Goal: Task Accomplishment & Management: Complete application form

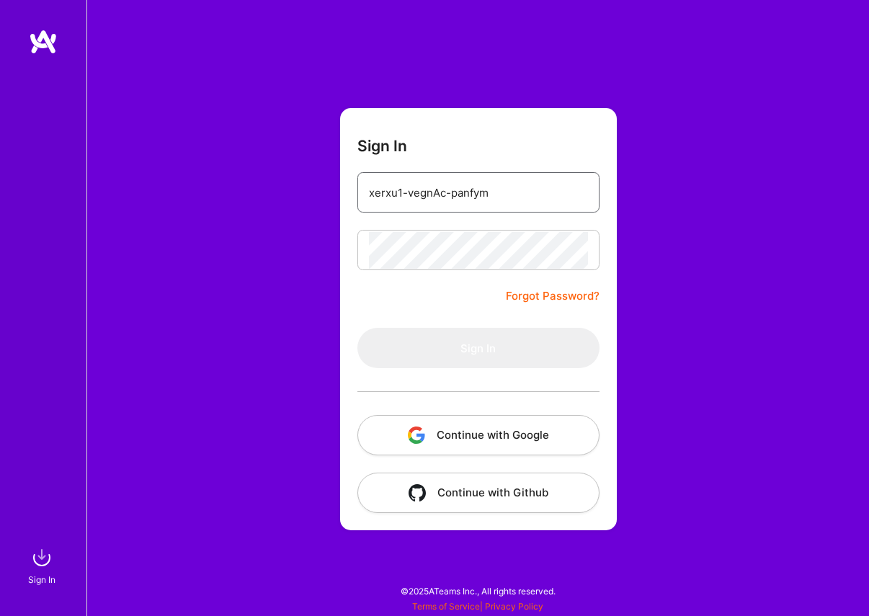
click at [424, 182] on input "xerxu1-vegnAc-panfym" at bounding box center [478, 192] width 219 height 37
click at [409, 205] on input "email" at bounding box center [478, 192] width 219 height 37
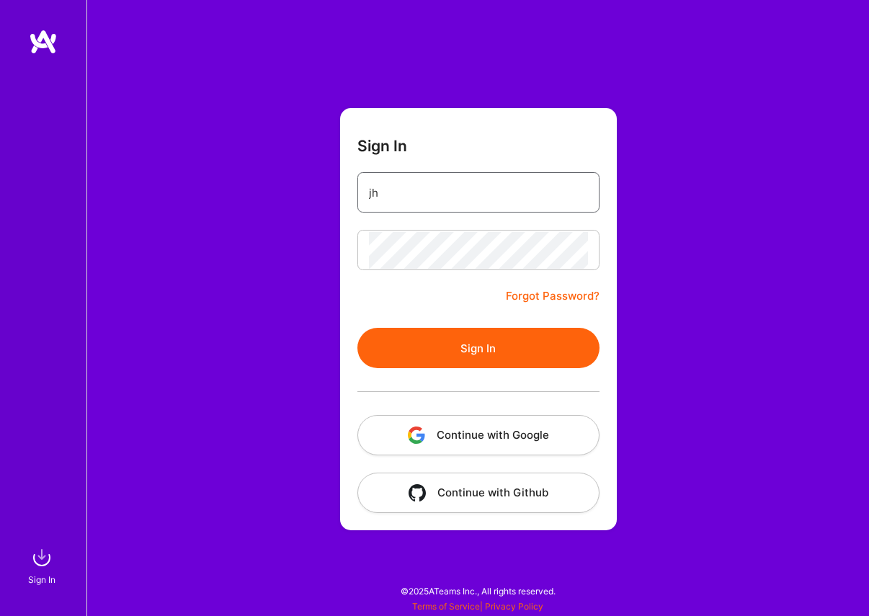
type input "jhberkelio@gmail.com"
click at [454, 342] on button "Sign In" at bounding box center [478, 348] width 242 height 40
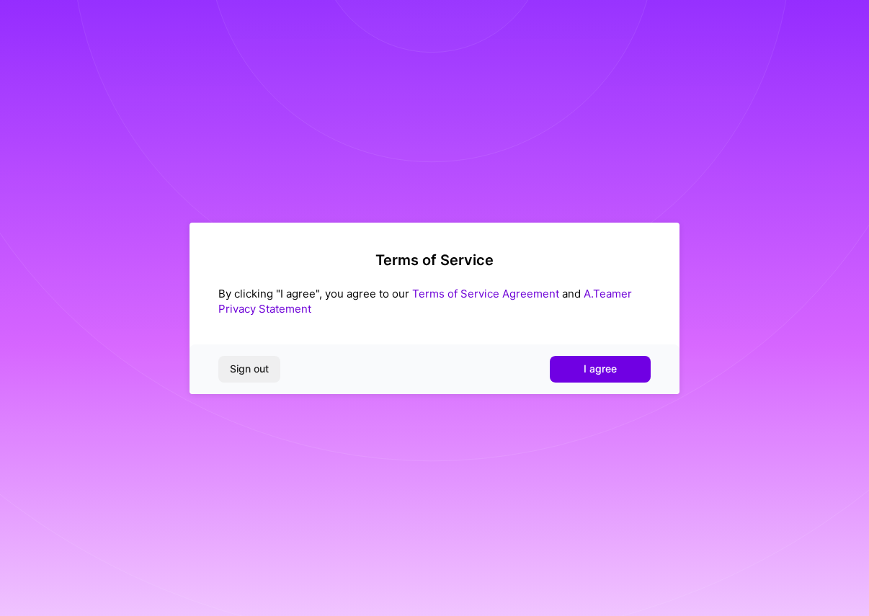
click at [587, 367] on span "I agree" at bounding box center [600, 369] width 33 height 14
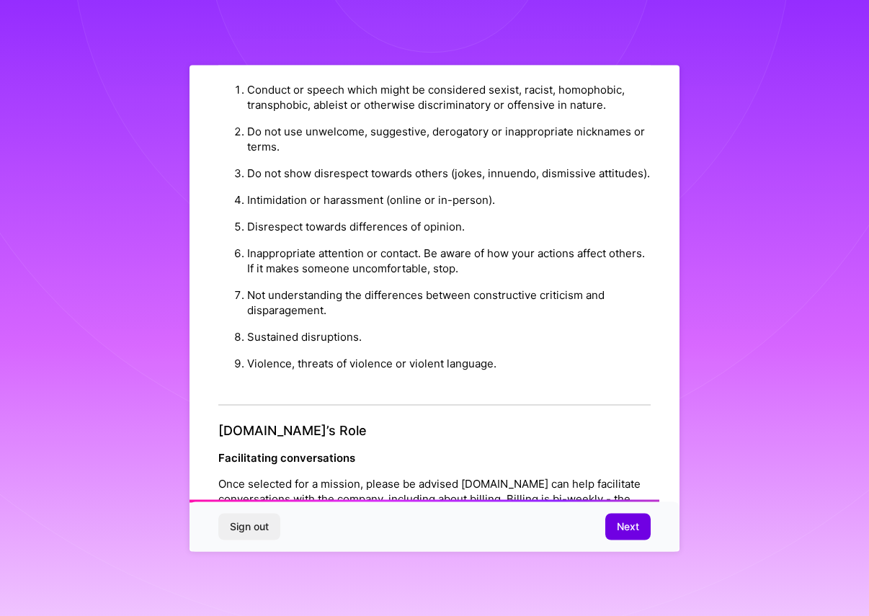
scroll to position [1496, 0]
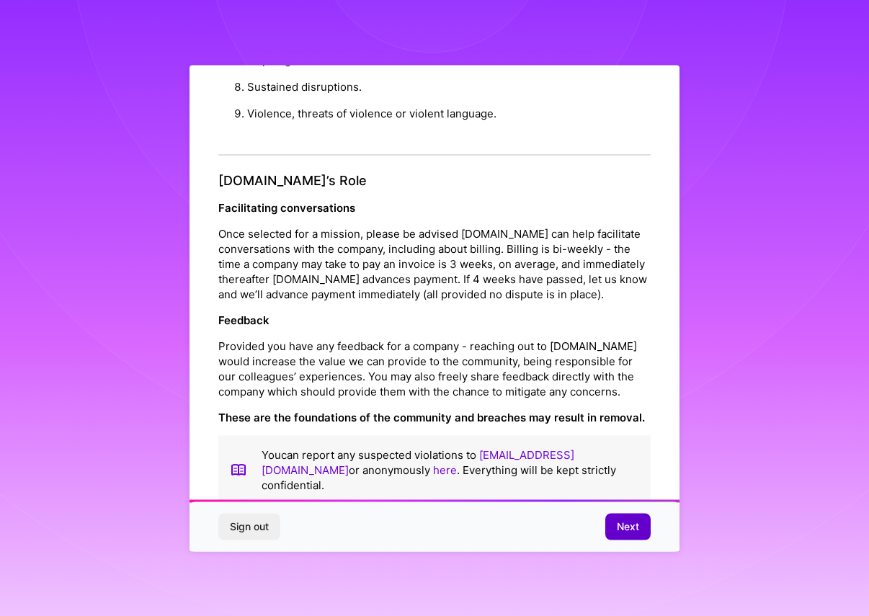
click at [622, 522] on span "Next" at bounding box center [628, 527] width 22 height 14
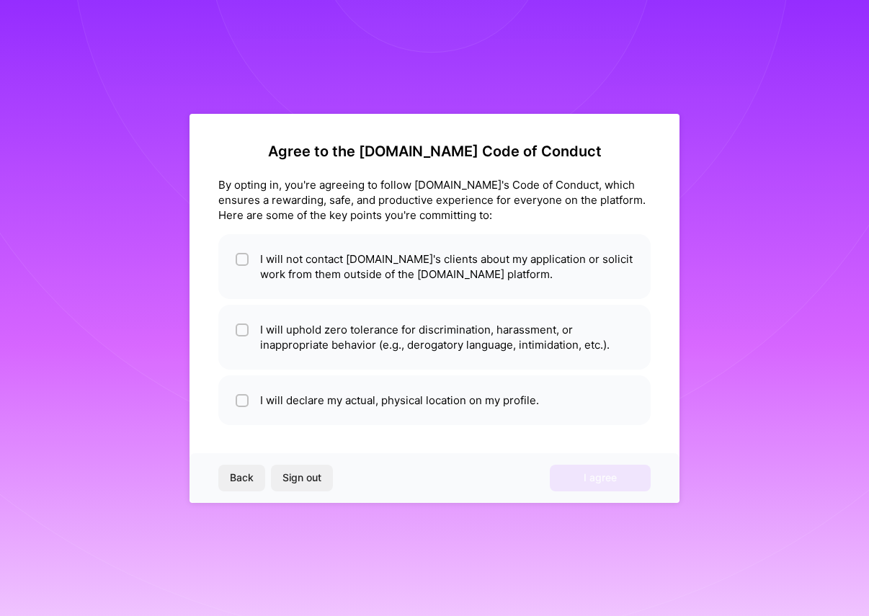
scroll to position [0, 0]
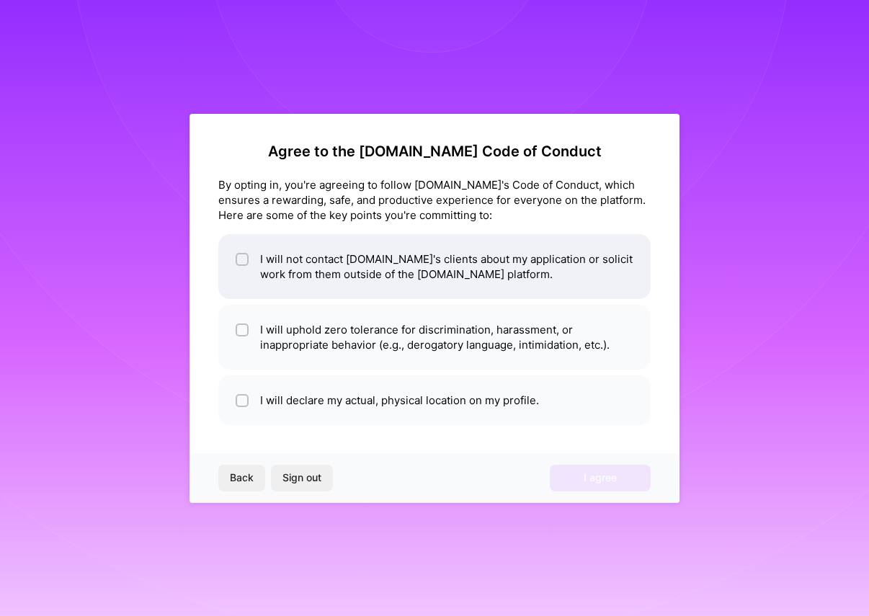
click at [380, 284] on li "I will not contact [DOMAIN_NAME]'s clients about my application or solicit work…" at bounding box center [434, 266] width 432 height 65
checkbox input "true"
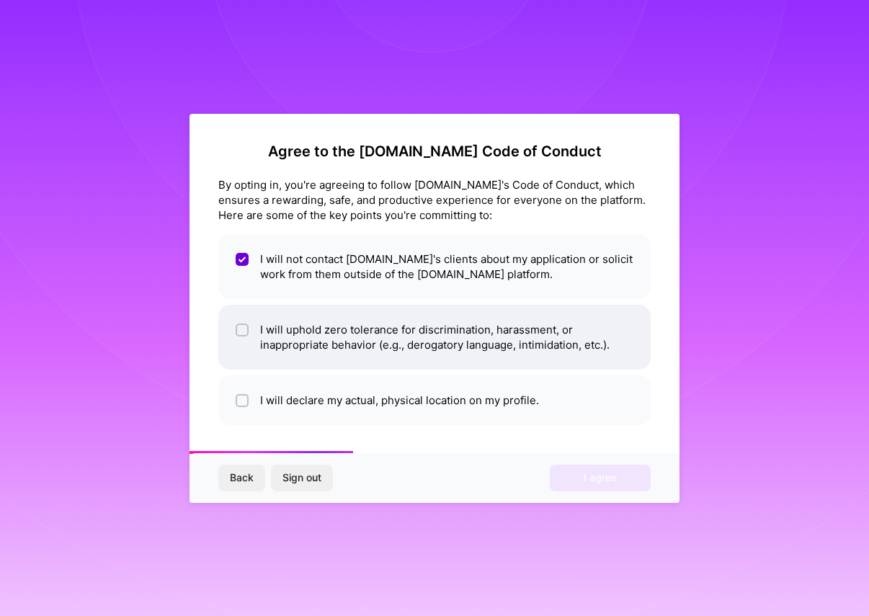
click at [335, 348] on li "I will uphold zero tolerance for discrimination, harassment, or inappropriate b…" at bounding box center [434, 337] width 432 height 65
checkbox input "true"
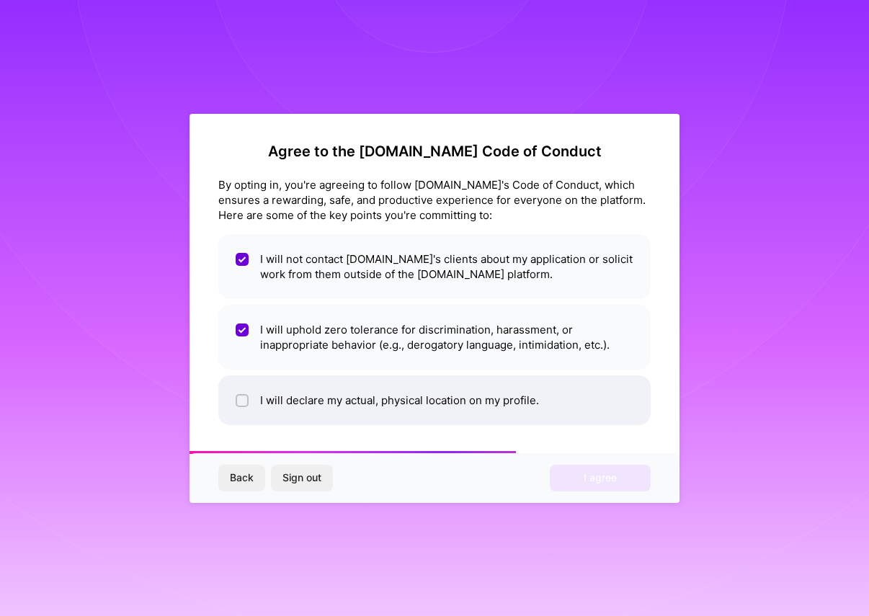
click at [372, 382] on li "I will declare my actual, physical location on my profile." at bounding box center [434, 400] width 432 height 50
checkbox input "true"
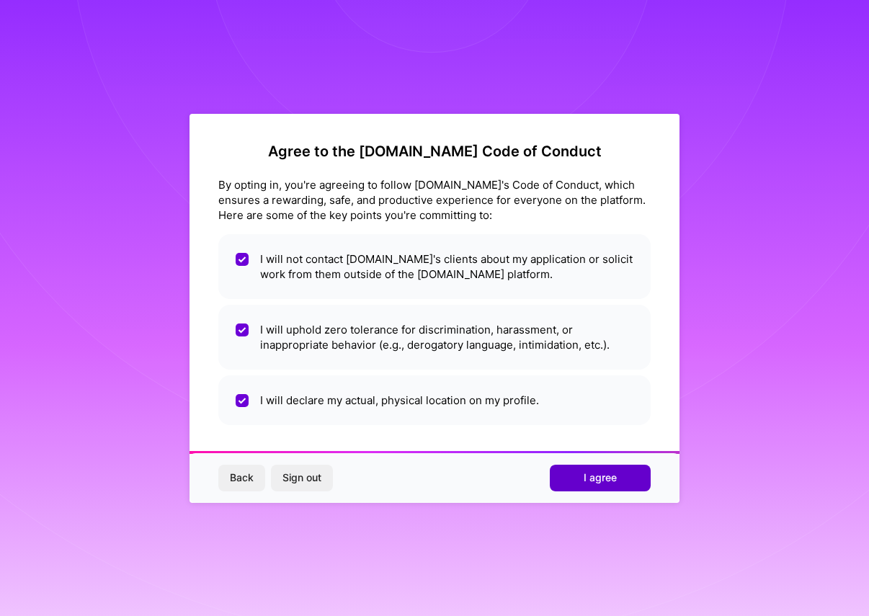
click at [588, 481] on span "I agree" at bounding box center [600, 478] width 33 height 14
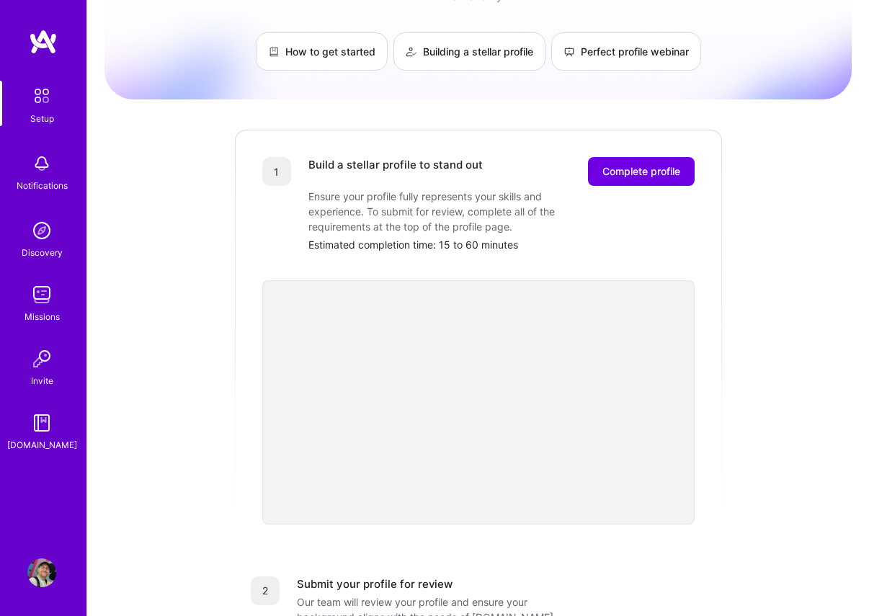
scroll to position [91, 0]
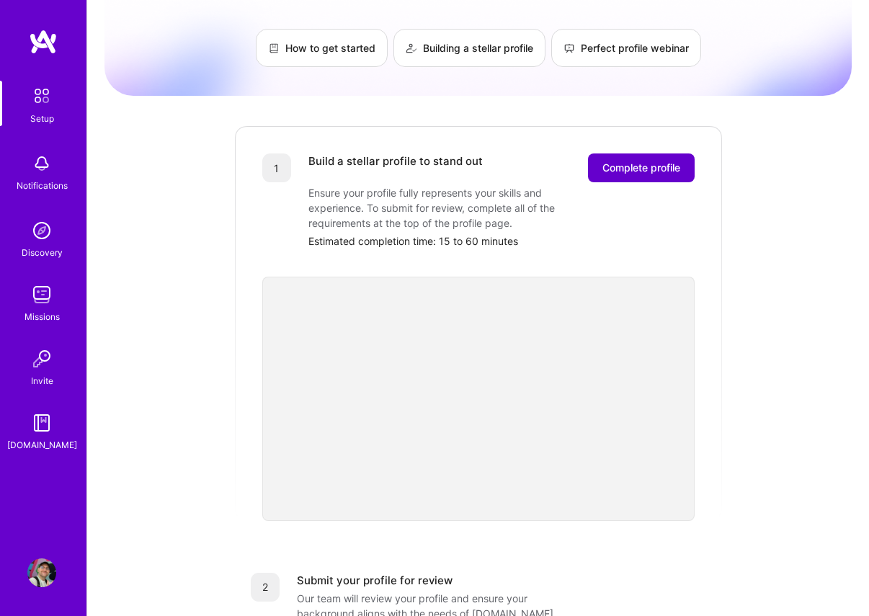
click at [637, 161] on span "Complete profile" at bounding box center [641, 168] width 78 height 14
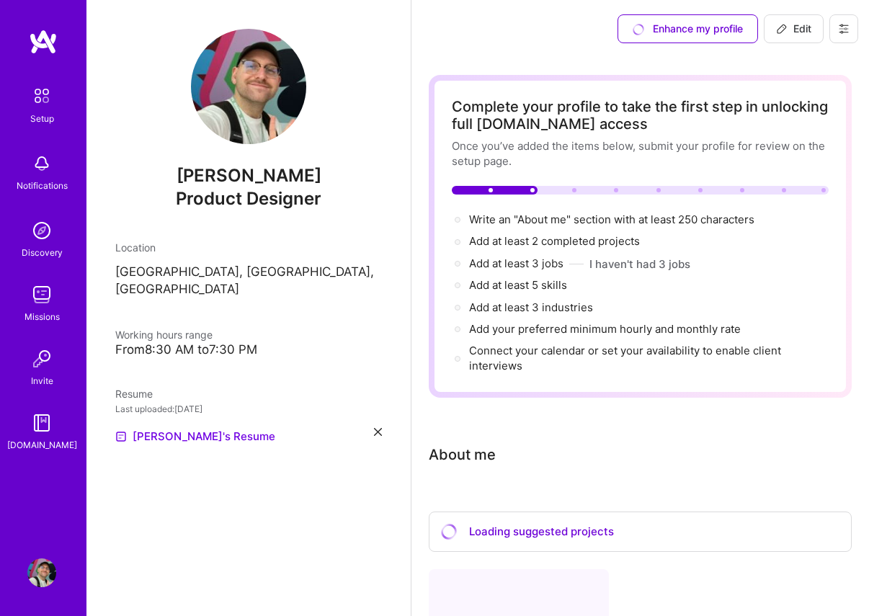
drag, startPoint x: 249, startPoint y: 332, endPoint x: 242, endPoint y: 334, distance: 7.5
click at [249, 342] on div "From 8:30 AM to 7:30 PM" at bounding box center [248, 349] width 267 height 15
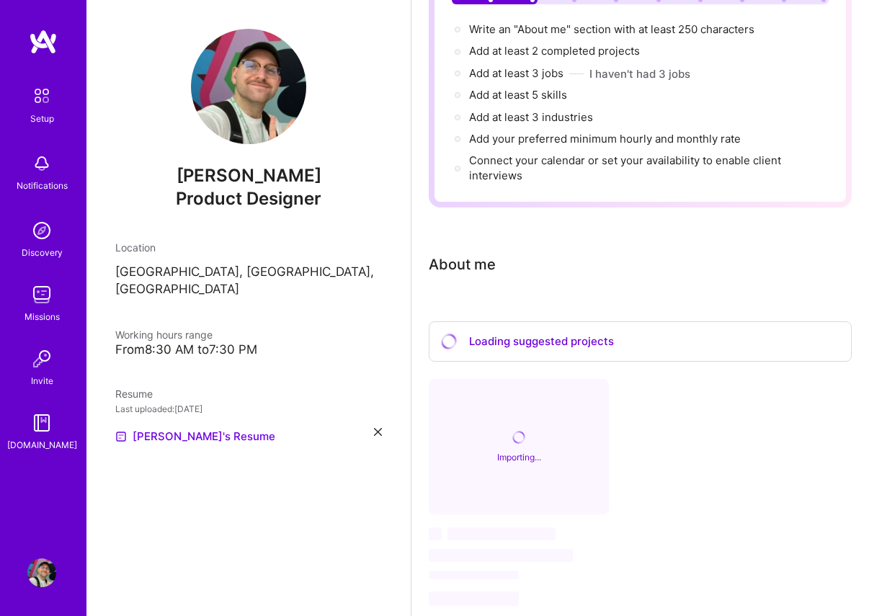
click at [528, 277] on div "Complete your profile to take the first step in unlocking full A.Team access On…" at bounding box center [640, 260] width 423 height 750
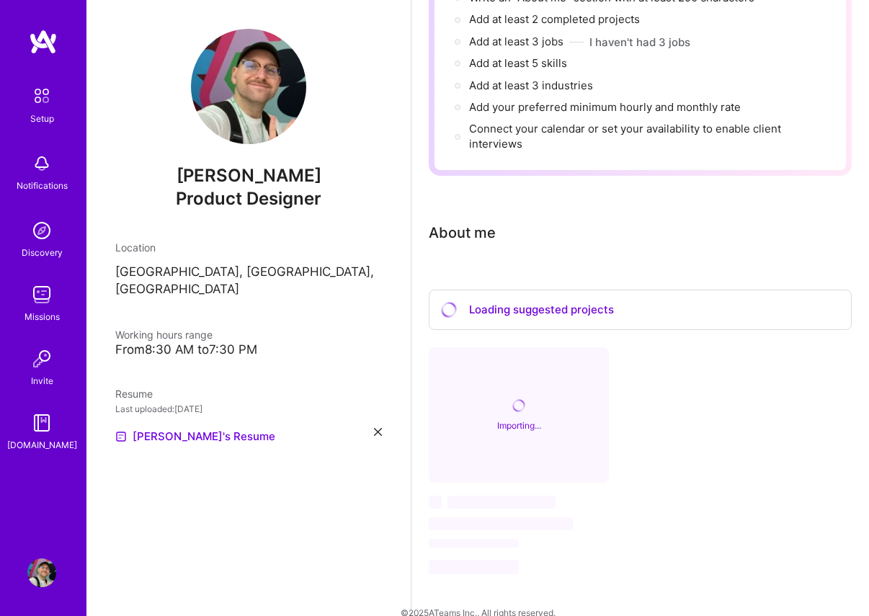
scroll to position [244, 0]
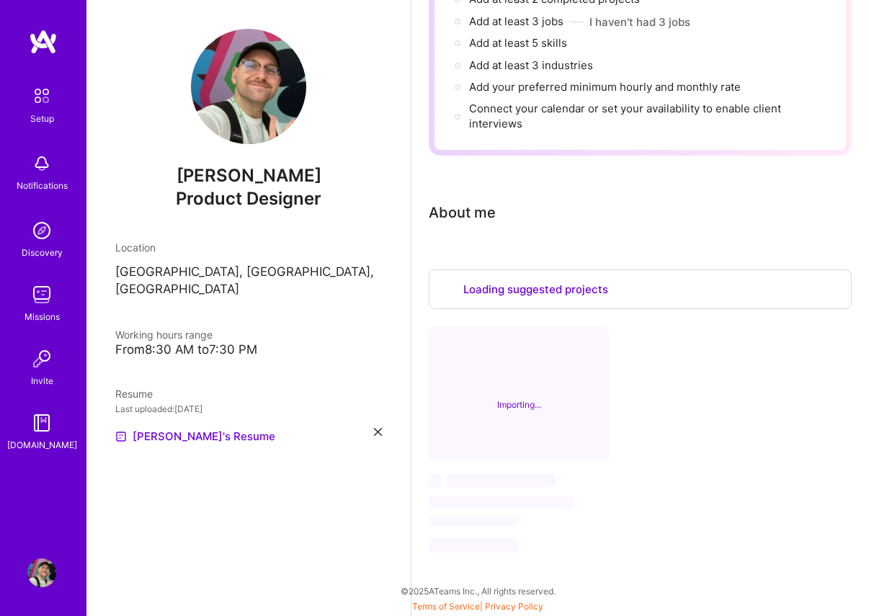
select select "US"
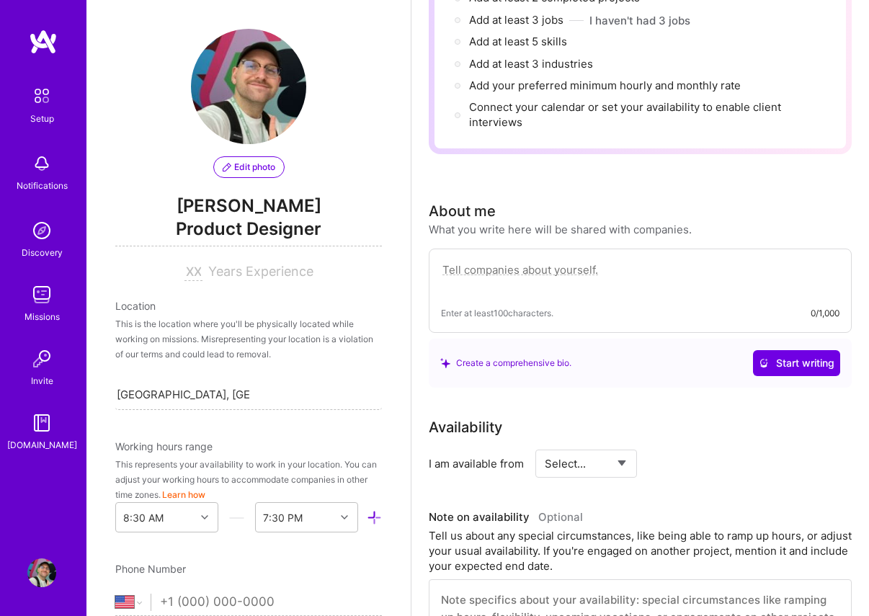
scroll to position [791, 0]
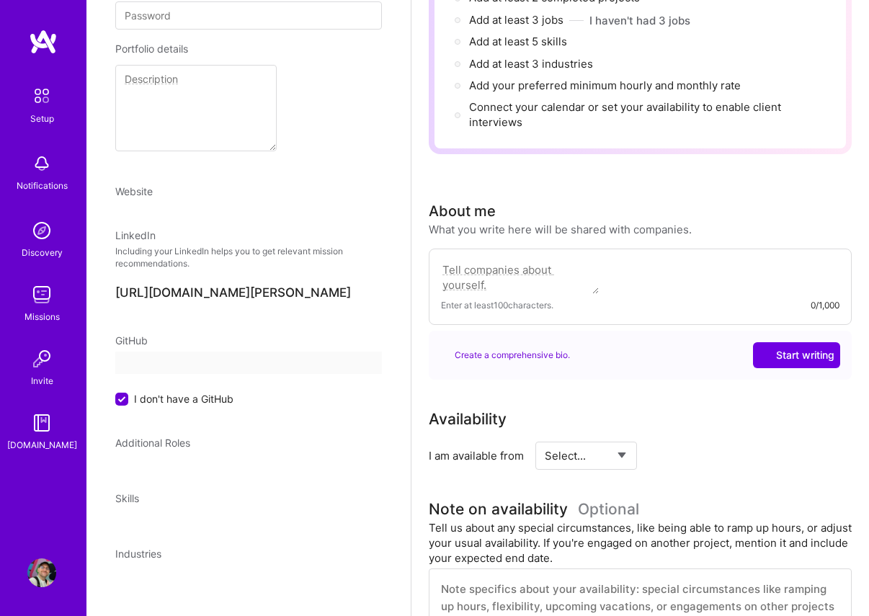
select select "US"
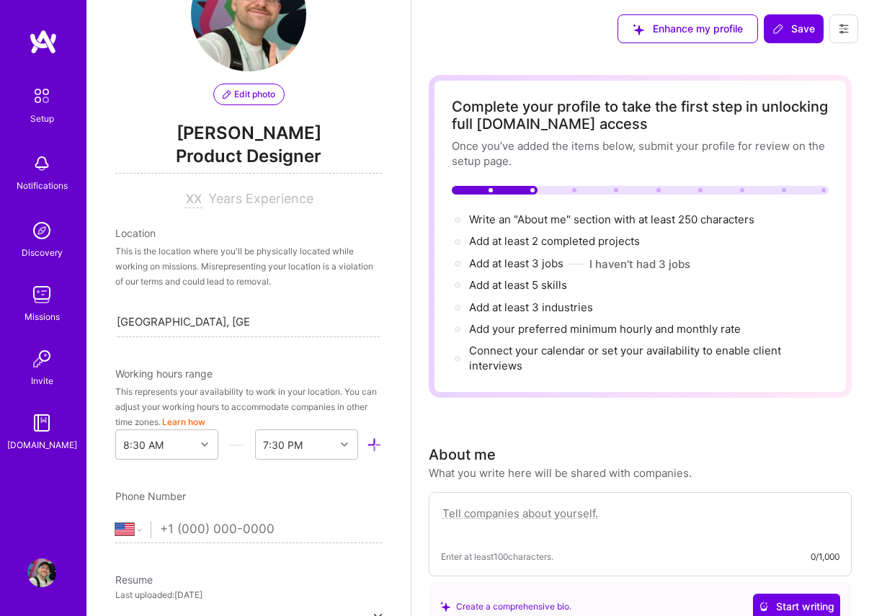
scroll to position [0, 0]
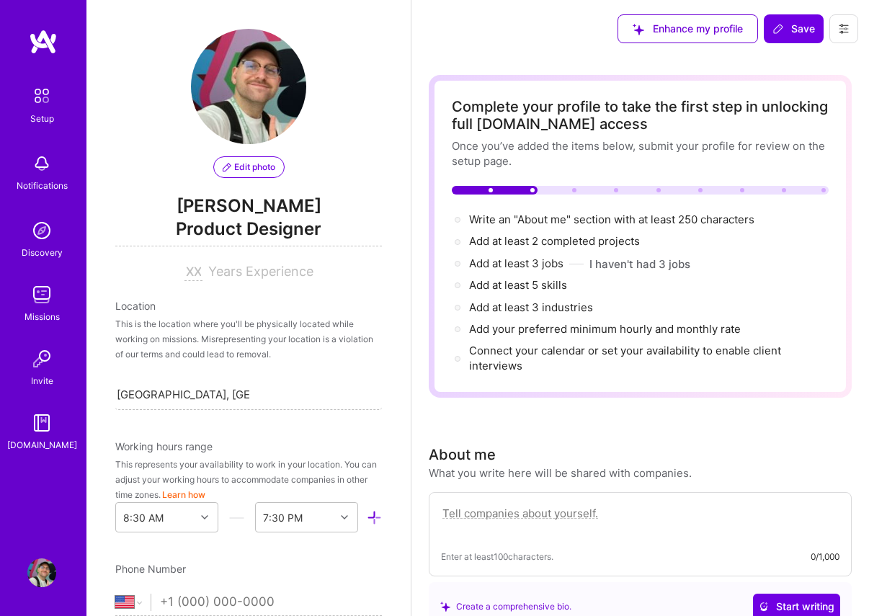
click at [204, 272] on div at bounding box center [196, 271] width 24 height 15
click at [194, 270] on input at bounding box center [193, 272] width 18 height 17
type input "5"
click at [239, 269] on span "Years Experience" at bounding box center [260, 271] width 105 height 15
click at [234, 302] on div "Location" at bounding box center [248, 305] width 267 height 15
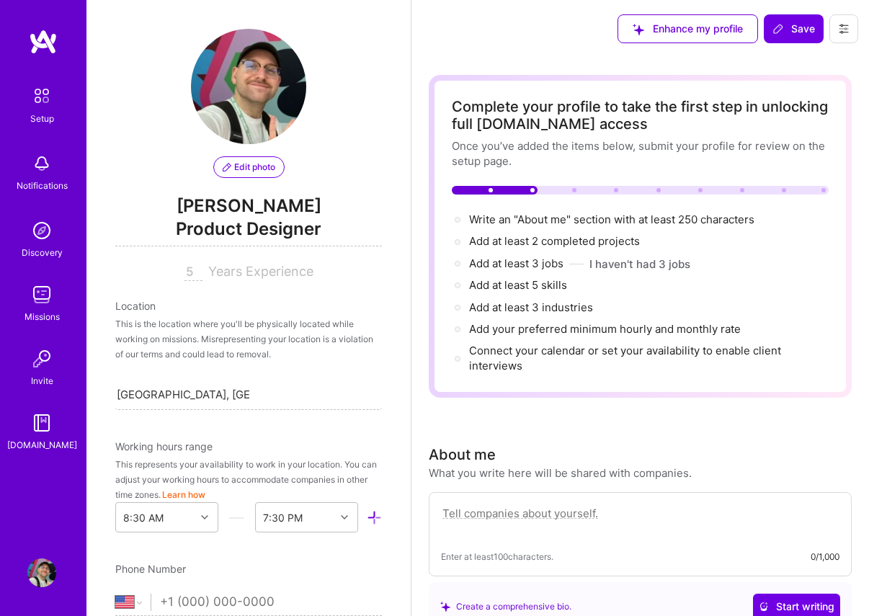
click at [194, 329] on div "This is the location where you'll be physically located while working on missio…" at bounding box center [248, 338] width 267 height 45
click at [148, 308] on div "Location" at bounding box center [248, 305] width 267 height 15
drag, startPoint x: 234, startPoint y: 377, endPoint x: 246, endPoint y: 379, distance: 12.4
click at [234, 378] on div "Location This is the location where you'll be physically located while working …" at bounding box center [248, 354] width 267 height 112
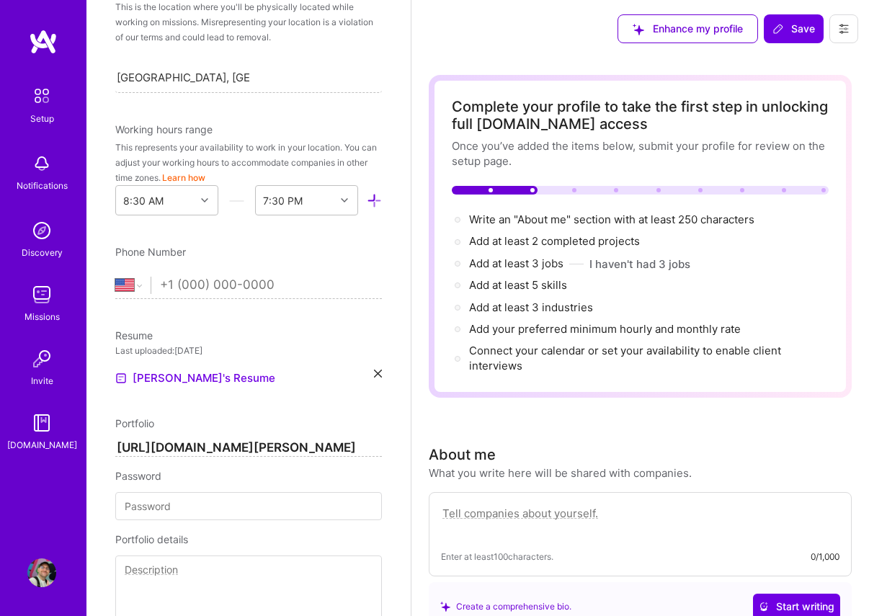
scroll to position [323, 0]
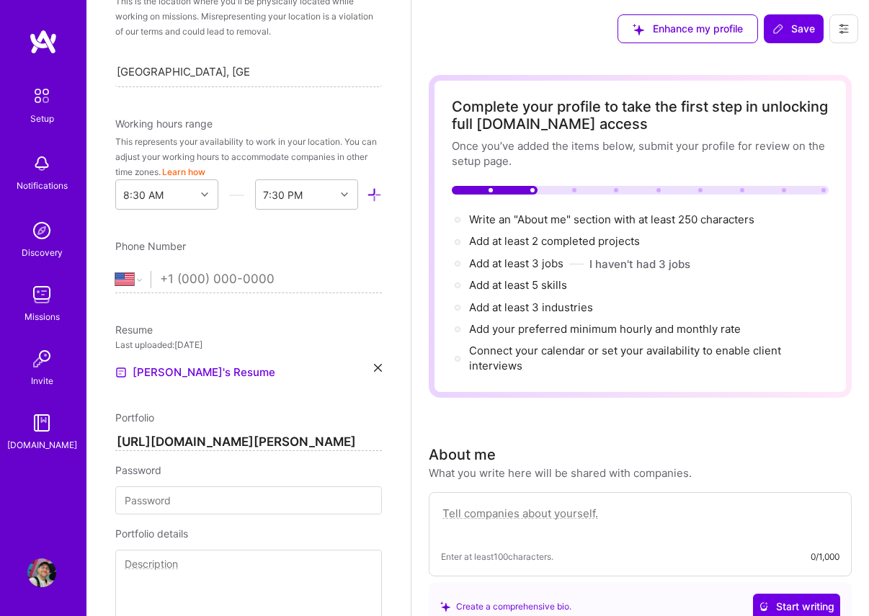
click at [187, 280] on input "tel" at bounding box center [271, 280] width 222 height 42
click at [134, 281] on select "Afghanistan Åland Islands Albania Algeria American Samoa Andorra Angola Anguill…" at bounding box center [132, 279] width 35 height 17
select select "FR"
click at [115, 271] on select "Afghanistan Åland Islands Albania Algeria American Samoa Andorra Angola Anguill…" at bounding box center [132, 279] width 35 height 17
type input "[PHONE_NUMBER]"
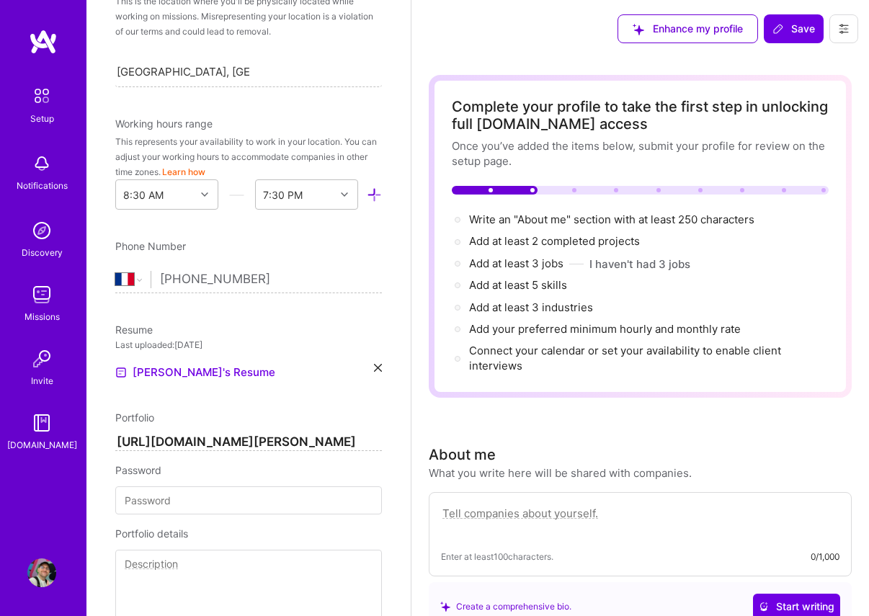
click at [308, 320] on div "Edit photo Jean-Hugues Saulais Product Designer 5 Years Experience Location Thi…" at bounding box center [248, 308] width 324 height 616
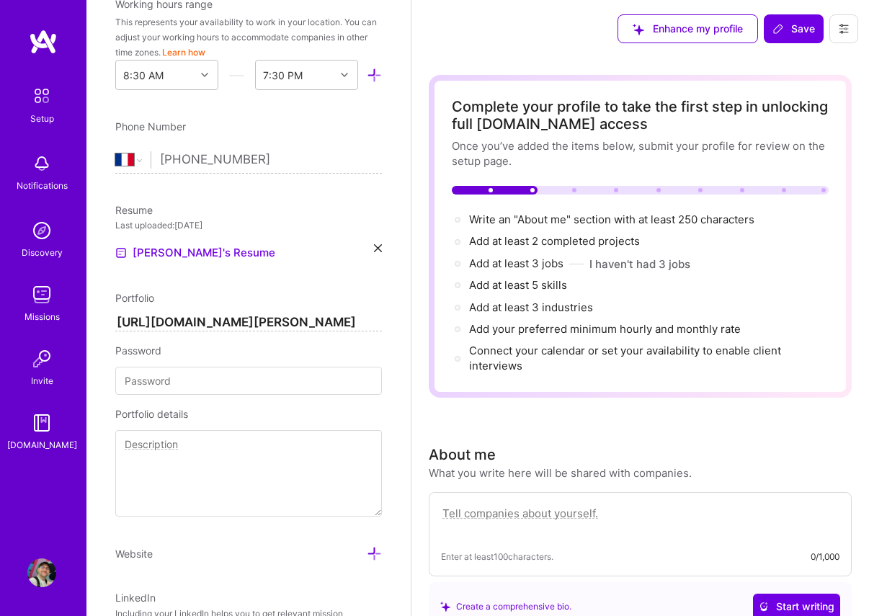
scroll to position [450, 0]
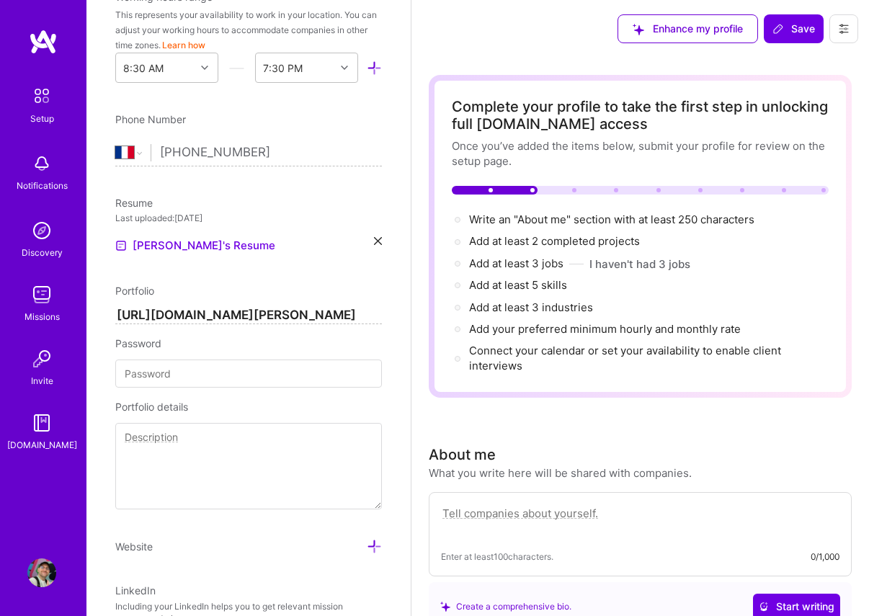
click at [200, 365] on input at bounding box center [248, 374] width 267 height 28
click at [190, 434] on textarea at bounding box center [248, 466] width 267 height 86
click at [290, 456] on textarea "This Notion space is presenting a few projects I've worked on during the years." at bounding box center [248, 466] width 267 height 86
paste textarea "showcases a selection of projects I’ve worked on over the past years, highlight…"
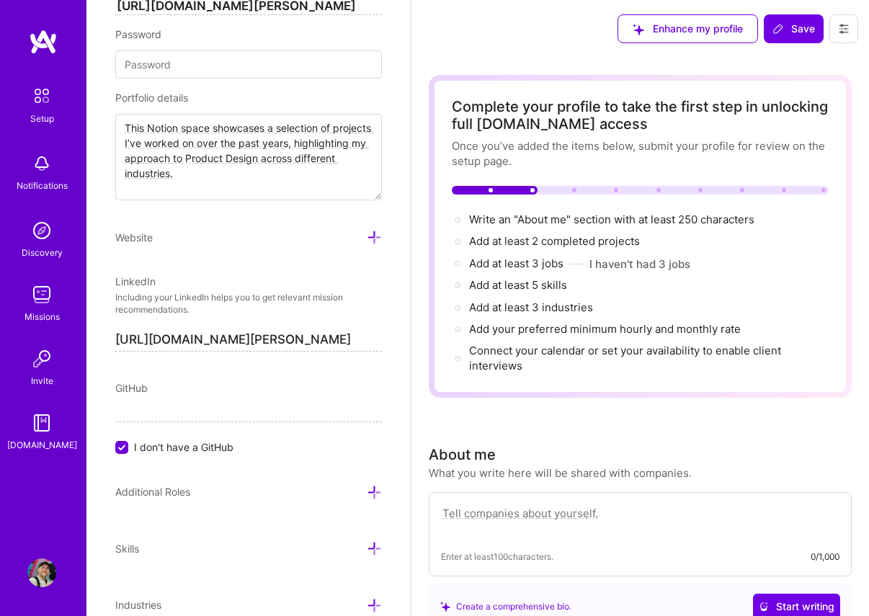
scroll to position [824, 0]
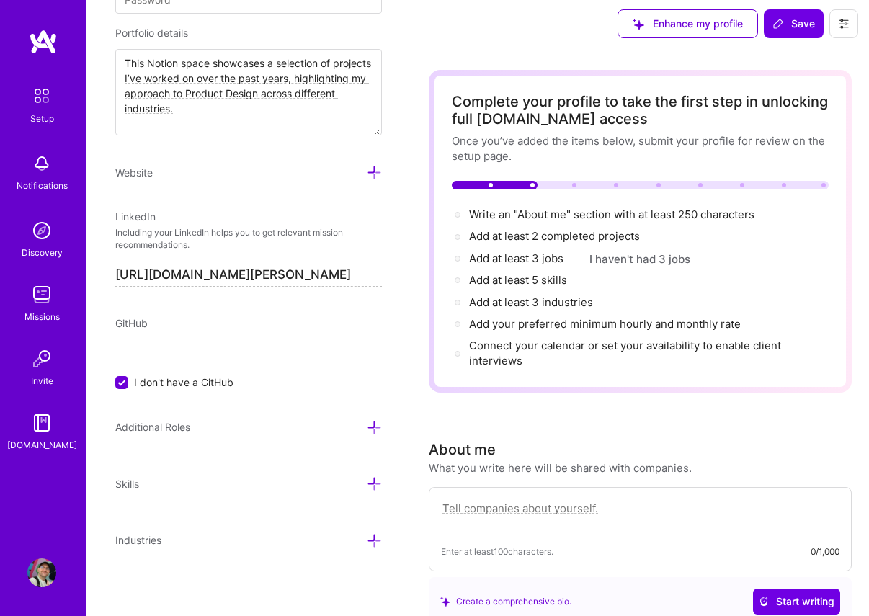
type textarea "This Notion space showcases a selection of projects I’ve worked on over the pas…"
click at [376, 479] on icon at bounding box center [374, 483] width 15 height 15
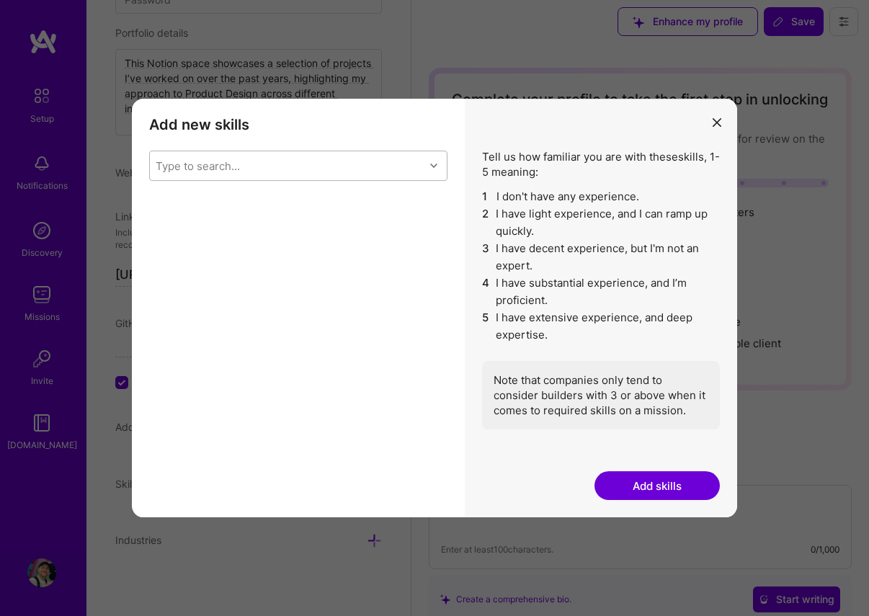
click at [293, 161] on div "Type to search..." at bounding box center [287, 165] width 275 height 29
type input "ux"
click at [164, 309] on input "modal" at bounding box center [166, 310] width 10 height 10
checkbox input "false"
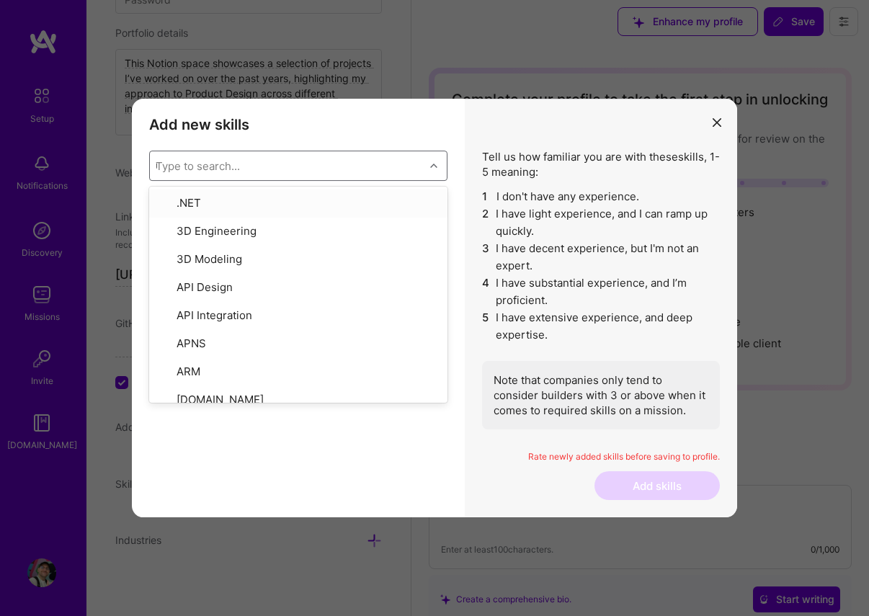
type input "ux"
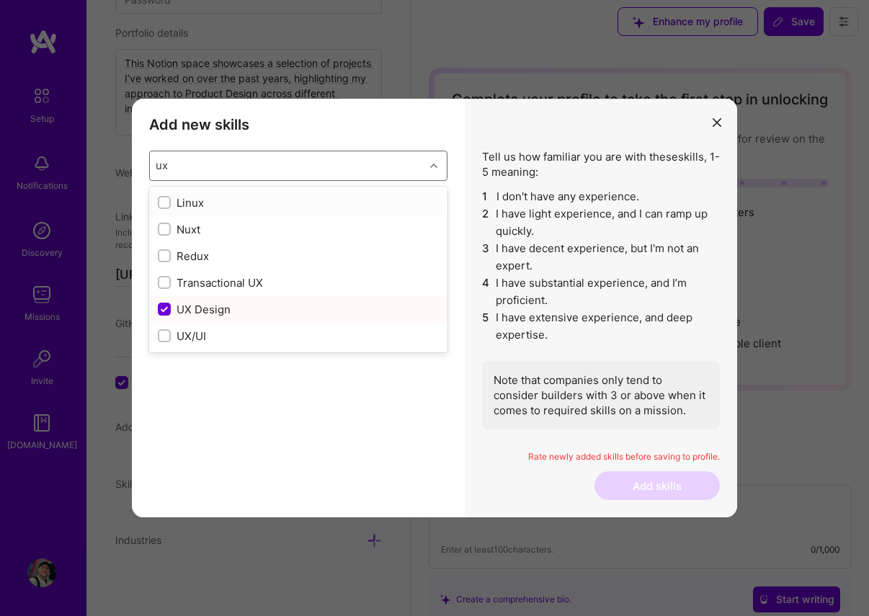
checkbox input "false"
type input "ux/"
checkbox input "true"
type input "ux/ui"
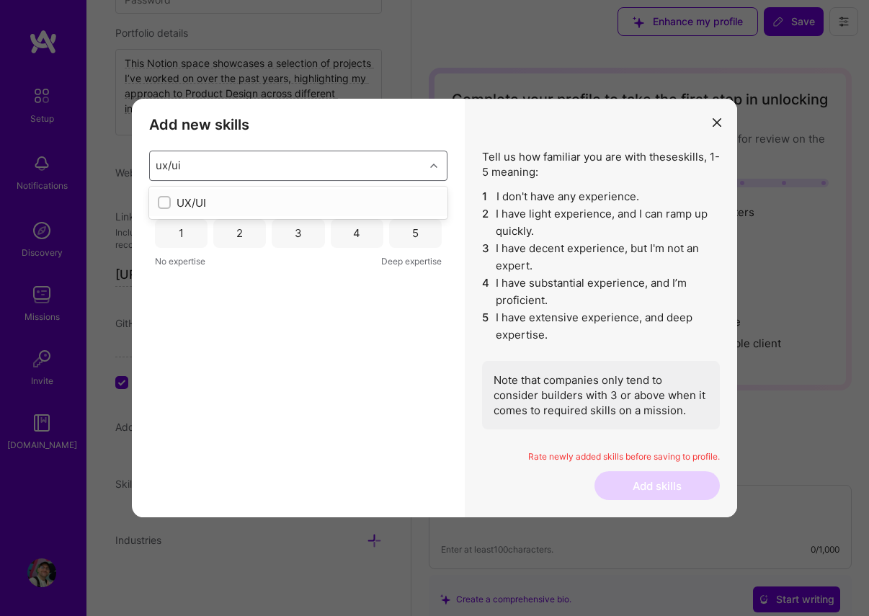
click at [164, 202] on input "modal" at bounding box center [166, 203] width 10 height 10
checkbox input "false"
type input "figma"
click at [174, 205] on div "Figma" at bounding box center [298, 202] width 281 height 15
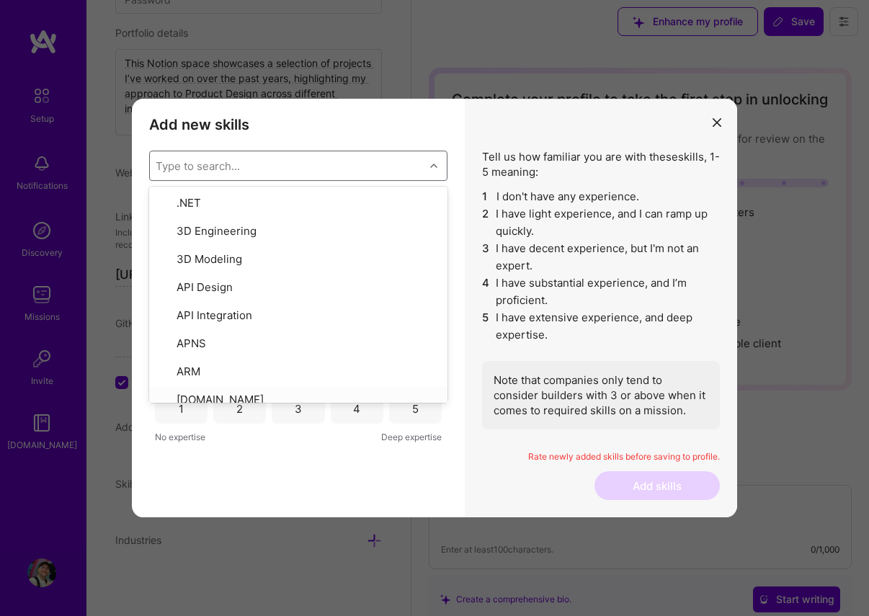
click at [287, 468] on div "Figma 1 2 3 4 5 No expertise Deep expertise UX/UI 1 2 3 4 5 No expertise Deep e…" at bounding box center [298, 336] width 298 height 277
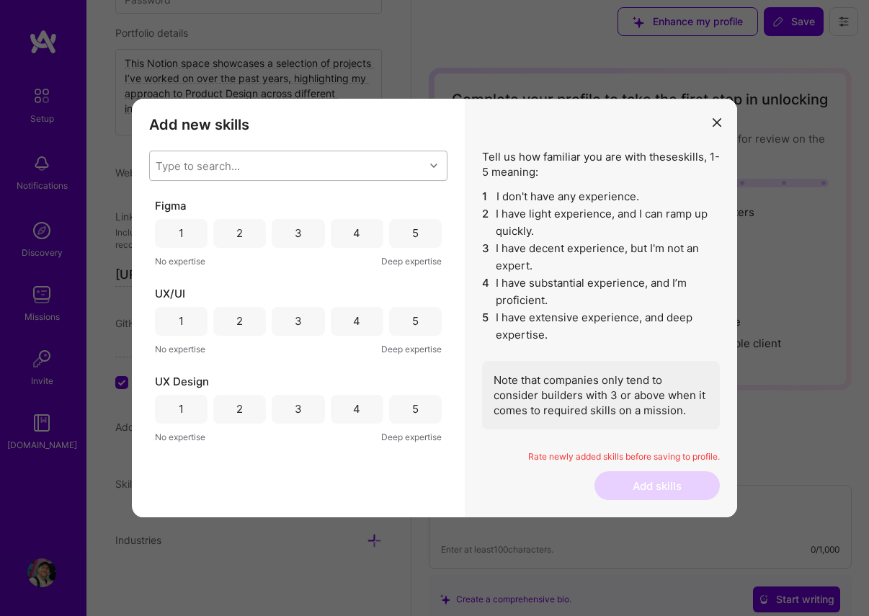
click at [419, 237] on div "5" at bounding box center [415, 233] width 53 height 29
click at [426, 316] on div "5" at bounding box center [415, 321] width 53 height 29
click at [418, 403] on div "5" at bounding box center [415, 408] width 6 height 15
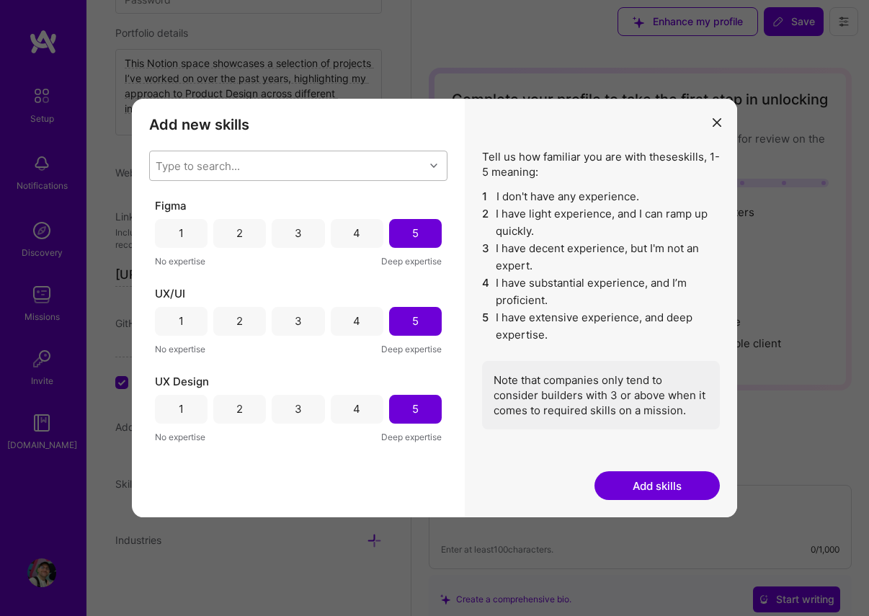
click at [270, 165] on div "Type to search..." at bounding box center [287, 165] width 275 height 29
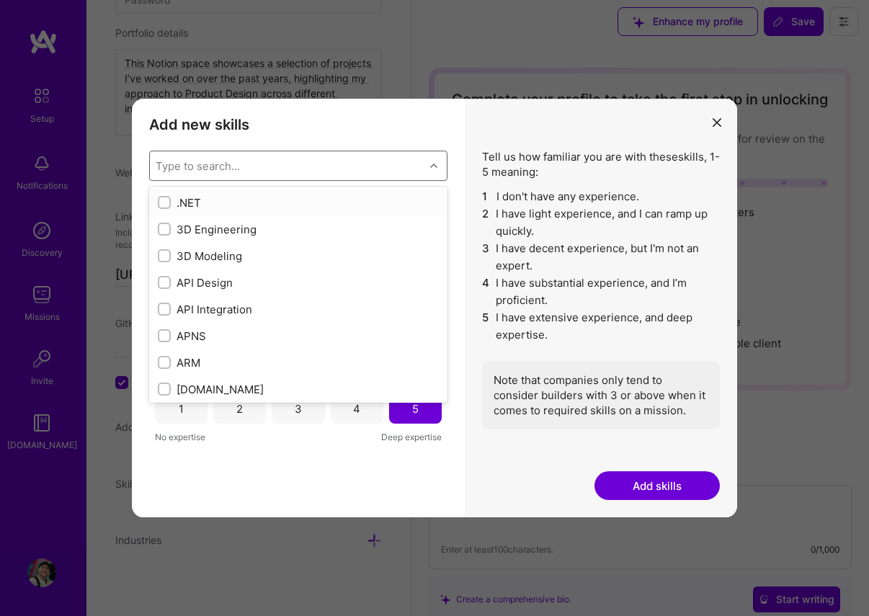
type input "u"
checkbox input "true"
type input "user"
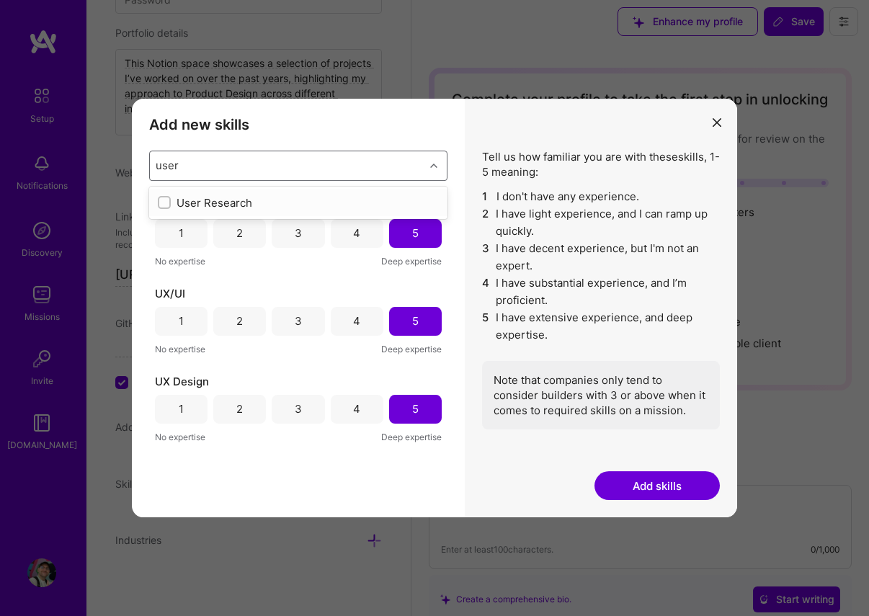
click at [185, 203] on div "User Research" at bounding box center [298, 202] width 281 height 15
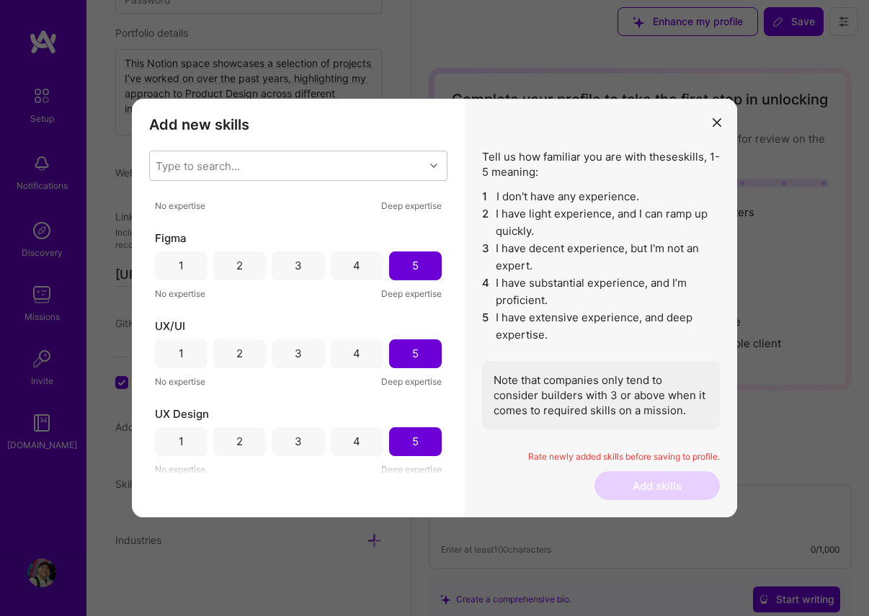
drag, startPoint x: 347, startPoint y: 471, endPoint x: 357, endPoint y: 465, distance: 11.6
click at [346, 471] on div "No expertise Deep expertise" at bounding box center [298, 469] width 287 height 15
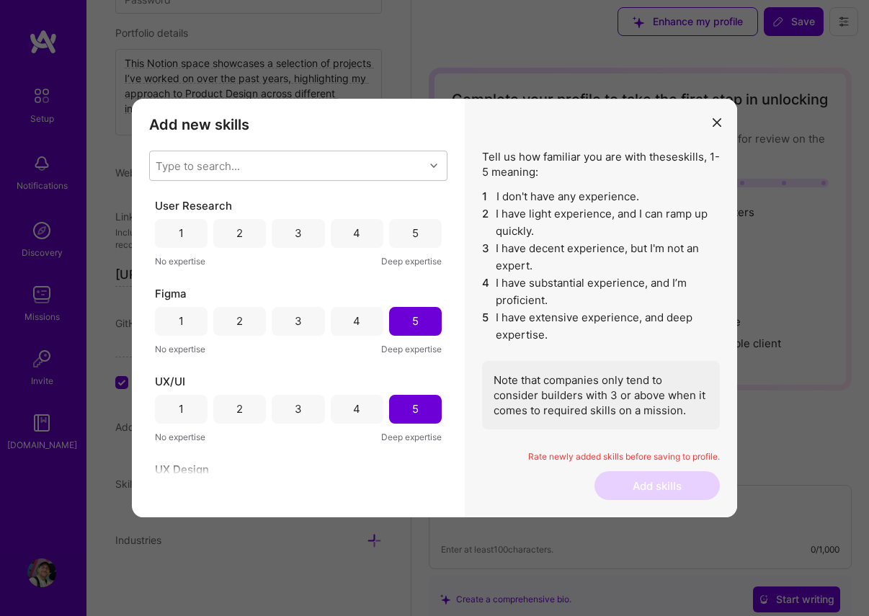
click at [412, 236] on div "5" at bounding box center [415, 233] width 6 height 15
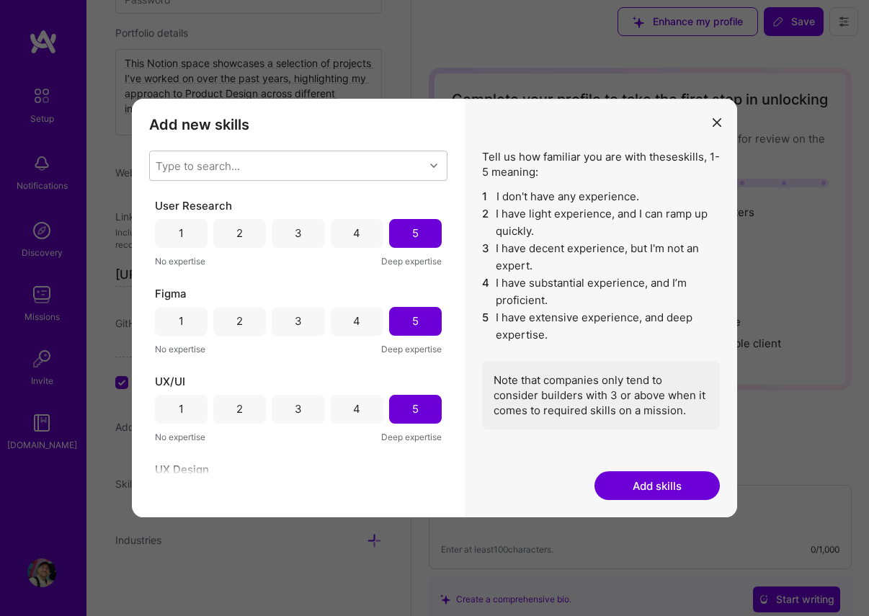
click at [259, 182] on div "Type to search... User Research 1 2 3 4 5 No expertise Deep expertise Figma 1 2…" at bounding box center [298, 313] width 298 height 325
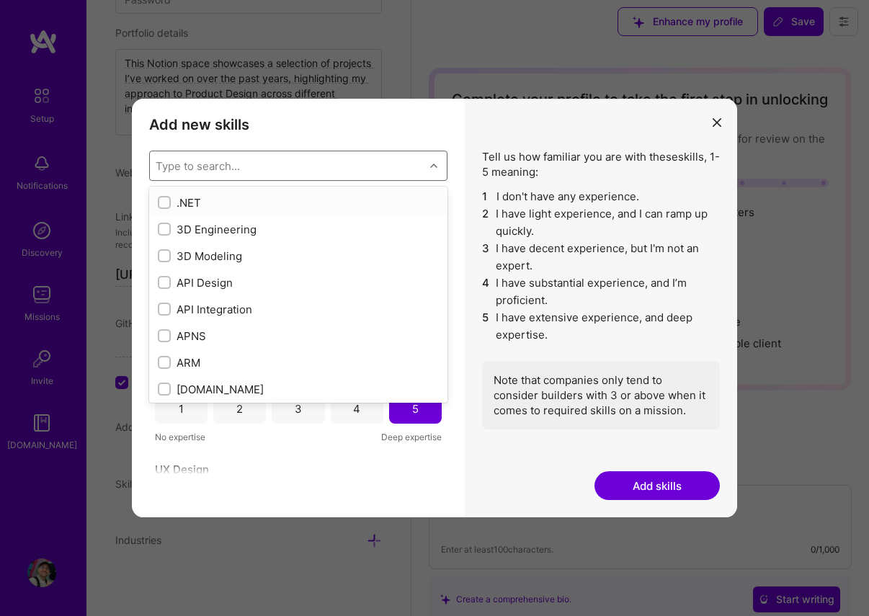
click at [246, 169] on div "Type to search..." at bounding box center [287, 165] width 275 height 29
paste input "user"
type input "user"
checkbox input "true"
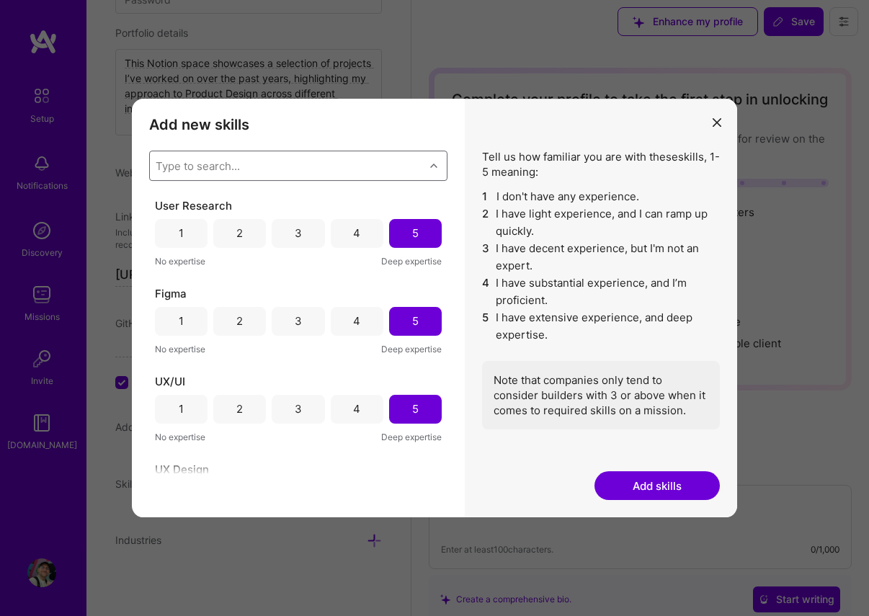
click at [228, 171] on div "Type to search..." at bounding box center [287, 165] width 275 height 29
click at [228, 171] on div "Type to search..." at bounding box center [198, 165] width 84 height 15
type input "test"
click at [187, 164] on div "Type to search..." at bounding box center [287, 165] width 275 height 29
click at [187, 164] on div "Type to search..." at bounding box center [198, 165] width 84 height 15
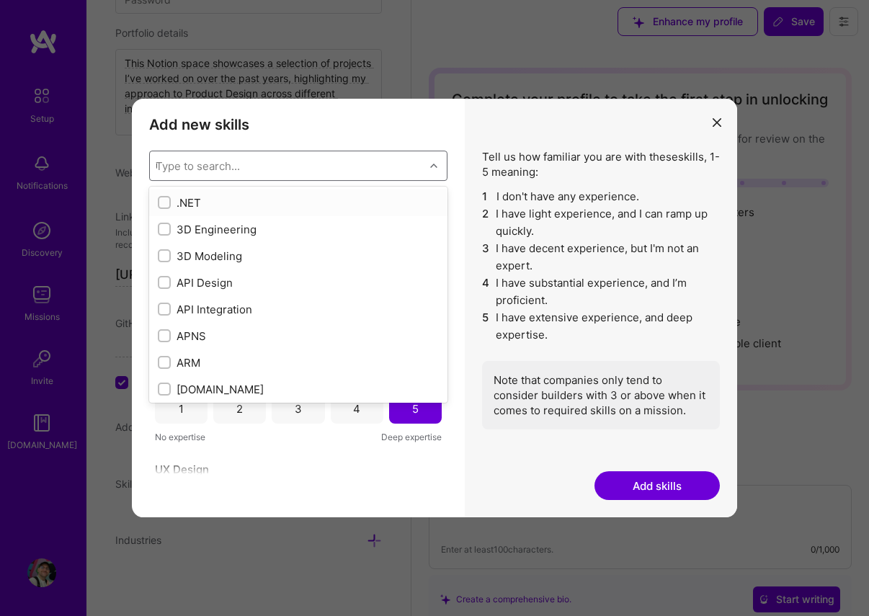
type input "us"
checkbox input "true"
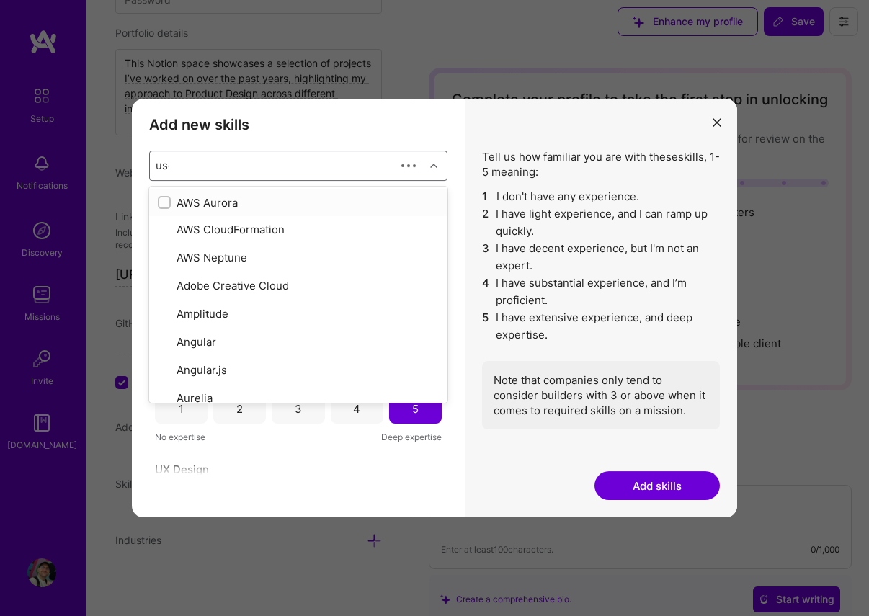
type input "user"
checkbox input "true"
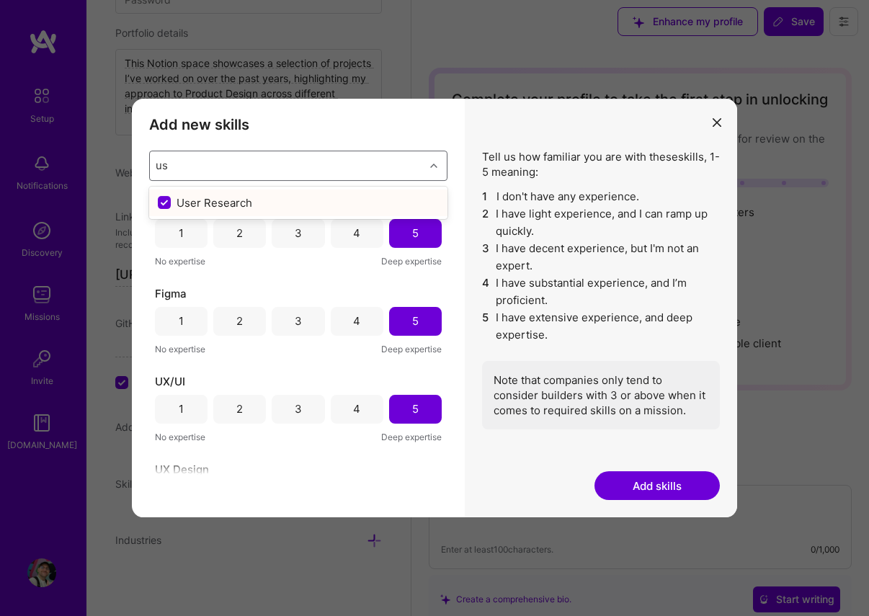
type input "u"
checkbox input "false"
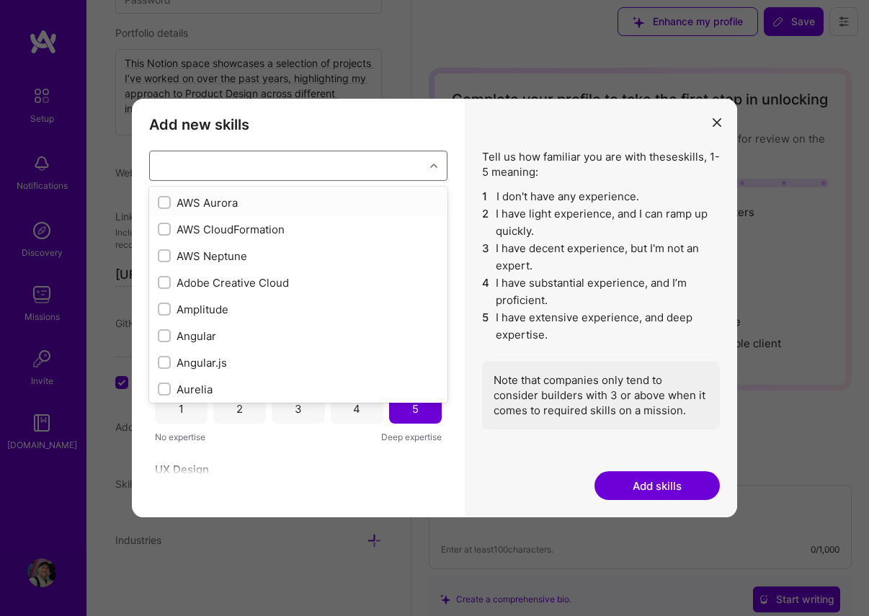
checkbox input "false"
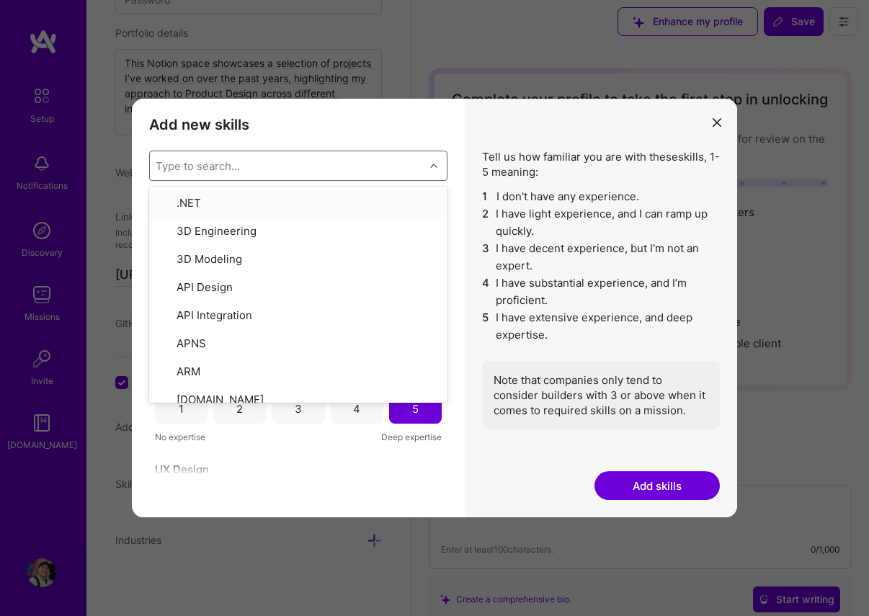
click at [603, 448] on div "Tell us how familiar you are with these skills , 1-5 meaning: 1 I don't have an…" at bounding box center [601, 308] width 272 height 419
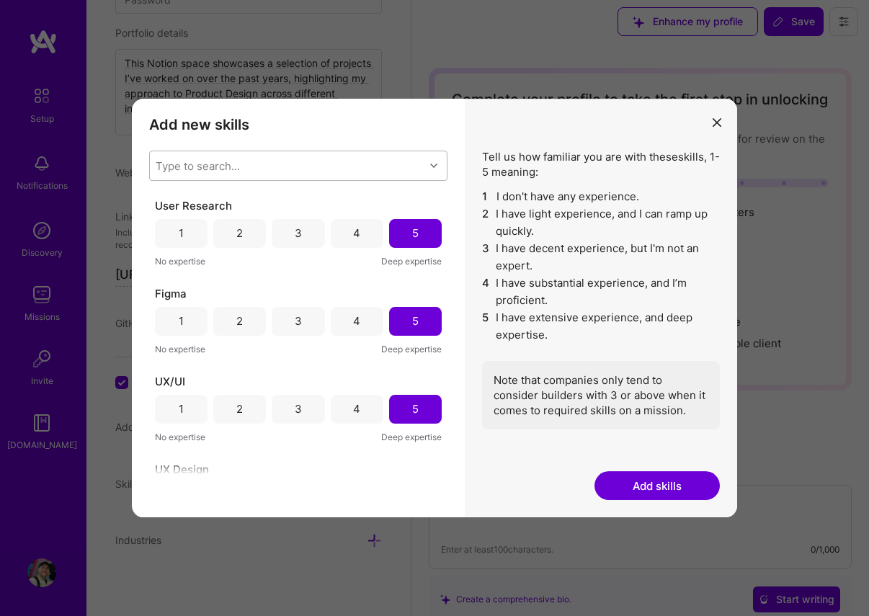
click at [653, 476] on button "Add skills" at bounding box center [657, 485] width 125 height 29
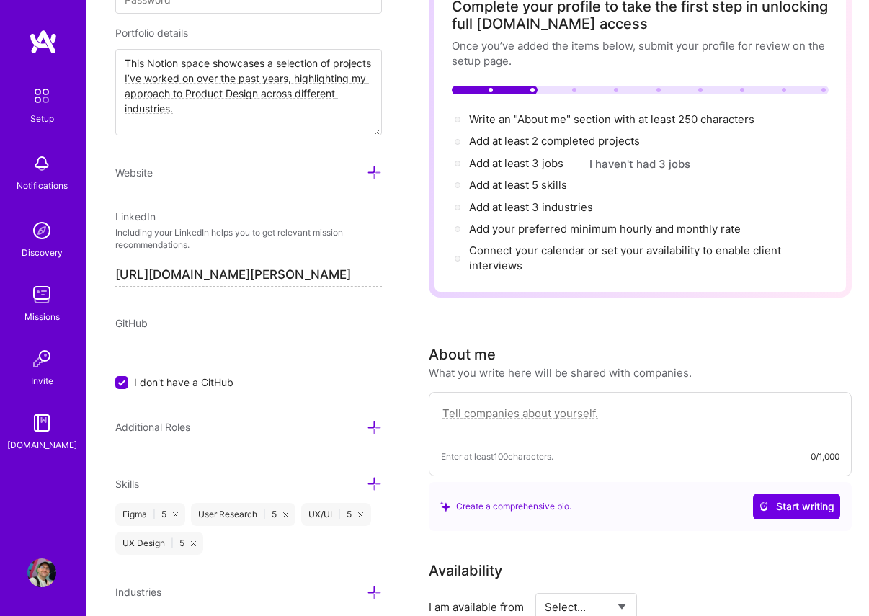
scroll to position [876, 0]
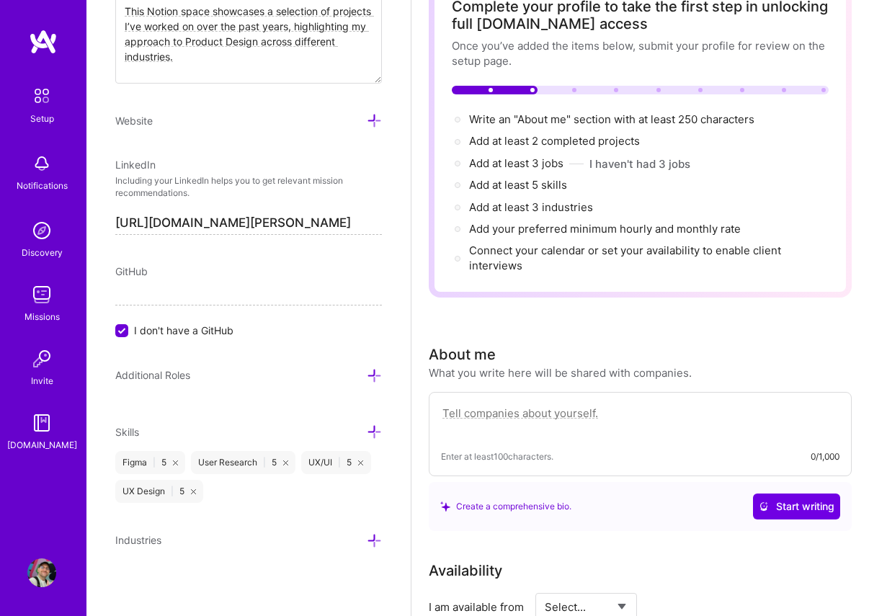
click at [371, 375] on icon at bounding box center [374, 375] width 15 height 15
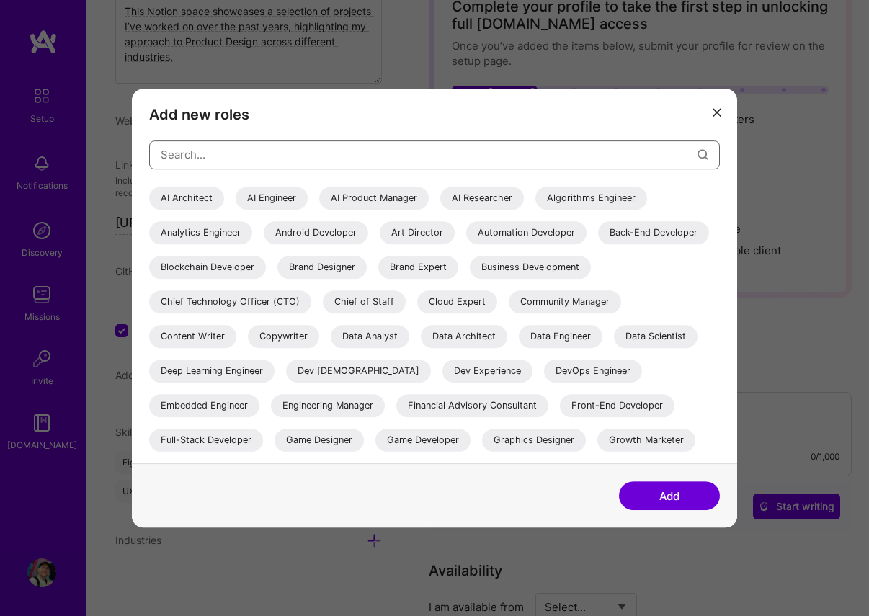
click at [210, 137] on input "modal" at bounding box center [429, 154] width 537 height 37
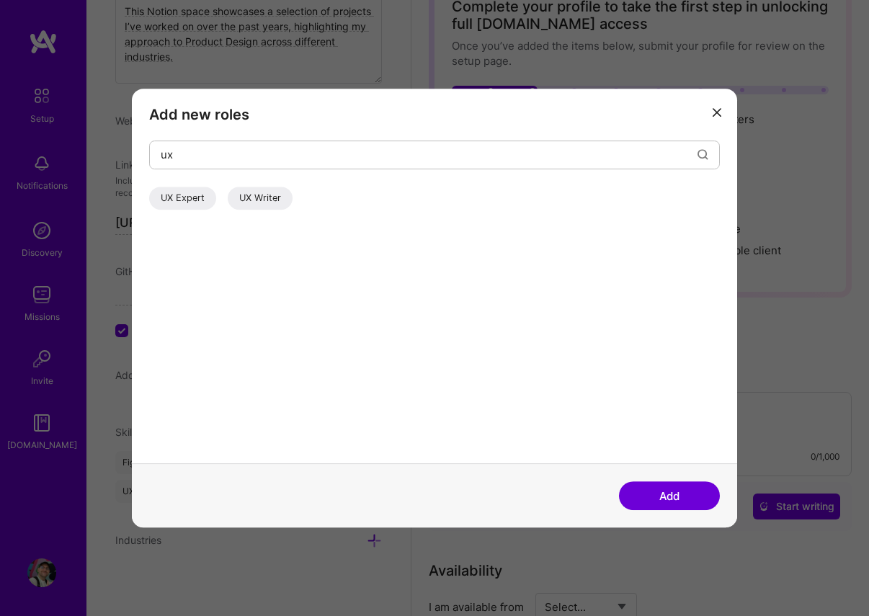
click at [185, 192] on div "UX Expert" at bounding box center [182, 198] width 67 height 23
click at [198, 159] on input "ux" at bounding box center [429, 154] width 537 height 37
type input "user"
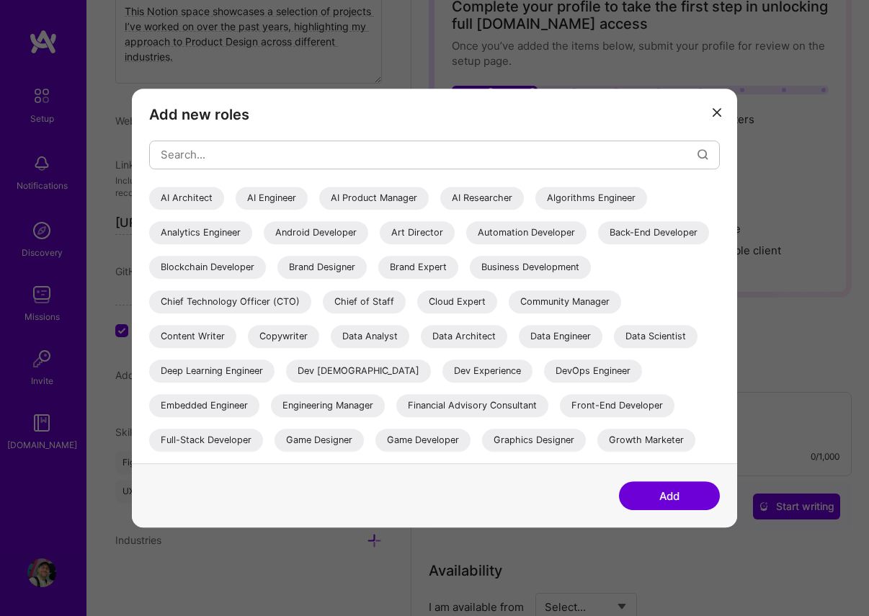
drag, startPoint x: 662, startPoint y: 491, endPoint x: 651, endPoint y: 489, distance: 11.2
click at [662, 491] on button "Add" at bounding box center [669, 495] width 101 height 29
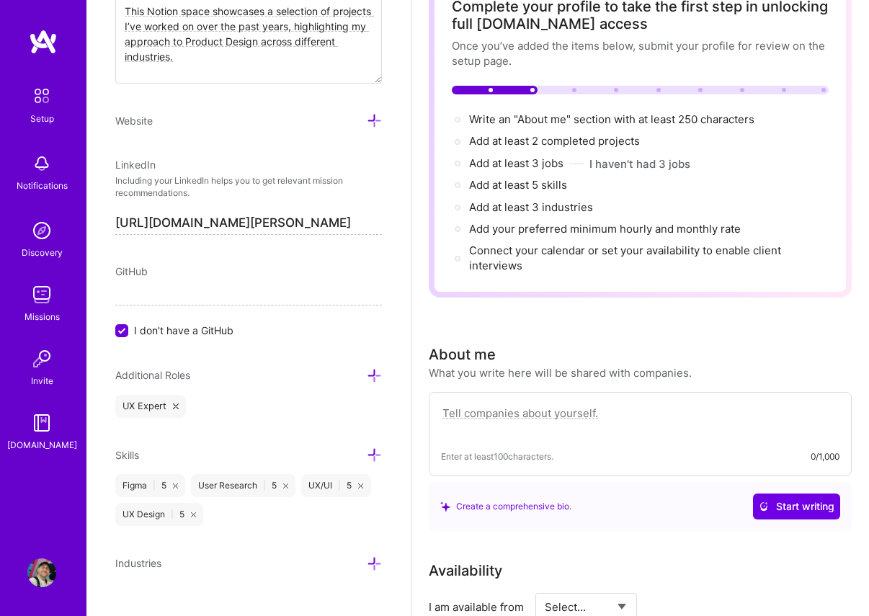
scroll to position [899, 0]
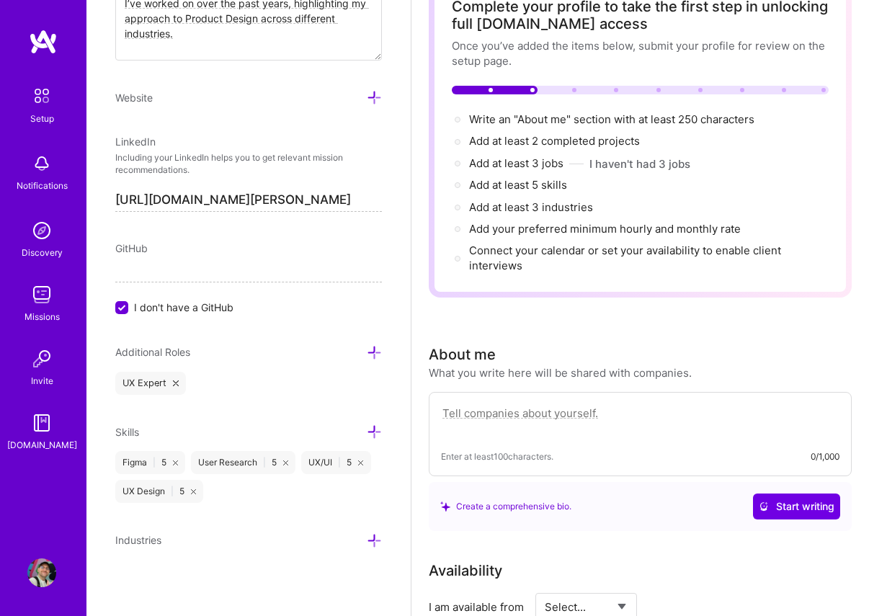
click at [372, 538] on icon at bounding box center [374, 540] width 15 height 15
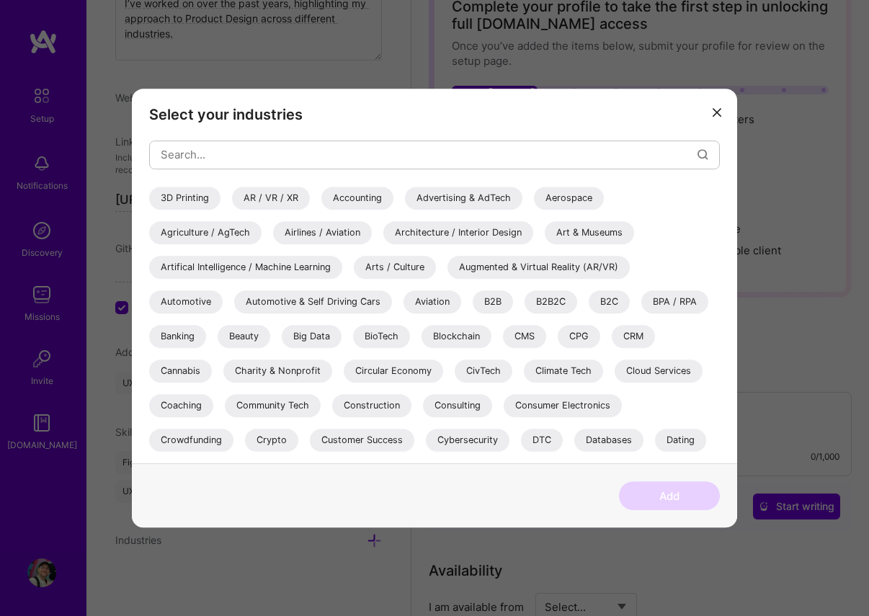
click at [708, 112] on button "modal" at bounding box center [716, 112] width 17 height 24
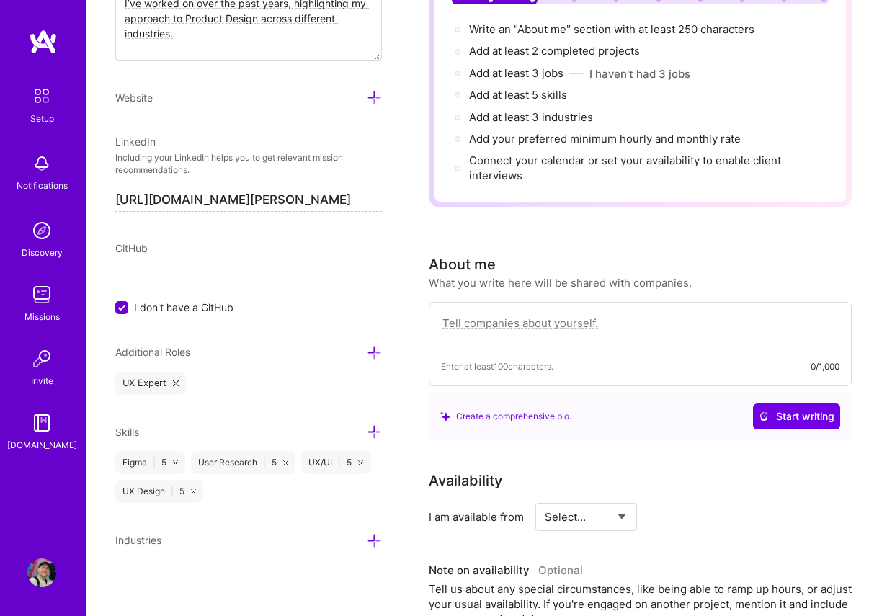
scroll to position [200, 0]
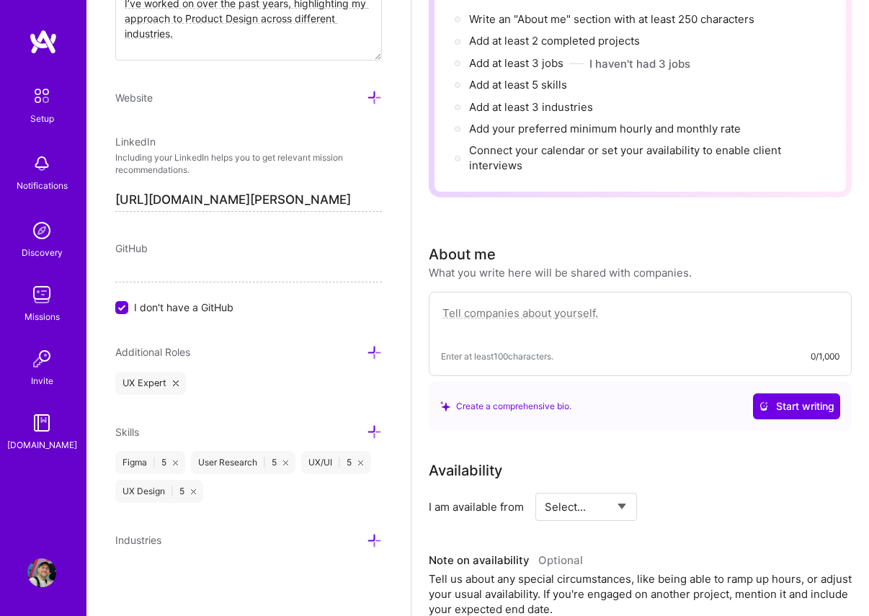
click at [373, 541] on icon at bounding box center [374, 540] width 15 height 15
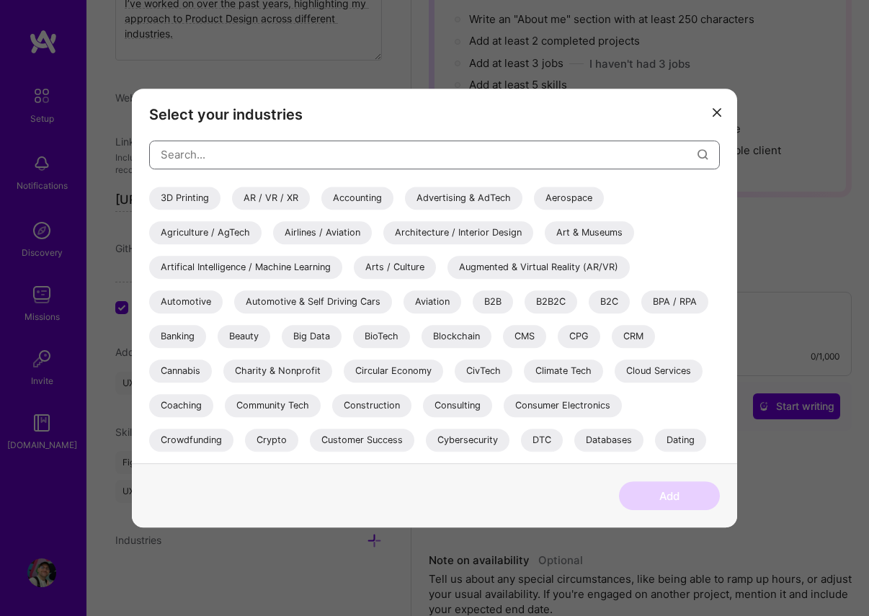
click at [272, 158] on input "modal" at bounding box center [429, 154] width 537 height 37
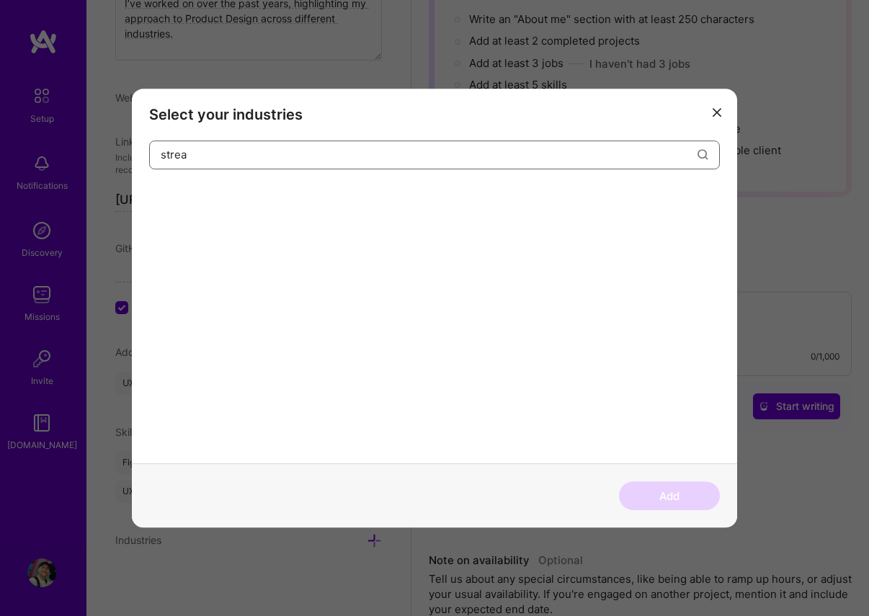
type input "stream"
type input "media"
click at [185, 199] on div "Media" at bounding box center [173, 198] width 49 height 23
click at [213, 149] on input "media" at bounding box center [429, 154] width 537 height 37
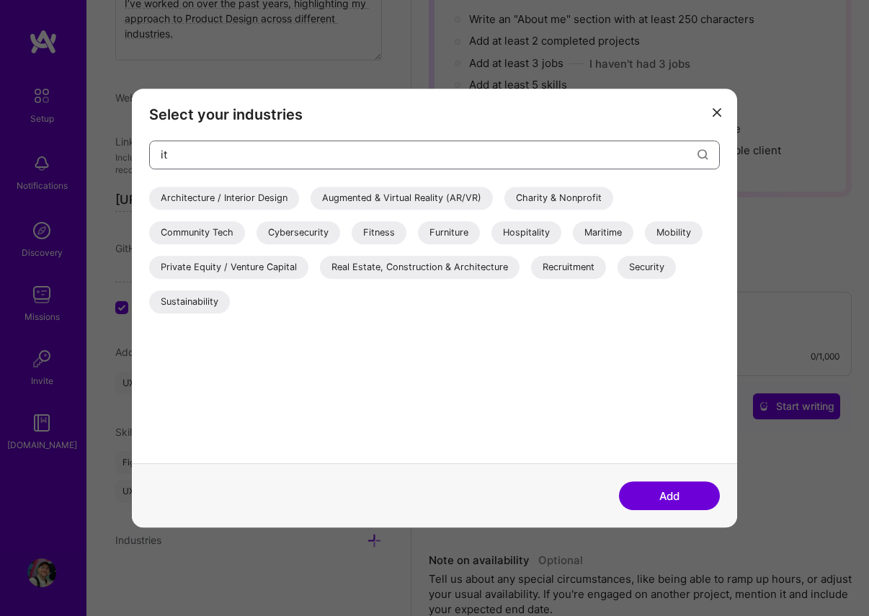
type input "it"
click at [220, 220] on div "Architecture / Interior Design Augmented & Virtual Reality (AR/VR) Charity & No…" at bounding box center [434, 253] width 571 height 133
click at [216, 234] on div "Community Tech" at bounding box center [197, 232] width 96 height 23
click at [232, 161] on input "it" at bounding box center [429, 154] width 537 height 37
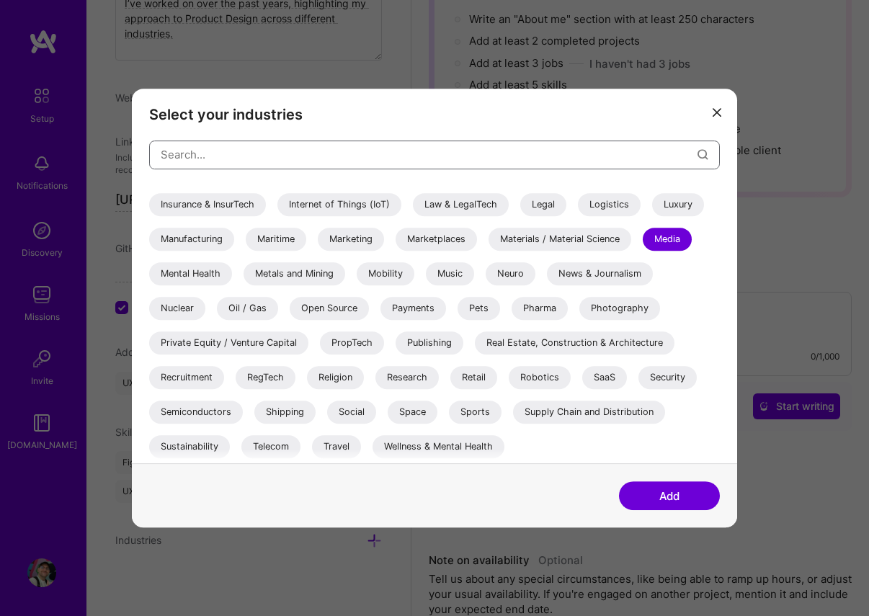
scroll to position [0, 0]
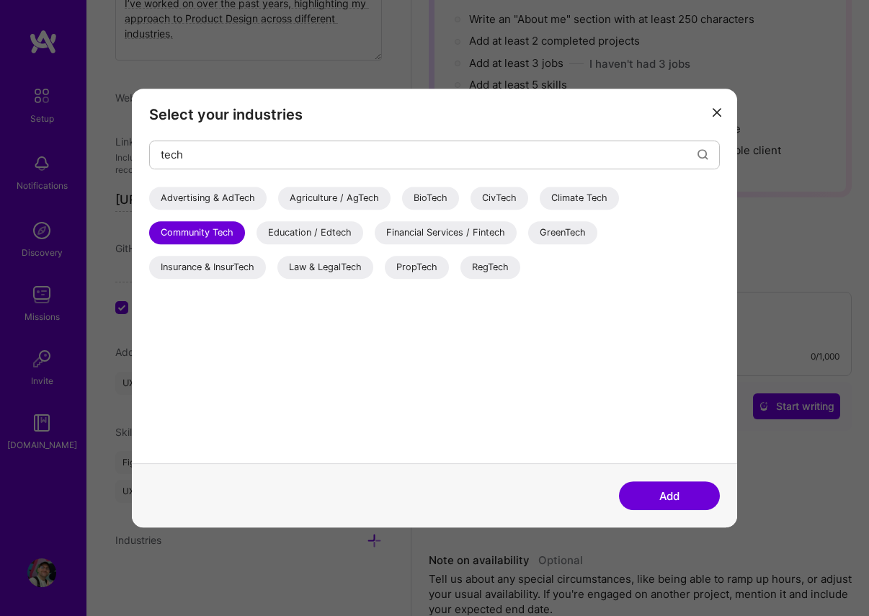
click at [322, 234] on div "Education / Edtech" at bounding box center [310, 232] width 107 height 23
click at [380, 158] on input "tech" at bounding box center [429, 154] width 537 height 37
type input "t"
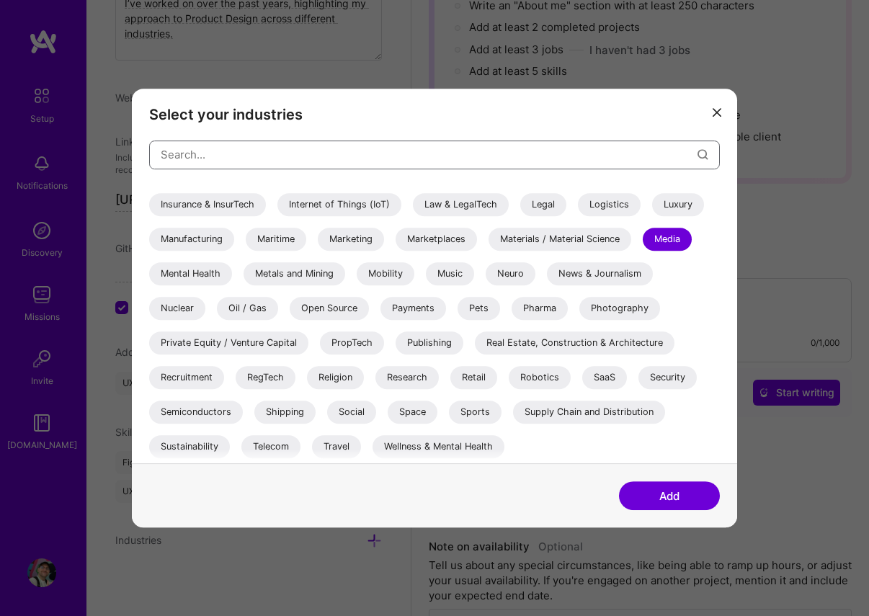
scroll to position [212, 0]
click at [608, 374] on div "SaaS" at bounding box center [604, 377] width 45 height 23
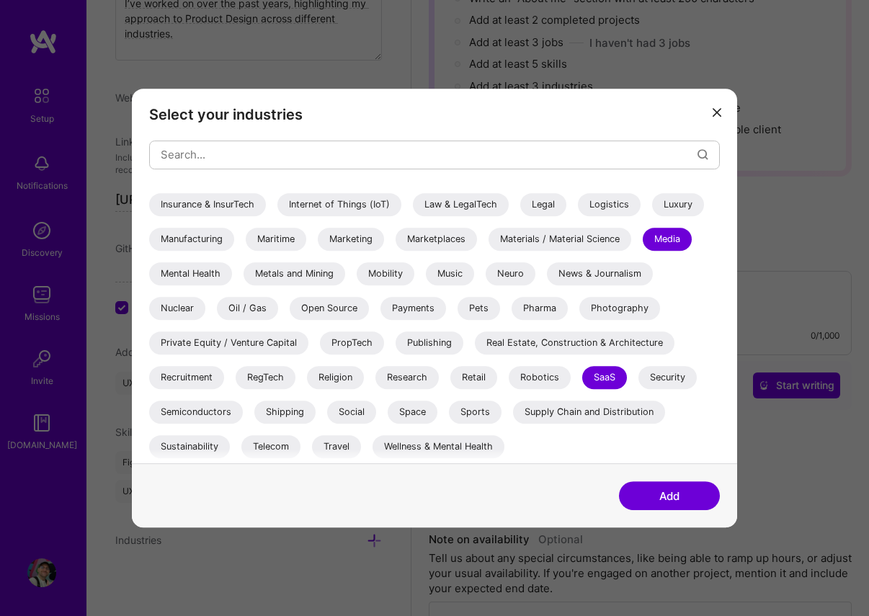
scroll to position [225, 0]
click at [680, 498] on button "Add" at bounding box center [669, 495] width 101 height 29
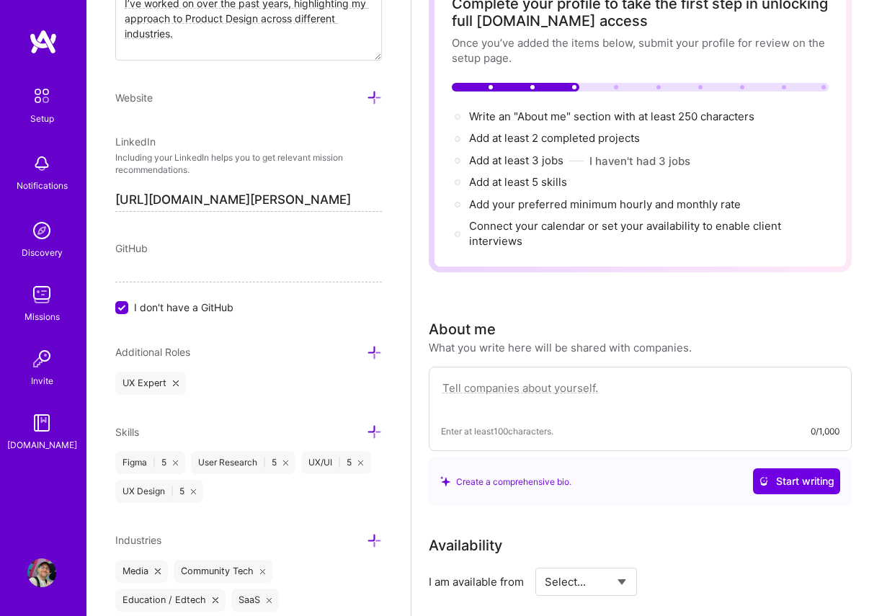
scroll to position [104, 0]
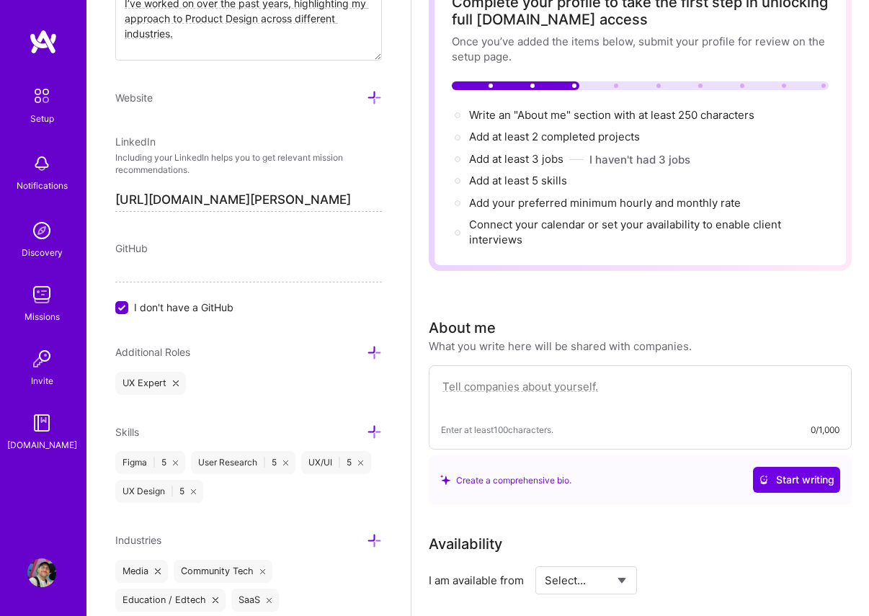
drag, startPoint x: 515, startPoint y: 391, endPoint x: 581, endPoint y: 378, distance: 67.6
click at [515, 391] on textarea at bounding box center [640, 394] width 399 height 33
paste textarea "I’m a Product Designer (UX/UI) helping companies and startups craft digital exp…"
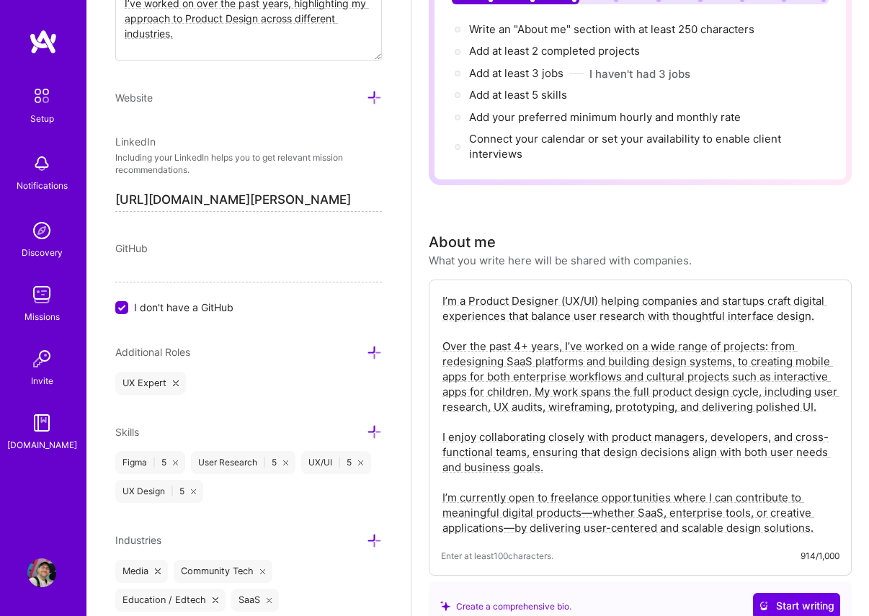
scroll to position [195, 0]
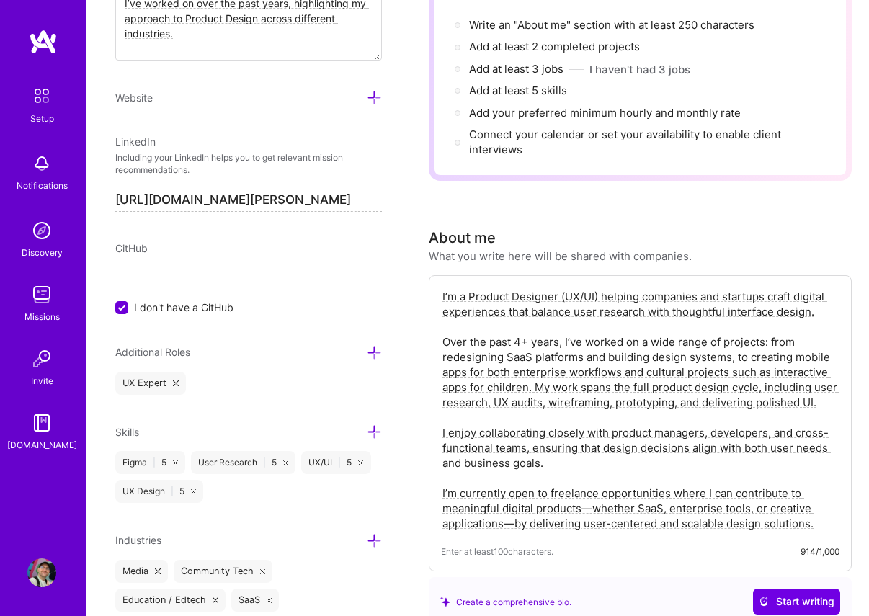
drag, startPoint x: 590, startPoint y: 507, endPoint x: 615, endPoint y: 512, distance: 25.9
click at [590, 507] on textarea "I’m a Product Designer (UX/UI) helping companies and startups craft digital exp…" at bounding box center [640, 410] width 399 height 245
click at [513, 525] on textarea "I’m a Product Designer (UX/UI) helping companies and startups craft digital exp…" at bounding box center [640, 410] width 399 height 245
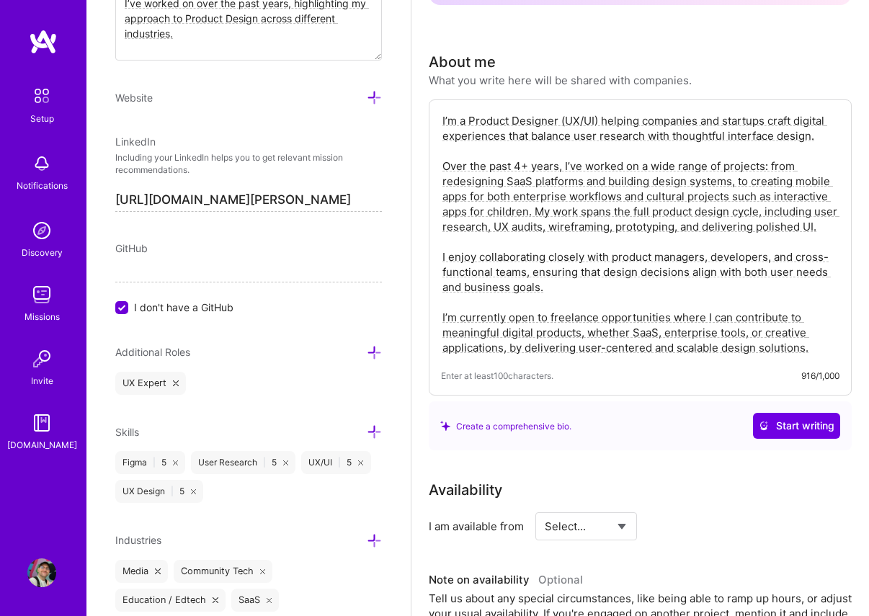
scroll to position [373, 0]
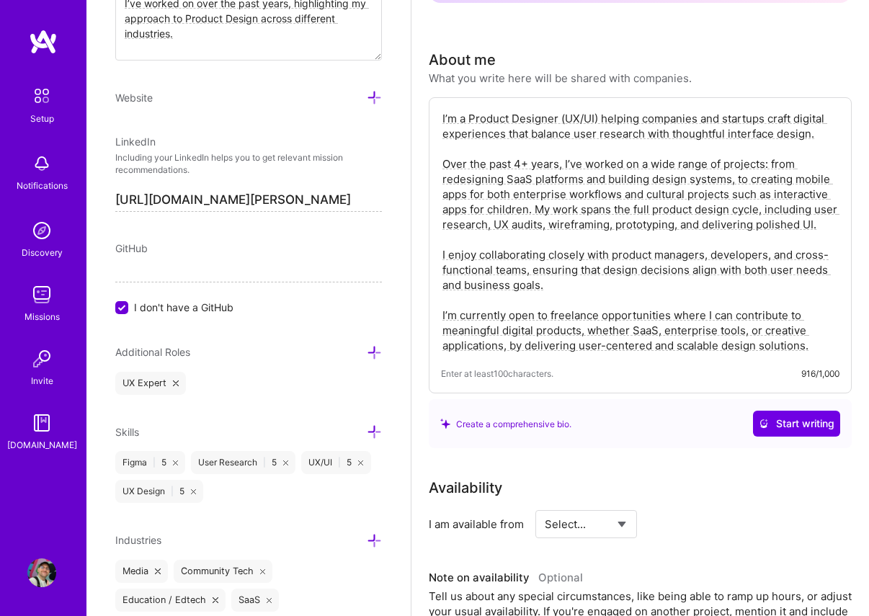
type textarea "I’m a Product Designer (UX/UI) helping companies and startups craft digital exp…"
click at [681, 460] on div "Complete your profile to take the first step in unlocking full A.Team access On…" at bounding box center [640, 498] width 423 height 1593
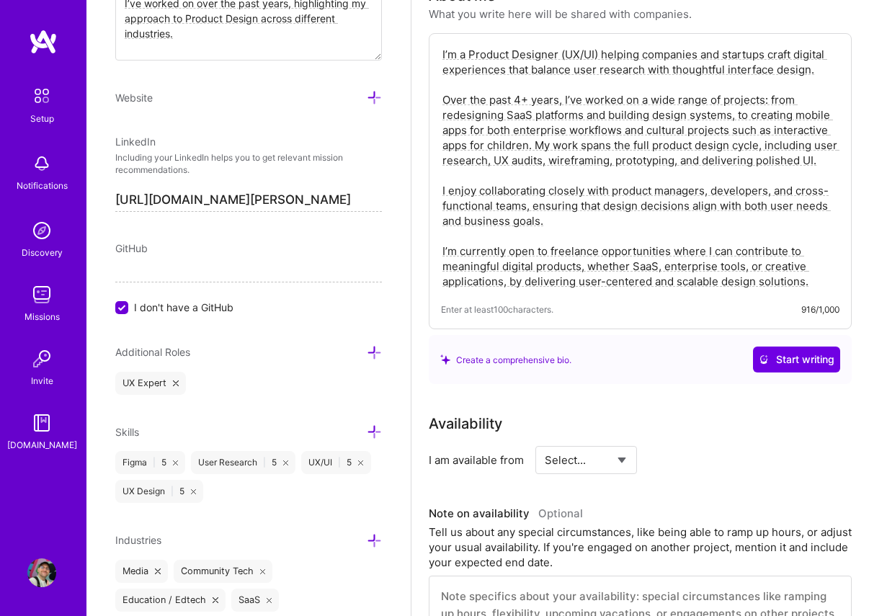
scroll to position [480, 0]
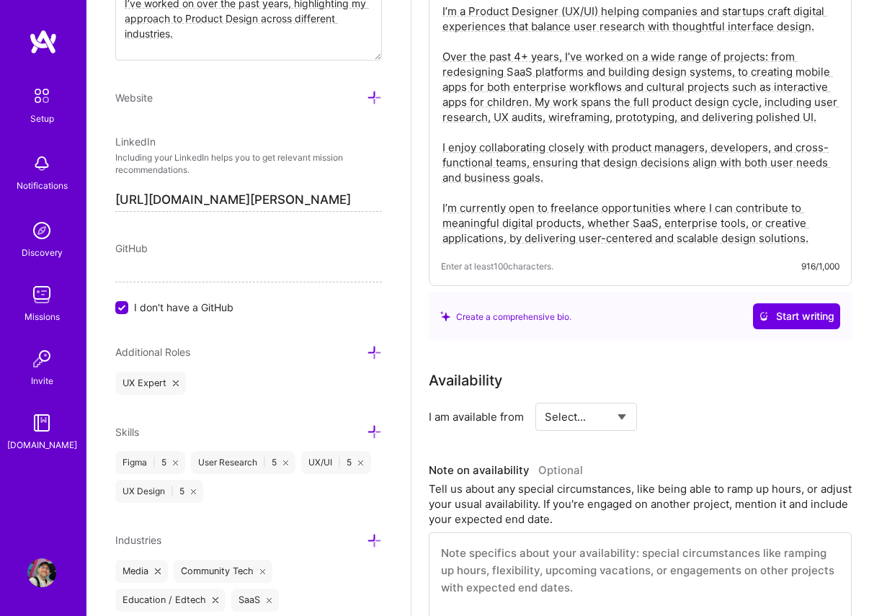
click at [527, 153] on textarea "I’m a Product Designer (UX/UI) helping companies and startups craft digital exp…" at bounding box center [640, 124] width 399 height 245
drag, startPoint x: 613, startPoint y: 342, endPoint x: 586, endPoint y: 336, distance: 27.4
click at [613, 342] on div "Complete your profile to take the first step in unlocking full A.Team access On…" at bounding box center [640, 391] width 423 height 1593
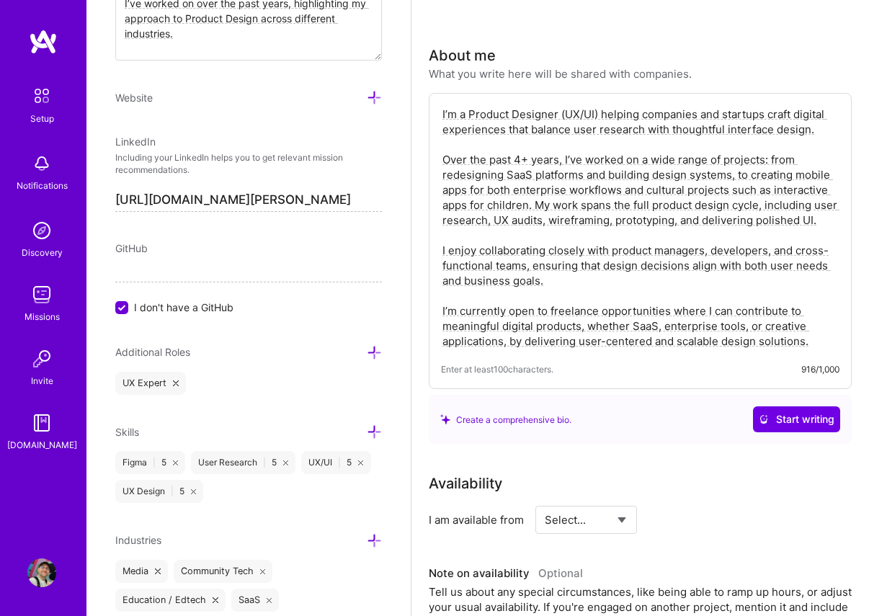
scroll to position [357, 0]
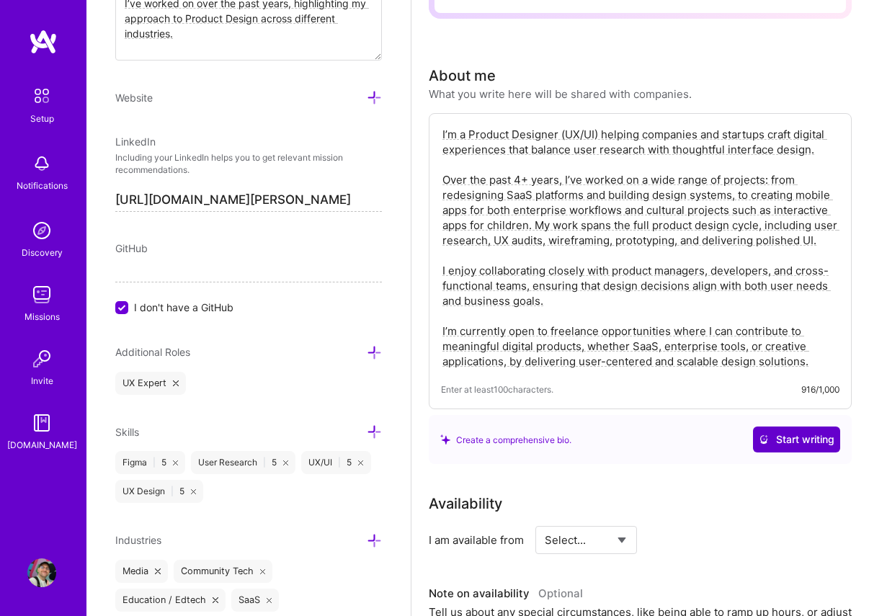
click at [774, 438] on span "Start writing" at bounding box center [797, 439] width 76 height 14
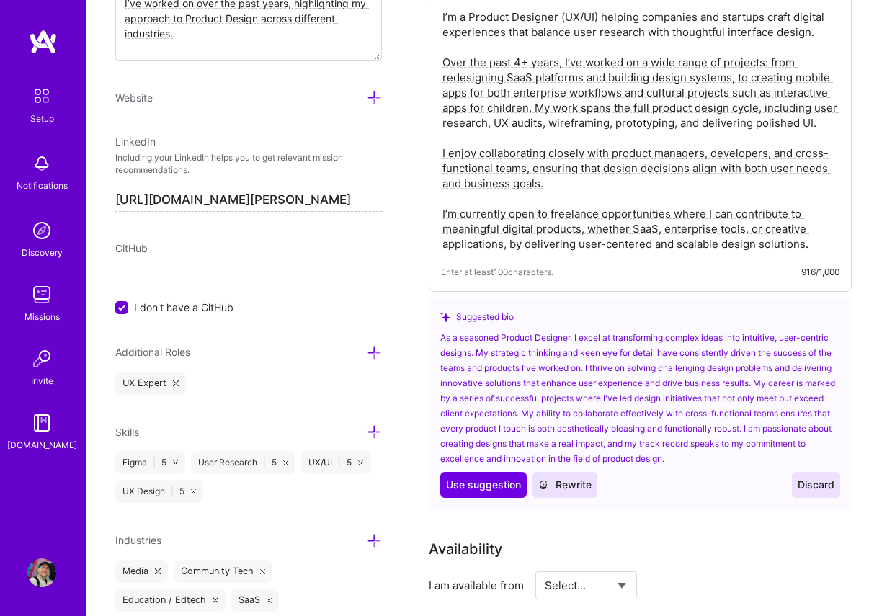
scroll to position [475, 0]
drag, startPoint x: 826, startPoint y: 493, endPoint x: 685, endPoint y: 466, distance: 143.7
click at [826, 493] on button "Discard" at bounding box center [816, 484] width 48 height 26
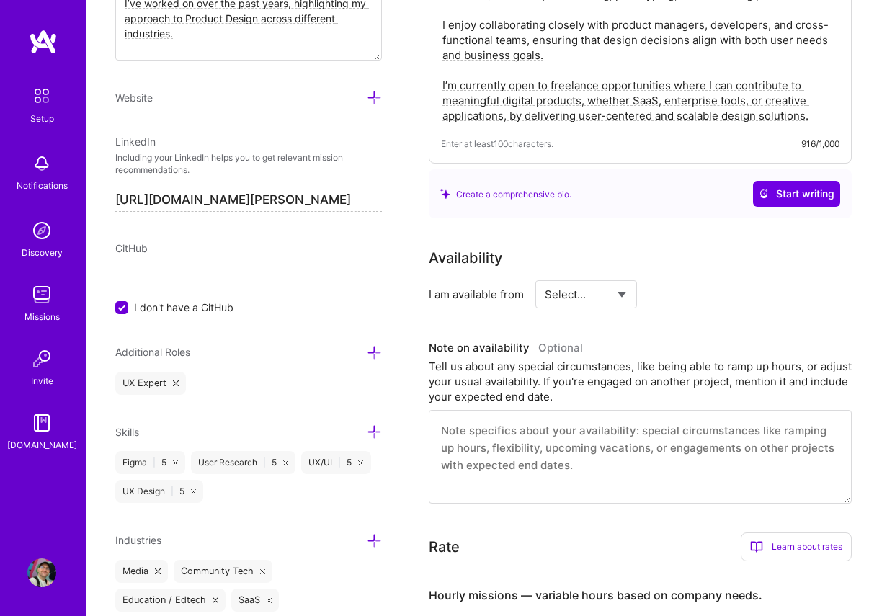
scroll to position [603, 0]
click at [558, 295] on select "Select... Right Now Future Date Not Available" at bounding box center [586, 293] width 83 height 37
select select "Future Date"
click at [545, 276] on select "Select... Right Now Future Date Not Available" at bounding box center [586, 293] width 83 height 37
click at [710, 290] on input "Sep 17" at bounding box center [691, 295] width 71 height 28
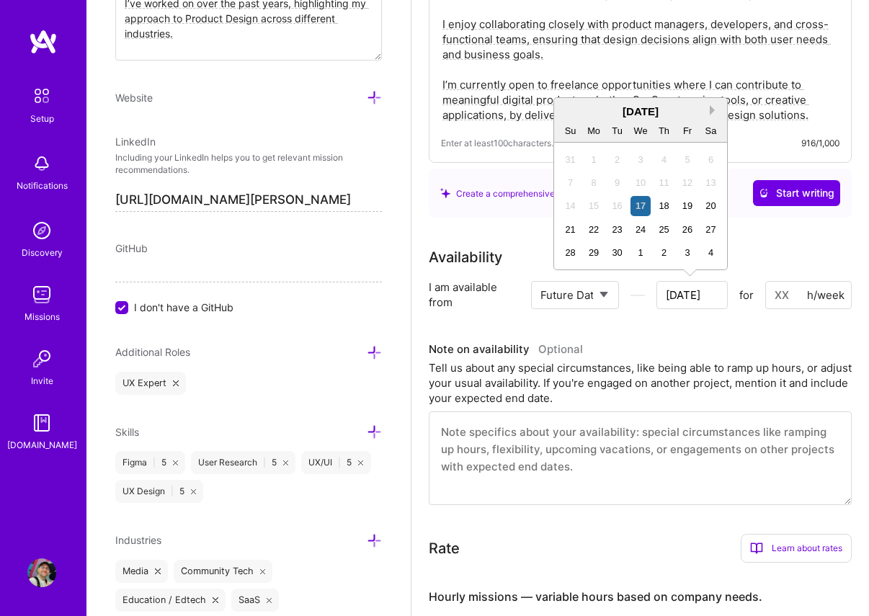
click at [713, 112] on button "Next Month" at bounding box center [715, 110] width 10 height 10
click at [589, 184] on div "6" at bounding box center [593, 182] width 19 height 19
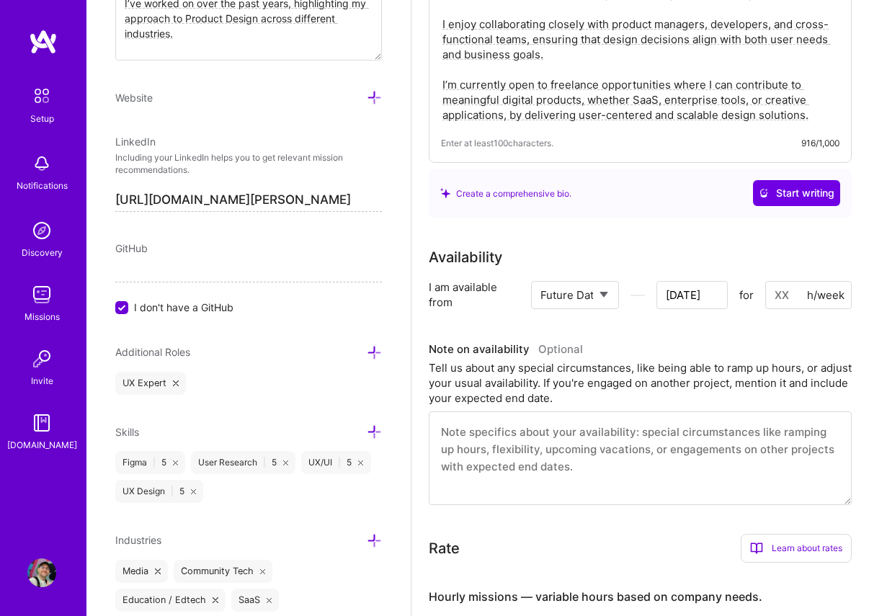
click at [682, 295] on input "[DATE]" at bounding box center [691, 295] width 71 height 28
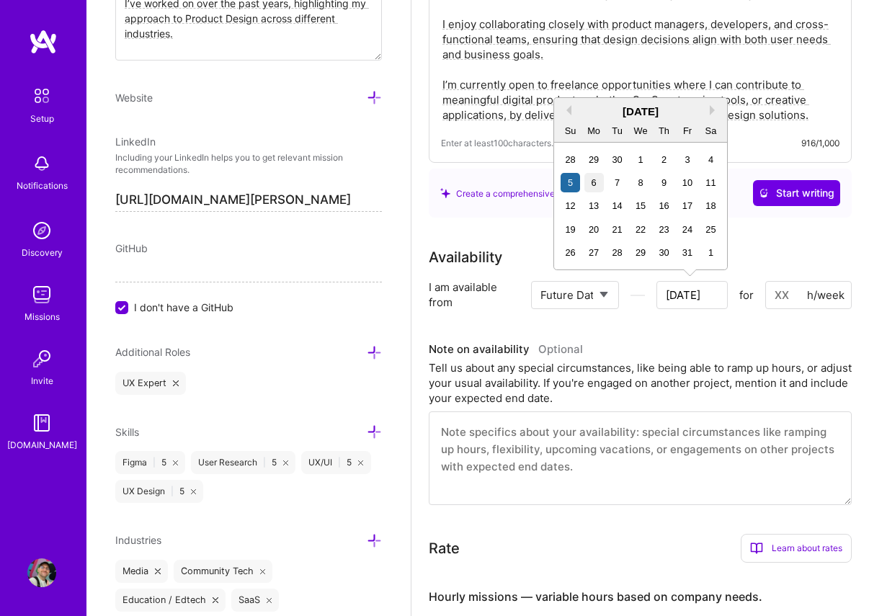
click at [593, 184] on div "6" at bounding box center [593, 182] width 19 height 19
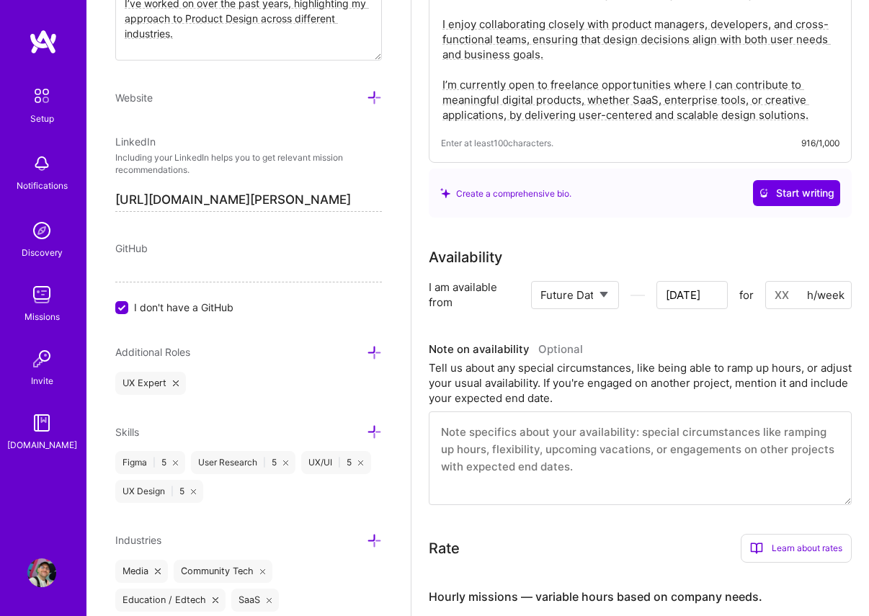
drag, startPoint x: 785, startPoint y: 298, endPoint x: 826, endPoint y: 301, distance: 40.4
click at [785, 298] on input at bounding box center [808, 295] width 86 height 28
click at [773, 320] on div "Availability I am available from Select... Right Now Future Date Not Available …" at bounding box center [640, 375] width 423 height 259
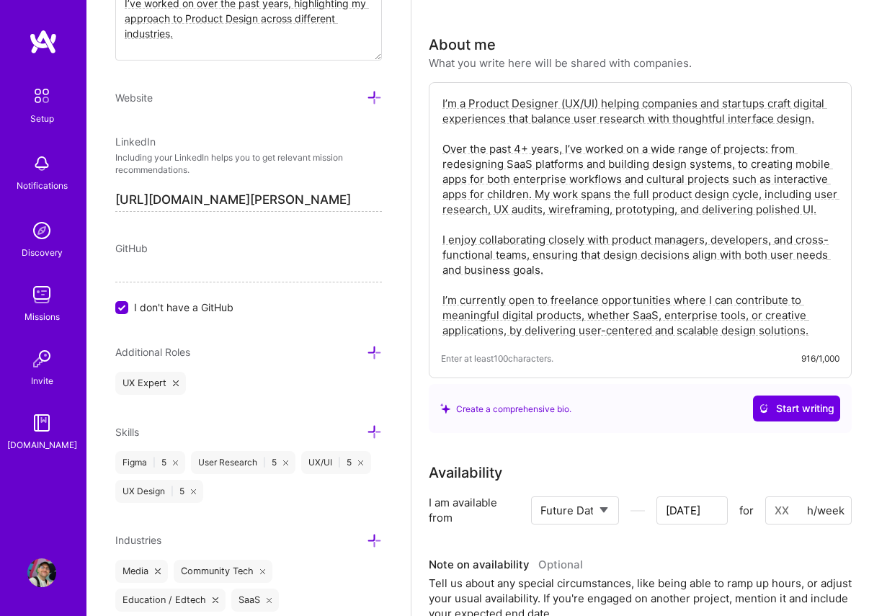
scroll to position [0, 0]
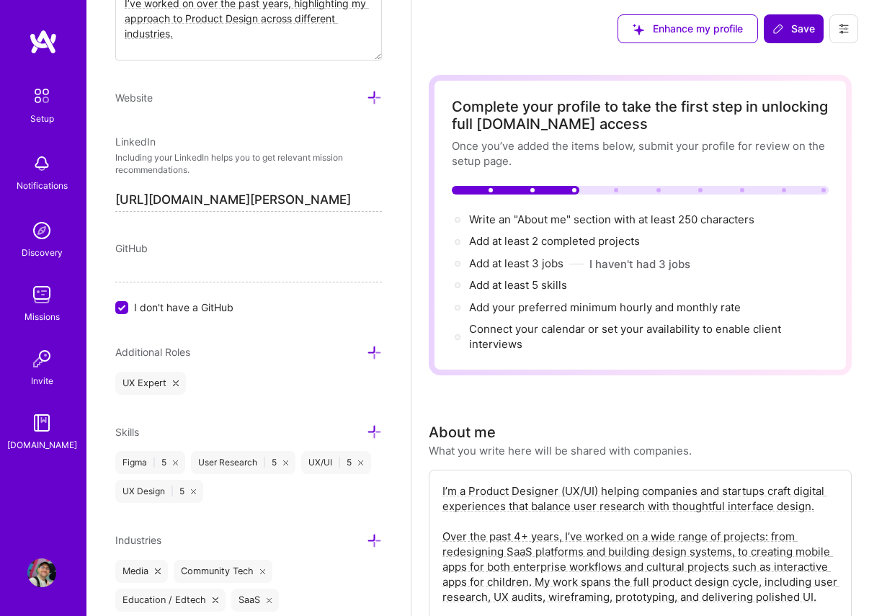
click at [783, 28] on icon at bounding box center [779, 29] width 12 height 12
type input "Oct 4"
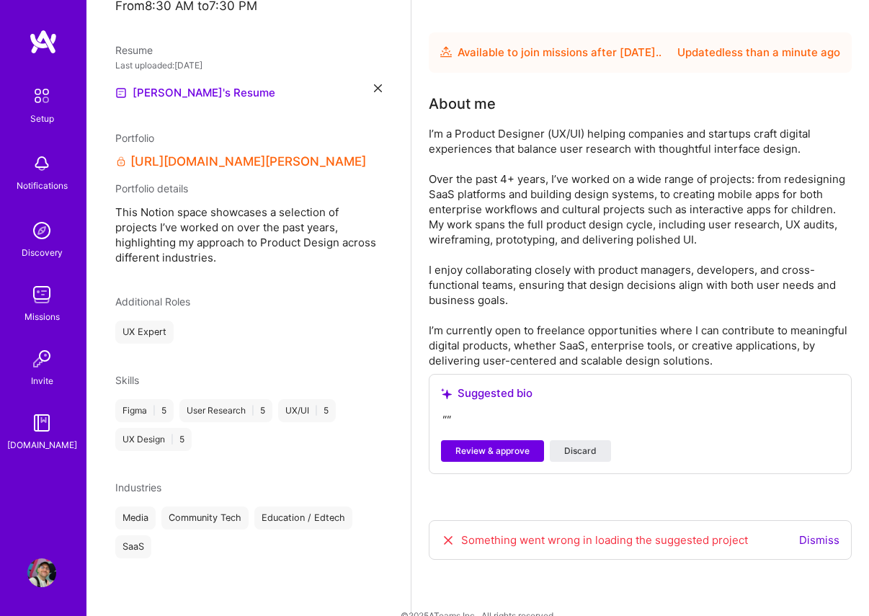
scroll to position [409, 0]
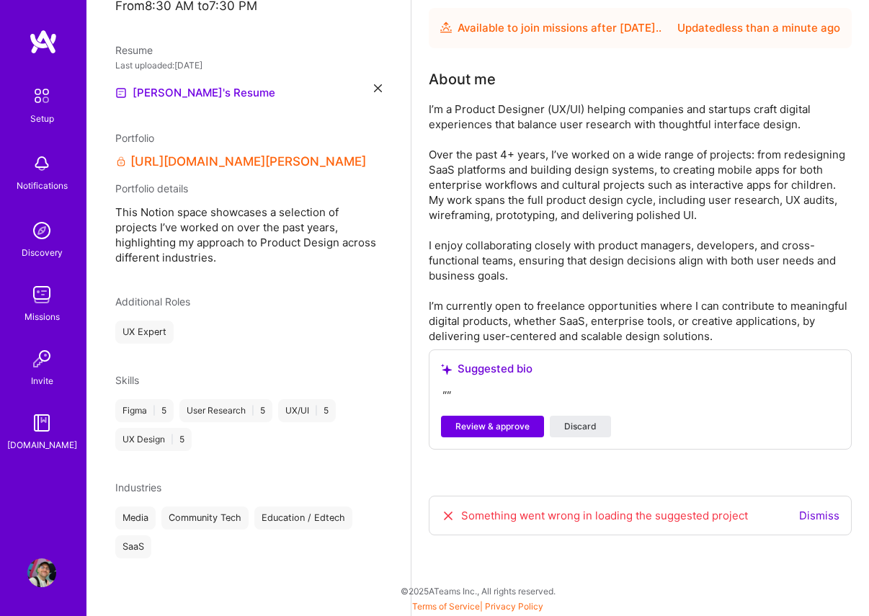
click at [809, 513] on link "Dismiss" at bounding box center [819, 516] width 40 height 14
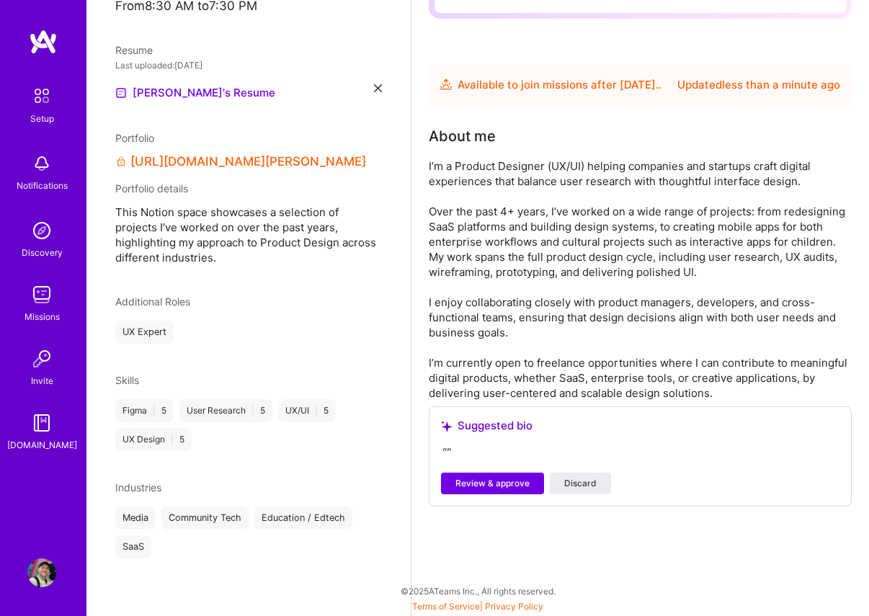
scroll to position [352, 0]
click at [575, 489] on span "Discard" at bounding box center [580, 483] width 32 height 13
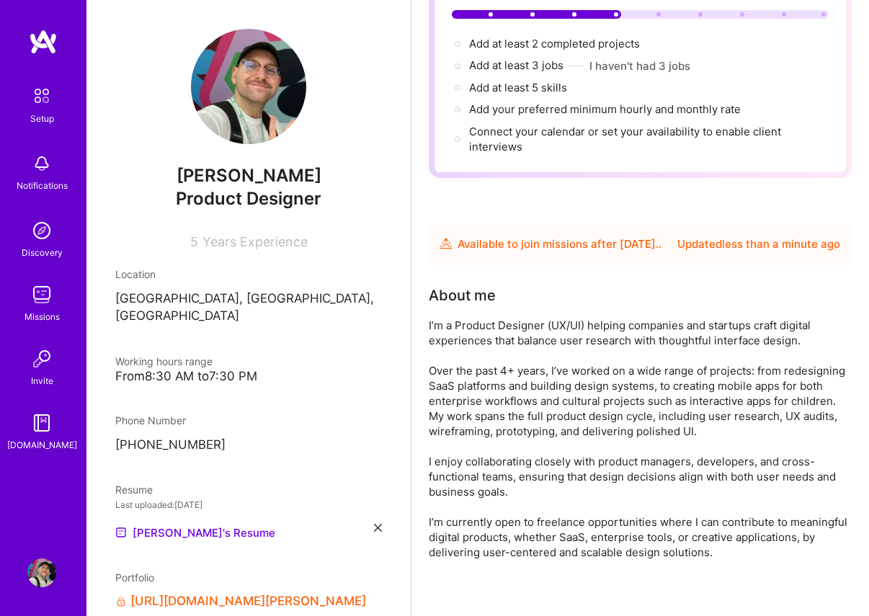
scroll to position [246, 0]
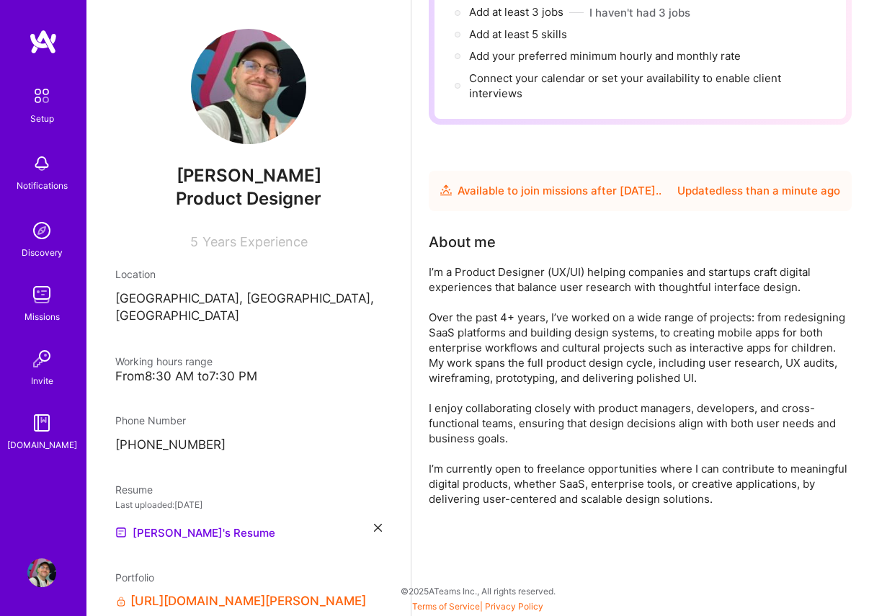
click at [685, 326] on div "I’m a Product Designer (UX/UI) helping companies and startups craft digital exp…" at bounding box center [640, 385] width 423 height 242
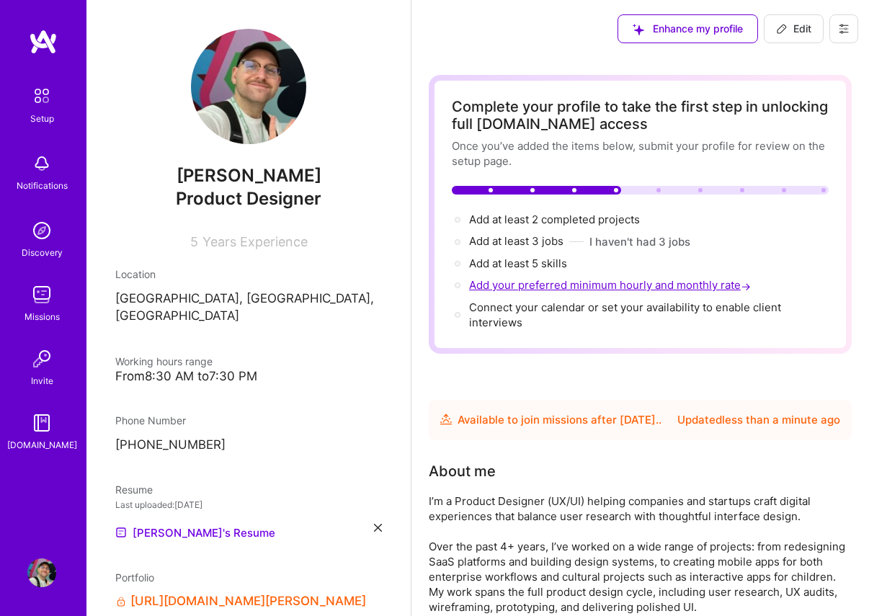
click at [527, 287] on span "Add your preferred minimum hourly and monthly rate →" at bounding box center [611, 285] width 285 height 14
select select "FR"
select select "Future Date"
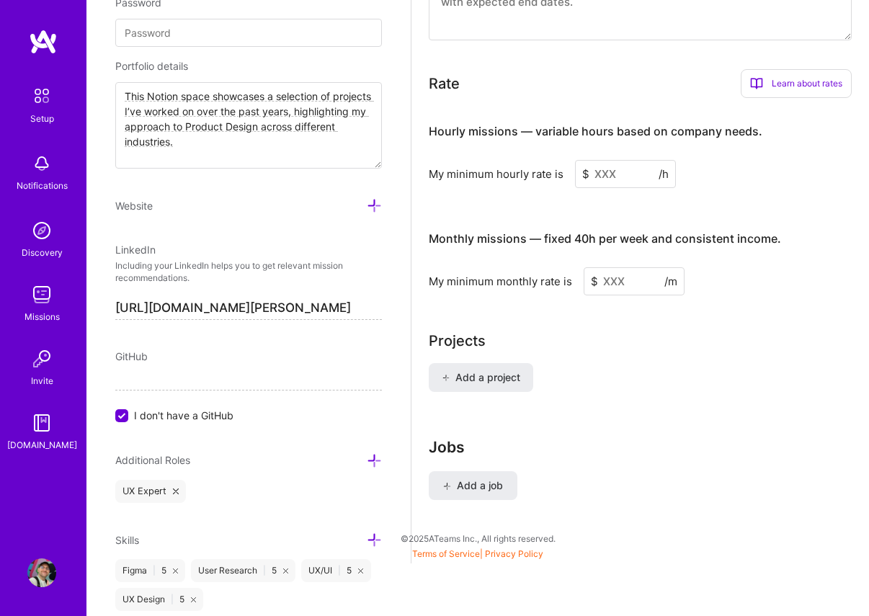
scroll to position [1057, 0]
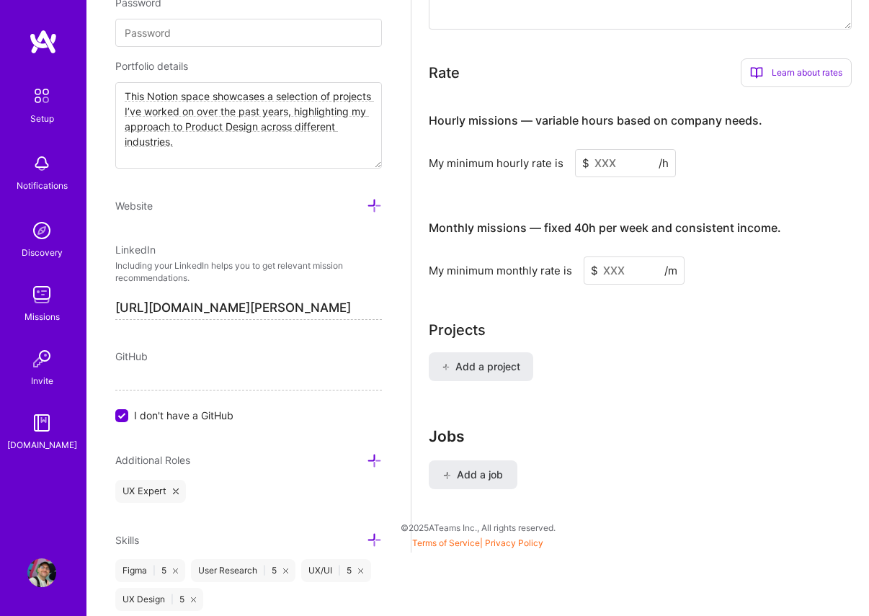
drag, startPoint x: 626, startPoint y: 166, endPoint x: 636, endPoint y: 167, distance: 10.2
click at [626, 166] on input at bounding box center [625, 163] width 101 height 28
click at [678, 164] on div "My minimum hourly rate is $ /h" at bounding box center [640, 163] width 423 height 28
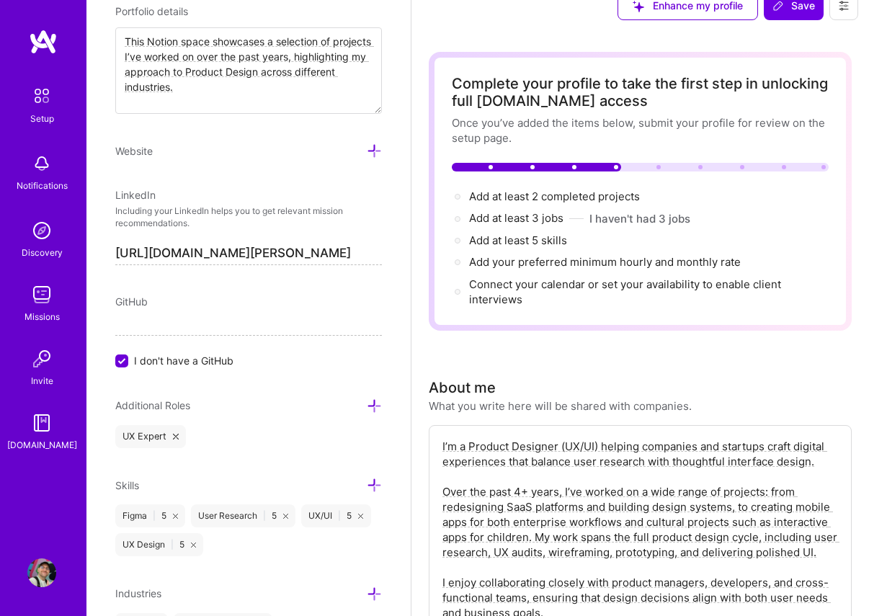
scroll to position [852, 0]
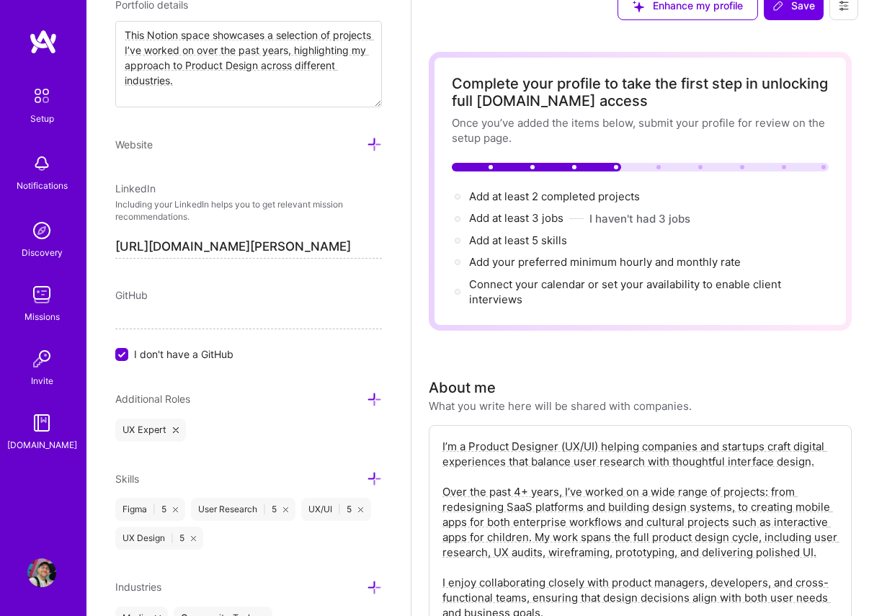
click at [370, 473] on icon at bounding box center [374, 478] width 15 height 15
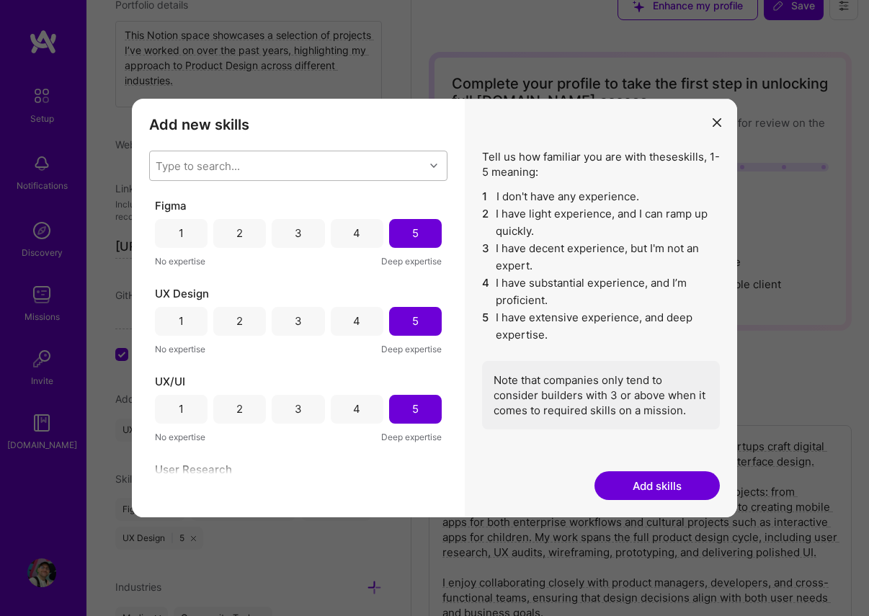
click at [224, 178] on div "Type to search..." at bounding box center [287, 165] width 275 height 29
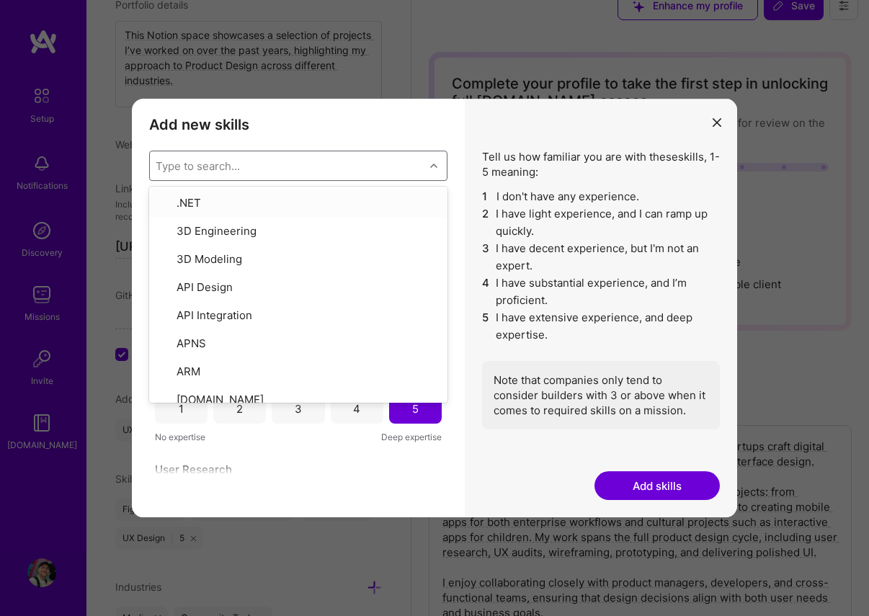
click at [224, 170] on div "Type to search..." at bounding box center [198, 165] width 84 height 15
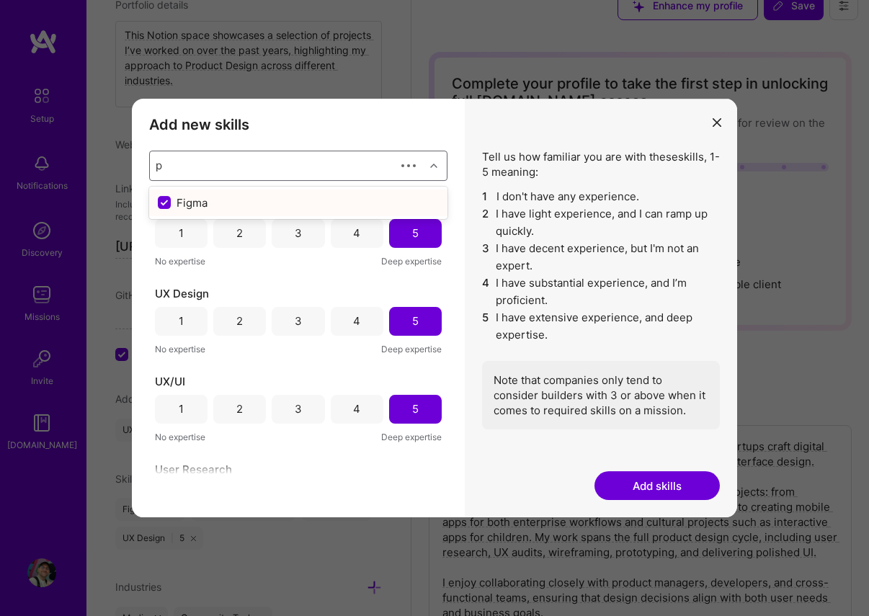
type input "pr"
checkbox input "false"
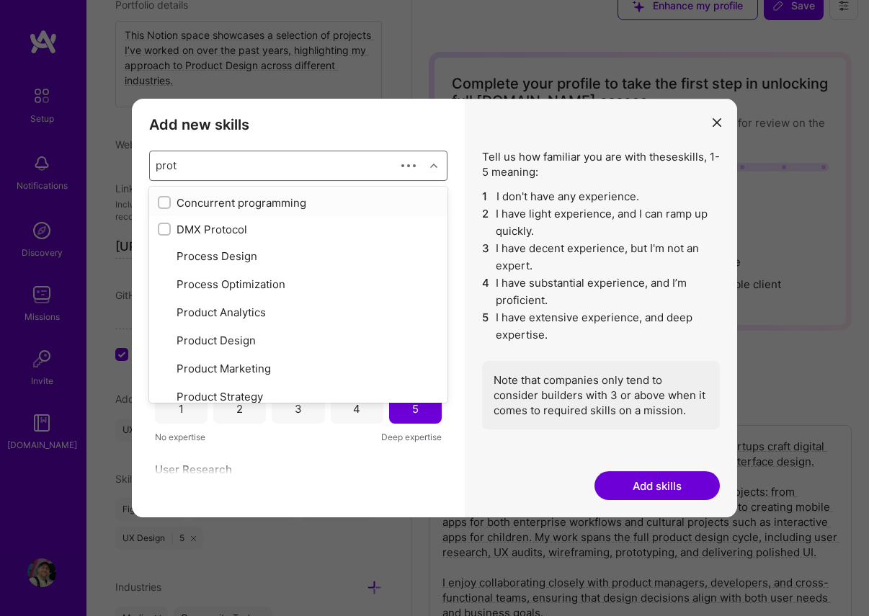
type input "proto"
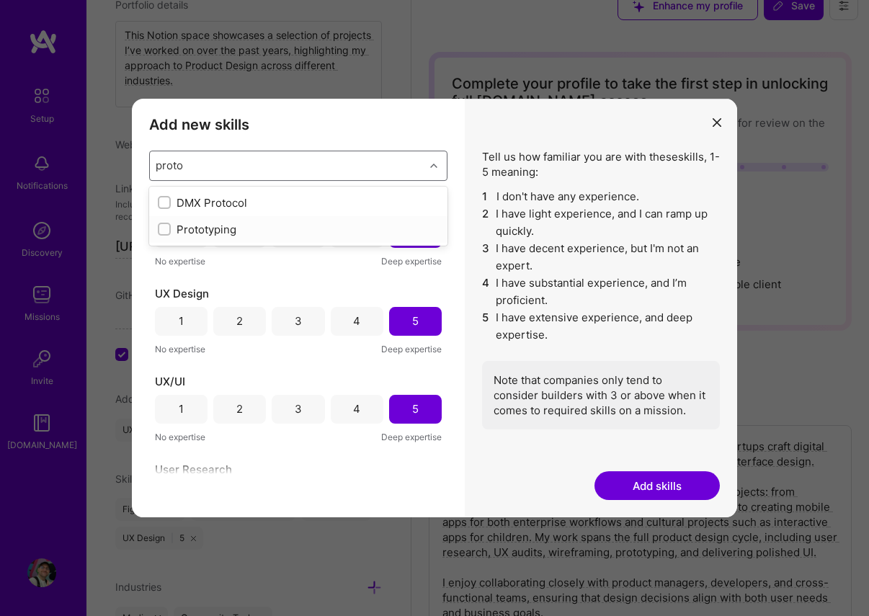
click at [202, 221] on div "Prototyping" at bounding box center [298, 229] width 298 height 27
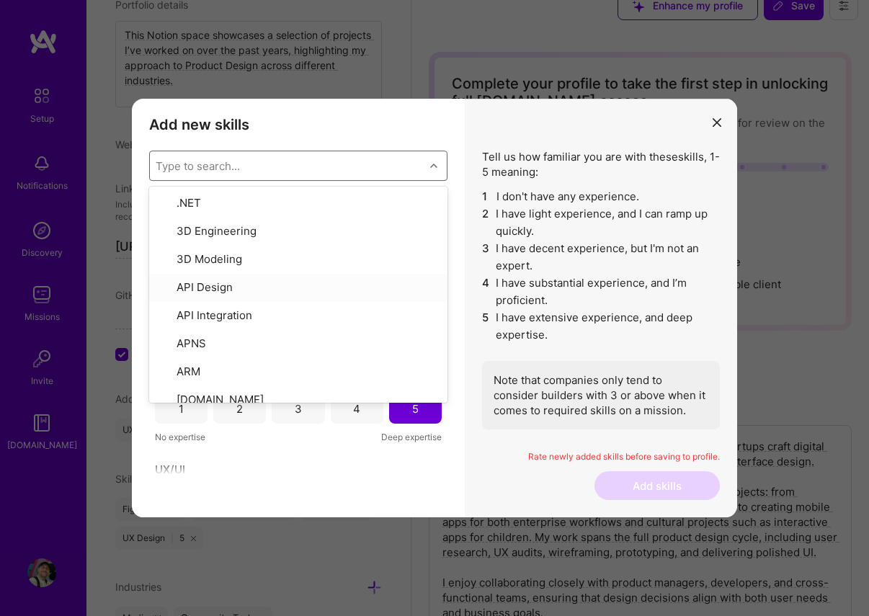
drag, startPoint x: 501, startPoint y: 137, endPoint x: 685, endPoint y: 479, distance: 387.9
click at [505, 139] on div "Tell us how familiar you are with these skills , 1-5 meaning: 1 I don't have an…" at bounding box center [601, 308] width 272 height 419
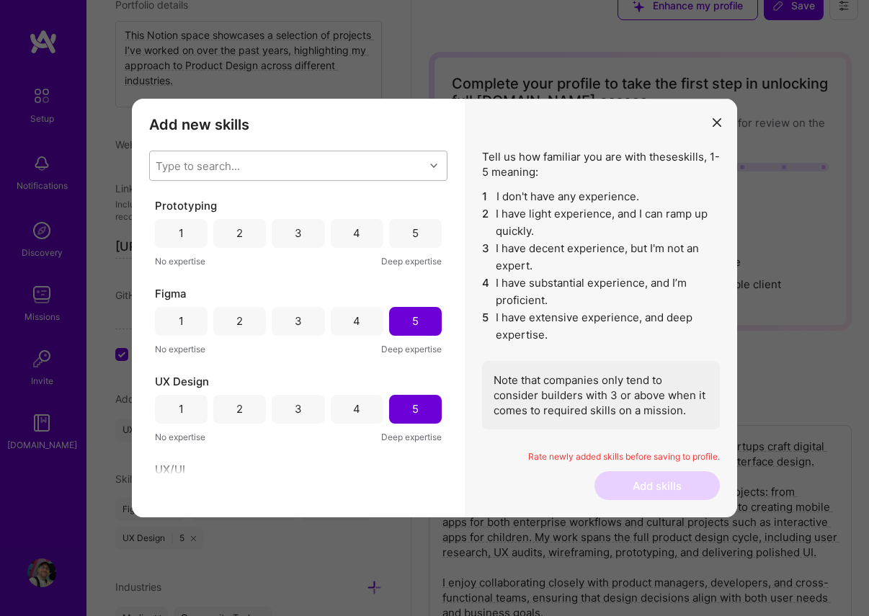
click at [394, 241] on div "5" at bounding box center [415, 233] width 53 height 29
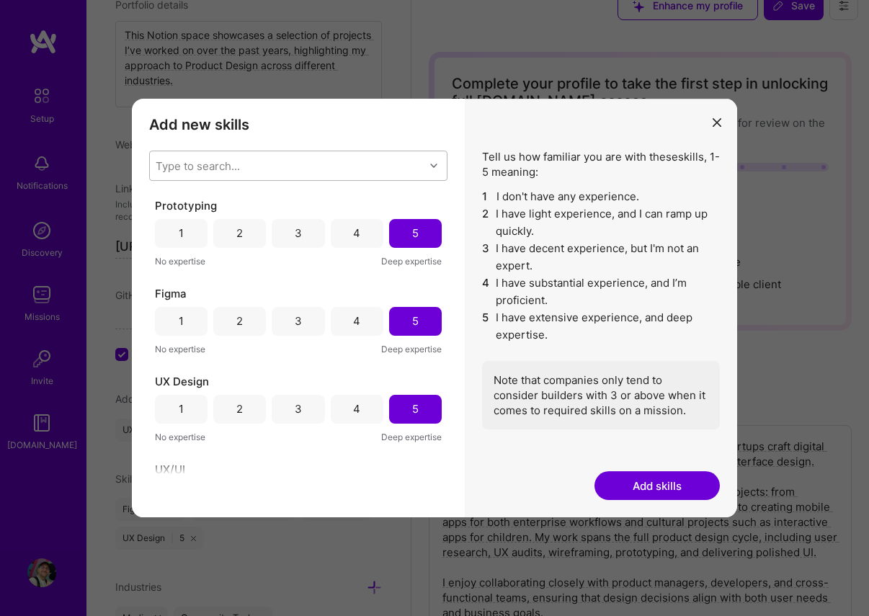
click at [647, 485] on button "Add skills" at bounding box center [657, 485] width 125 height 29
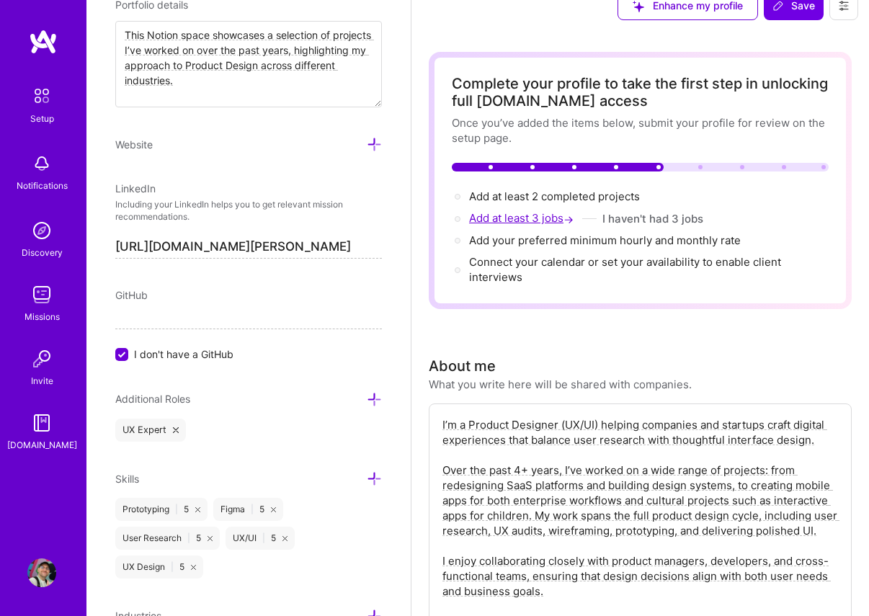
click at [546, 218] on span "Add at least 3 jobs →" at bounding box center [522, 218] width 107 height 14
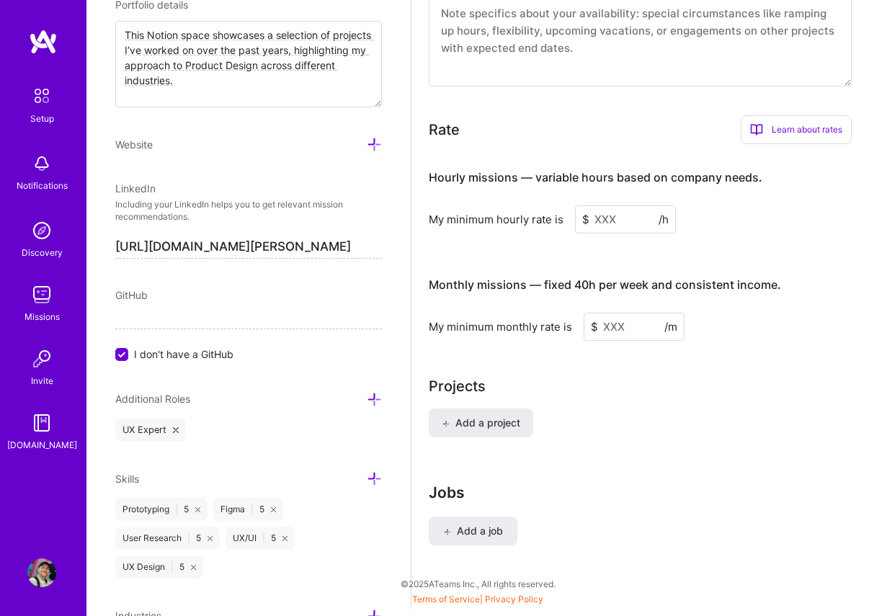
scroll to position [1035, 0]
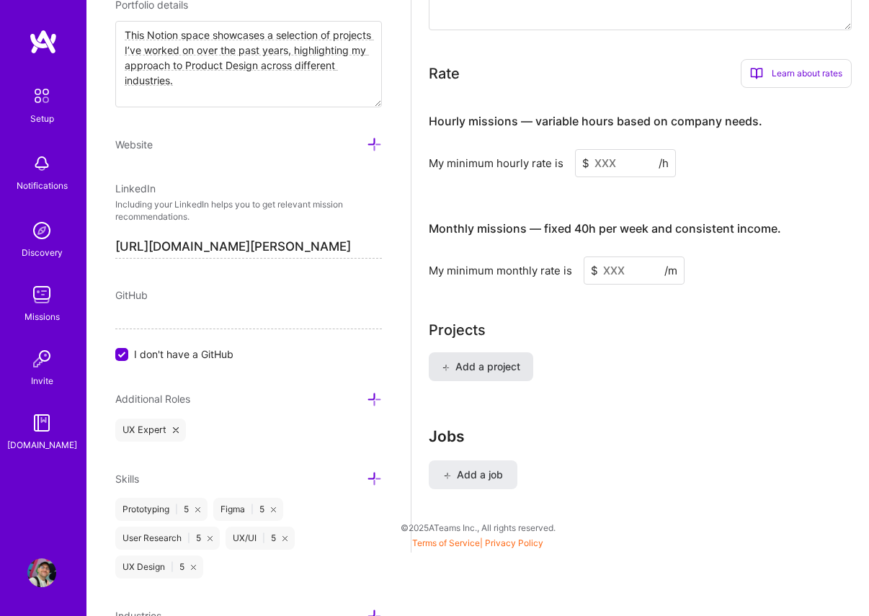
click at [489, 370] on span "Add a project" at bounding box center [481, 367] width 79 height 14
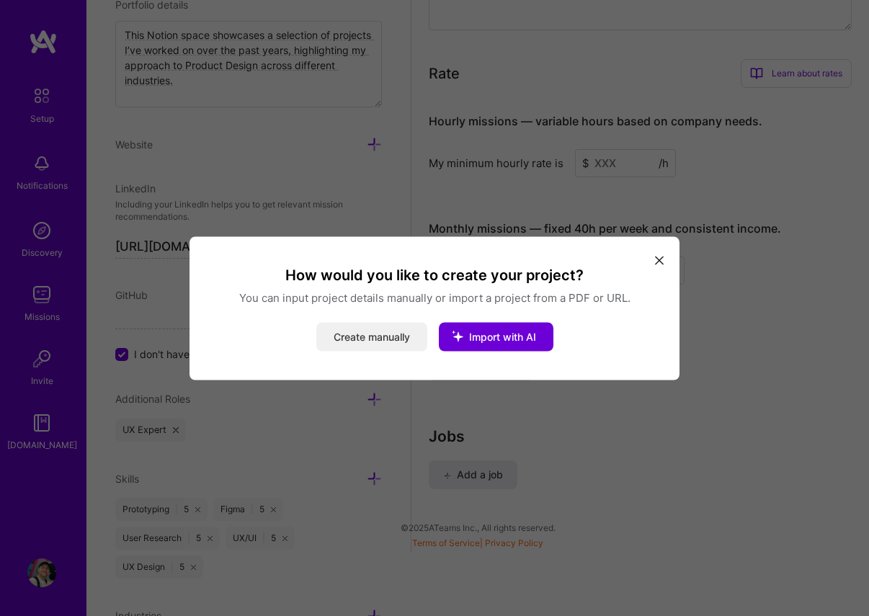
click at [366, 346] on button "Create manually" at bounding box center [371, 336] width 111 height 29
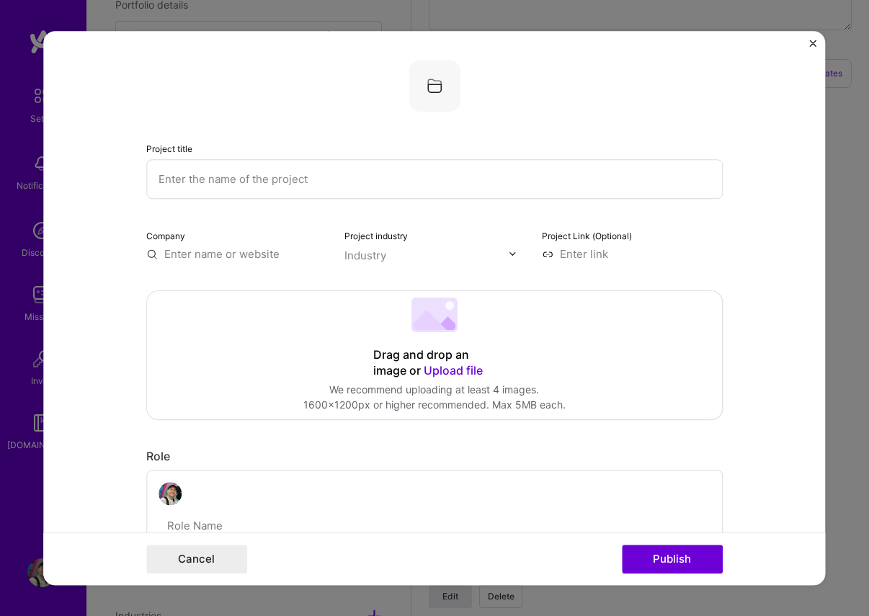
click at [188, 170] on input "text" at bounding box center [434, 179] width 577 height 40
type input "Video Studio"
click at [219, 252] on input "text" at bounding box center [236, 253] width 181 height 15
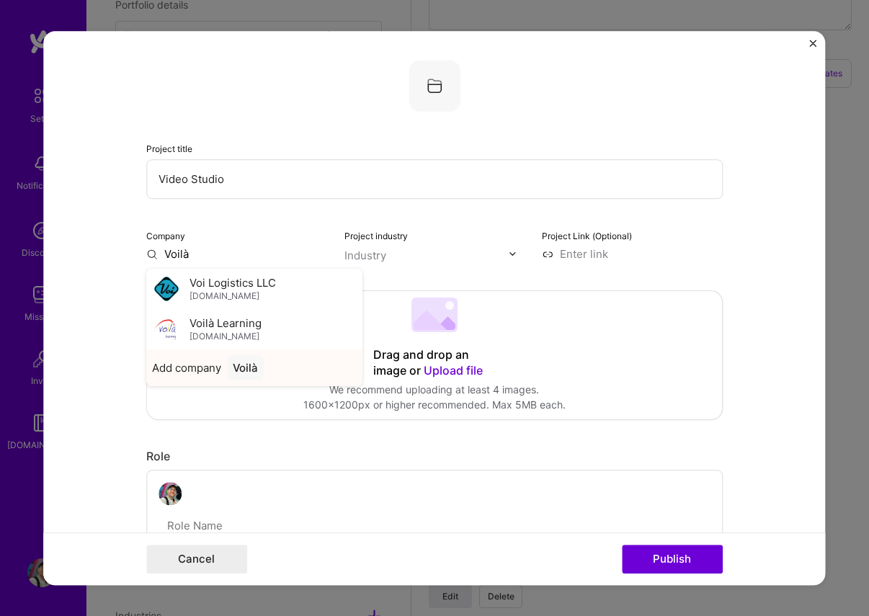
type input "Voilà"
click at [237, 366] on div "Voilà" at bounding box center [245, 367] width 37 height 25
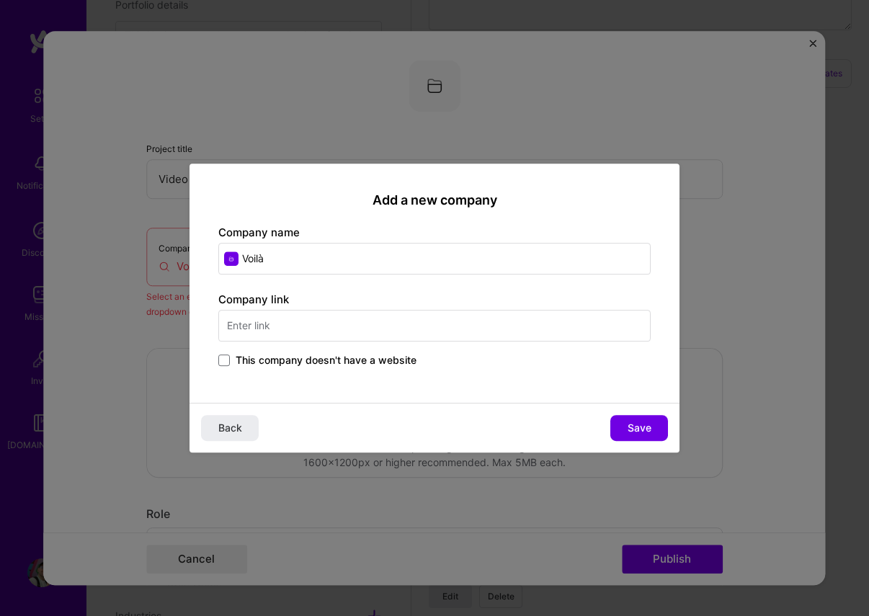
click at [255, 335] on input "text" at bounding box center [434, 326] width 432 height 32
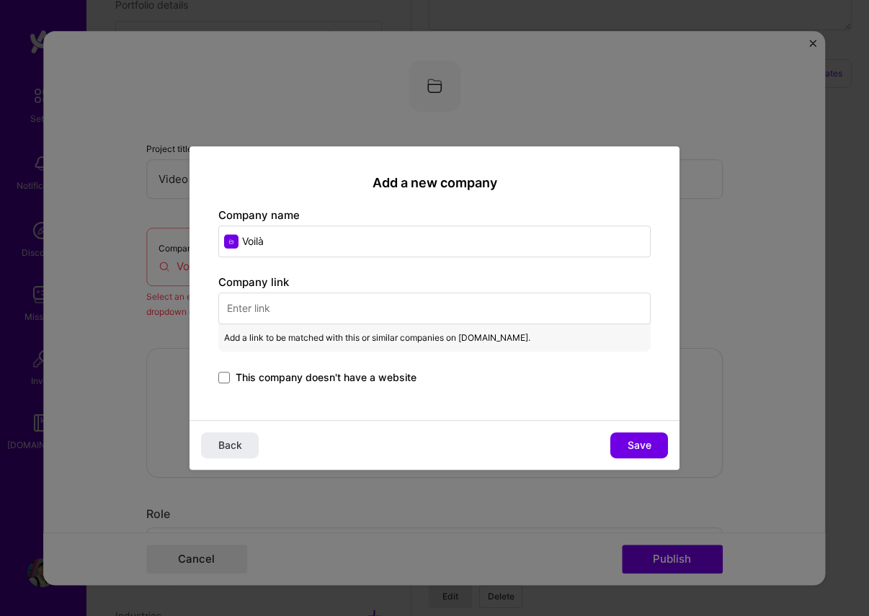
click at [332, 282] on div "Company link Add a link to be matched with this or similar companies on [DOMAIN…" at bounding box center [434, 331] width 432 height 112
click at [517, 386] on div "This company doesn't have a website" at bounding box center [434, 378] width 432 height 17
click at [386, 383] on span "This company doesn't have a website" at bounding box center [326, 377] width 181 height 14
click at [0, 0] on input "This company doesn't have a website" at bounding box center [0, 0] width 0 height 0
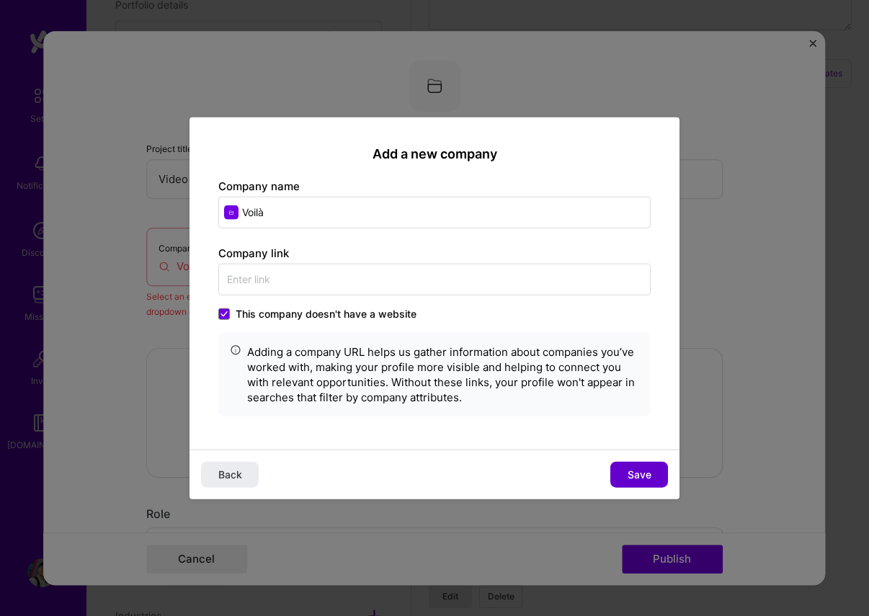
click at [639, 476] on span "Save" at bounding box center [640, 475] width 24 height 14
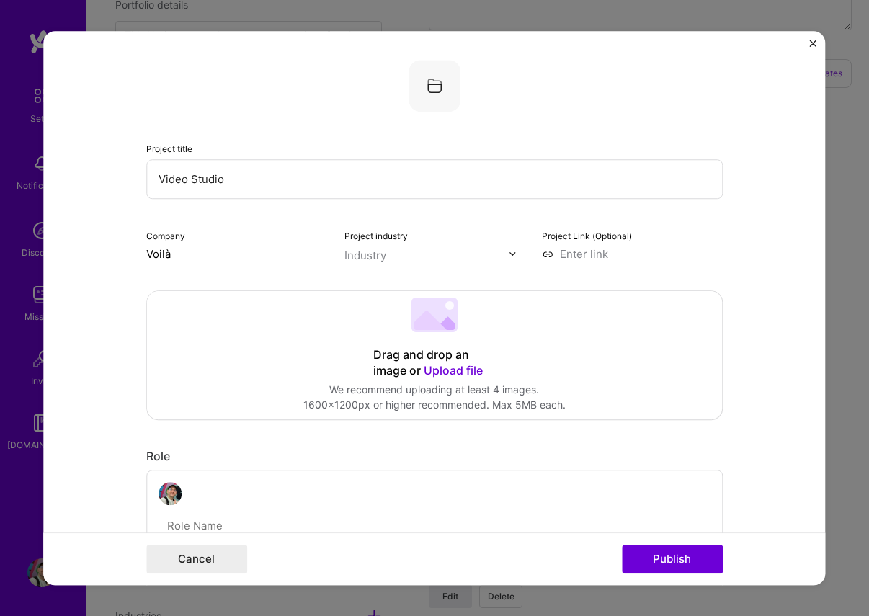
click at [389, 258] on input "text" at bounding box center [426, 255] width 164 height 15
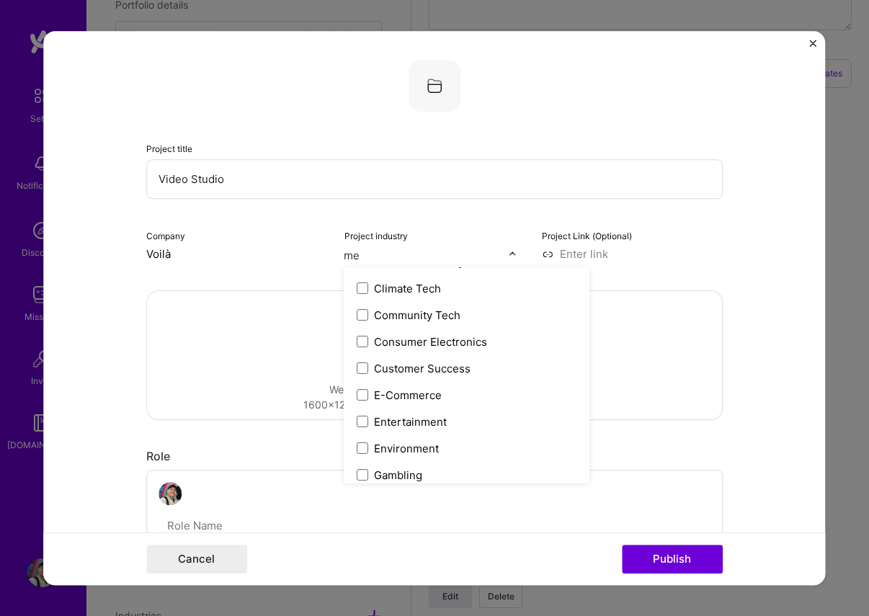
scroll to position [0, 0]
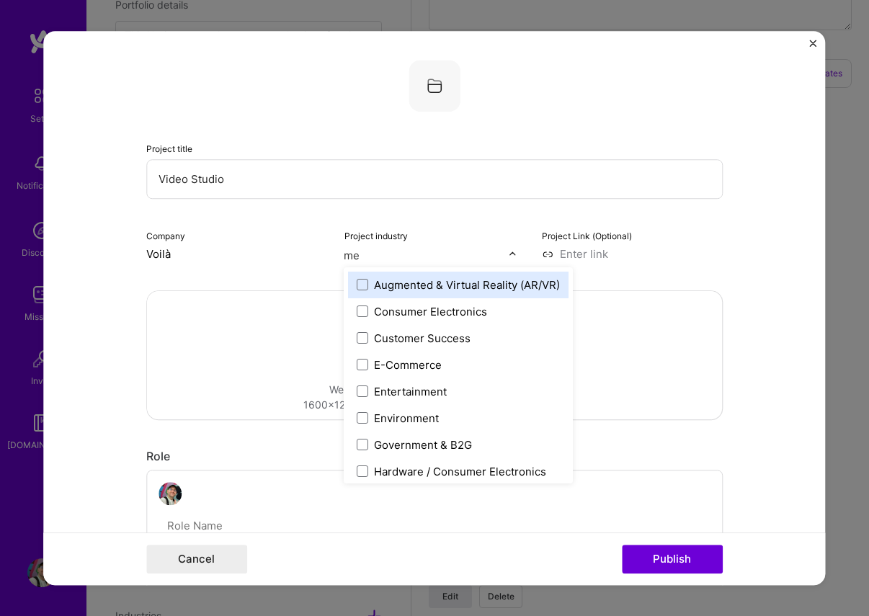
type input "med"
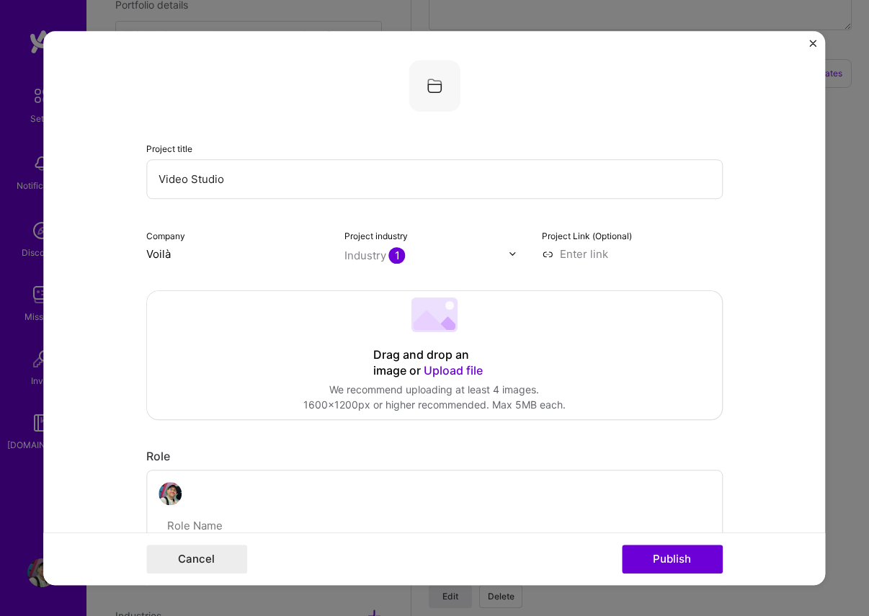
drag, startPoint x: 514, startPoint y: 202, endPoint x: 532, endPoint y: 212, distance: 20.6
click at [513, 202] on div "Project title Video Studio Company Voilà Project industry Industry 1 Project Li…" at bounding box center [434, 161] width 577 height 202
drag, startPoint x: 579, startPoint y: 258, endPoint x: 569, endPoint y: 263, distance: 11.3
click at [579, 258] on input at bounding box center [632, 253] width 181 height 15
click at [584, 251] on input at bounding box center [632, 253] width 181 height 15
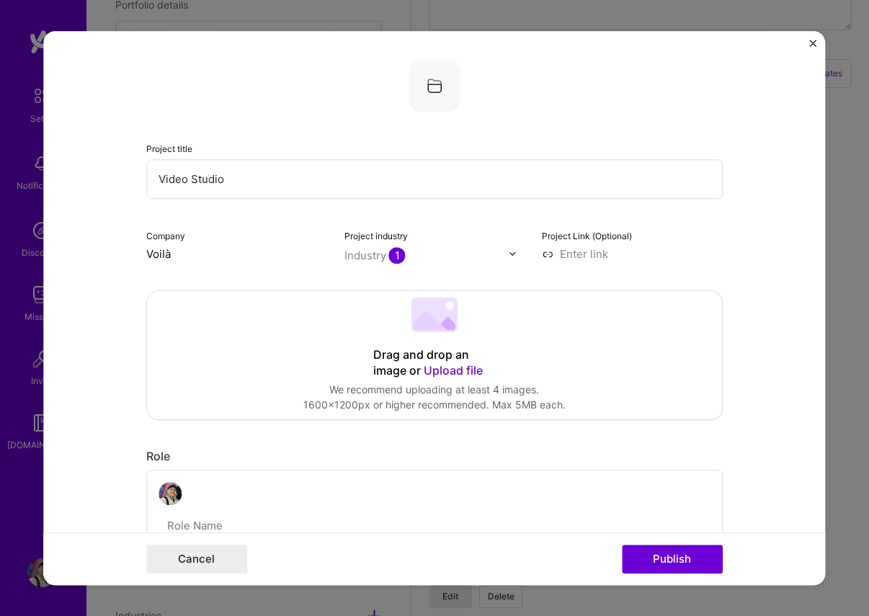
paste input "[URL][DOMAIN_NAME]"
type input "[URL][DOMAIN_NAME]"
drag, startPoint x: 764, startPoint y: 221, endPoint x: 603, endPoint y: 300, distance: 178.9
click at [764, 221] on form "Project title Video Studio Company Voilà Project industry Industry 1 Project Li…" at bounding box center [434, 308] width 782 height 555
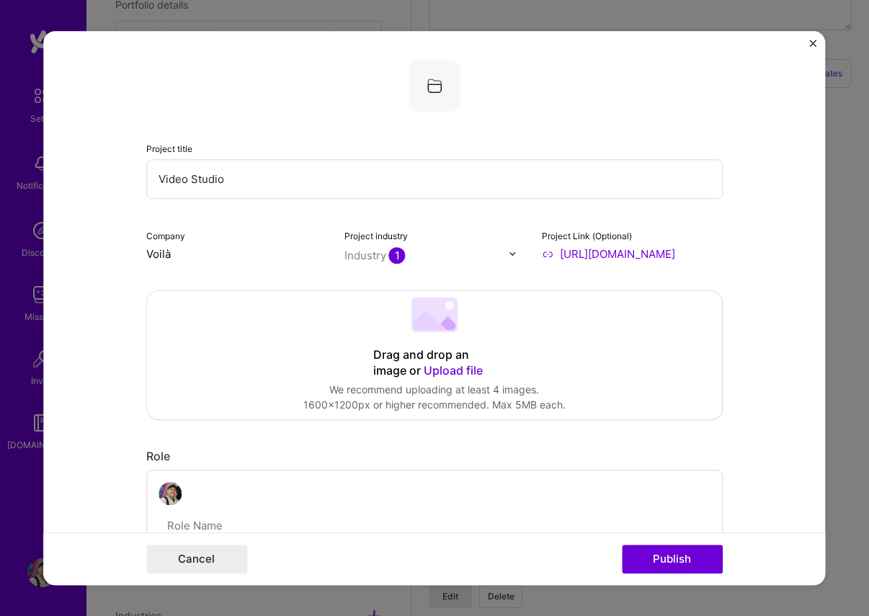
scroll to position [0, 0]
click at [401, 370] on div "Drag and drop an image or Upload file" at bounding box center [434, 363] width 123 height 32
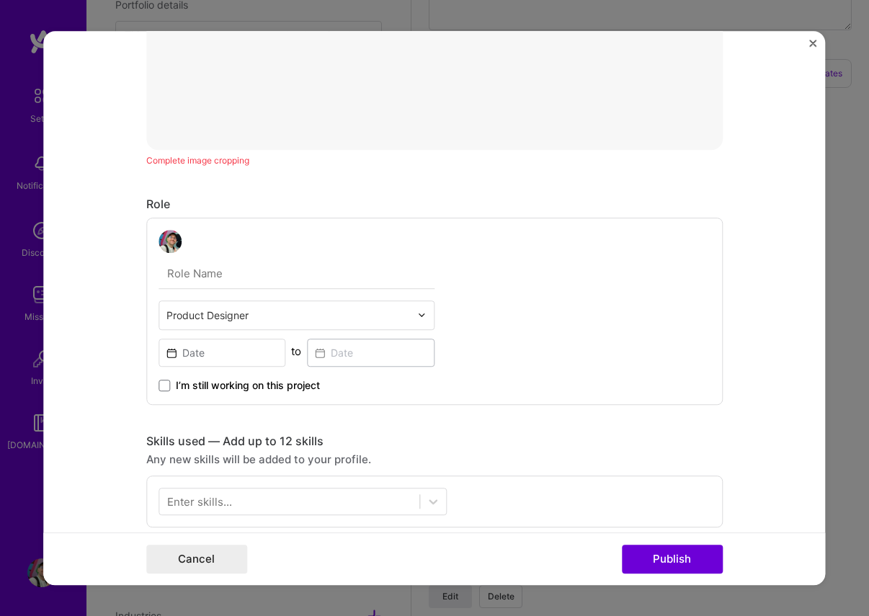
scroll to position [587, 0]
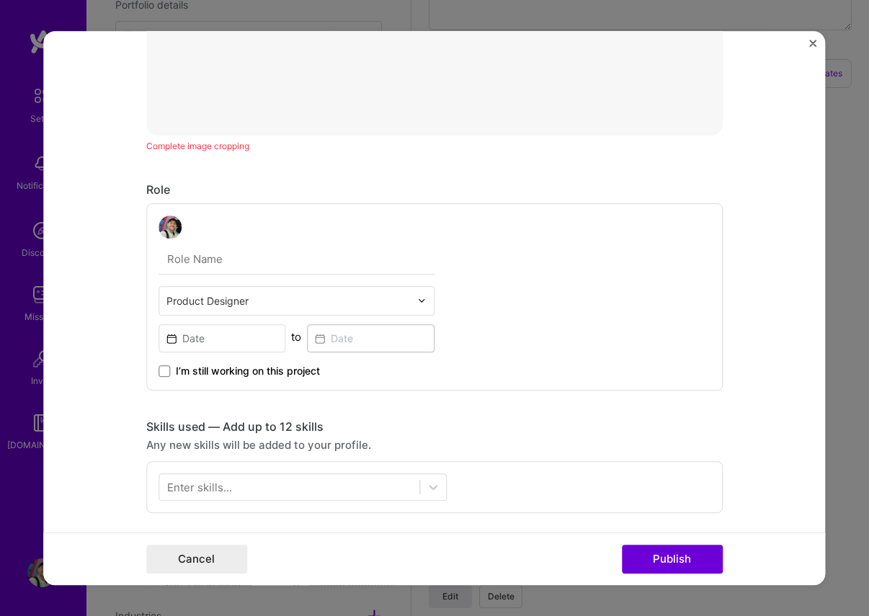
click at [197, 256] on input "text" at bounding box center [297, 259] width 276 height 30
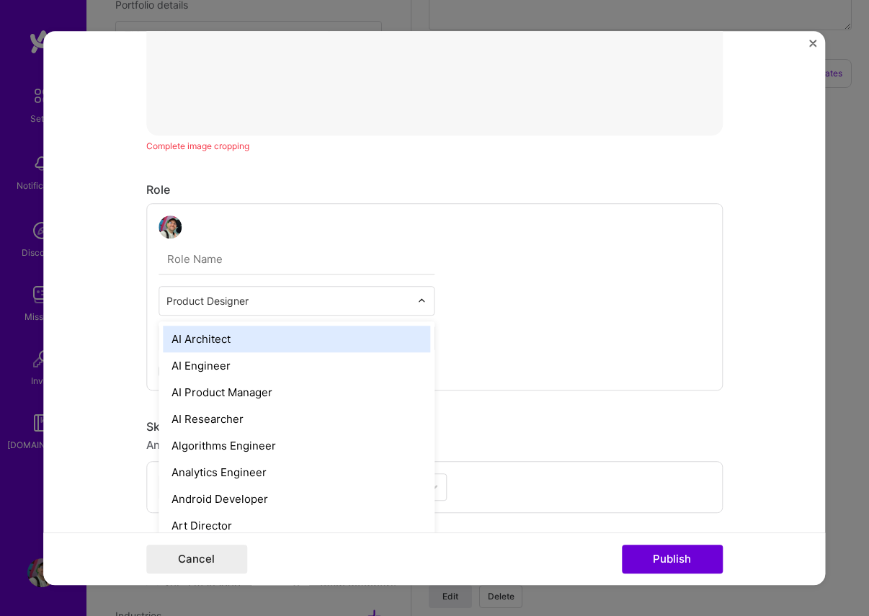
click at [246, 300] on input "text" at bounding box center [288, 300] width 244 height 15
click at [220, 257] on input "text" at bounding box center [297, 259] width 276 height 30
click at [258, 304] on input "text" at bounding box center [288, 300] width 244 height 15
drag, startPoint x: 113, startPoint y: 303, endPoint x: 128, endPoint y: 301, distance: 14.5
click at [113, 303] on form "Project title Video Studio Company Voilà Project industry Industry 1 Project Li…" at bounding box center [434, 308] width 782 height 555
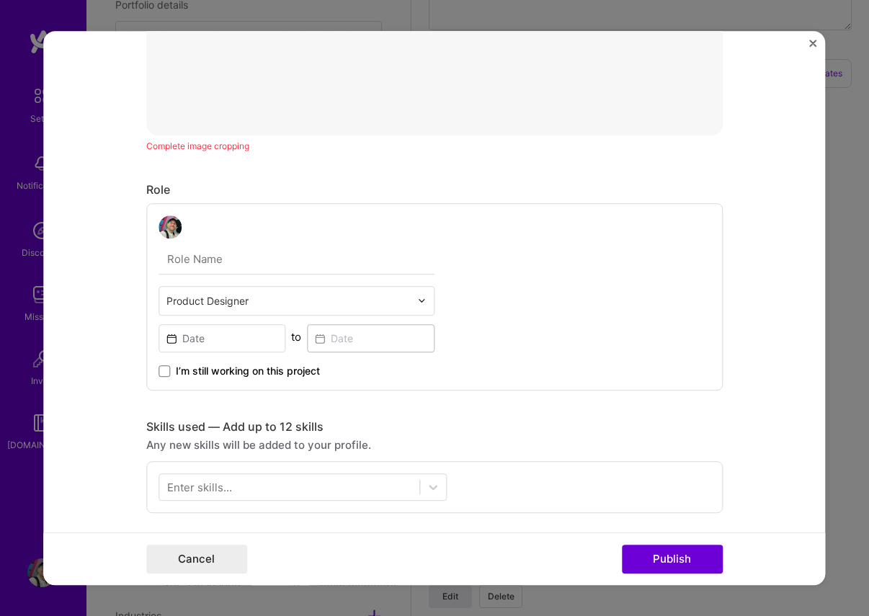
scroll to position [677, 0]
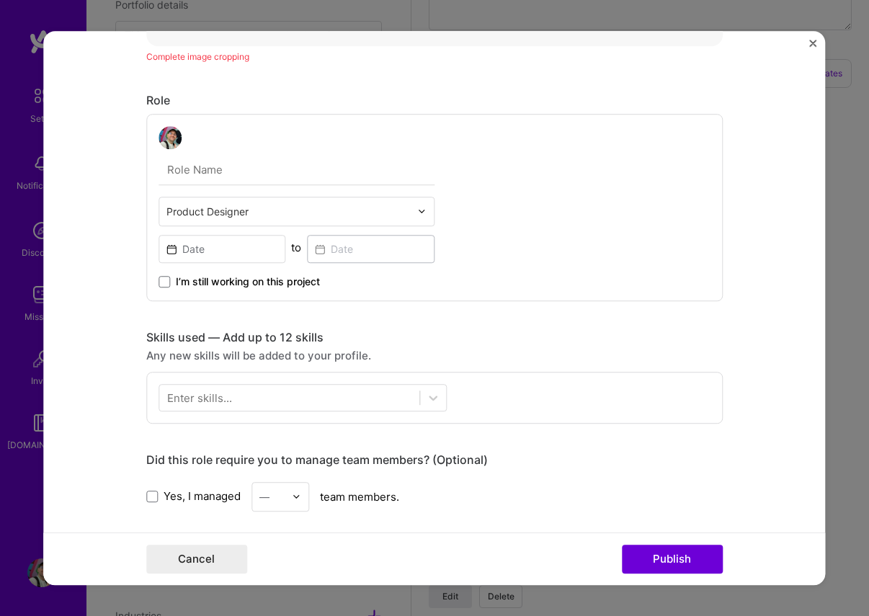
click at [207, 169] on input "text" at bounding box center [297, 170] width 276 height 30
click at [78, 192] on form "Project title Video Studio Company Voilà Project industry Industry 1 Project Li…" at bounding box center [434, 308] width 782 height 555
click at [246, 247] on input at bounding box center [223, 249] width 128 height 28
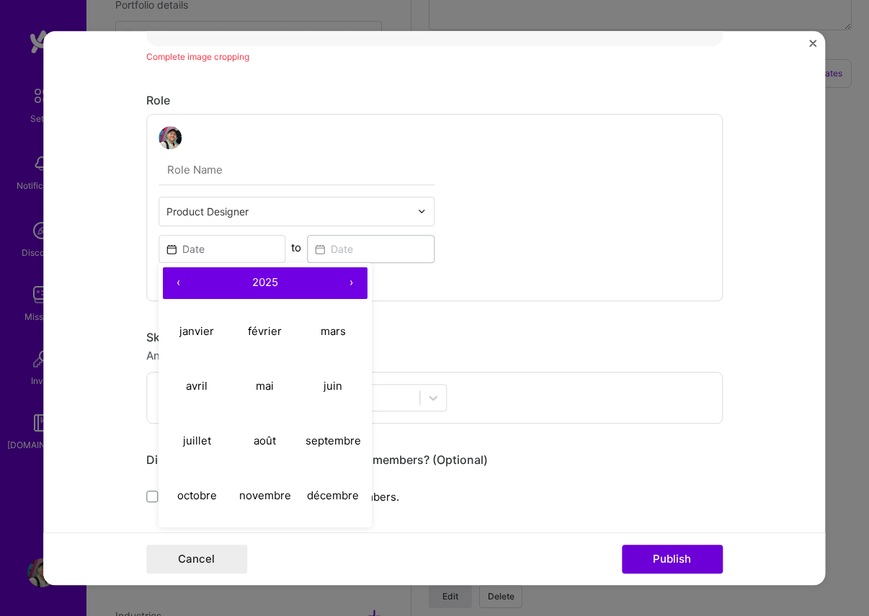
drag, startPoint x: 275, startPoint y: 192, endPoint x: 272, endPoint y: 204, distance: 11.9
click at [275, 192] on div "Product Designer ‹ 2025 › janvier février mars [PERSON_NAME] juin juillet août …" at bounding box center [297, 207] width 276 height 163
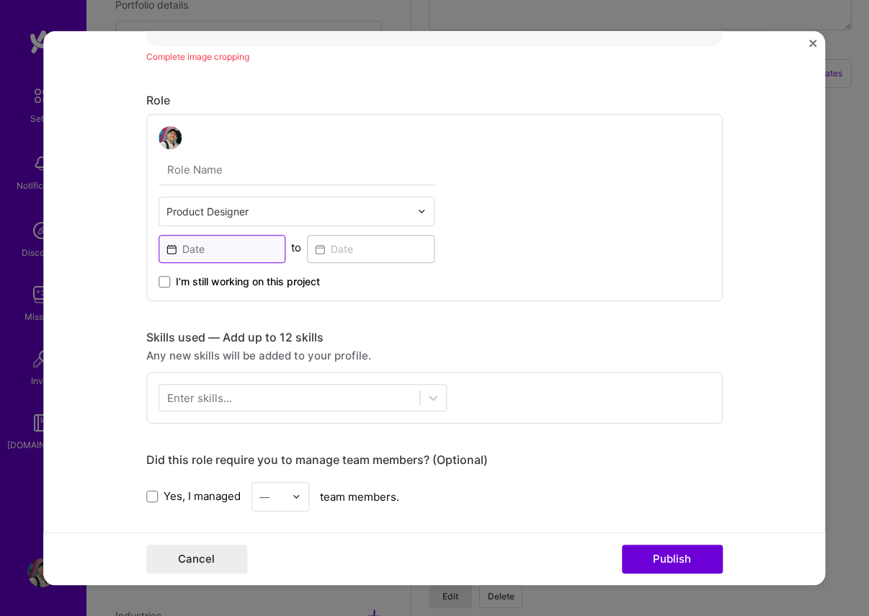
click at [224, 246] on input at bounding box center [223, 249] width 128 height 28
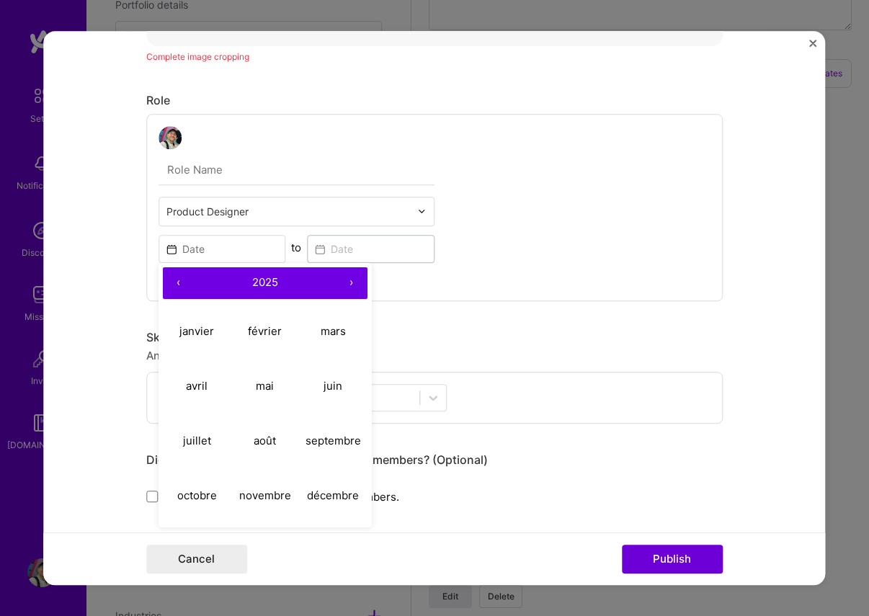
click at [174, 280] on button "‹" at bounding box center [179, 283] width 32 height 32
drag, startPoint x: 262, startPoint y: 496, endPoint x: 263, endPoint y: 470, distance: 26.0
click at [262, 496] on abbr "novembre" at bounding box center [265, 496] width 52 height 14
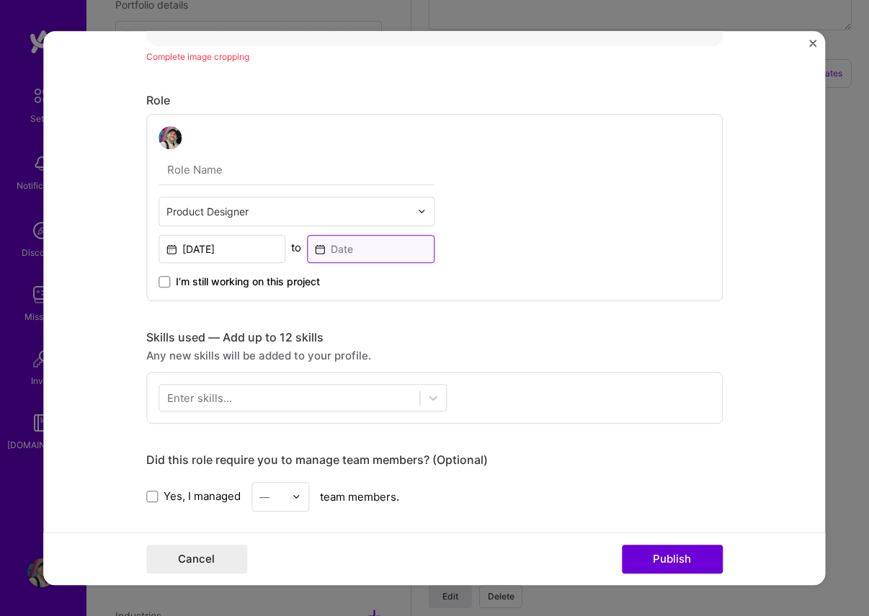
click at [326, 248] on input at bounding box center [371, 249] width 128 height 28
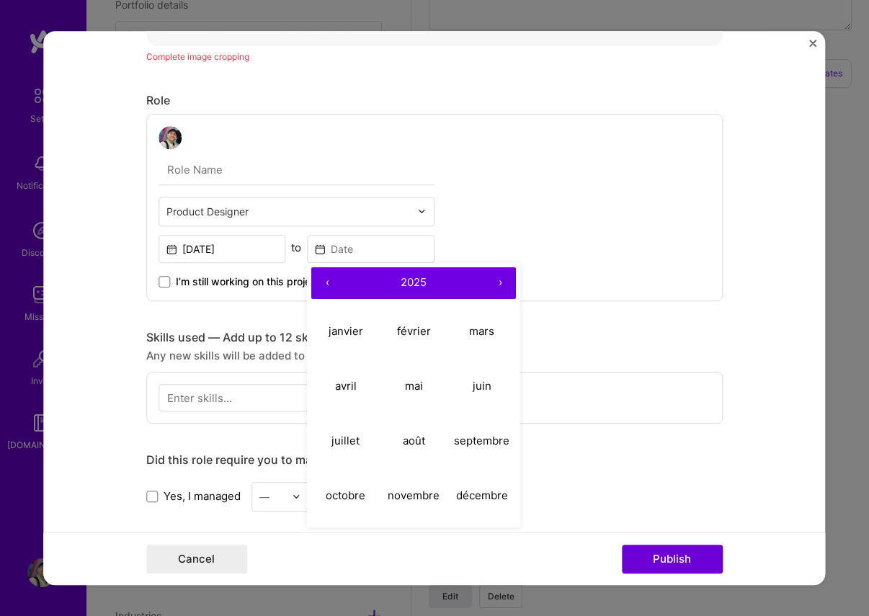
click at [334, 287] on button "‹" at bounding box center [327, 283] width 32 height 32
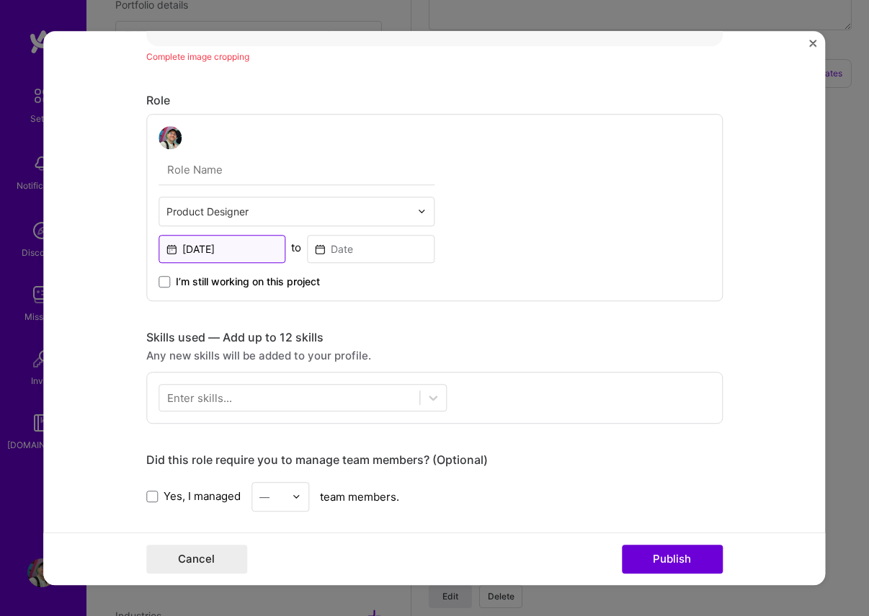
drag, startPoint x: 217, startPoint y: 262, endPoint x: 213, endPoint y: 252, distance: 11.4
click at [215, 260] on input "[DATE]" at bounding box center [223, 249] width 128 height 28
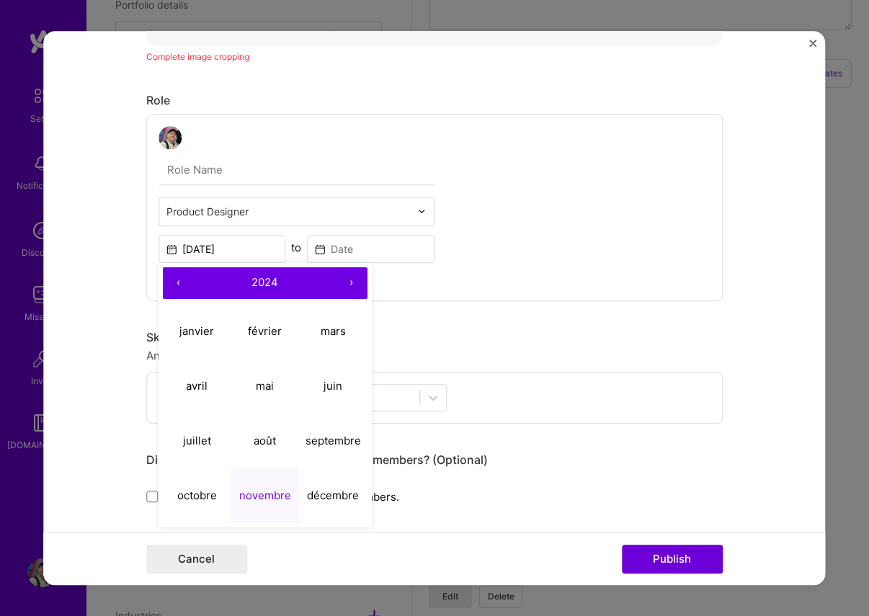
click at [181, 286] on button "‹" at bounding box center [179, 283] width 32 height 32
click at [207, 334] on abbr "janvier" at bounding box center [196, 331] width 35 height 14
type input "[DATE]"
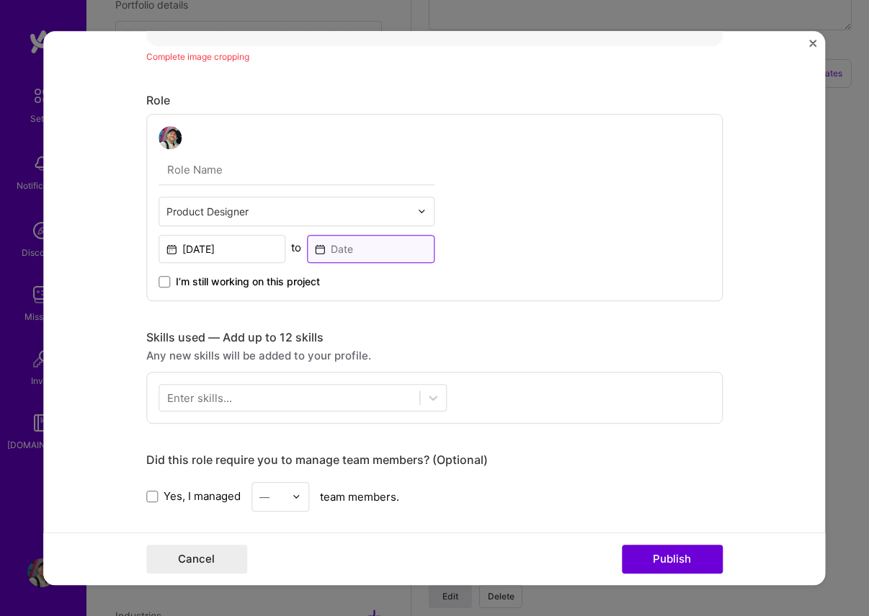
click at [371, 244] on input at bounding box center [371, 249] width 128 height 28
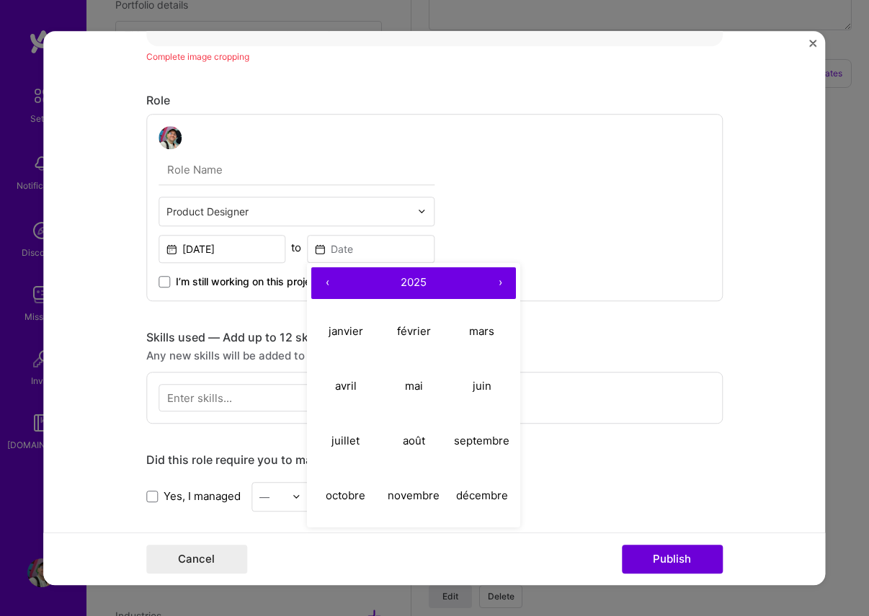
click at [329, 286] on button "‹" at bounding box center [327, 283] width 32 height 32
drag, startPoint x: 414, startPoint y: 494, endPoint x: 406, endPoint y: 493, distance: 7.3
click at [414, 495] on abbr "novembre" at bounding box center [414, 496] width 52 height 14
type input "[DATE]"
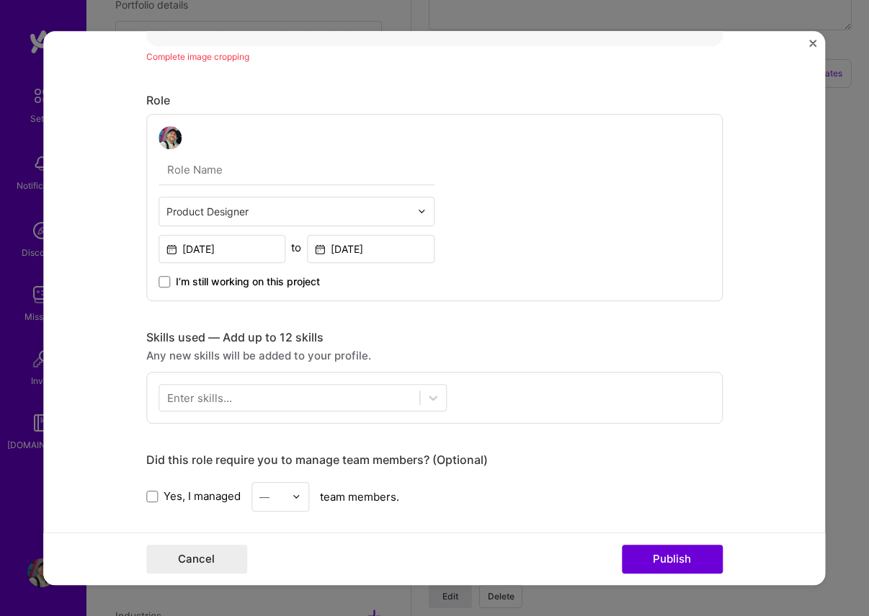
scroll to position [744, 0]
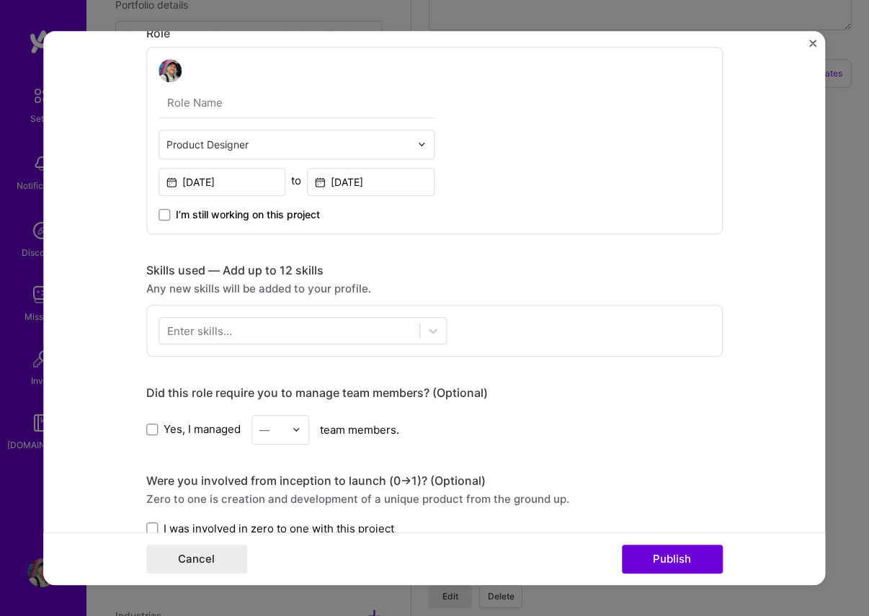
click at [228, 333] on div "Enter skills..." at bounding box center [199, 330] width 65 height 15
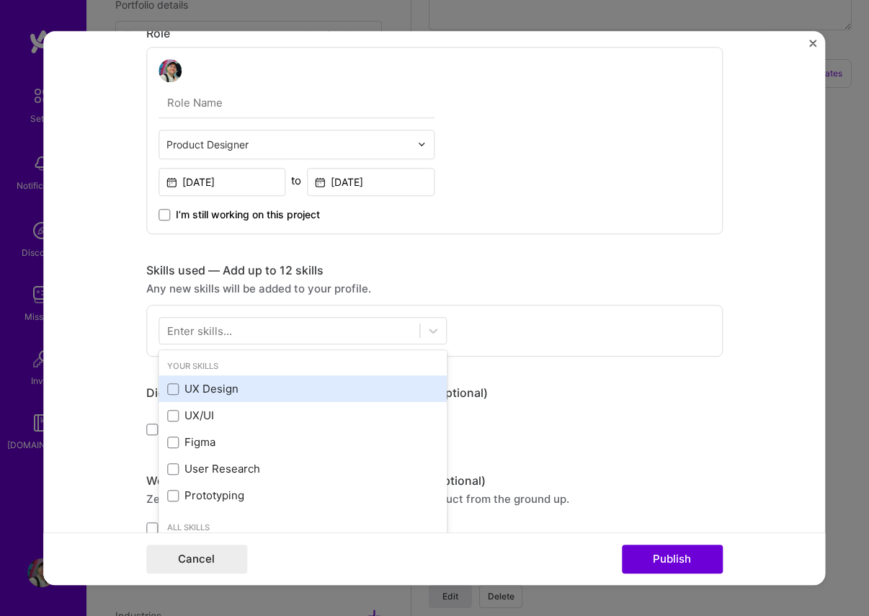
click at [190, 385] on div "UX Design" at bounding box center [302, 389] width 271 height 15
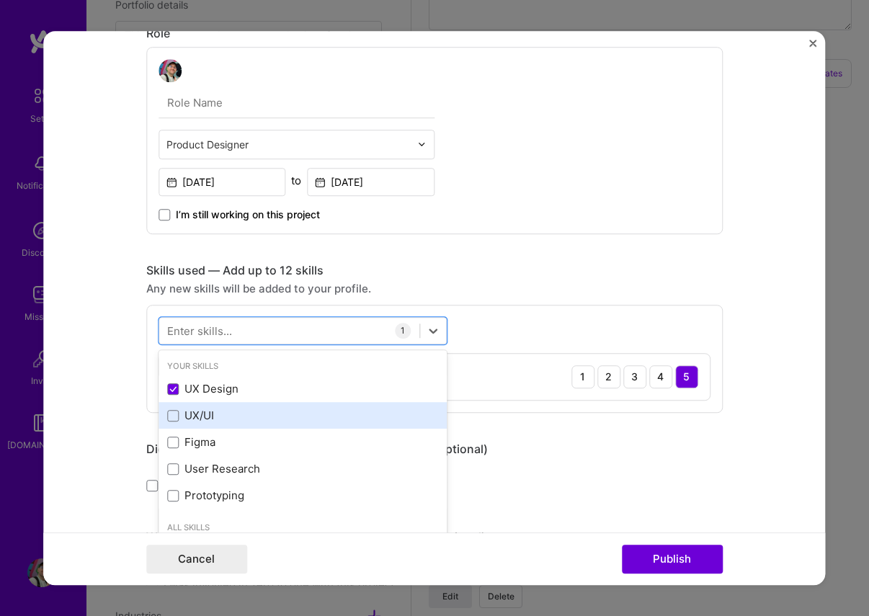
click at [183, 411] on div "UX/UI" at bounding box center [302, 416] width 271 height 15
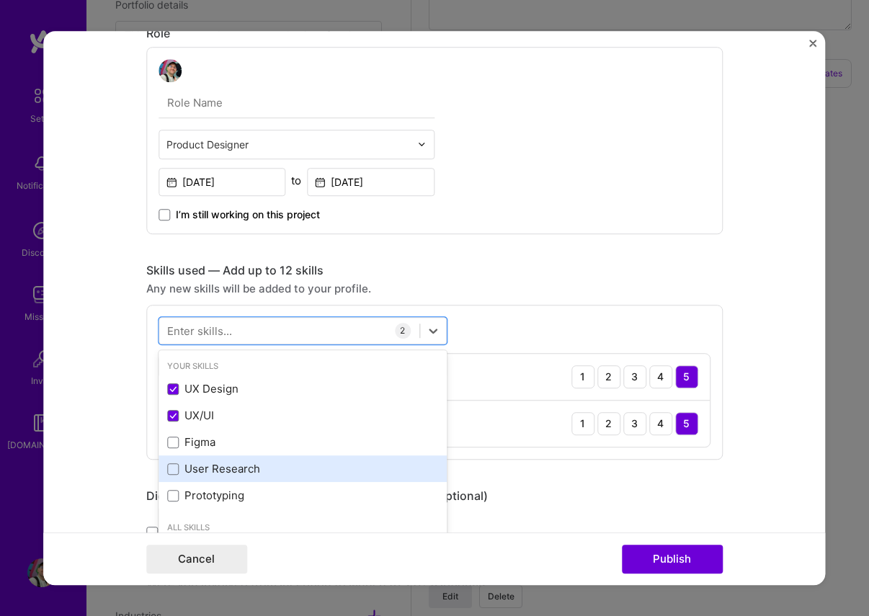
click at [180, 451] on div "Figma" at bounding box center [303, 442] width 288 height 27
click at [180, 476] on div "User Research" at bounding box center [302, 469] width 271 height 15
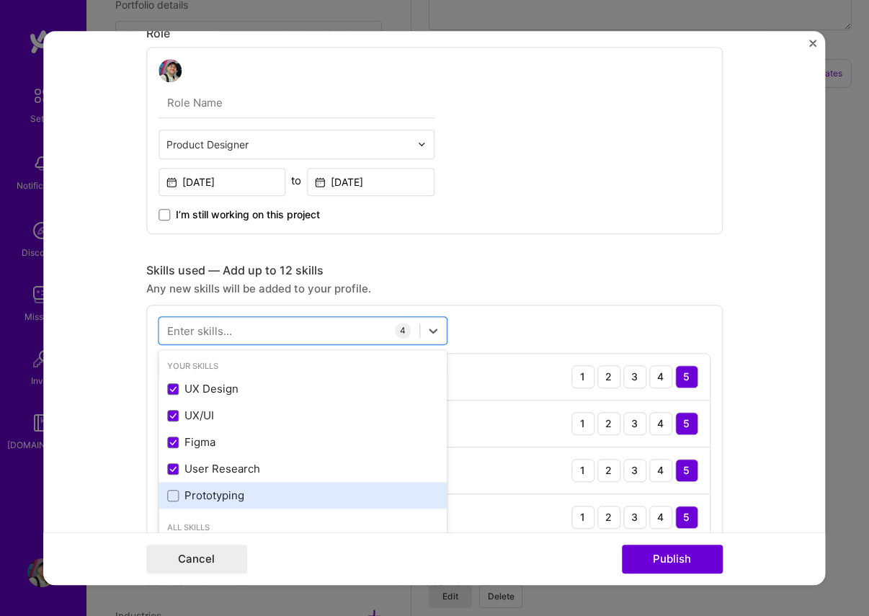
click at [177, 490] on div "Prototyping" at bounding box center [302, 496] width 271 height 15
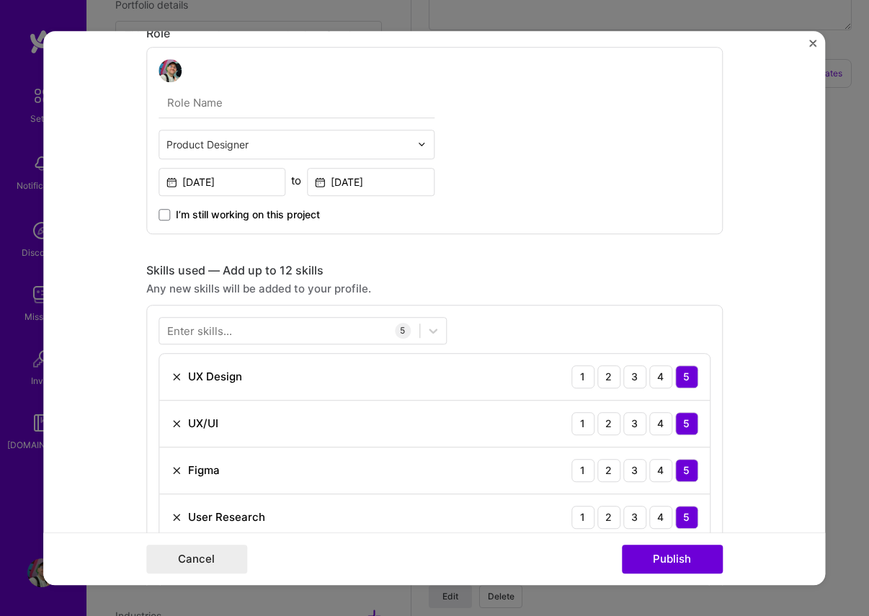
drag, startPoint x: 480, startPoint y: 301, endPoint x: 472, endPoint y: 298, distance: 8.7
click at [479, 301] on div "Skills used — Add up to 12 skills Any new skills will be added to your profile.…" at bounding box center [434, 431] width 577 height 337
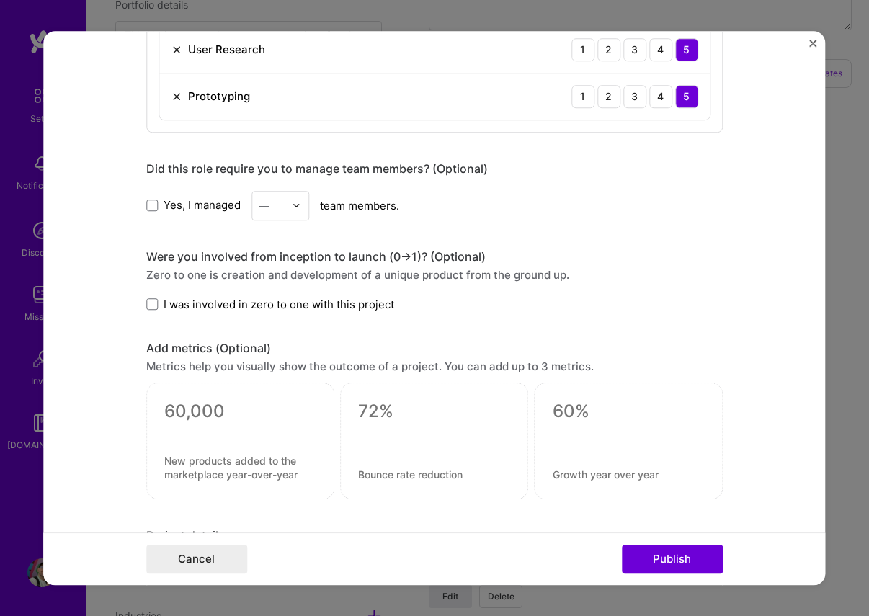
scroll to position [1216, 0]
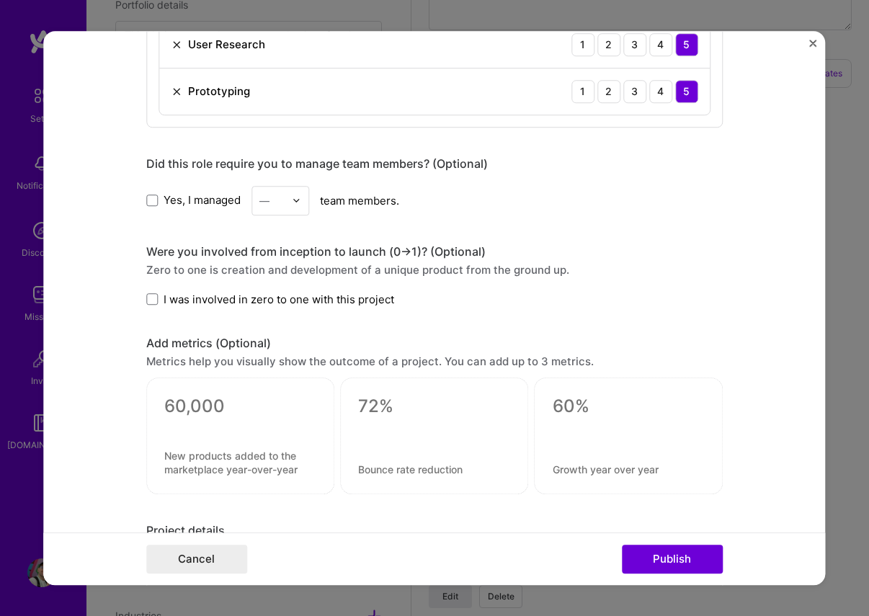
click at [153, 299] on span at bounding box center [152, 299] width 12 height 12
click at [0, 0] on input "I was involved in zero to one with this project" at bounding box center [0, 0] width 0 height 0
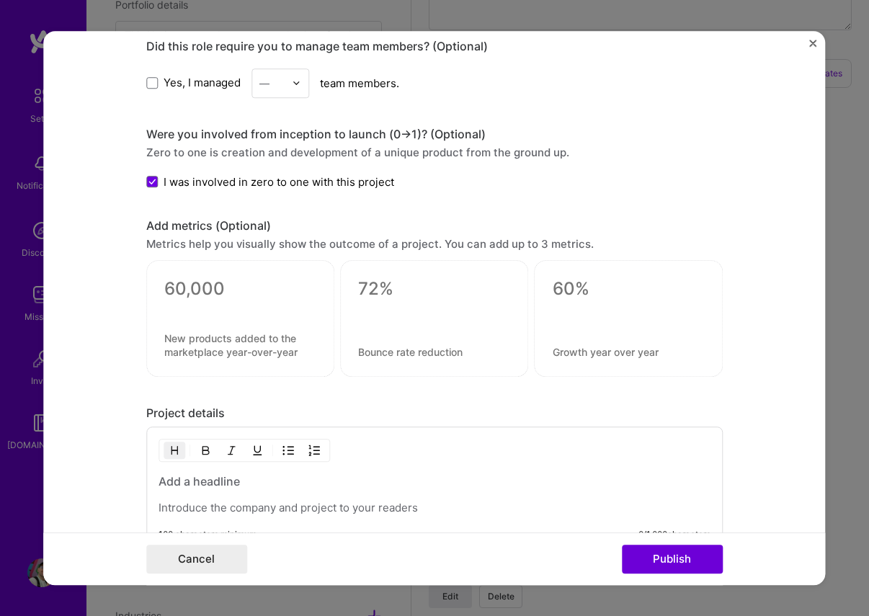
scroll to position [1523, 0]
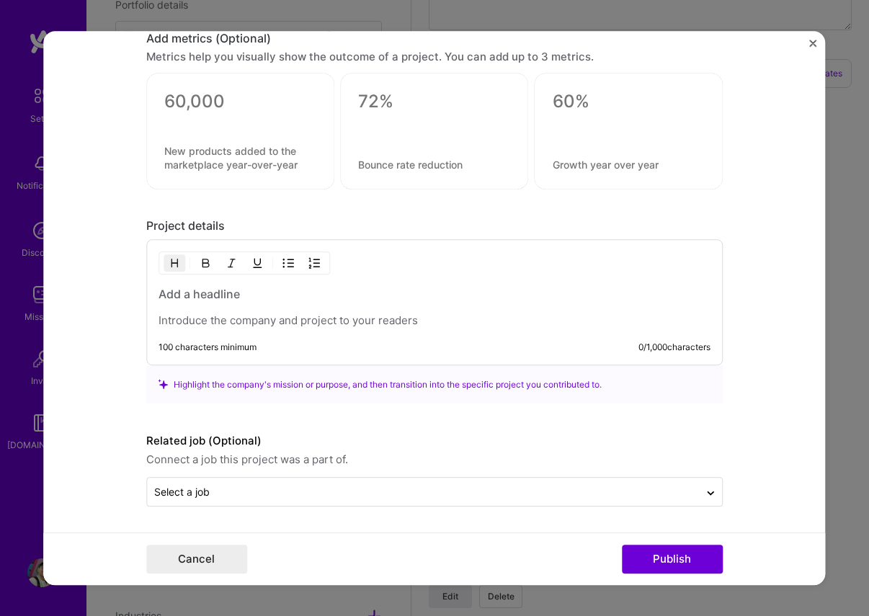
click at [274, 316] on p at bounding box center [435, 320] width 552 height 14
paste div
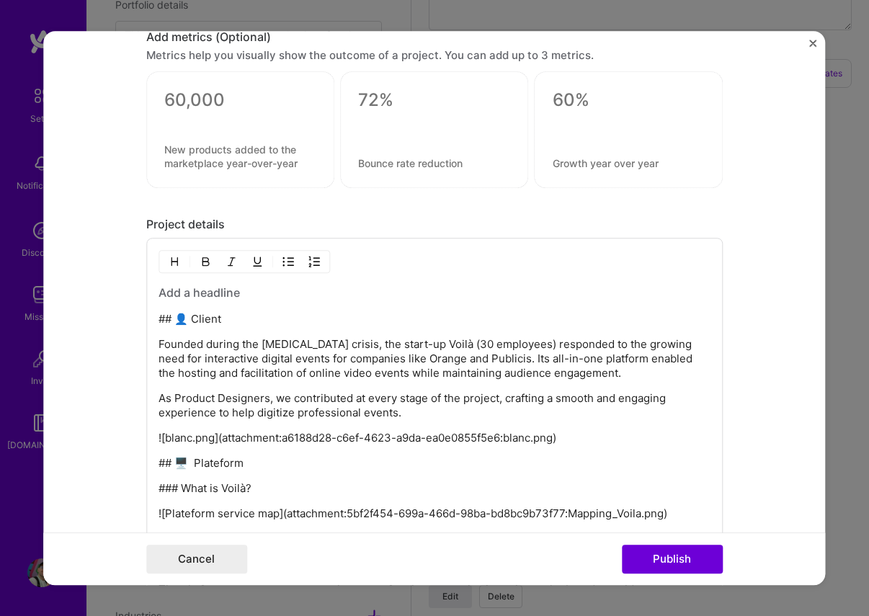
click at [178, 318] on p "## 👤 Client" at bounding box center [435, 319] width 552 height 14
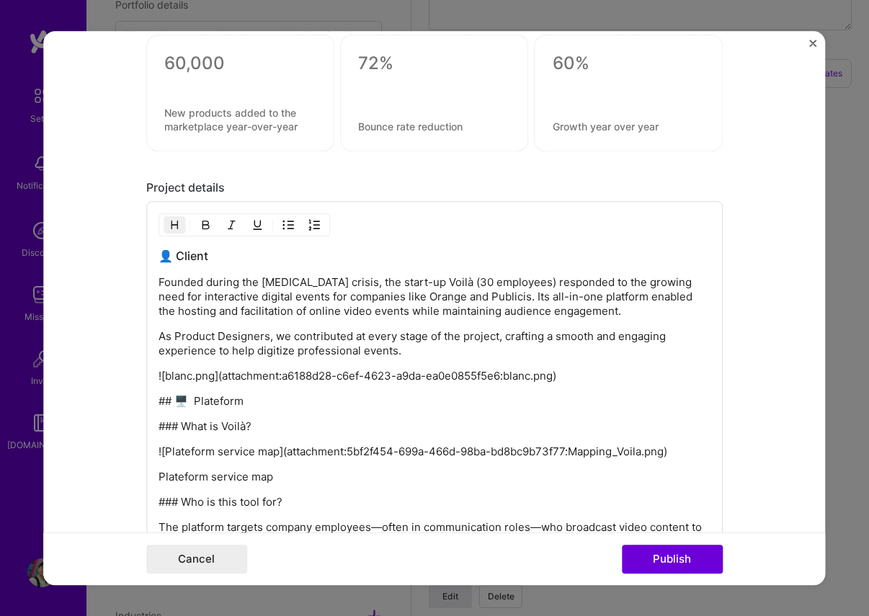
scroll to position [1566, 0]
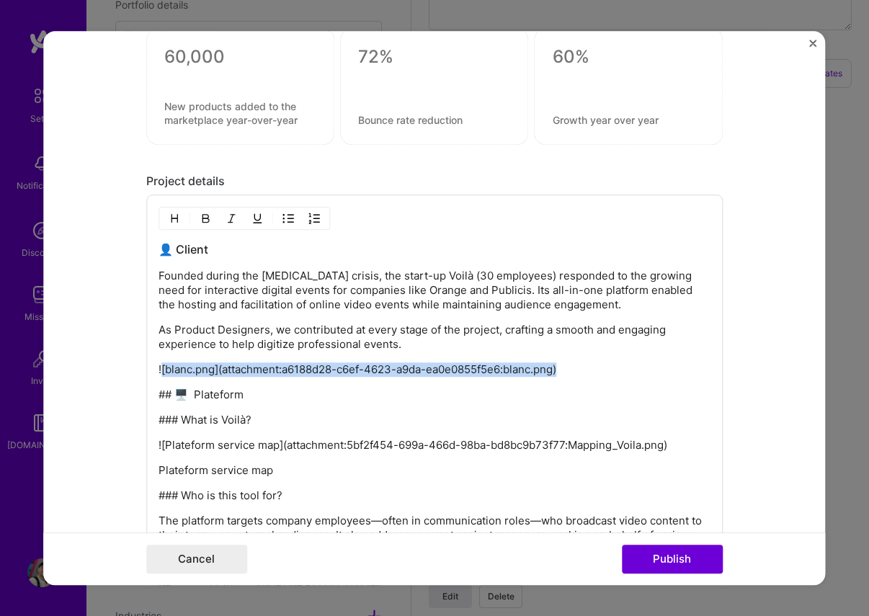
drag, startPoint x: 436, startPoint y: 378, endPoint x: 161, endPoint y: 370, distance: 274.7
click at [161, 370] on p "![blanc.png](attachment:a6188d28-c6ef-4623-a9da-ea0e0855f5e6:blanc.png)" at bounding box center [435, 369] width 552 height 14
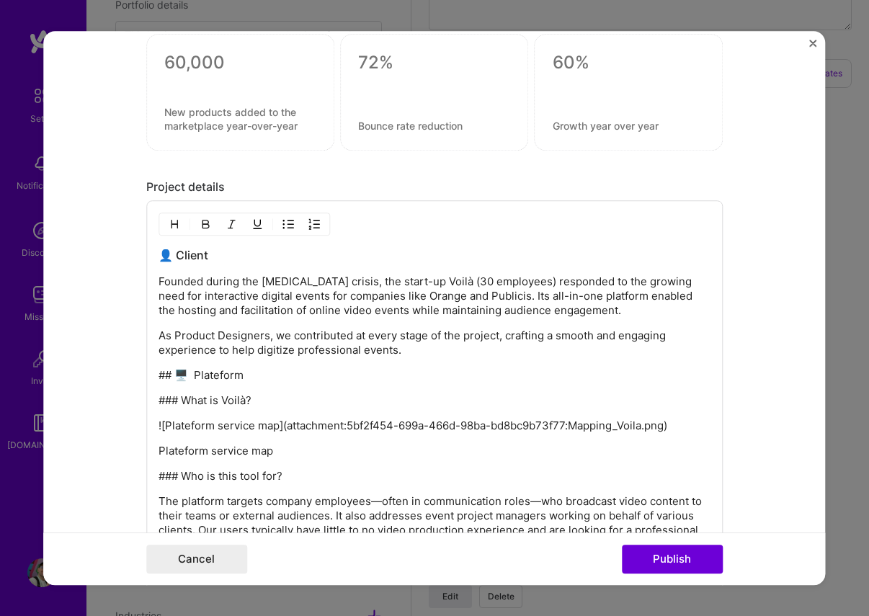
drag, startPoint x: 179, startPoint y: 375, endPoint x: 193, endPoint y: 376, distance: 14.4
click at [179, 375] on p "## 🖥️ Plateform" at bounding box center [435, 375] width 552 height 14
click at [184, 256] on h3 "👤 Client" at bounding box center [435, 255] width 552 height 16
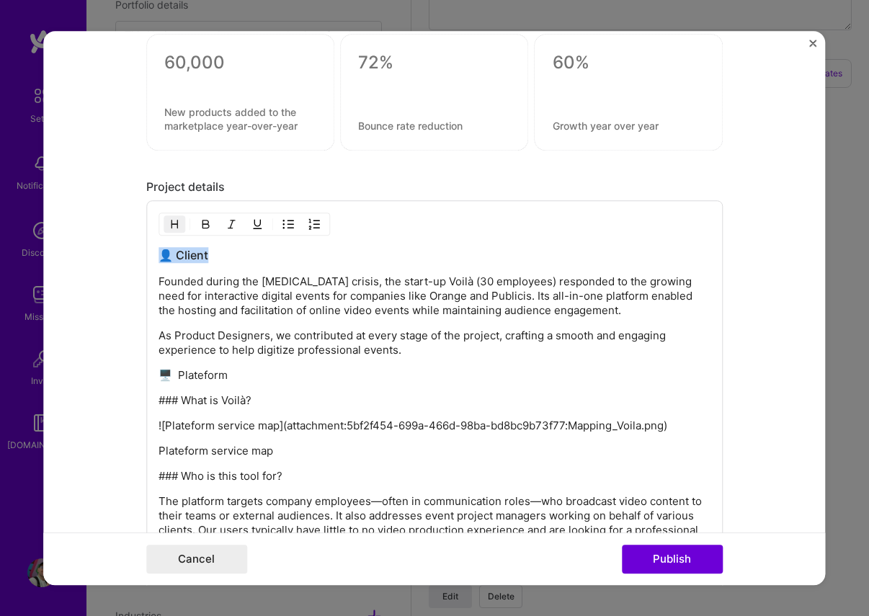
click at [176, 228] on img "button" at bounding box center [175, 224] width 12 height 12
click at [179, 373] on p "🖥️ Plateform" at bounding box center [435, 375] width 552 height 14
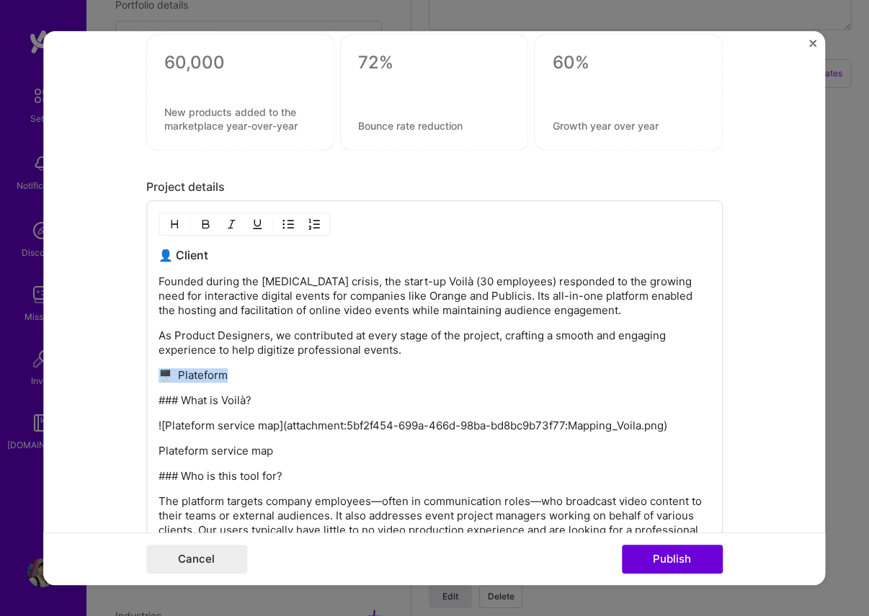
click at [179, 223] on img "button" at bounding box center [175, 224] width 12 height 12
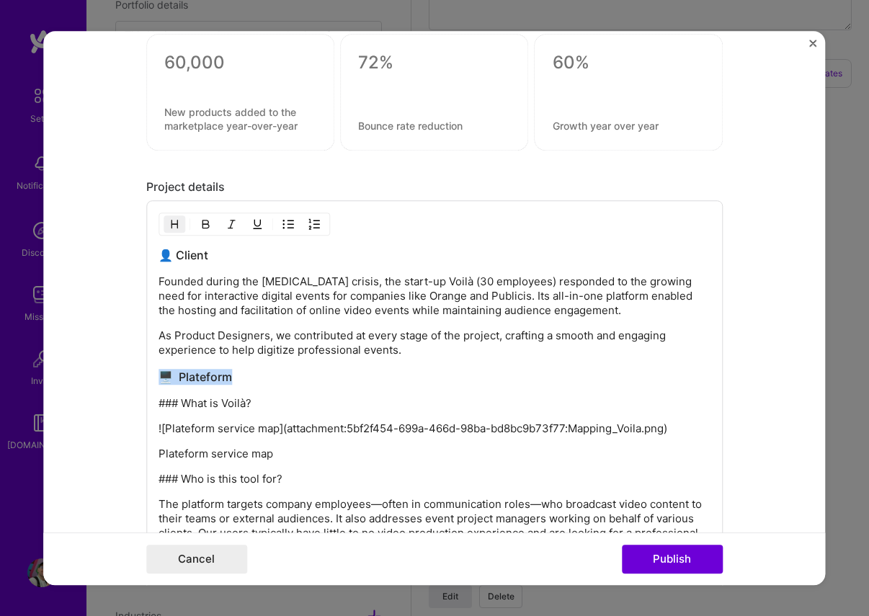
click at [251, 375] on h3 "🖥️ Plateform" at bounding box center [435, 377] width 552 height 16
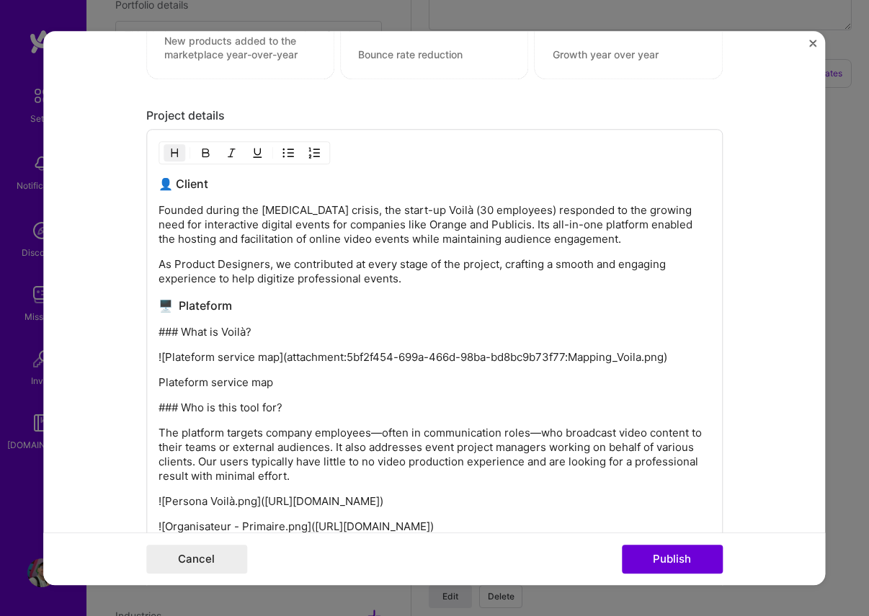
scroll to position [1655, 0]
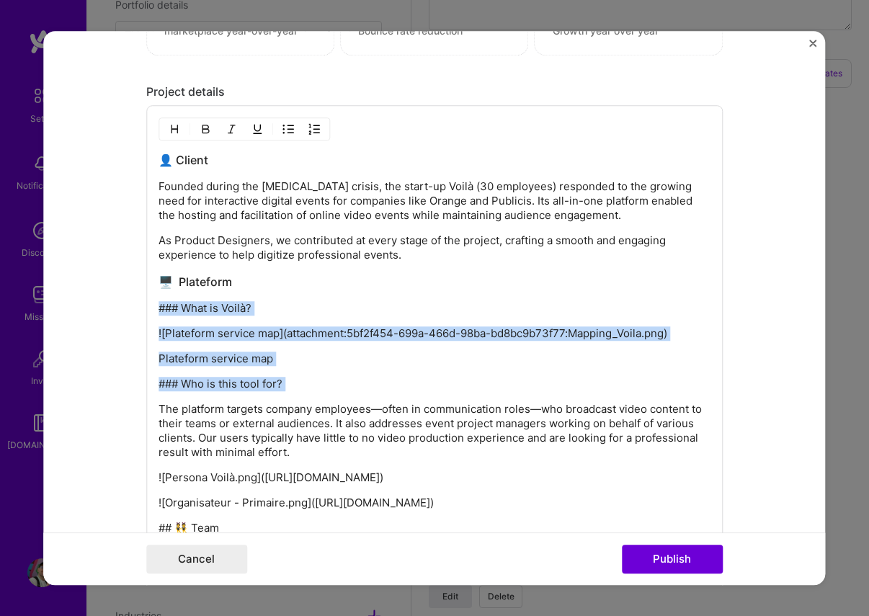
drag, startPoint x: 159, startPoint y: 307, endPoint x: 468, endPoint y: 388, distance: 319.7
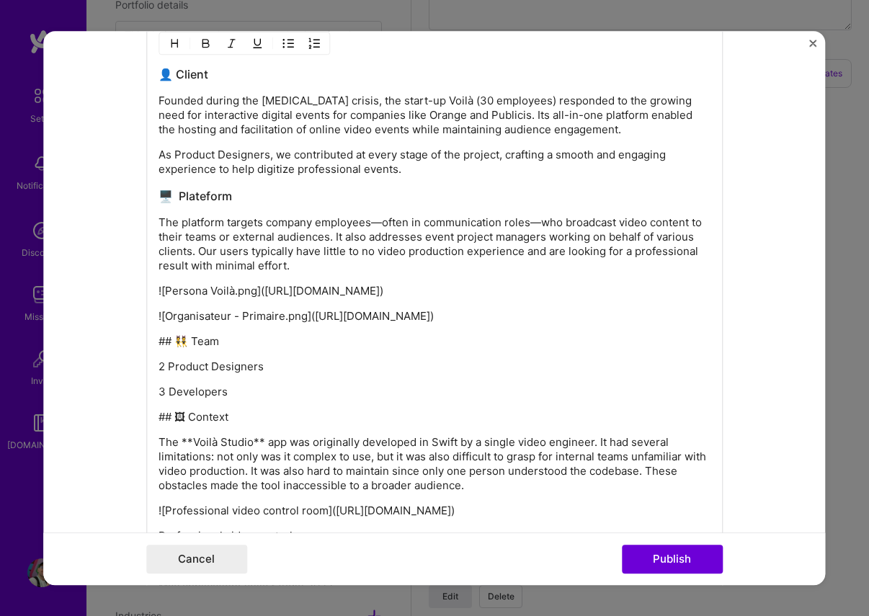
scroll to position [1786, 0]
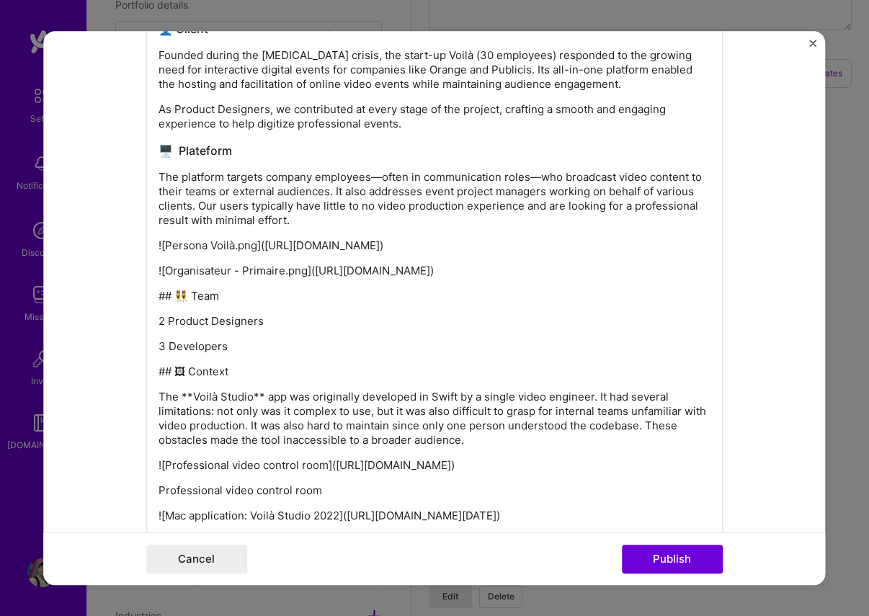
drag, startPoint x: 295, startPoint y: 221, endPoint x: 696, endPoint y: 303, distance: 408.9
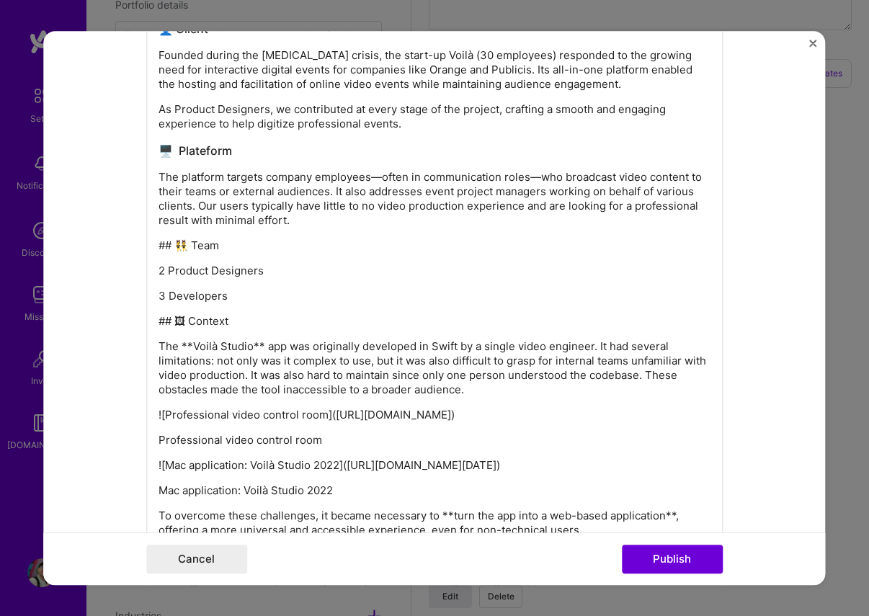
click at [167, 249] on p "## 👯 Team" at bounding box center [435, 246] width 552 height 14
click at [174, 247] on p "## 👯 Team" at bounding box center [435, 246] width 552 height 14
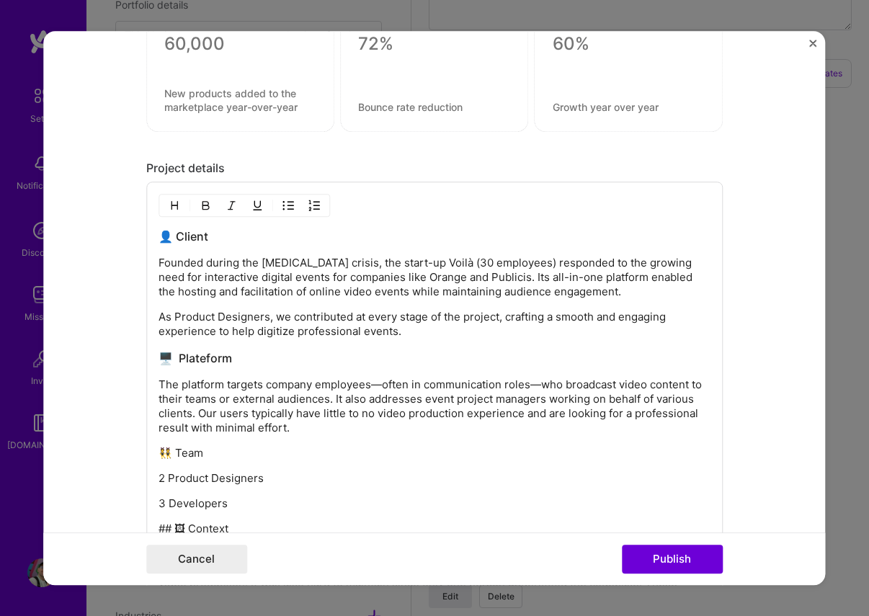
scroll to position [1579, 0]
click at [172, 203] on img "button" at bounding box center [175, 206] width 12 height 12
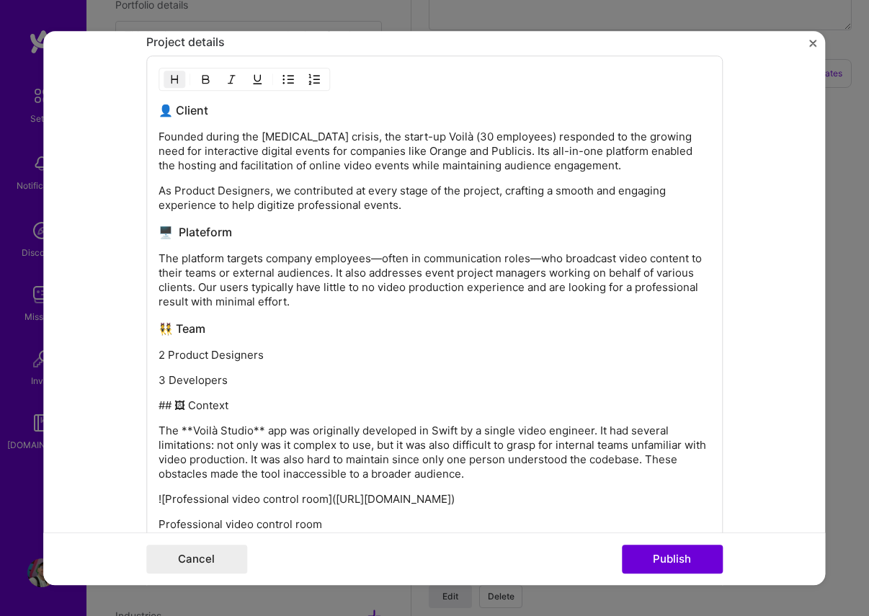
scroll to position [1707, 0]
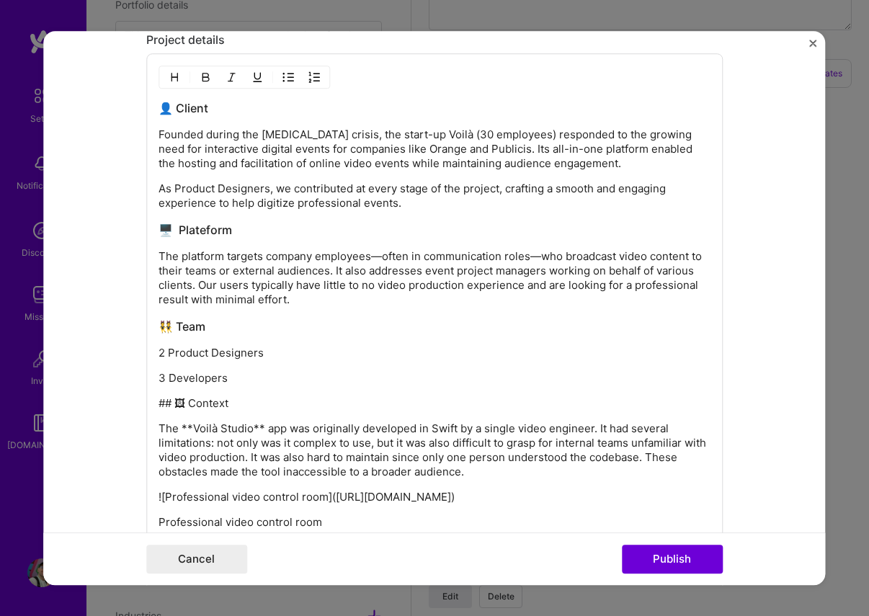
click at [240, 378] on p "3 Developers" at bounding box center [435, 378] width 552 height 14
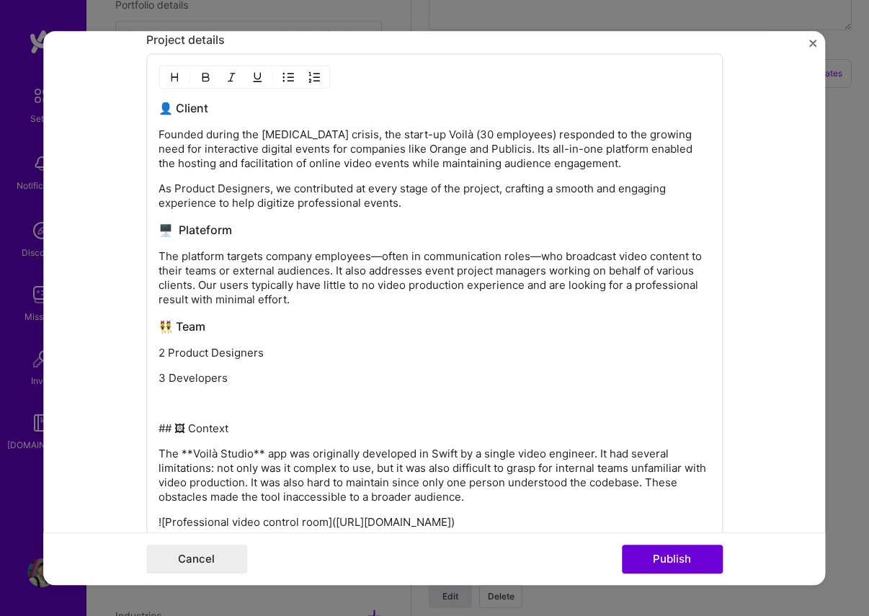
drag, startPoint x: 406, startPoint y: 203, endPoint x: 449, endPoint y: 236, distance: 53.9
click at [406, 203] on p "As Product Designers, we contributed at every stage of the project, crafting a …" at bounding box center [435, 196] width 552 height 29
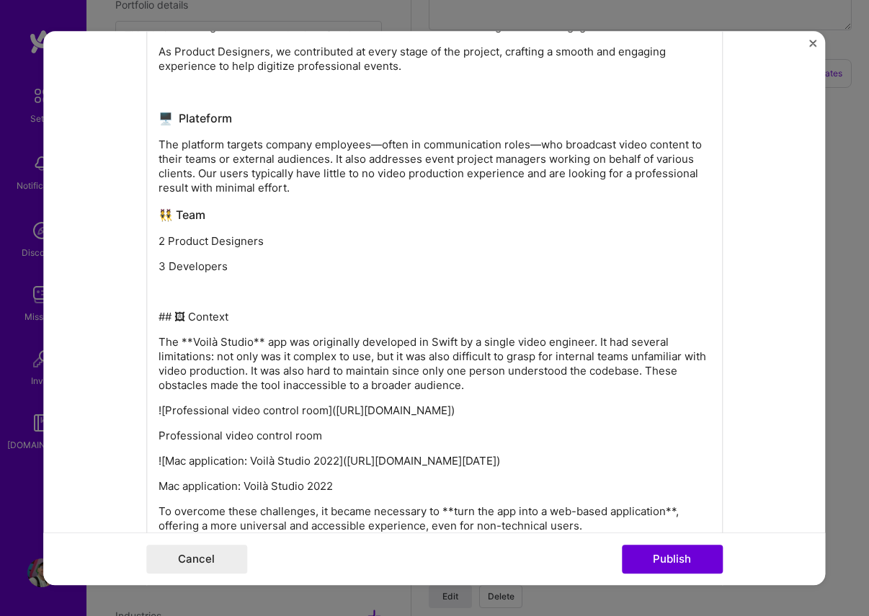
scroll to position [1848, 0]
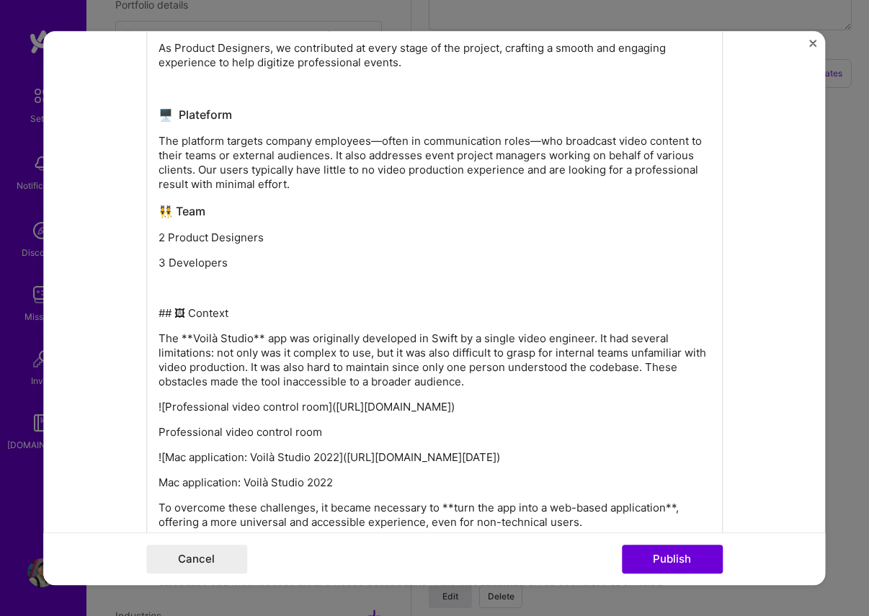
drag, startPoint x: 176, startPoint y: 314, endPoint x: 226, endPoint y: 291, distance: 55.5
click at [176, 314] on p "## 🖼 Context" at bounding box center [435, 313] width 552 height 14
click at [226, 311] on p "🖼 Context" at bounding box center [435, 313] width 552 height 14
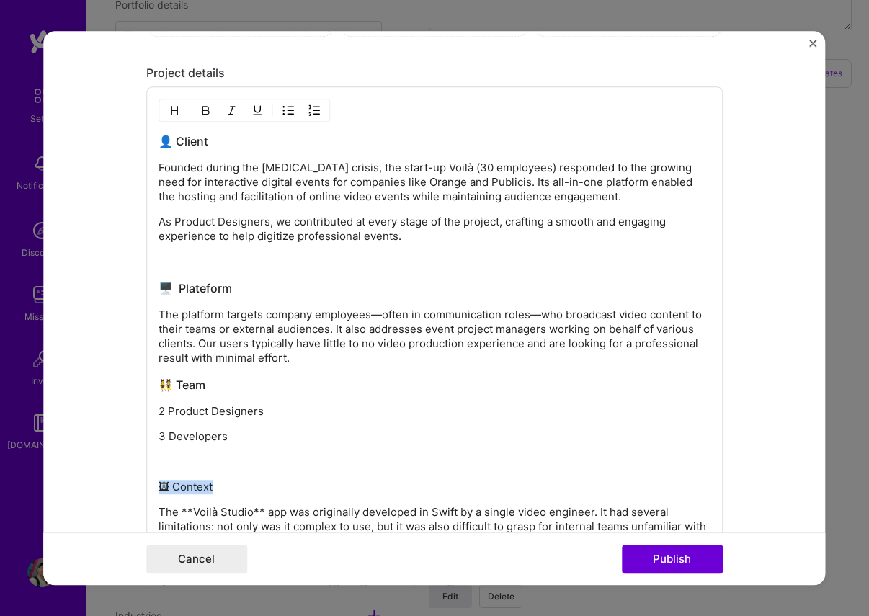
click at [181, 115] on button "button" at bounding box center [175, 110] width 22 height 17
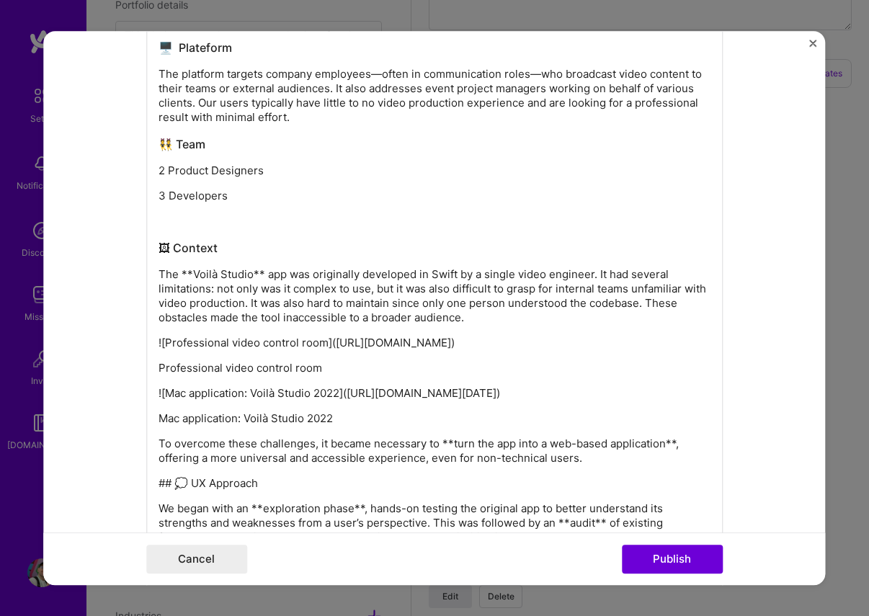
scroll to position [1915, 0]
drag, startPoint x: 232, startPoint y: 313, endPoint x: 236, endPoint y: 291, distance: 22.0
click at [231, 313] on p "The **Voilà Studio** app was originally developed in Swift by a single video en…" at bounding box center [435, 296] width 552 height 58
click at [260, 274] on p "The **Voilà Studio** app was originally developed in Swift by a single video en…" at bounding box center [435, 296] width 552 height 58
click at [193, 274] on p "The **Voilà Studio app was originally developed in Swift by a single video engi…" at bounding box center [435, 296] width 552 height 58
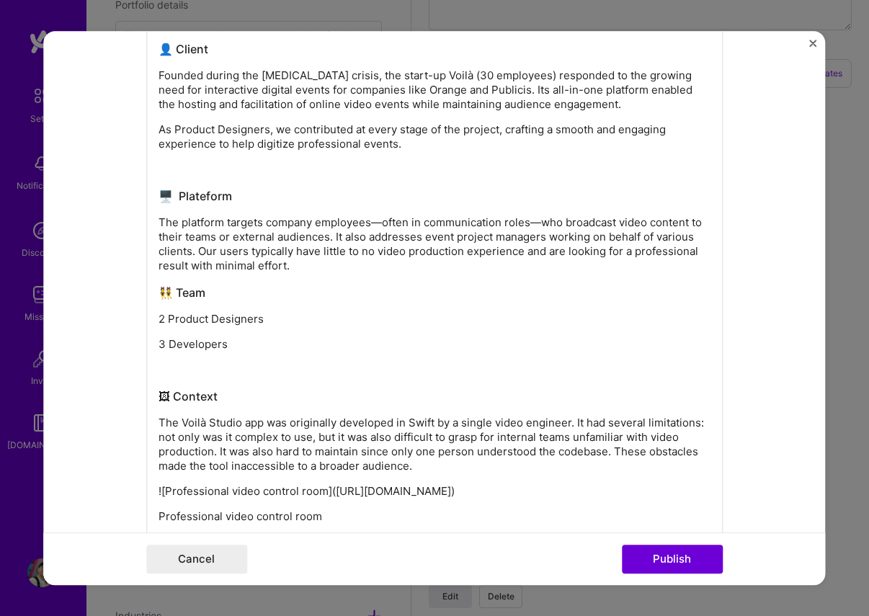
scroll to position [1651, 0]
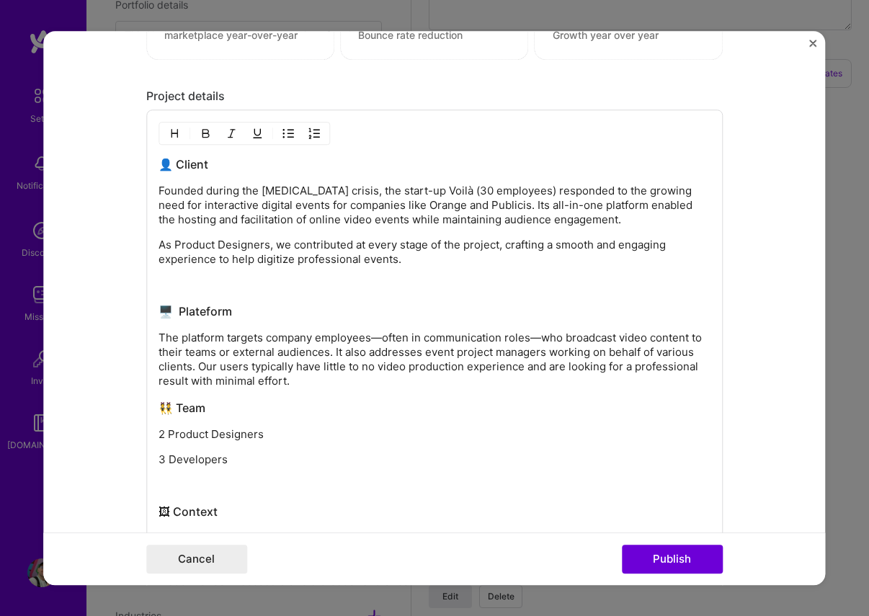
click at [383, 337] on p "The platform targets company employees—often in communication roles—who broadca…" at bounding box center [435, 360] width 552 height 58
click at [535, 340] on p "The platform targets company employees, often in communication roles—who broadc…" at bounding box center [435, 360] width 552 height 58
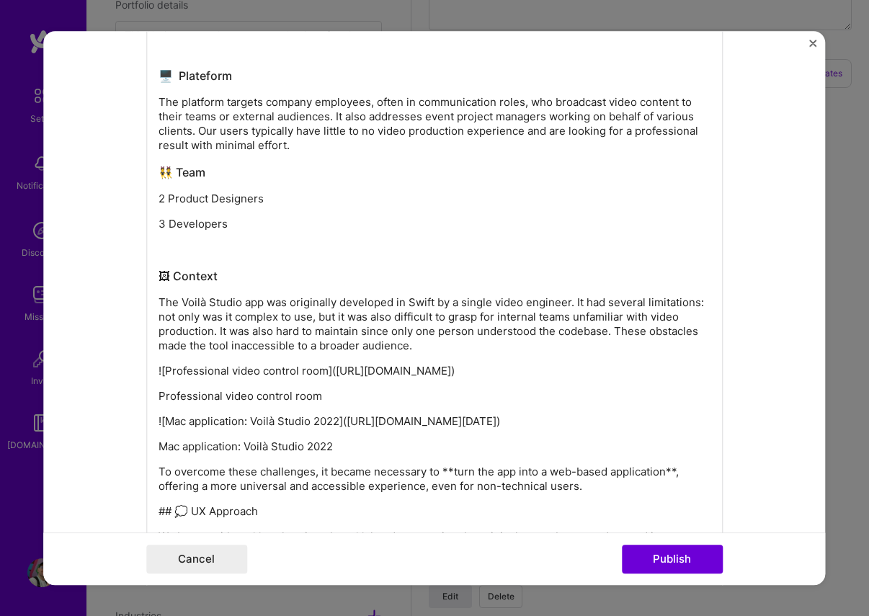
scroll to position [1961, 0]
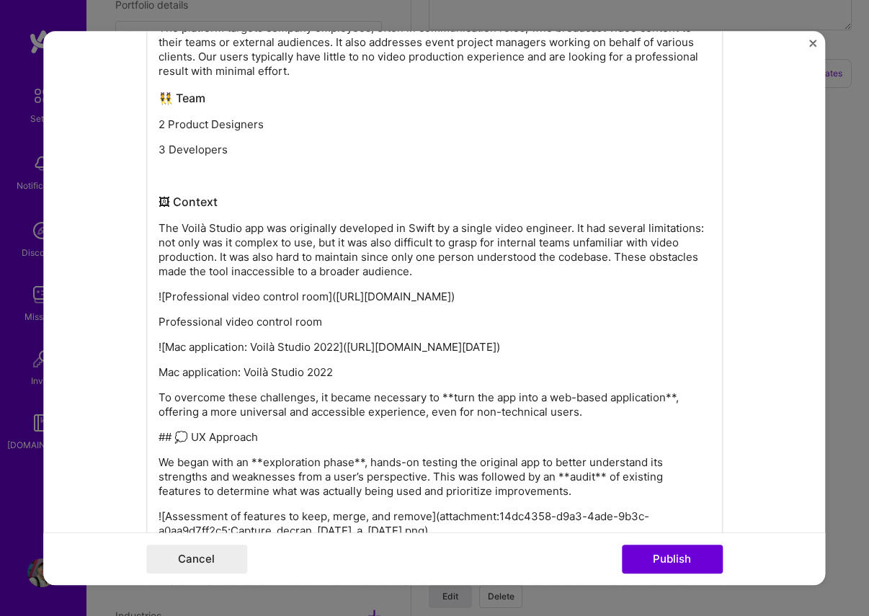
click at [445, 275] on p "The Voilà Studio app was originally developed in Swift by a single video engine…" at bounding box center [435, 250] width 552 height 58
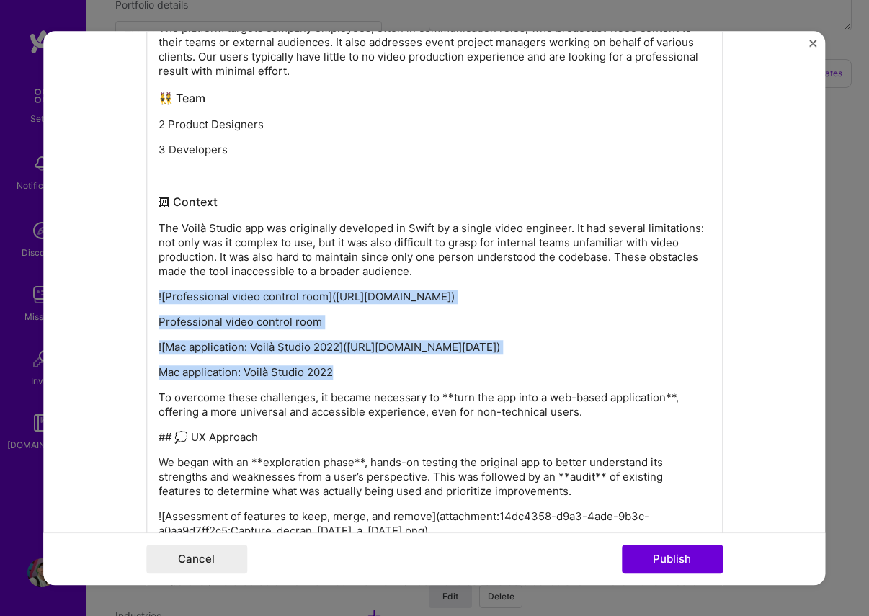
drag, startPoint x: 447, startPoint y: 272, endPoint x: 424, endPoint y: 416, distance: 146.0
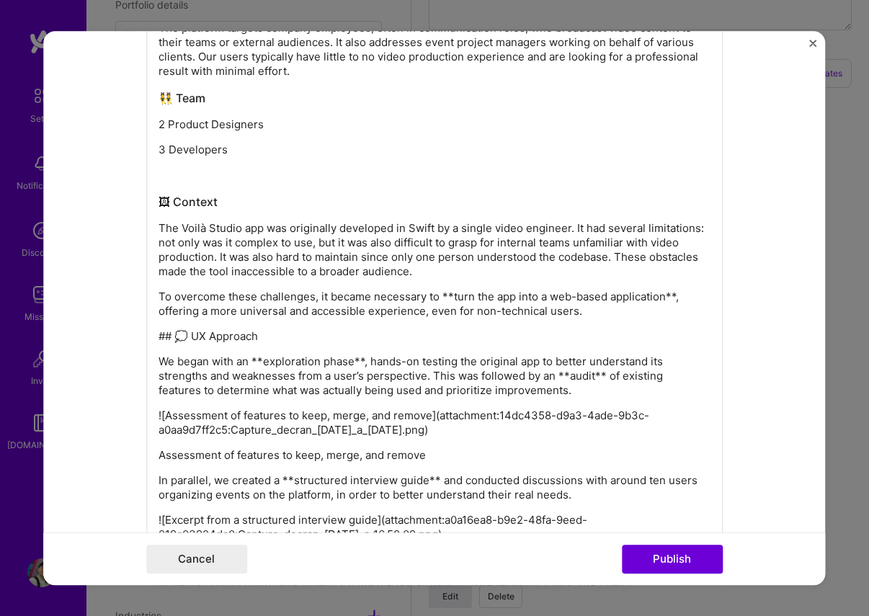
scroll to position [1962, 0]
drag, startPoint x: 451, startPoint y: 296, endPoint x: 569, endPoint y: 301, distance: 117.6
click at [451, 297] on p "To overcome these challenges, it became necessary to **turn the app into a web-…" at bounding box center [435, 303] width 552 height 29
click at [665, 295] on p "To overcome these challenges, it became necessary to turn the app into a web-ba…" at bounding box center [435, 303] width 552 height 29
click at [181, 337] on p "## 💭 UX Approach" at bounding box center [435, 336] width 552 height 14
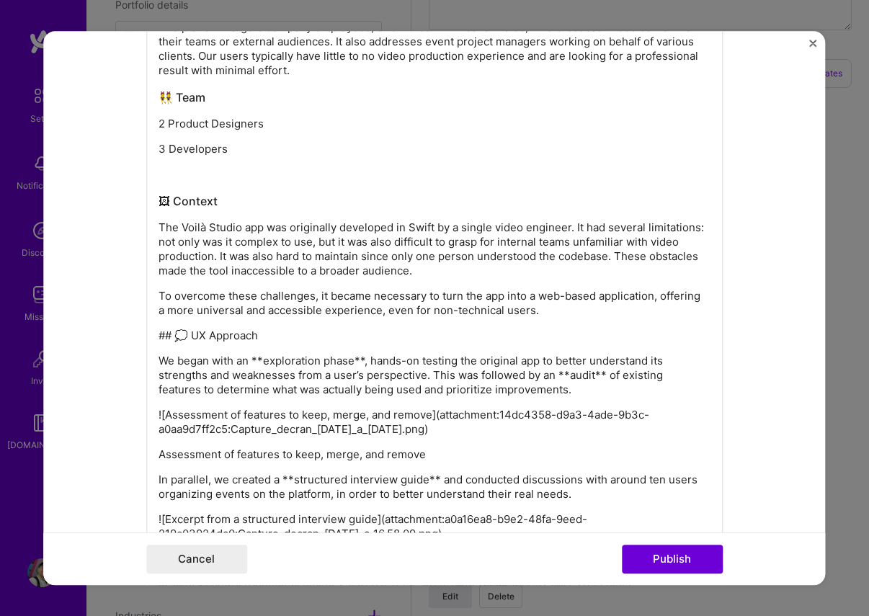
click at [177, 337] on p "## 💭 UX Approach" at bounding box center [435, 336] width 552 height 14
click at [213, 337] on p "💭 UX Approach" at bounding box center [435, 336] width 552 height 14
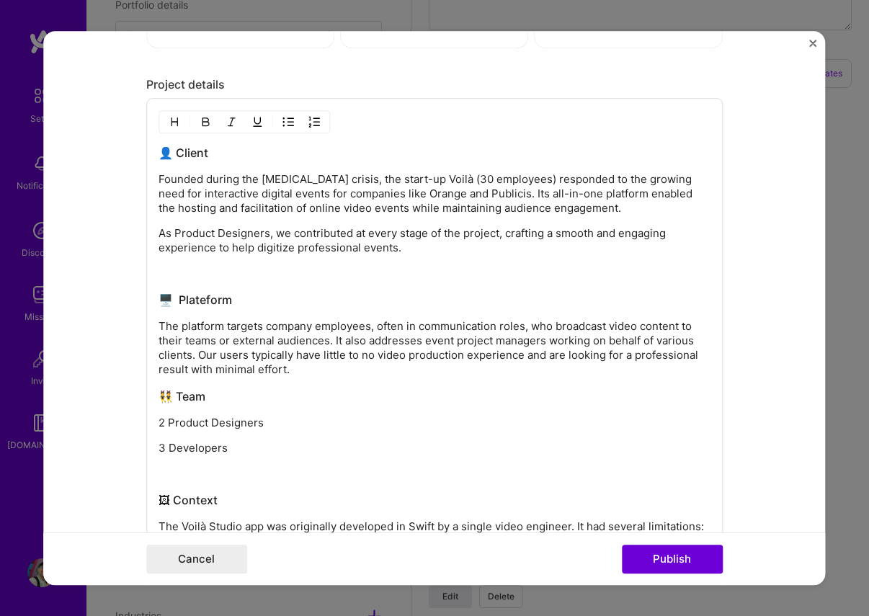
click at [181, 130] on button "button" at bounding box center [175, 121] width 22 height 17
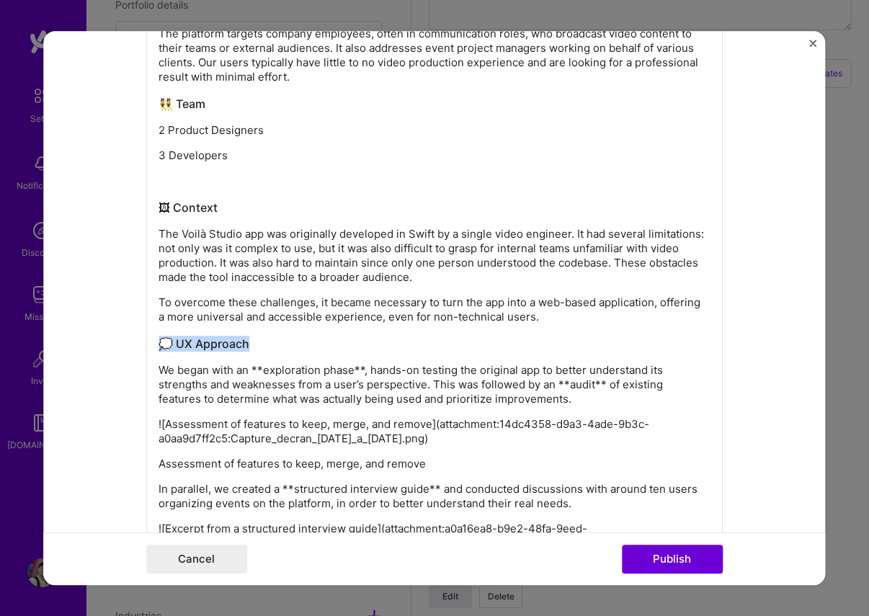
scroll to position [1955, 0]
click at [582, 316] on p "To overcome these challenges, it became necessary to turn the app into a web-ba…" at bounding box center [435, 309] width 552 height 29
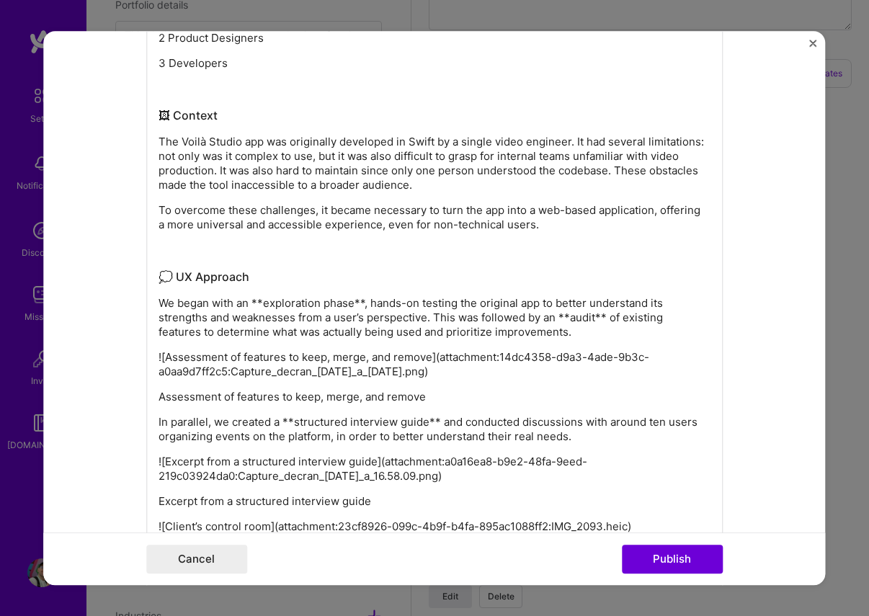
scroll to position [2071, 0]
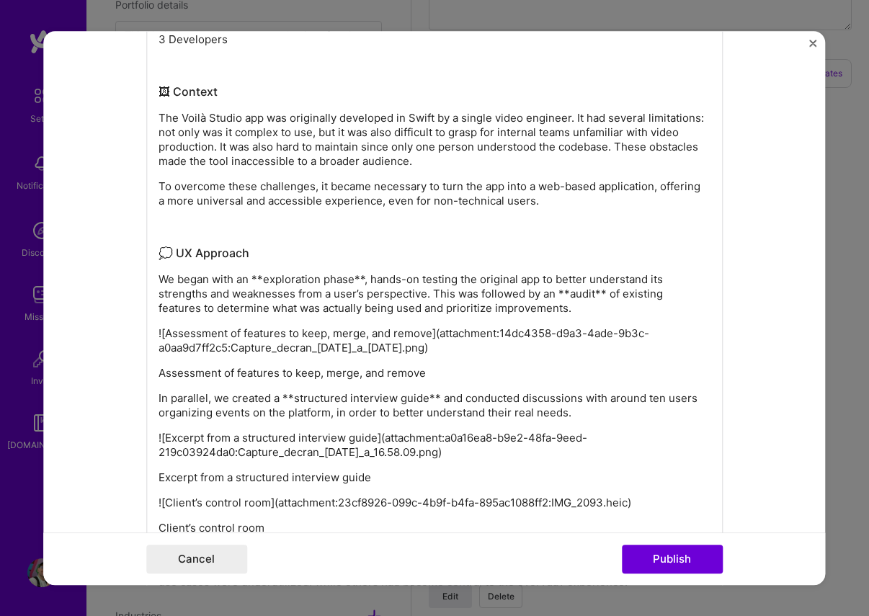
click at [264, 282] on p "We began with an **exploration phase**, hands-on testing the original app to be…" at bounding box center [435, 293] width 552 height 43
click at [355, 277] on p "We began with an exploration phase**, hands-on testing the original app to bett…" at bounding box center [435, 293] width 552 height 43
drag, startPoint x: 515, startPoint y: 295, endPoint x: 540, endPoint y: 294, distance: 25.3
click at [515, 295] on p "We began with an exploration phase, hands-on testing the original app to better…" at bounding box center [435, 293] width 552 height 43
click at [541, 296] on p "We began with an exploration phase, hands-on testing the original app to better…" at bounding box center [435, 293] width 552 height 43
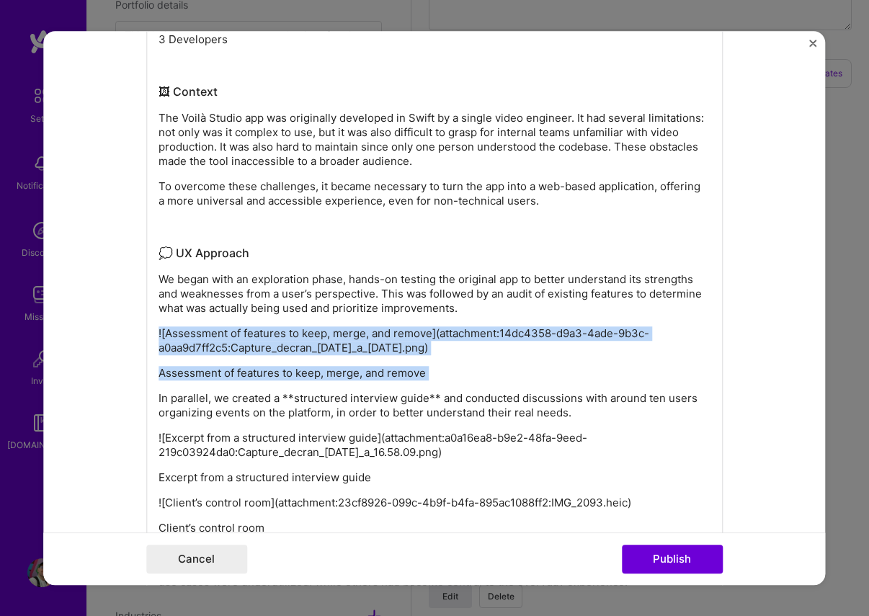
drag, startPoint x: 472, startPoint y: 308, endPoint x: 479, endPoint y: 384, distance: 76.0
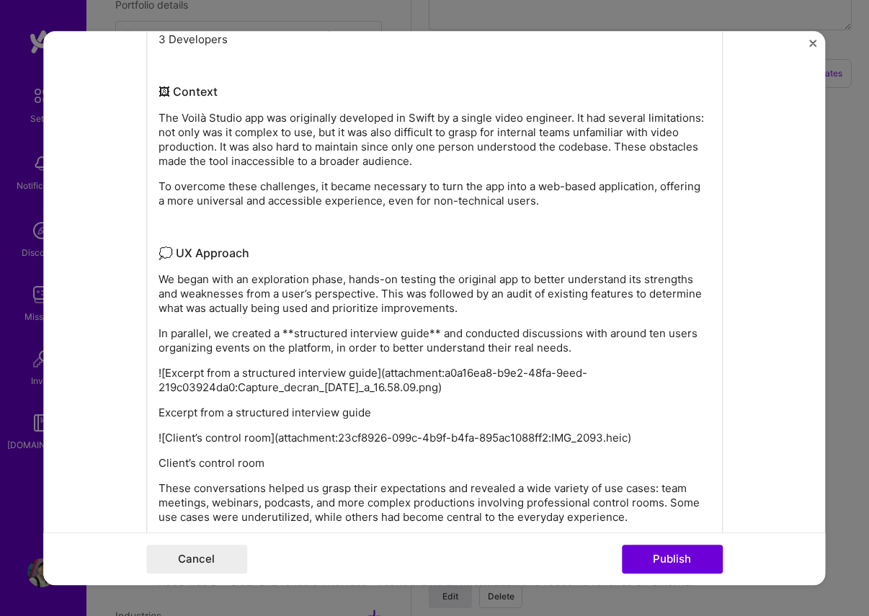
click at [293, 333] on p "In parallel, we created a **structured interview guide** and conducted discussi…" at bounding box center [435, 340] width 552 height 29
drag, startPoint x: 427, startPoint y: 332, endPoint x: 448, endPoint y: 349, distance: 26.7
click at [427, 332] on p "In parallel, we created a structured interview guide** and conducted discussion…" at bounding box center [435, 340] width 552 height 29
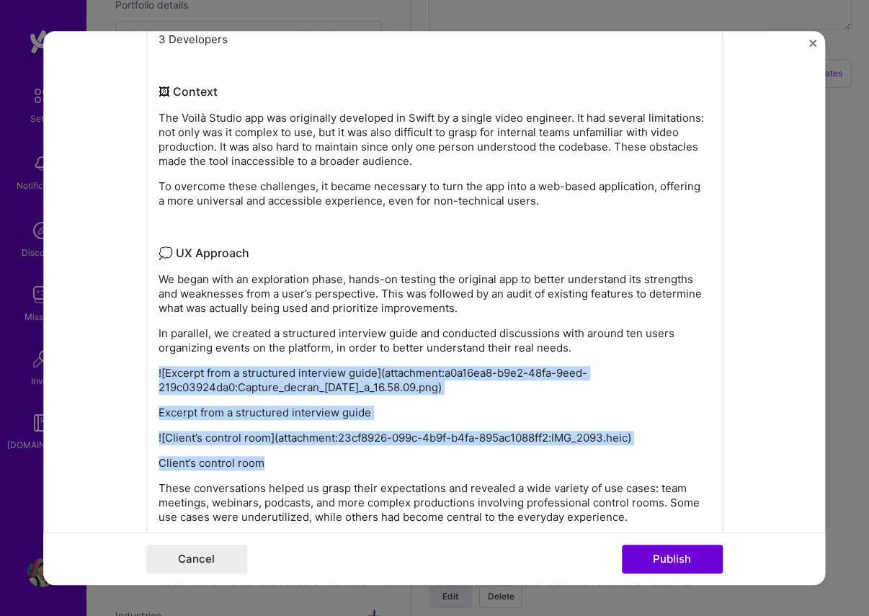
drag, startPoint x: 571, startPoint y: 375, endPoint x: 629, endPoint y: 463, distance: 105.5
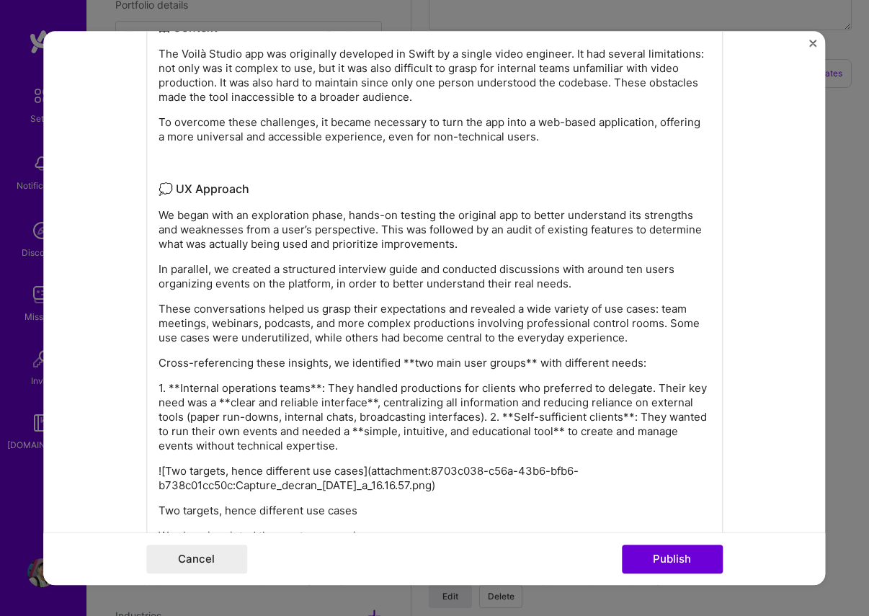
scroll to position [2135, 0]
click at [409, 365] on p "Cross-referencing these insights, we identified **two main user groups** with d…" at bounding box center [435, 364] width 552 height 14
drag, startPoint x: 520, startPoint y: 364, endPoint x: 513, endPoint y: 368, distance: 8.4
click at [520, 364] on p "Cross-referencing these insights, we identified two main user groups** with dif…" at bounding box center [435, 364] width 552 height 14
click at [320, 388] on p "1. **Internal operations teams**: They handled productions for clients who pref…" at bounding box center [435, 418] width 552 height 72
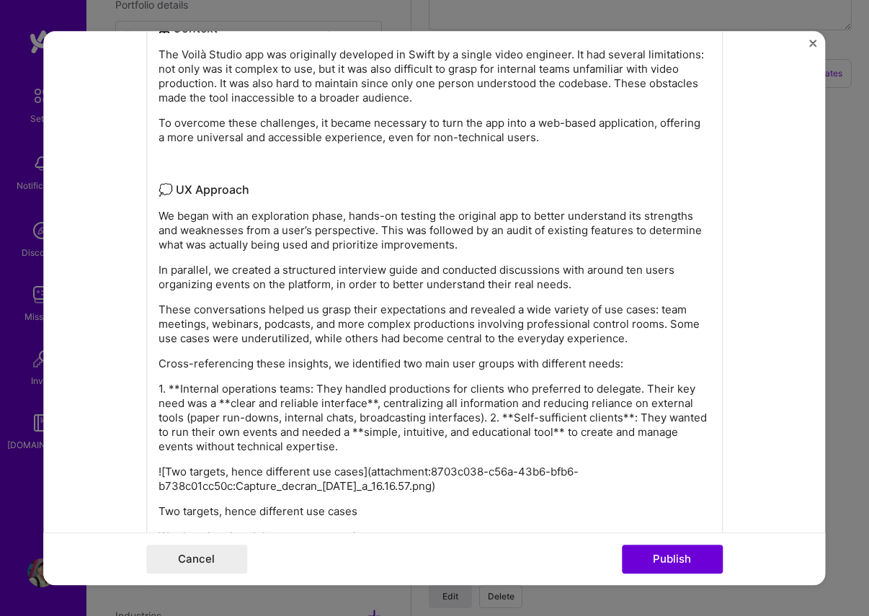
click at [178, 391] on p "1. **Internal operations teams: They handled productions for clients who prefer…" at bounding box center [435, 418] width 552 height 72
drag, startPoint x: 375, startPoint y: 405, endPoint x: 356, endPoint y: 409, distance: 19.9
click at [375, 406] on p "1. Internal operations teams: They handled productions for clients who preferre…" at bounding box center [435, 418] width 552 height 72
click at [231, 404] on p "1. Internal operations teams: They handled productions for clients who preferre…" at bounding box center [435, 418] width 552 height 72
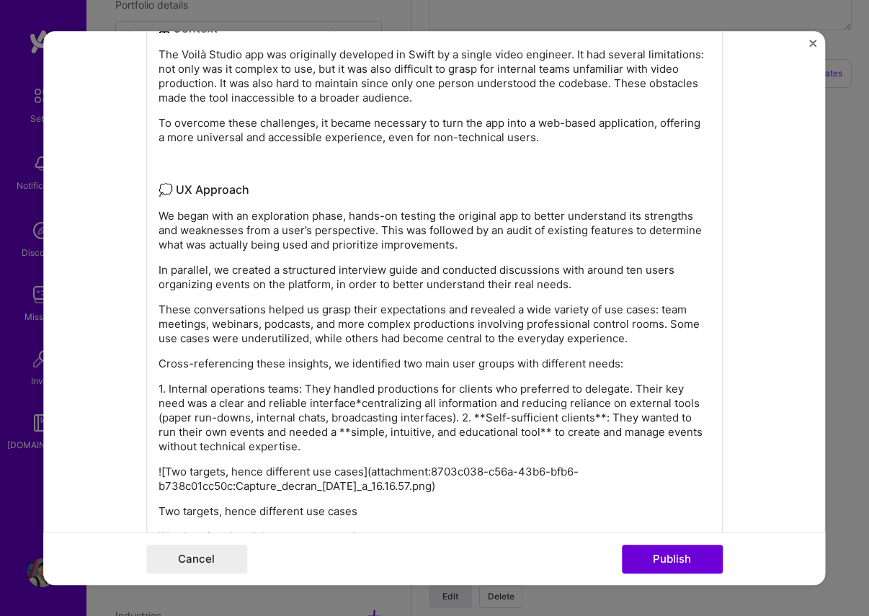
click at [362, 404] on p "1. Internal operations teams: They handled productions for clients who preferre…" at bounding box center [435, 418] width 552 height 72
click at [605, 417] on p "1. Internal operations teams: They handled productions for clients who preferre…" at bounding box center [435, 418] width 552 height 72
click at [465, 420] on p "1. Internal operations teams: They handled productions for clients who preferre…" at bounding box center [435, 418] width 552 height 72
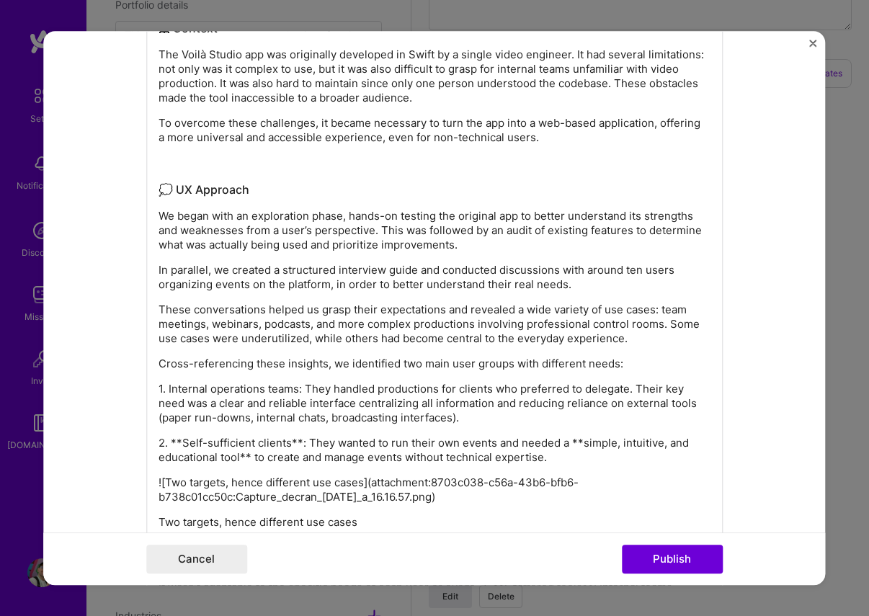
click at [299, 445] on p "2. **Self-sufficient clients**: They wanted to run their own events and needed …" at bounding box center [435, 450] width 552 height 29
click at [179, 443] on p "2. **Self-sufficient clients: They wanted to run their own events and needed a …" at bounding box center [435, 450] width 552 height 29
click at [251, 460] on p "2. Self-sufficient clients: They wanted to run their own events and needed a **…" at bounding box center [435, 450] width 552 height 29
click at [560, 445] on p "2. Self-sufficient clients: They wanted to run their own events and needed a **…" at bounding box center [435, 450] width 552 height 29
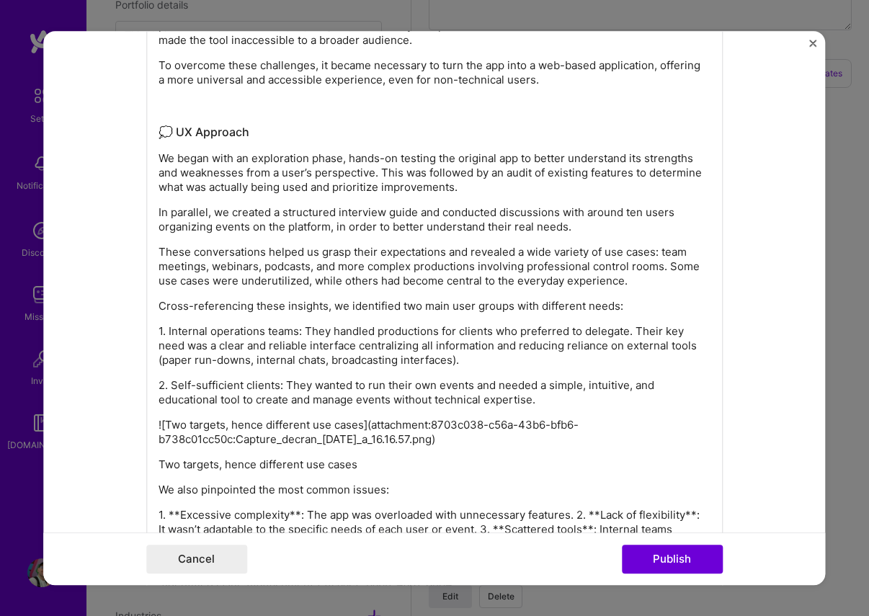
scroll to position [2212, 0]
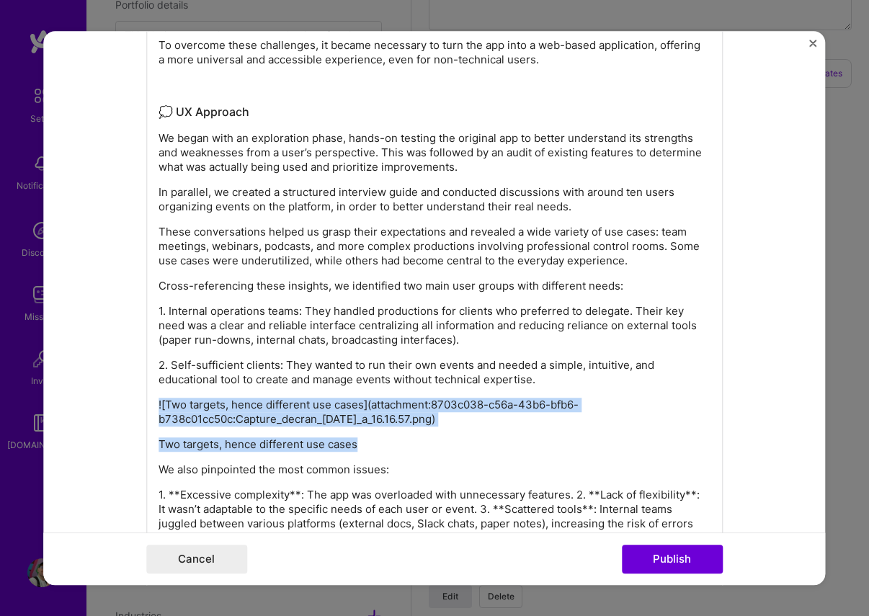
drag, startPoint x: 551, startPoint y: 388, endPoint x: 558, endPoint y: 440, distance: 53.1
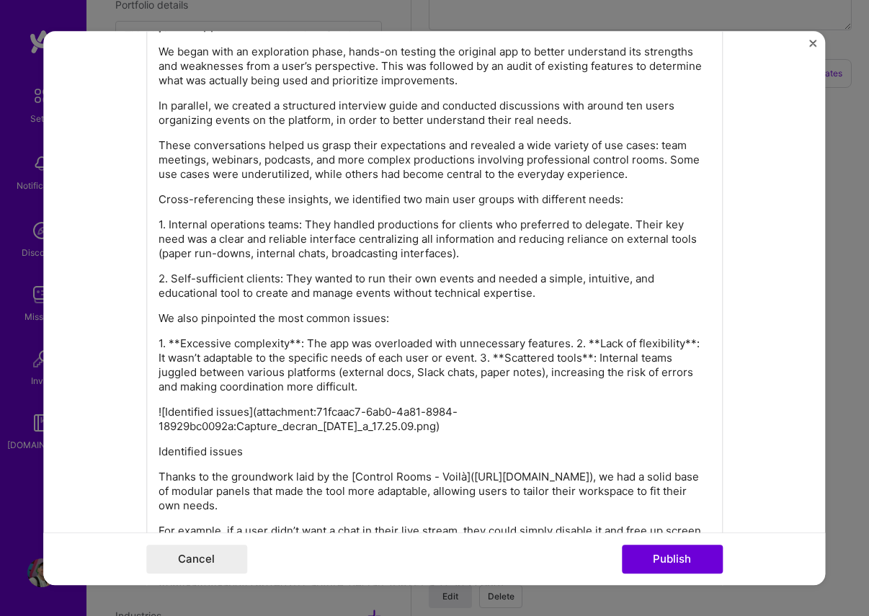
scroll to position [2344, 0]
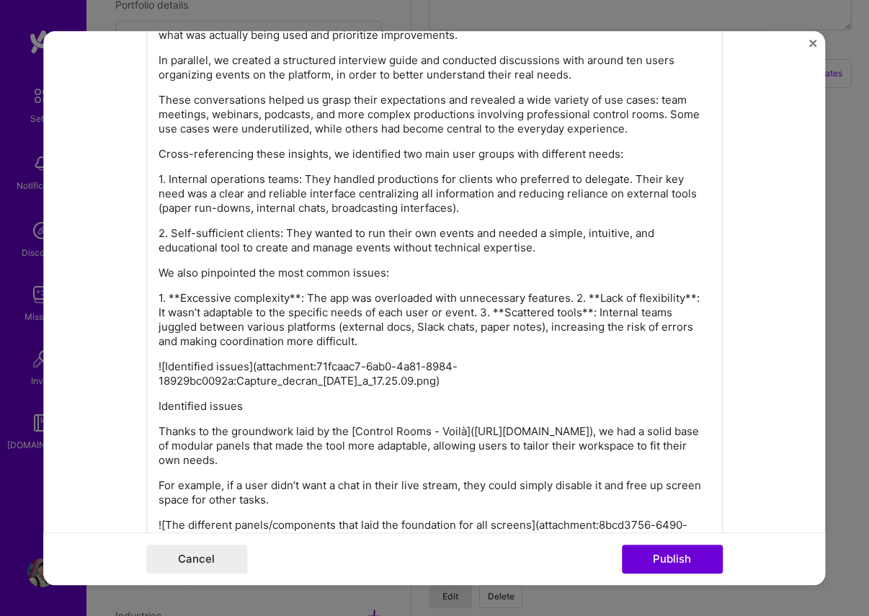
drag, startPoint x: 182, startPoint y: 299, endPoint x: 205, endPoint y: 300, distance: 22.4
click at [182, 299] on p "1. **Excessive complexity**: The app was overloaded with unnecessary features. …" at bounding box center [435, 320] width 552 height 58
click at [286, 297] on p "1. Excessive complexity**: The app was overloaded with unnecessary features. 2.…" at bounding box center [435, 320] width 552 height 58
drag, startPoint x: 575, startPoint y: 298, endPoint x: 564, endPoint y: 306, distance: 14.0
click at [575, 298] on p "1. Excessive complexity: The app was overloaded with unnecessary features. 2. *…" at bounding box center [435, 320] width 552 height 58
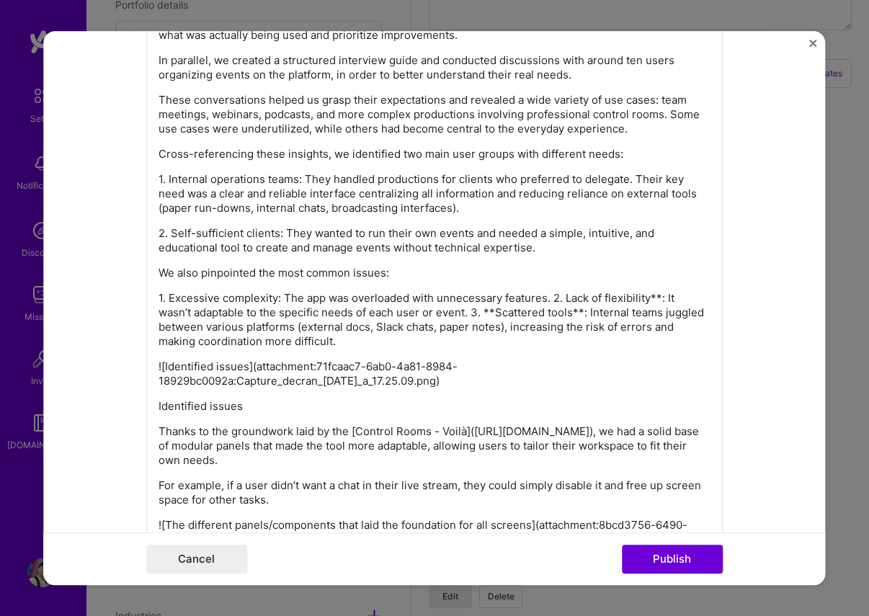
click at [553, 298] on p "1. Excessive complexity: The app was overloaded with unnecessary features. 2. L…" at bounding box center [435, 320] width 552 height 58
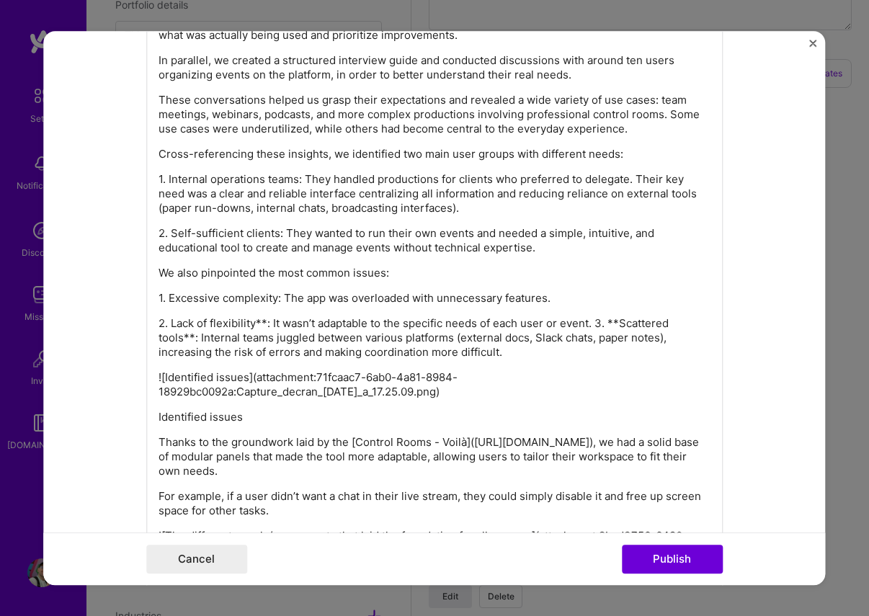
click at [268, 321] on p "2. Lack of flexibility**: It wasn’t adaptable to the specific needs of each use…" at bounding box center [435, 337] width 552 height 43
drag, startPoint x: 591, startPoint y: 324, endPoint x: 620, endPoint y: 321, distance: 29.0
click at [591, 324] on p "2. Lack of flexibility: It wasn’t adaptable to the specific needs of each user …" at bounding box center [435, 337] width 552 height 43
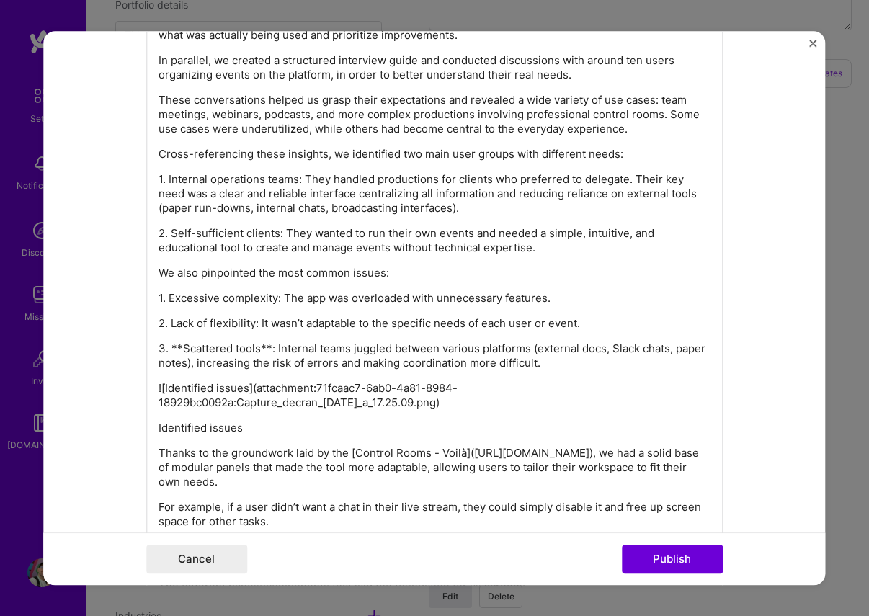
click at [182, 345] on p "3. **Scattered tools**: Internal teams juggled between various platforms (exter…" at bounding box center [435, 356] width 552 height 29
click at [259, 348] on p "3. Scattered tools**: Internal teams juggled between various platforms (externa…" at bounding box center [435, 356] width 552 height 29
click at [566, 363] on p "3. Scattered tools: Internal teams juggled between various platforms (external …" at bounding box center [435, 356] width 552 height 29
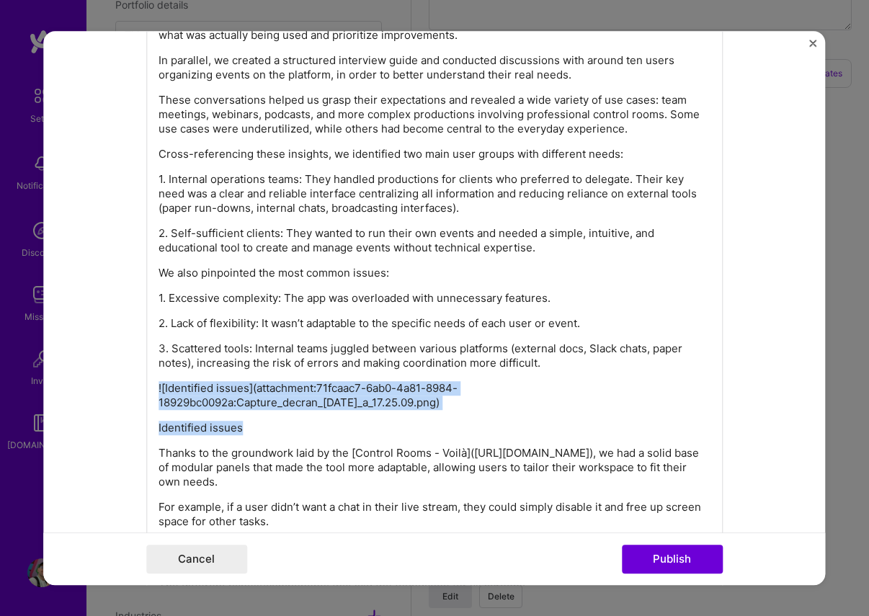
drag, startPoint x: 555, startPoint y: 367, endPoint x: 539, endPoint y: 426, distance: 61.2
click at [539, 426] on div "👤 Client Founded during the [MEDICAL_DATA] crisis, the start-up Voilà (30 emplo…" at bounding box center [435, 480] width 552 height 2035
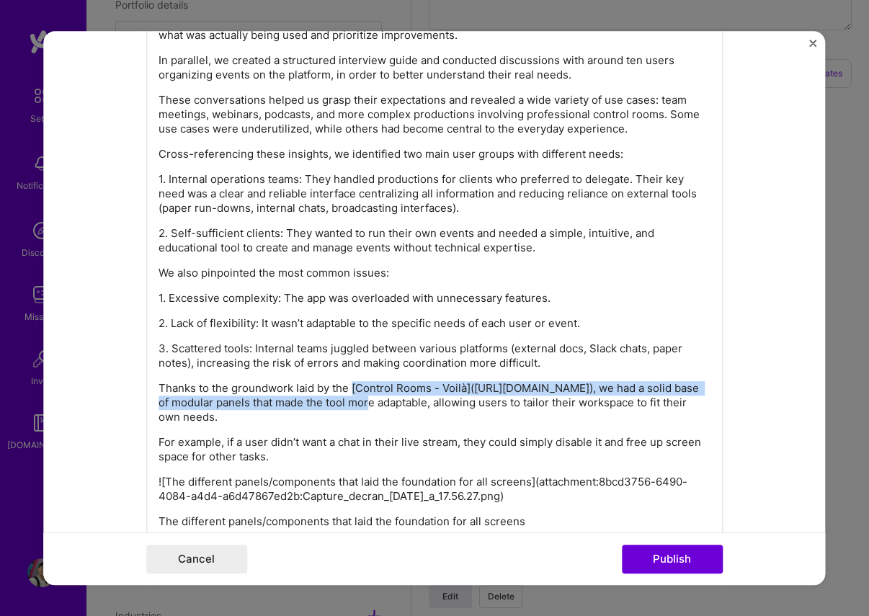
drag, startPoint x: 351, startPoint y: 389, endPoint x: 380, endPoint y: 387, distance: 28.9
click at [407, 401] on p "Thanks to the groundwork laid by the [Control Rooms - Voilà]([URL][DOMAIN_NAME]…" at bounding box center [435, 402] width 552 height 43
drag, startPoint x: 378, startPoint y: 386, endPoint x: 370, endPoint y: 385, distance: 8.0
click at [377, 386] on p "Thanks to the groundwork laid by the [Control Rooms - Voilà]([URL][DOMAIN_NAME]…" at bounding box center [435, 402] width 552 height 43
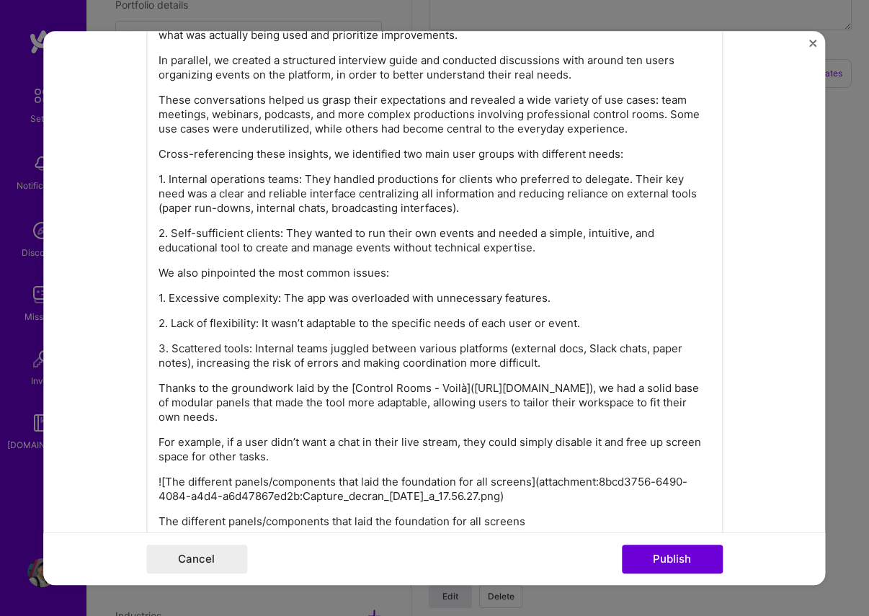
click at [361, 386] on p "Thanks to the groundwork laid by the [Control Rooms - Voilà]([URL][DOMAIN_NAME]…" at bounding box center [435, 402] width 552 height 43
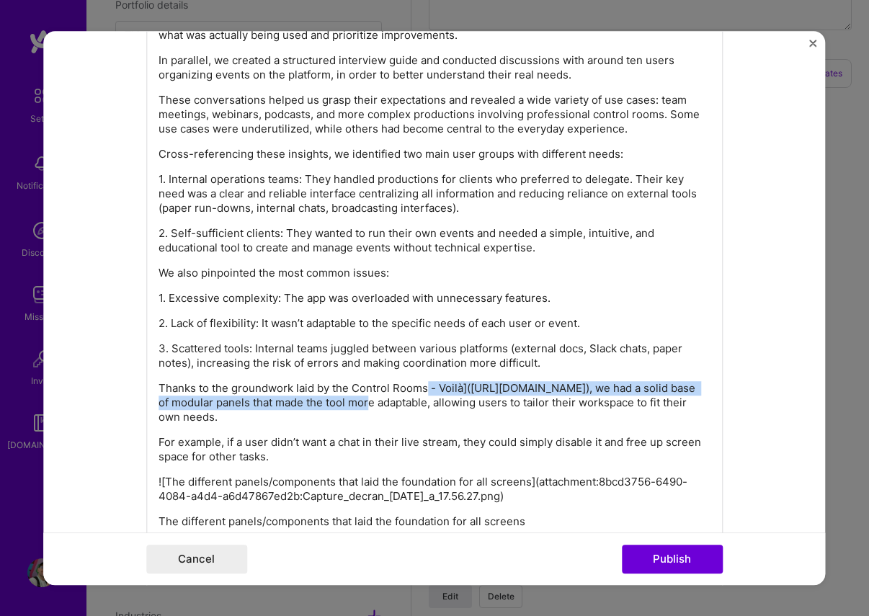
drag, startPoint x: 426, startPoint y: 391, endPoint x: 410, endPoint y: 403, distance: 20.0
click at [410, 403] on p "Thanks to the groundwork laid by the Control Rooms - Voilà]([URL][DOMAIN_NAME])…" at bounding box center [435, 402] width 552 height 43
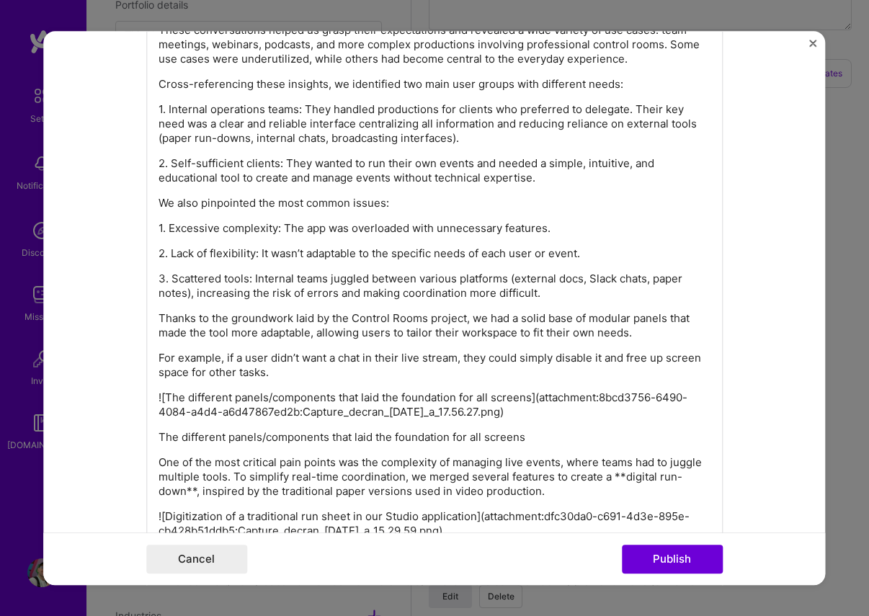
scroll to position [2415, 0]
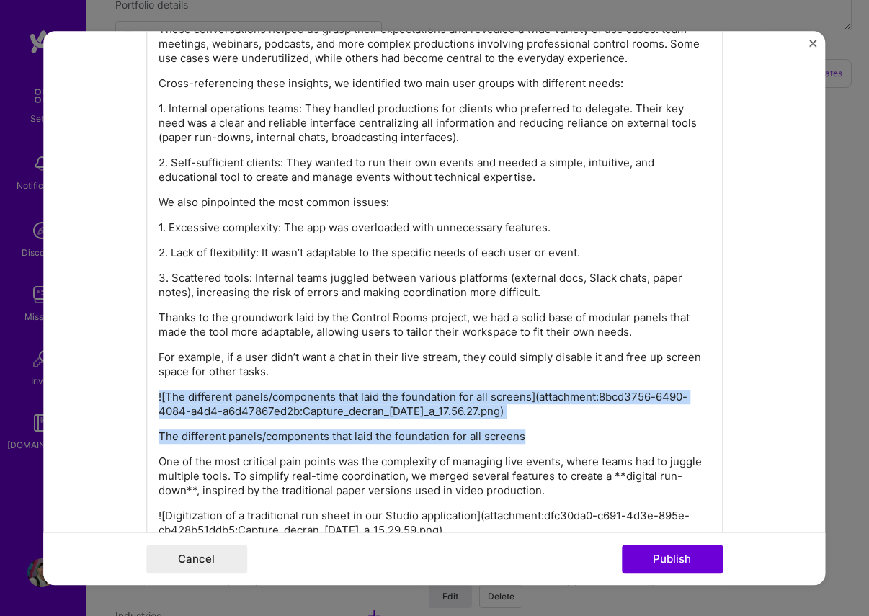
drag, startPoint x: 298, startPoint y: 375, endPoint x: 531, endPoint y: 434, distance: 240.7
click at [534, 435] on div "👤 Client Founded during the [MEDICAL_DATA] crisis, the start-up Voilà (30 emplo…" at bounding box center [435, 371] width 552 height 1956
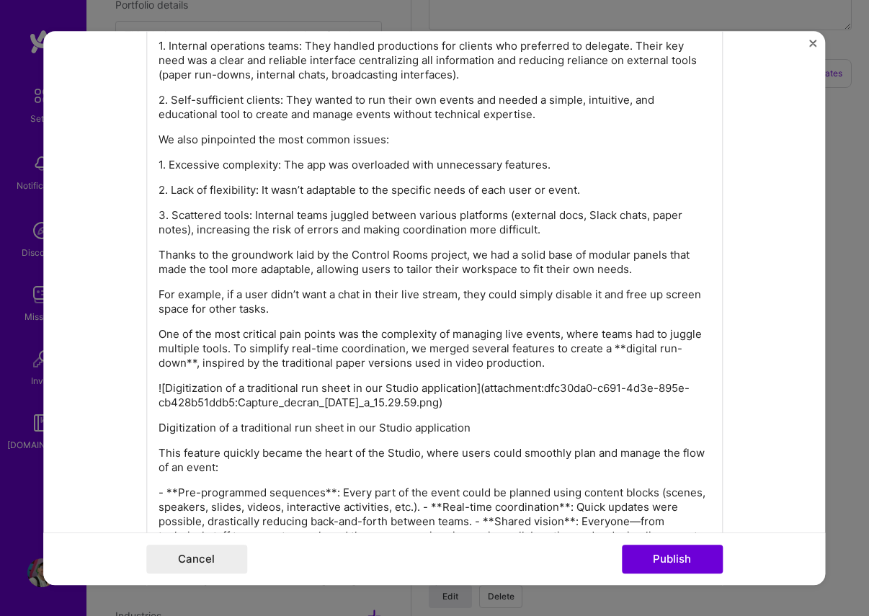
scroll to position [2488, 0]
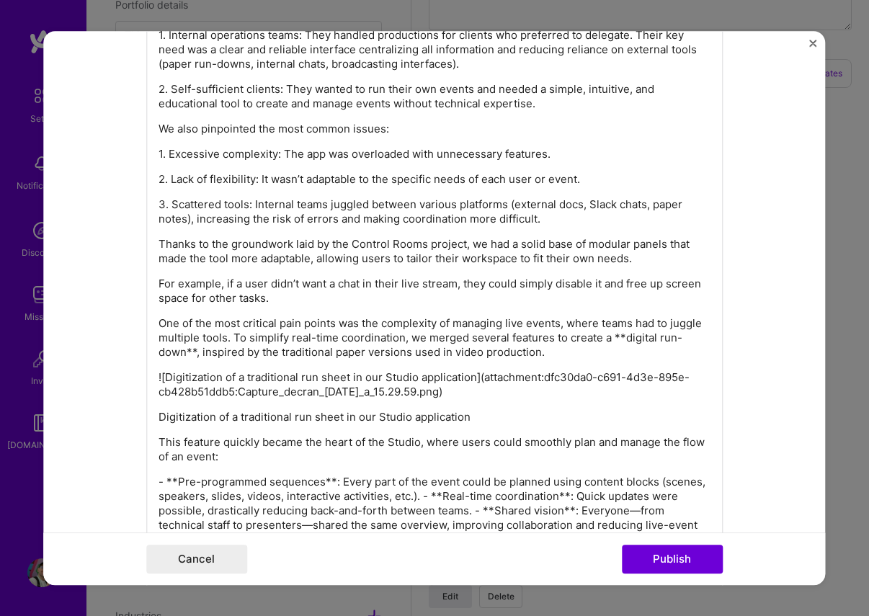
drag, startPoint x: 195, startPoint y: 354, endPoint x: 205, endPoint y: 354, distance: 10.1
click at [195, 354] on p "One of the most critical pain points was the complexity of managing live events…" at bounding box center [435, 337] width 552 height 43
click at [623, 339] on p "One of the most critical pain points was the complexity of managing live events…" at bounding box center [435, 337] width 552 height 43
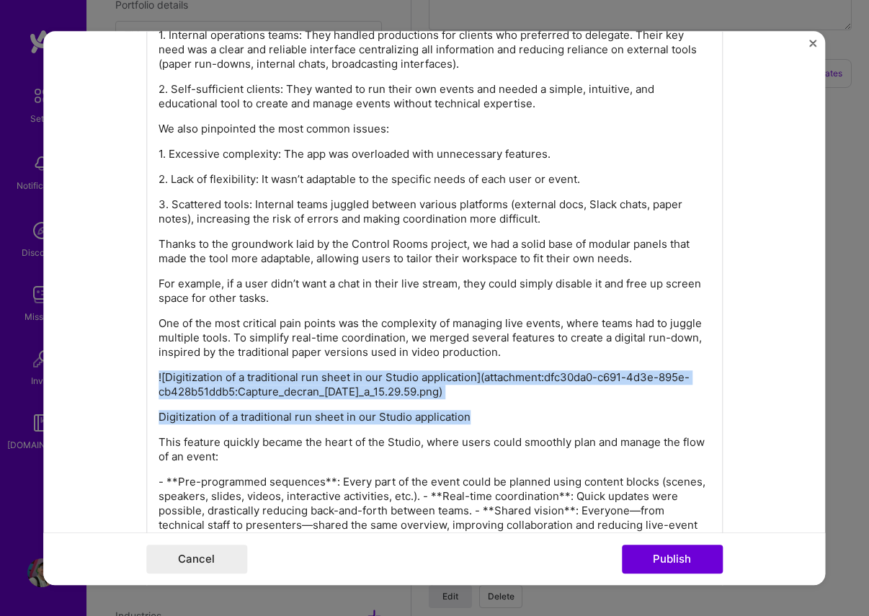
drag, startPoint x: 523, startPoint y: 349, endPoint x: 538, endPoint y: 421, distance: 73.6
click at [538, 421] on div "👤 Client Founded during the [MEDICAL_DATA] crisis, the start-up Voilà (30 emplo…" at bounding box center [435, 264] width 552 height 1891
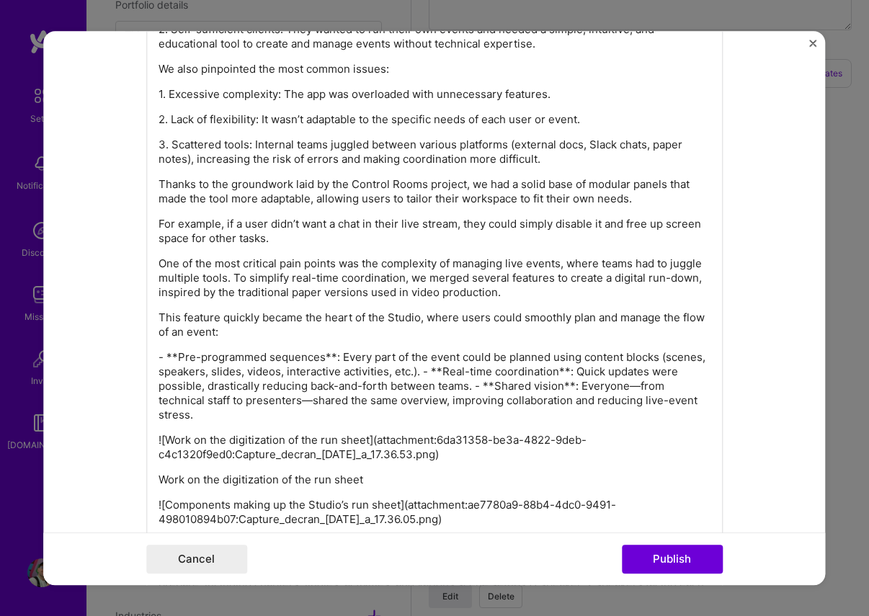
scroll to position [2549, 0]
drag, startPoint x: 333, startPoint y: 357, endPoint x: 310, endPoint y: 365, distance: 24.4
click at [333, 357] on p "- **Pre-programmed sequences**: Every part of the event could be planned using …" at bounding box center [435, 386] width 552 height 72
click at [177, 357] on p "- **Pre-programmed sequences: Every part of the event could be planned using co…" at bounding box center [435, 386] width 552 height 72
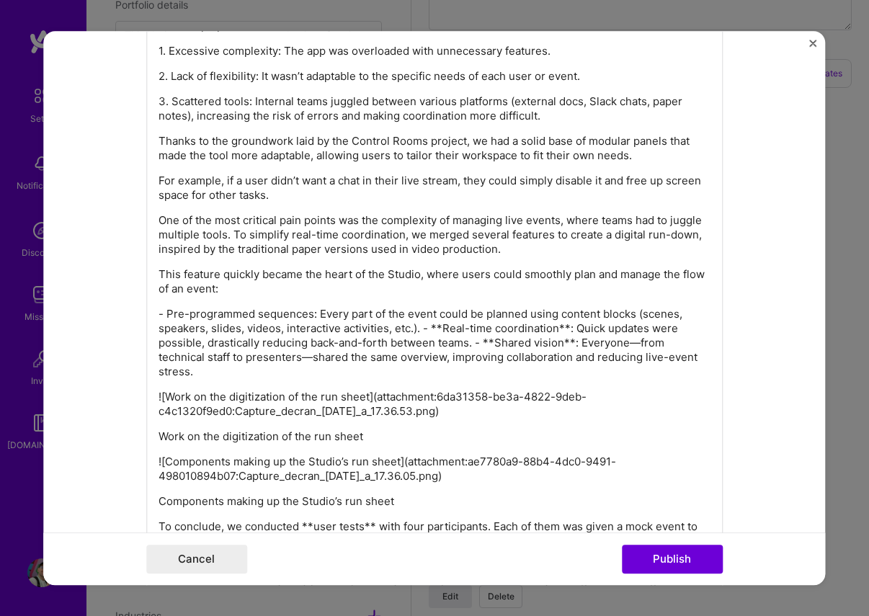
scroll to position [2608, 0]
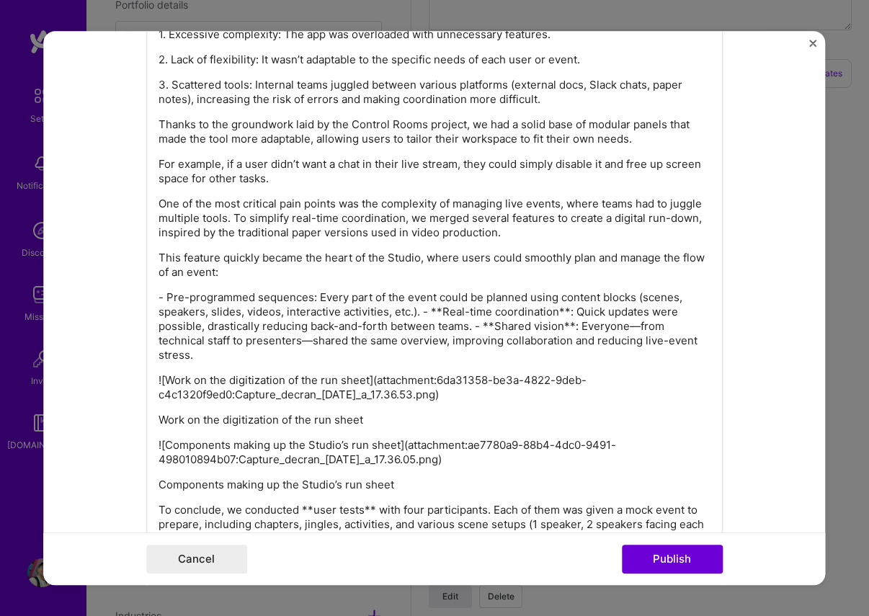
click at [424, 312] on p "- Pre-programmed sequences: Every part of the event could be planned using cont…" at bounding box center [435, 326] width 552 height 72
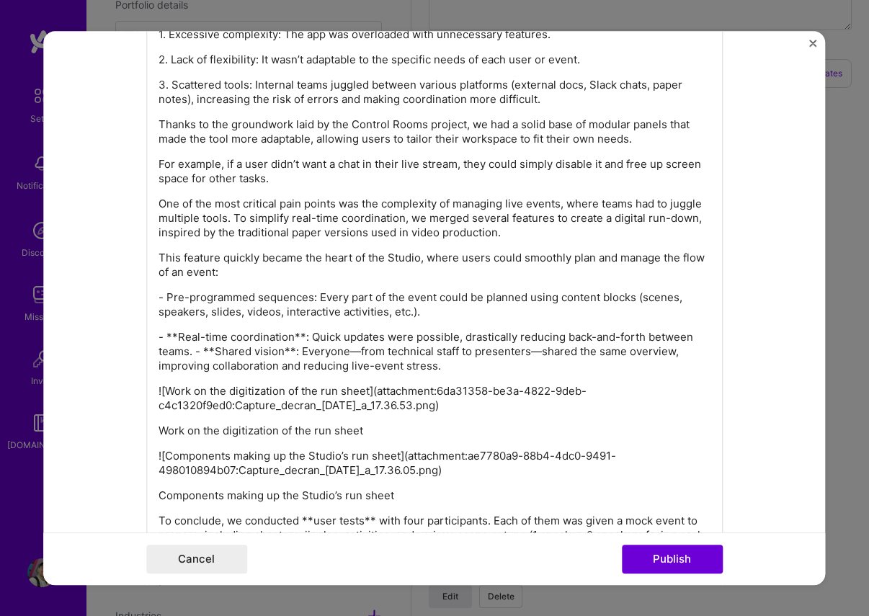
click at [177, 337] on p "- **Real-time coordination**: Quick updates were possible, drastically reducing…" at bounding box center [435, 351] width 552 height 43
click at [291, 334] on p "- Real-time coordination**: Quick updates were possible, drastically reducing b…" at bounding box center [435, 351] width 552 height 43
click at [706, 339] on p "- Real-time coordination: Quick updates were possible, drastically reducing bac…" at bounding box center [435, 351] width 552 height 43
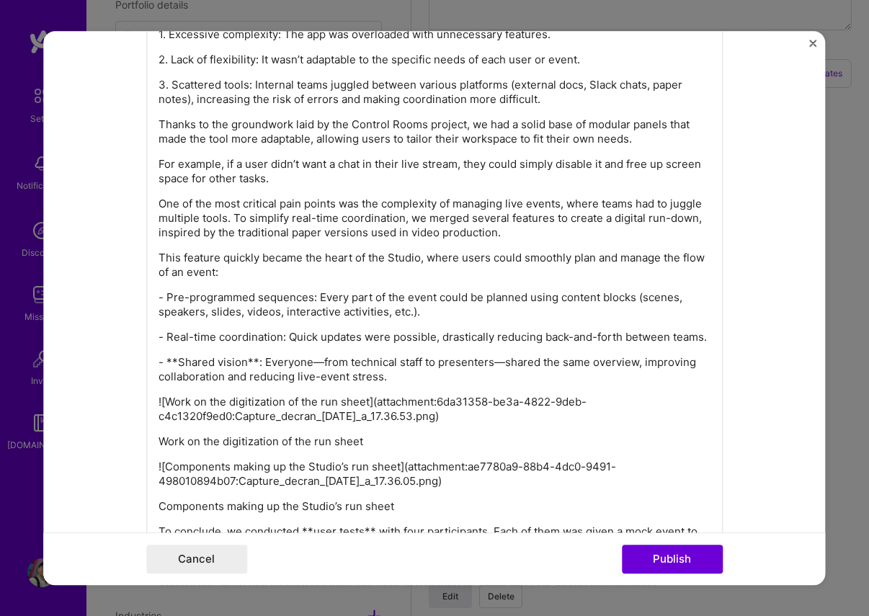
click at [177, 361] on p "- **Shared vision**: Everyone—from technical staff to presenters—shared the sam…" at bounding box center [435, 369] width 552 height 29
click at [244, 362] on p "- Shared vision**: Everyone—from technical staff to presenters—shared the same …" at bounding box center [435, 369] width 552 height 29
click at [417, 378] on p "- Shared vision: Everyone—from technical staff to presenters—shared the same ov…" at bounding box center [435, 369] width 552 height 29
drag, startPoint x: 293, startPoint y: 362, endPoint x: 328, endPoint y: 365, distance: 34.7
click at [294, 362] on p "- Shared vision: Everyone—from technical staff to presenters—shared the same ov…" at bounding box center [435, 369] width 552 height 29
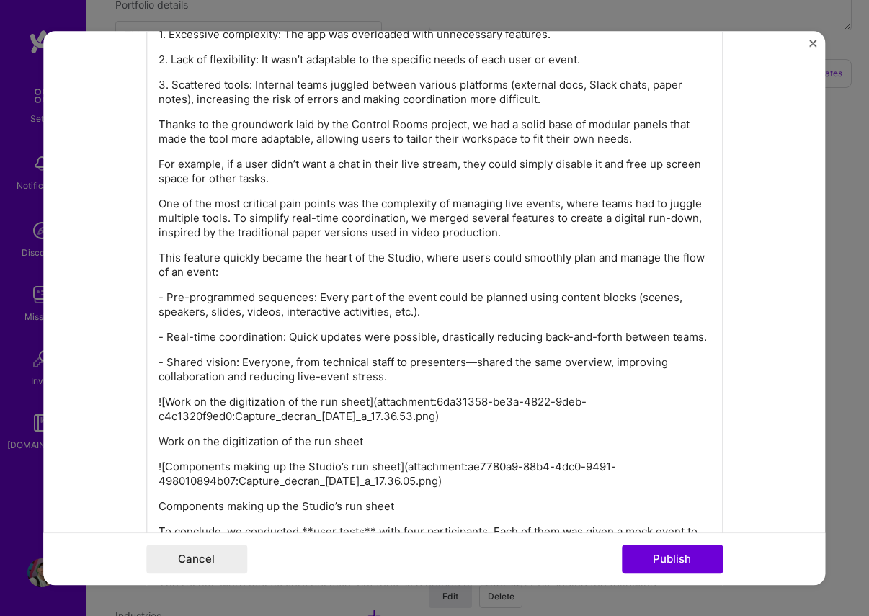
click at [471, 361] on p "- Shared vision: Everyone, from technical staff to presenters—shared the same o…" at bounding box center [435, 369] width 552 height 29
drag, startPoint x: 414, startPoint y: 376, endPoint x: 504, endPoint y: 423, distance: 101.5
click at [504, 423] on div "👤 Client Founded during the [MEDICAL_DATA] crisis, the start-up Voilà (30 emplo…" at bounding box center [435, 123] width 552 height 1848
click at [422, 378] on p "- Shared vision: Everyone, from technical staff to presenters, shared the same …" at bounding box center [435, 369] width 552 height 29
drag, startPoint x: 406, startPoint y: 378, endPoint x: 513, endPoint y: 487, distance: 152.9
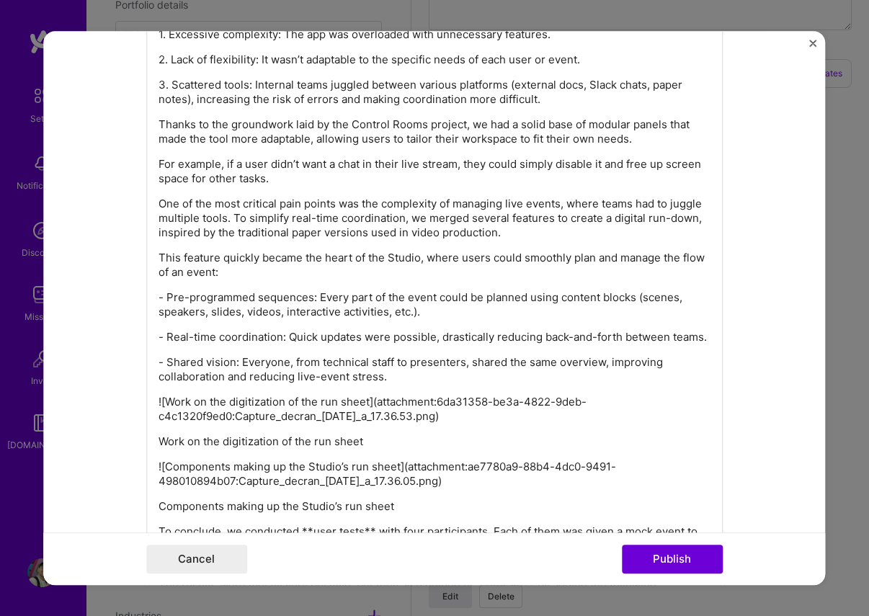
click at [513, 487] on div "👤 Client Founded during the [MEDICAL_DATA] crisis, the start-up Voilà (30 emplo…" at bounding box center [435, 123] width 552 height 1848
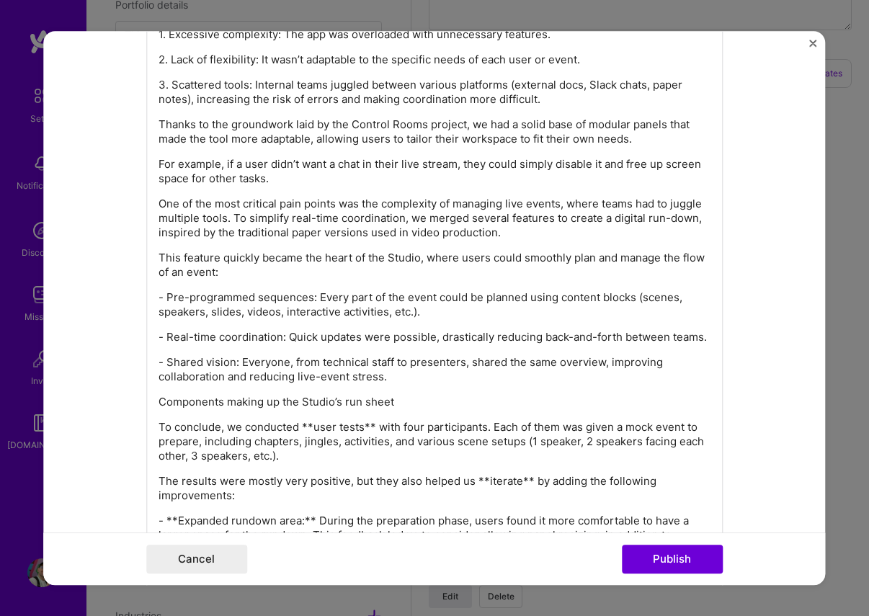
click at [316, 396] on p "Components making up the Studio’s run sheet" at bounding box center [435, 402] width 552 height 14
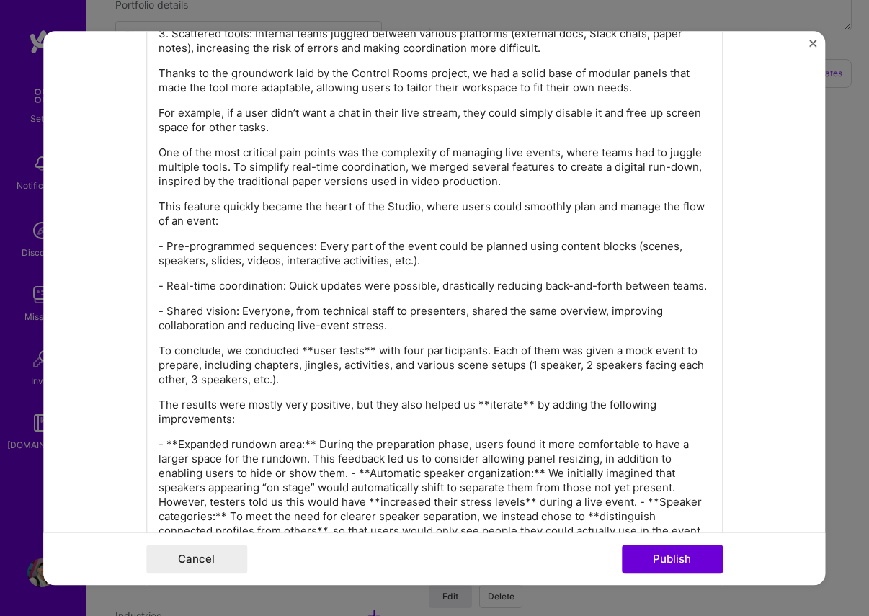
scroll to position [2675, 0]
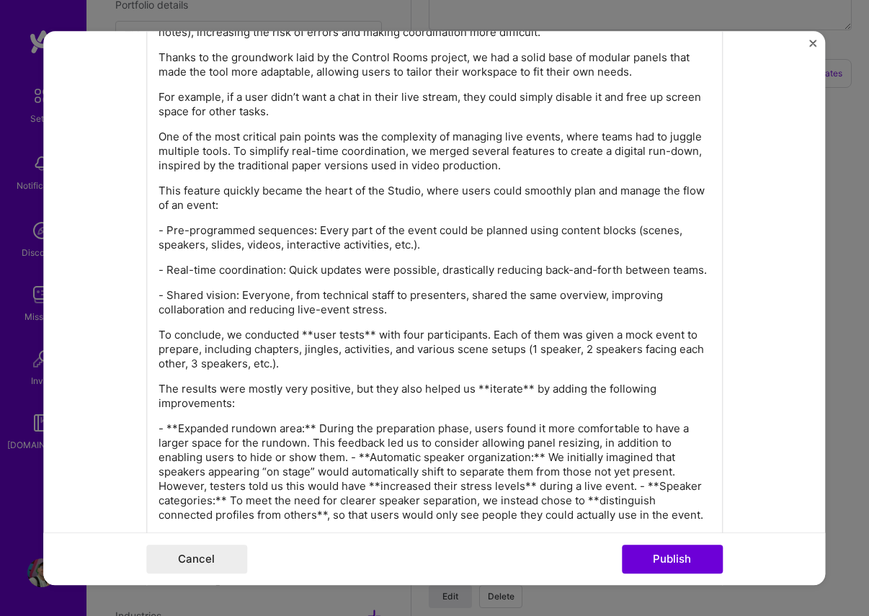
click at [314, 335] on p "To conclude, we conducted **user tests** with four participants. Each of them w…" at bounding box center [435, 349] width 552 height 43
drag, startPoint x: 362, startPoint y: 336, endPoint x: 401, endPoint y: 360, distance: 46.0
click at [362, 336] on p "To conclude, we conducted user tests** with four participants. Each of them was…" at bounding box center [435, 349] width 552 height 43
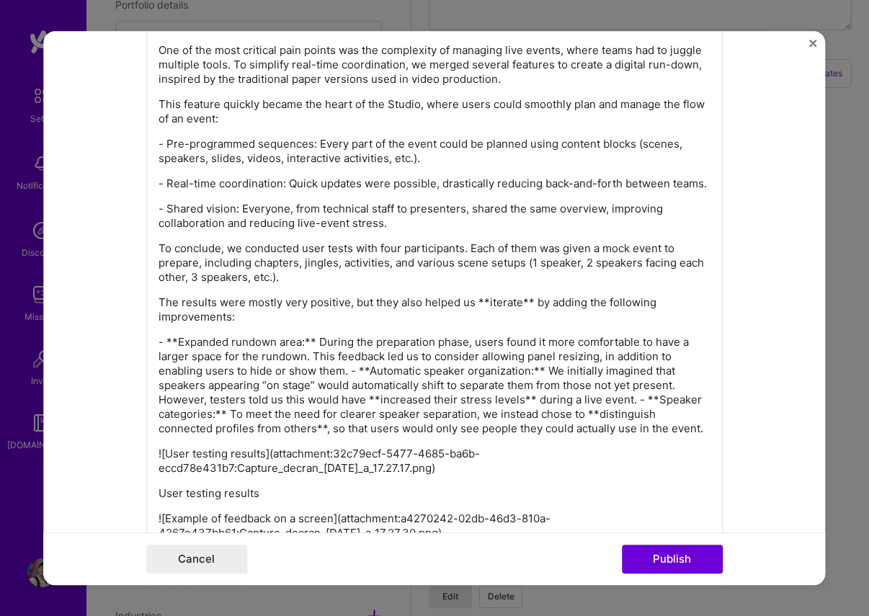
scroll to position [2761, 0]
click at [304, 282] on p "To conclude, we conducted user tests with four participants. Each of them was g…" at bounding box center [435, 263] width 552 height 43
click at [485, 302] on p "The results were mostly very positive, but they also helped us **iterate** by a…" at bounding box center [435, 310] width 552 height 29
click at [520, 303] on p "The results were mostly very positive, but they also helped us iterate** by add…" at bounding box center [435, 310] width 552 height 29
click at [179, 336] on p "- **Expanded rundown area:** During the preparation phase, users found it more …" at bounding box center [435, 386] width 552 height 101
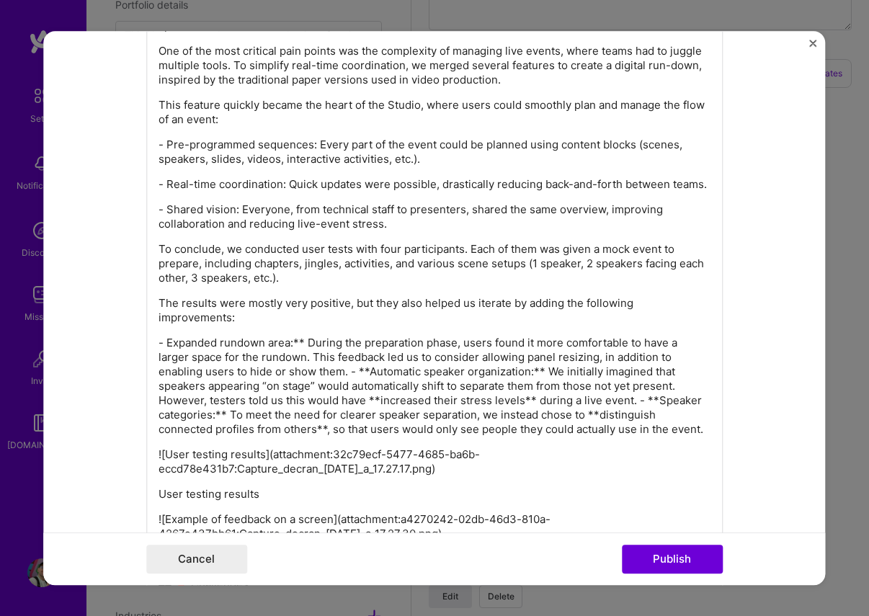
drag, startPoint x: 303, startPoint y: 328, endPoint x: 341, endPoint y: 329, distance: 38.2
click at [303, 336] on p "- Expanded rundown area:** During the preparation phase, users found it more co…" at bounding box center [435, 386] width 552 height 101
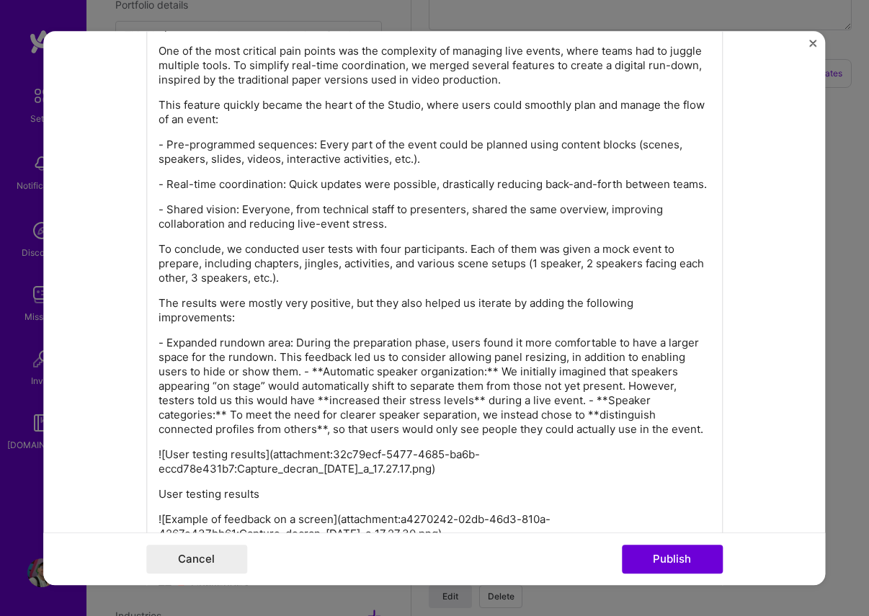
drag, startPoint x: 304, startPoint y: 360, endPoint x: 365, endPoint y: 355, distance: 61.4
click at [304, 360] on p "- Expanded rundown area: During the preparation phase, users found it more comf…" at bounding box center [435, 386] width 552 height 101
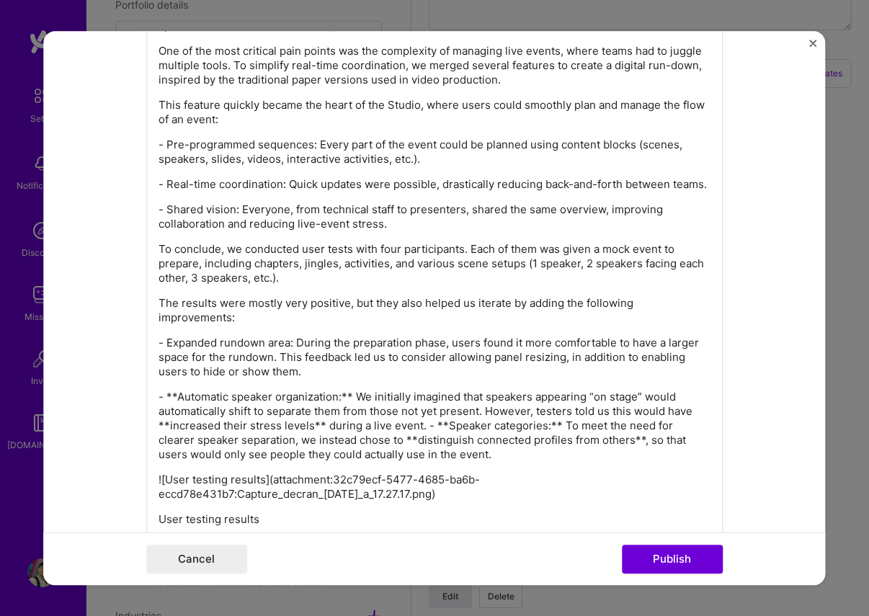
click at [177, 390] on p "- **Automatic speaker organization:** We initially imagined that speakers appea…" at bounding box center [435, 426] width 552 height 72
click at [342, 390] on p "- Automatic speaker organization:** We initially imagined that speakers appeari…" at bounding box center [435, 426] width 552 height 72
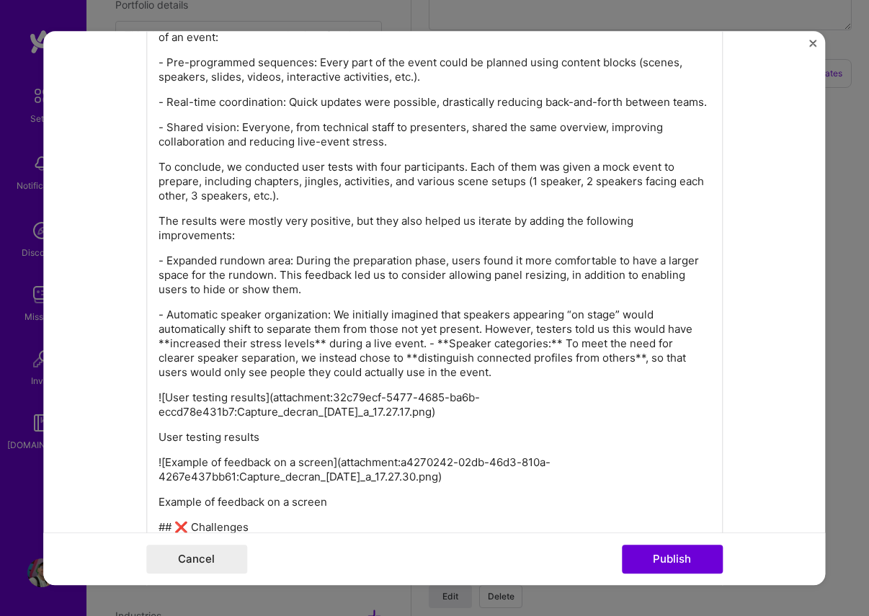
scroll to position [2862, 0]
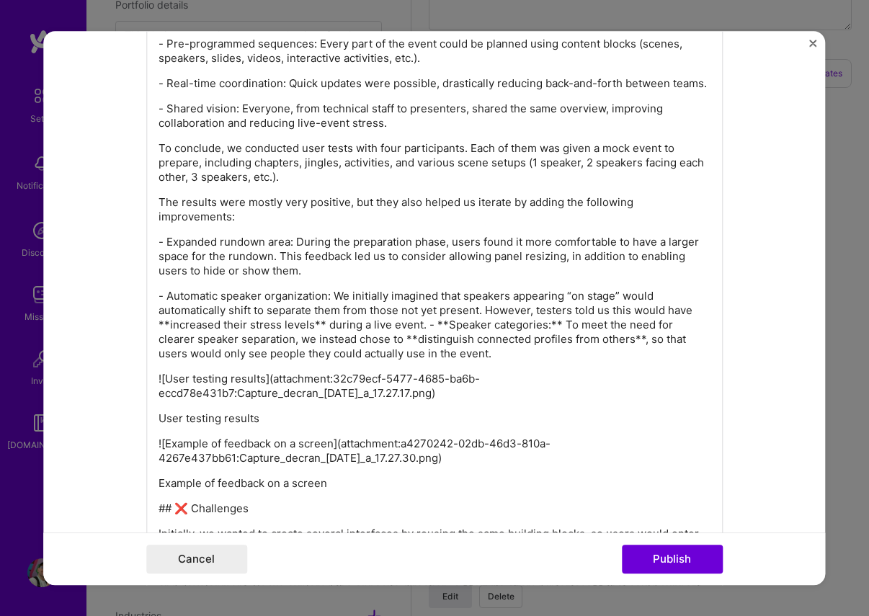
drag, startPoint x: 169, startPoint y: 310, endPoint x: 225, endPoint y: 308, distance: 55.5
click at [169, 310] on p "- Automatic speaker organization: We initially imagined that speakers appearing…" at bounding box center [435, 325] width 552 height 72
click at [311, 310] on p "- Automatic speaker organization: We initially imagined that speakers appearing…" at bounding box center [435, 325] width 552 height 72
click at [404, 311] on p "- Automatic speaker organization: We initially imagined that speakers appearing…" at bounding box center [435, 325] width 552 height 72
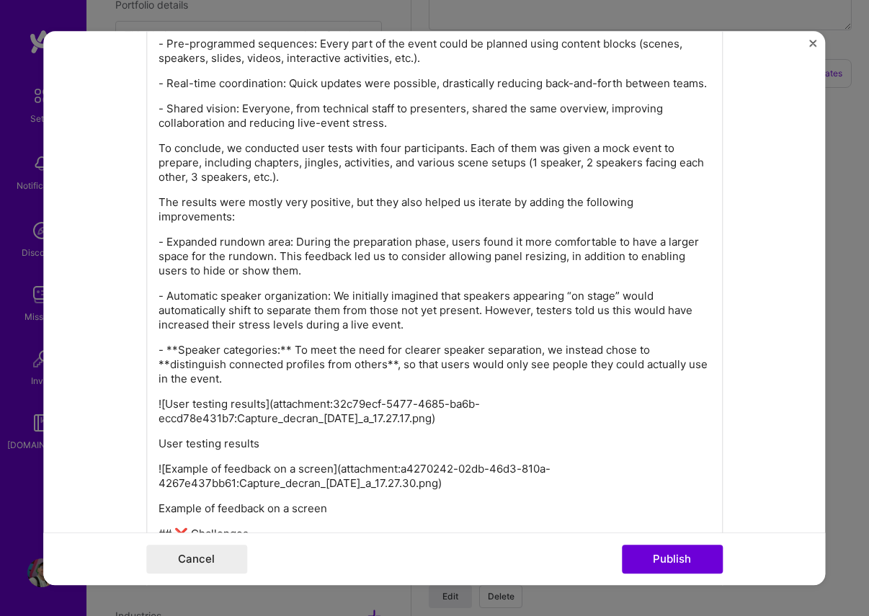
click at [177, 343] on p "- **Speaker categories:** To meet the need for clearer speaker separation, we i…" at bounding box center [435, 364] width 552 height 43
click at [279, 343] on p "- Speaker categories:** To meet the need for clearer speaker separation, we ins…" at bounding box center [435, 364] width 552 height 43
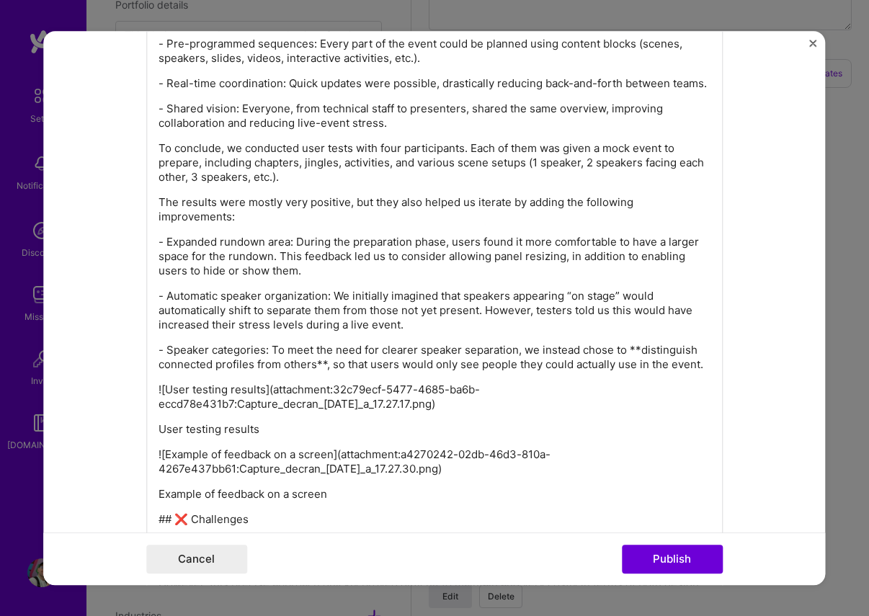
click at [640, 343] on p "- Speaker categories: To meet the need for clearer speaker separation, we inste…" at bounding box center [435, 357] width 552 height 29
click at [325, 350] on p "- Speaker categories: To meet the need for clearer speaker separation, we inste…" at bounding box center [435, 357] width 552 height 29
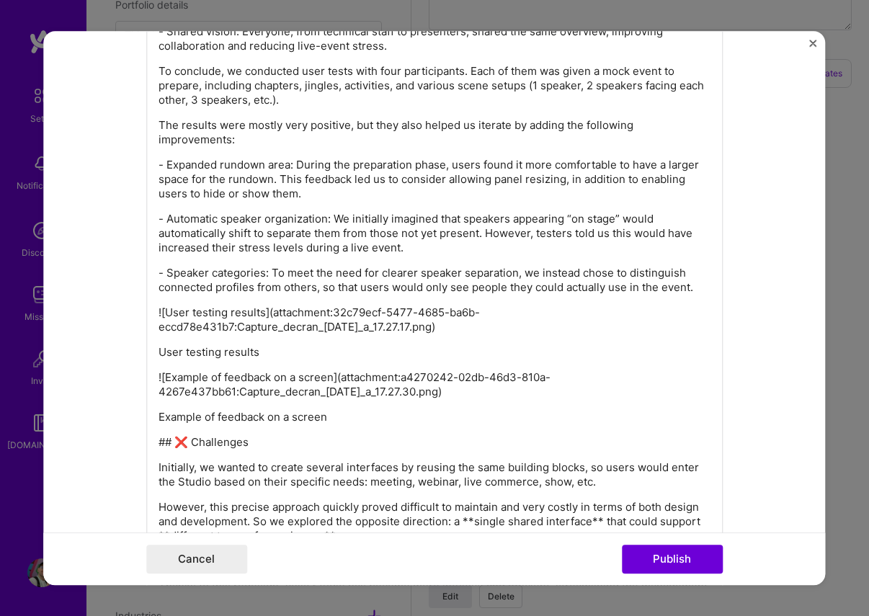
scroll to position [2945, 0]
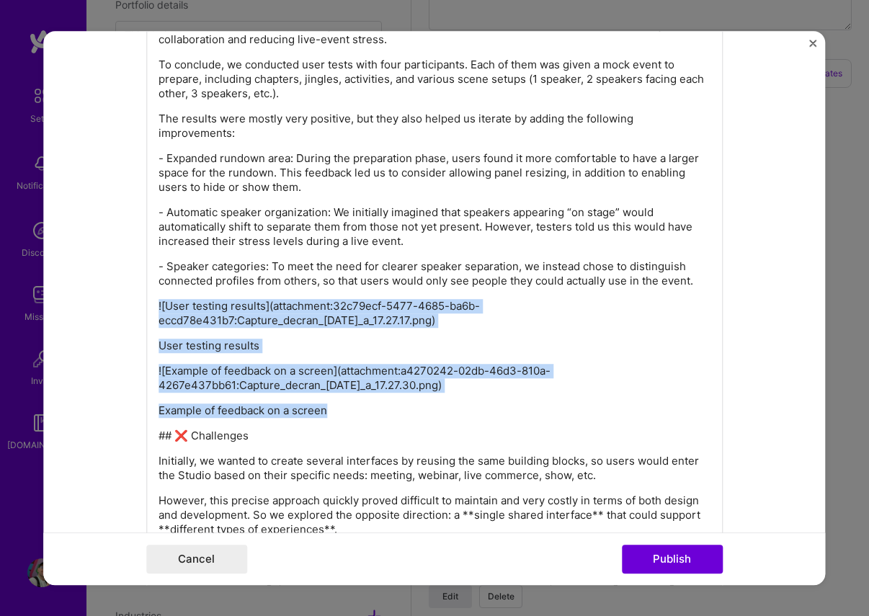
drag, startPoint x: 159, startPoint y: 291, endPoint x: 443, endPoint y: 399, distance: 303.8
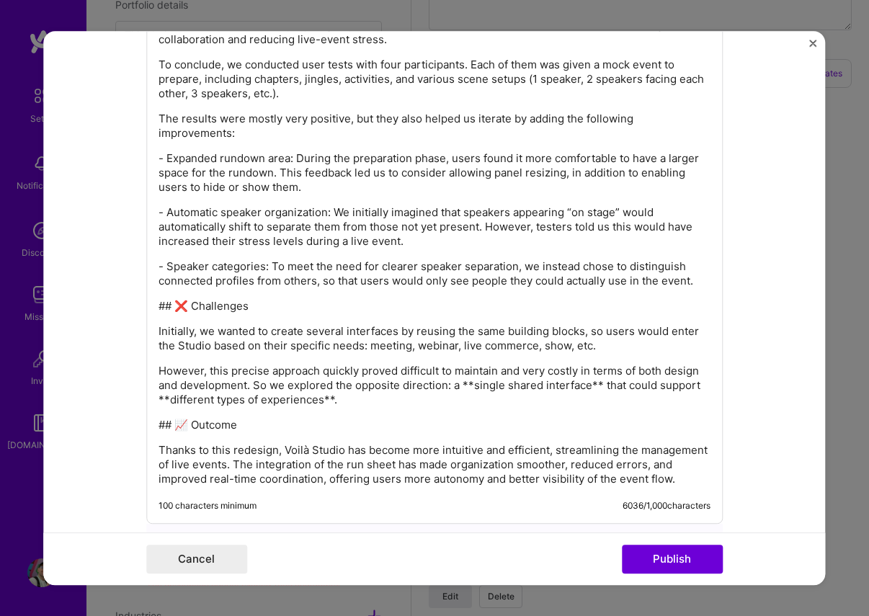
click at [175, 299] on p "## ❌ Challenges" at bounding box center [435, 306] width 552 height 14
click at [207, 299] on p "❌ Challenges" at bounding box center [435, 306] width 552 height 14
drag, startPoint x: 207, startPoint y: 295, endPoint x: 215, endPoint y: 293, distance: 8.4
click at [207, 299] on p "❌ Challenges" at bounding box center [435, 306] width 552 height 14
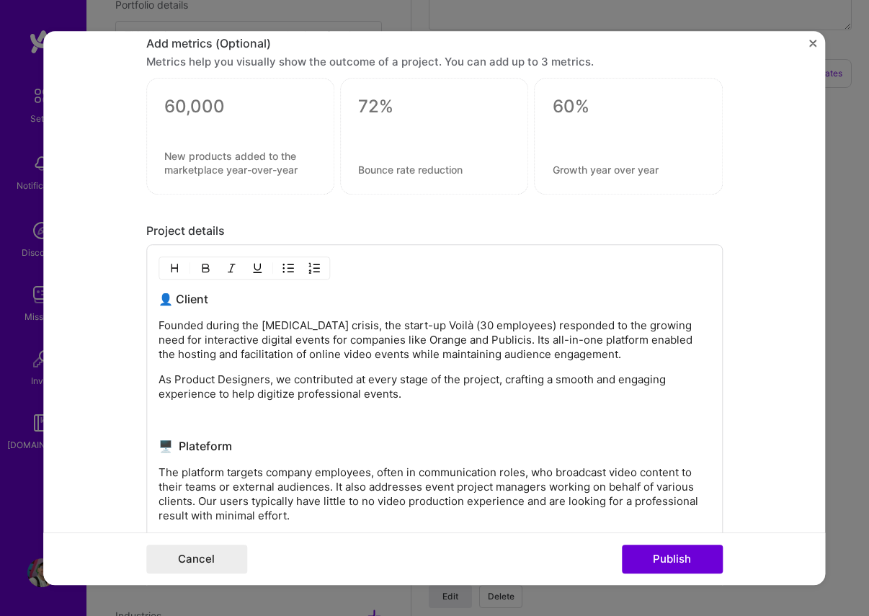
scroll to position [1629, 0]
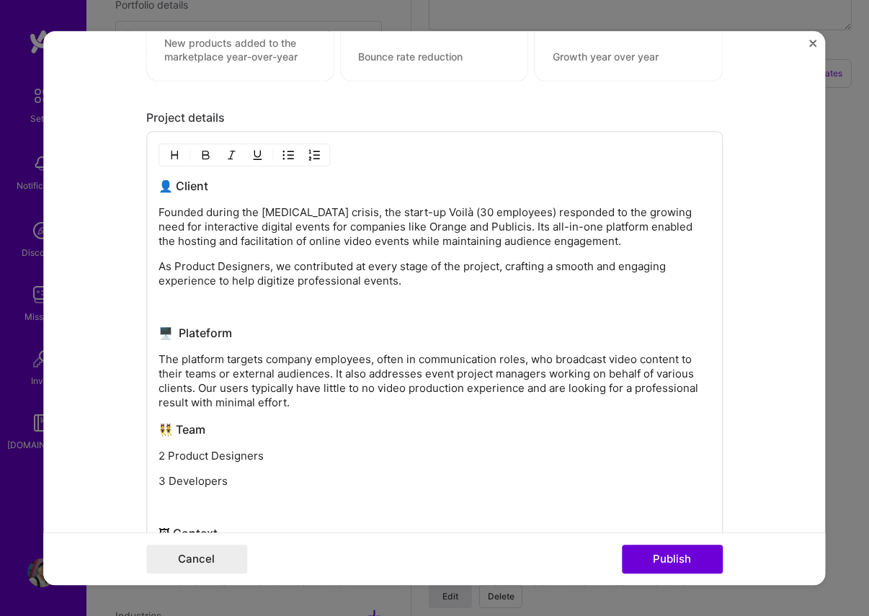
click at [169, 160] on img "button" at bounding box center [175, 155] width 12 height 12
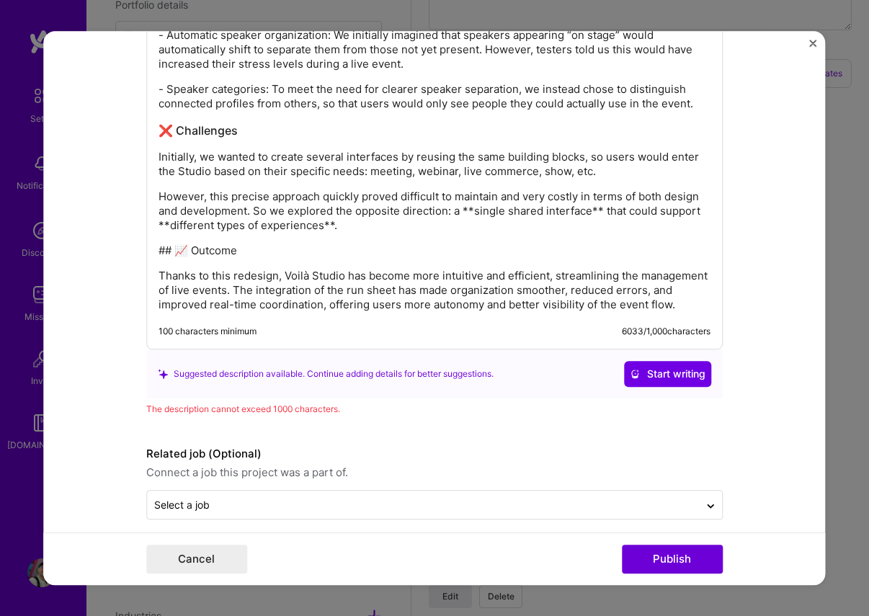
scroll to position [3086, 0]
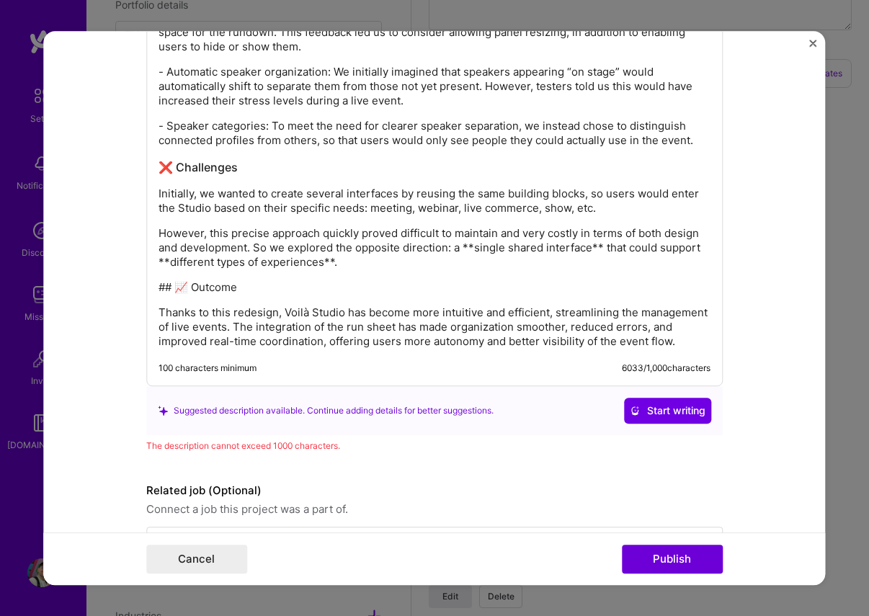
click at [334, 226] on p "However, this precise approach quickly proved difficult to maintain and very co…" at bounding box center [435, 247] width 552 height 43
click at [360, 252] on p "However, this precise approach quickly proved difficult to maintain and very co…" at bounding box center [435, 247] width 552 height 43
click at [471, 233] on p "However, this precise approach quickly proved difficult to maintain and very co…" at bounding box center [435, 247] width 552 height 43
click at [589, 233] on p "However, this precise approach quickly proved difficult to maintain and very co…" at bounding box center [435, 247] width 552 height 43
drag, startPoint x: 332, startPoint y: 249, endPoint x: 270, endPoint y: 254, distance: 62.9
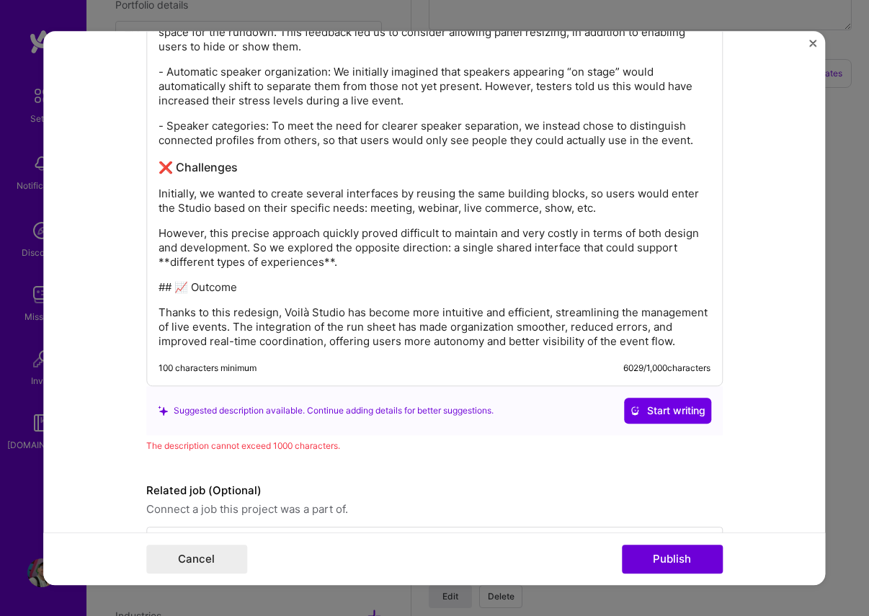
click at [331, 249] on p "However, this precise approach quickly proved difficult to maintain and very co…" at bounding box center [435, 247] width 552 height 43
click at [169, 248] on p "However, this precise approach quickly proved difficult to maintain and very co…" at bounding box center [435, 247] width 552 height 43
drag, startPoint x: 177, startPoint y: 274, endPoint x: 205, endPoint y: 274, distance: 28.1
click at [177, 280] on p "## 📈 Outcome" at bounding box center [435, 287] width 552 height 14
click at [213, 280] on p "📈 Outcome" at bounding box center [435, 287] width 552 height 14
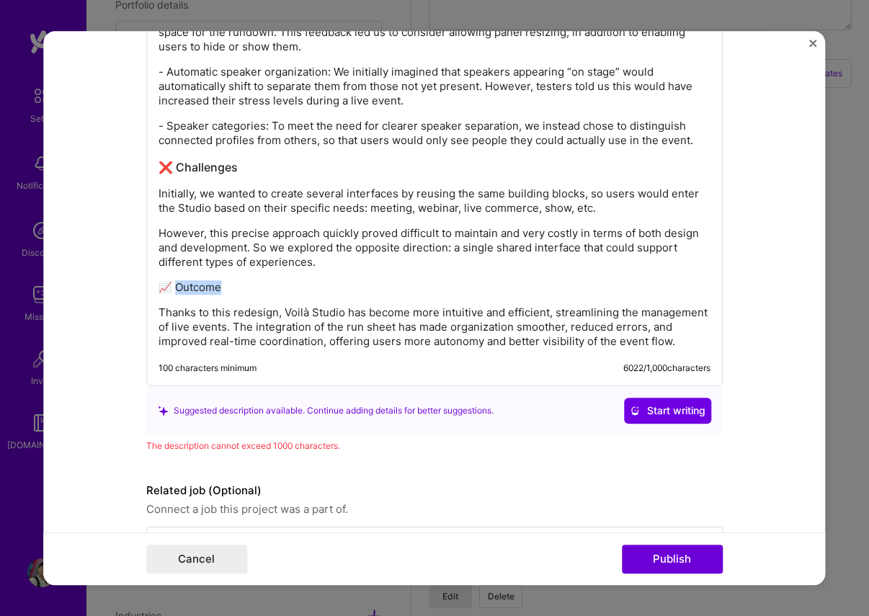
click at [213, 280] on p "📈 Outcome" at bounding box center [435, 287] width 552 height 14
click at [209, 280] on p "📈 Outcome" at bounding box center [435, 287] width 552 height 14
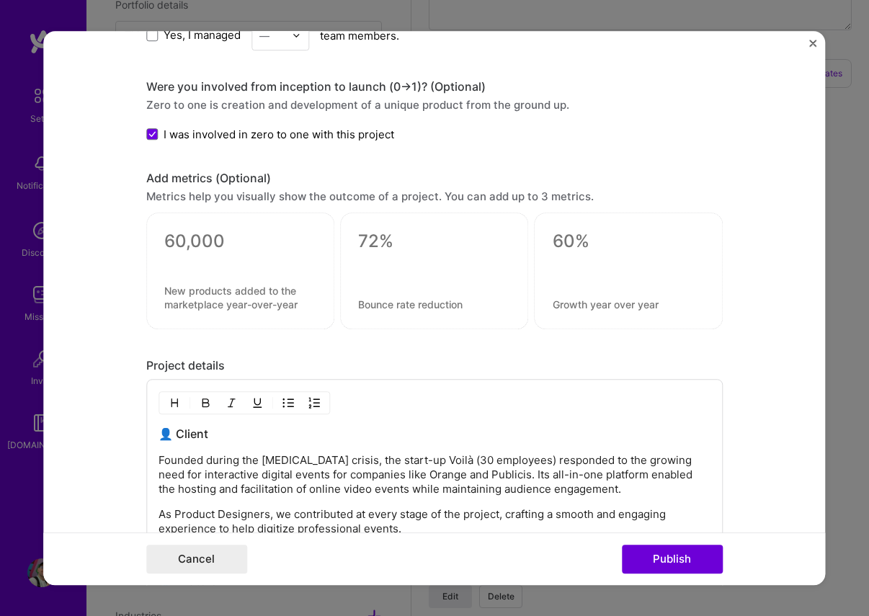
click at [163, 405] on div at bounding box center [245, 402] width 172 height 23
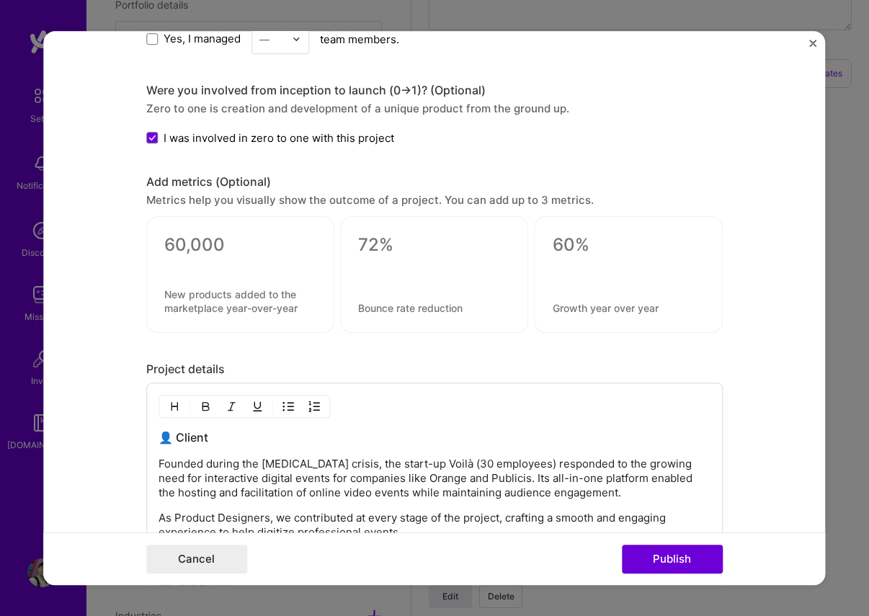
click at [176, 404] on img "button" at bounding box center [175, 407] width 12 height 12
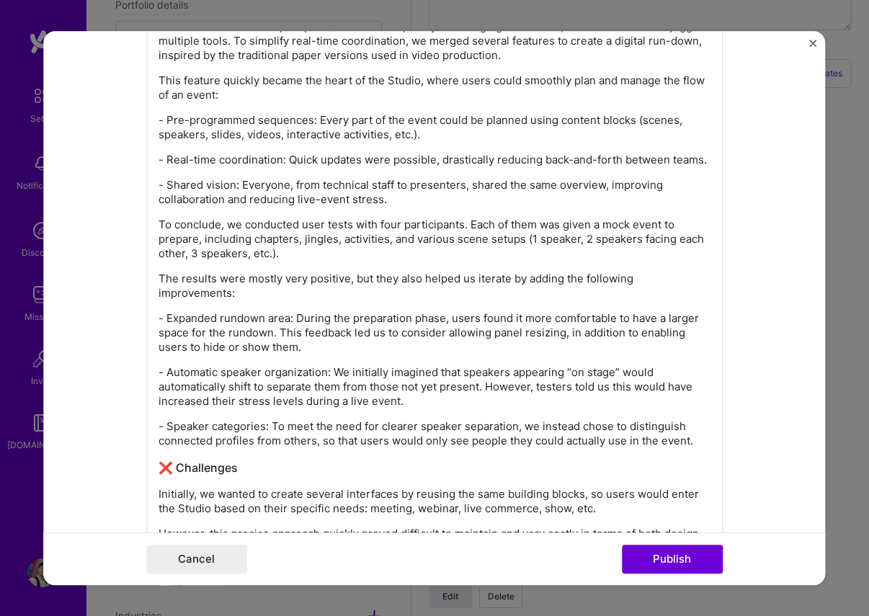
scroll to position [3125, 0]
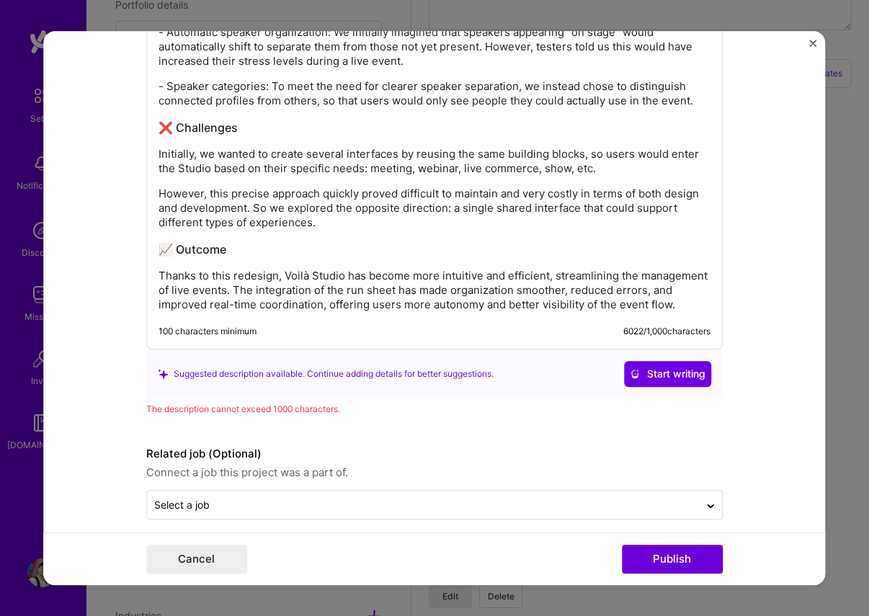
click at [324, 281] on p "Thanks to this redesign, Voilà Studio has become more intuitive and efficient, …" at bounding box center [435, 290] width 552 height 43
click at [663, 275] on p "Thanks to this redesign, Voilà Studio has become more intuitive and efficient, …" at bounding box center [435, 290] width 552 height 43
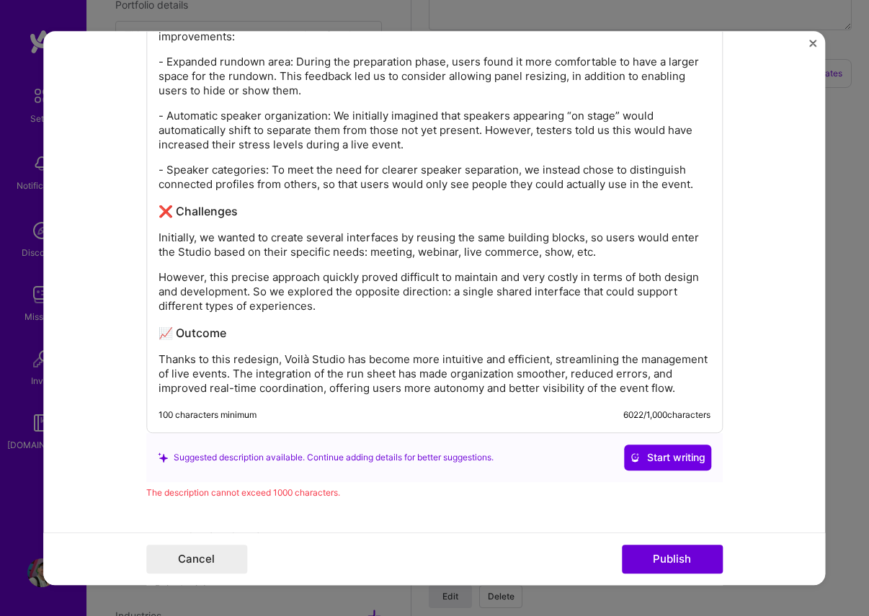
scroll to position [3040, 0]
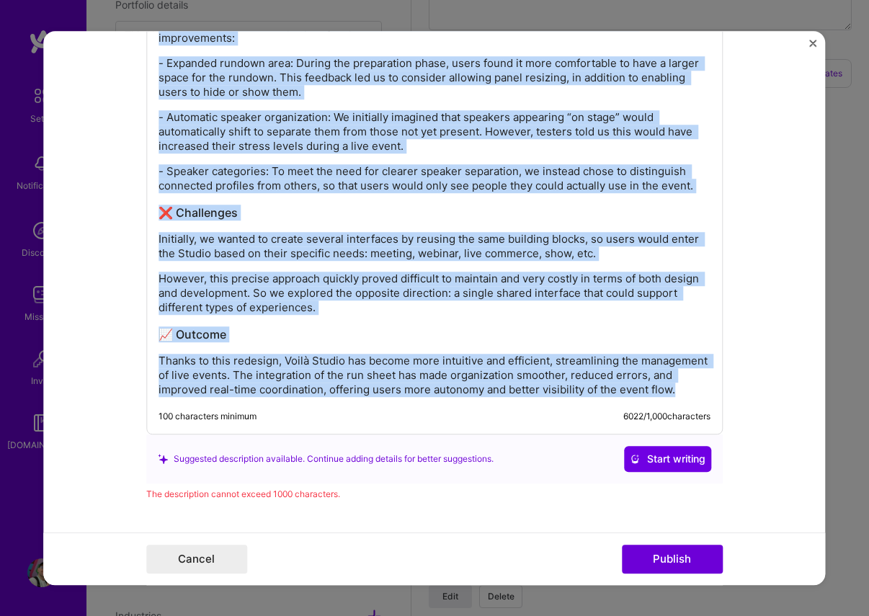
copy div "👤 Loremi Dolorsi ametco adi Elits-03 doeius, tem incid-ut Labor (51 etdolorem) …"
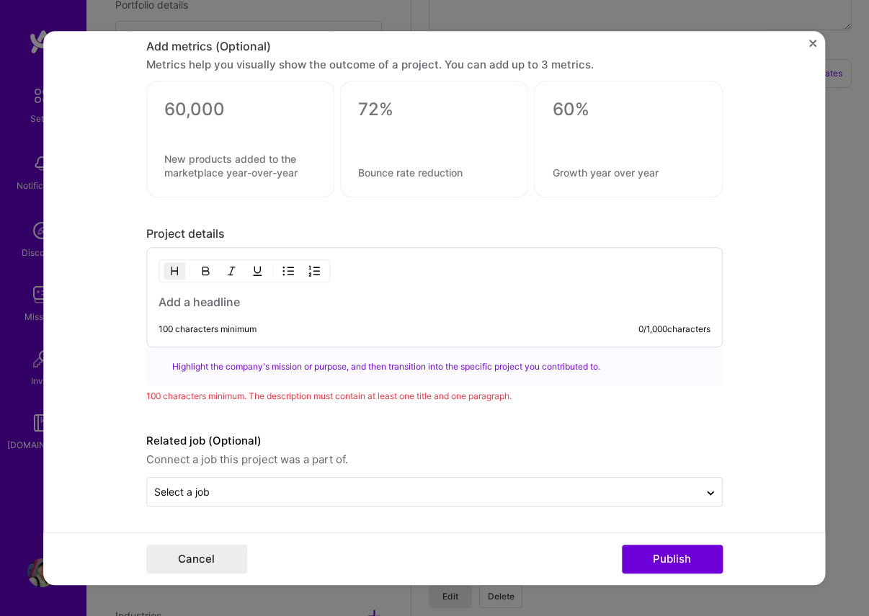
scroll to position [1648, 0]
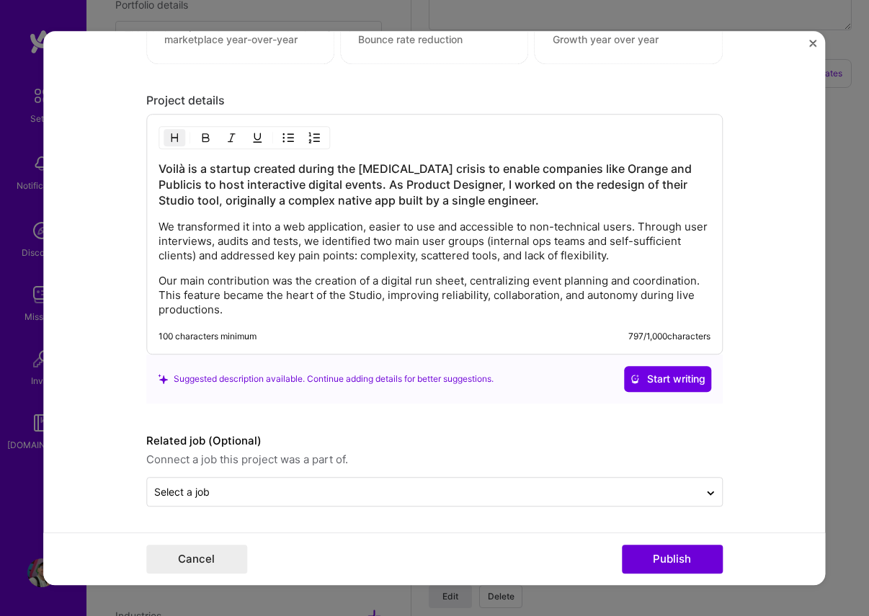
click at [324, 310] on p "Our main contribution was the creation of a digital run sheet, centralizing eve…" at bounding box center [435, 295] width 552 height 43
click at [418, 199] on h3 "Voilà is a startup created during the [MEDICAL_DATA] crisis to enable companies…" at bounding box center [435, 185] width 552 height 48
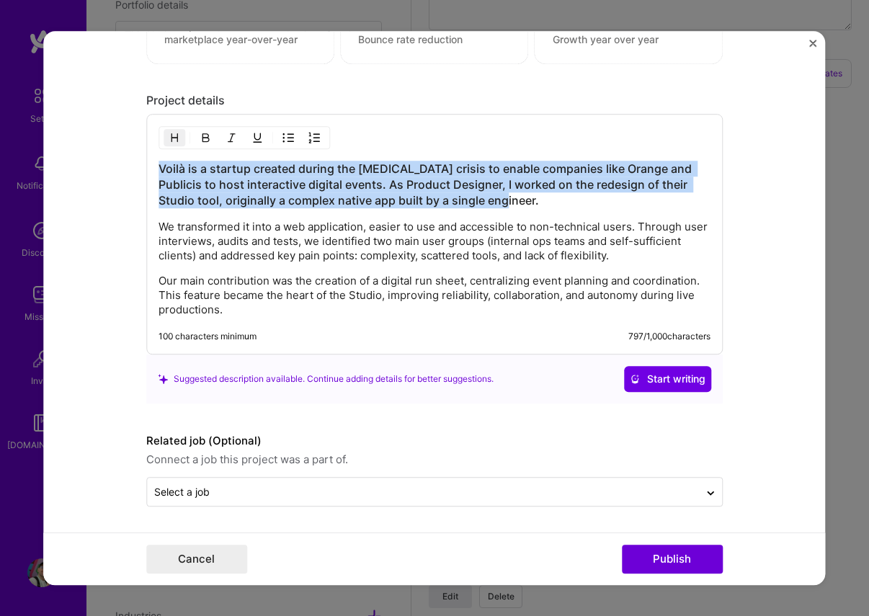
click at [418, 199] on h3 "Voilà is a startup created during the [MEDICAL_DATA] crisis to enable companies…" at bounding box center [435, 185] width 552 height 48
drag, startPoint x: 174, startPoint y: 134, endPoint x: 188, endPoint y: 136, distance: 13.9
click at [174, 134] on img "button" at bounding box center [175, 138] width 12 height 12
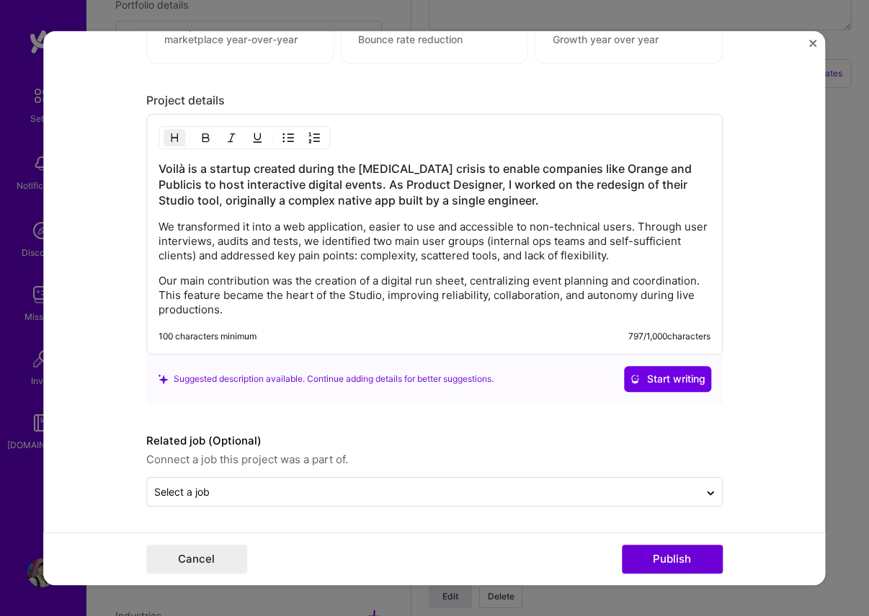
click at [351, 195] on h3 "Voilà is a startup created during the [MEDICAL_DATA] crisis to enable companies…" at bounding box center [435, 185] width 552 height 48
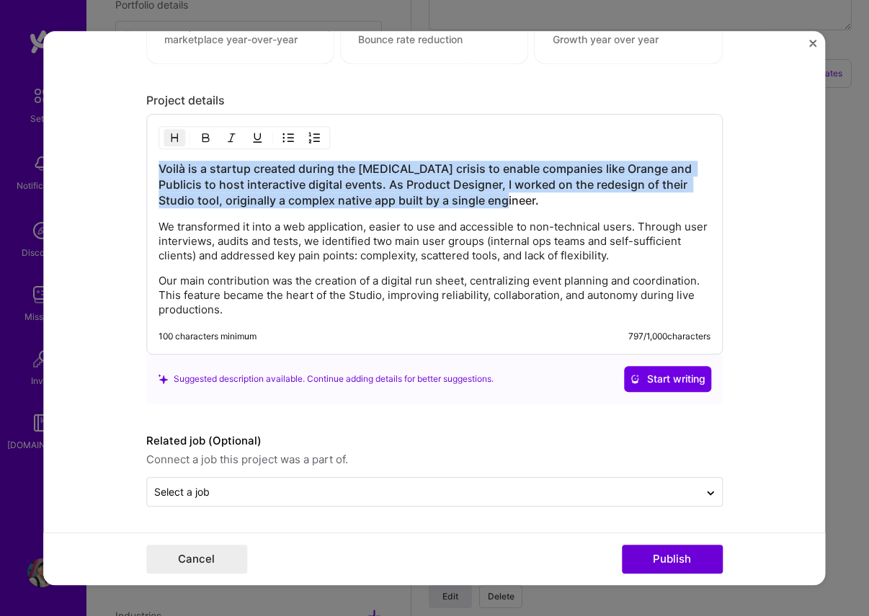
click at [351, 195] on h3 "Voilà is a startup created during the [MEDICAL_DATA] crisis to enable companies…" at bounding box center [435, 185] width 552 height 48
drag, startPoint x: 351, startPoint y: 195, endPoint x: 263, endPoint y: 181, distance: 89.0
click at [351, 195] on h3 "Voilà is a startup created during the [MEDICAL_DATA] crisis to enable companies…" at bounding box center [435, 185] width 552 height 48
click at [175, 136] on img "button" at bounding box center [175, 138] width 12 height 12
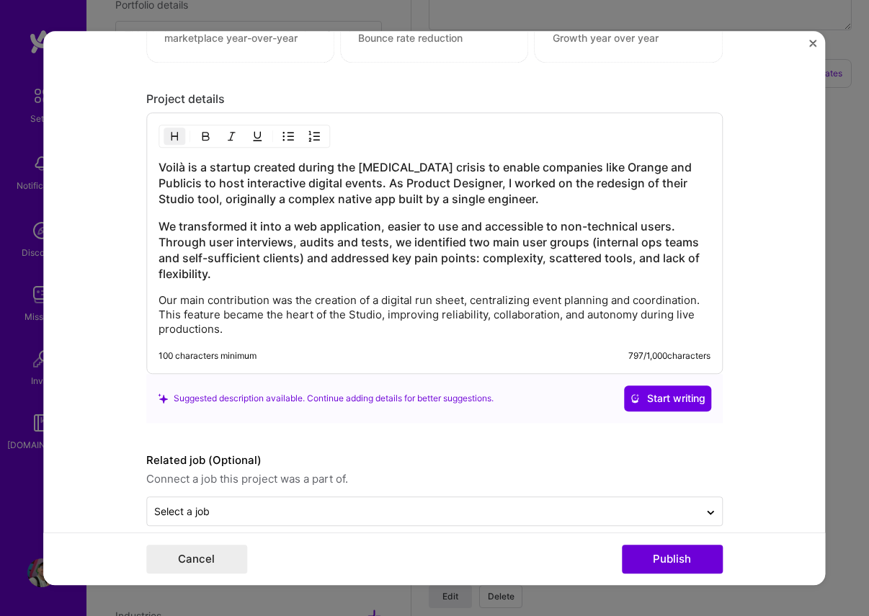
click at [175, 137] on img "button" at bounding box center [175, 136] width 12 height 12
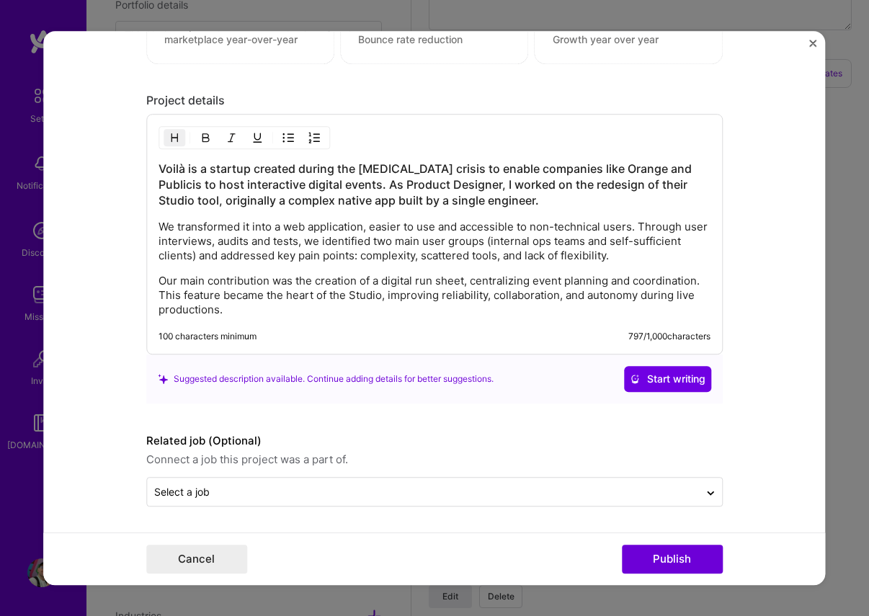
click at [484, 207] on h3 "Voilà is a startup created during the [MEDICAL_DATA] crisis to enable companies…" at bounding box center [435, 185] width 552 height 48
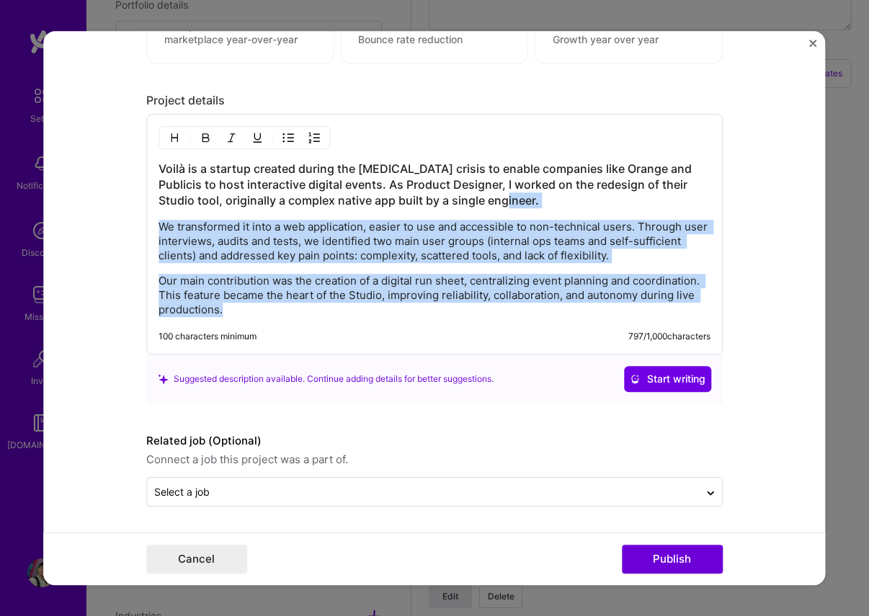
drag, startPoint x: 515, startPoint y: 283, endPoint x: 522, endPoint y: 370, distance: 87.5
click at [522, 370] on div "Project details Voilà is a startup created during the [MEDICAL_DATA] crisis to …" at bounding box center [434, 248] width 577 height 311
click at [173, 134] on img "button" at bounding box center [175, 138] width 12 height 12
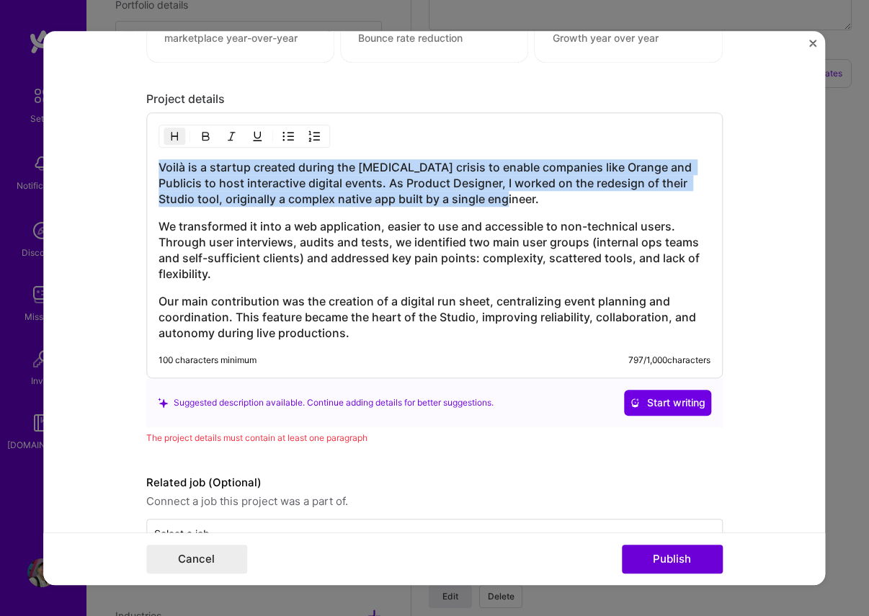
click at [296, 255] on h3 "We transformed it into a web application, easier to use and accessible to non-t…" at bounding box center [435, 249] width 552 height 63
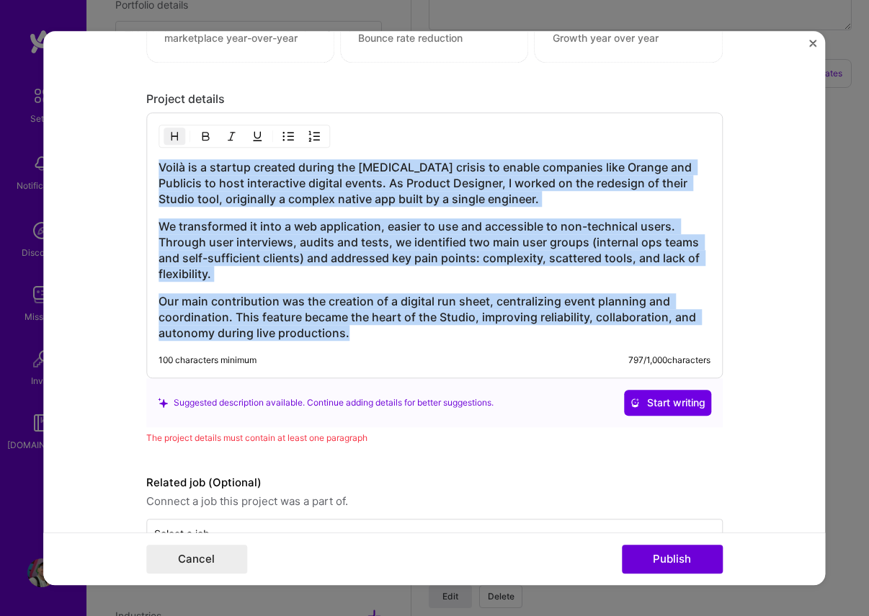
click at [180, 141] on button "button" at bounding box center [175, 136] width 22 height 17
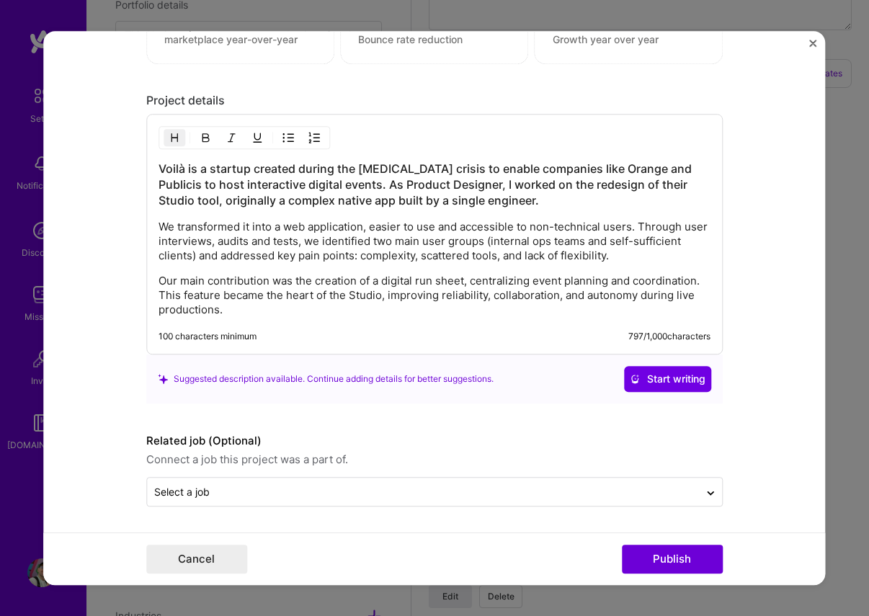
click at [283, 187] on h3 "Voilà is a startup created during the [MEDICAL_DATA] crisis to enable companies…" at bounding box center [435, 185] width 552 height 48
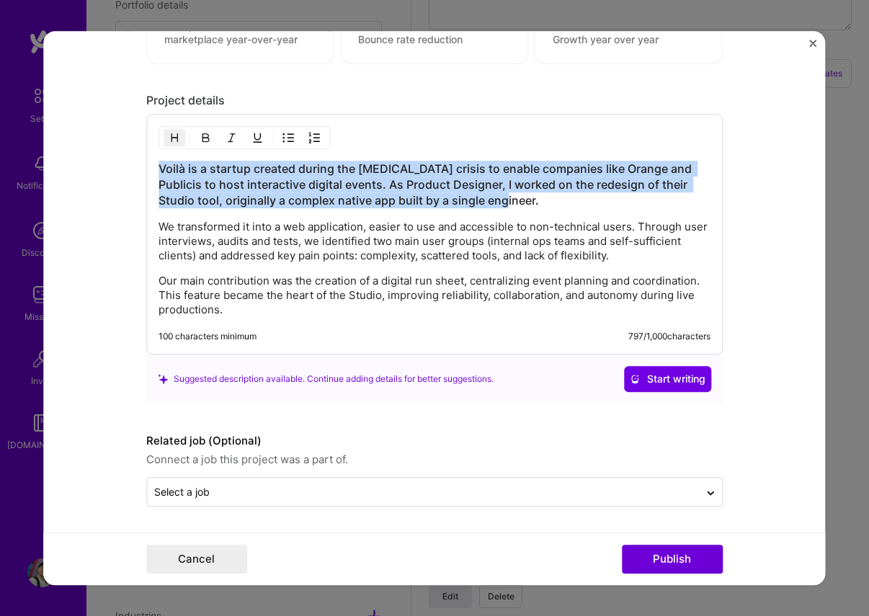
click at [283, 187] on h3 "Voilà is a startup created during the [MEDICAL_DATA] crisis to enable companies…" at bounding box center [435, 185] width 552 height 48
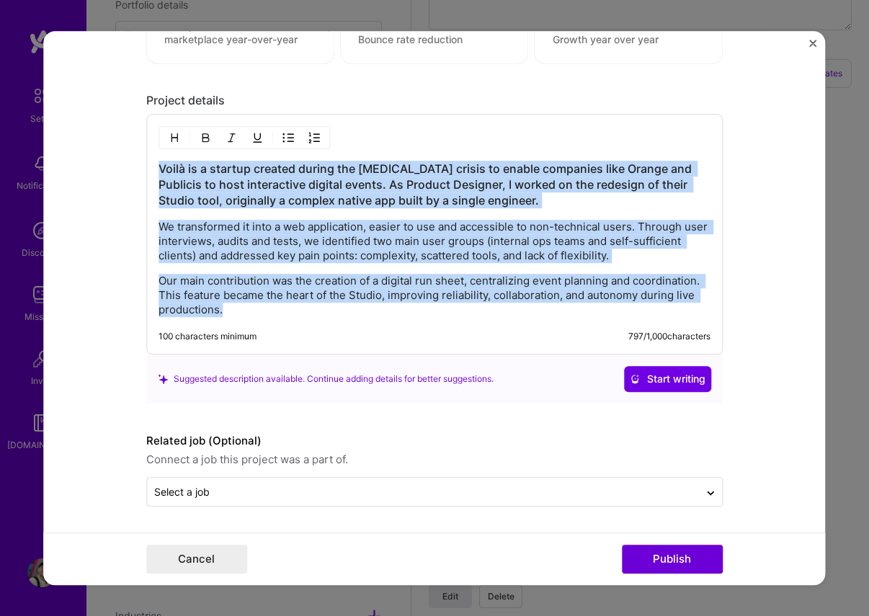
drag, startPoint x: 176, startPoint y: 136, endPoint x: 184, endPoint y: 139, distance: 9.1
click at [176, 136] on img "button" at bounding box center [175, 138] width 12 height 12
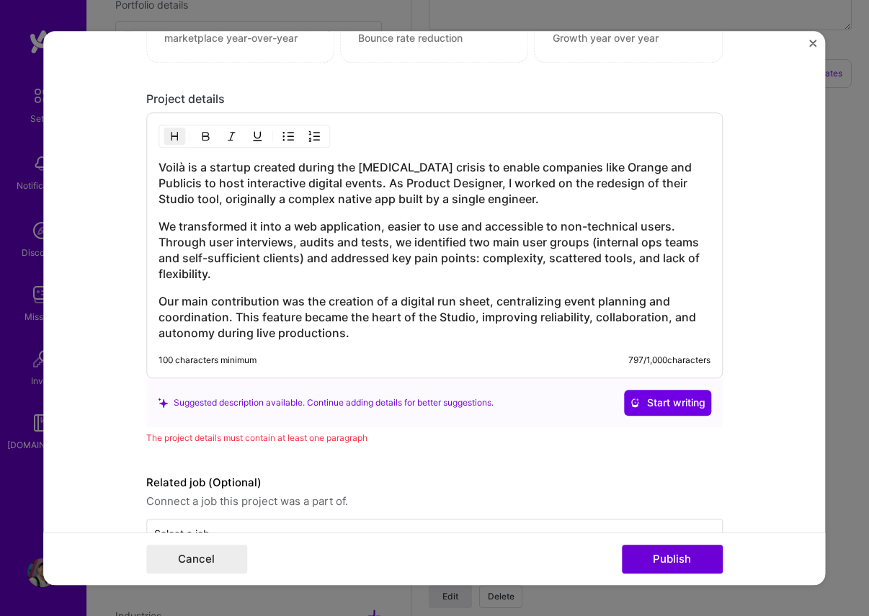
drag, startPoint x: 425, startPoint y: 306, endPoint x: 495, endPoint y: 342, distance: 78.6
click at [425, 306] on h3 "Our main contribution was the creation of a digital run sheet, centralizing eve…" at bounding box center [435, 317] width 552 height 48
click at [383, 334] on h3 "Our main contribution was the creation of a digital run sheet, centralizing eve…" at bounding box center [435, 317] width 552 height 48
drag, startPoint x: 184, startPoint y: 164, endPoint x: 218, endPoint y: 177, distance: 36.3
click at [184, 164] on h3 "Voilà is a startup created during the [MEDICAL_DATA] crisis to enable companies…" at bounding box center [435, 183] width 552 height 48
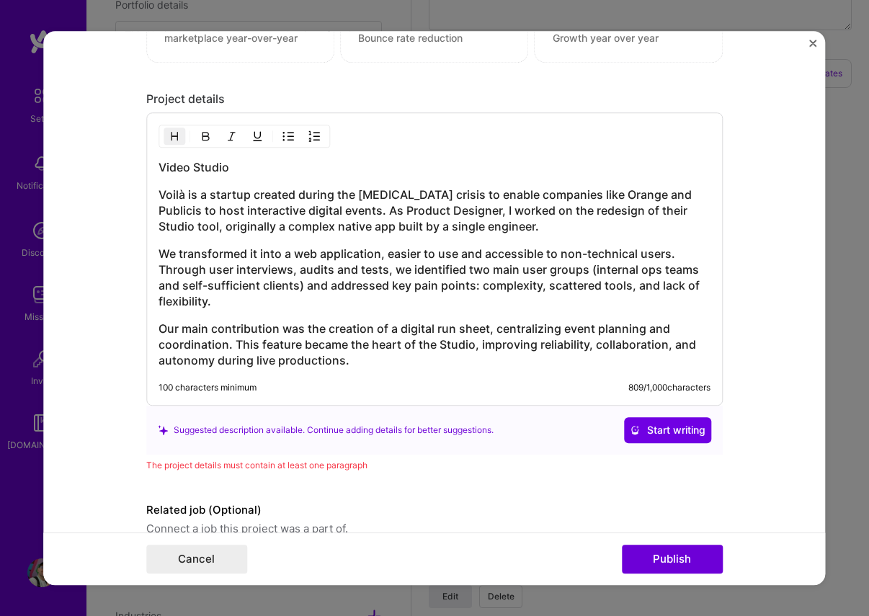
click at [164, 195] on h3 "Voilà is a startup created during the [MEDICAL_DATA] crisis to enable companies…" at bounding box center [435, 211] width 552 height 48
click at [172, 202] on h3 "Voilà is a startup created during the [MEDICAL_DATA] crisis to enable companies…" at bounding box center [435, 211] width 552 height 48
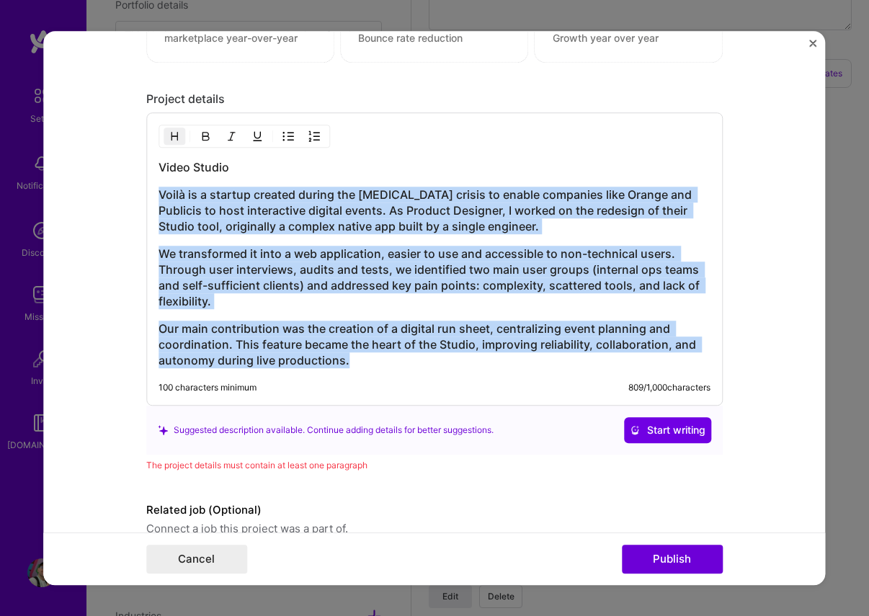
drag, startPoint x: 160, startPoint y: 194, endPoint x: 214, endPoint y: 205, distance: 55.3
click at [375, 395] on div "Video Studio Voilà is a startup created during the [MEDICAL_DATA] crisis to ena…" at bounding box center [434, 258] width 577 height 293
drag, startPoint x: 174, startPoint y: 135, endPoint x: 280, endPoint y: 231, distance: 141.8
click at [174, 135] on img "button" at bounding box center [175, 136] width 12 height 12
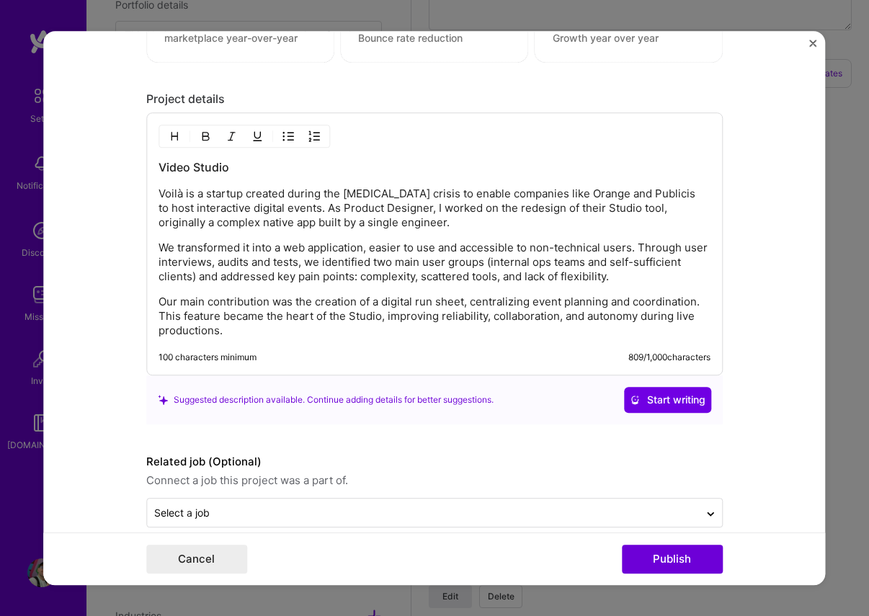
click at [388, 340] on div "Video Studio Voilà is a startup created during the [MEDICAL_DATA] crisis to ena…" at bounding box center [434, 243] width 577 height 263
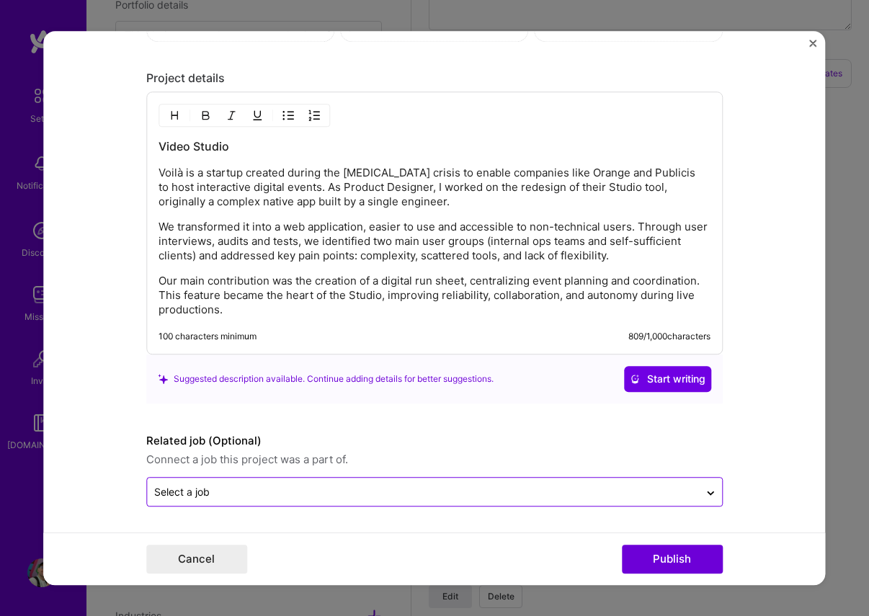
click at [252, 492] on input "text" at bounding box center [423, 491] width 538 height 15
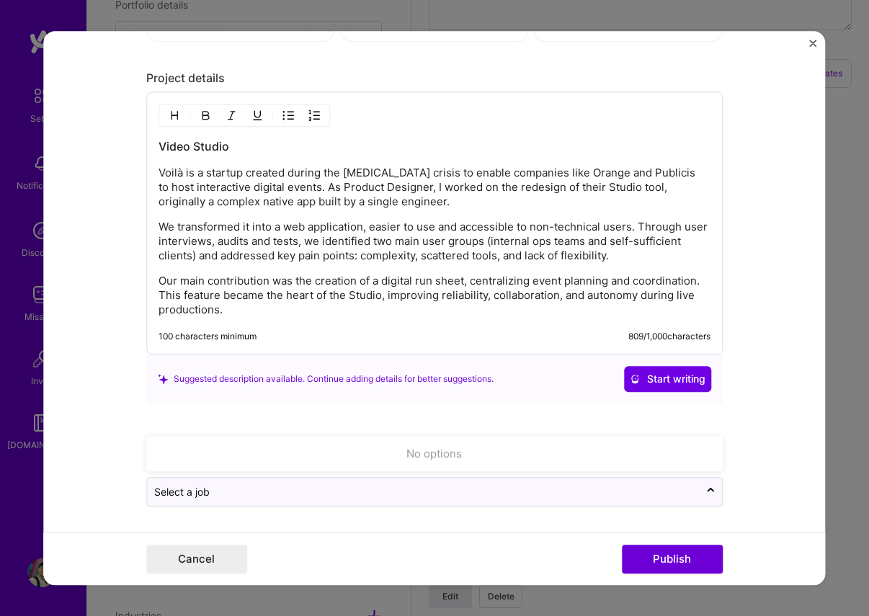
click at [138, 417] on form "Project title Video Studio Company Voilà Project industry Industry 1 Project Li…" at bounding box center [434, 308] width 782 height 555
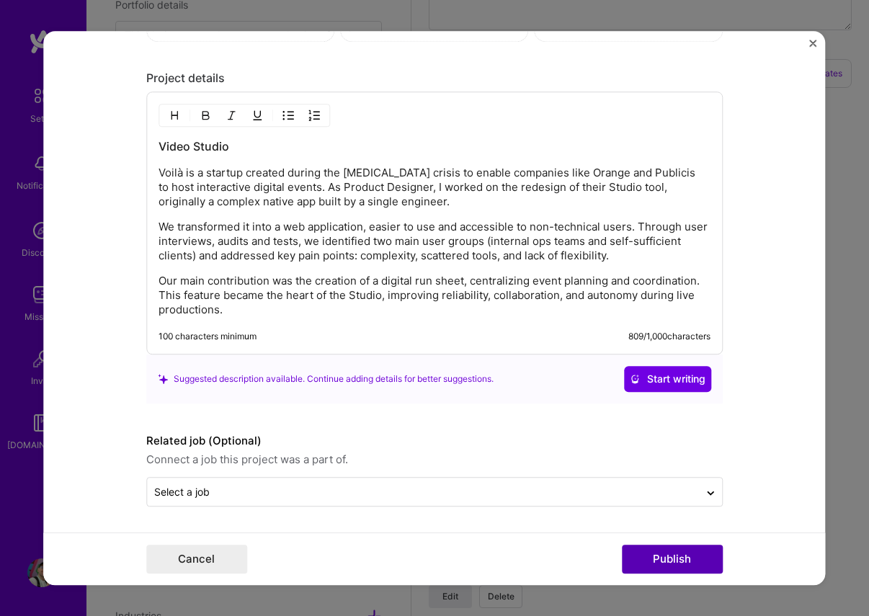
click at [681, 566] on button "Publish" at bounding box center [672, 559] width 101 height 29
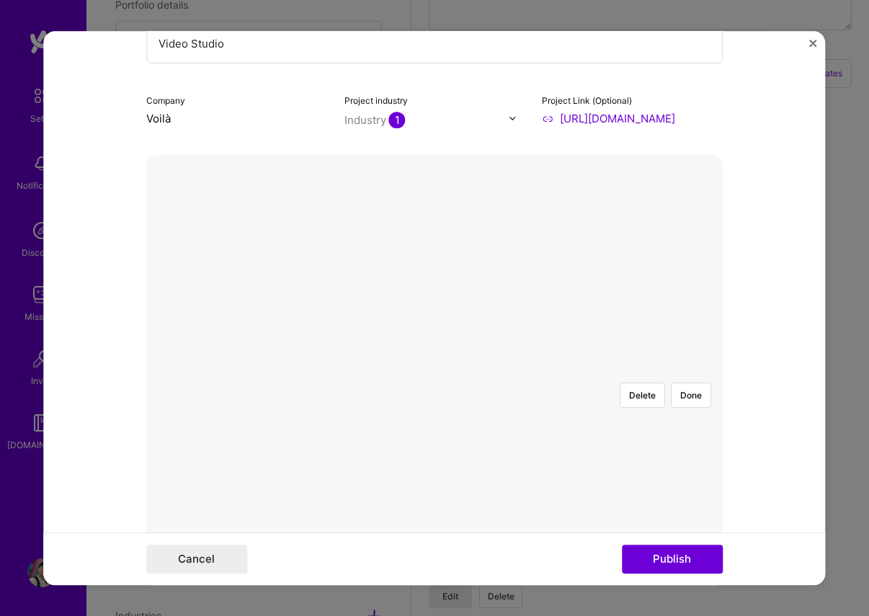
scroll to position [184, 0]
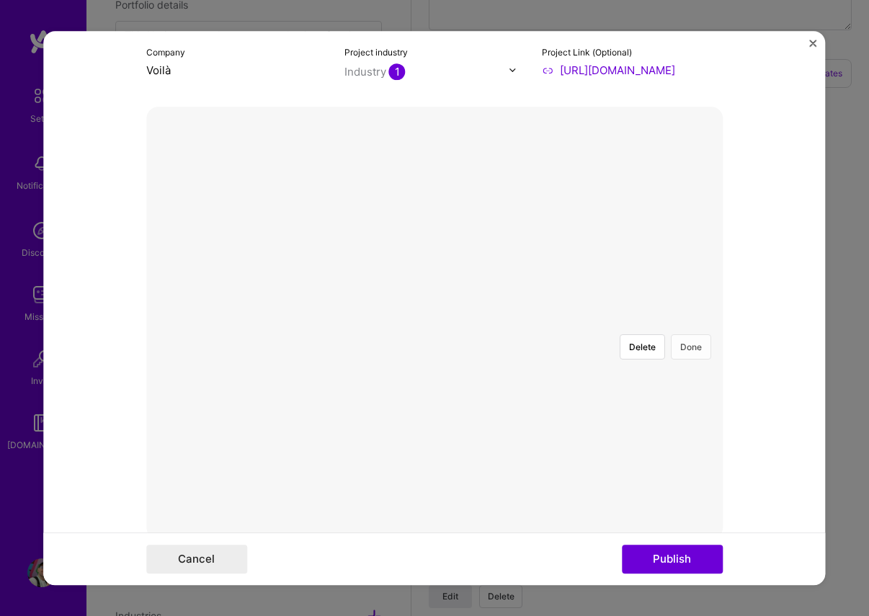
click at [688, 334] on button "Done" at bounding box center [691, 346] width 40 height 25
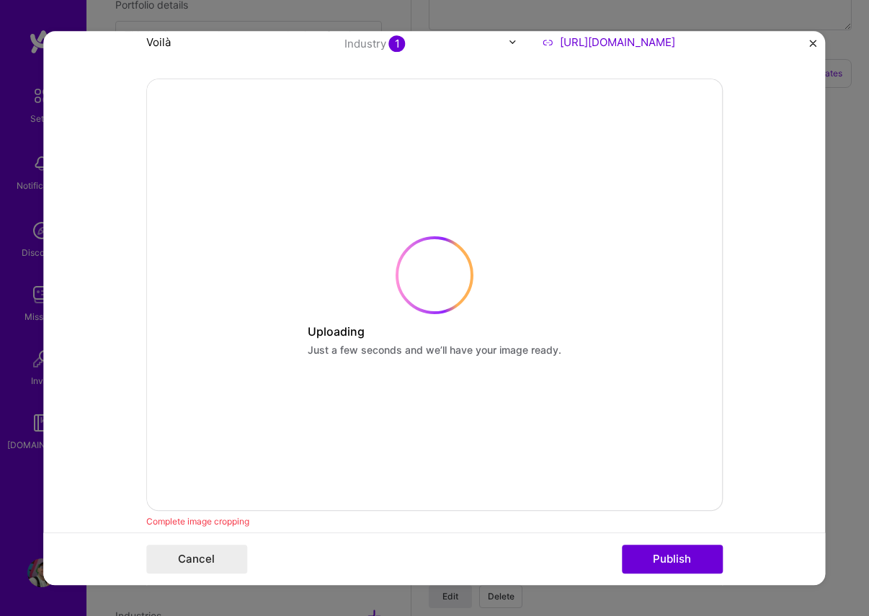
scroll to position [217, 0]
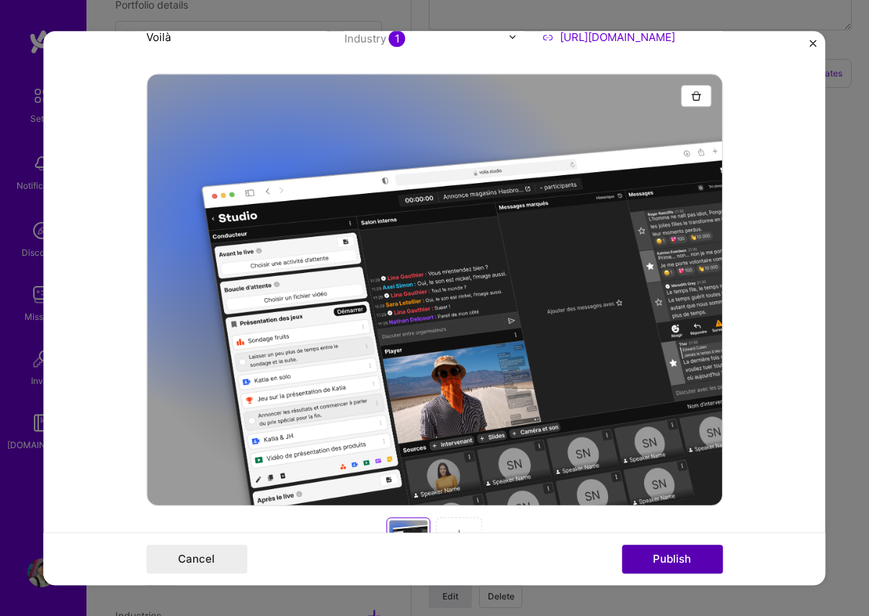
click at [676, 561] on button "Publish" at bounding box center [672, 559] width 101 height 29
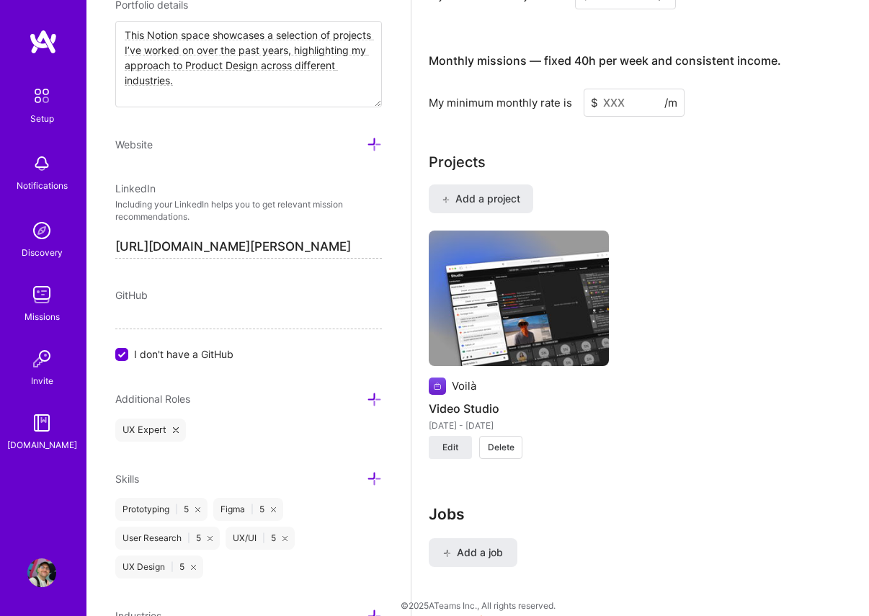
scroll to position [1217, 0]
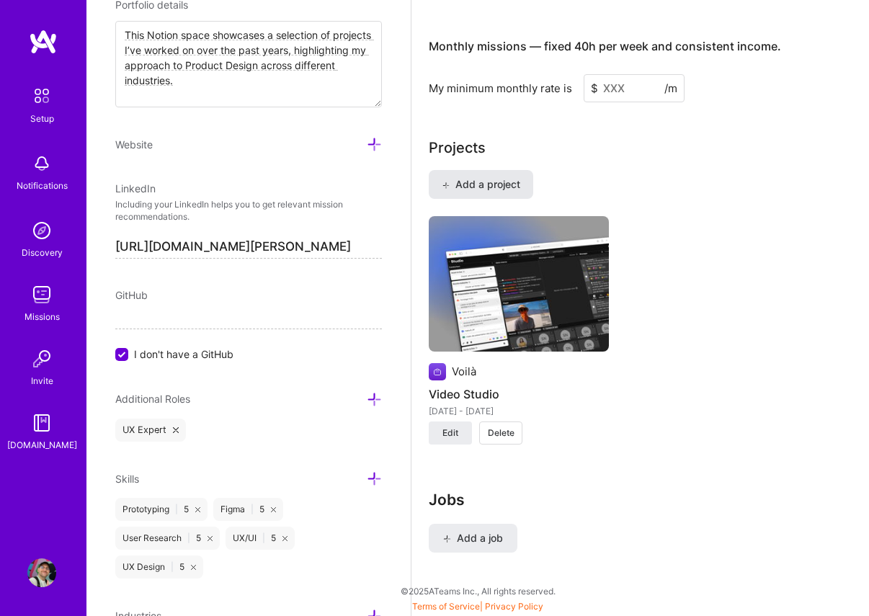
click at [468, 182] on span "Add a project" at bounding box center [481, 184] width 79 height 14
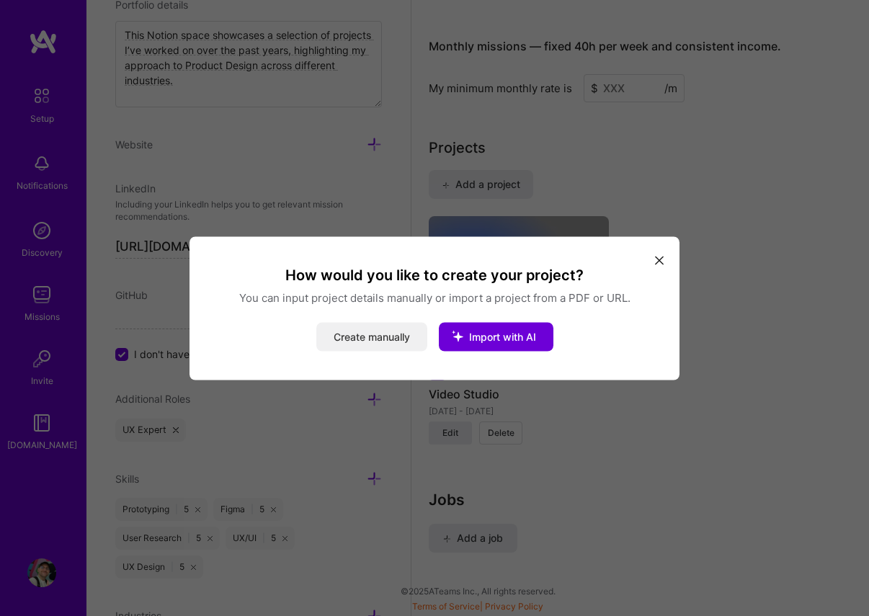
click at [360, 334] on button "Create manually" at bounding box center [371, 336] width 111 height 29
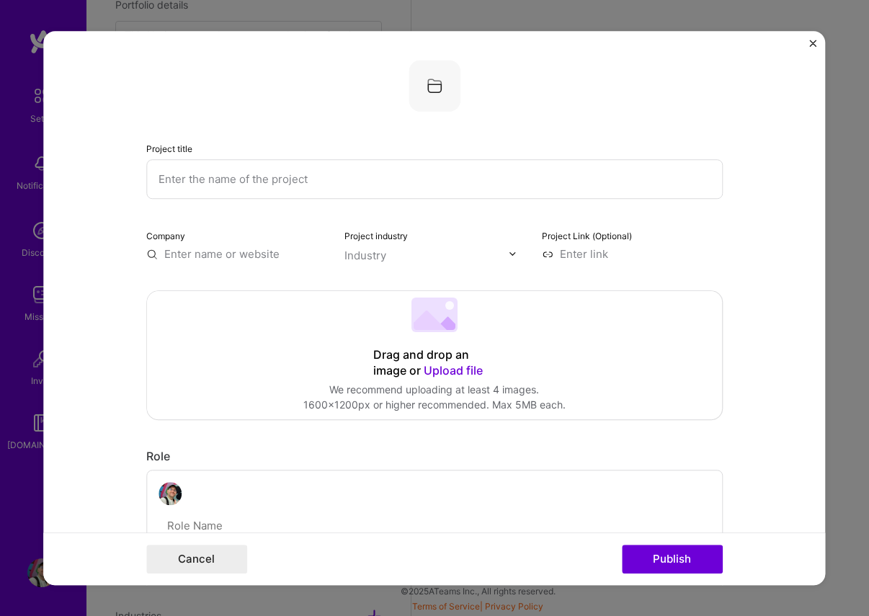
click at [217, 248] on input "text" at bounding box center [236, 253] width 181 height 15
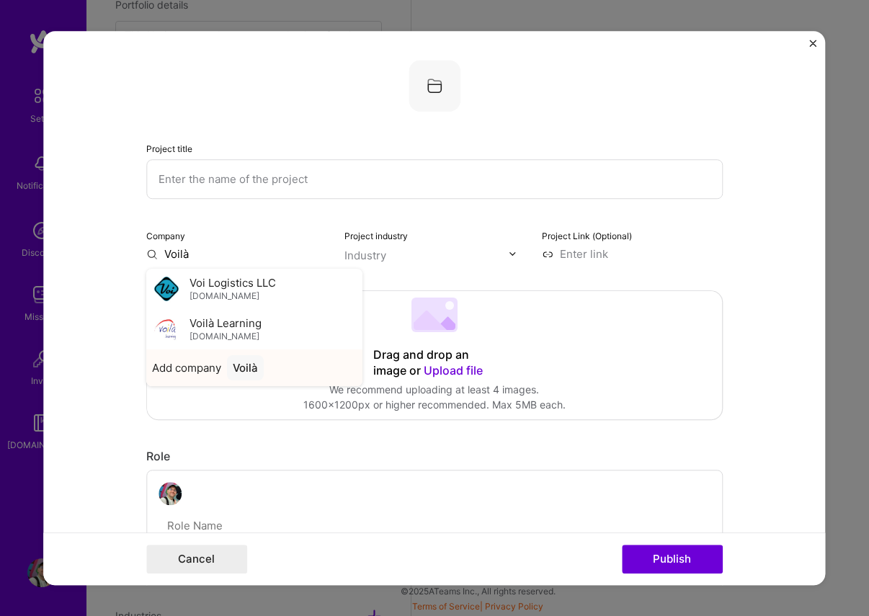
type input "Voilà"
click at [238, 363] on div "Voilà" at bounding box center [245, 367] width 37 height 25
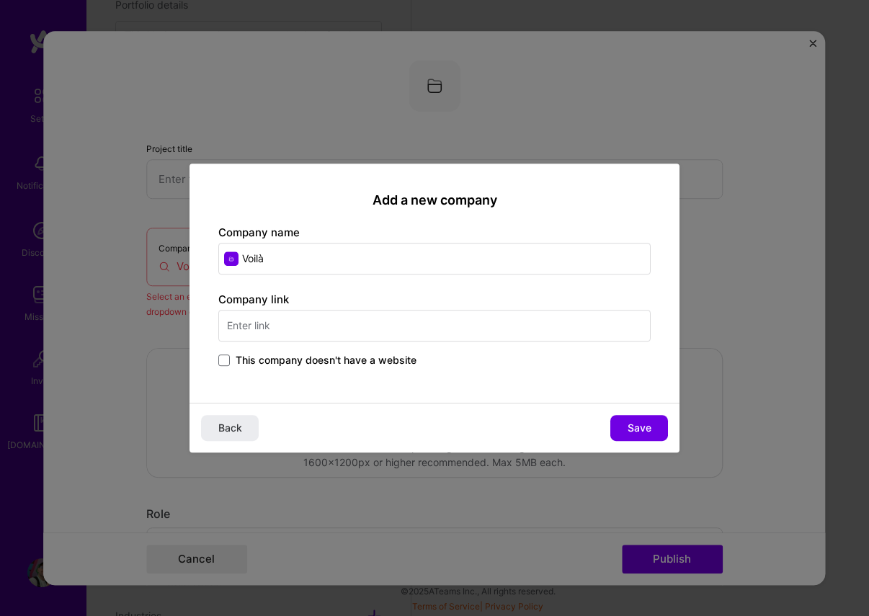
click at [259, 322] on input "text" at bounding box center [434, 326] width 432 height 32
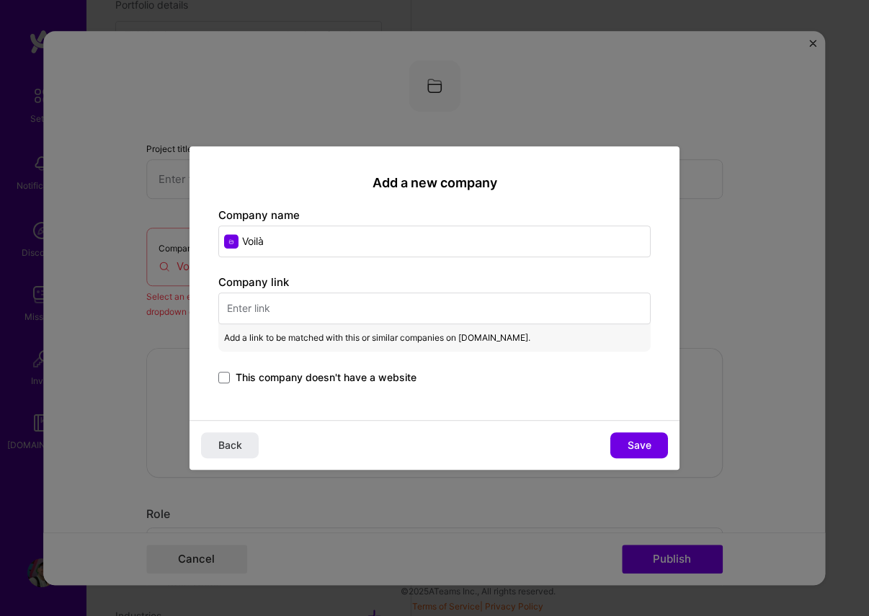
click at [239, 379] on span "This company doesn't have a website" at bounding box center [326, 377] width 181 height 14
click at [0, 0] on input "This company doesn't have a website" at bounding box center [0, 0] width 0 height 0
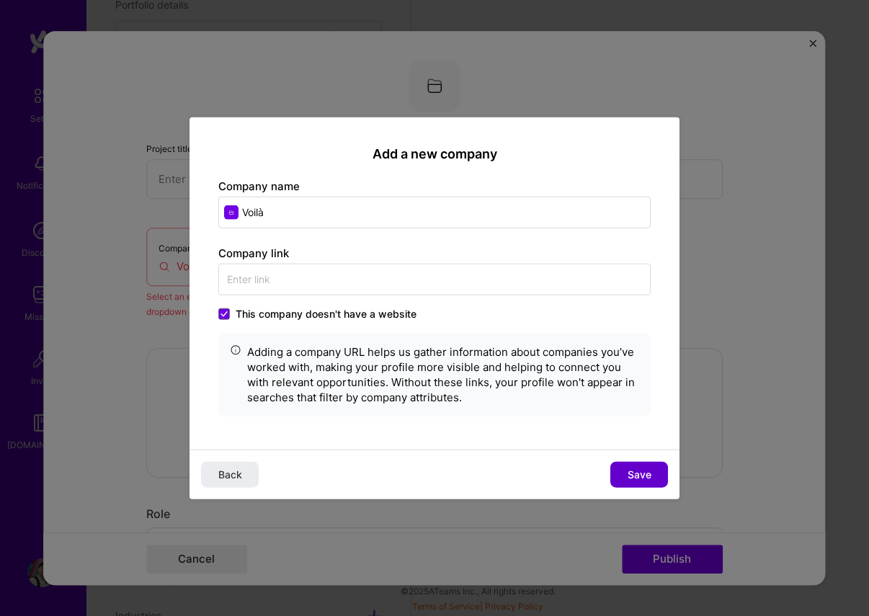
drag, startPoint x: 643, startPoint y: 471, endPoint x: 520, endPoint y: 435, distance: 127.9
click at [643, 471] on span "Save" at bounding box center [640, 475] width 24 height 14
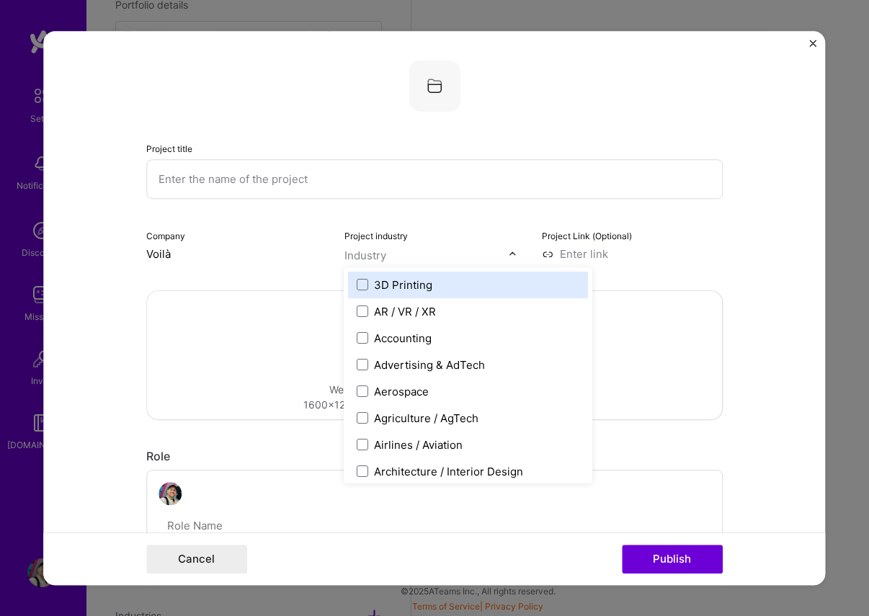
drag, startPoint x: 365, startPoint y: 251, endPoint x: 382, endPoint y: 261, distance: 19.4
click at [365, 251] on div "Industry" at bounding box center [365, 255] width 42 height 15
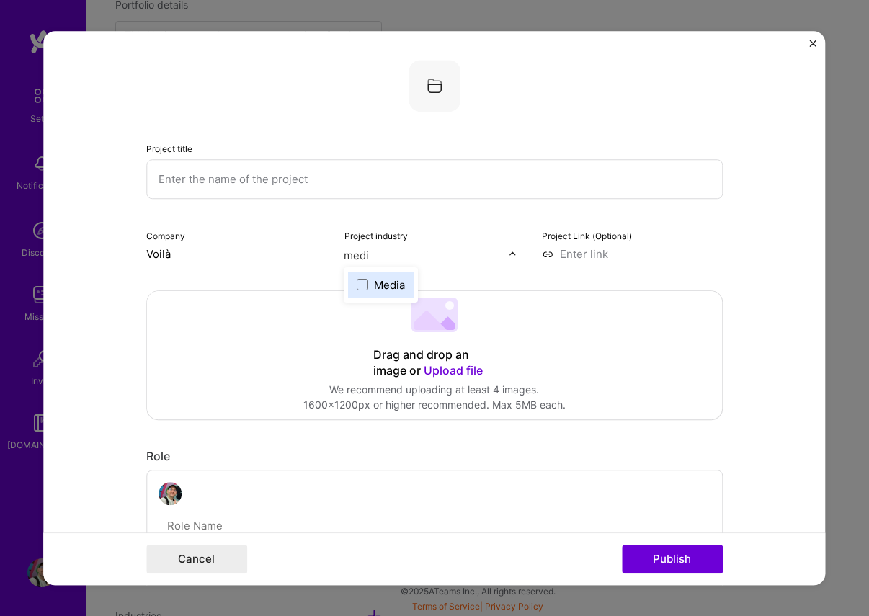
type input "media"
click at [377, 288] on div "Media" at bounding box center [390, 284] width 31 height 15
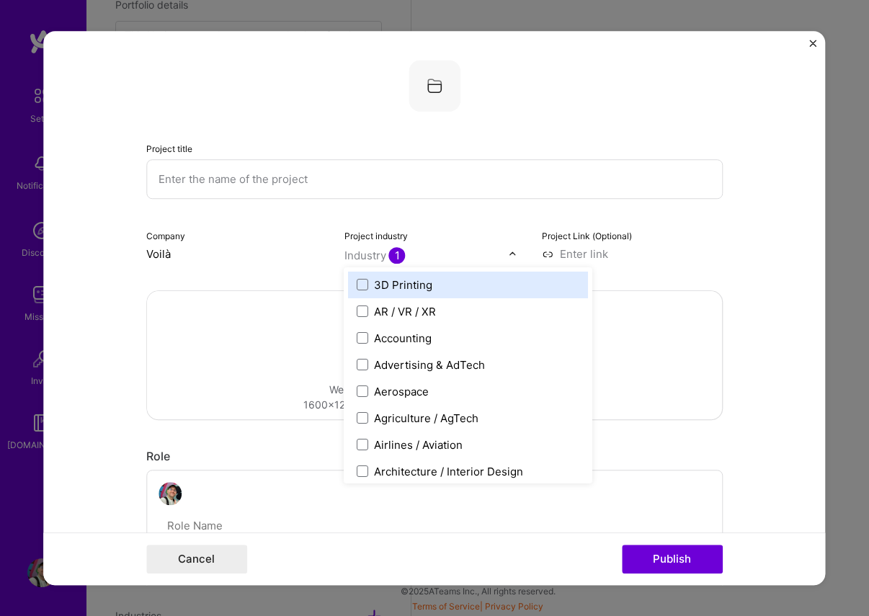
click at [250, 182] on input "text" at bounding box center [434, 179] width 577 height 40
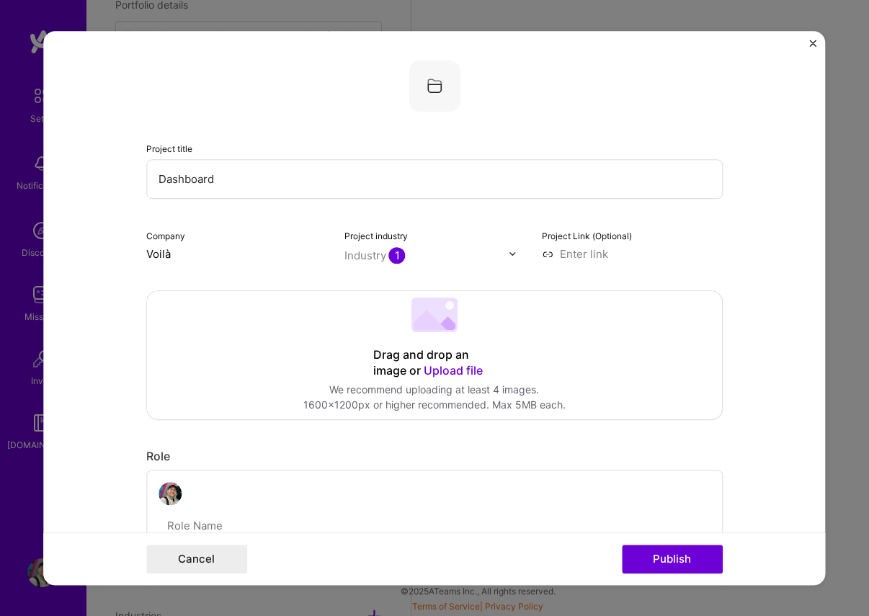
type input "Dashboard"
click at [625, 257] on input at bounding box center [632, 253] width 181 height 15
click at [577, 254] on input at bounding box center [632, 253] width 181 height 15
paste input "[URL][DOMAIN_NAME]"
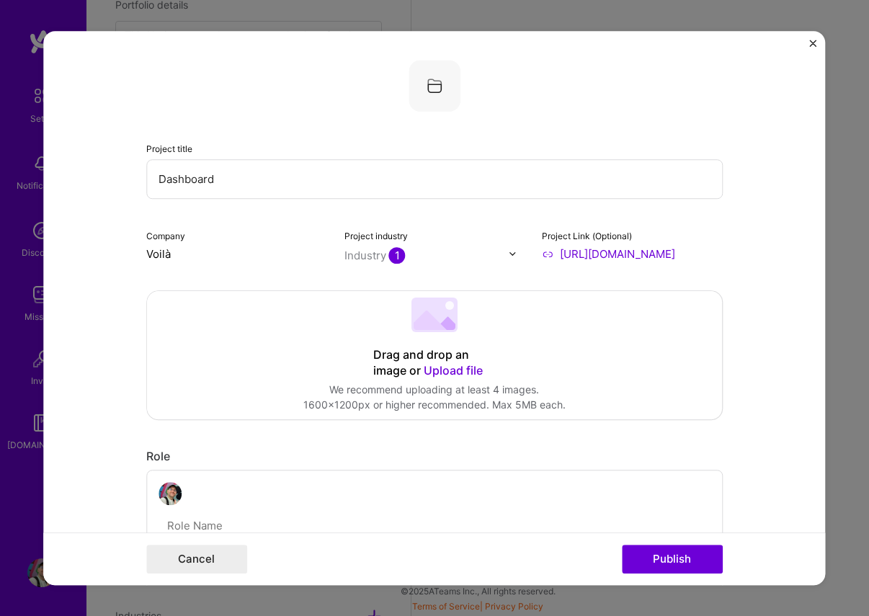
type input "[URL][DOMAIN_NAME]"
click at [406, 354] on div "Drag and drop an image or Upload file" at bounding box center [434, 363] width 123 height 32
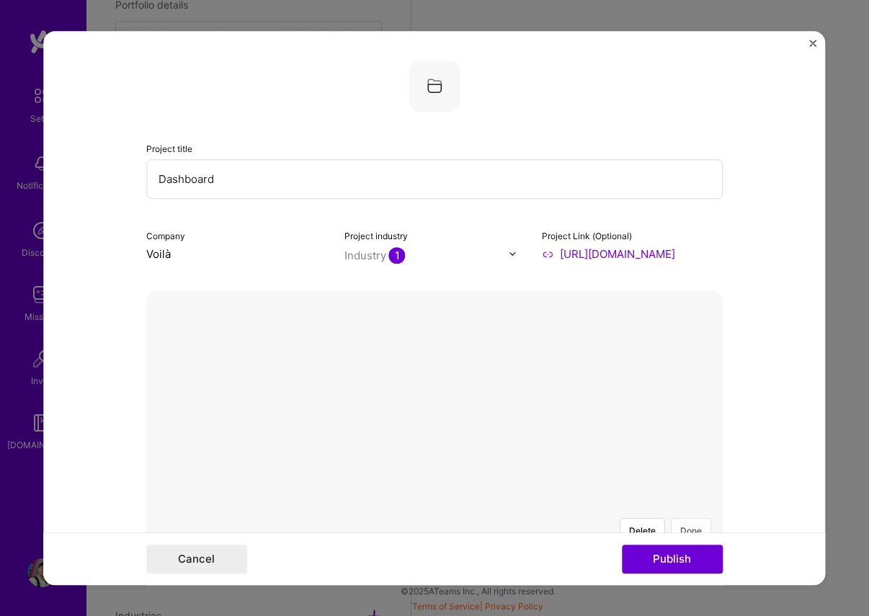
click at [694, 518] on button "Done" at bounding box center [691, 530] width 40 height 25
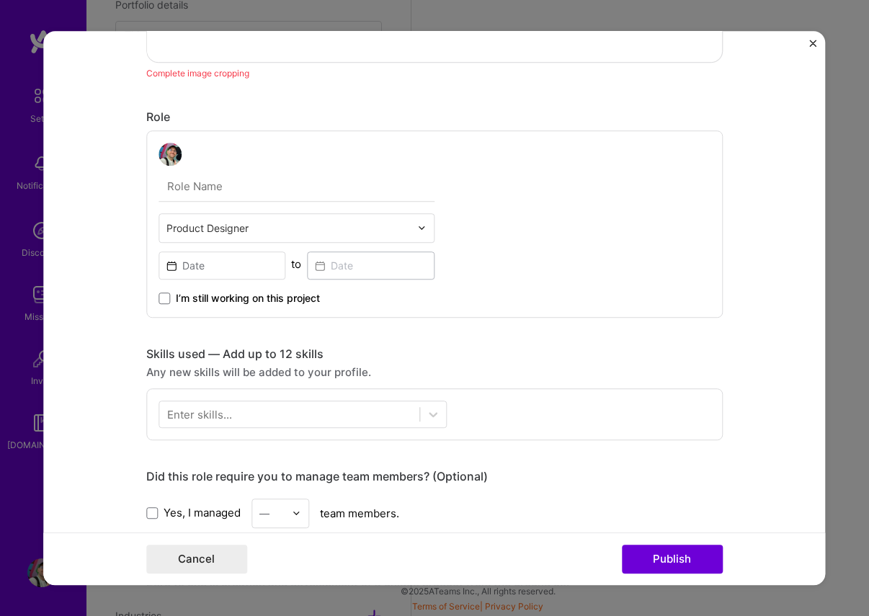
scroll to position [668, 0]
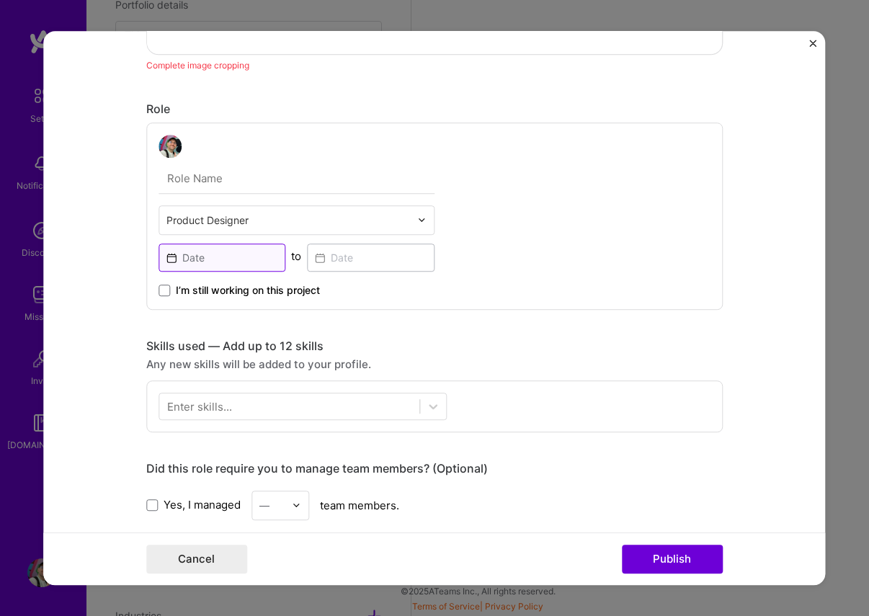
click at [206, 257] on input at bounding box center [223, 258] width 128 height 28
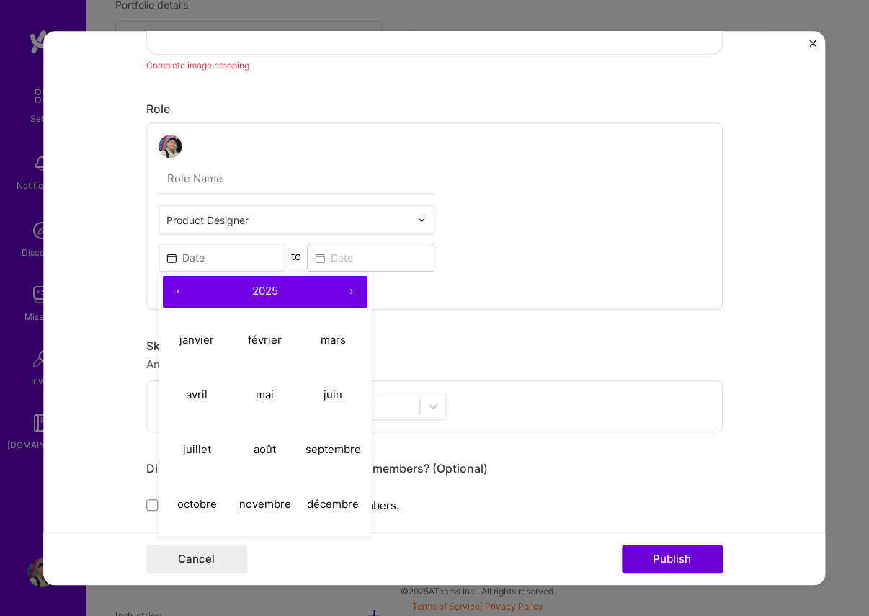
click at [181, 288] on button "‹" at bounding box center [179, 292] width 32 height 32
click at [194, 337] on abbr "janvier" at bounding box center [196, 340] width 35 height 14
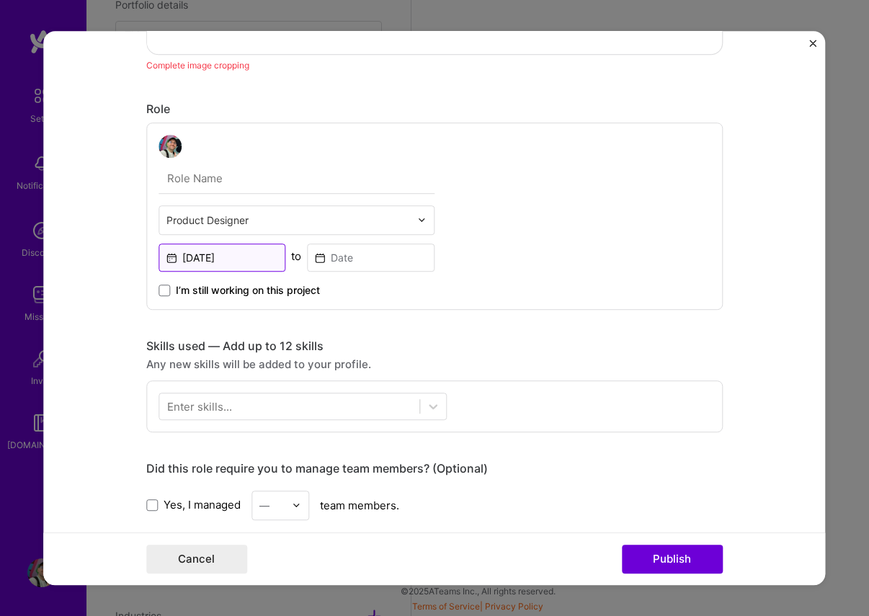
drag, startPoint x: 178, startPoint y: 254, endPoint x: 190, endPoint y: 268, distance: 18.9
click at [178, 254] on input "[DATE]" at bounding box center [223, 258] width 128 height 28
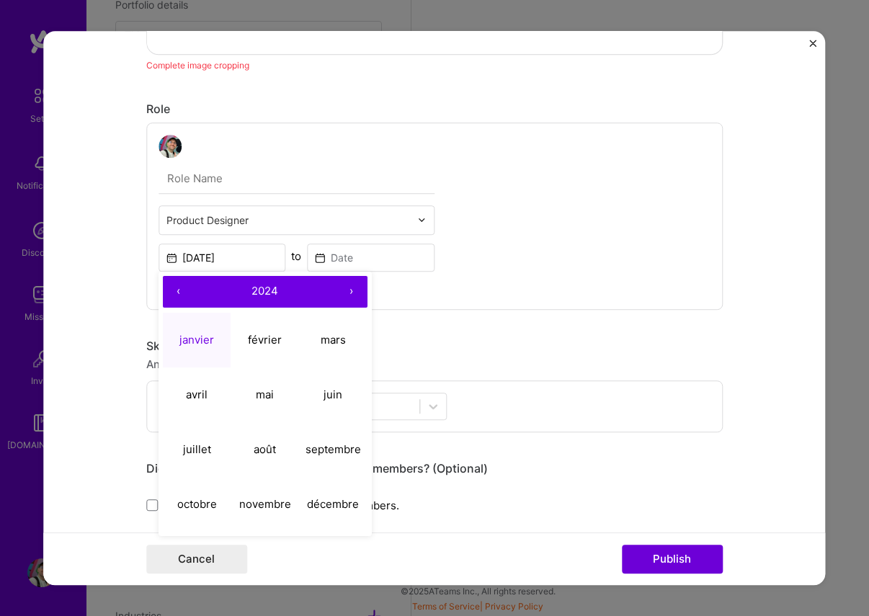
click at [176, 295] on button "‹" at bounding box center [179, 292] width 32 height 32
click at [177, 295] on button "‹" at bounding box center [179, 292] width 32 height 32
drag, startPoint x: 202, startPoint y: 346, endPoint x: 213, endPoint y: 341, distance: 11.9
click at [202, 345] on abbr "janvier" at bounding box center [196, 340] width 35 height 14
type input "[DATE]"
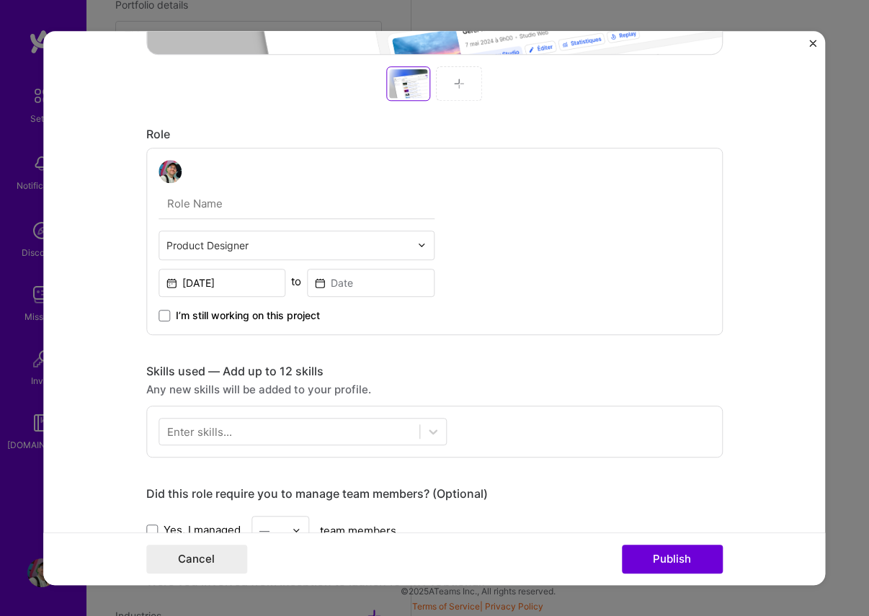
click at [324, 267] on div at bounding box center [371, 281] width 128 height 31
click at [318, 285] on input at bounding box center [371, 283] width 128 height 28
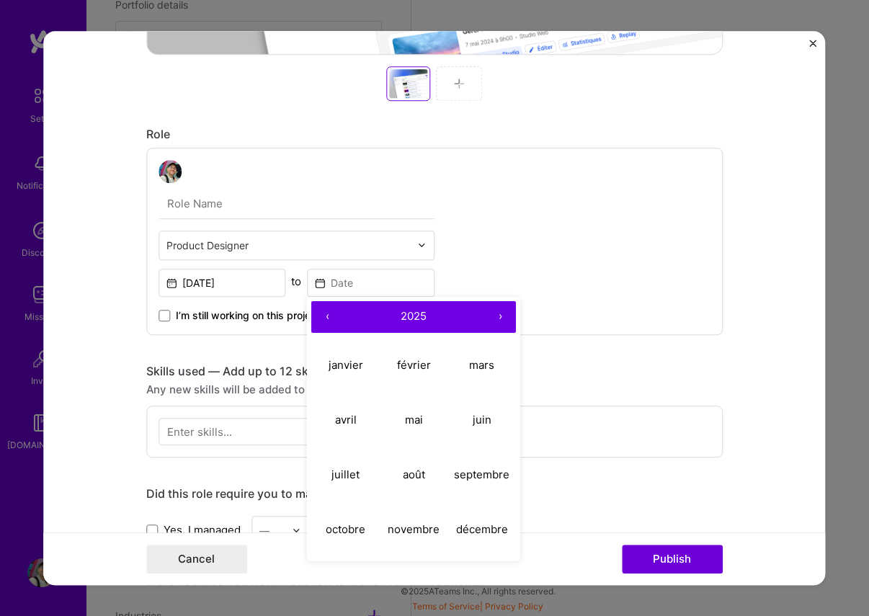
click at [329, 319] on button "‹" at bounding box center [327, 317] width 32 height 32
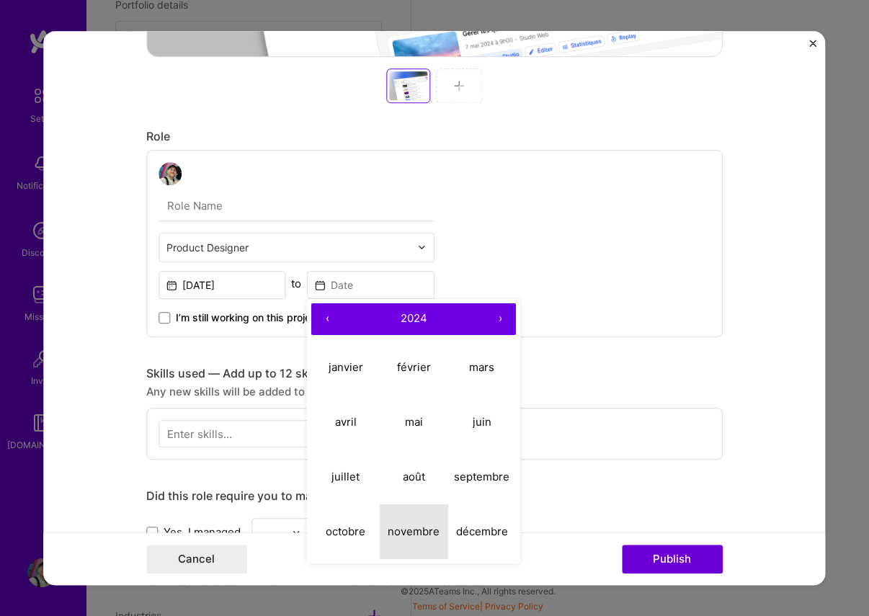
click at [403, 529] on abbr "novembre" at bounding box center [414, 532] width 52 height 14
type input "[DATE]"
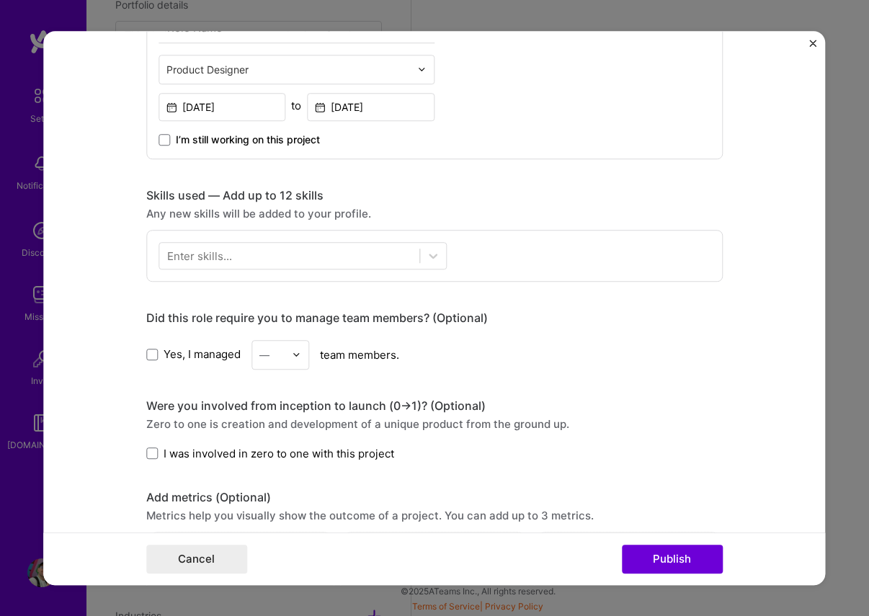
scroll to position [845, 0]
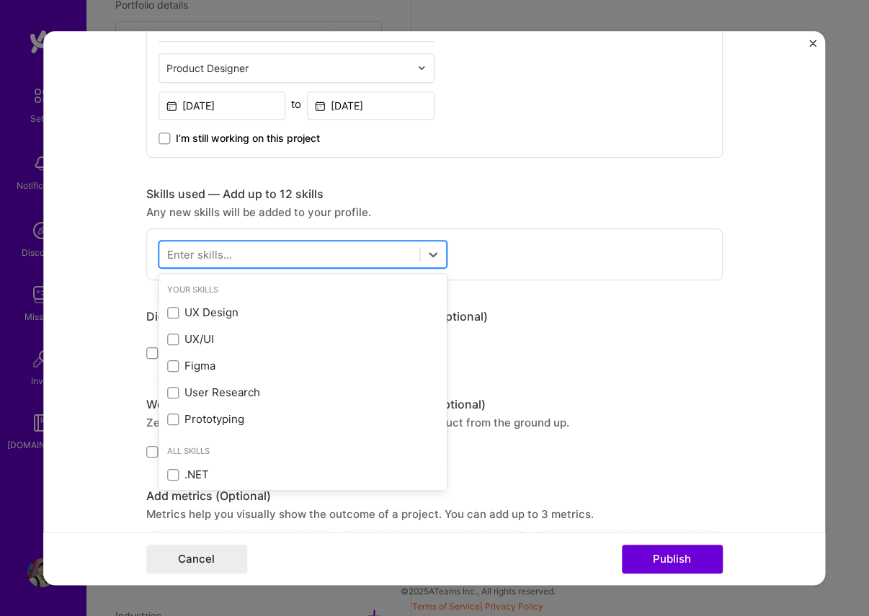
click at [264, 261] on div at bounding box center [289, 254] width 260 height 24
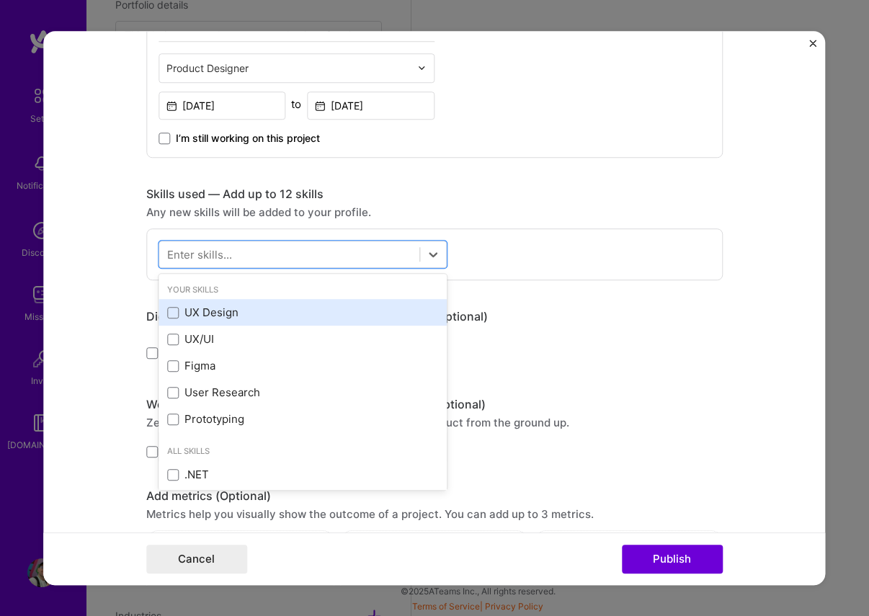
click at [196, 313] on div "UX Design" at bounding box center [302, 313] width 271 height 15
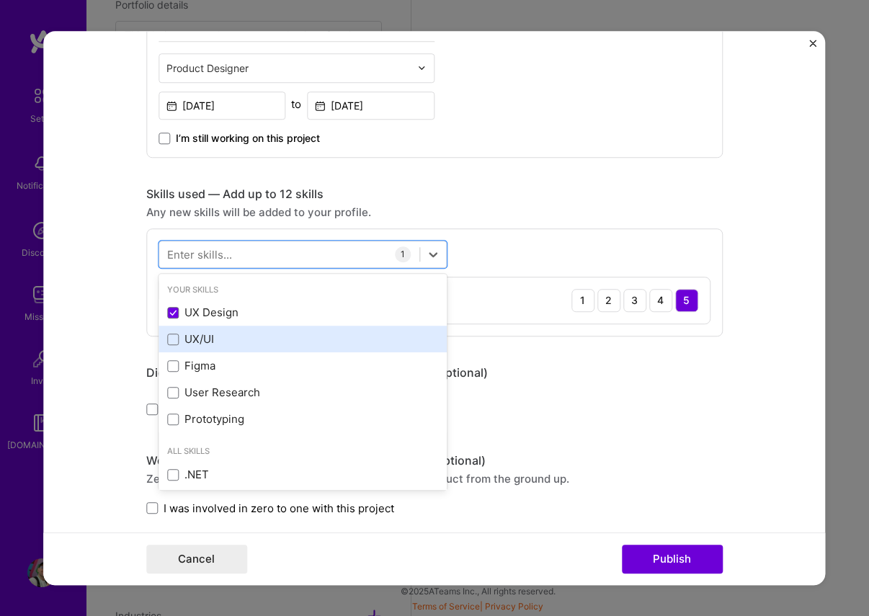
click at [193, 334] on div "UX/UI" at bounding box center [302, 339] width 271 height 15
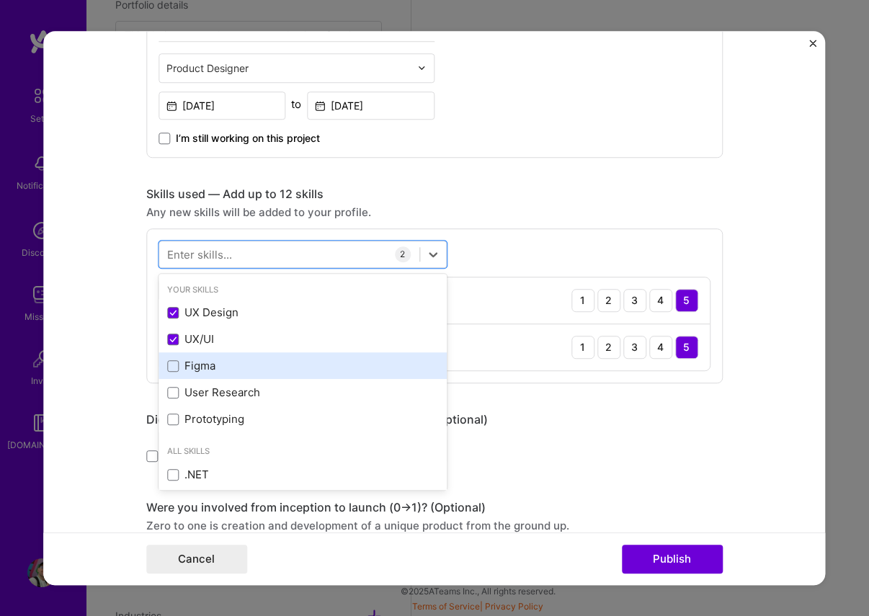
click at [196, 374] on div "Figma" at bounding box center [302, 366] width 271 height 15
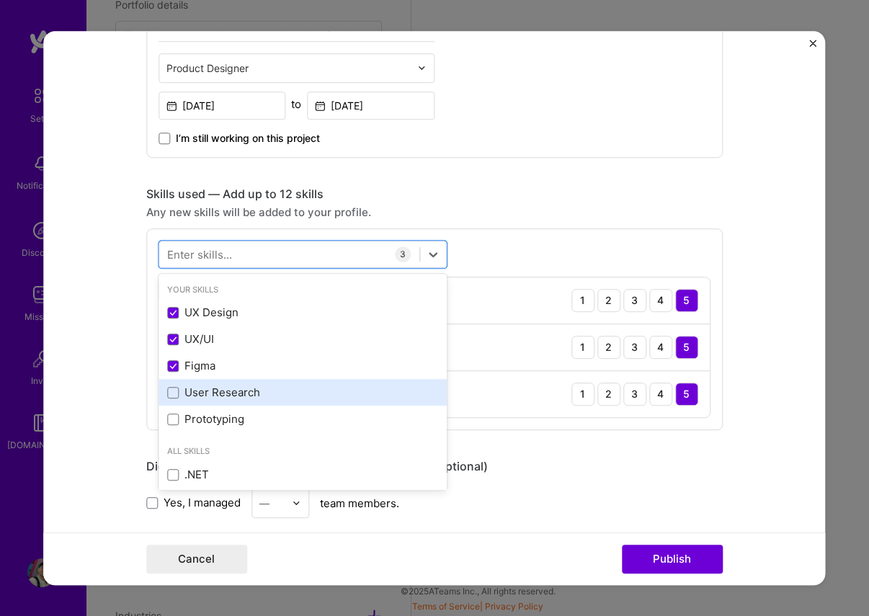
click at [198, 392] on div "User Research" at bounding box center [302, 393] width 271 height 15
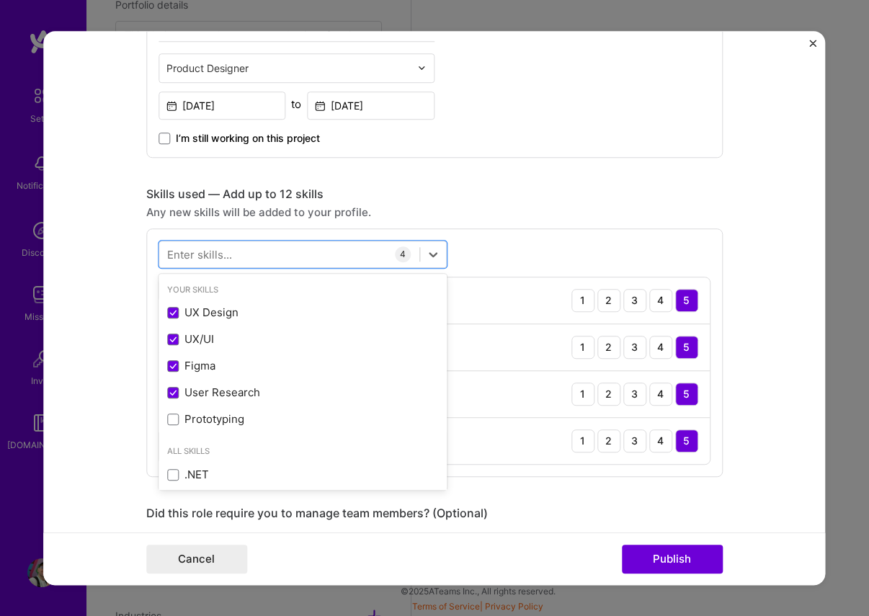
drag, startPoint x: 199, startPoint y: 419, endPoint x: 142, endPoint y: 380, distance: 68.6
click at [199, 419] on div "Prototyping" at bounding box center [302, 419] width 271 height 15
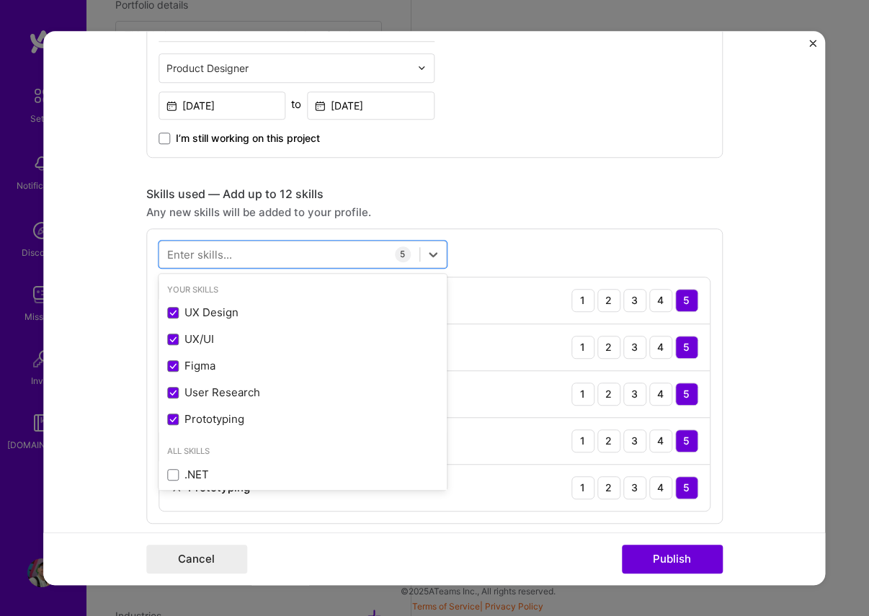
click at [120, 322] on form "Project title Dashboard Company Voilà Project industry Industry 1 Project Link …" at bounding box center [434, 308] width 782 height 555
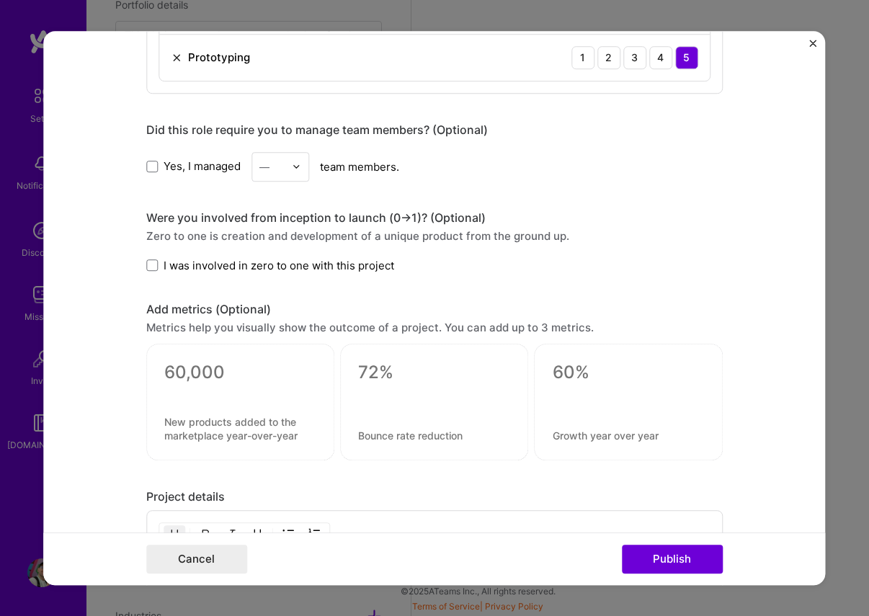
scroll to position [1275, 0]
click at [161, 267] on label "I was involved in zero to one with this project" at bounding box center [270, 266] width 248 height 15
click at [0, 0] on input "I was involved in zero to one with this project" at bounding box center [0, 0] width 0 height 0
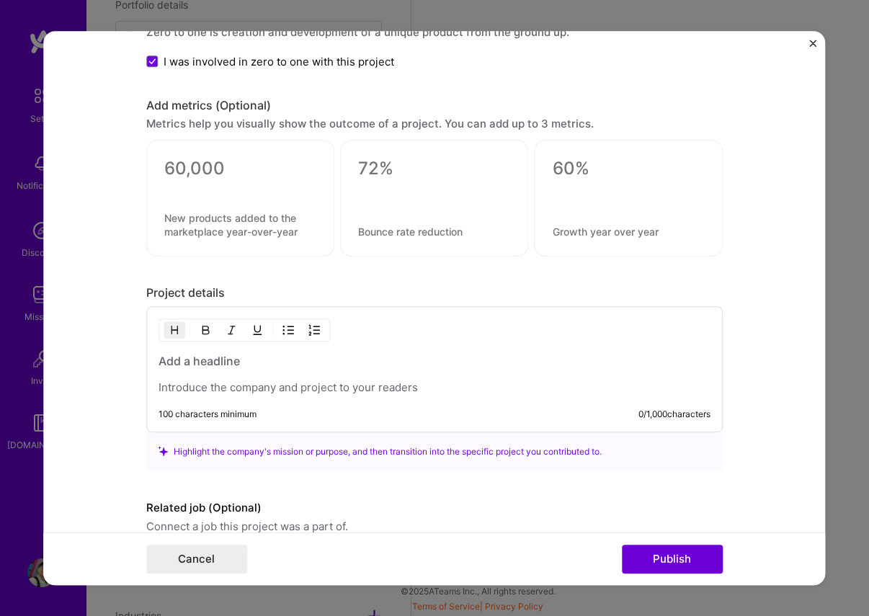
scroll to position [1548, 0]
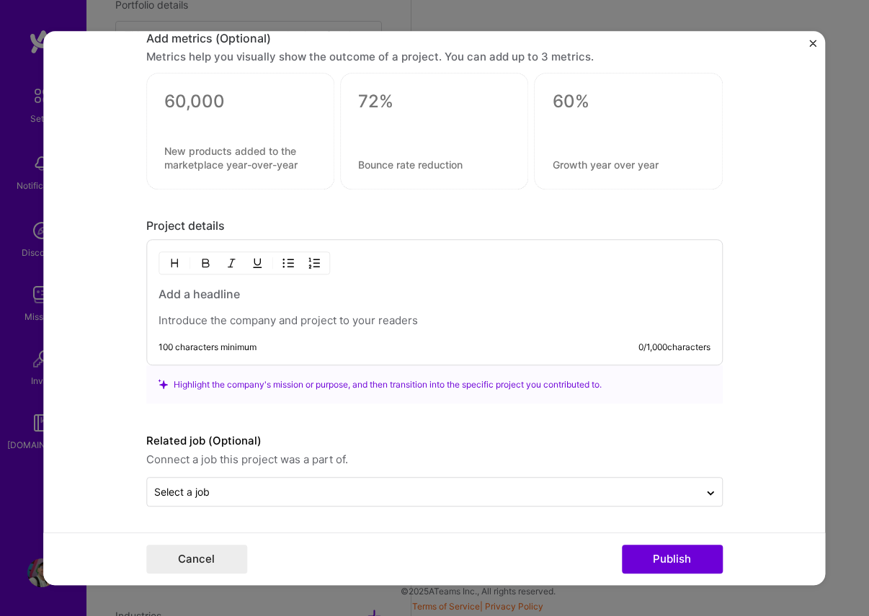
drag, startPoint x: 223, startPoint y: 316, endPoint x: 338, endPoint y: 316, distance: 114.6
click at [223, 317] on p at bounding box center [435, 320] width 552 height 14
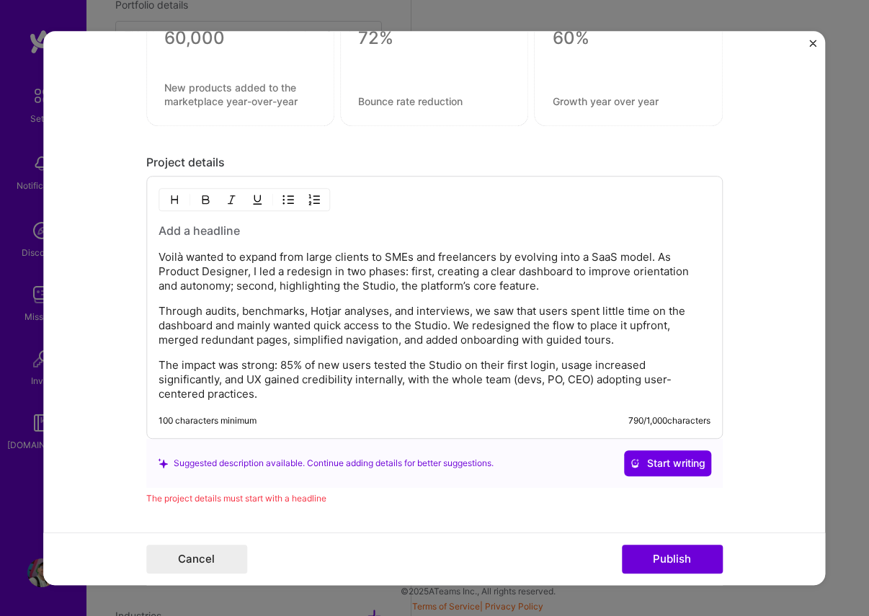
scroll to position [1611, 0]
click at [373, 396] on p "The impact was strong: 85% of new users tested the Studio on their first login,…" at bounding box center [435, 378] width 552 height 43
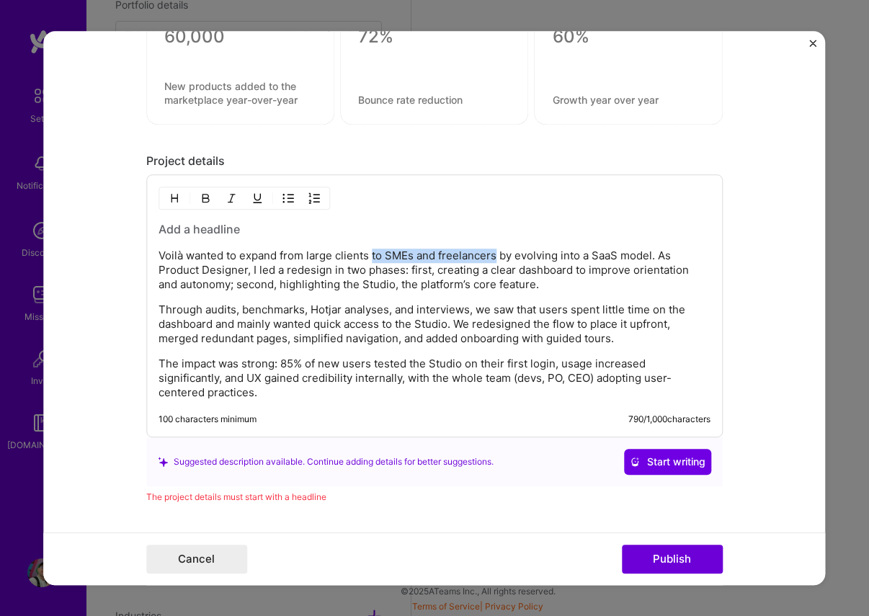
drag, startPoint x: 373, startPoint y: 257, endPoint x: 498, endPoint y: 259, distance: 124.7
click at [498, 259] on p "Voilà wanted to expand from large clients to SMEs and freelancers by evolving i…" at bounding box center [435, 270] width 552 height 43
click at [449, 274] on p "Voilà wanted to expand from large clients by evolving into a SaaS model. As Pro…" at bounding box center [435, 270] width 552 height 43
click at [388, 275] on p "Voilà wanted to expand from large clients by evolving into a SaaS model. As Pro…" at bounding box center [435, 270] width 552 height 43
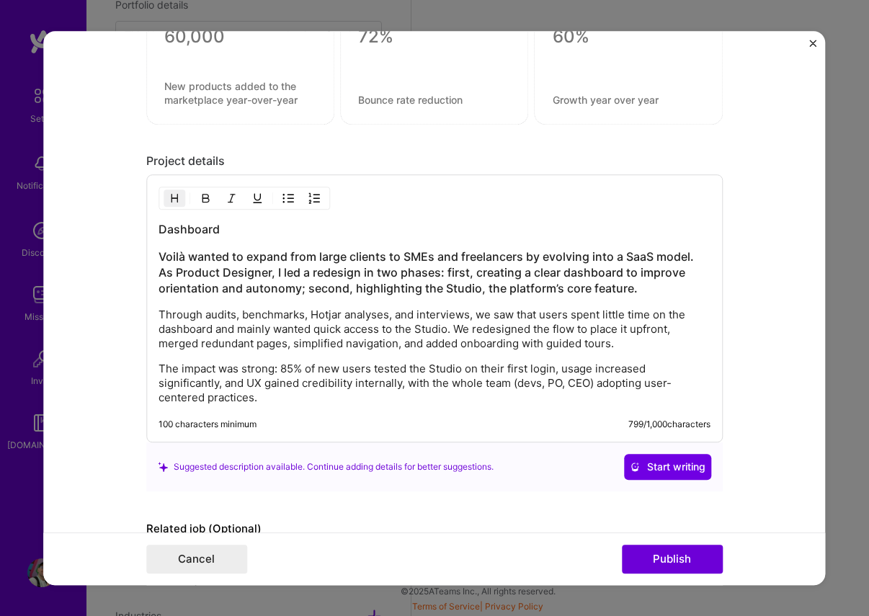
click at [223, 270] on h3 "Voilà wanted to expand from large clients to SMEs and freelancers by evolving i…" at bounding box center [435, 273] width 552 height 48
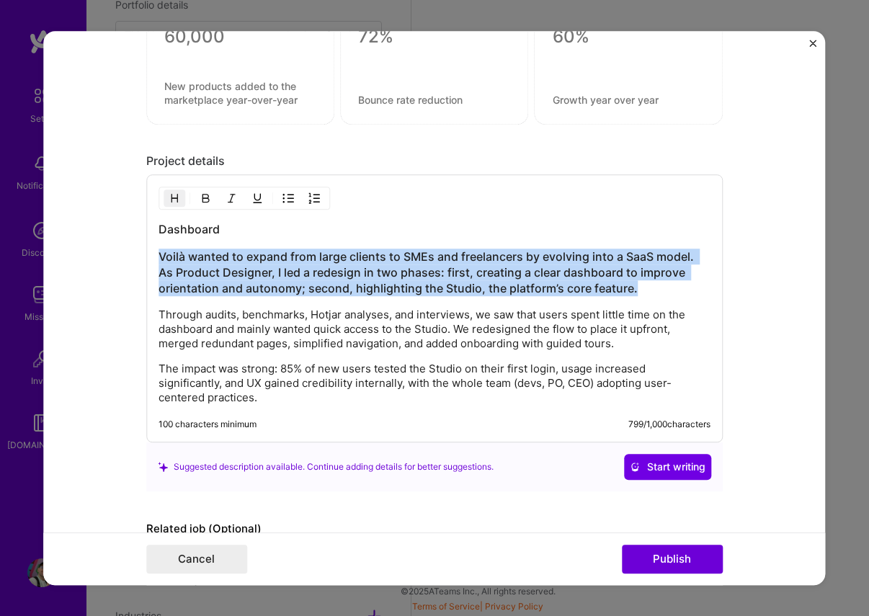
click at [223, 270] on h3 "Voilà wanted to expand from large clients to SMEs and freelancers by evolving i…" at bounding box center [435, 273] width 552 height 48
click at [177, 197] on img "button" at bounding box center [175, 198] width 12 height 12
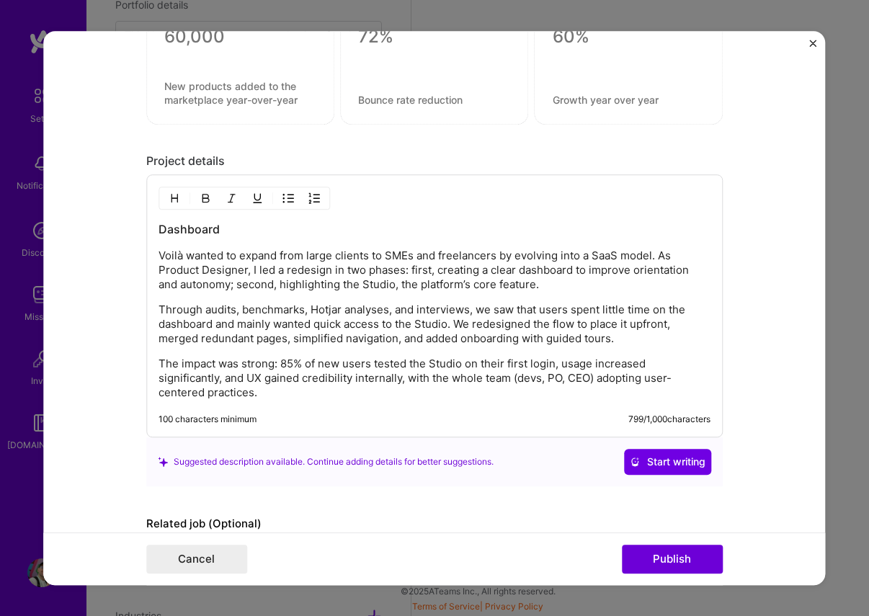
click at [355, 244] on div "Dashboard Voilà wanted to expand from large clients to SMEs and freelancers by …" at bounding box center [435, 310] width 552 height 179
click at [392, 256] on p "Voilà wanted to expand from large clients to SMEs and freelancers by evolving i…" at bounding box center [435, 270] width 552 height 43
click at [553, 285] on p "Voilà wanted to expand from large clients to SMEs and freelancers by evolving i…" at bounding box center [435, 270] width 552 height 43
click at [575, 298] on div "Dashboard Voilà wanted to expand from large clients to SMEs and freelancers by …" at bounding box center [435, 310] width 552 height 179
click at [386, 276] on p "Voilà wanted to expand from large clients to SMEs and freelancers by evolving i…" at bounding box center [435, 270] width 552 height 43
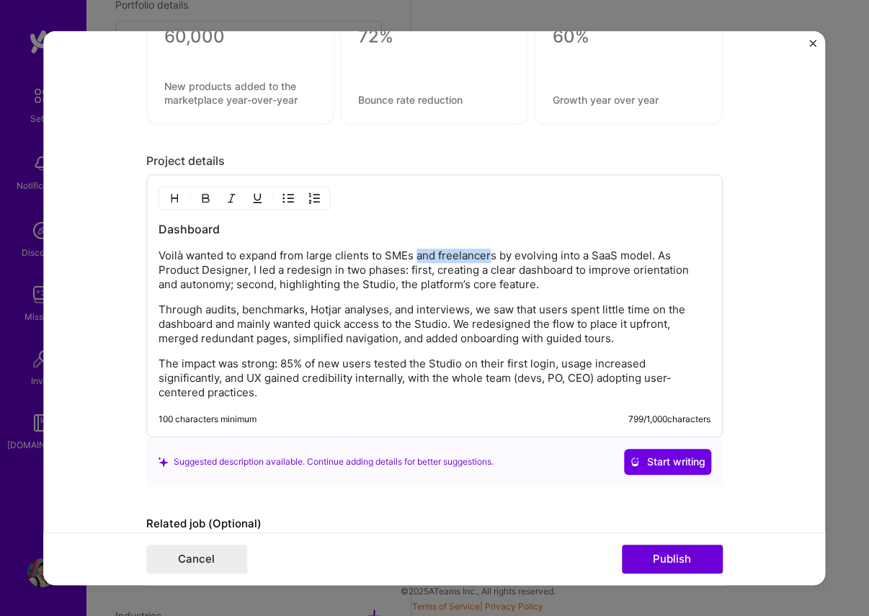
drag, startPoint x: 417, startPoint y: 257, endPoint x: 494, endPoint y: 259, distance: 76.4
click at [494, 259] on p "Voilà wanted to expand from large clients to SMEs and freelancers by evolving i…" at bounding box center [435, 270] width 552 height 43
click at [562, 282] on p "Voilà wanted to expand from large clients to SMEs by evolving into a SaaS model…" at bounding box center [435, 270] width 552 height 43
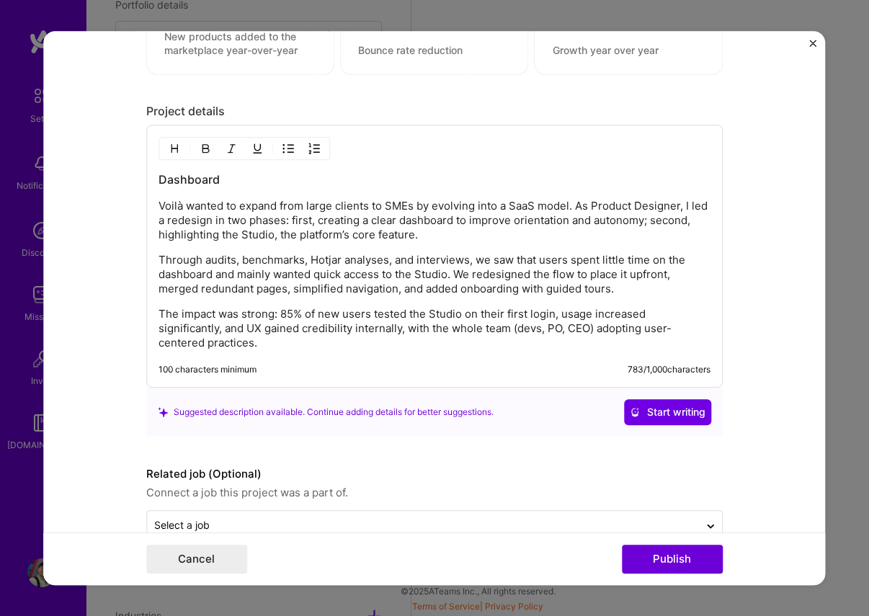
scroll to position [1696, 0]
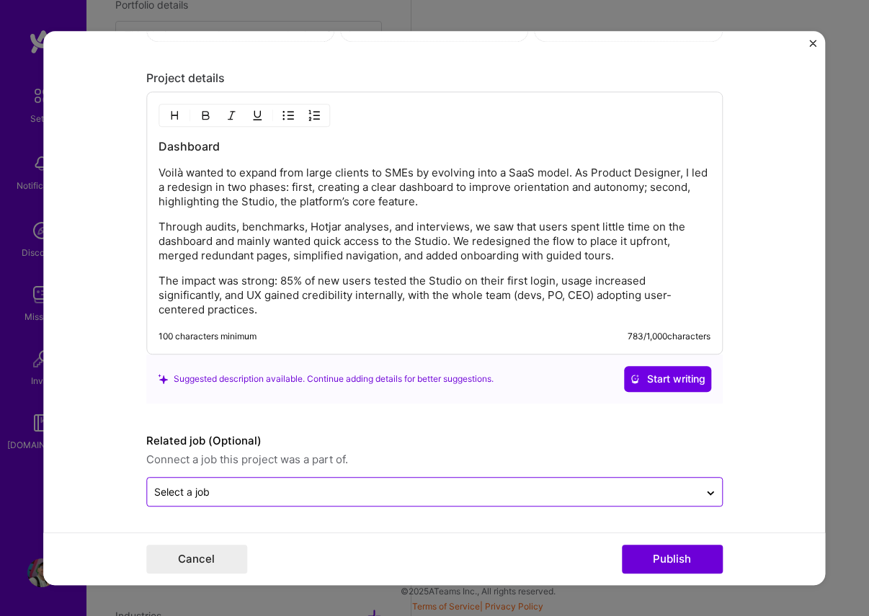
click at [221, 485] on input "text" at bounding box center [423, 491] width 538 height 15
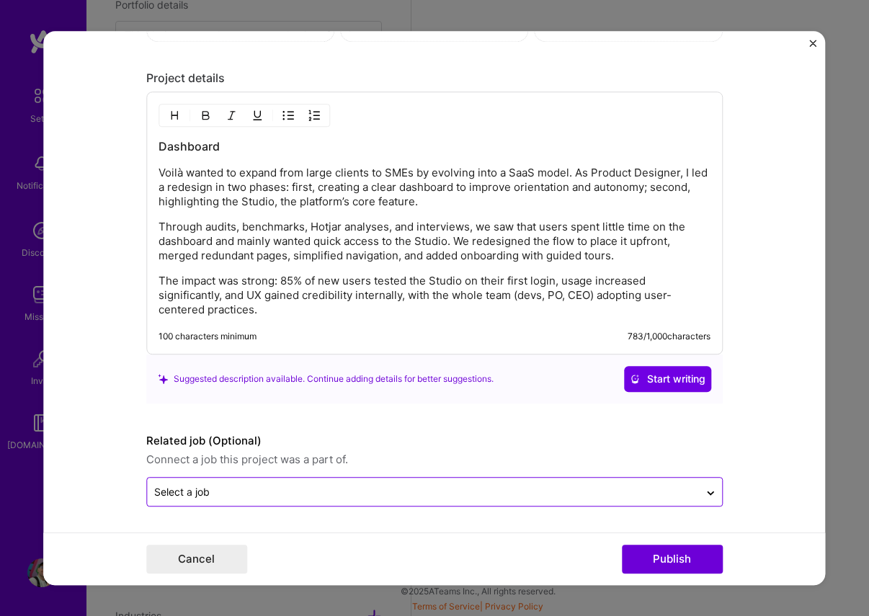
click at [293, 485] on input "text" at bounding box center [423, 491] width 538 height 15
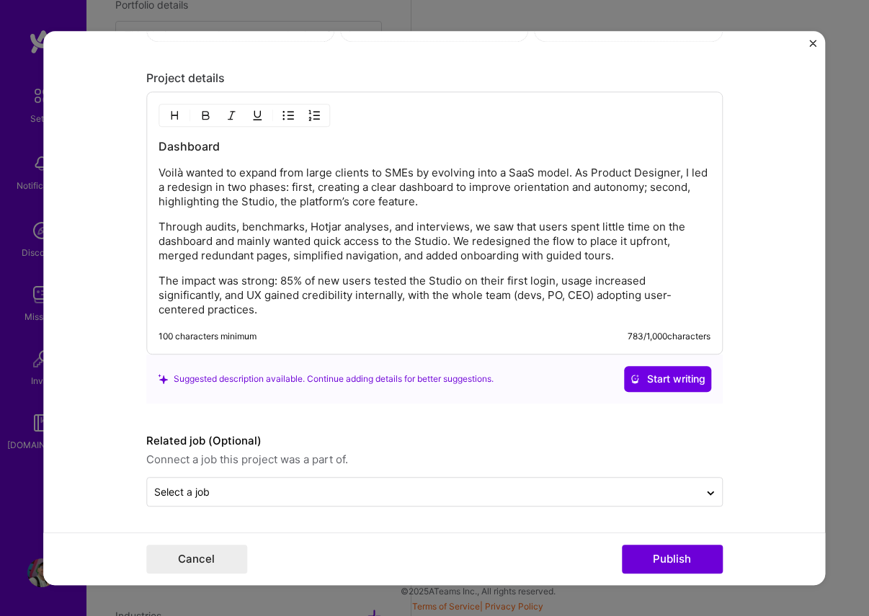
drag, startPoint x: 269, startPoint y: 419, endPoint x: 448, endPoint y: 451, distance: 181.6
click at [689, 566] on button "Publish" at bounding box center [672, 559] width 101 height 29
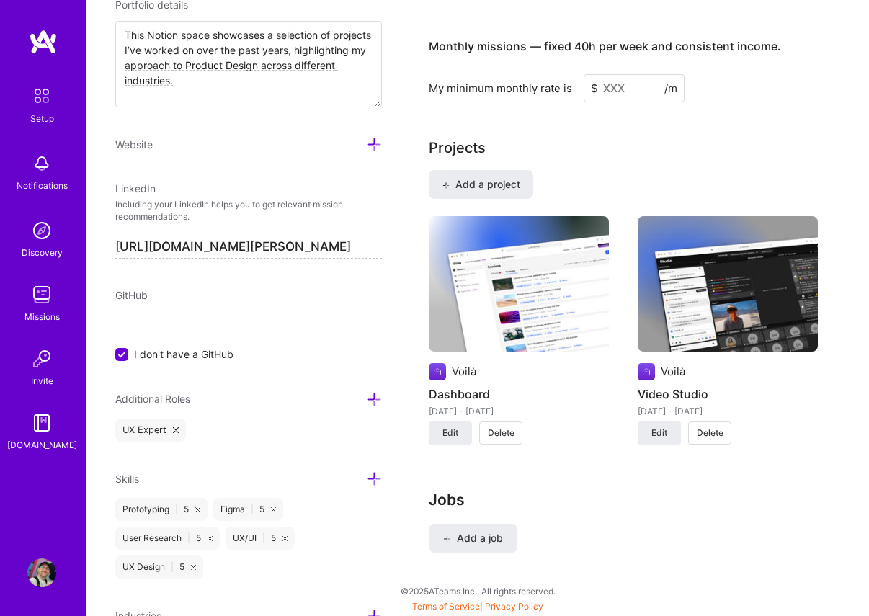
scroll to position [1195, 0]
click at [465, 535] on span "Add a job" at bounding box center [473, 538] width 60 height 14
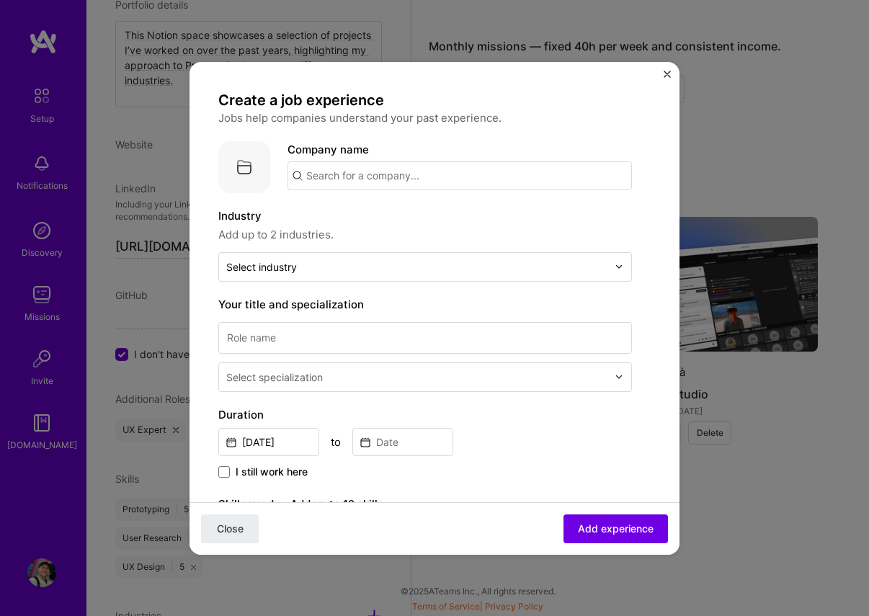
click at [321, 182] on input "text" at bounding box center [460, 175] width 344 height 29
click at [233, 171] on img at bounding box center [244, 167] width 52 height 52
click at [339, 174] on input "text" at bounding box center [460, 175] width 344 height 29
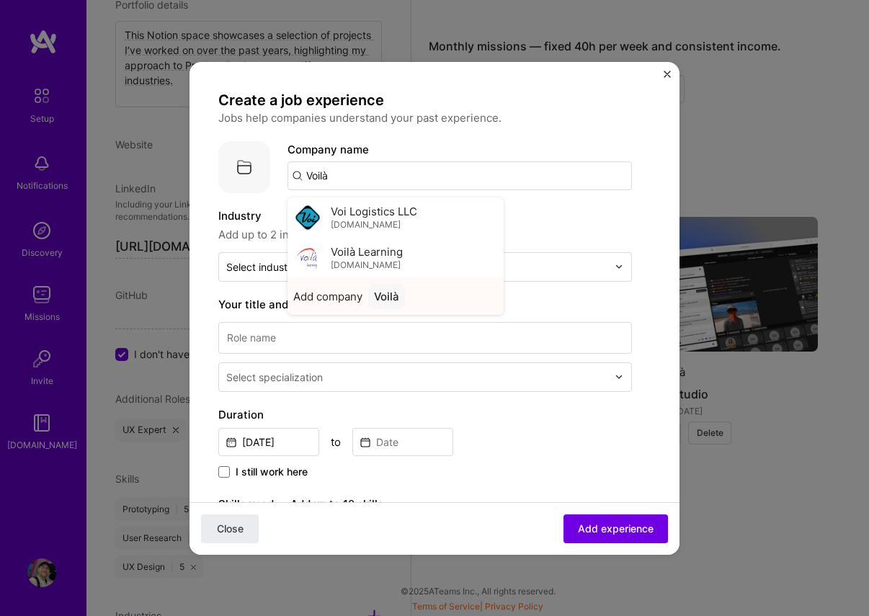
type input "Voilà"
click at [375, 290] on div "Voilà" at bounding box center [386, 296] width 37 height 25
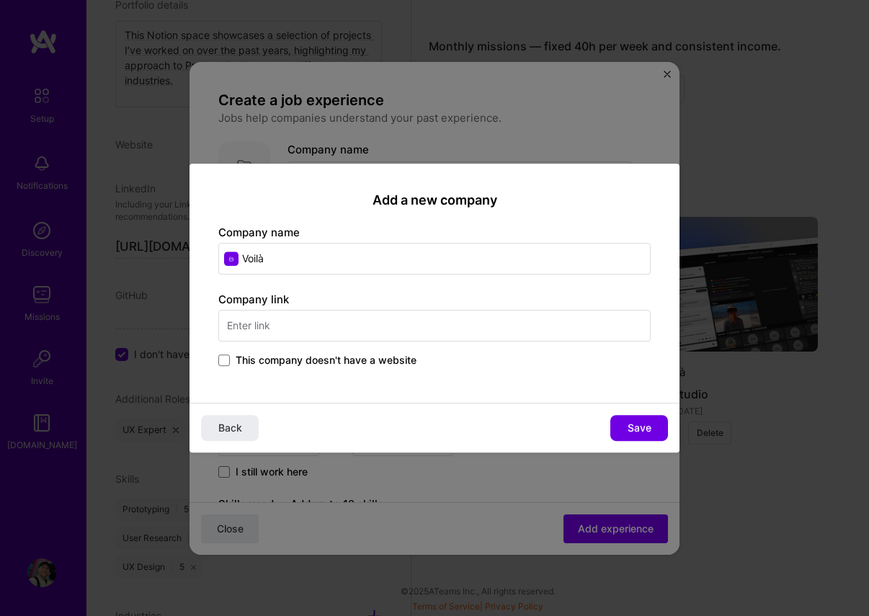
click at [401, 361] on span "This company doesn't have a website" at bounding box center [326, 360] width 181 height 14
click at [0, 0] on input "This company doesn't have a website" at bounding box center [0, 0] width 0 height 0
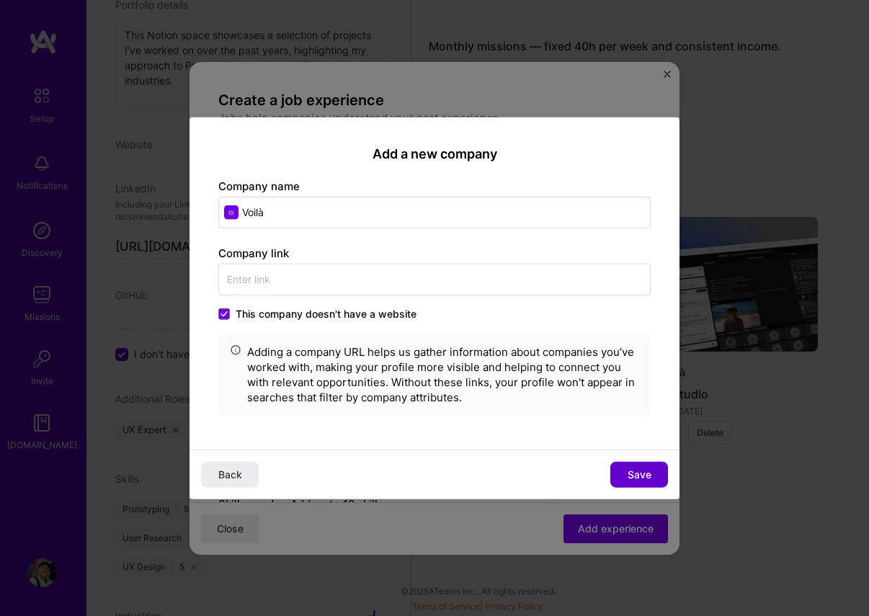
click at [649, 465] on button "Save" at bounding box center [639, 475] width 58 height 26
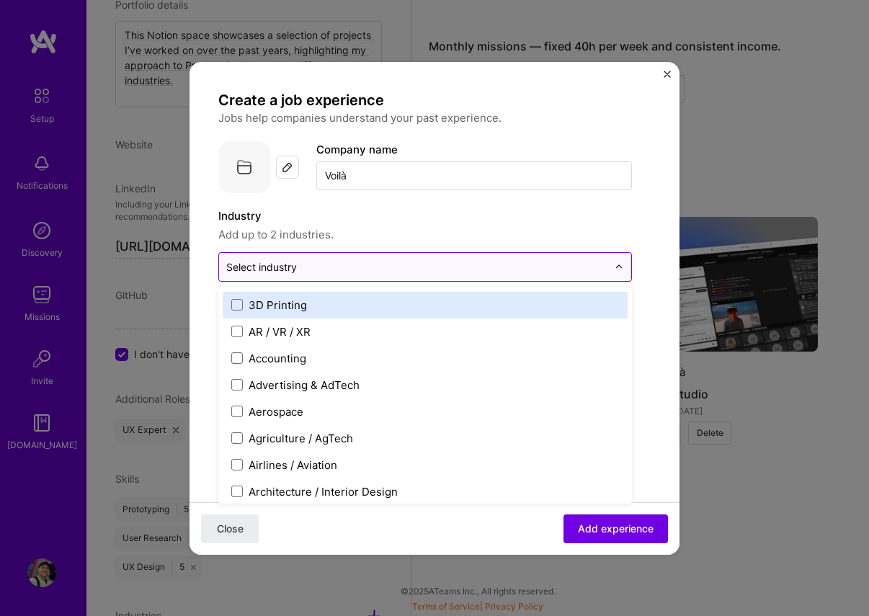
click at [281, 271] on div "Select industry 0" at bounding box center [261, 266] width 71 height 15
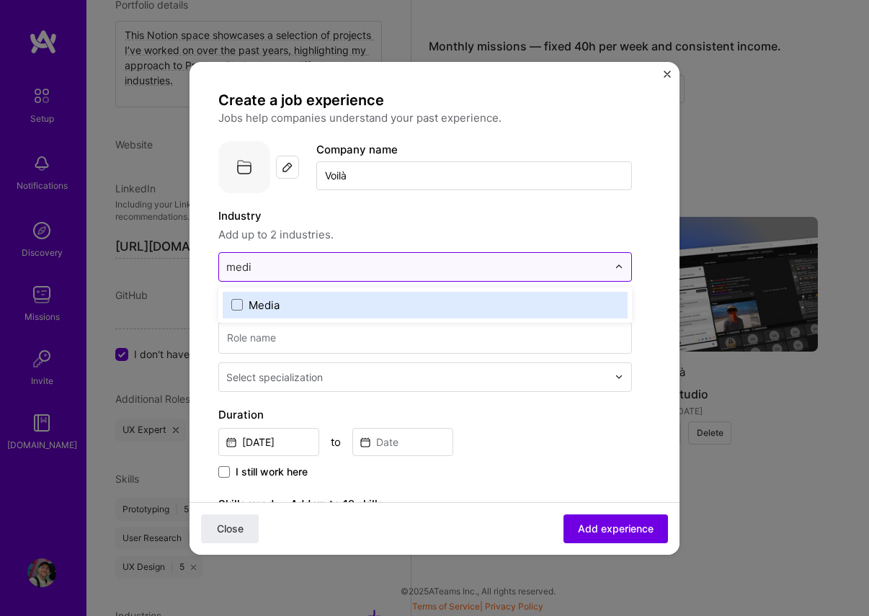
type input "media"
click at [281, 296] on div "Media" at bounding box center [425, 305] width 405 height 27
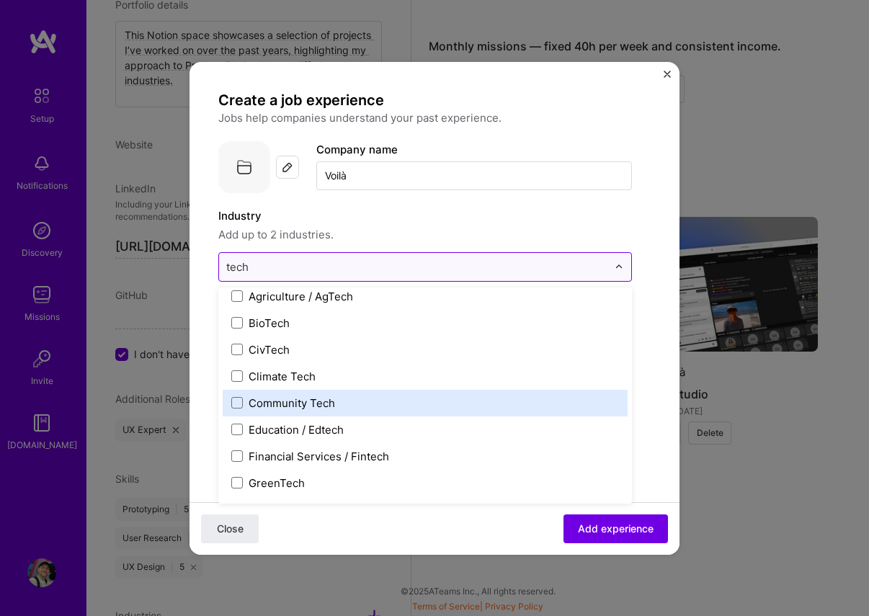
scroll to position [0, 0]
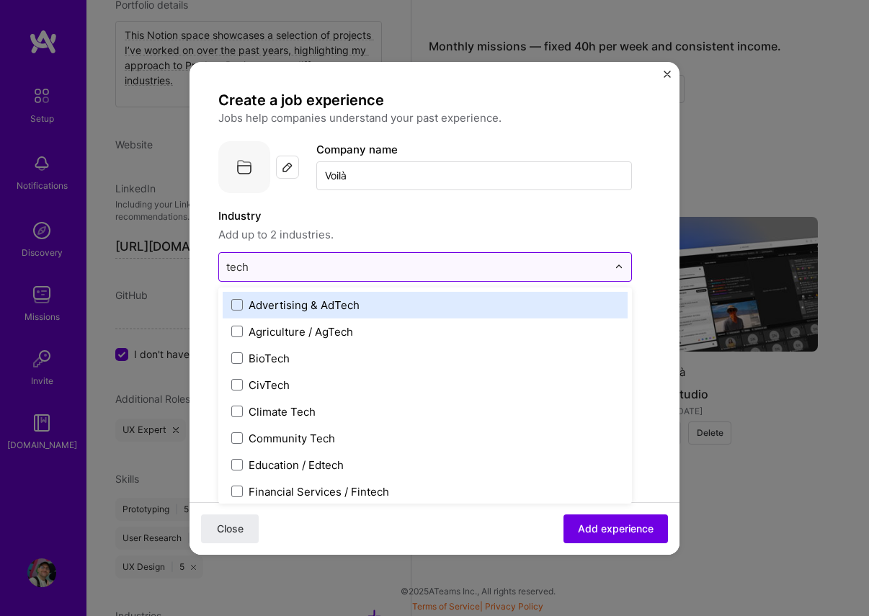
click at [256, 263] on input "tech" at bounding box center [416, 266] width 381 height 15
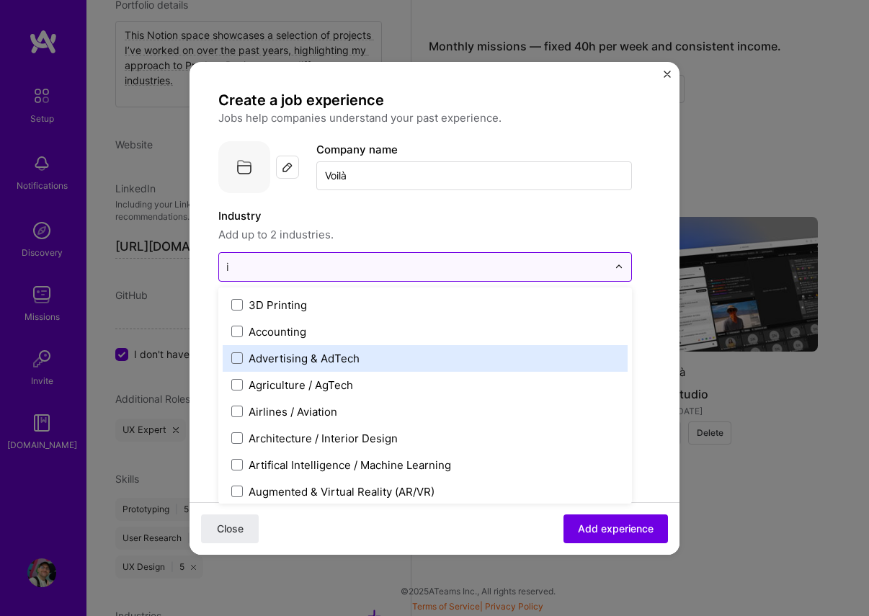
type input "it"
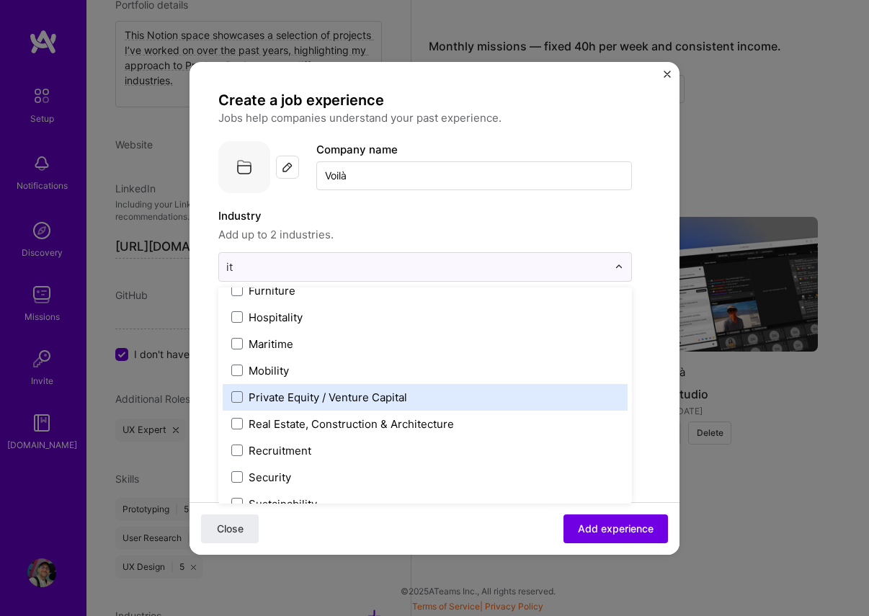
scroll to position [192, 0]
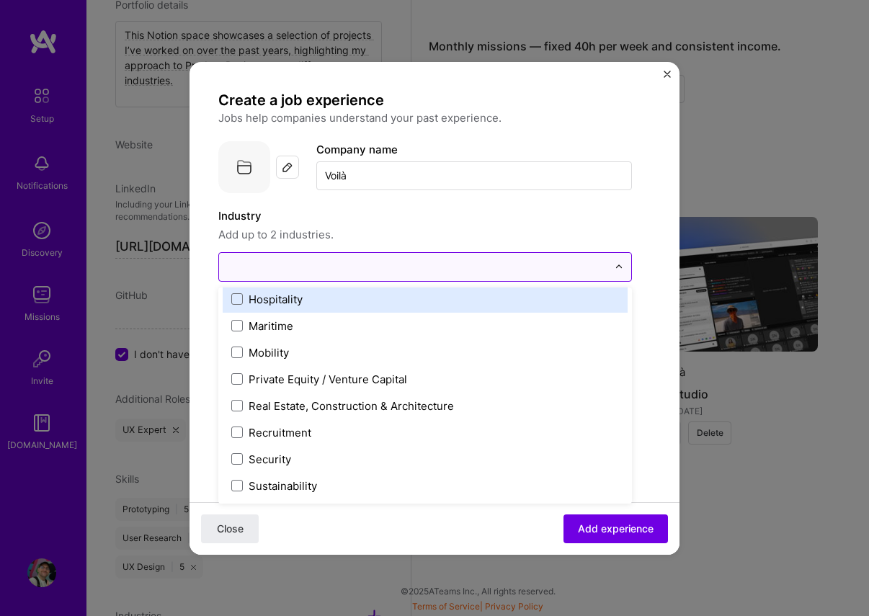
click at [288, 277] on div at bounding box center [417, 267] width 396 height 28
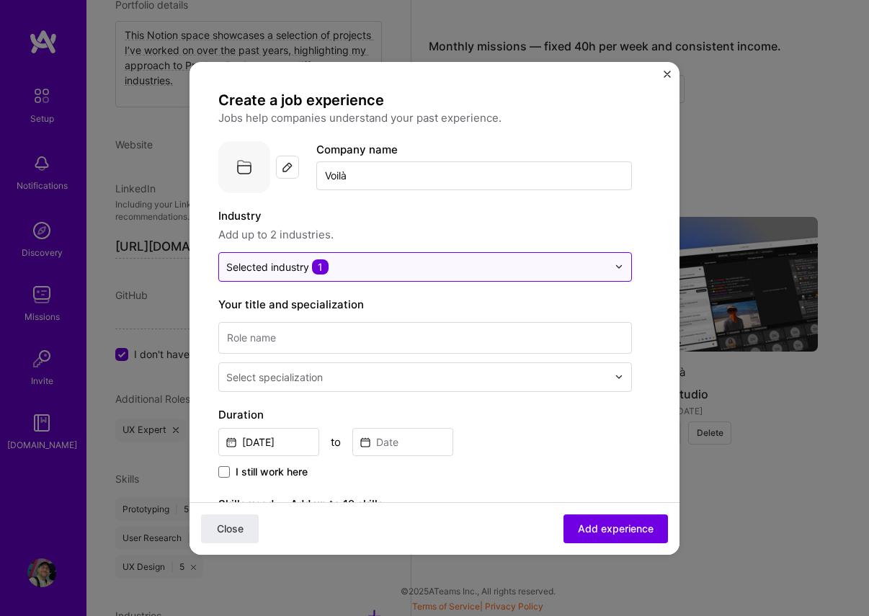
click at [288, 270] on div "Selected industry 1" at bounding box center [277, 266] width 102 height 15
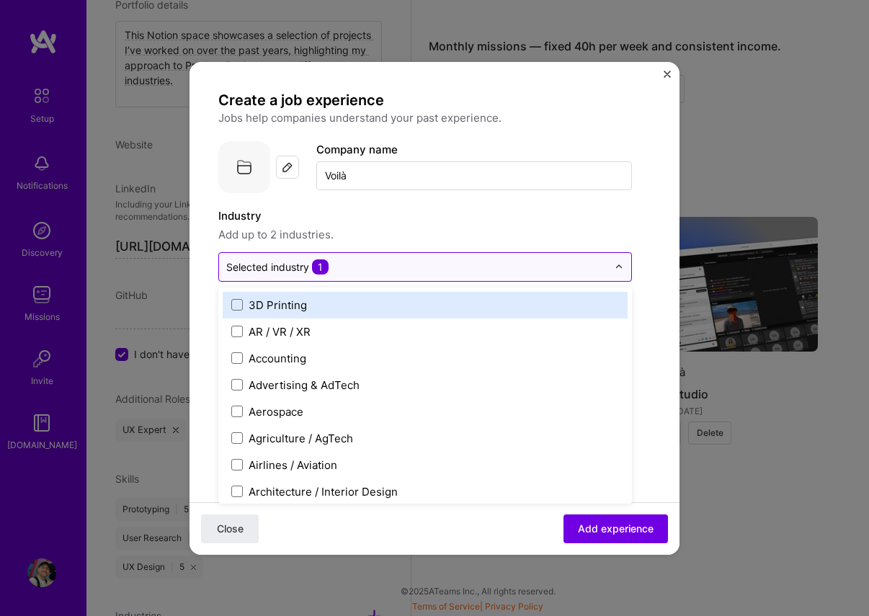
click at [288, 270] on div "Selected industry 1" at bounding box center [277, 266] width 102 height 15
click at [293, 270] on div "Selected industry 1" at bounding box center [277, 266] width 102 height 15
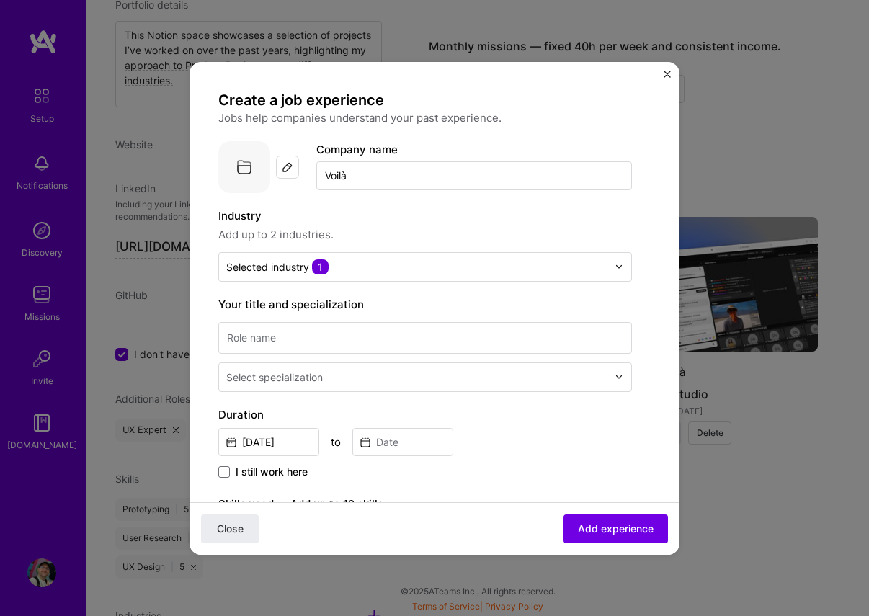
click at [462, 224] on label "Industry" at bounding box center [425, 216] width 414 height 17
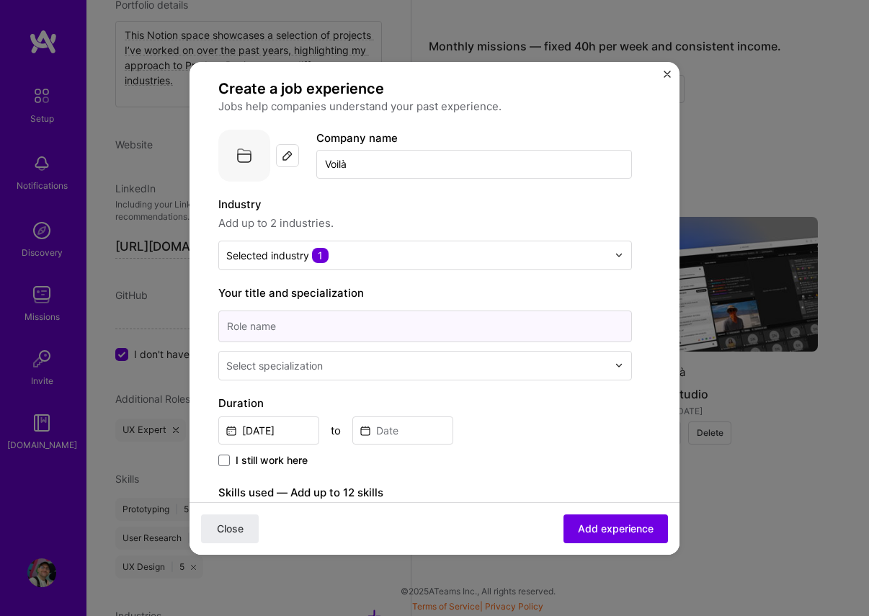
click at [320, 336] on input at bounding box center [425, 327] width 414 height 32
type input "Product Designer"
click at [329, 368] on input "text" at bounding box center [418, 364] width 384 height 15
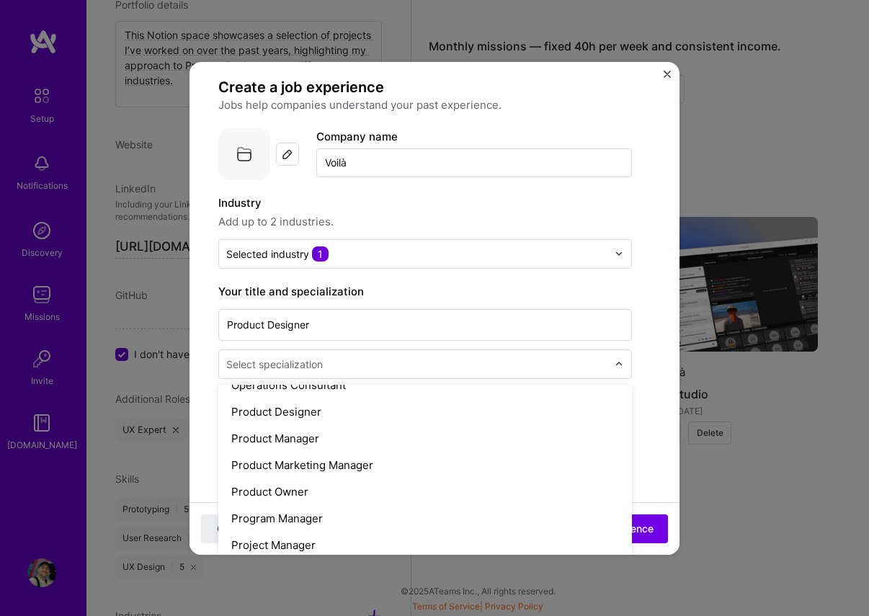
scroll to position [1303, 0]
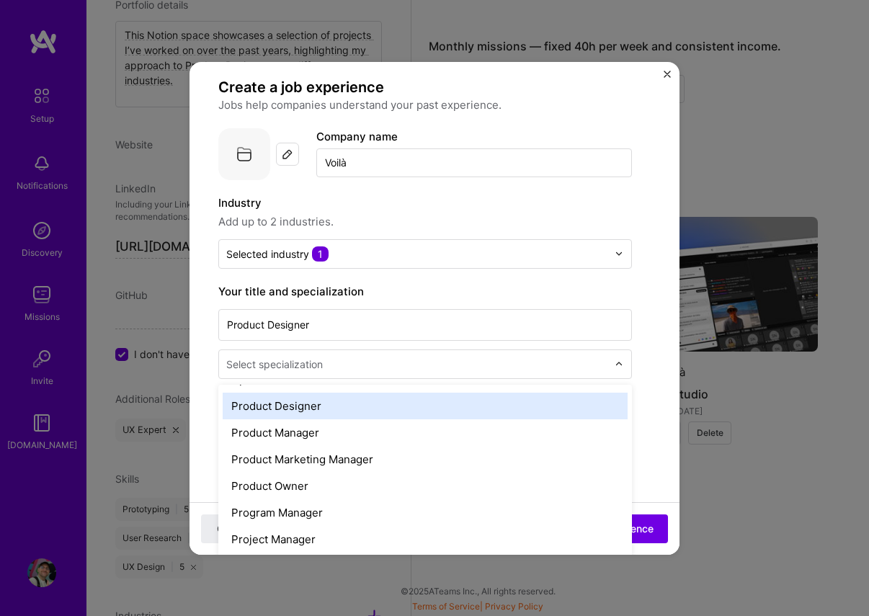
click at [316, 401] on div "Product Designer" at bounding box center [425, 406] width 405 height 27
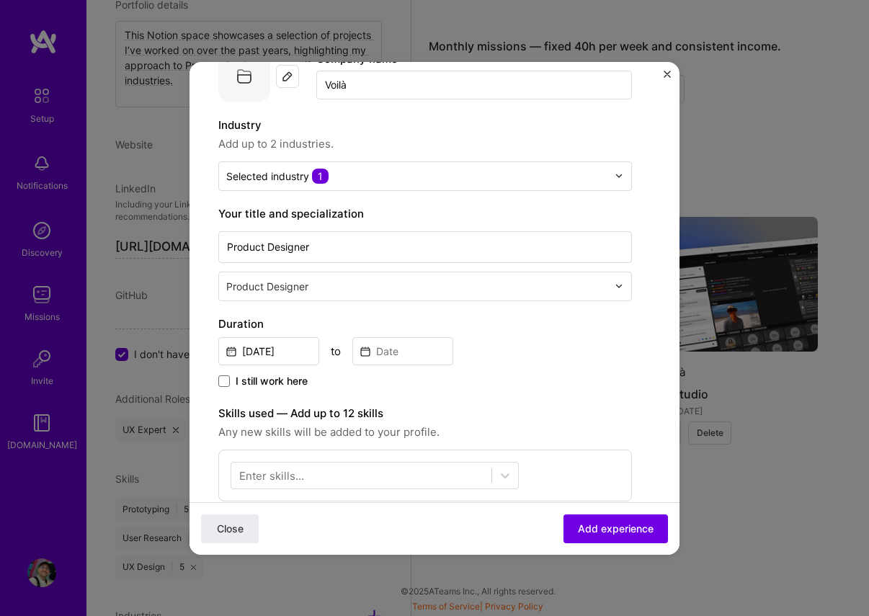
scroll to position [117, 0]
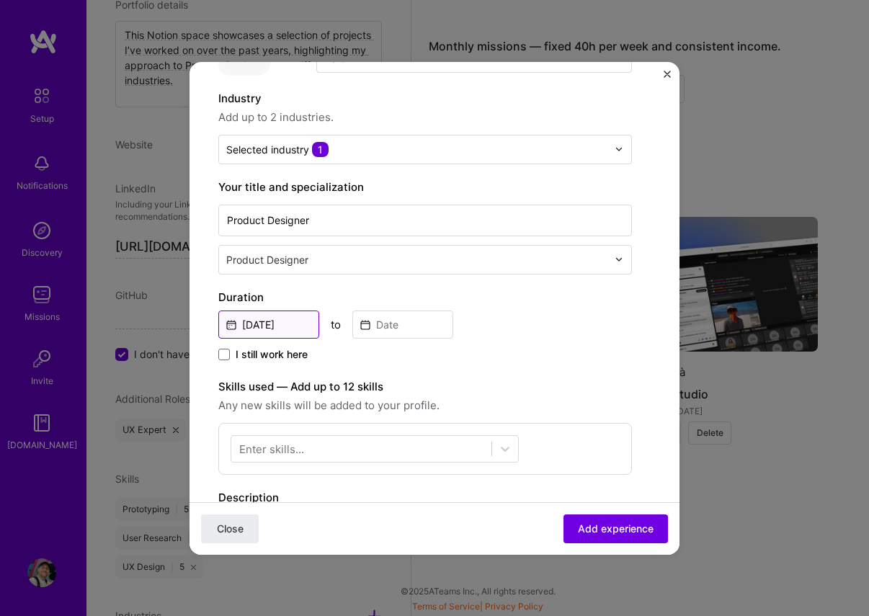
click at [226, 319] on input "[DATE]" at bounding box center [268, 325] width 101 height 28
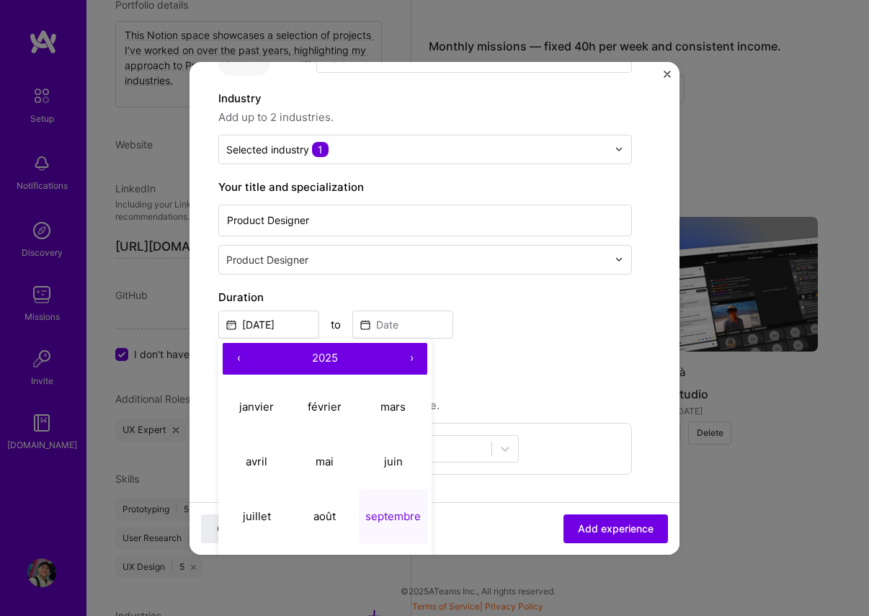
click at [236, 359] on button "‹" at bounding box center [239, 359] width 32 height 32
click at [237, 359] on button "‹" at bounding box center [239, 359] width 32 height 32
click at [257, 401] on abbr "janvier" at bounding box center [256, 407] width 35 height 14
type input "[DATE]"
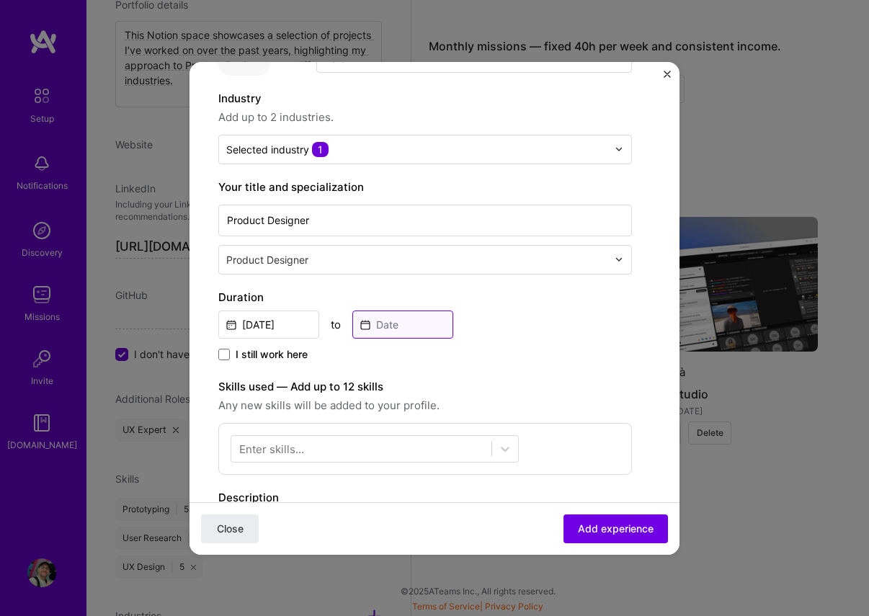
click at [369, 320] on input at bounding box center [402, 325] width 101 height 28
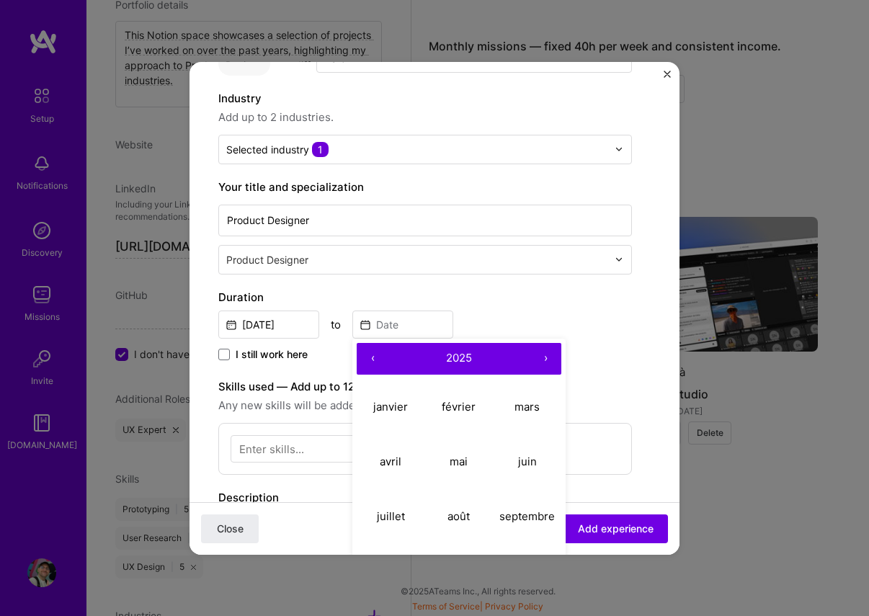
click at [367, 355] on button "‹" at bounding box center [373, 359] width 32 height 32
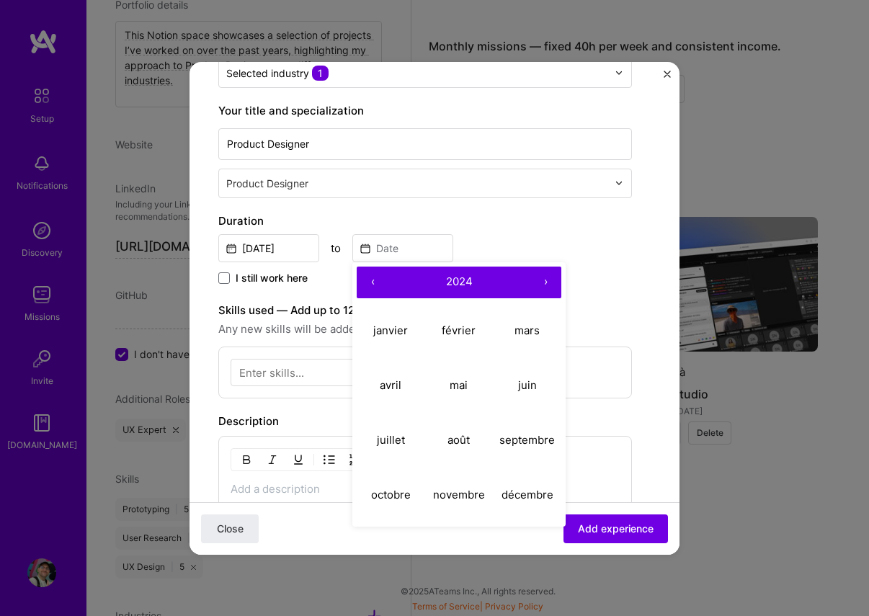
scroll to position [208, 0]
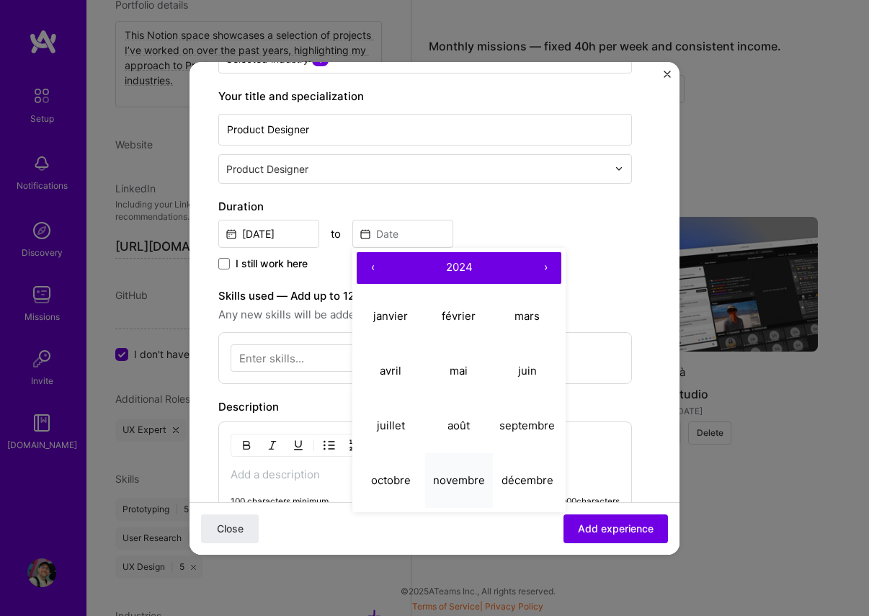
click at [460, 481] on abbr "novembre" at bounding box center [459, 480] width 52 height 14
type input "[DATE]"
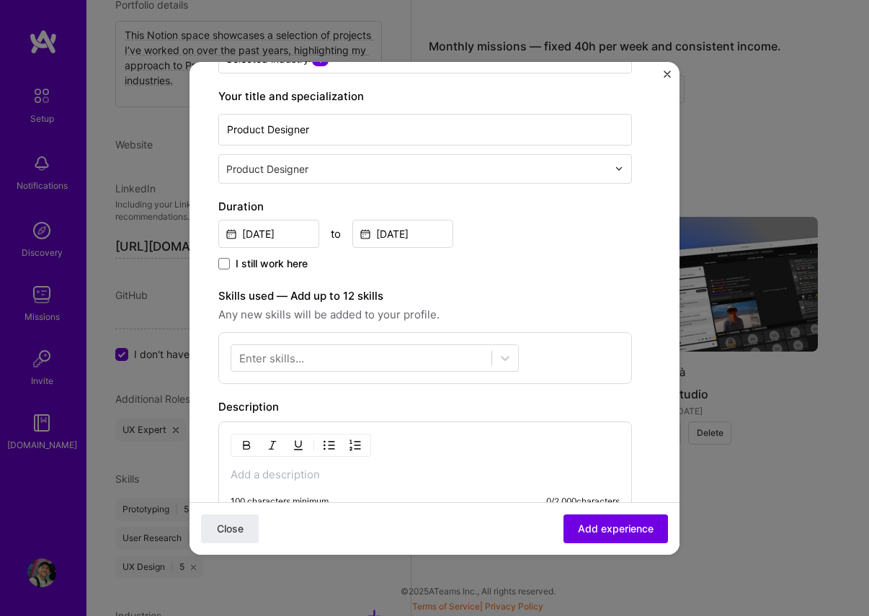
scroll to position [277, 0]
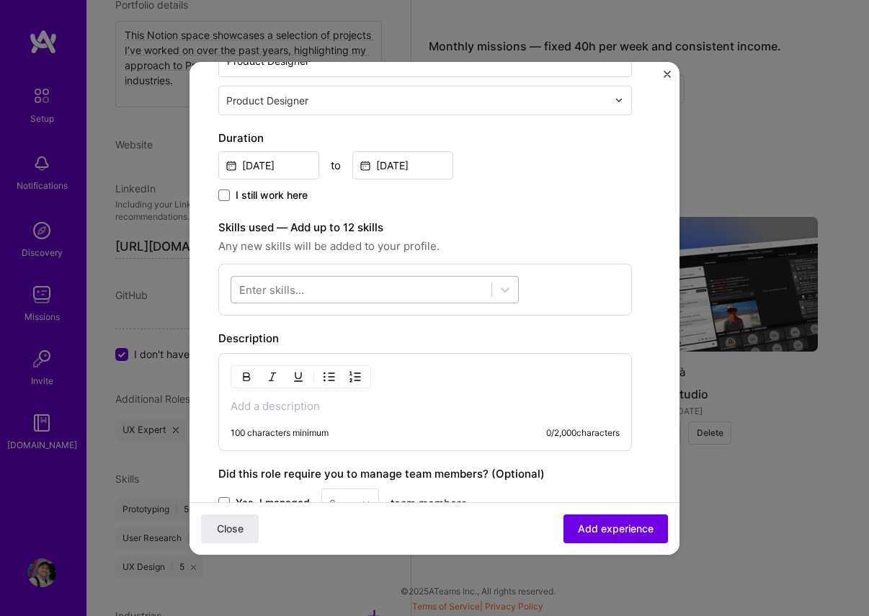
click at [374, 285] on div at bounding box center [361, 289] width 260 height 24
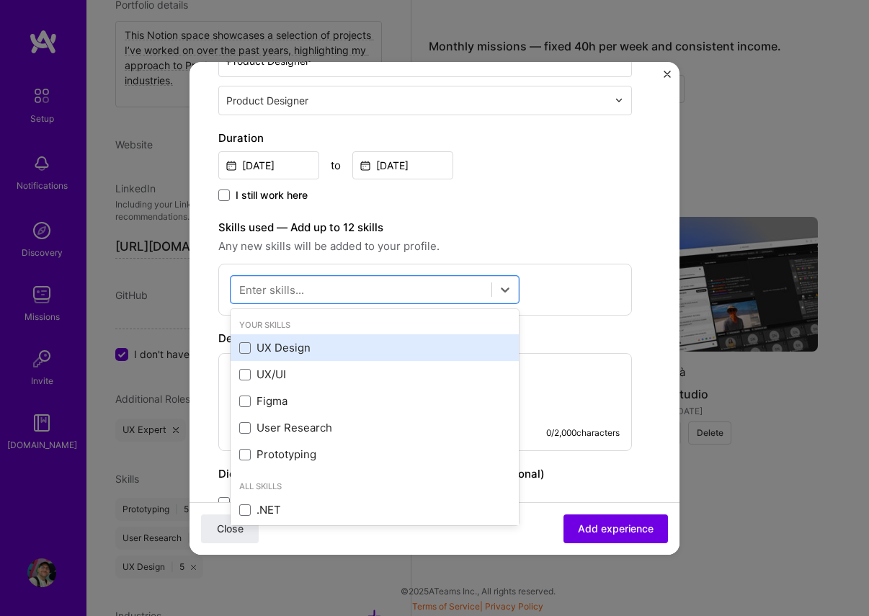
click at [272, 341] on div "UX Design" at bounding box center [374, 347] width 271 height 15
click at [271, 344] on div "UX Design" at bounding box center [374, 347] width 271 height 15
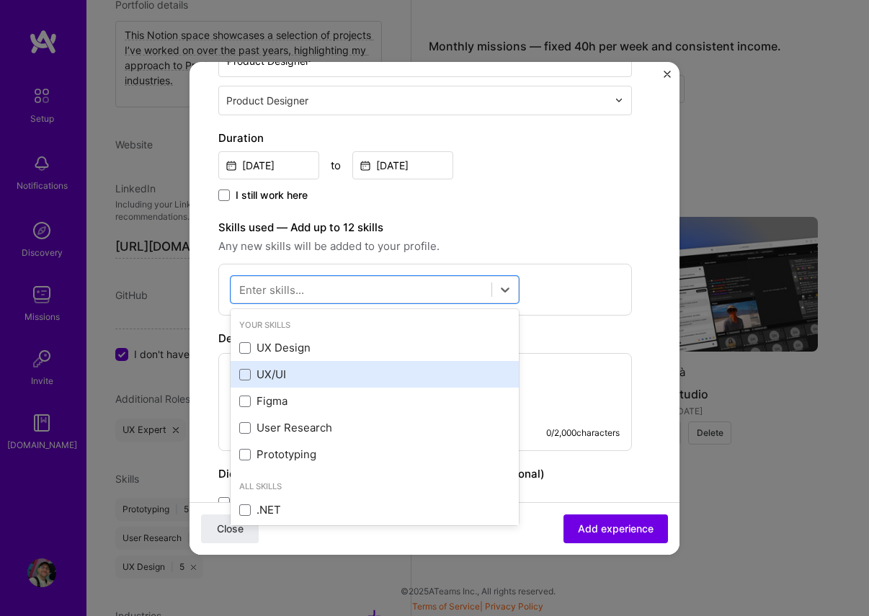
drag, startPoint x: 275, startPoint y: 349, endPoint x: 272, endPoint y: 367, distance: 18.2
click at [275, 349] on div "UX Design" at bounding box center [374, 347] width 271 height 15
click at [272, 370] on div "UX/UI" at bounding box center [374, 374] width 271 height 15
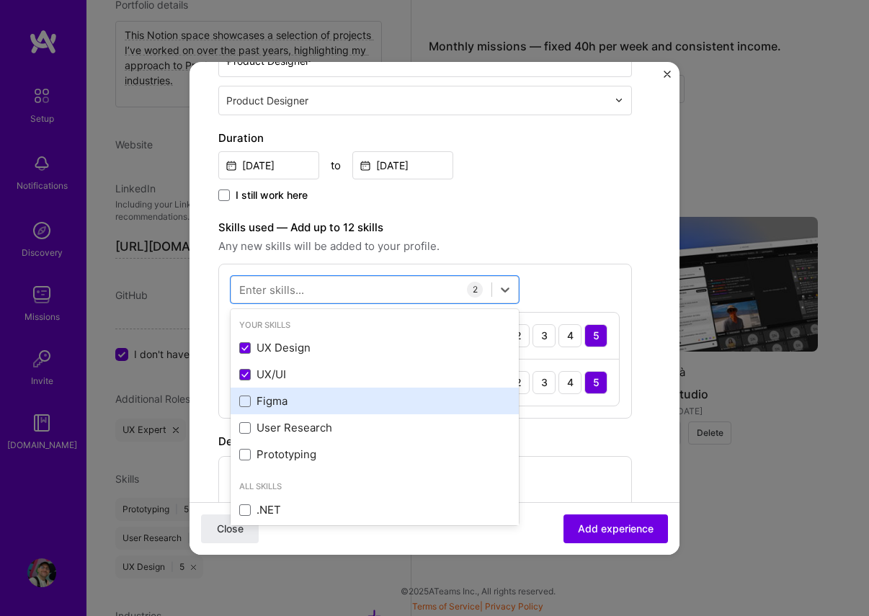
click at [273, 396] on div "Figma" at bounding box center [374, 400] width 271 height 15
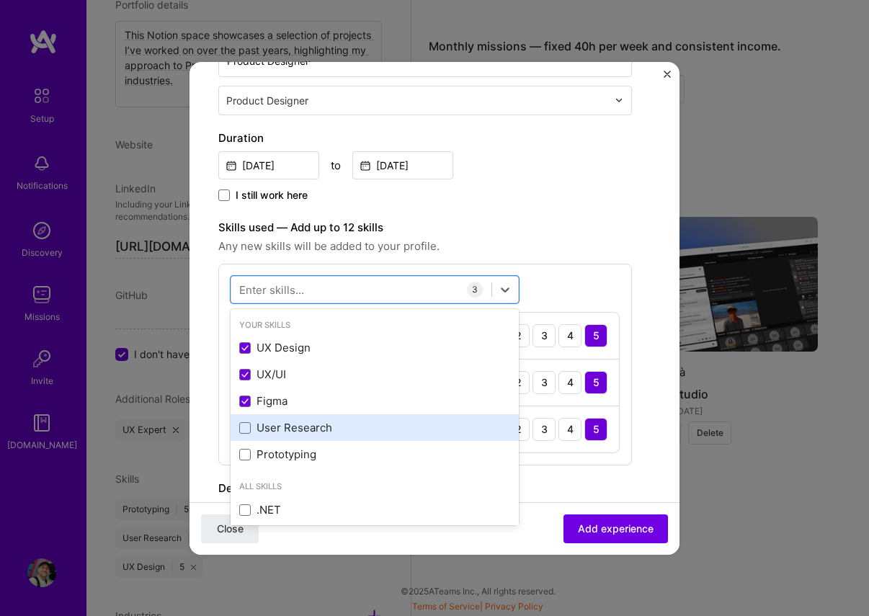
click at [275, 429] on div "User Research" at bounding box center [374, 427] width 271 height 15
drag, startPoint x: 274, startPoint y: 453, endPoint x: 297, endPoint y: 433, distance: 30.6
click at [274, 453] on div "Prototyping" at bounding box center [374, 454] width 271 height 15
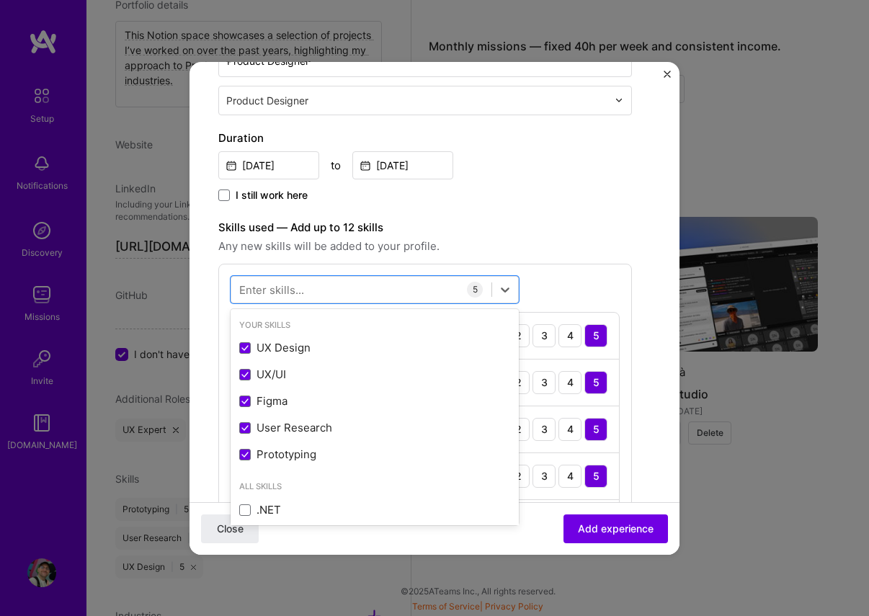
click at [503, 215] on div "Create a job experience Jobs help companies understand your past experience. Co…" at bounding box center [425, 369] width 414 height 1111
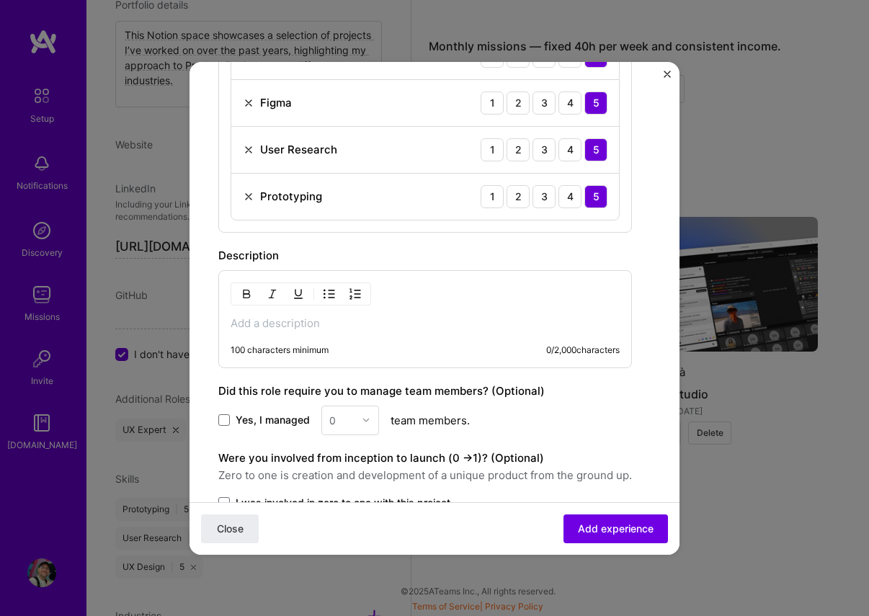
scroll to position [605, 0]
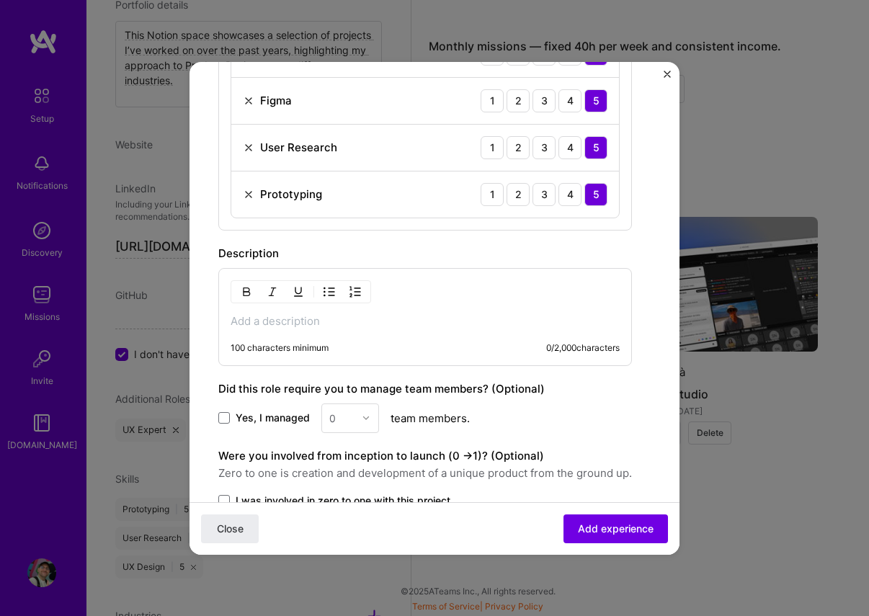
drag, startPoint x: 415, startPoint y: 311, endPoint x: 324, endPoint y: 335, distance: 94.6
click at [415, 311] on div "100 characters minimum 0 / 2,000 characters" at bounding box center [425, 317] width 414 height 98
click at [308, 329] on div "100 characters minimum 0 / 2,000 characters" at bounding box center [425, 317] width 414 height 98
click at [295, 326] on p at bounding box center [425, 321] width 389 height 14
paste div
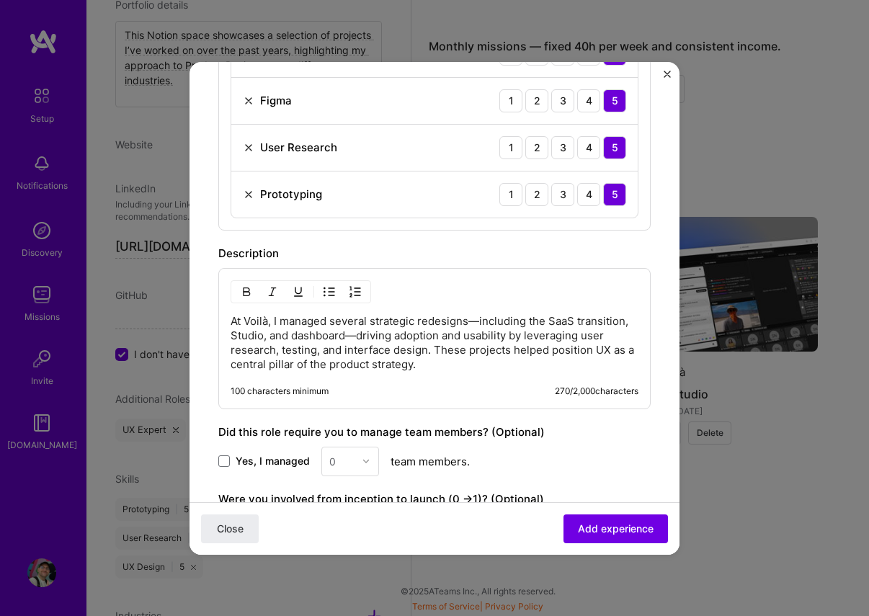
click at [476, 319] on p "At Voilà, I managed several strategic redesigns—including the SaaS transition, …" at bounding box center [435, 343] width 408 height 58
click at [358, 335] on p "At Voilà, I managed several strategic redesigns, including the SaaS transition,…" at bounding box center [435, 343] width 408 height 58
click at [435, 363] on p "At [GEOGRAPHIC_DATA], I managed several strategic redesigns, including the SaaS…" at bounding box center [435, 343] width 408 height 58
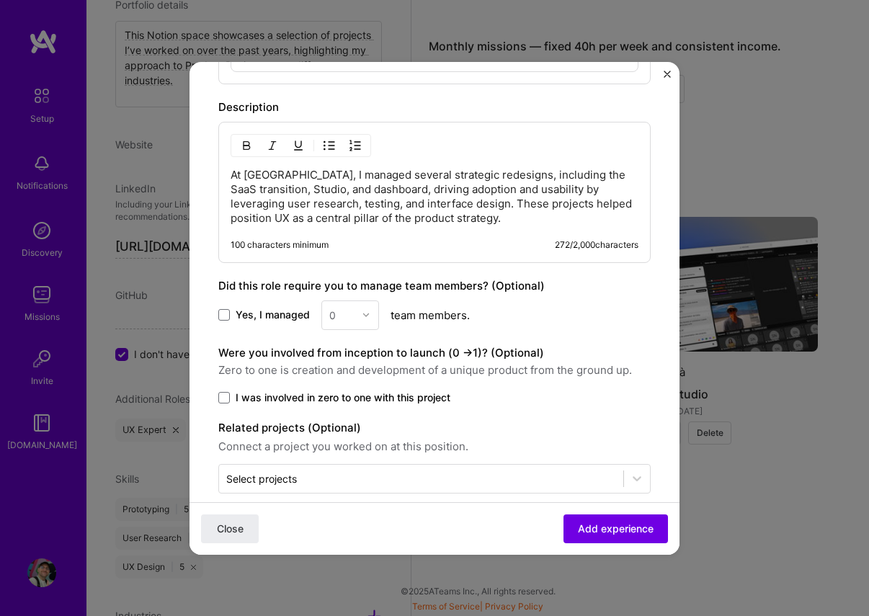
scroll to position [772, 0]
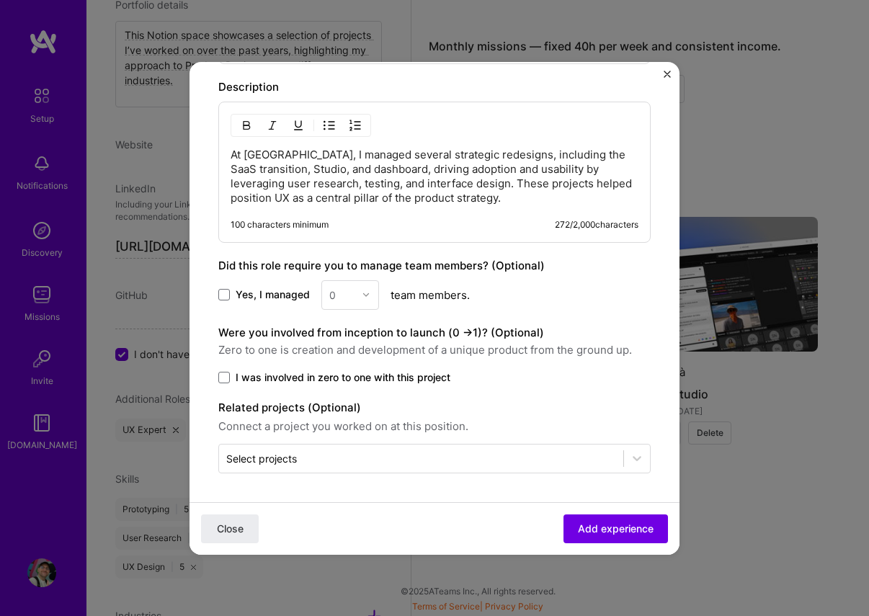
click at [231, 375] on label "I was involved in zero to one with this project" at bounding box center [434, 377] width 432 height 14
click at [0, 0] on input "I was involved in zero to one with this project" at bounding box center [0, 0] width 0 height 0
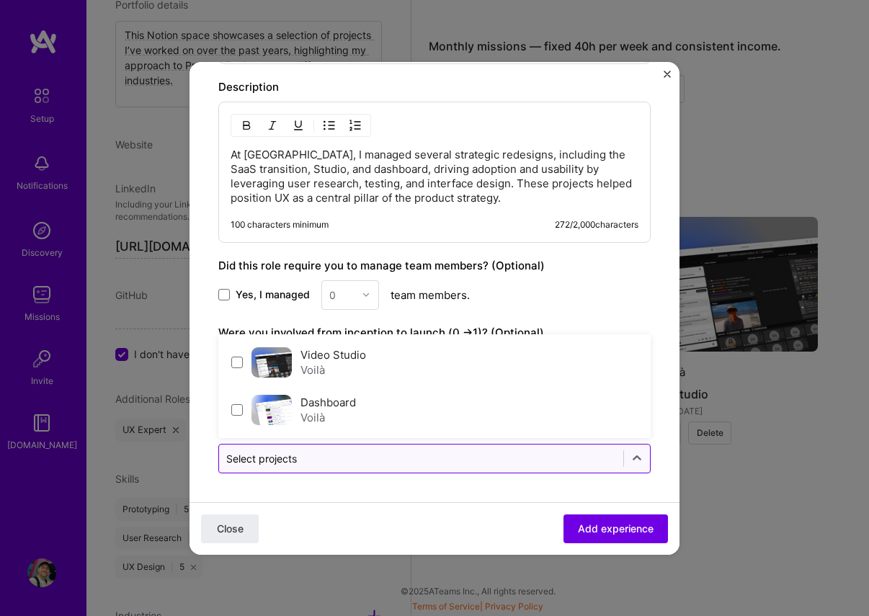
click at [363, 455] on input "text" at bounding box center [421, 458] width 390 height 15
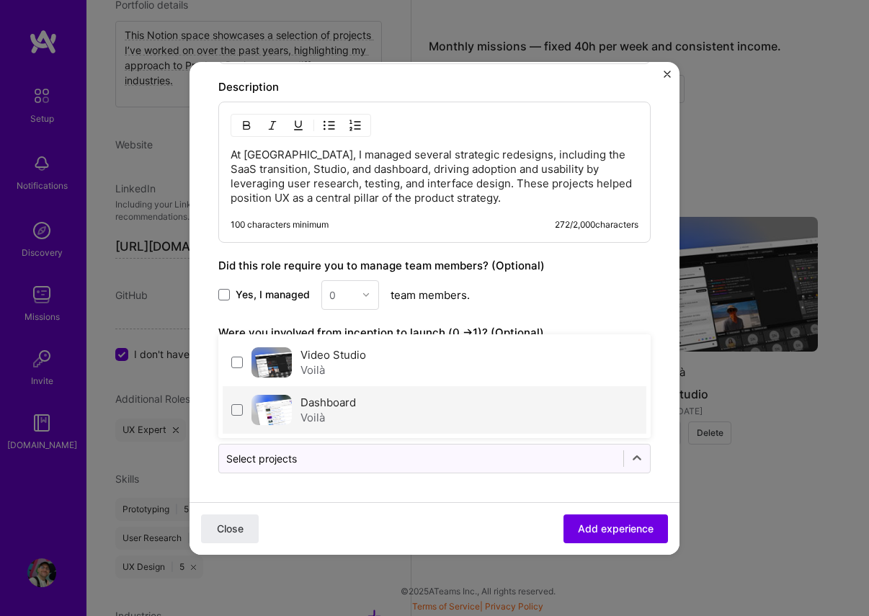
click at [252, 406] on img at bounding box center [272, 410] width 40 height 30
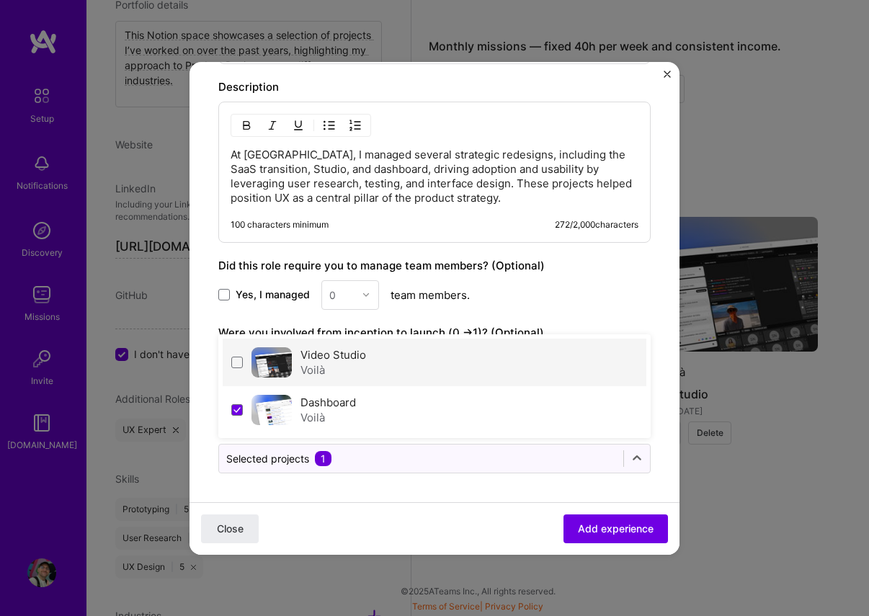
click at [241, 368] on div "Video Studio Voilà" at bounding box center [435, 363] width 424 height 48
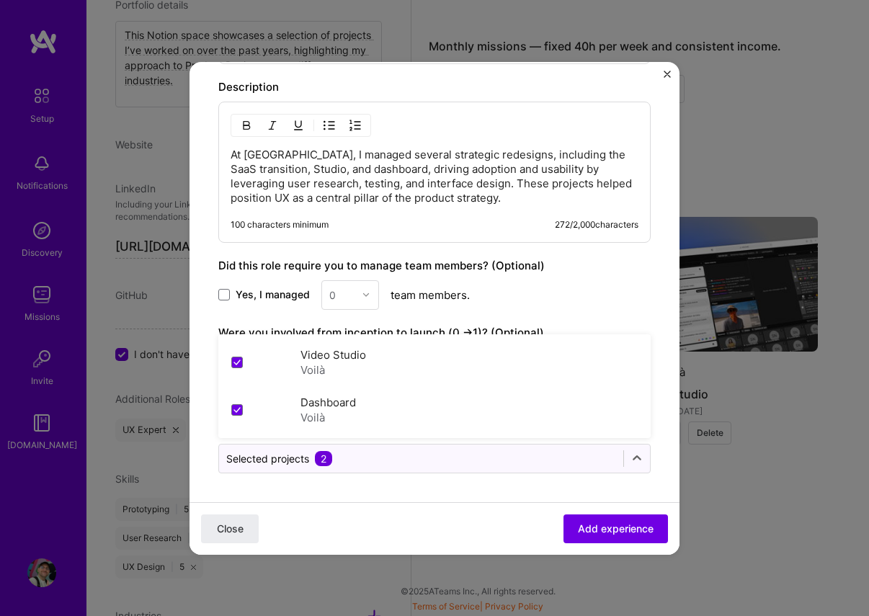
click at [603, 525] on span "Add experience" at bounding box center [616, 528] width 76 height 14
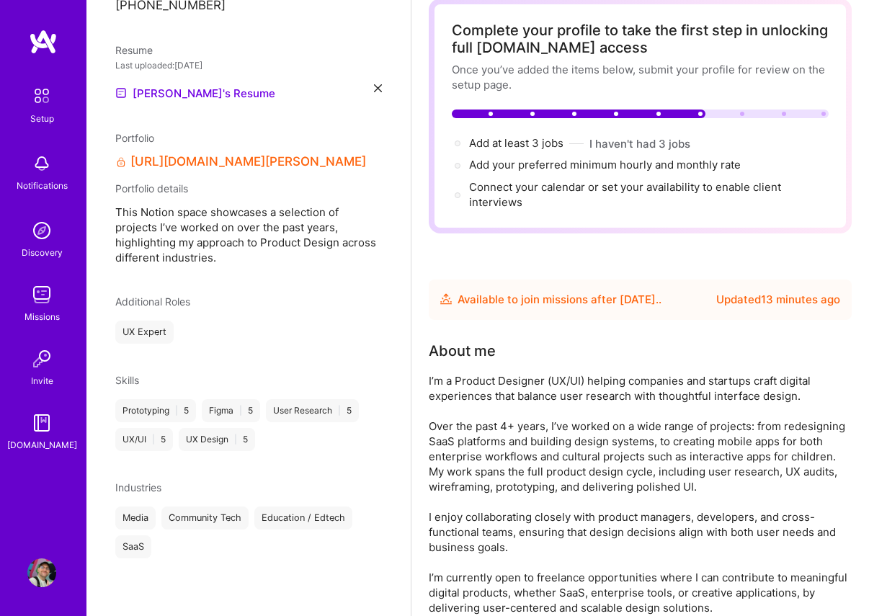
scroll to position [0, 0]
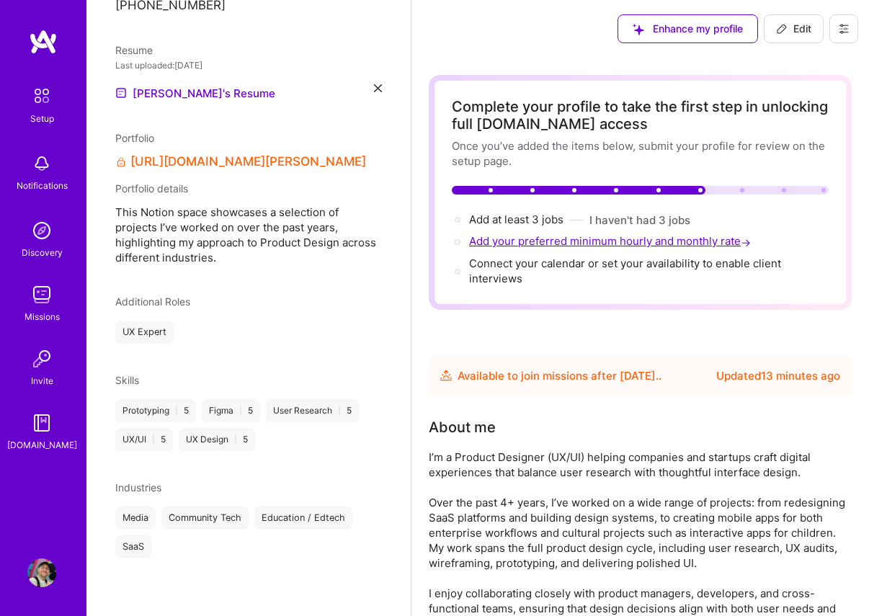
click at [518, 245] on span "Add your preferred minimum hourly and monthly rate →" at bounding box center [611, 241] width 285 height 14
select select "FR"
select select "Future Date"
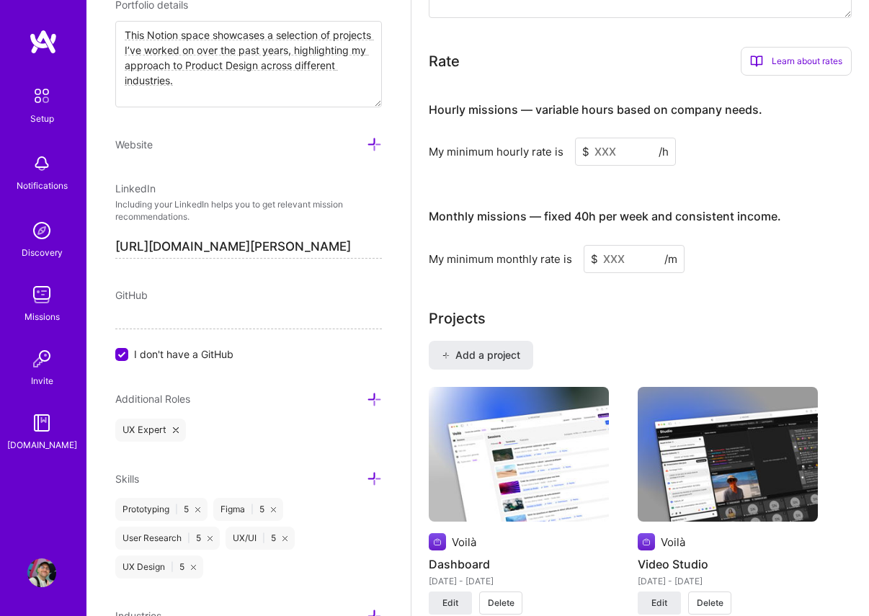
scroll to position [1025, 0]
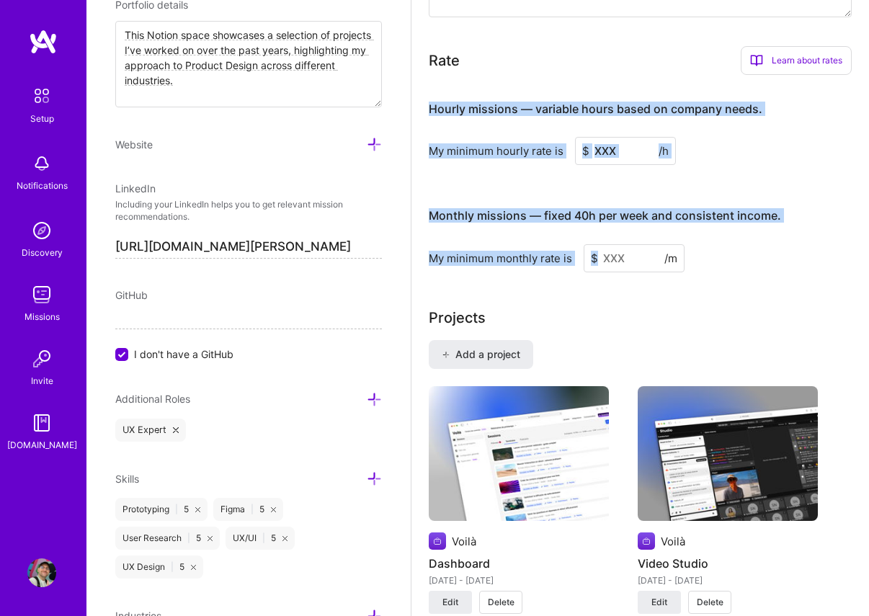
drag, startPoint x: 431, startPoint y: 107, endPoint x: 685, endPoint y: 259, distance: 296.0
click at [685, 259] on div "Hourly missions — variable hours based on company needs. My minimum hourly rate…" at bounding box center [640, 178] width 423 height 185
copy div "Hourly missions — variable hours based on company needs. My minimum hourly rate…"
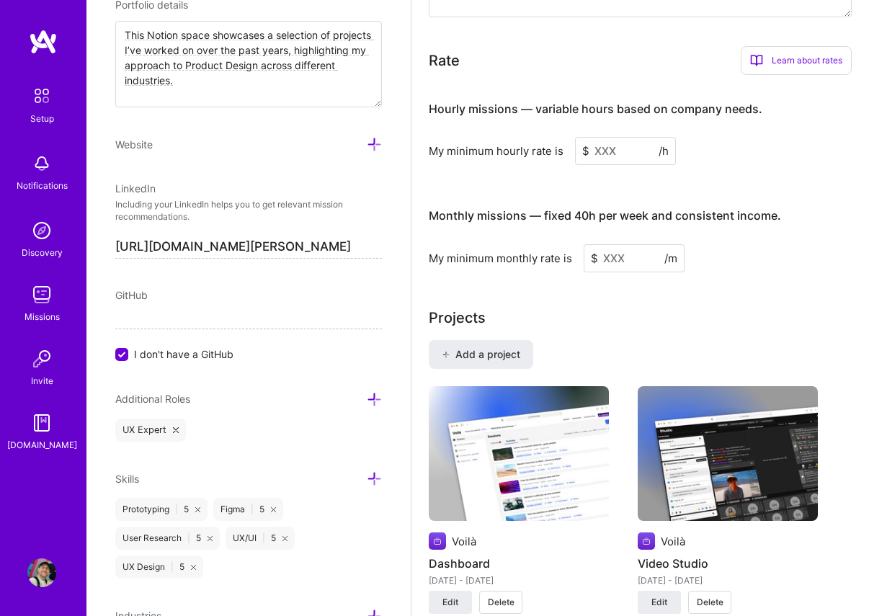
click at [708, 257] on div "My minimum monthly rate is $ /m" at bounding box center [640, 258] width 423 height 28
click at [610, 153] on input at bounding box center [625, 151] width 101 height 28
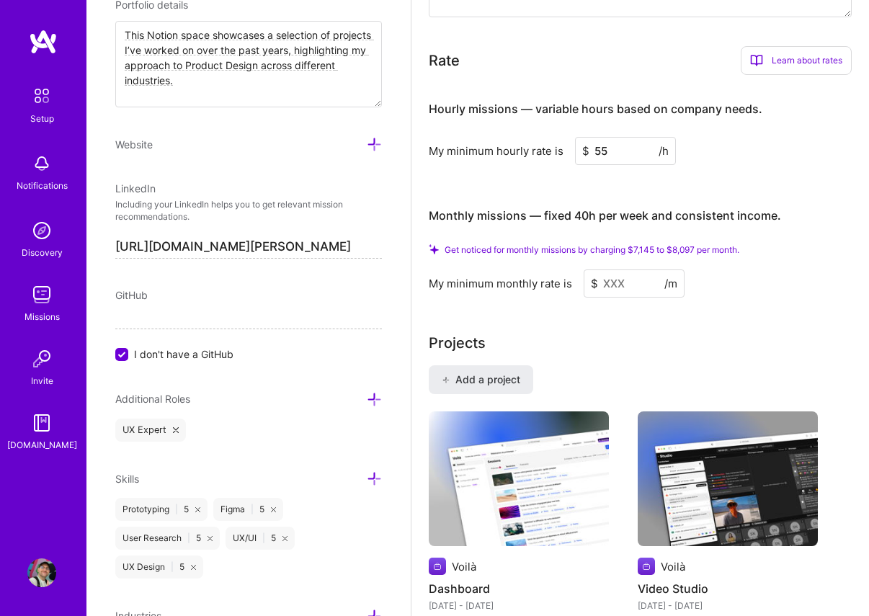
type input "55"
click at [630, 286] on input at bounding box center [634, 284] width 101 height 28
click at [501, 252] on span "Get noticed for monthly missions by charging $7,145 to $8,097 per month." at bounding box center [592, 249] width 295 height 11
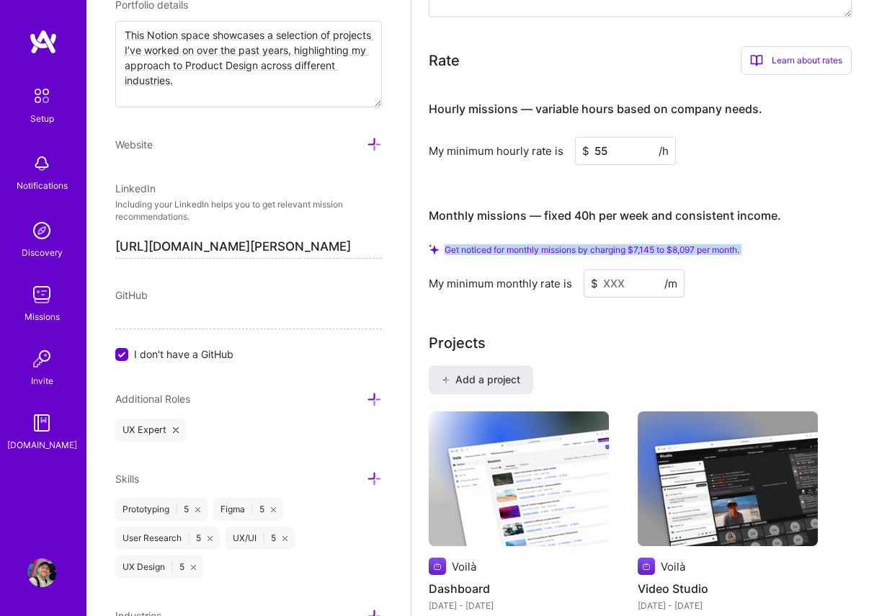
click at [501, 252] on span "Get noticed for monthly missions by charging $7,145 to $8,097 per month." at bounding box center [592, 249] width 295 height 11
copy span "Get noticed for monthly missions by charging $7,145 to $8,097 per month."
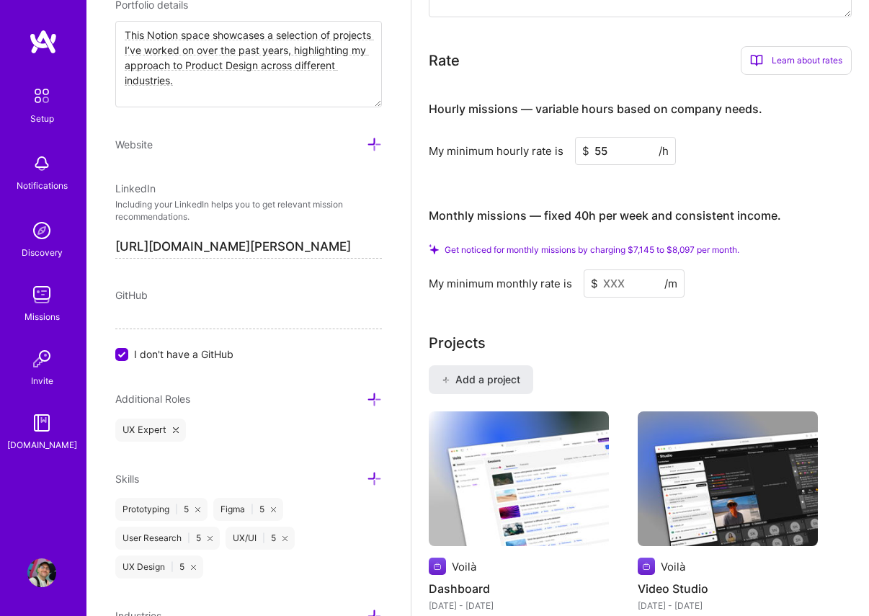
click at [624, 278] on input at bounding box center [634, 284] width 101 height 28
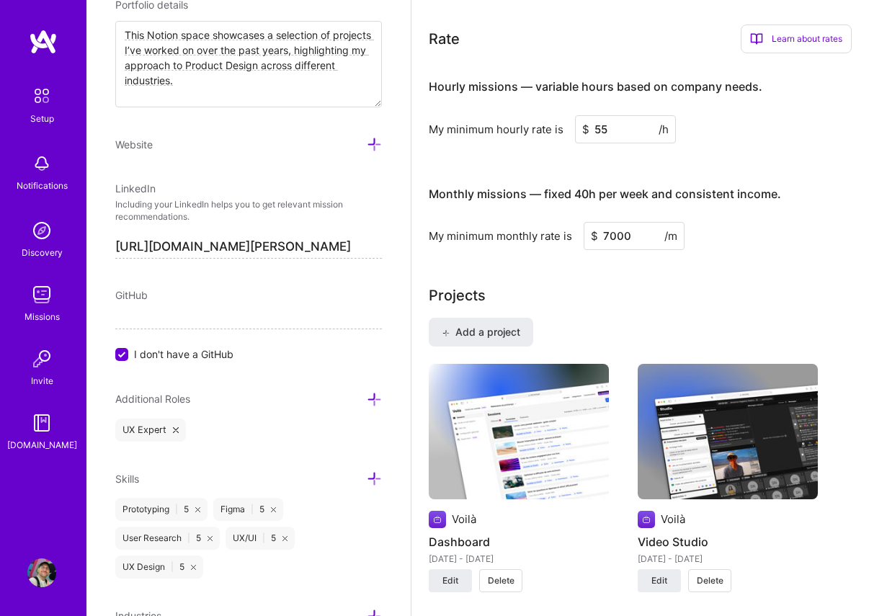
type input "7000"
click at [759, 213] on div "Monthly missions — fixed 40h per week and consistent income." at bounding box center [605, 194] width 352 height 45
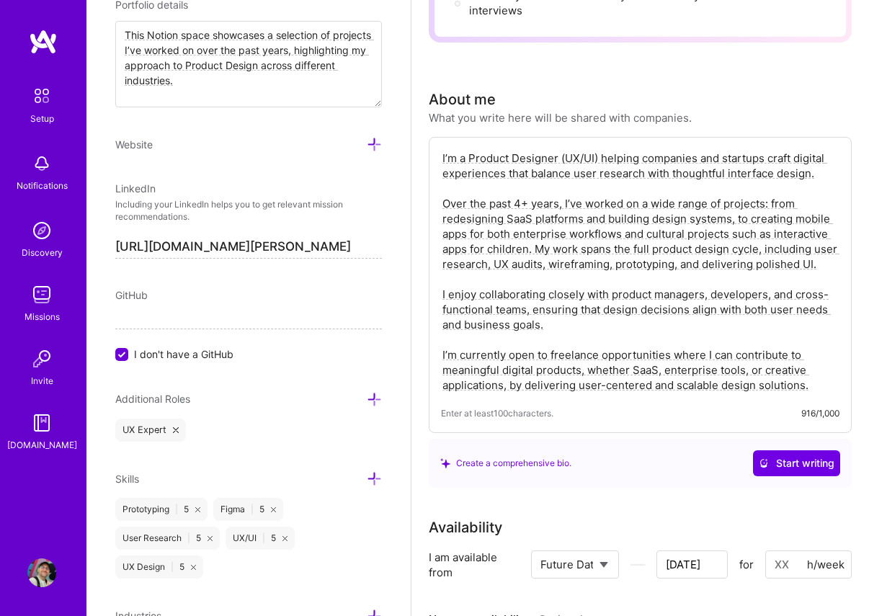
scroll to position [0, 0]
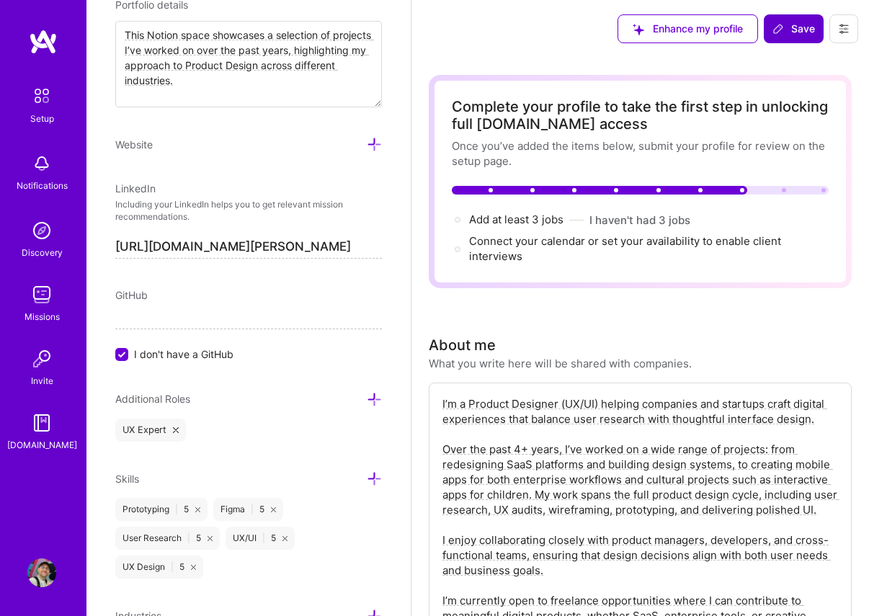
click at [786, 30] on span "Save" at bounding box center [794, 29] width 43 height 14
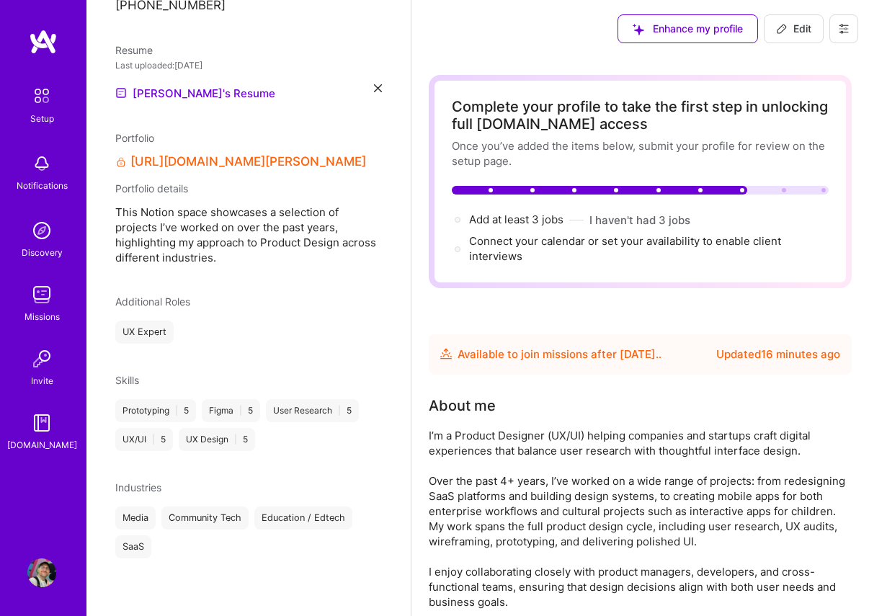
scroll to position [483, 0]
click at [517, 223] on span "Add at least 3 jobs →" at bounding box center [522, 220] width 107 height 14
select select "FR"
select select "Future Date"
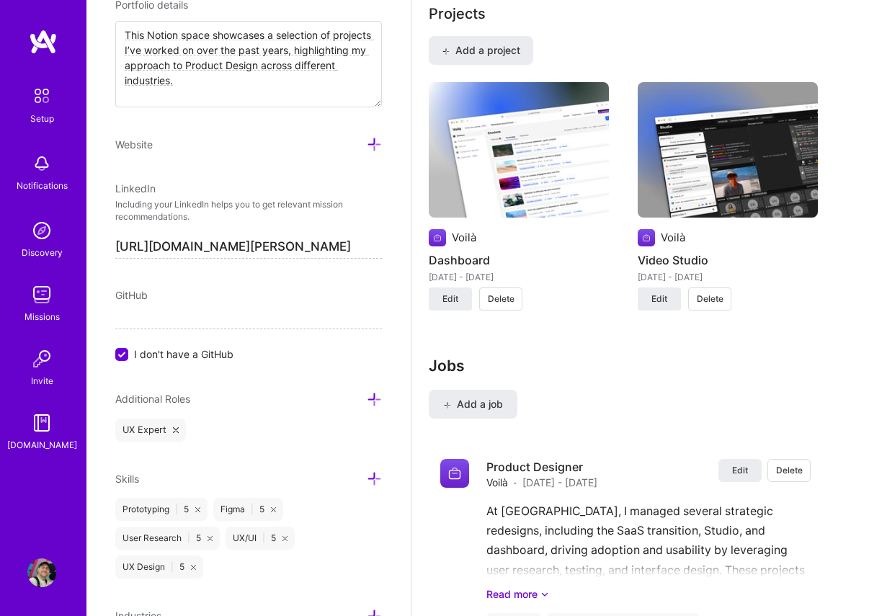
scroll to position [1385, 0]
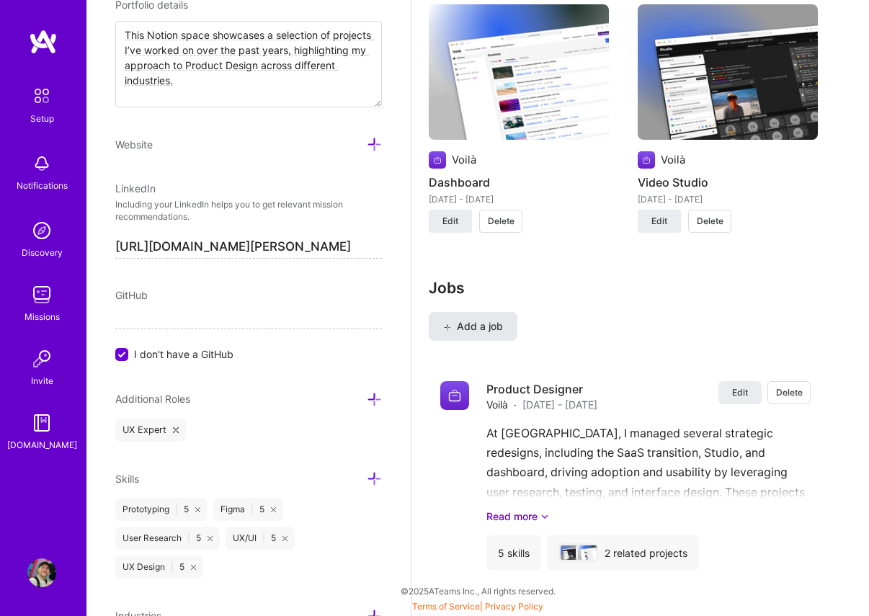
click at [484, 324] on span "Add a job" at bounding box center [473, 326] width 60 height 14
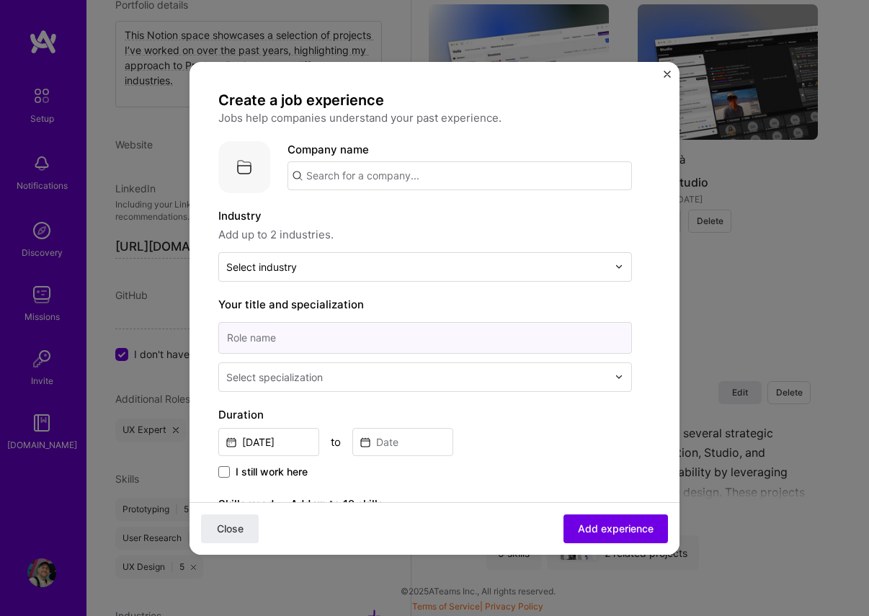
click at [267, 328] on input at bounding box center [425, 338] width 414 height 32
type input "UX Designer"
click at [252, 375] on div "Select specialization" at bounding box center [274, 377] width 97 height 15
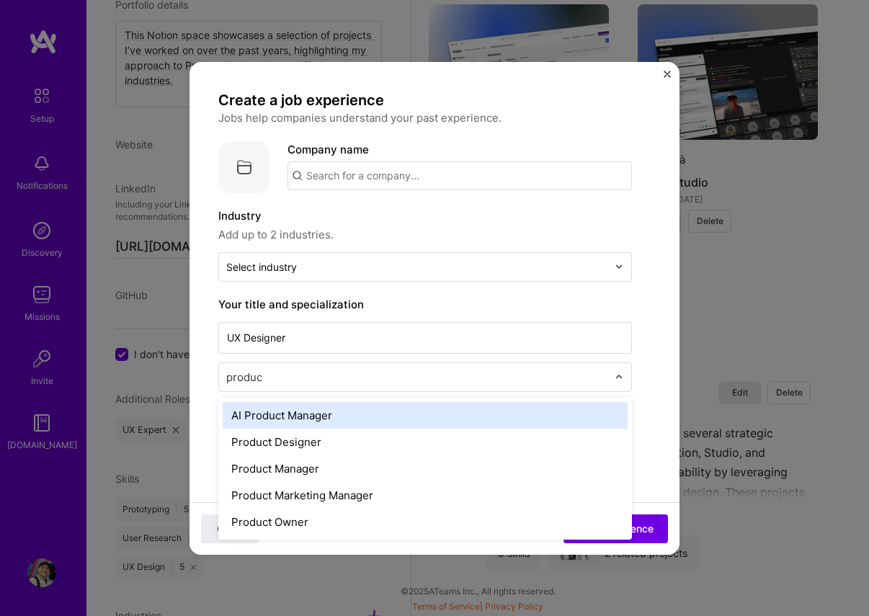
type input "product"
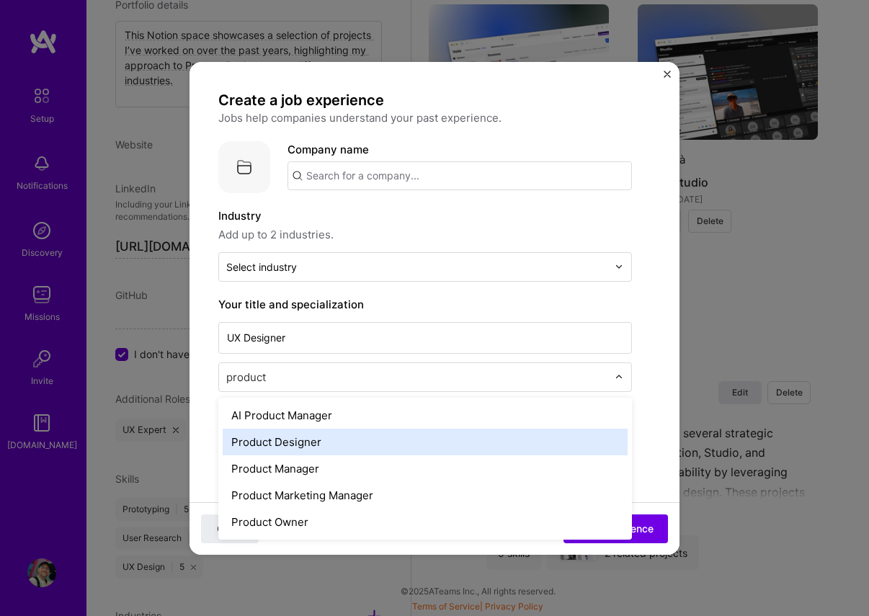
click at [303, 435] on div "Product Designer" at bounding box center [425, 442] width 405 height 27
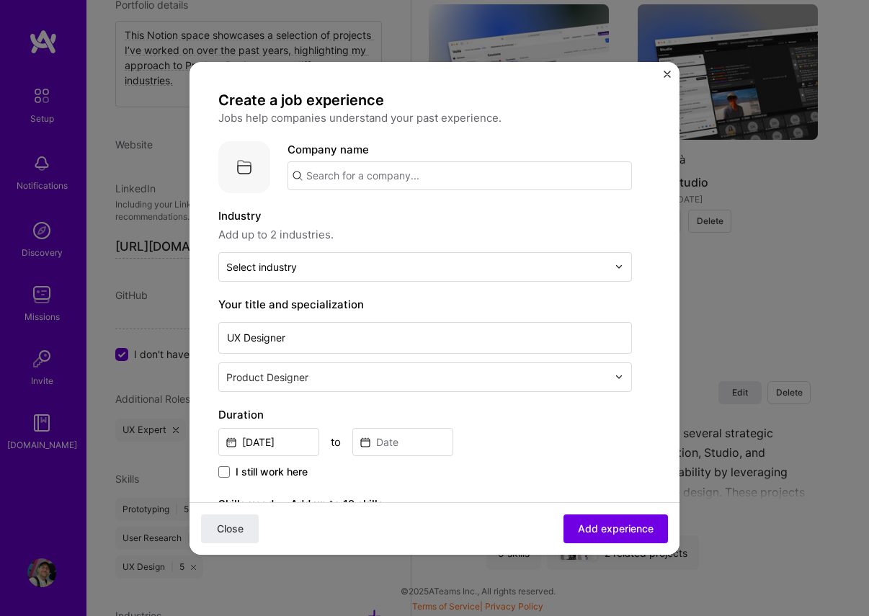
click at [375, 181] on input "text" at bounding box center [460, 175] width 344 height 29
type input "Apini"
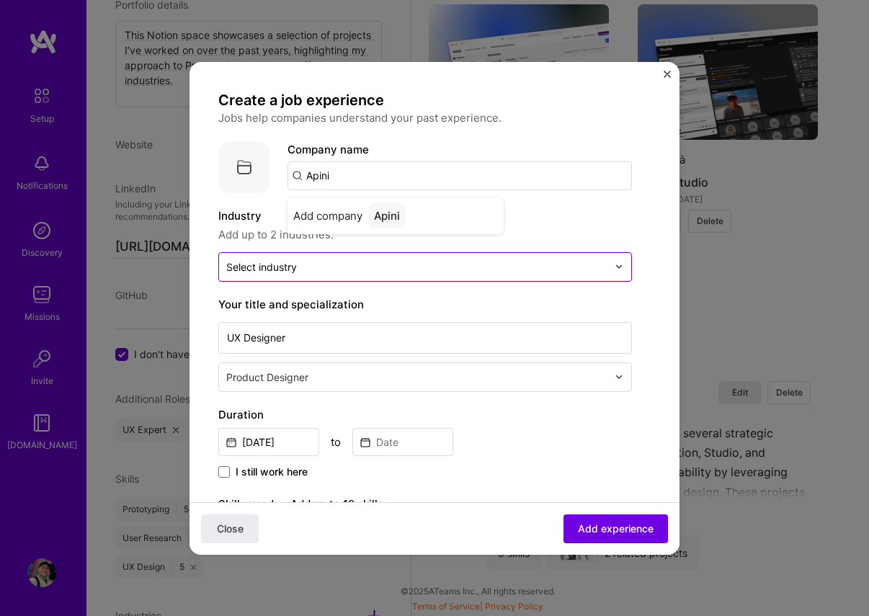
click at [326, 280] on div "Select industry 0" at bounding box center [417, 267] width 396 height 28
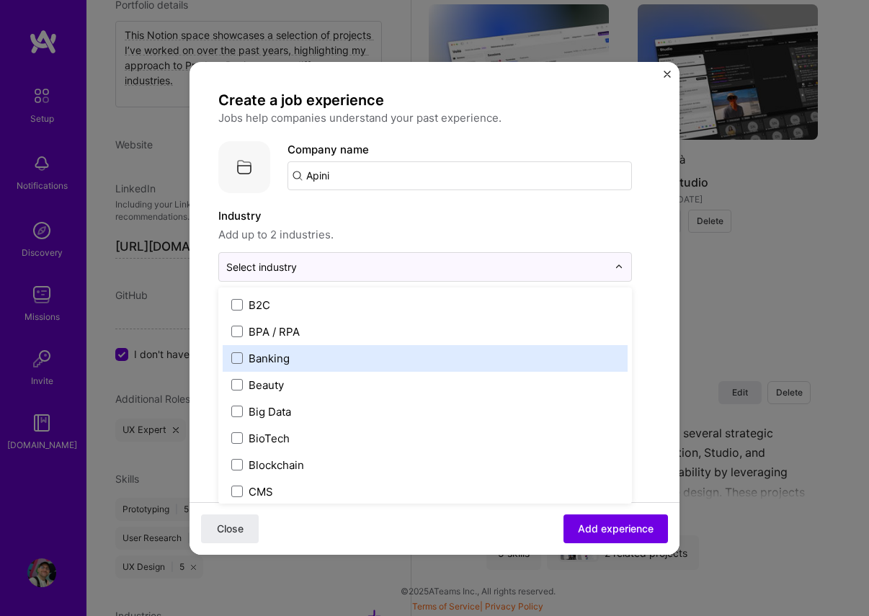
scroll to position [391, 0]
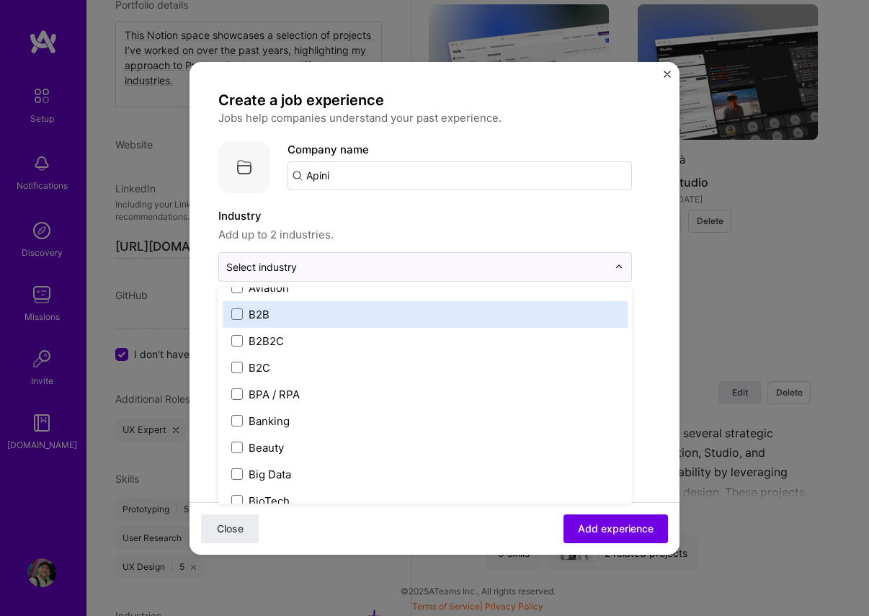
click at [278, 313] on label "B2B" at bounding box center [425, 314] width 388 height 15
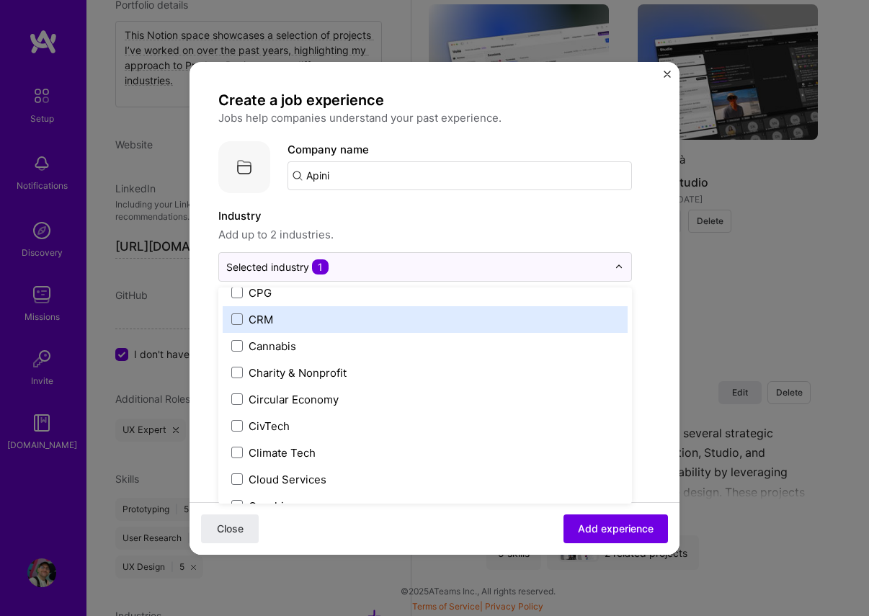
scroll to position [693, 0]
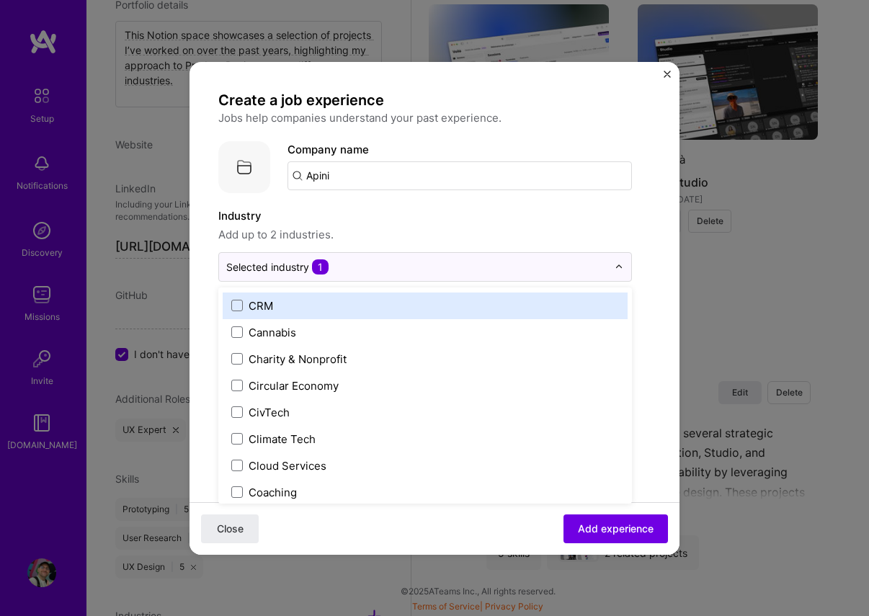
click at [412, 212] on label "Industry" at bounding box center [425, 216] width 414 height 17
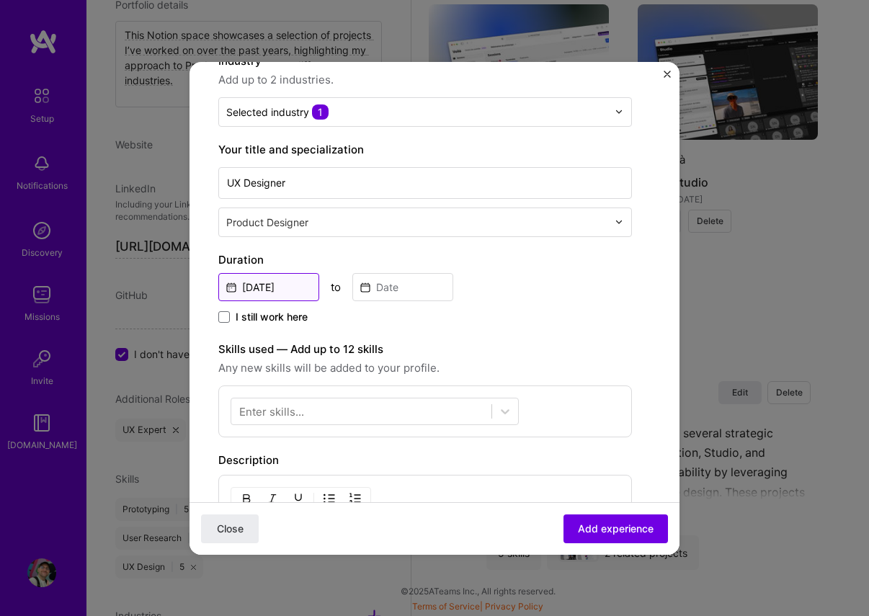
click at [273, 277] on input "[DATE]" at bounding box center [268, 287] width 101 height 28
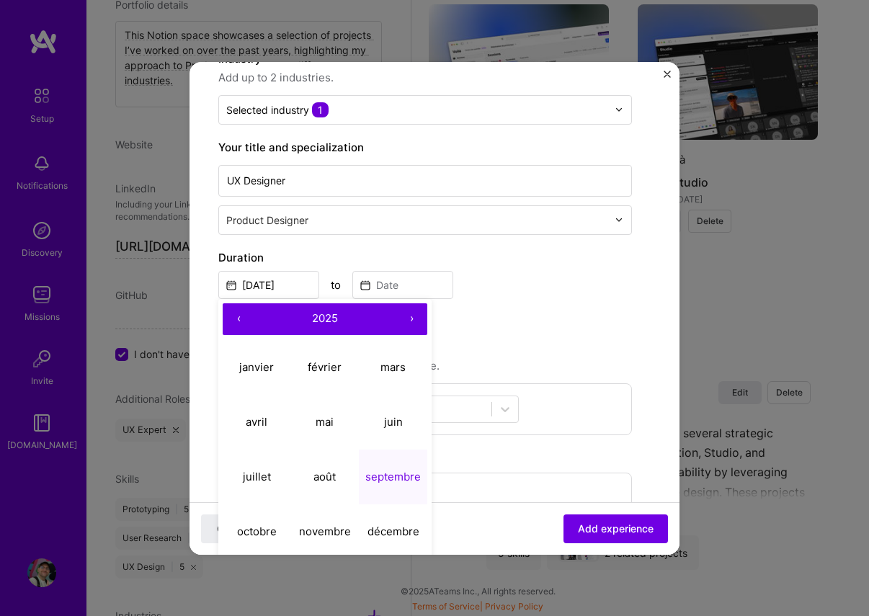
click at [236, 323] on button "‹" at bounding box center [239, 319] width 32 height 32
click at [236, 322] on button "‹" at bounding box center [239, 319] width 32 height 32
click at [266, 356] on button "janvier" at bounding box center [257, 367] width 68 height 55
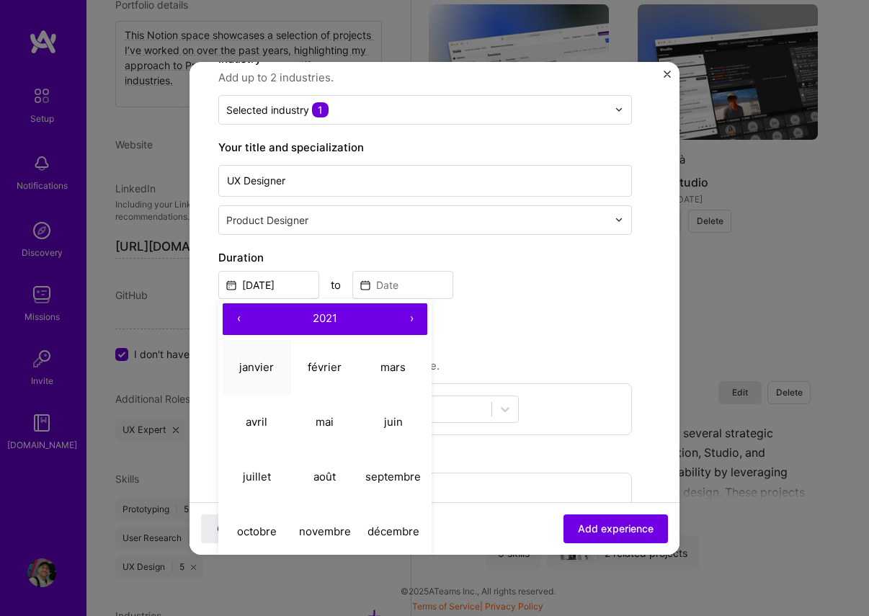
type input "[DATE]"
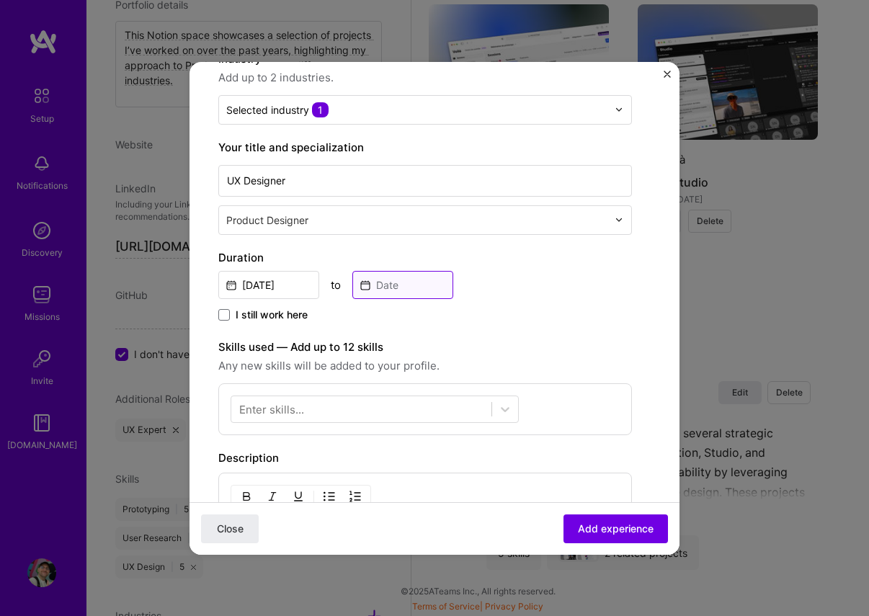
click at [366, 277] on input at bounding box center [402, 285] width 101 height 28
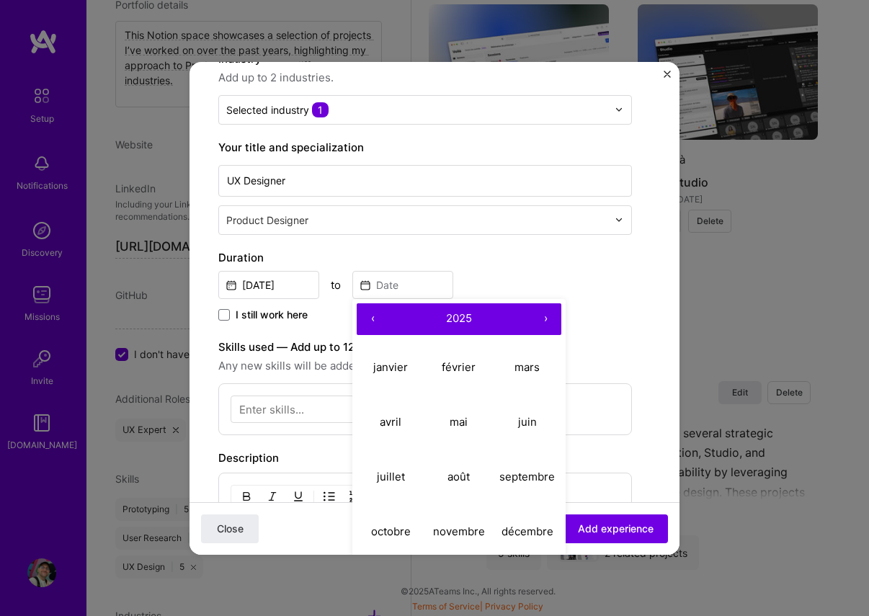
click at [548, 316] on button "›" at bounding box center [546, 319] width 32 height 32
click at [373, 319] on button "‹" at bounding box center [373, 319] width 32 height 32
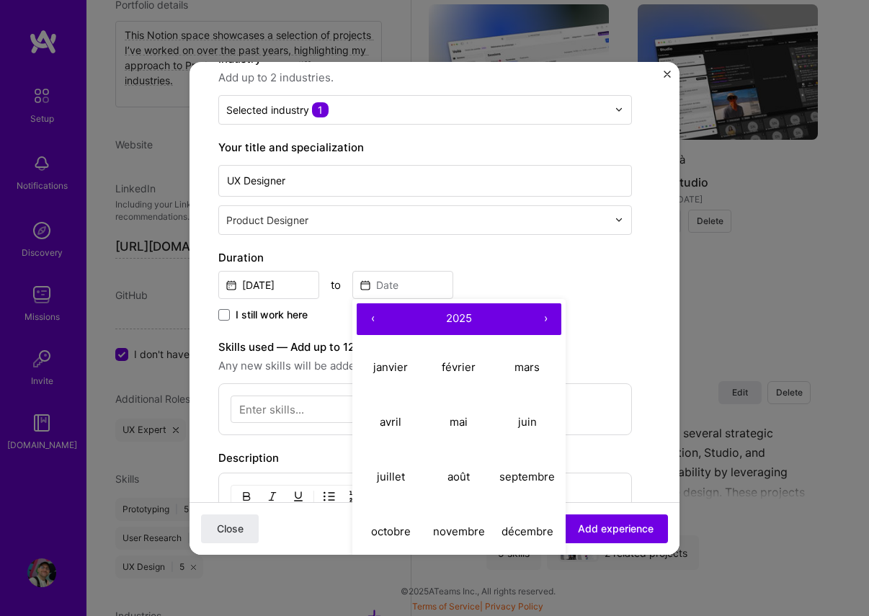
click at [373, 319] on button "‹" at bounding box center [373, 319] width 32 height 32
click at [398, 362] on abbr "janvier" at bounding box center [390, 367] width 35 height 14
type input "[DATE]"
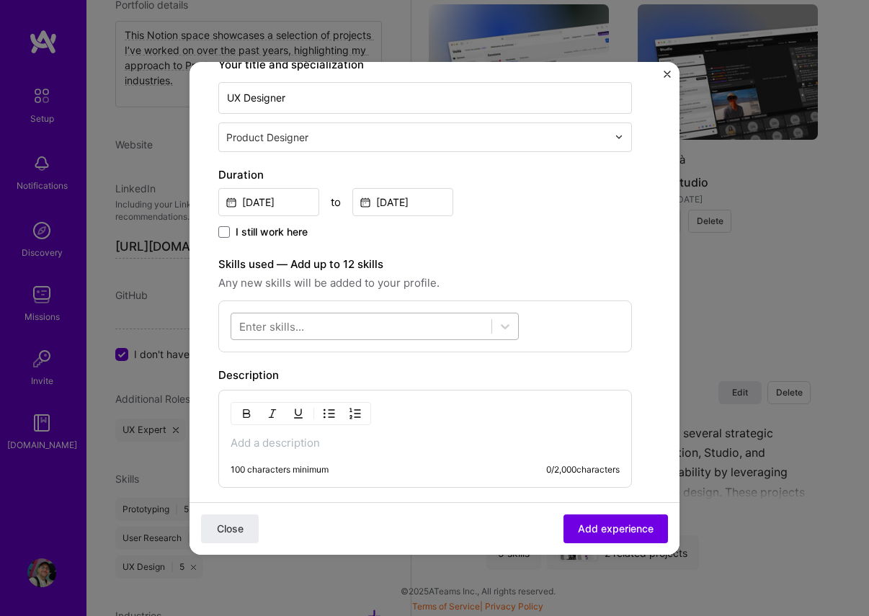
scroll to position [242, 0]
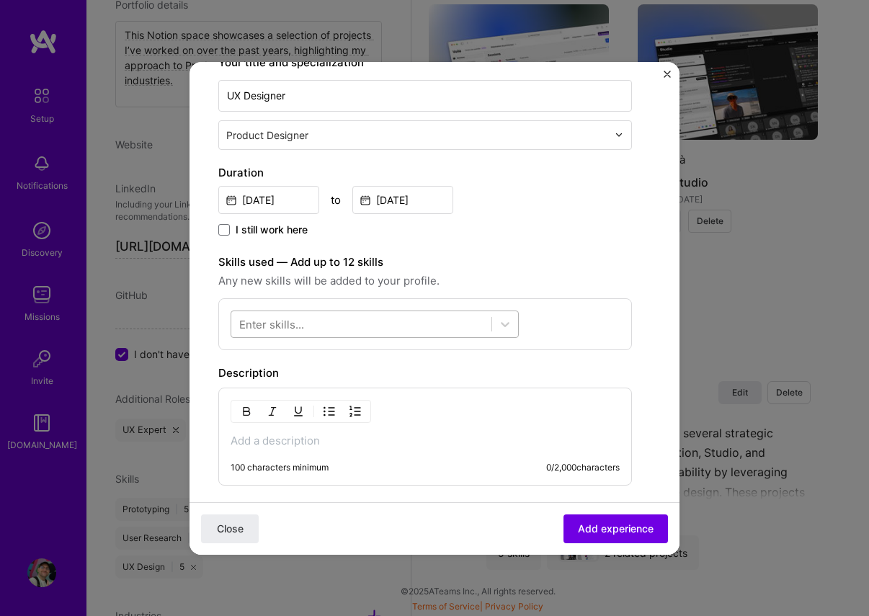
click at [358, 329] on div at bounding box center [361, 324] width 260 height 24
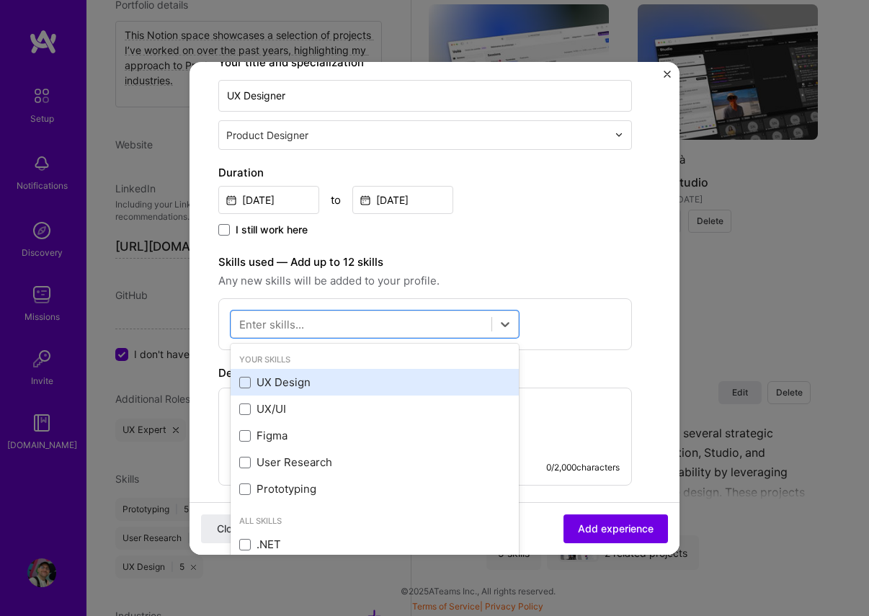
click at [263, 377] on div "UX Design" at bounding box center [374, 382] width 271 height 15
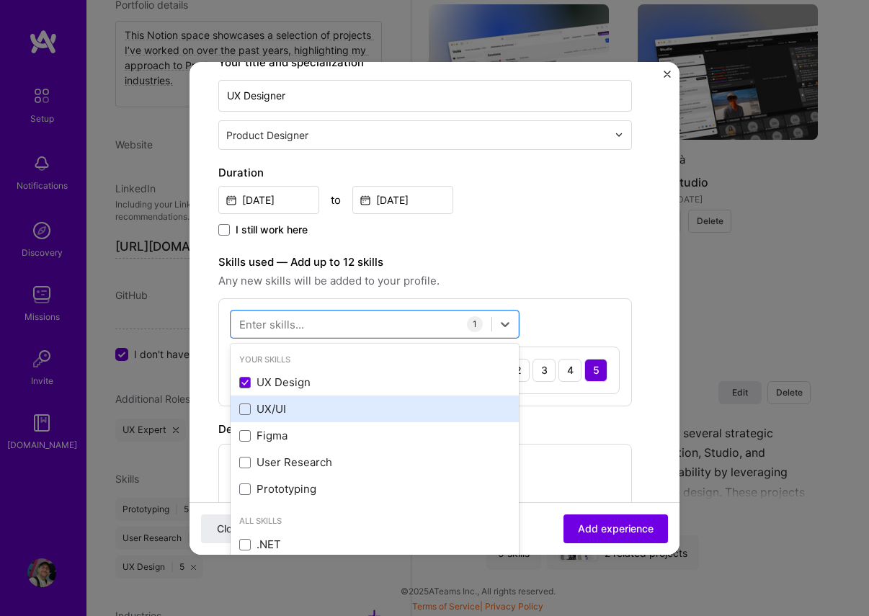
click at [269, 406] on div "UX/UI" at bounding box center [374, 408] width 271 height 15
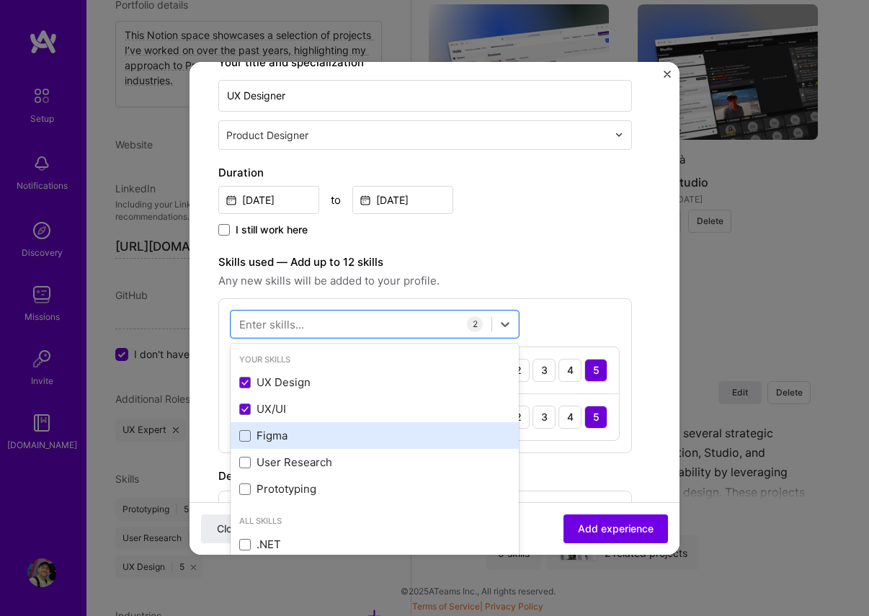
click at [270, 432] on div "Figma" at bounding box center [374, 435] width 271 height 15
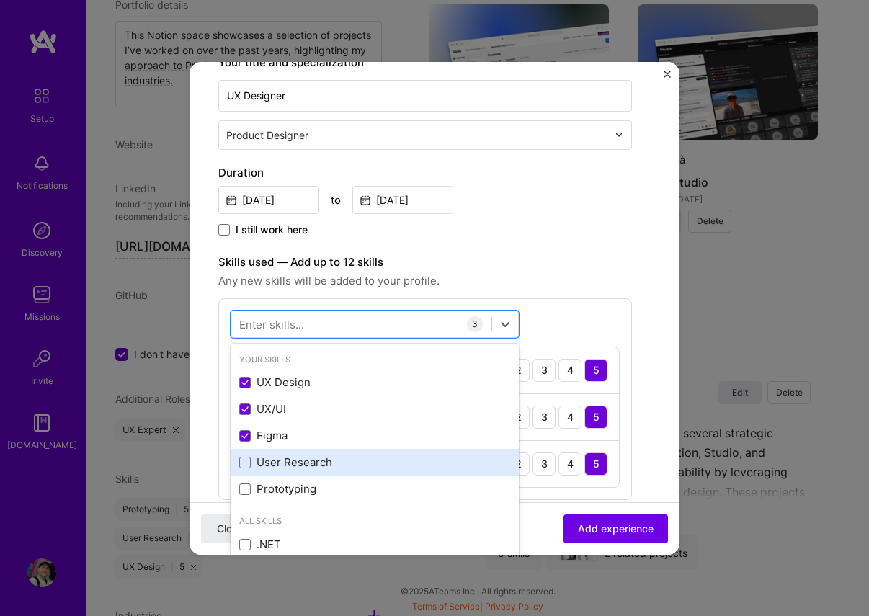
click at [271, 455] on div "User Research" at bounding box center [374, 462] width 271 height 15
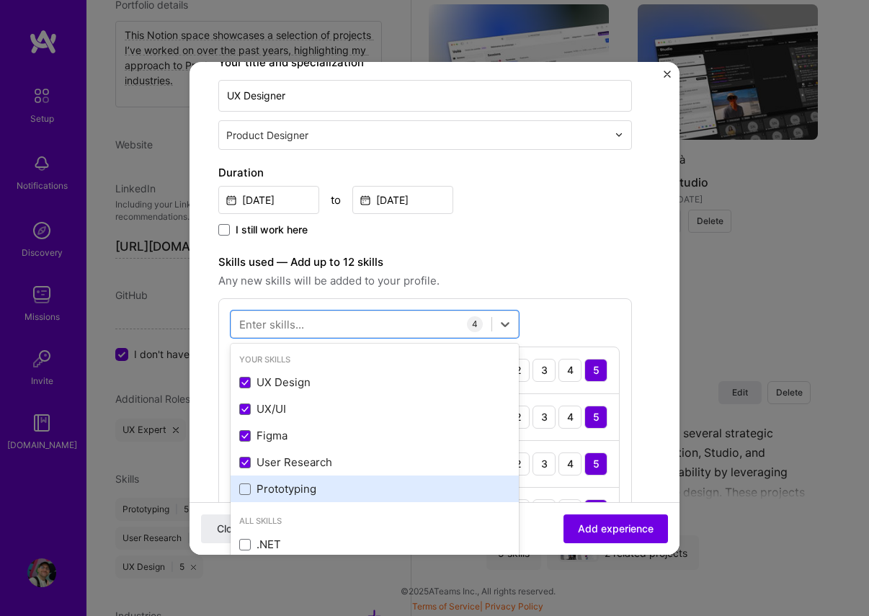
click at [272, 492] on div "Prototyping" at bounding box center [374, 488] width 271 height 15
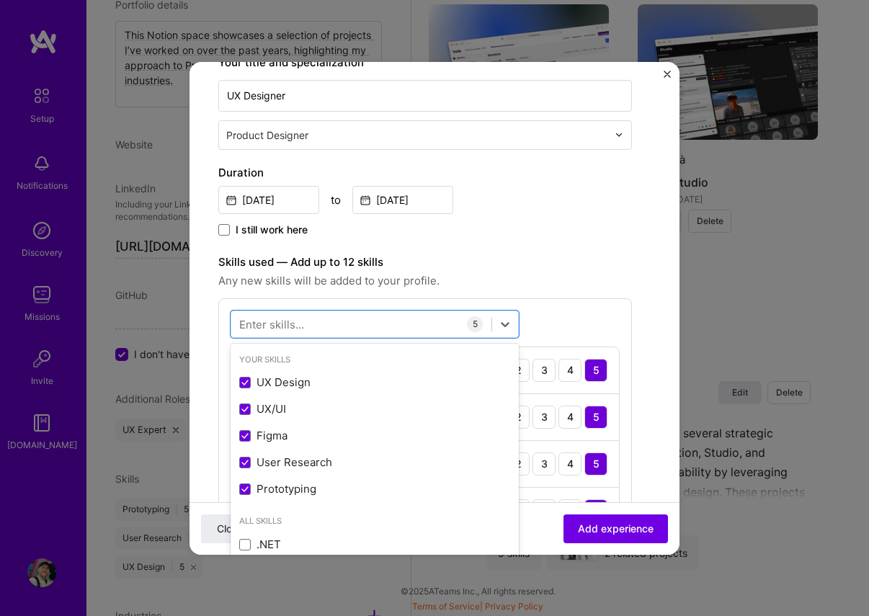
drag, startPoint x: 513, startPoint y: 245, endPoint x: 506, endPoint y: 244, distance: 7.3
click at [513, 245] on div "Create a job experience Jobs help companies understand your past experience. Co…" at bounding box center [425, 404] width 414 height 1111
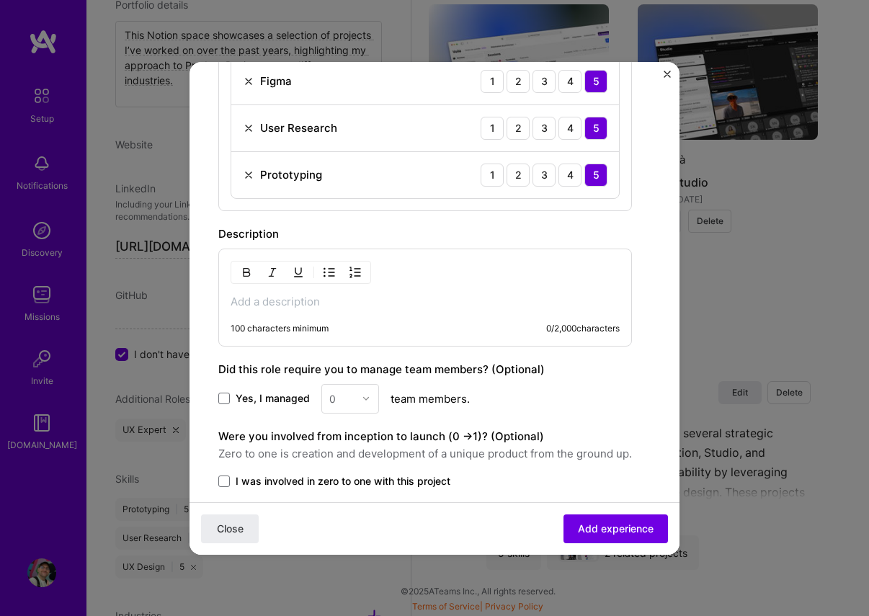
scroll to position [626, 0]
click at [288, 305] on p at bounding box center [425, 301] width 389 height 14
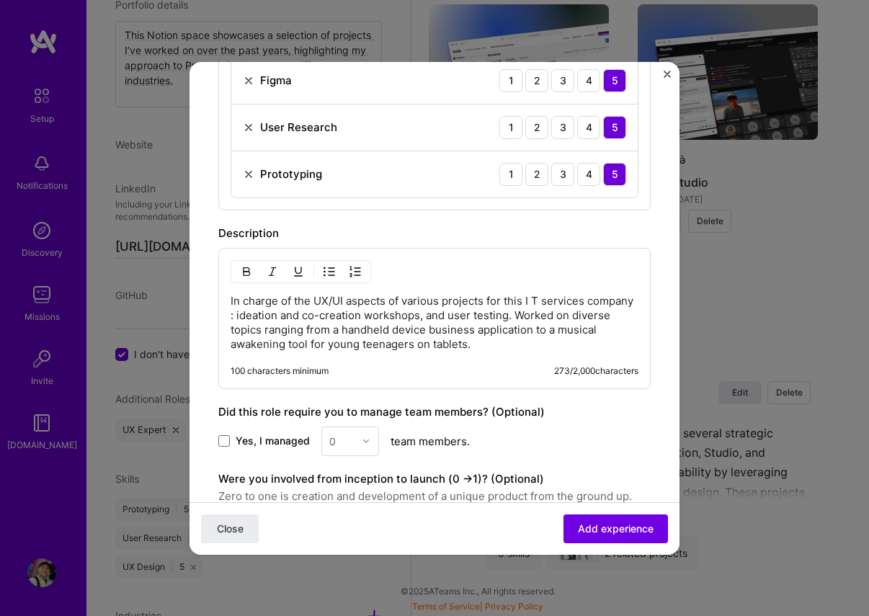
click at [534, 299] on p "In charge of the UX/UI aspects of various projects for this I T services compan…" at bounding box center [435, 323] width 408 height 58
click at [486, 346] on p "In charge of the UX/UI aspects of various projects for this IT services company…" at bounding box center [435, 323] width 408 height 58
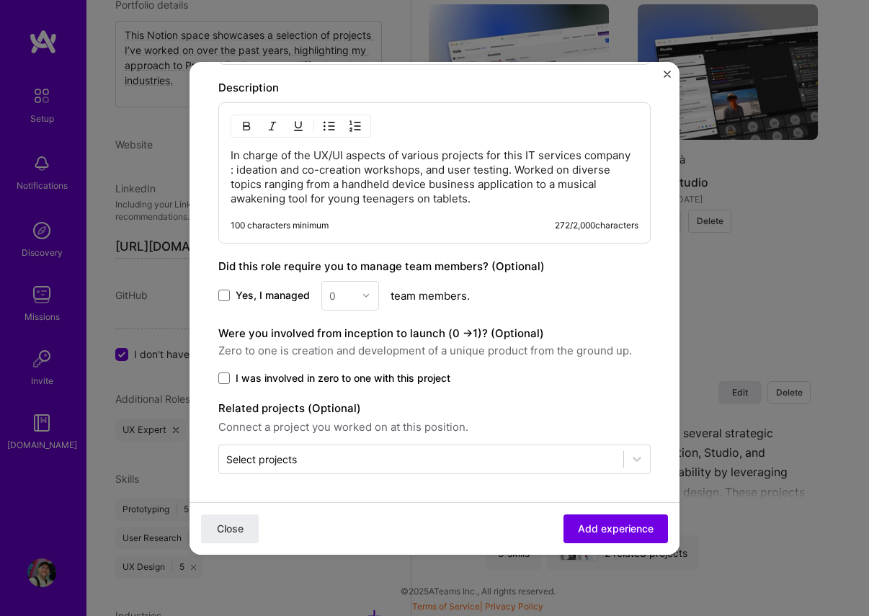
scroll to position [772, 0]
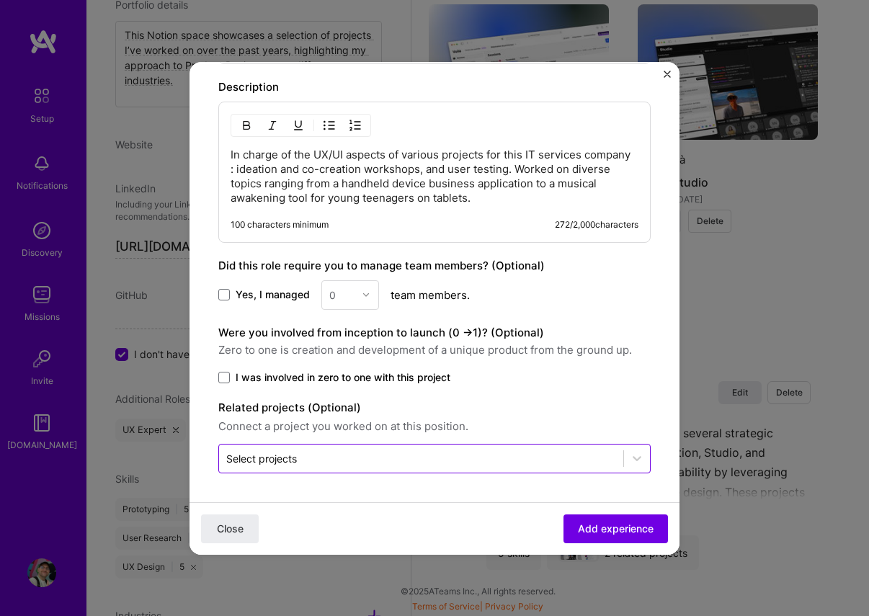
click at [337, 451] on input "text" at bounding box center [421, 458] width 390 height 15
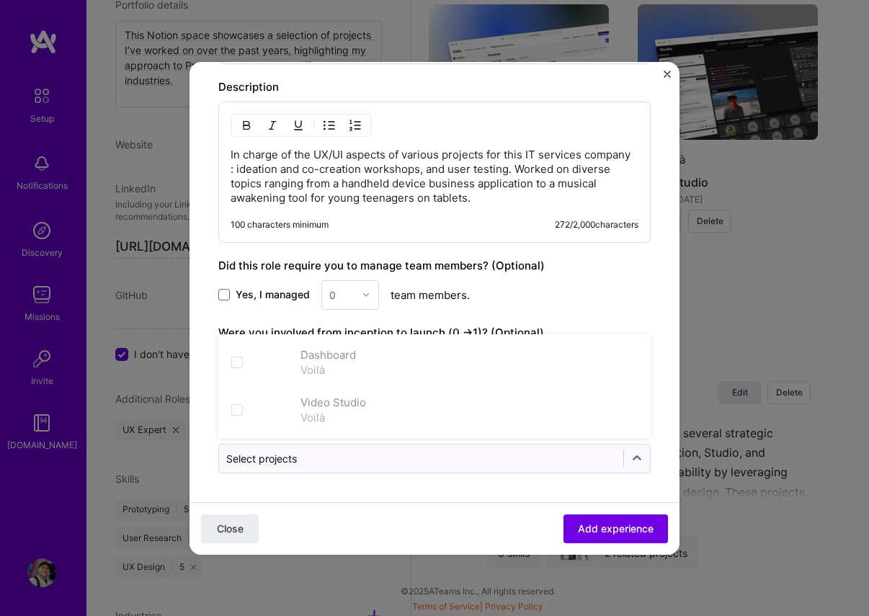
drag, startPoint x: 675, startPoint y: 321, endPoint x: 628, endPoint y: 486, distance: 170.9
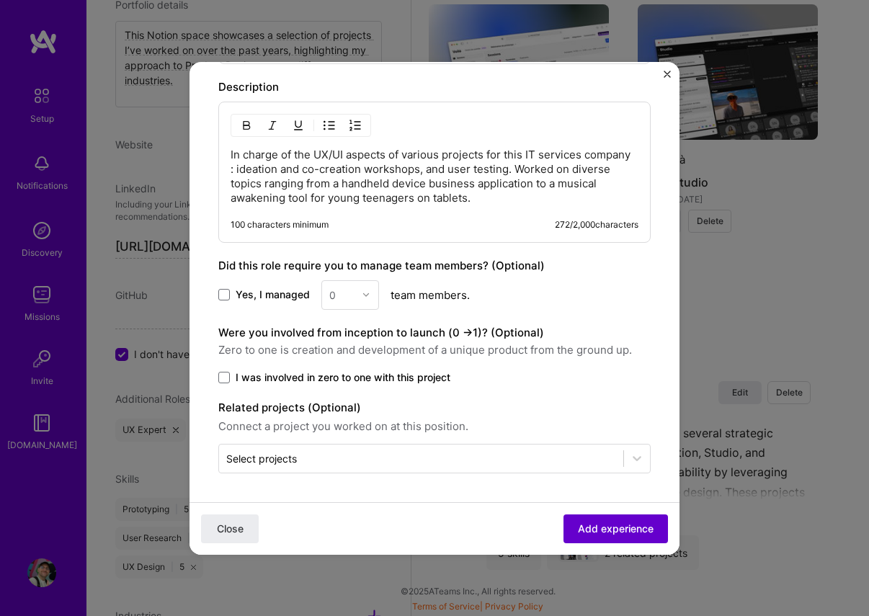
click at [618, 521] on span "Add experience" at bounding box center [616, 528] width 76 height 14
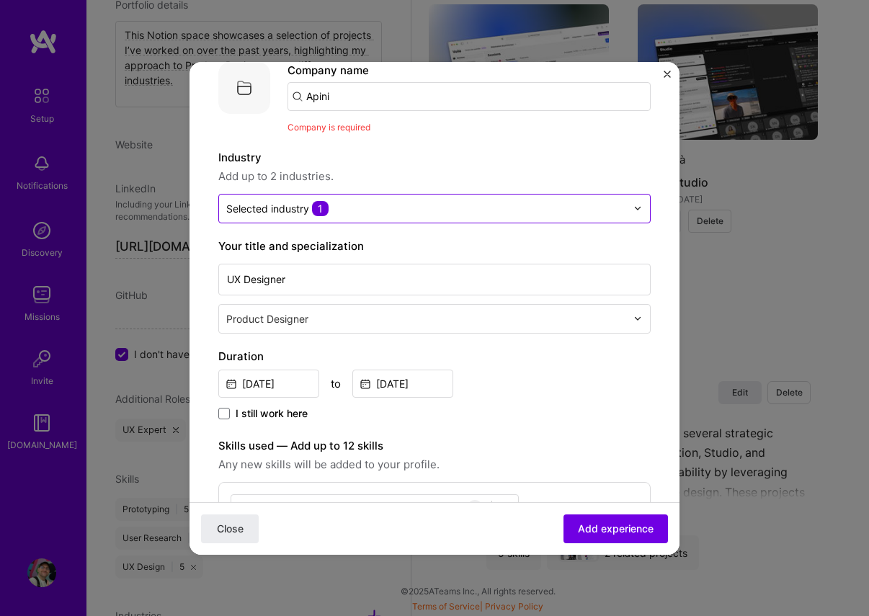
scroll to position [0, 0]
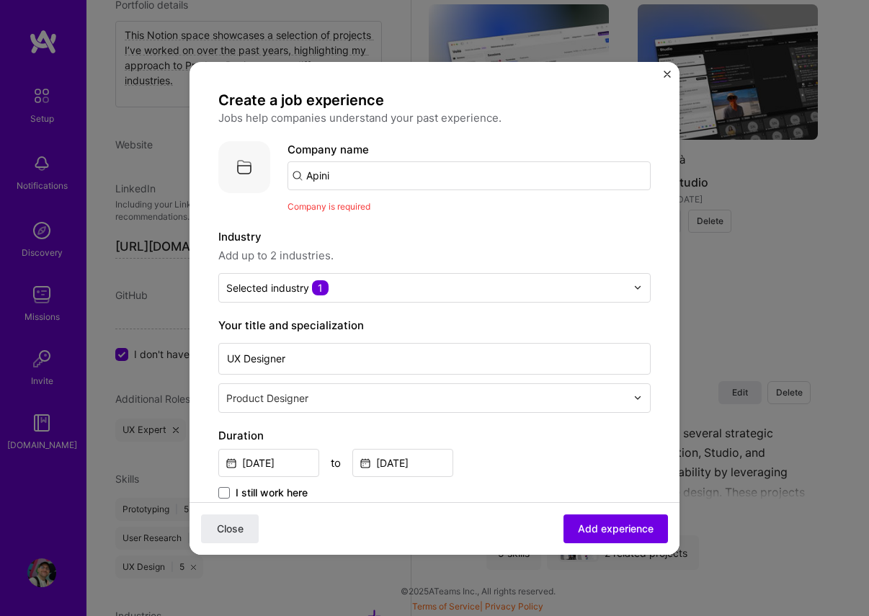
click at [347, 180] on input "Apini" at bounding box center [469, 175] width 363 height 29
type input "Apini"
click at [405, 213] on div "Apini" at bounding box center [386, 215] width 37 height 25
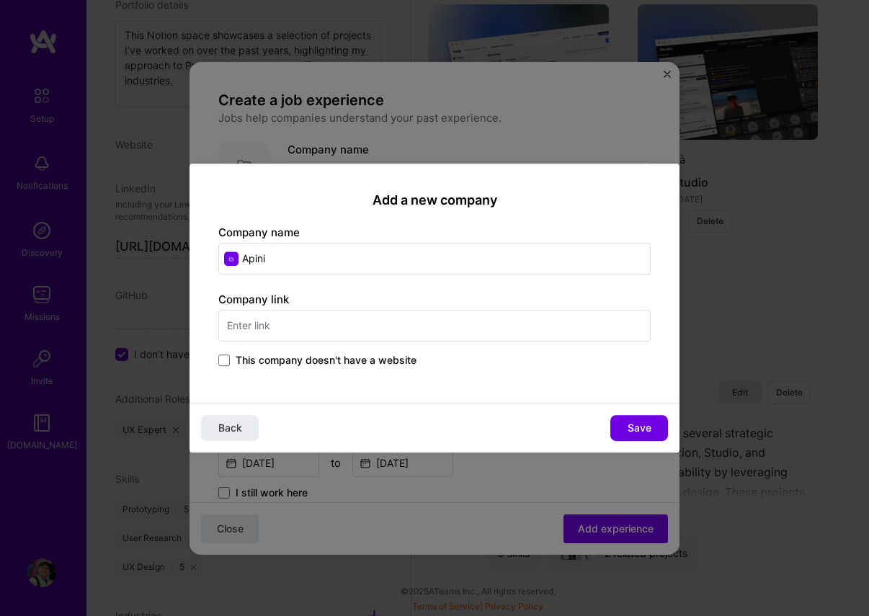
click at [350, 356] on span "This company doesn't have a website" at bounding box center [326, 360] width 181 height 14
click at [0, 0] on input "This company doesn't have a website" at bounding box center [0, 0] width 0 height 0
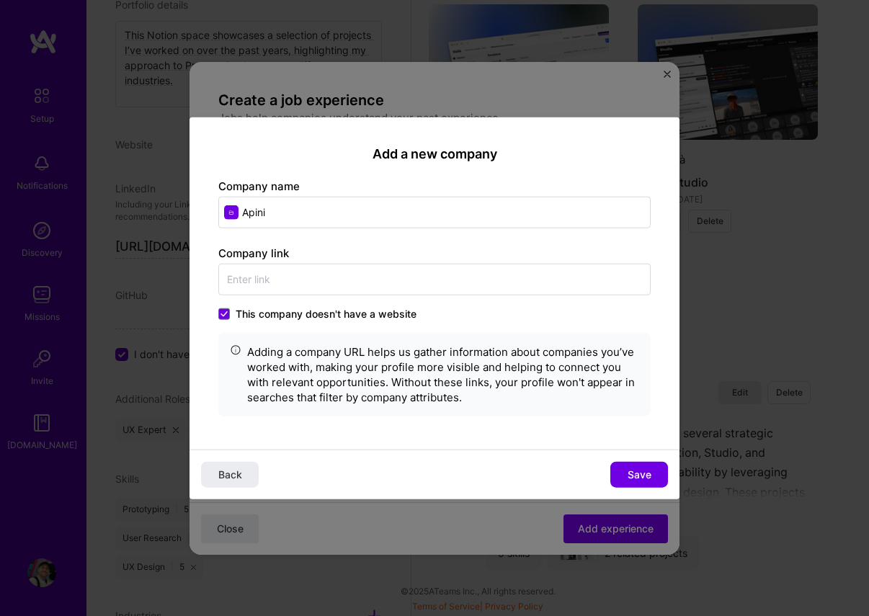
drag, startPoint x: 644, startPoint y: 468, endPoint x: 635, endPoint y: 467, distance: 9.5
click at [644, 468] on span "Save" at bounding box center [640, 475] width 24 height 14
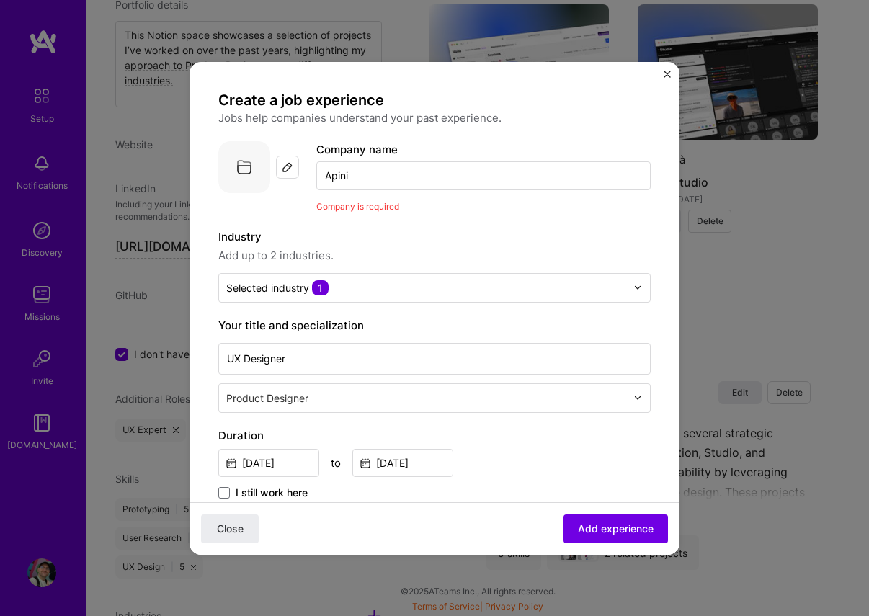
click at [377, 179] on input "Apini" at bounding box center [483, 175] width 334 height 29
click at [285, 170] on img at bounding box center [288, 167] width 12 height 12
click at [608, 525] on span "Add experience" at bounding box center [616, 528] width 76 height 14
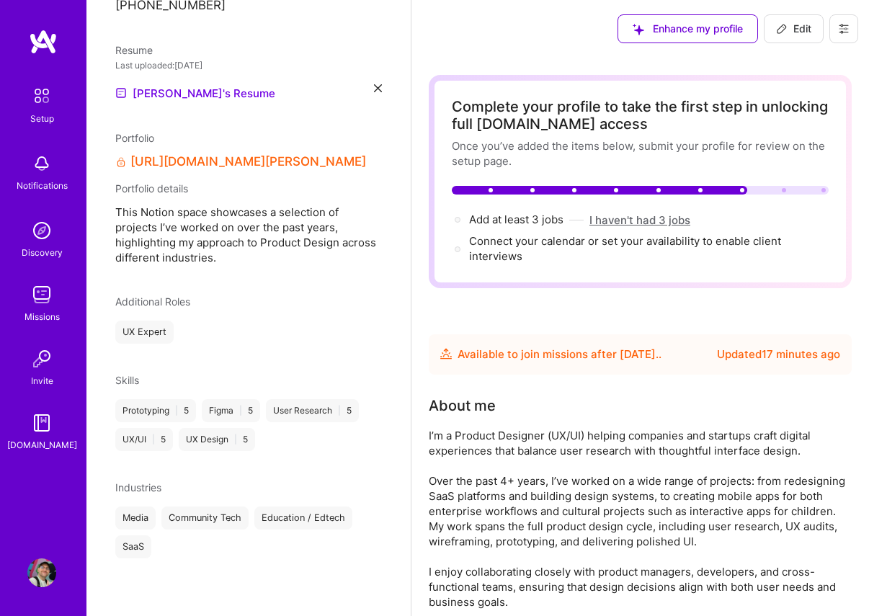
click at [655, 215] on button "I haven't had 3 jobs" at bounding box center [639, 220] width 101 height 15
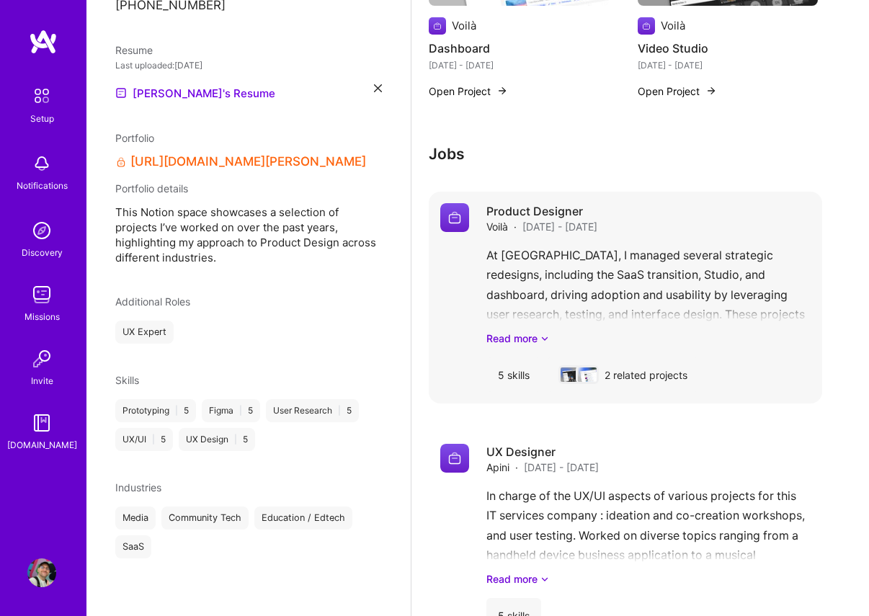
scroll to position [908, 0]
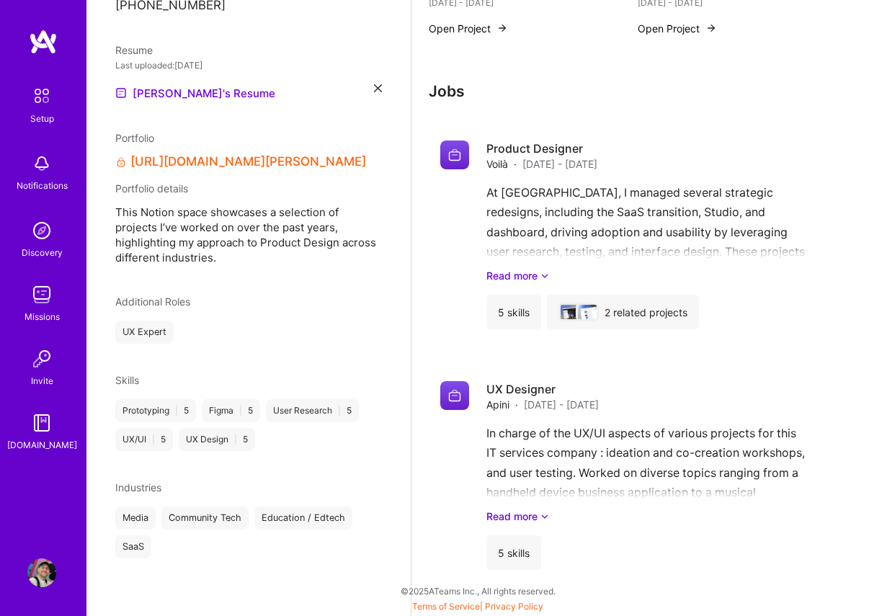
drag, startPoint x: 453, startPoint y: 89, endPoint x: 551, endPoint y: 110, distance: 100.2
click at [453, 89] on h3 "Jobs" at bounding box center [625, 91] width 393 height 18
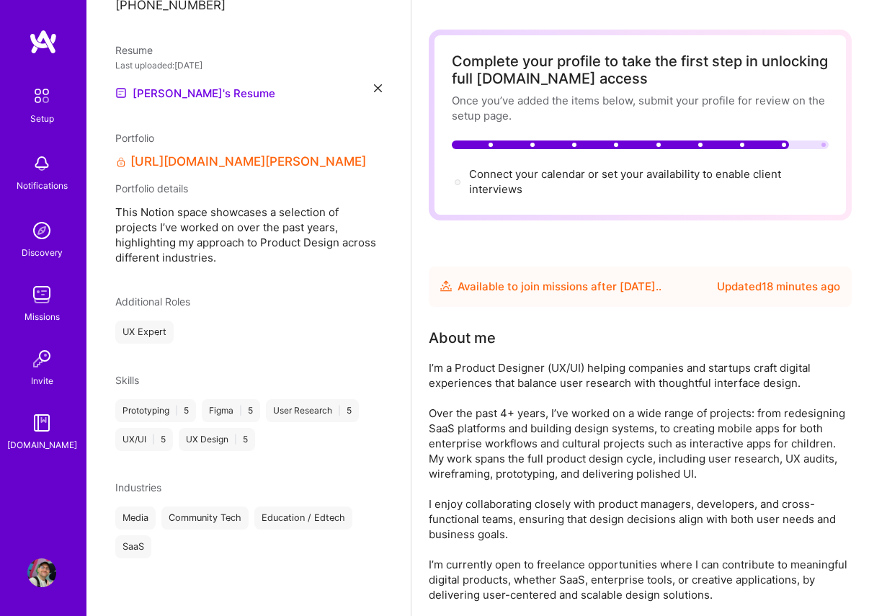
scroll to position [0, 0]
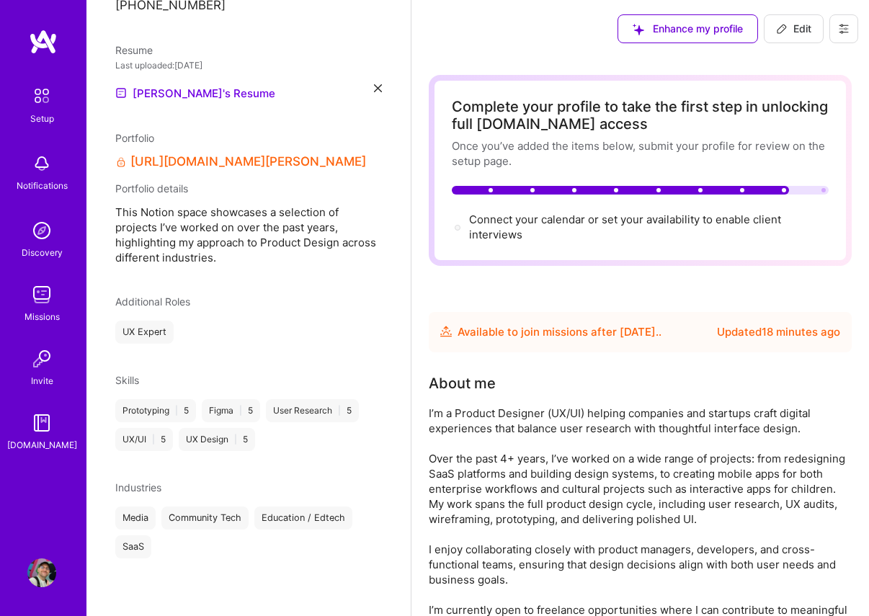
click at [797, 25] on span "Edit" at bounding box center [793, 29] width 35 height 14
select select "FR"
select select "Future Date"
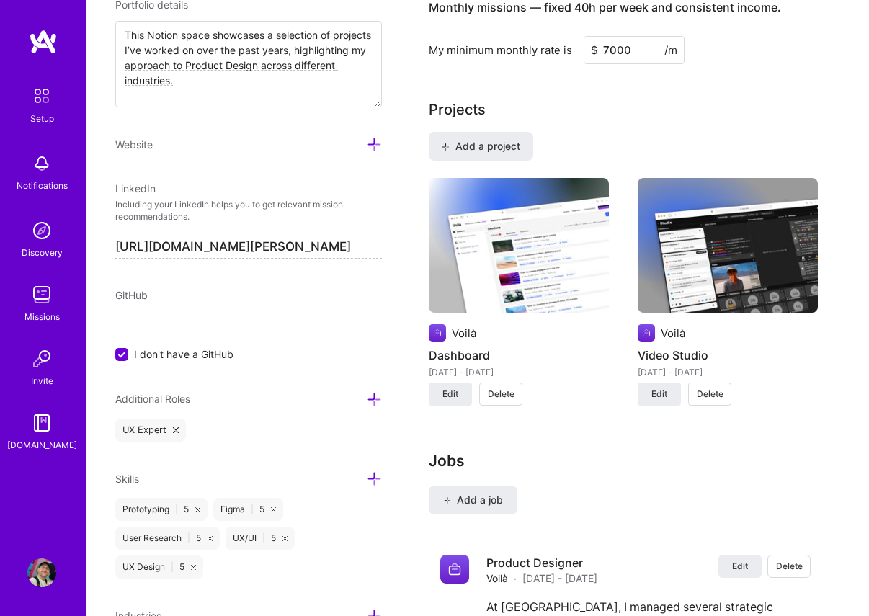
scroll to position [1185, 0]
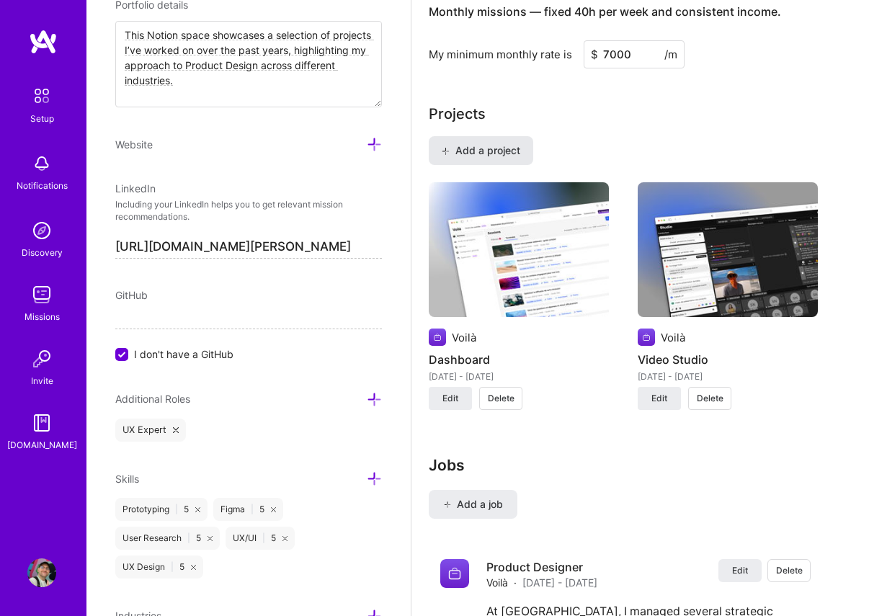
click at [507, 156] on span "Add a project" at bounding box center [481, 150] width 79 height 14
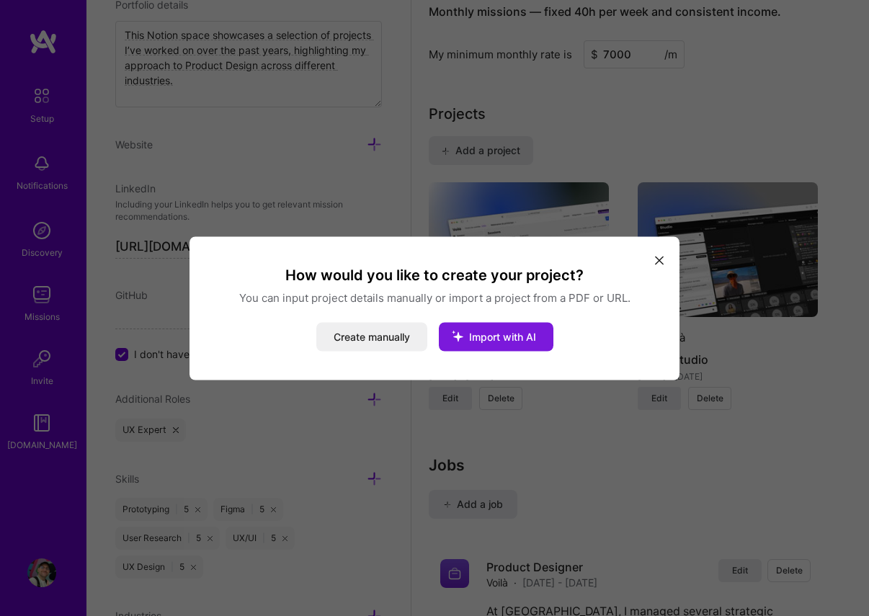
click at [497, 343] on button "Import with AI" at bounding box center [496, 336] width 115 height 29
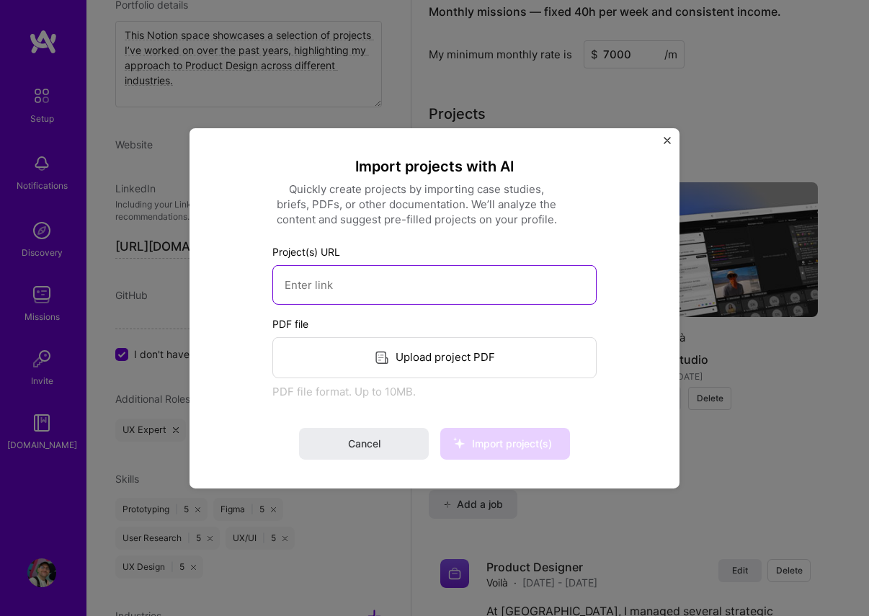
click at [339, 282] on input at bounding box center [434, 284] width 324 height 40
paste input "[URL][DOMAIN_NAME]"
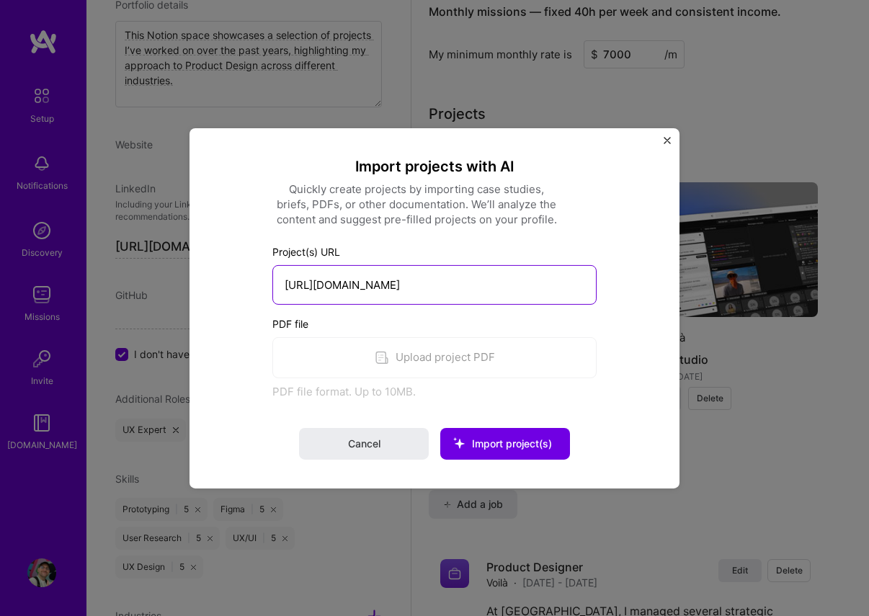
scroll to position [0, 325]
type input "[URL][DOMAIN_NAME]"
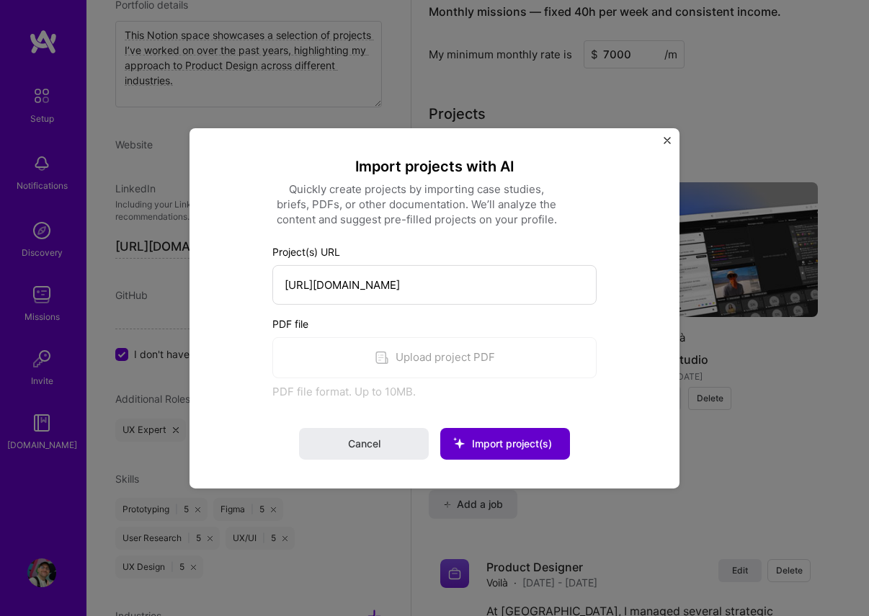
scroll to position [0, 0]
click at [502, 448] on span "Import project(s)" at bounding box center [512, 443] width 80 height 12
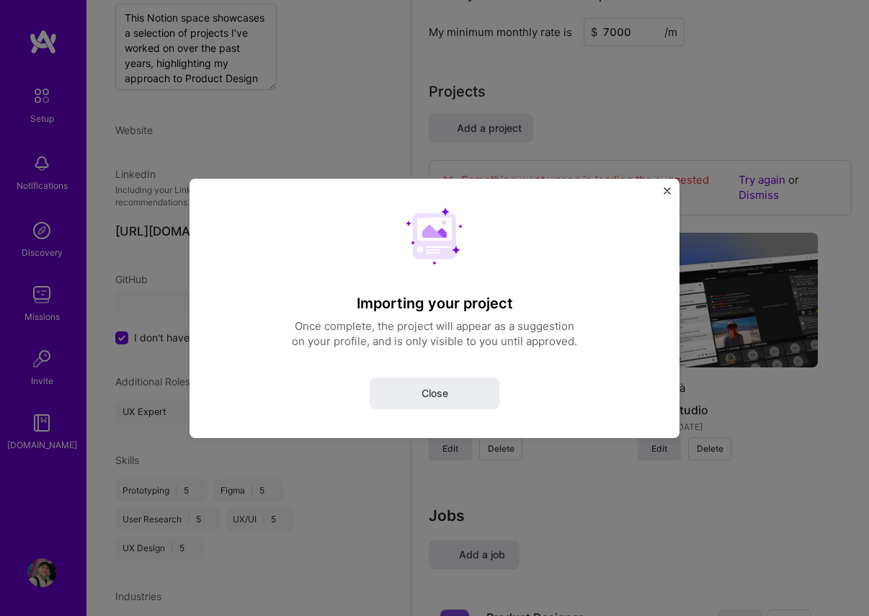
select select "FR"
select select "Future Date"
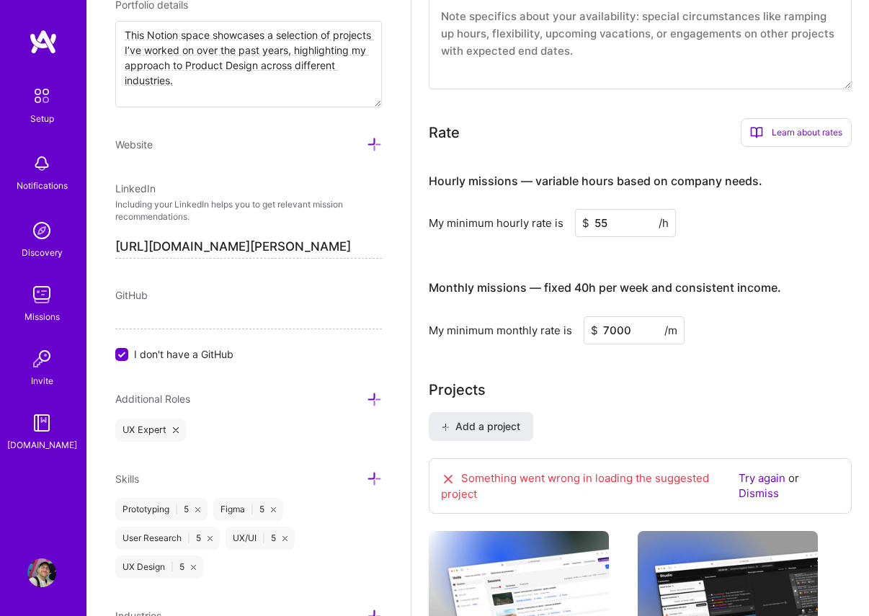
scroll to position [1205, 0]
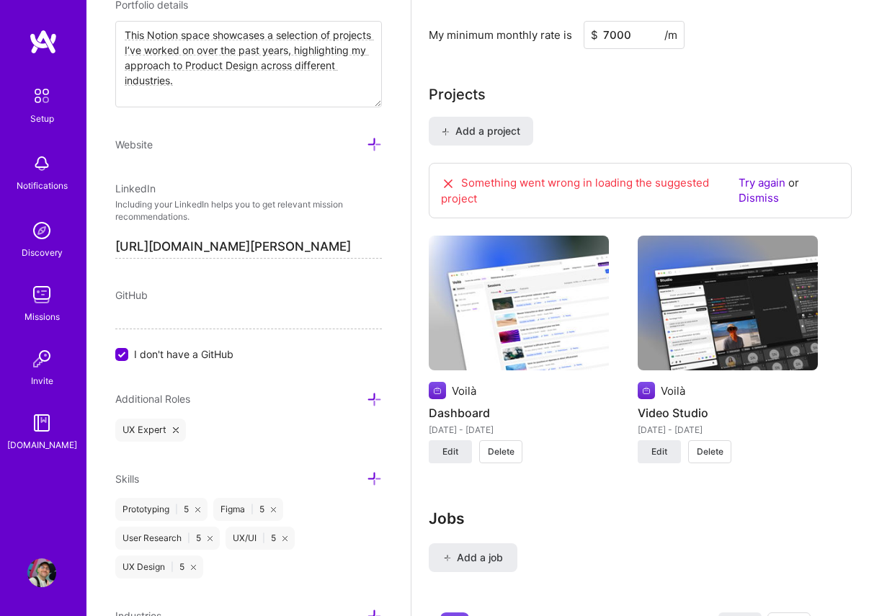
click at [758, 179] on link "Try again" at bounding box center [762, 183] width 47 height 14
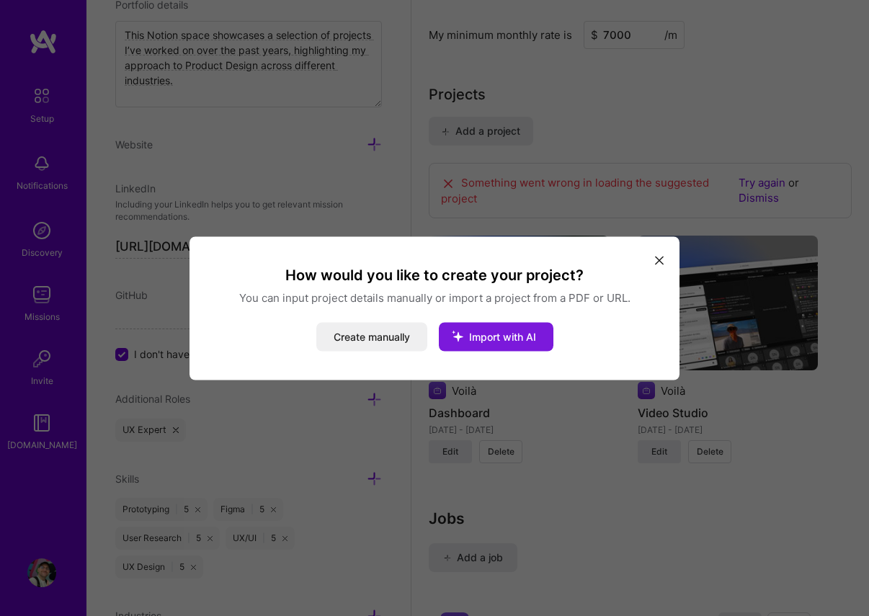
click at [508, 338] on span "Import with AI" at bounding box center [502, 336] width 67 height 12
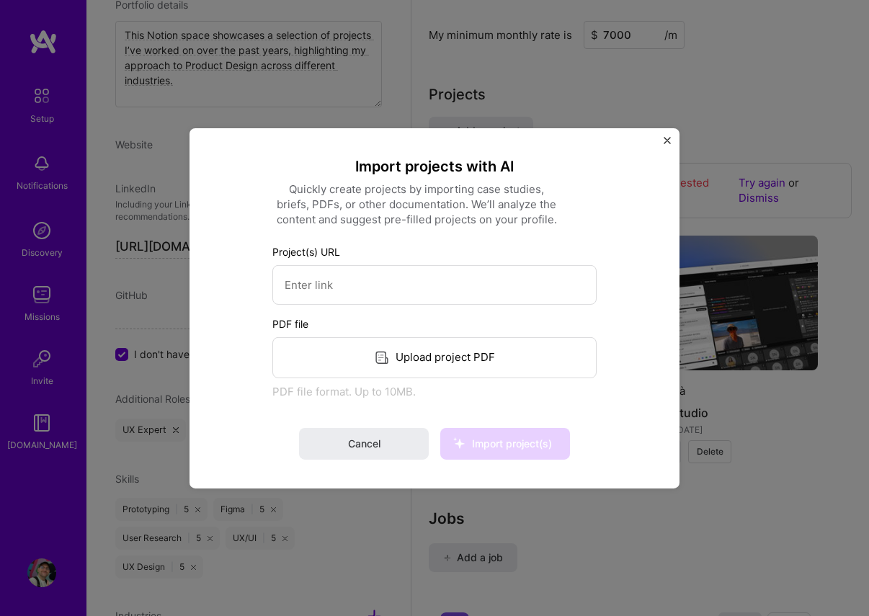
click at [432, 364] on div "Upload project PDF" at bounding box center [434, 357] width 324 height 41
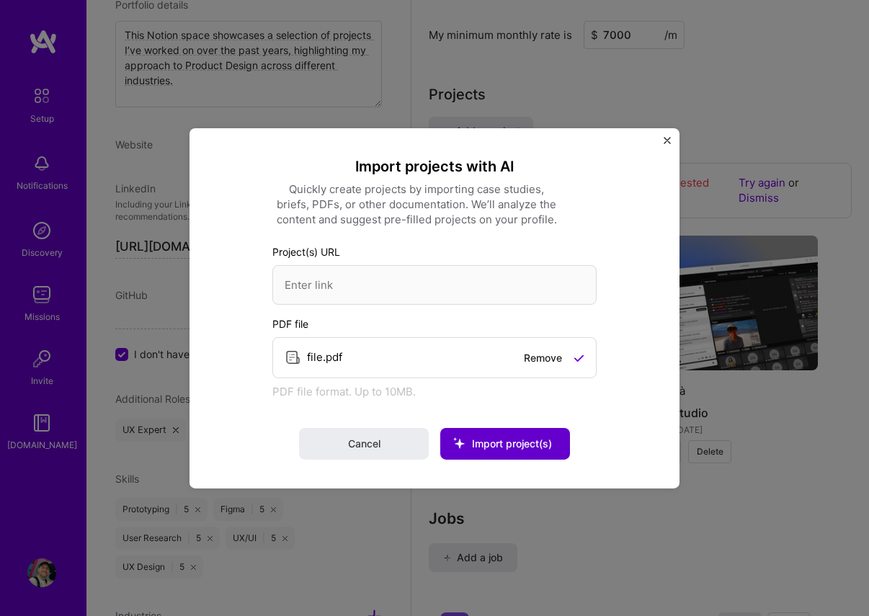
click at [520, 449] on span "Import project(s)" at bounding box center [512, 443] width 80 height 12
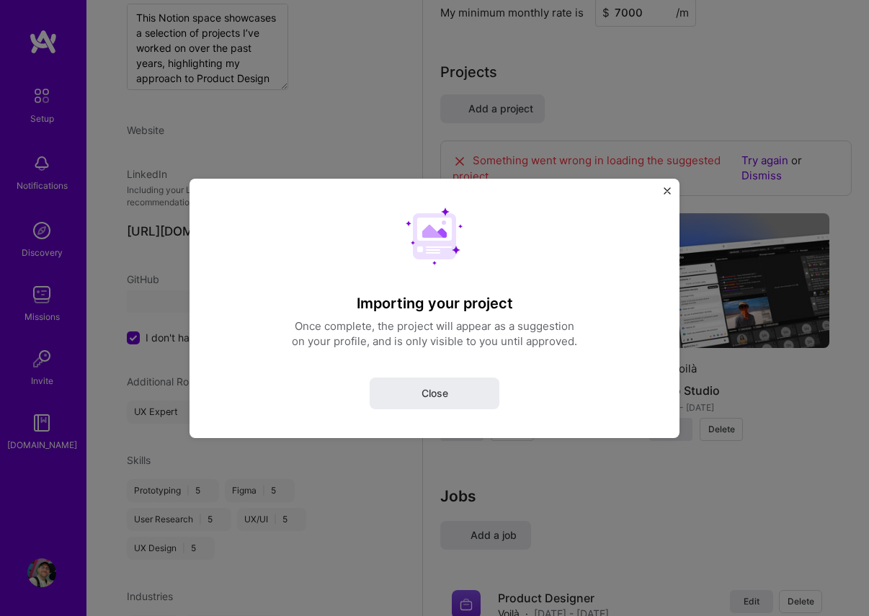
select select "FR"
select select "Future Date"
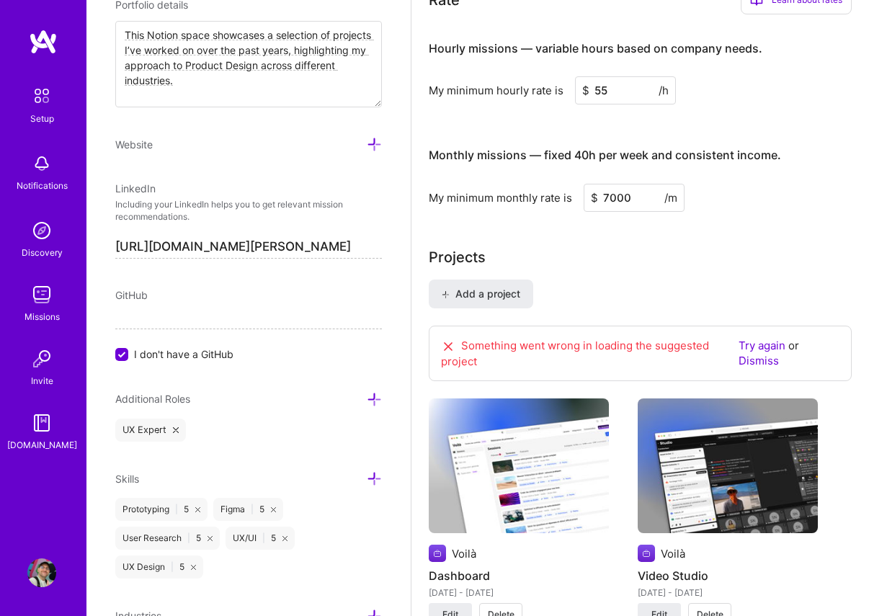
scroll to position [1041, 0]
click at [761, 361] on link "Dismiss" at bounding box center [759, 362] width 40 height 14
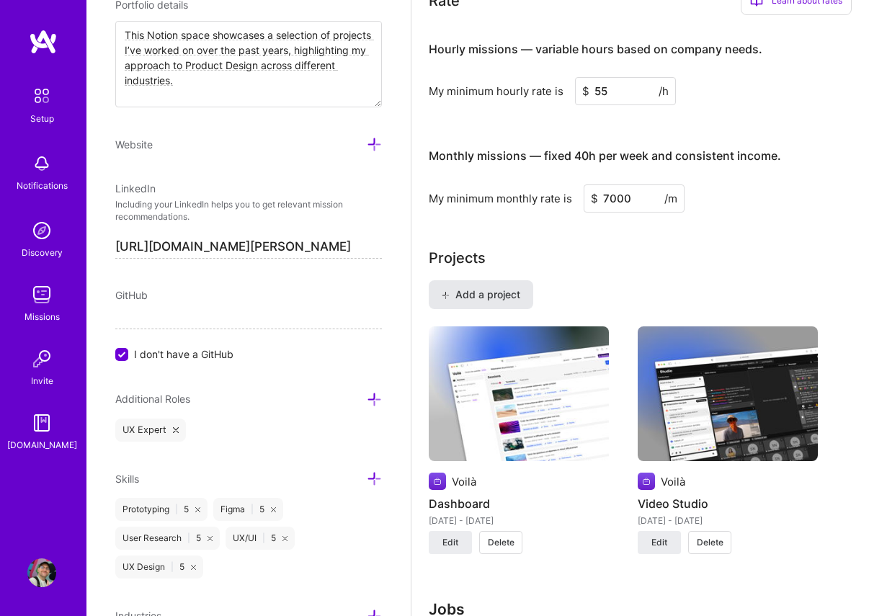
click at [494, 295] on span "Add a project" at bounding box center [481, 295] width 79 height 14
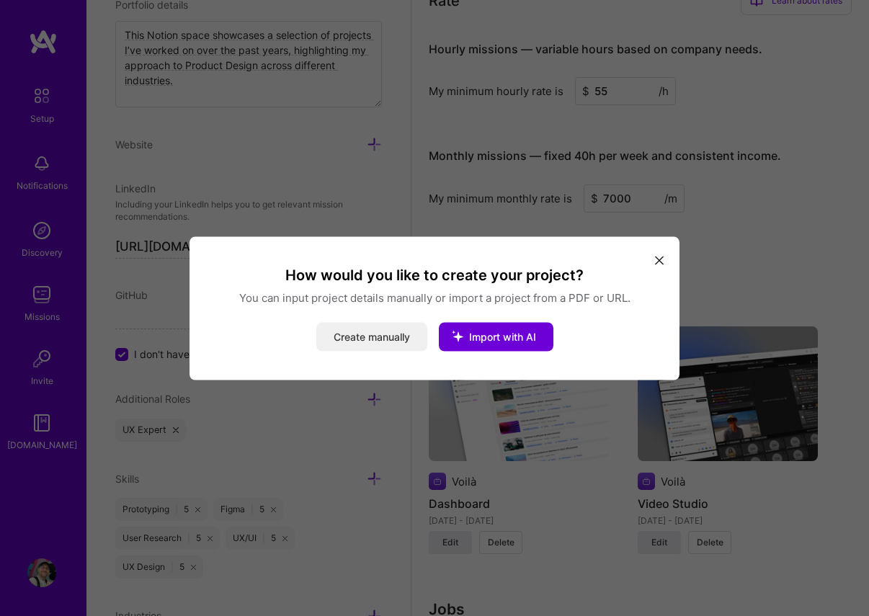
click at [370, 324] on button "Create manually" at bounding box center [371, 336] width 111 height 29
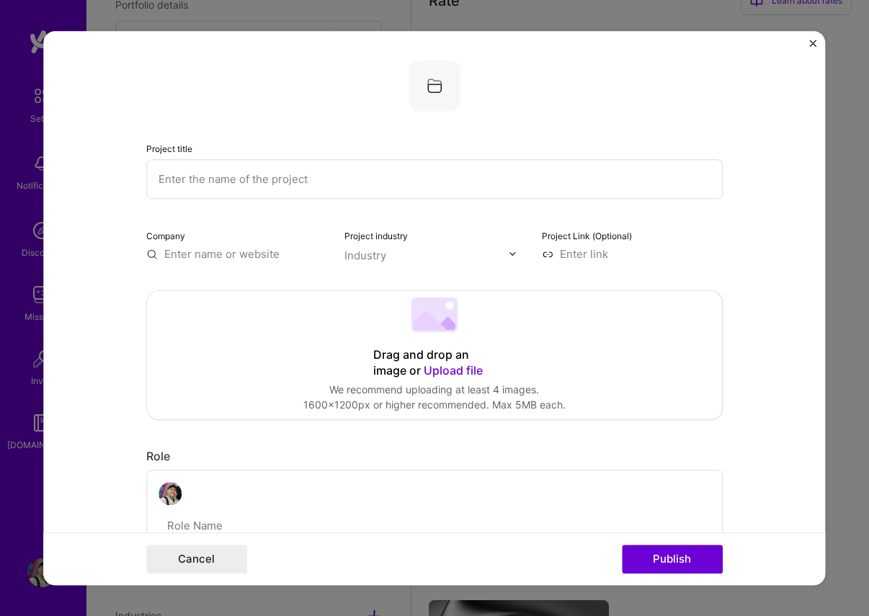
click at [304, 182] on input "text" at bounding box center [434, 179] width 577 height 40
type input "Pitch"
click at [190, 252] on input "text" at bounding box center [236, 253] width 181 height 15
type input "K"
type input "L'Armada Production"
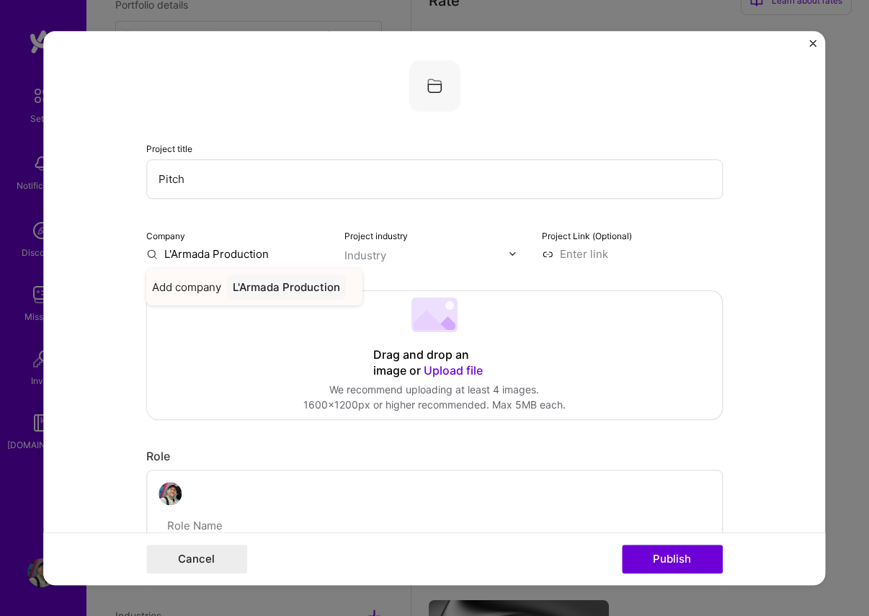
type input "L'Armada Production"
click at [281, 283] on div "L'Armada Production" at bounding box center [286, 287] width 119 height 25
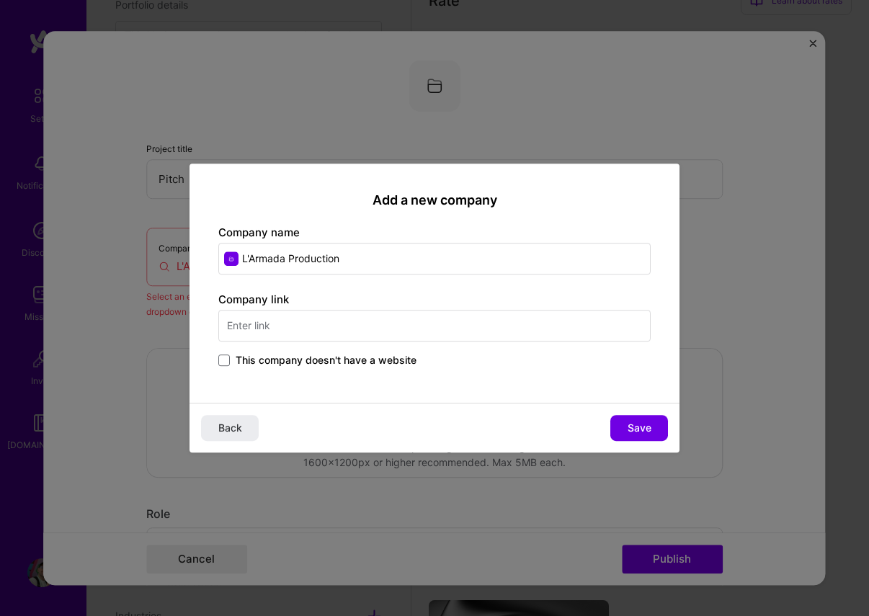
click at [386, 257] on input "L'Armada Production" at bounding box center [434, 259] width 432 height 32
type input "L'Armada Productions"
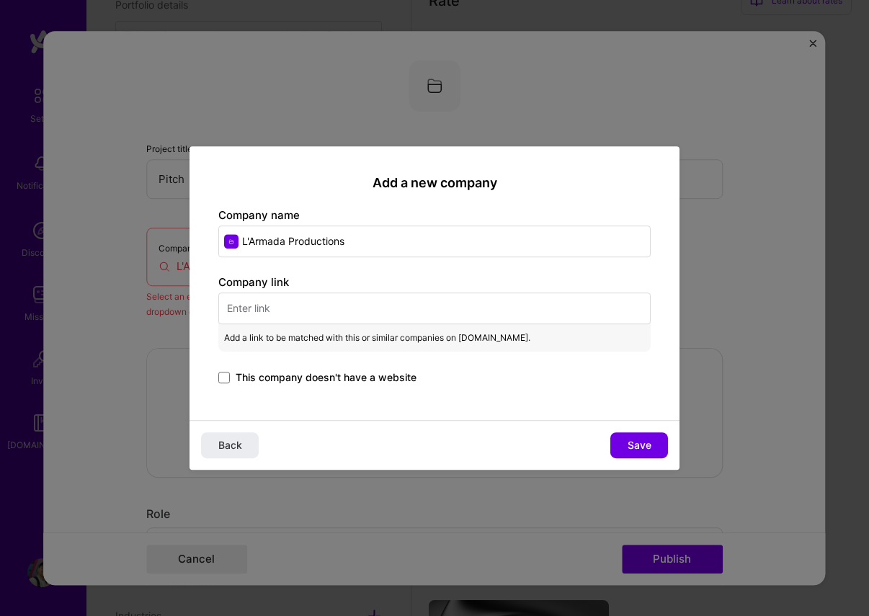
click at [284, 314] on input "text" at bounding box center [434, 309] width 432 height 32
paste input "[URL][DOMAIN_NAME]"
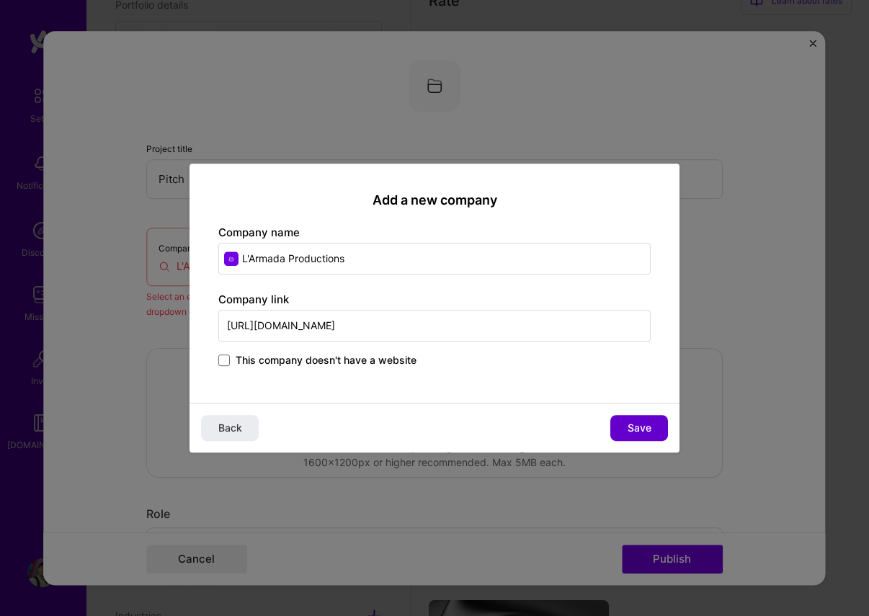
type input "[URL][DOMAIN_NAME]"
click at [625, 427] on button "Save" at bounding box center [639, 428] width 58 height 26
type input "L'Armada Productions"
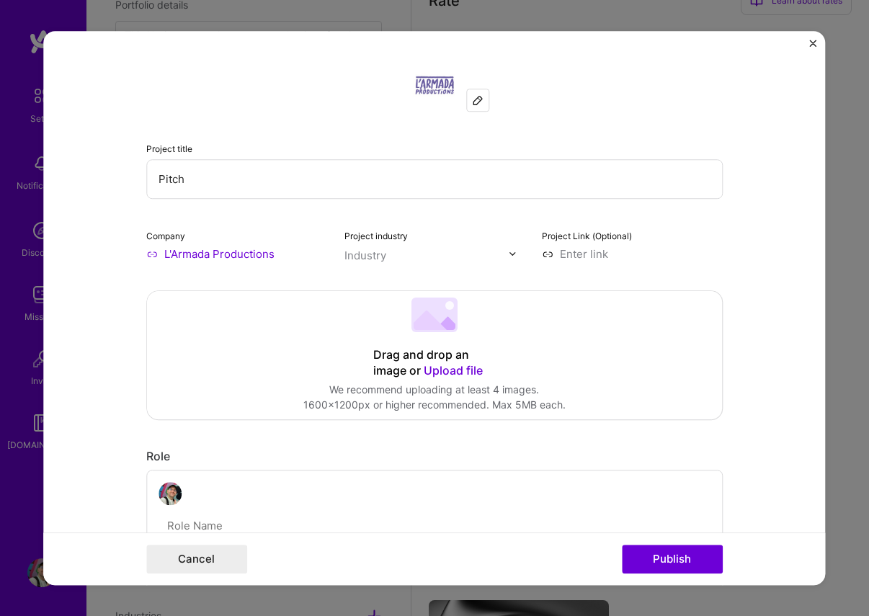
click at [380, 257] on div "Industry" at bounding box center [365, 255] width 42 height 15
type input "music"
click at [375, 274] on div "Music" at bounding box center [381, 285] width 65 height 27
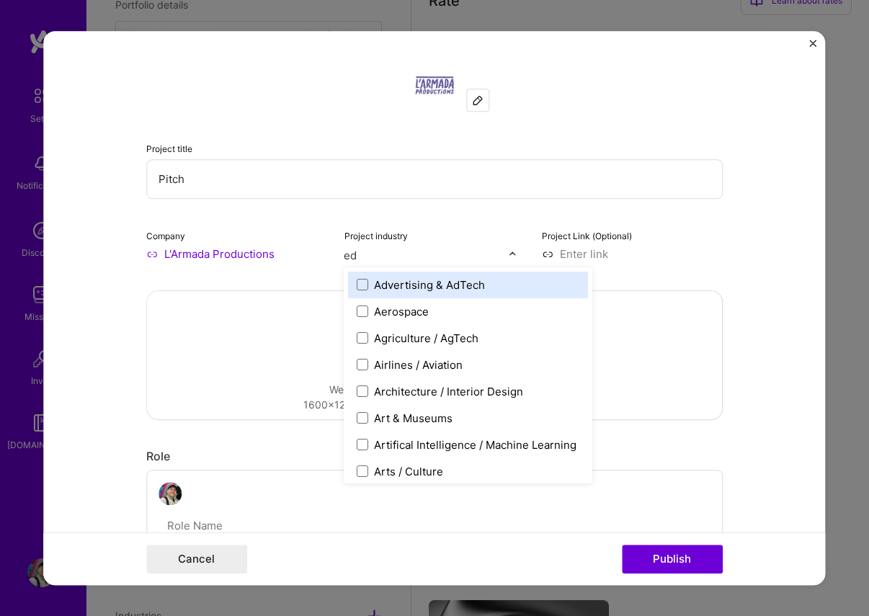
type input "edu"
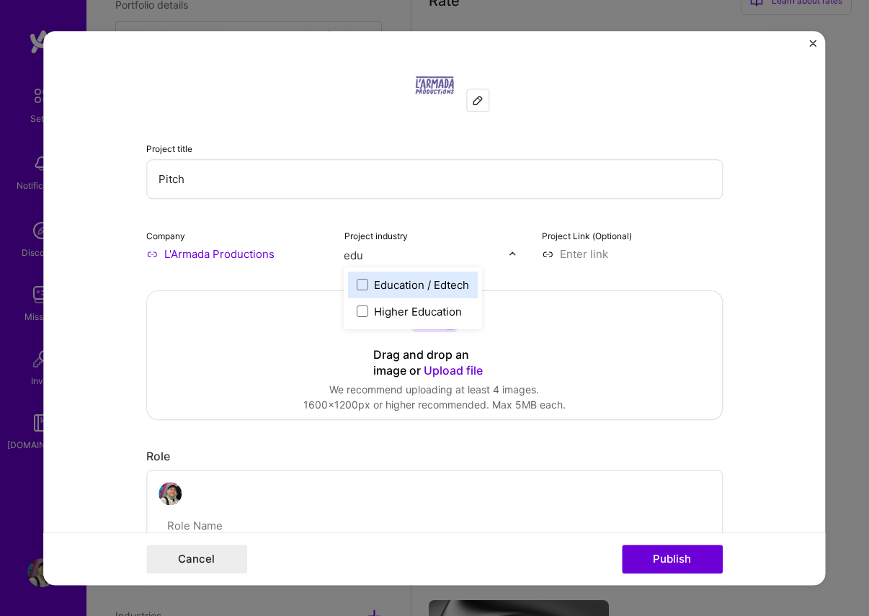
click at [408, 285] on div "Education / Edtech" at bounding box center [422, 284] width 95 height 15
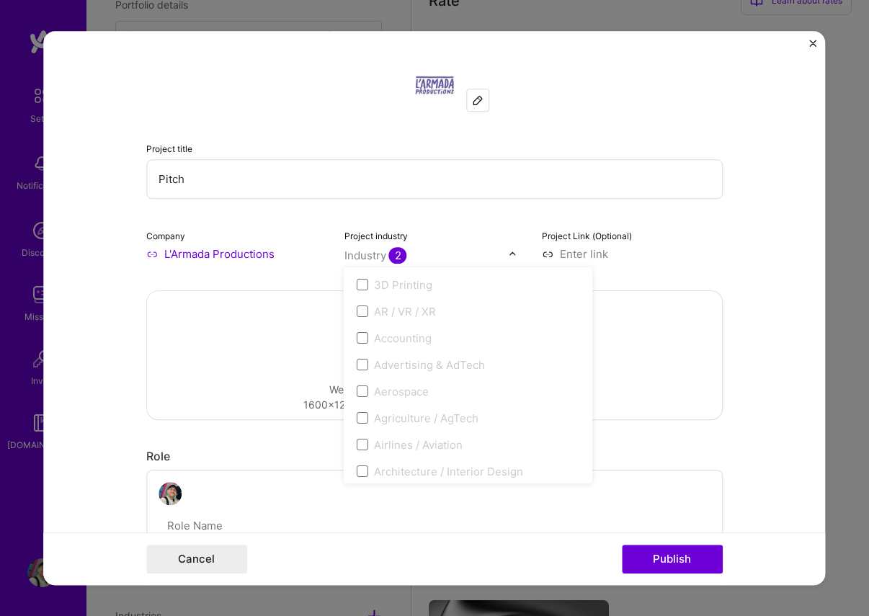
click at [610, 255] on input at bounding box center [632, 253] width 181 height 15
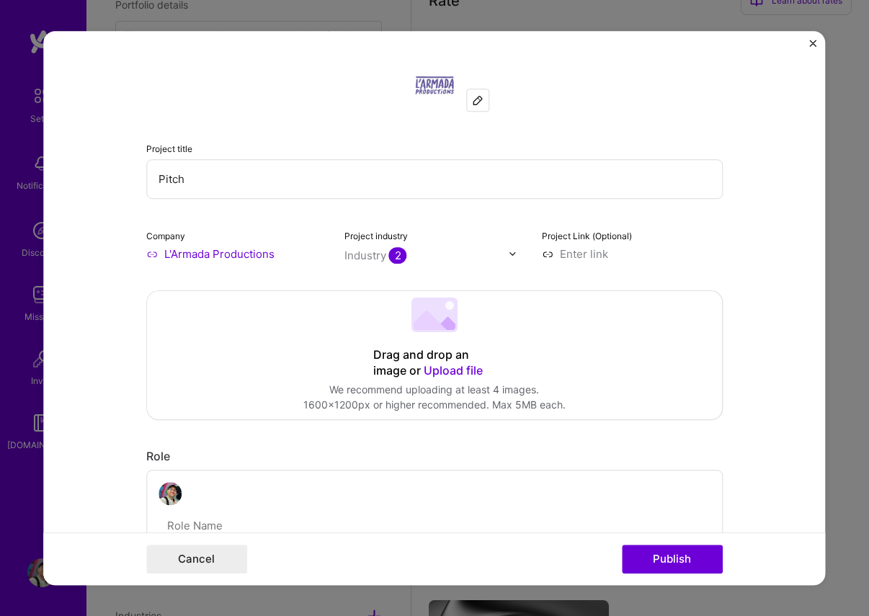
click at [598, 254] on input at bounding box center [632, 253] width 181 height 15
paste input "[URL][DOMAIN_NAME]"
type input "[URL][DOMAIN_NAME]"
click at [486, 399] on div "1600x1200px or higher recommended. Max 5MB each." at bounding box center [434, 405] width 262 height 15
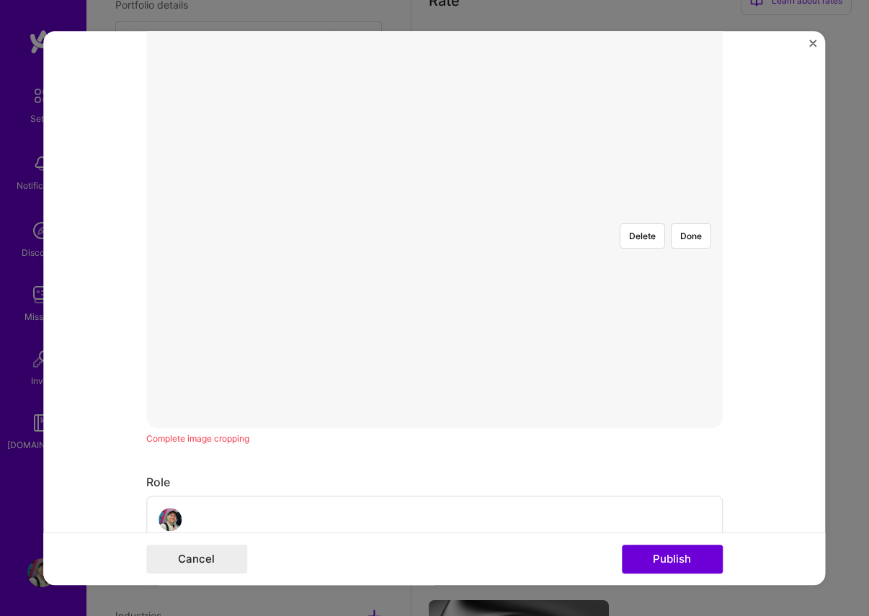
scroll to position [298, 0]
click at [454, 267] on div at bounding box center [727, 414] width 546 height 410
click at [695, 262] on button "Done" at bounding box center [691, 274] width 40 height 25
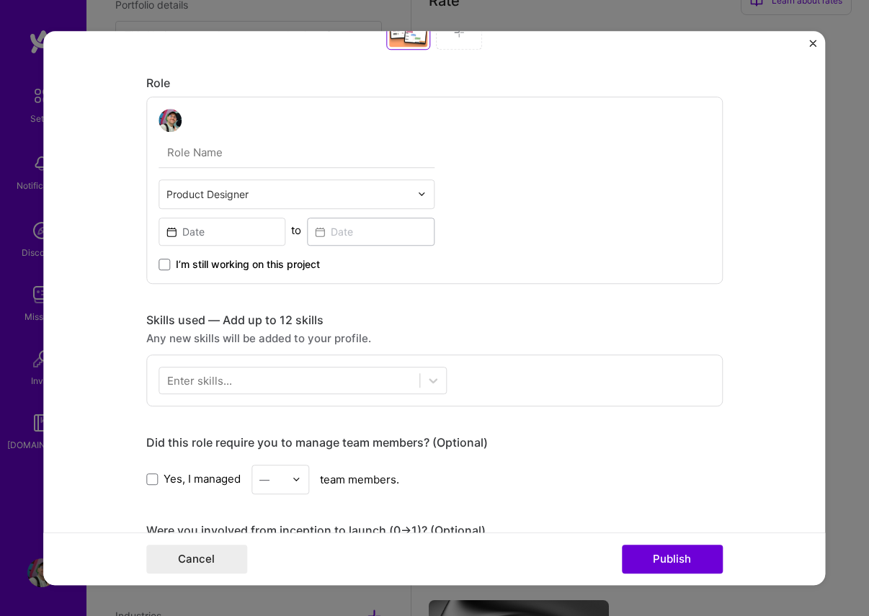
scroll to position [723, 0]
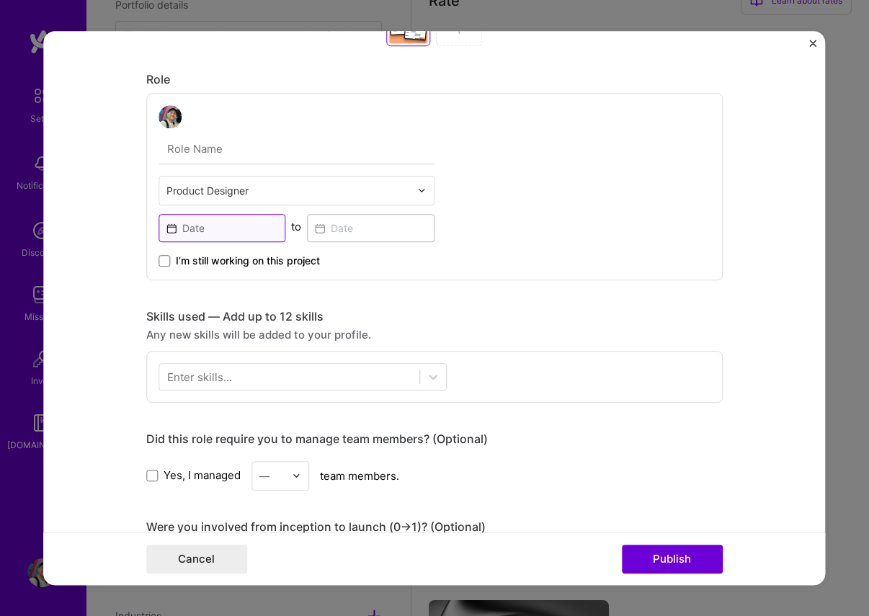
click at [219, 222] on input at bounding box center [223, 228] width 128 height 28
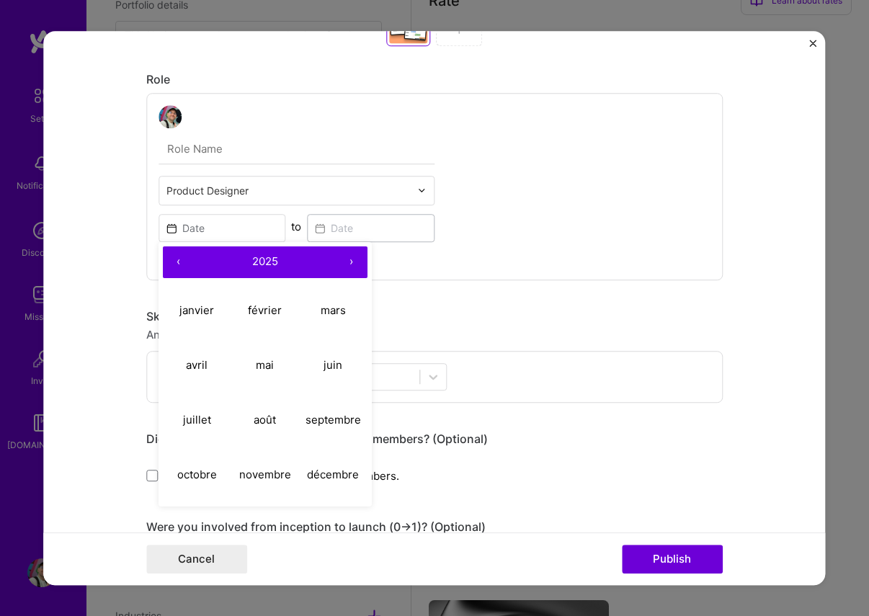
click at [183, 260] on button "‹" at bounding box center [179, 262] width 32 height 32
click at [179, 264] on button "‹" at bounding box center [179, 262] width 32 height 32
click at [267, 371] on abbr "mai" at bounding box center [265, 365] width 18 height 14
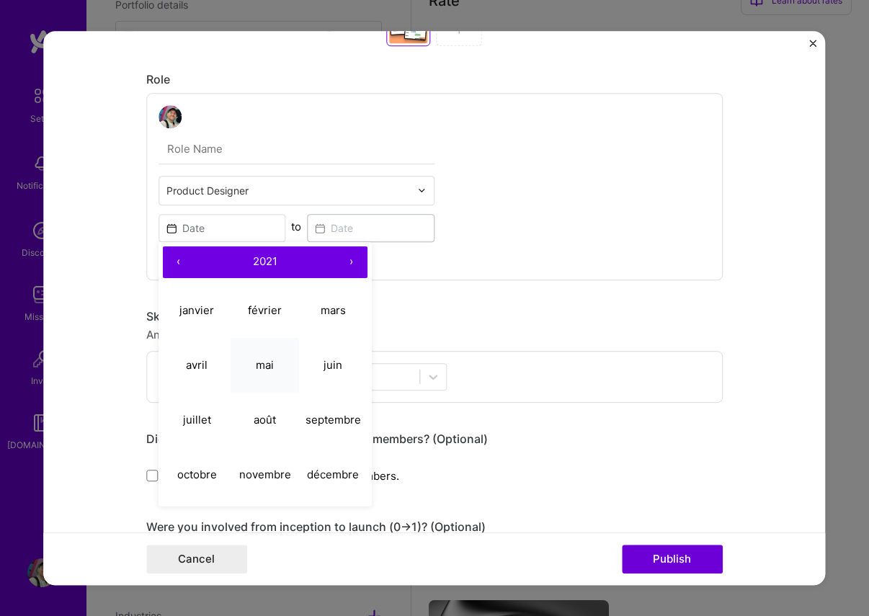
type input "[DATE]"
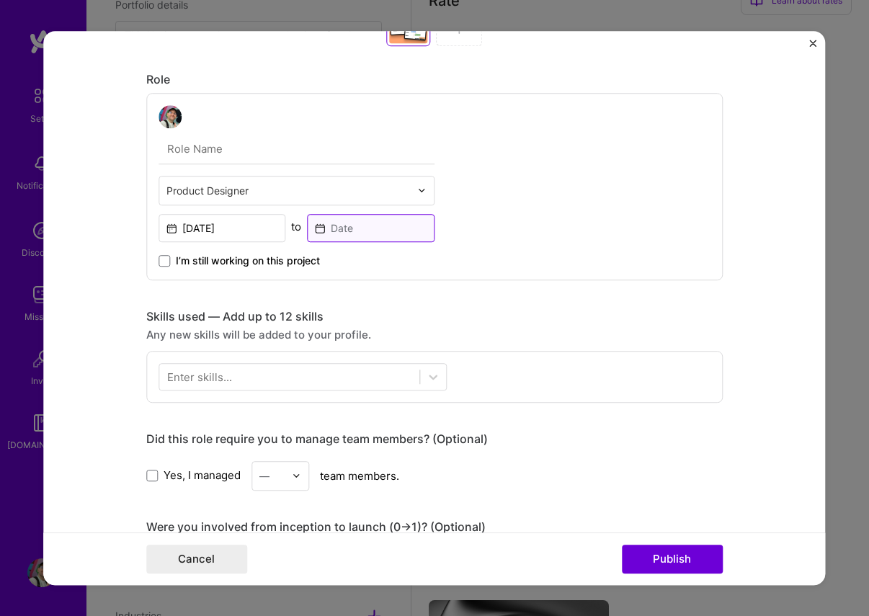
click at [339, 231] on input at bounding box center [371, 228] width 128 height 28
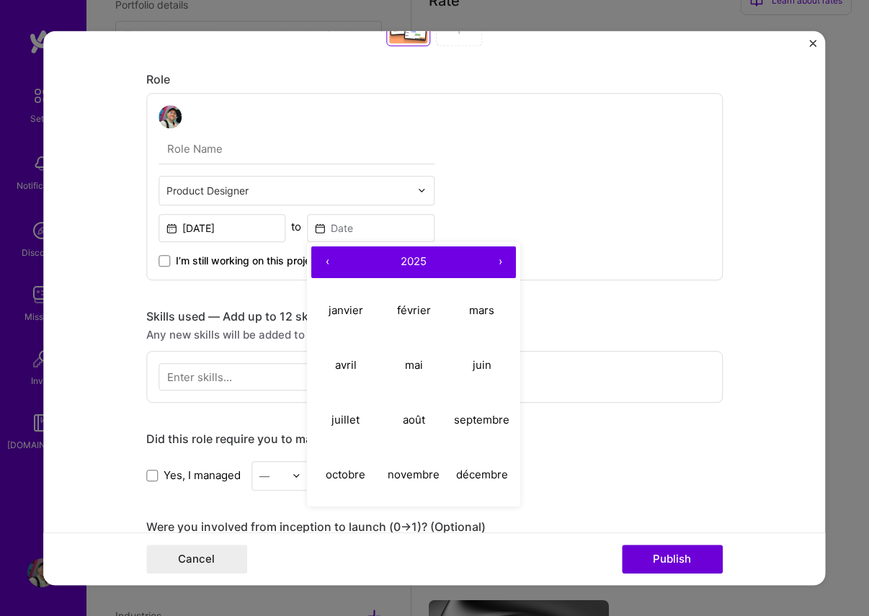
click at [334, 264] on button "‹" at bounding box center [327, 262] width 32 height 32
click at [479, 372] on abbr "juin" at bounding box center [482, 365] width 19 height 14
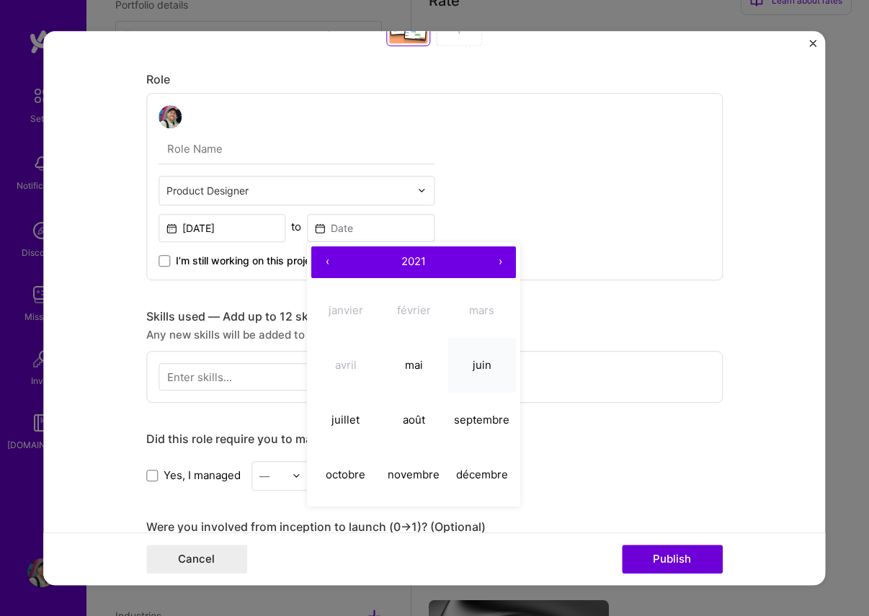
type input "[DATE]"
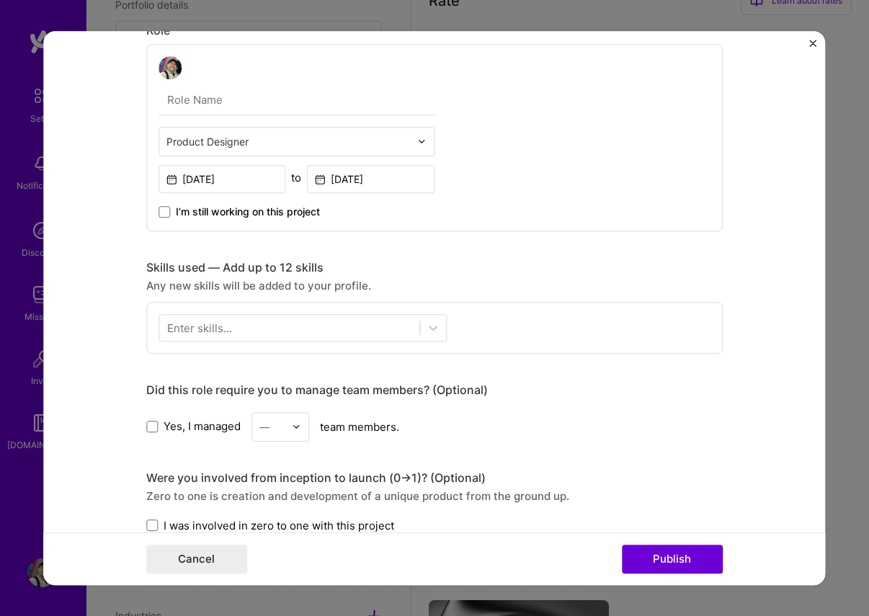
scroll to position [793, 0]
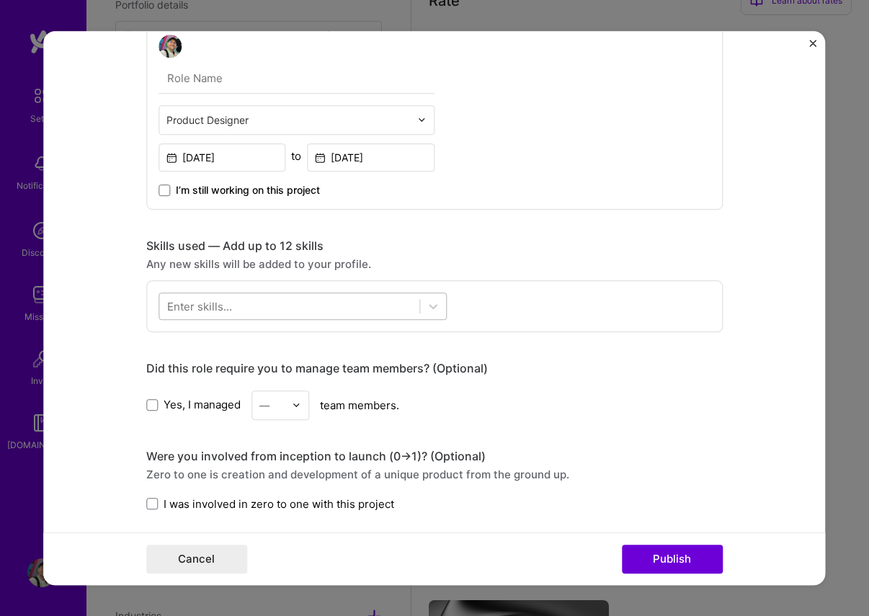
click at [280, 301] on div at bounding box center [289, 306] width 260 height 24
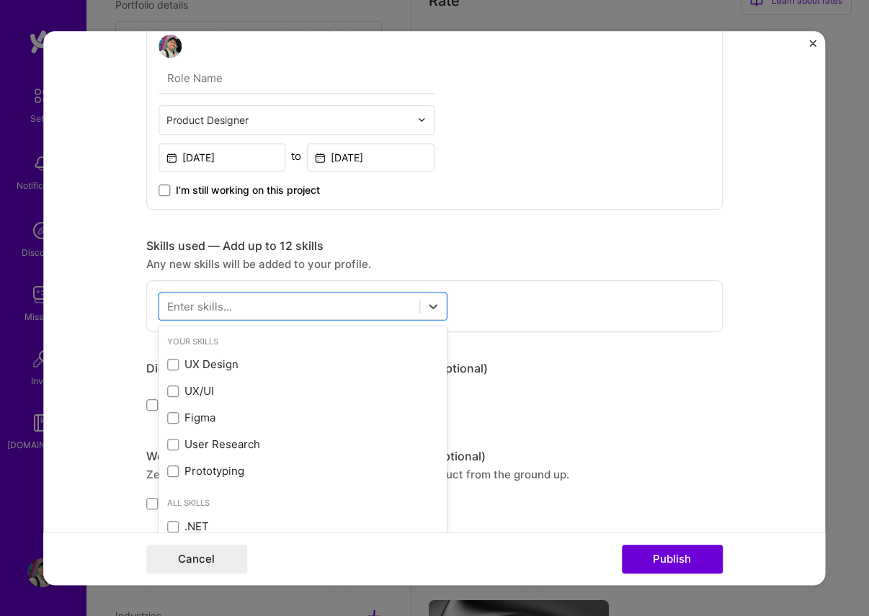
click at [238, 351] on div "Your Skills UX Design UX/UI Figma User Research Prototyping" at bounding box center [303, 410] width 288 height 162
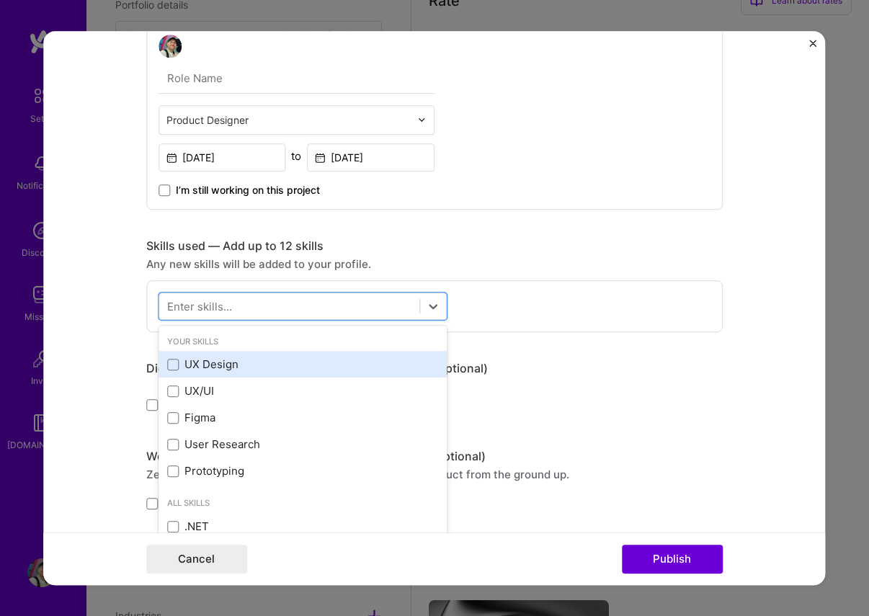
drag, startPoint x: 231, startPoint y: 362, endPoint x: 225, endPoint y: 373, distance: 12.9
click at [231, 362] on div "UX Design" at bounding box center [302, 364] width 271 height 15
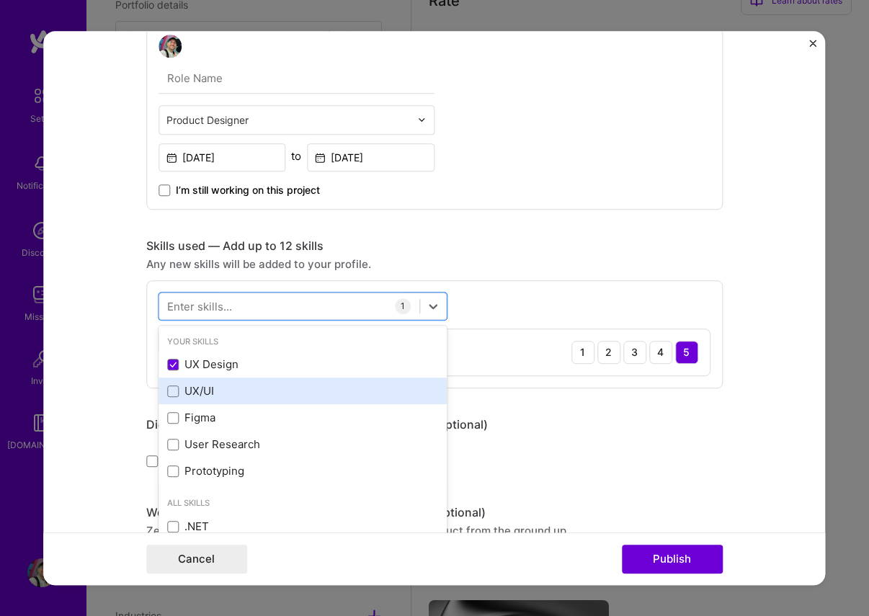
click at [218, 383] on div "UX/UI" at bounding box center [303, 391] width 288 height 27
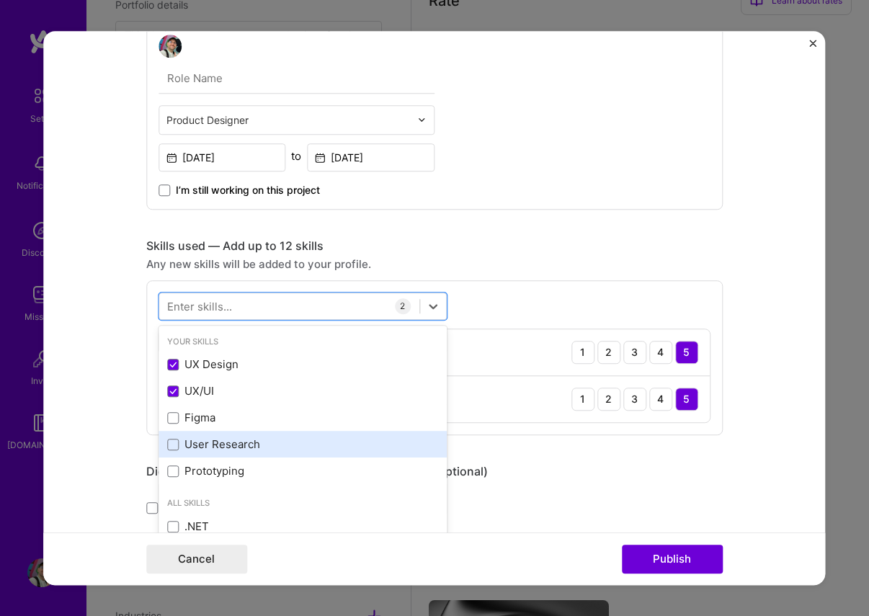
drag, startPoint x: 214, startPoint y: 421, endPoint x: 214, endPoint y: 435, distance: 14.4
click at [214, 420] on div "Figma" at bounding box center [302, 418] width 271 height 15
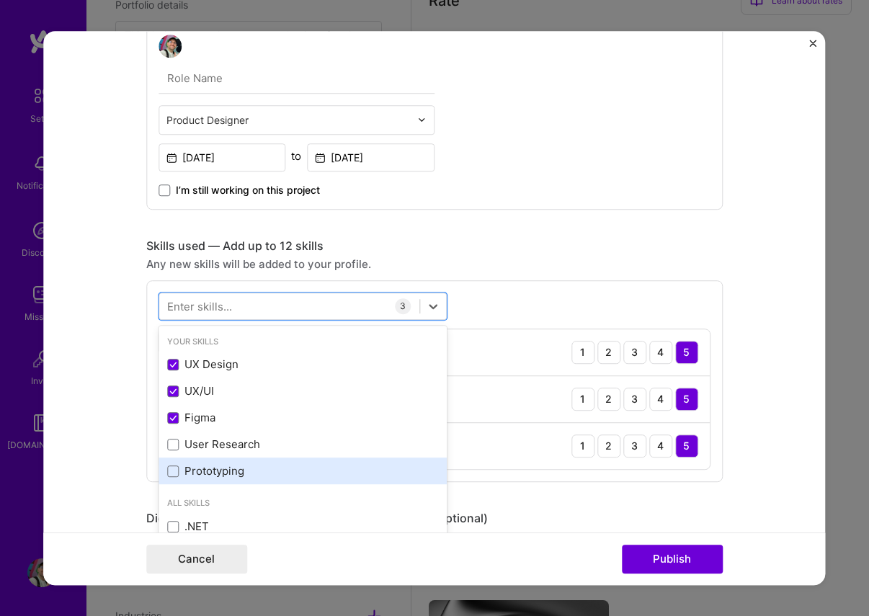
drag, startPoint x: 214, startPoint y: 448, endPoint x: 214, endPoint y: 460, distance: 13.0
click at [213, 450] on div "User Research" at bounding box center [302, 444] width 271 height 15
click at [213, 466] on div "Prototyping" at bounding box center [302, 471] width 271 height 15
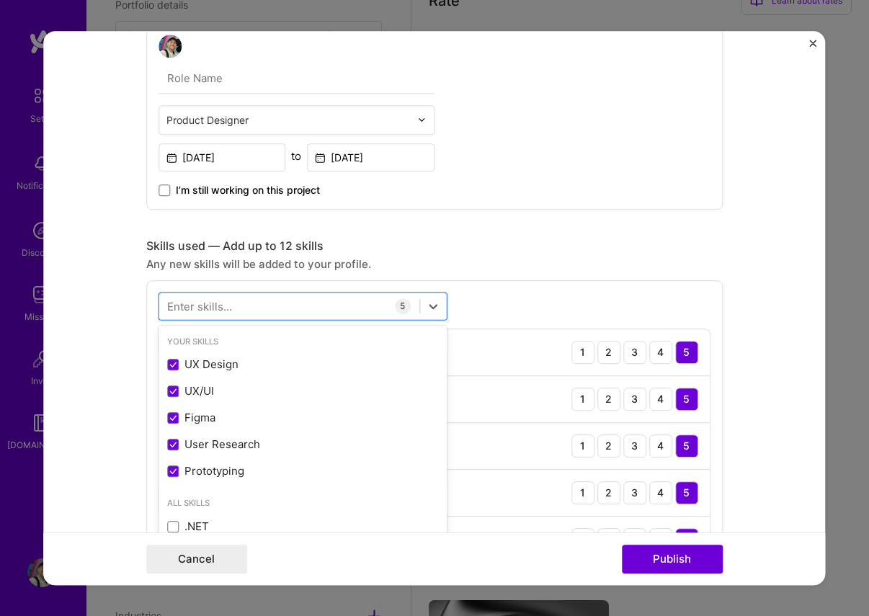
drag, startPoint x: 422, startPoint y: 249, endPoint x: 420, endPoint y: 242, distance: 7.5
click at [422, 249] on div "Skills used — Add up to 12 skills" at bounding box center [434, 246] width 577 height 15
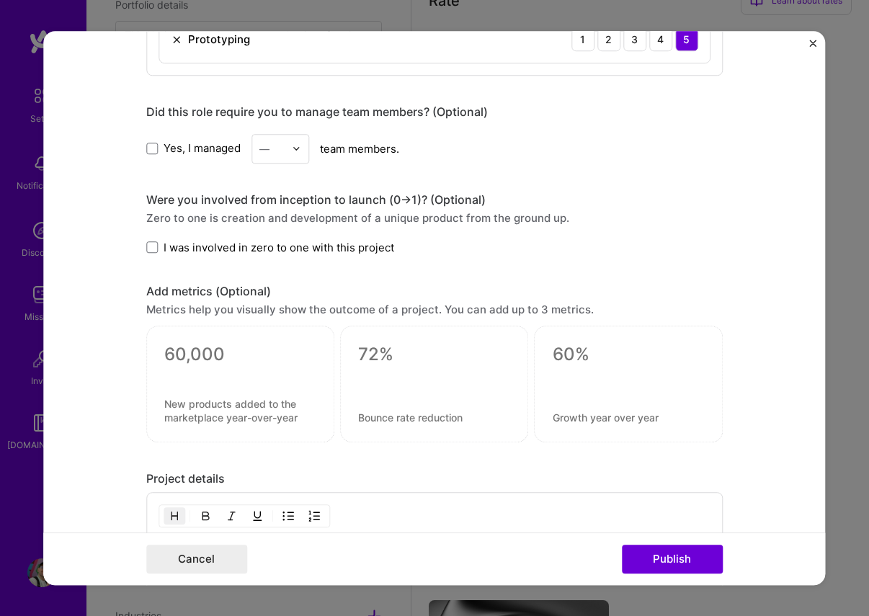
click at [175, 241] on span "I was involved in zero to one with this project" at bounding box center [279, 247] width 231 height 15
click at [0, 0] on input "I was involved in zero to one with this project" at bounding box center [0, 0] width 0 height 0
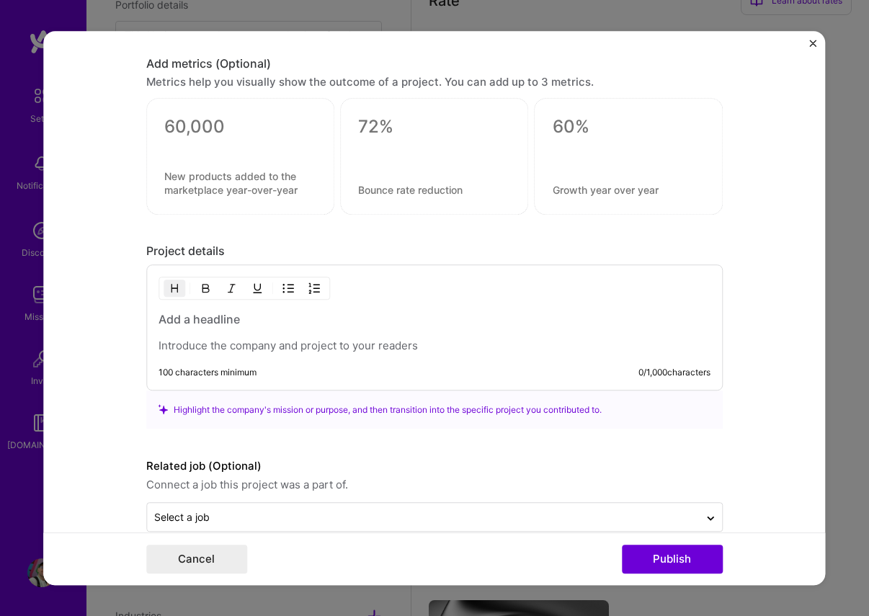
scroll to position [1526, 0]
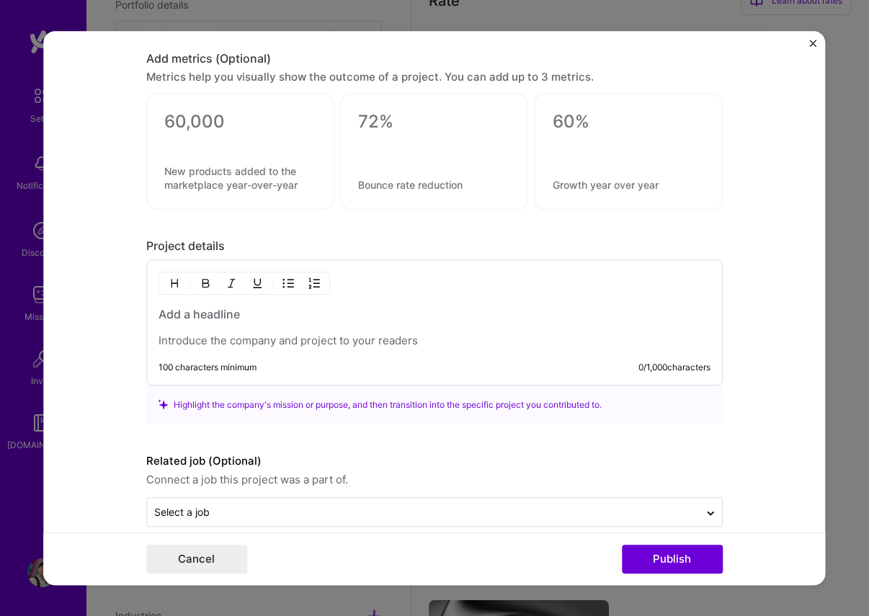
click at [205, 338] on p at bounding box center [435, 341] width 552 height 14
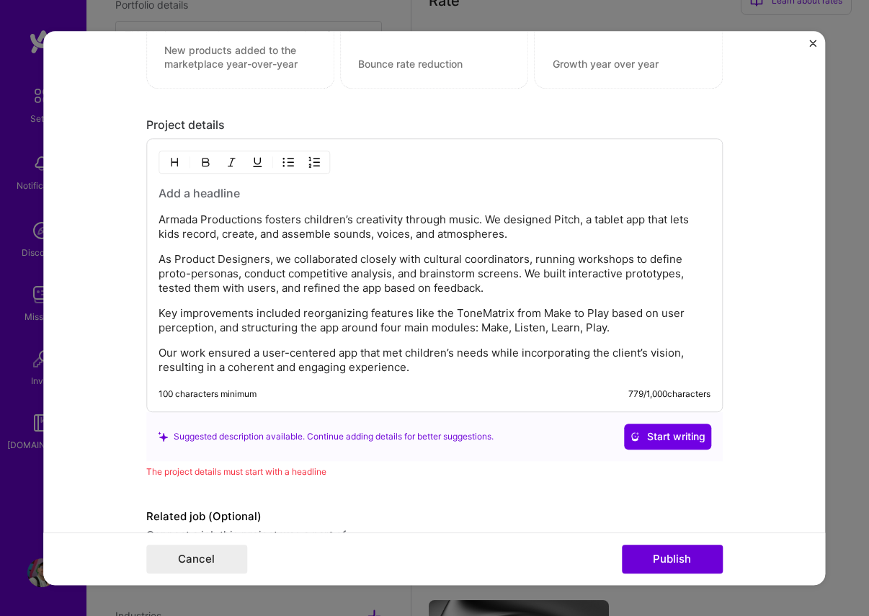
scroll to position [1650, 0]
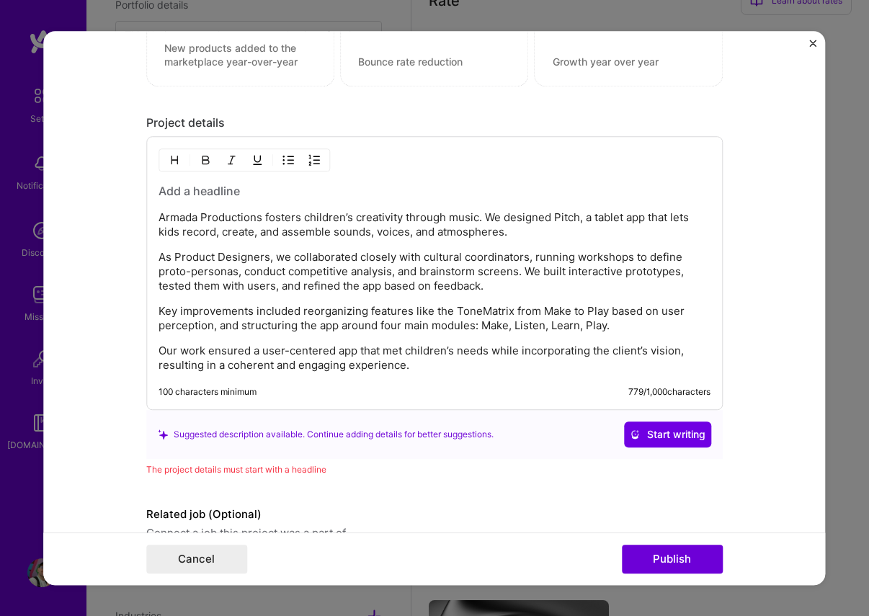
click at [159, 218] on p "Armada Productions fosters children’s creativity through music. We designed Pit…" at bounding box center [435, 224] width 552 height 29
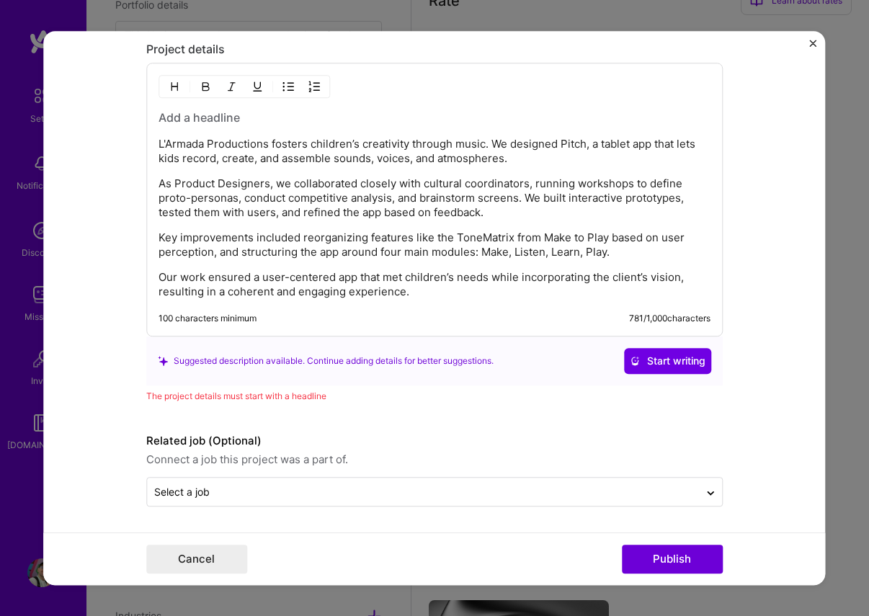
click at [180, 121] on h3 at bounding box center [435, 118] width 552 height 16
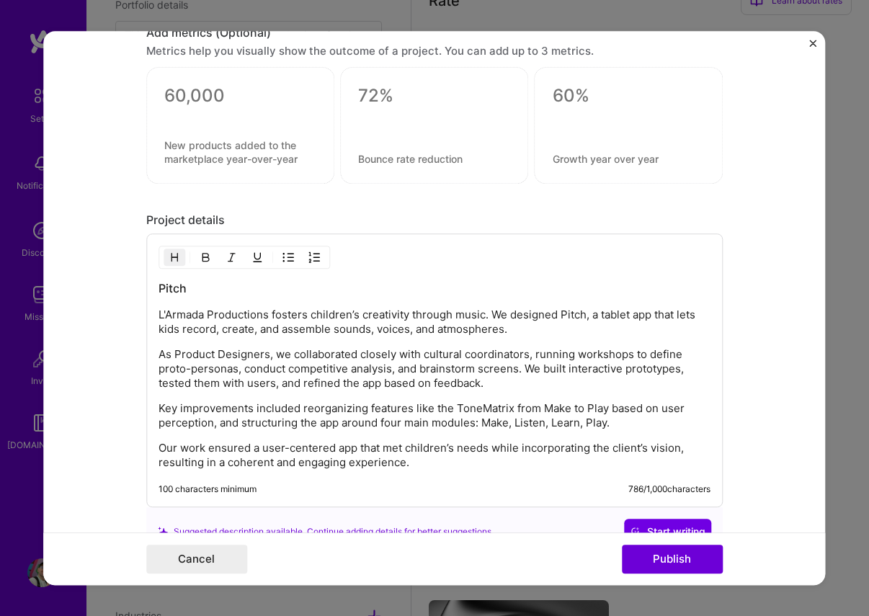
scroll to position [1706, 0]
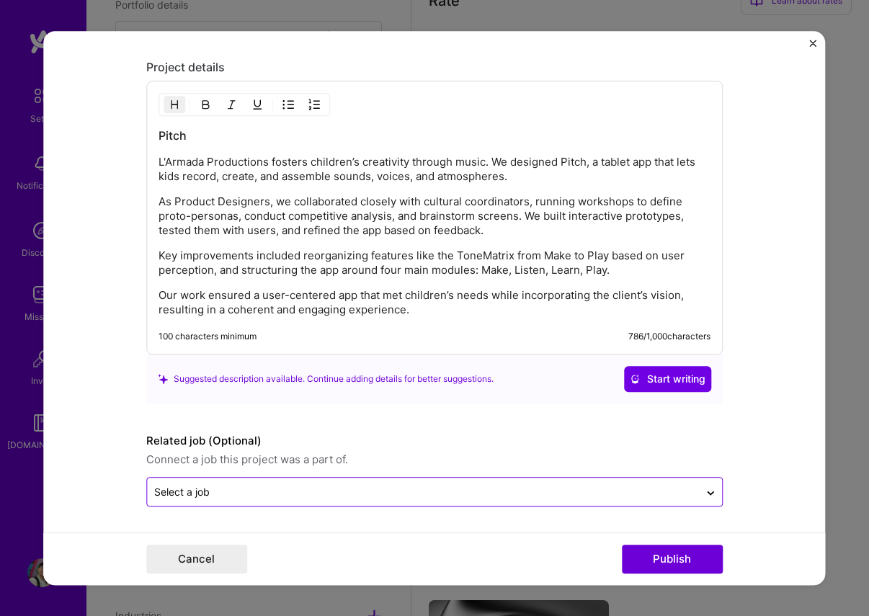
click at [310, 488] on input "text" at bounding box center [423, 491] width 538 height 15
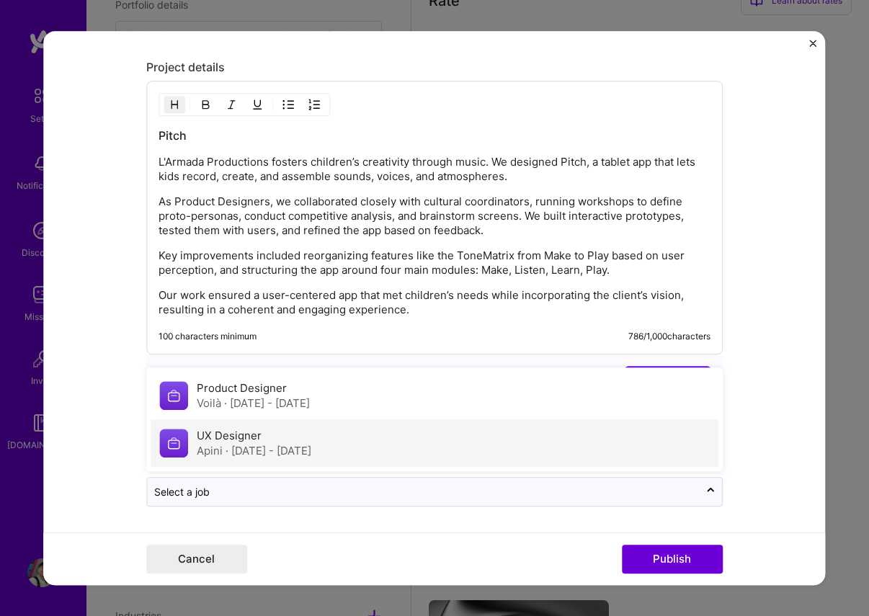
click at [271, 449] on span "· [DATE] - [DATE]" at bounding box center [269, 451] width 86 height 14
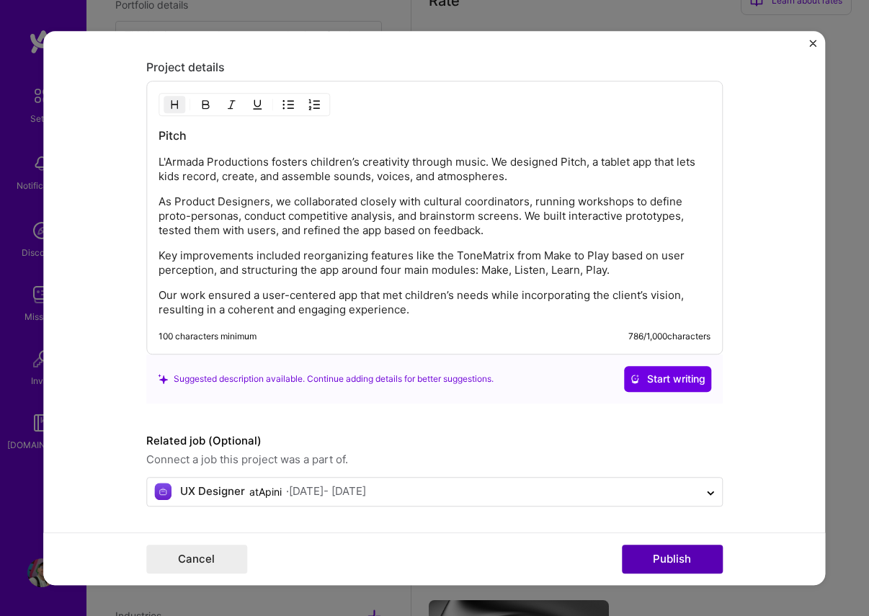
click at [689, 556] on button "Publish" at bounding box center [672, 559] width 101 height 29
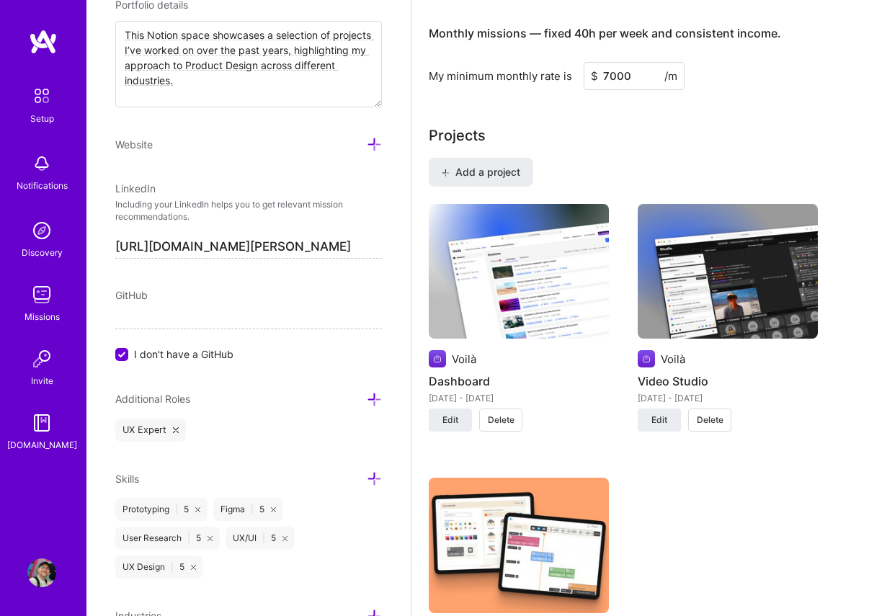
scroll to position [1023, 0]
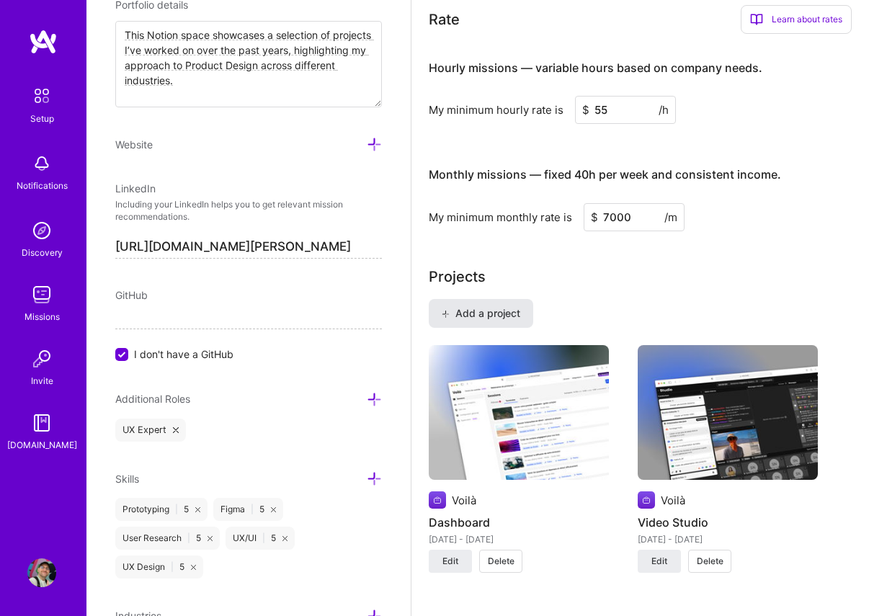
click at [452, 314] on span "Add a project" at bounding box center [481, 313] width 79 height 14
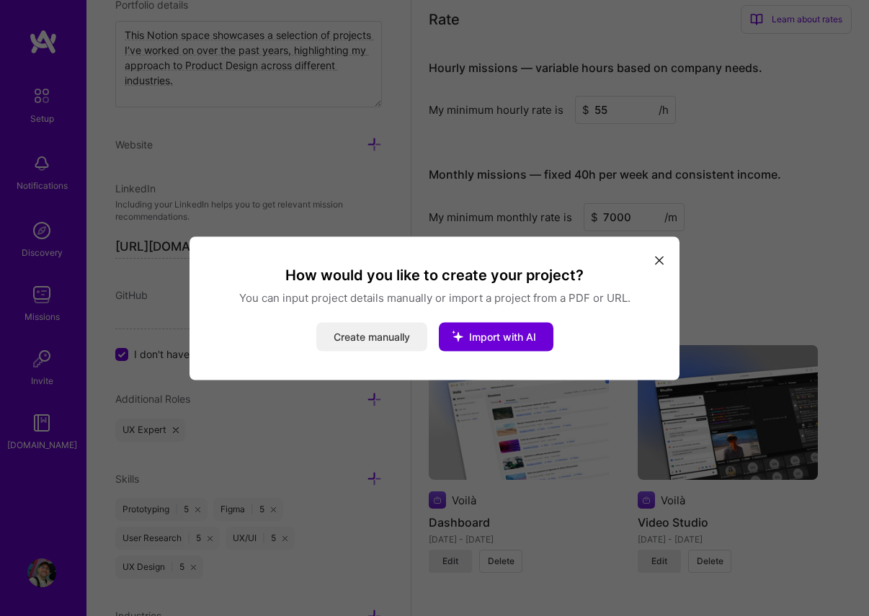
click at [342, 337] on button "Create manually" at bounding box center [371, 336] width 111 height 29
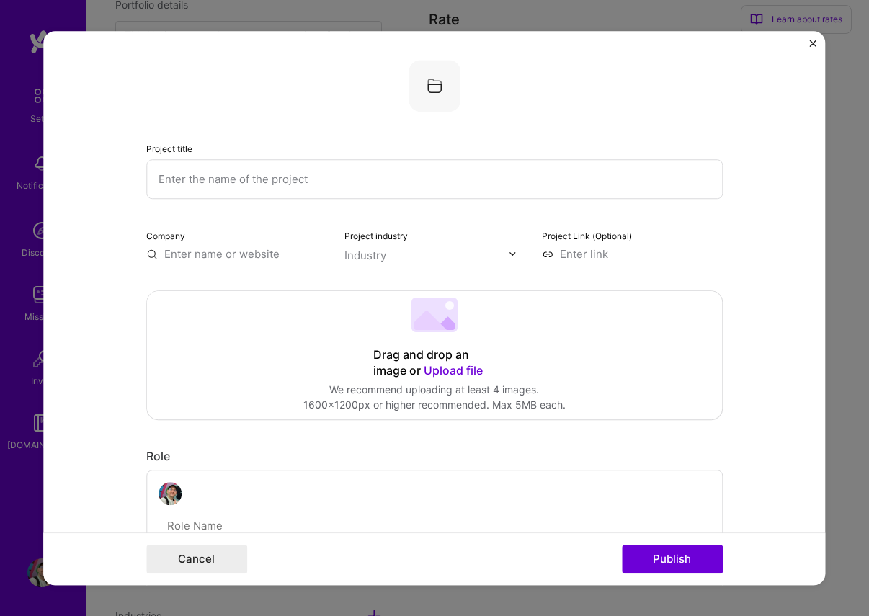
click at [242, 188] on input "text" at bounding box center [434, 179] width 577 height 40
type input "G-Stock"
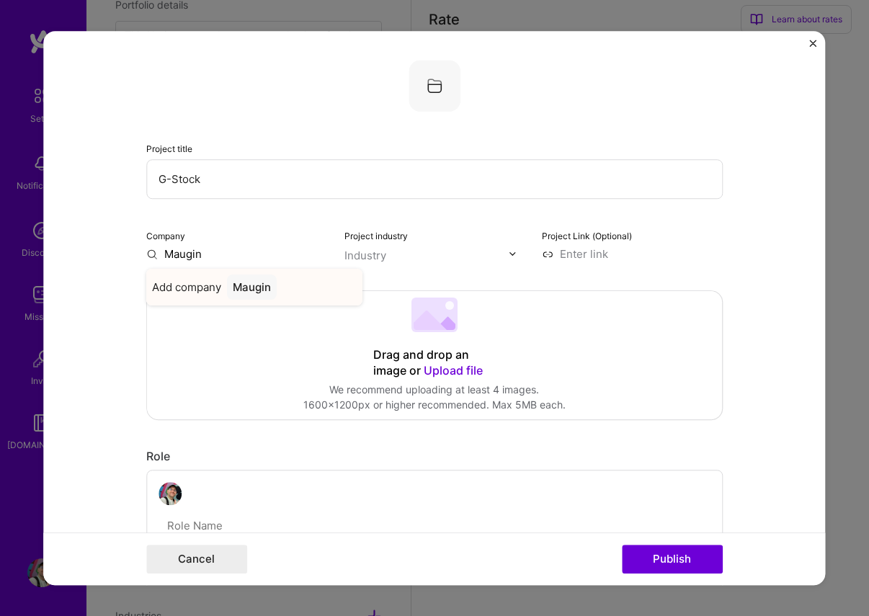
type input "Maugin"
click at [202, 284] on span "Add company" at bounding box center [186, 287] width 69 height 15
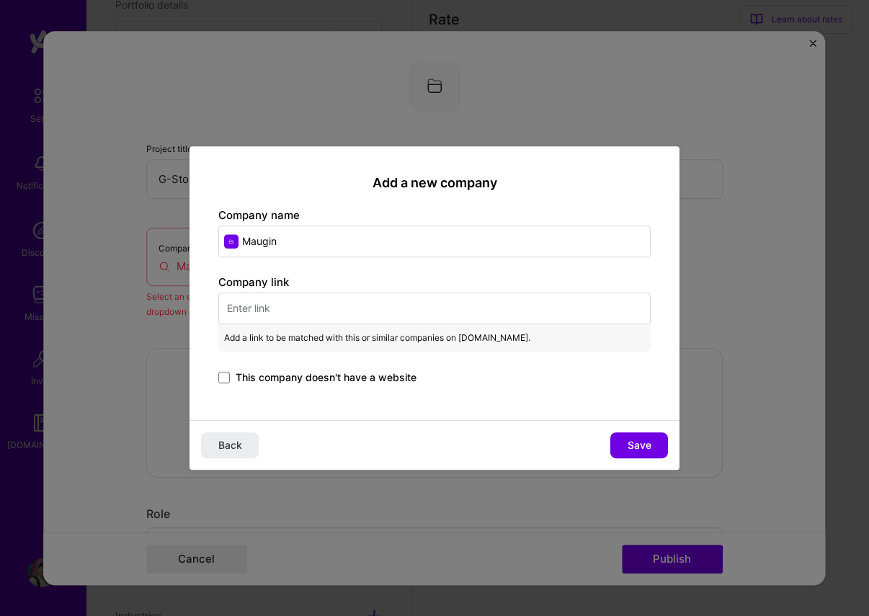
click at [273, 303] on input "text" at bounding box center [434, 309] width 432 height 32
paste input "[URL][DOMAIN_NAME]"
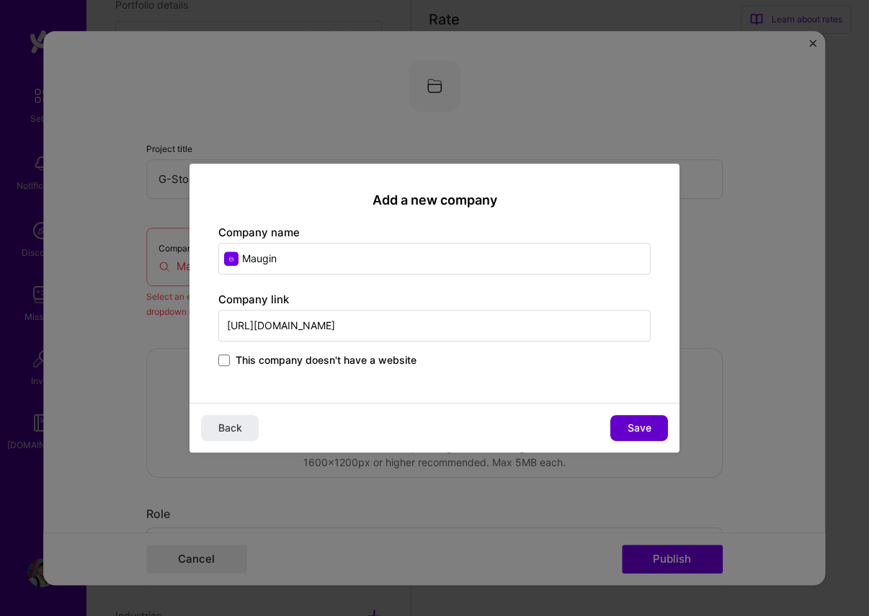
type input "[URL][DOMAIN_NAME]"
click at [633, 429] on span "Save" at bounding box center [640, 428] width 24 height 14
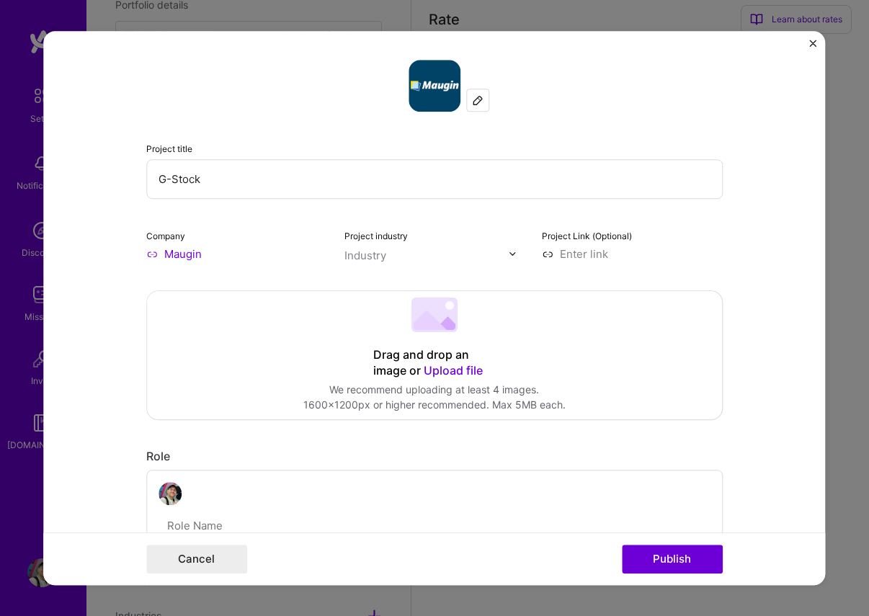
click at [579, 249] on input at bounding box center [632, 253] width 181 height 15
paste input "[URL][DOMAIN_NAME]"
type input "[URL][DOMAIN_NAME]"
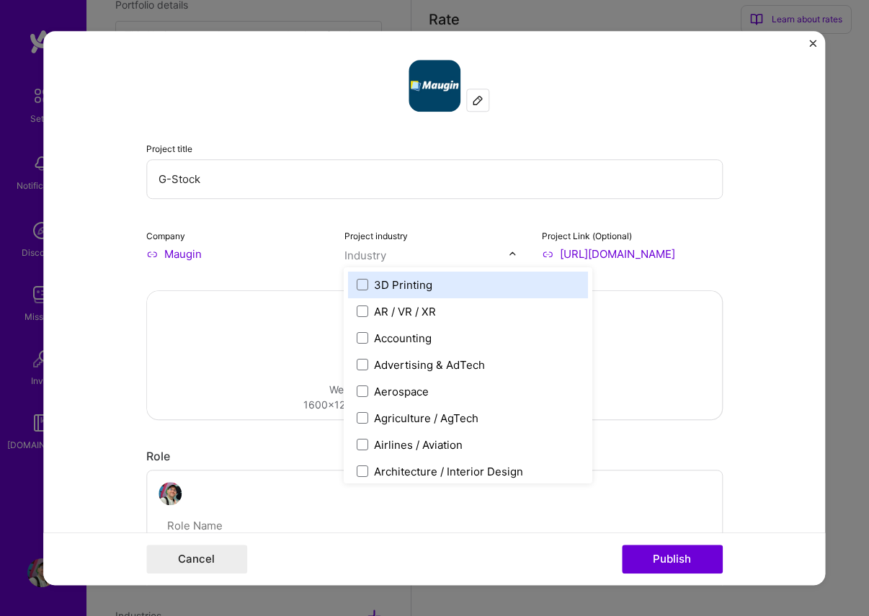
click at [386, 255] on div "Industry" at bounding box center [426, 254] width 164 height 17
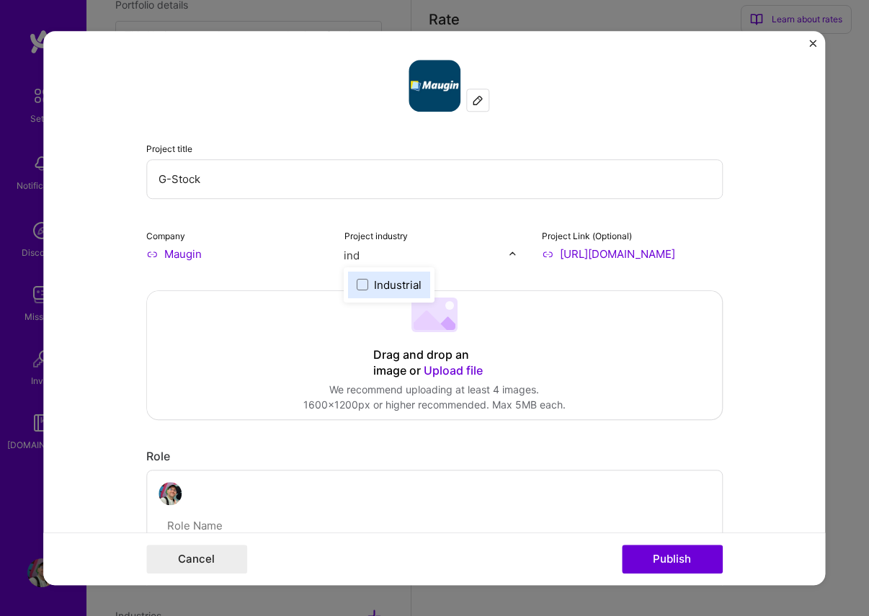
type input "indu"
click at [388, 289] on div "Industrial" at bounding box center [399, 284] width 48 height 15
click at [388, 374] on div "Drag and drop an image or Upload file" at bounding box center [434, 363] width 123 height 32
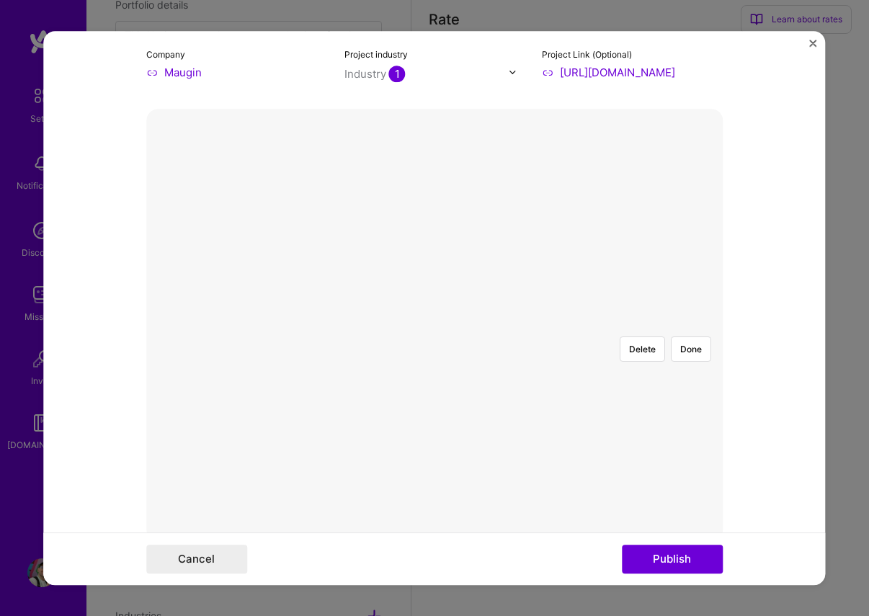
scroll to position [180, 0]
click at [518, 366] on div at bounding box center [723, 531] width 546 height 410
click at [684, 338] on button "Done" at bounding box center [691, 350] width 40 height 25
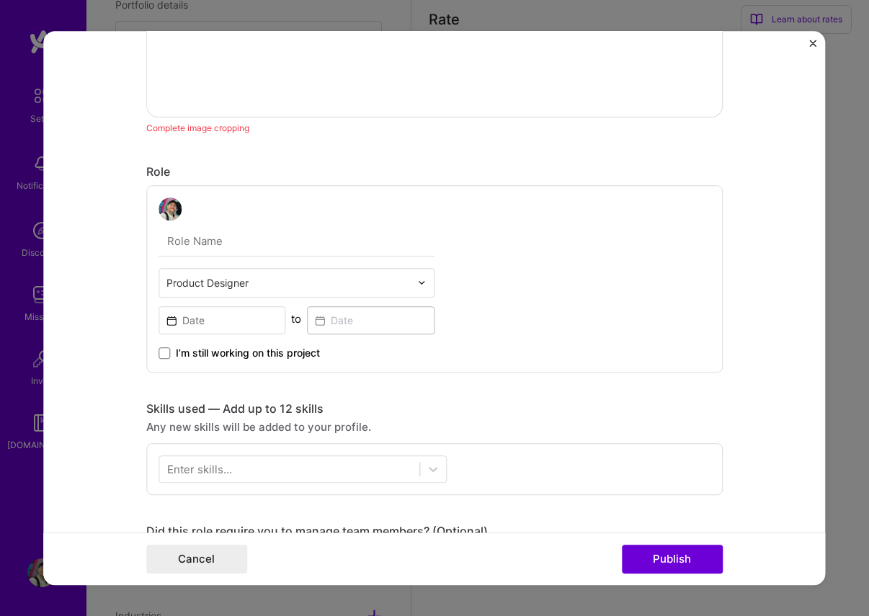
scroll to position [597, 0]
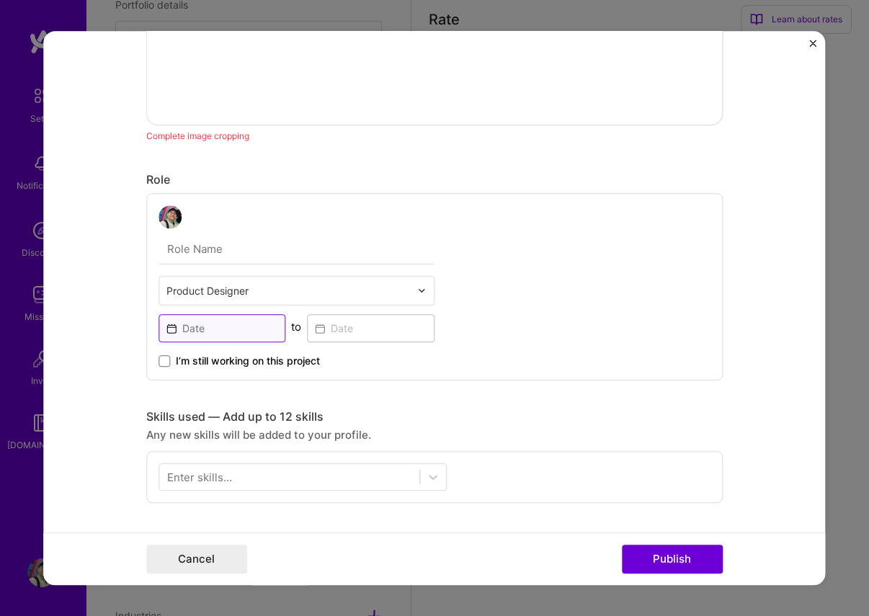
click at [231, 323] on input at bounding box center [223, 328] width 128 height 28
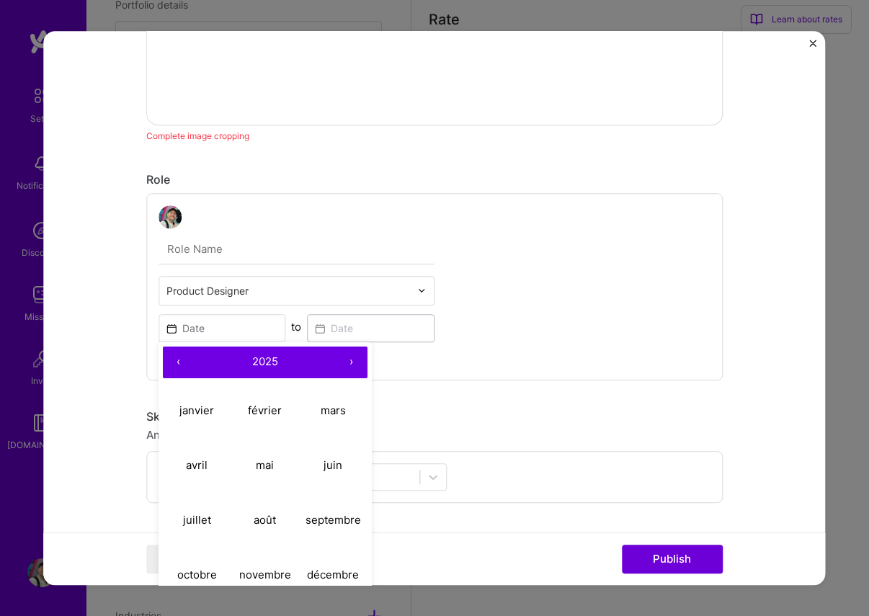
click at [178, 360] on button "‹" at bounding box center [179, 363] width 32 height 32
click at [178, 342] on div "‹ 2024 › janvier février mars [PERSON_NAME] juin juillet août septembre octobre…" at bounding box center [223, 326] width 128 height 31
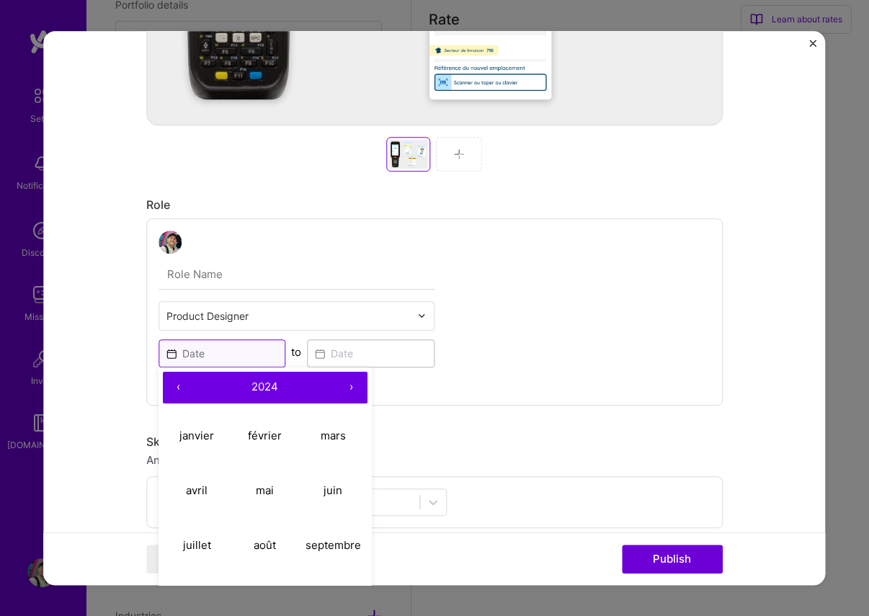
click at [178, 360] on input at bounding box center [223, 353] width 128 height 28
click at [169, 386] on button "‹" at bounding box center [179, 388] width 32 height 32
click at [180, 386] on button "‹" at bounding box center [179, 388] width 32 height 32
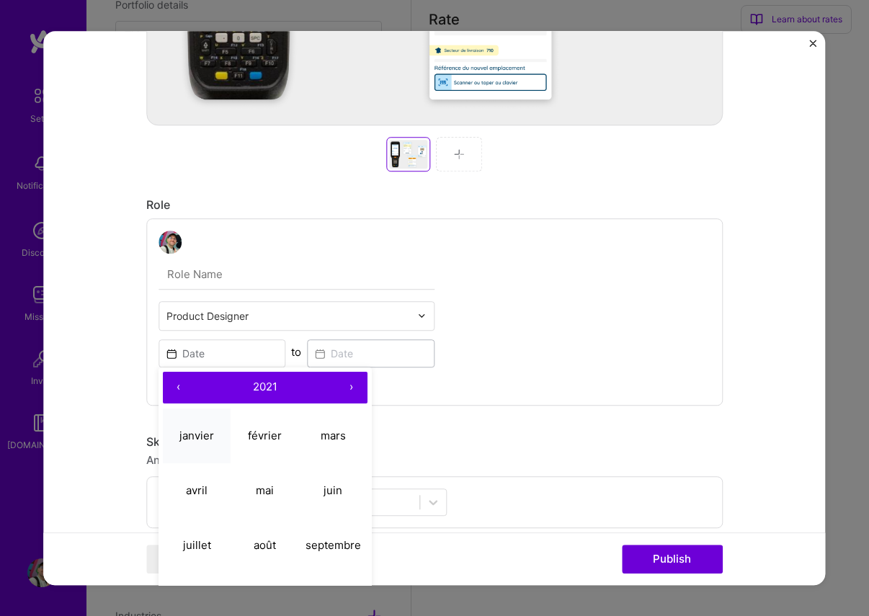
click at [210, 432] on abbr "janvier" at bounding box center [196, 436] width 35 height 14
type input "[DATE]"
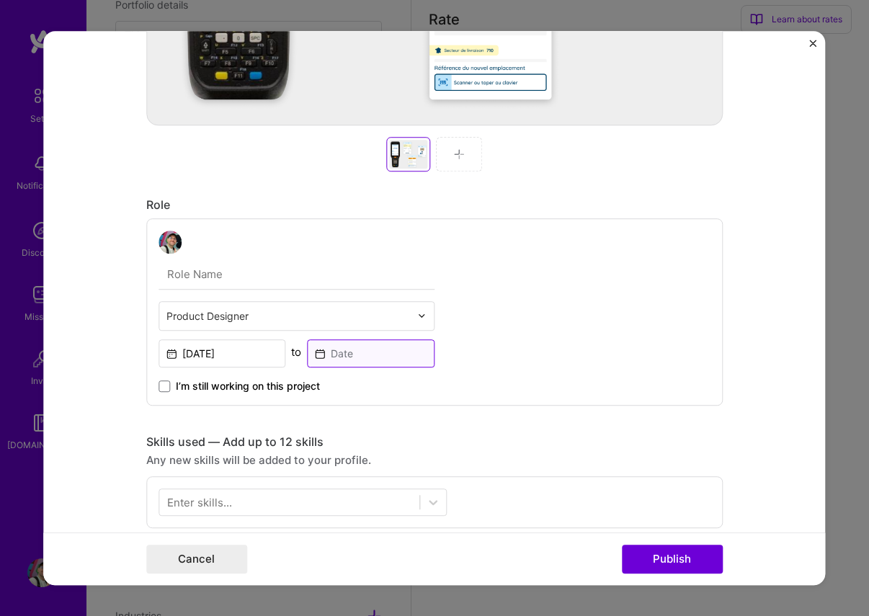
click at [323, 359] on input at bounding box center [371, 353] width 128 height 28
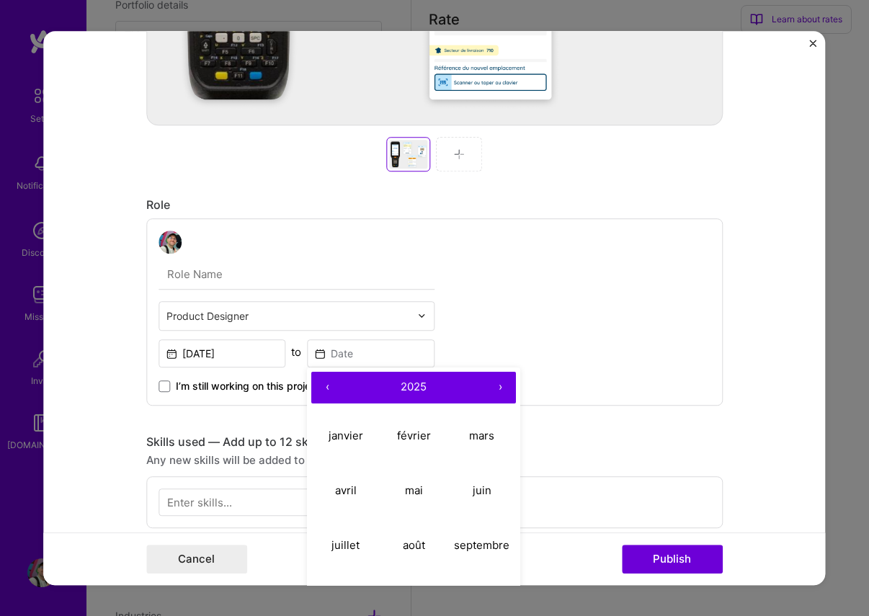
click at [331, 388] on button "‹" at bounding box center [327, 388] width 32 height 32
click at [490, 434] on abbr "mars" at bounding box center [482, 436] width 25 height 14
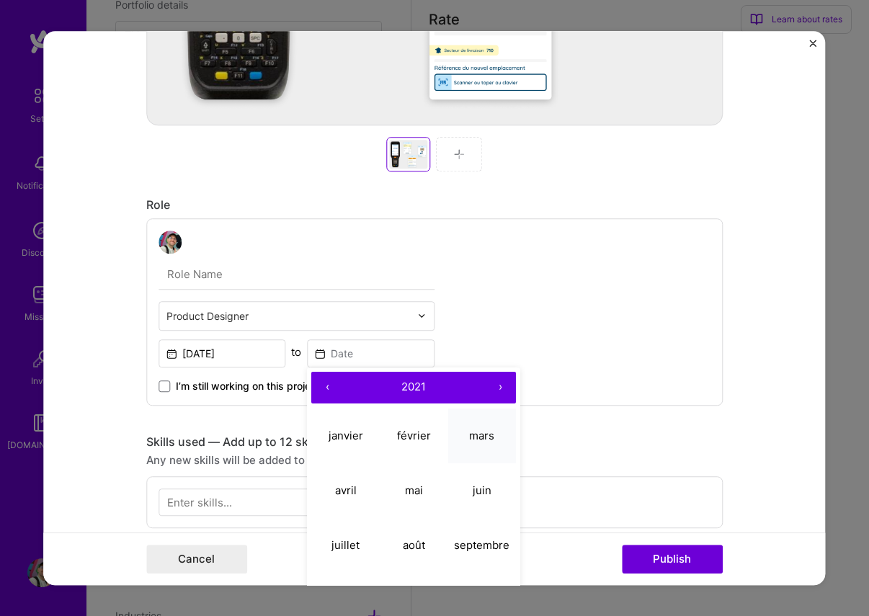
type input "[DATE]"
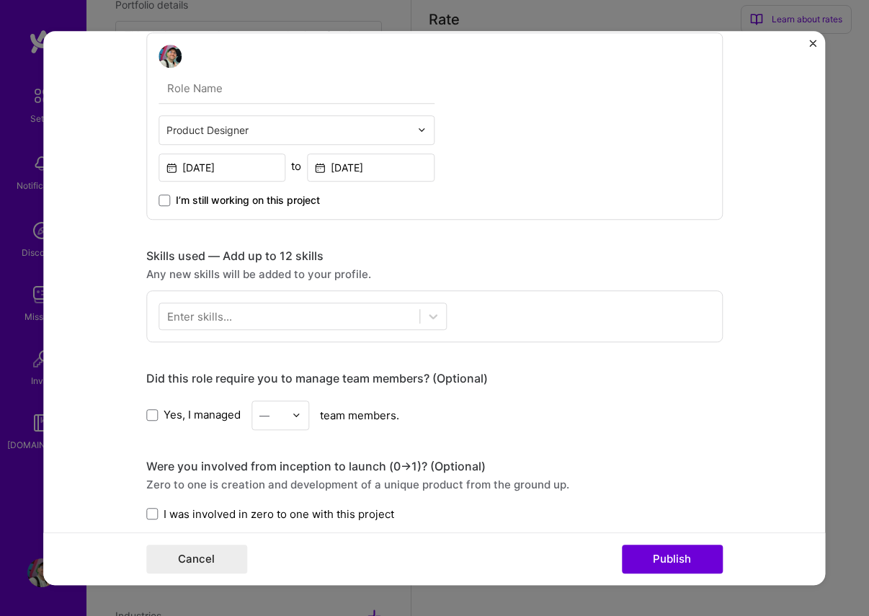
scroll to position [784, 0]
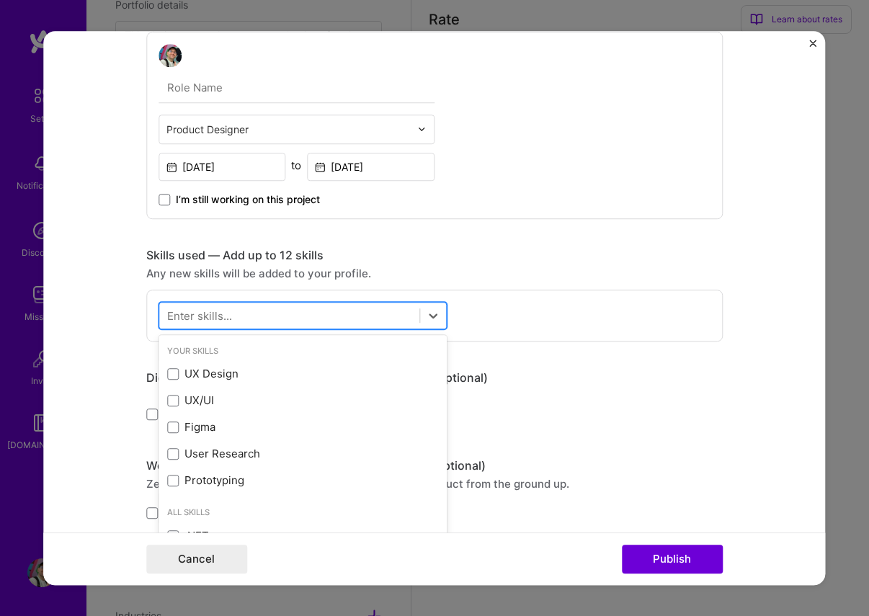
drag, startPoint x: 340, startPoint y: 329, endPoint x: 324, endPoint y: 319, distance: 19.2
click at [340, 329] on div at bounding box center [303, 315] width 288 height 27
click at [236, 360] on div "Your Skills UX Design UX/UI Figma User Research Prototyping" at bounding box center [303, 419] width 288 height 162
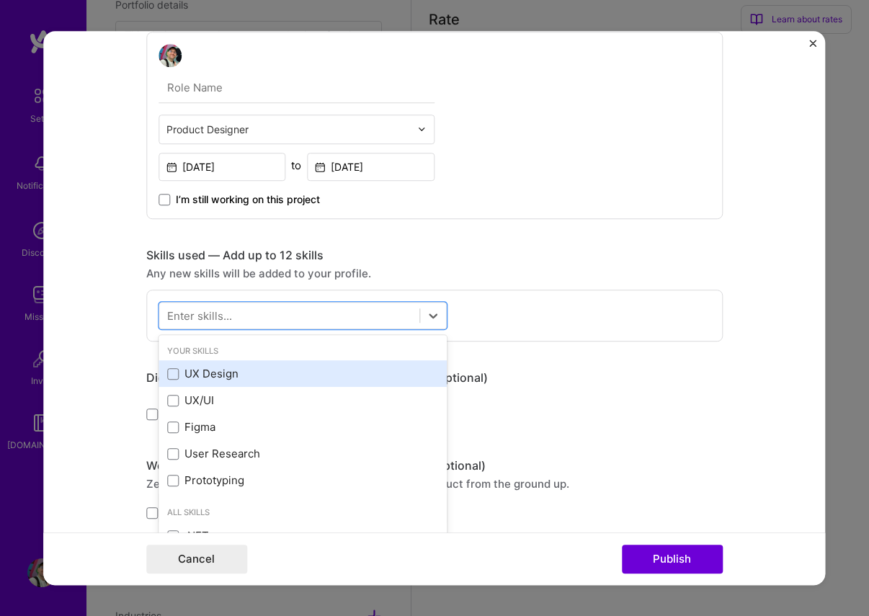
click at [233, 365] on div "UX Design" at bounding box center [303, 374] width 288 height 27
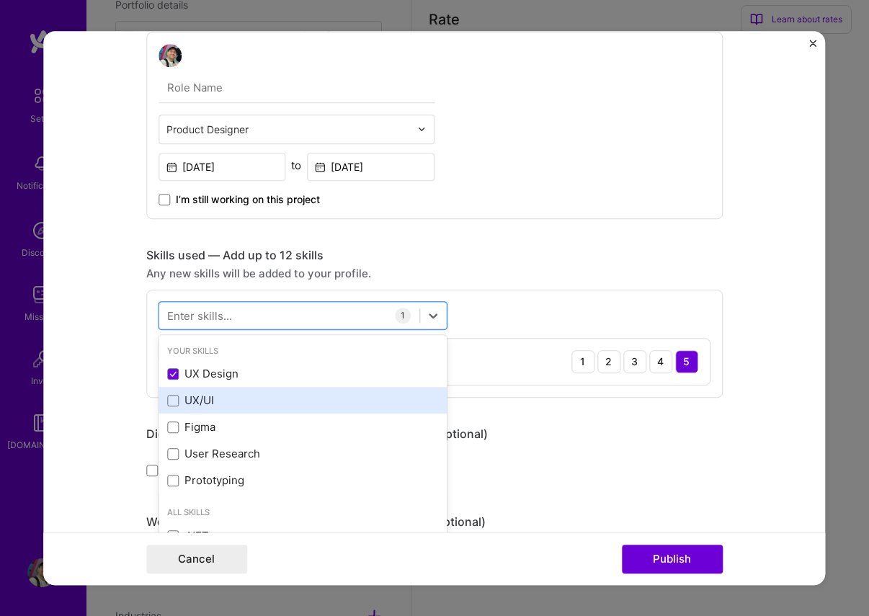
click at [223, 397] on div "UX/UI" at bounding box center [302, 400] width 271 height 15
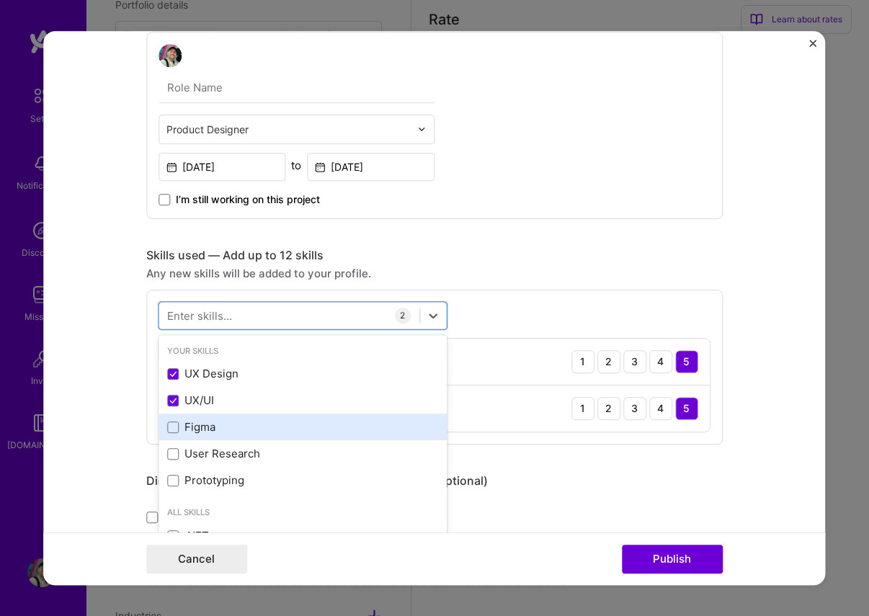
click at [218, 426] on div "Figma" at bounding box center [302, 427] width 271 height 15
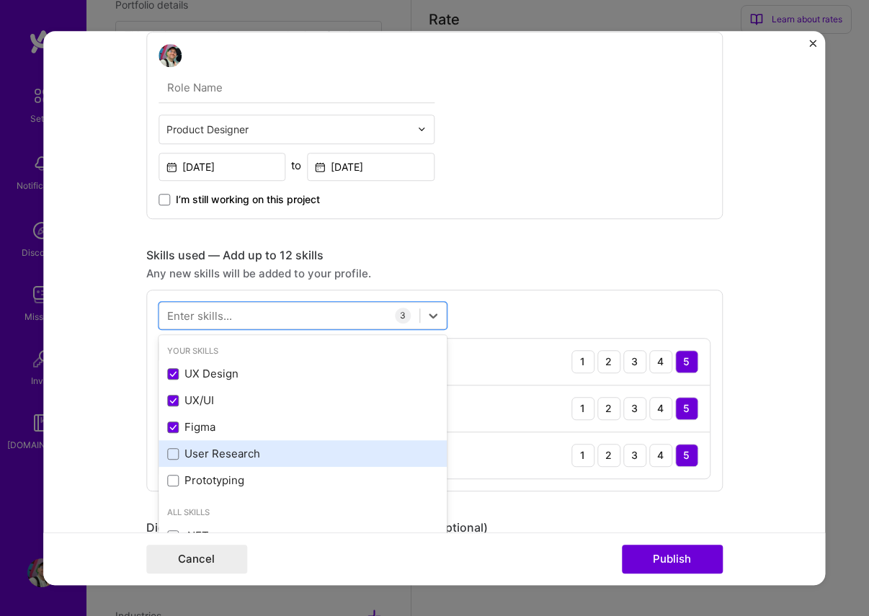
click at [219, 446] on div "User Research" at bounding box center [303, 454] width 288 height 27
click at [222, 466] on div "User Research" at bounding box center [303, 454] width 288 height 27
drag, startPoint x: 223, startPoint y: 479, endPoint x: 228, endPoint y: 463, distance: 17.3
click at [223, 479] on div "Prototyping" at bounding box center [302, 480] width 271 height 15
click at [228, 460] on div "User Research" at bounding box center [302, 454] width 271 height 15
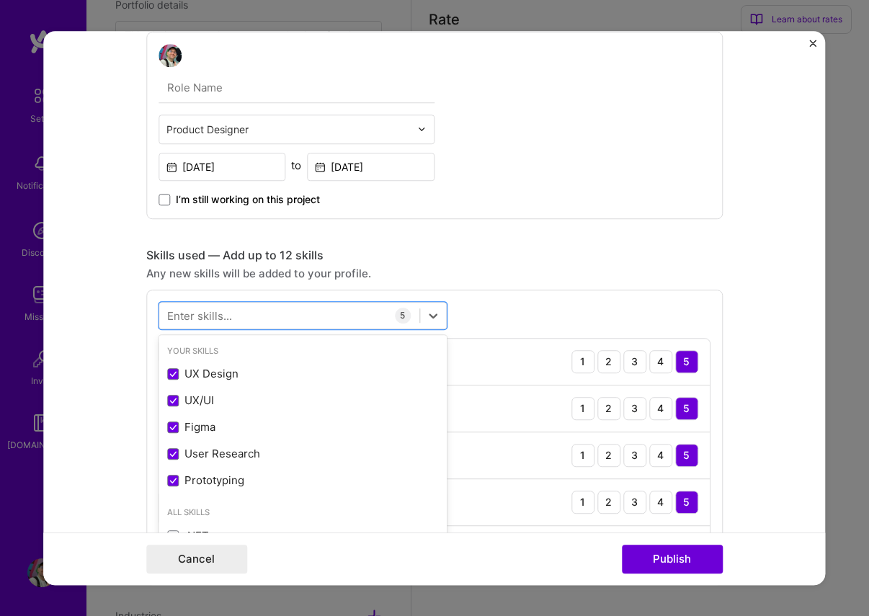
click at [517, 280] on div "Any new skills will be added to your profile." at bounding box center [434, 273] width 577 height 15
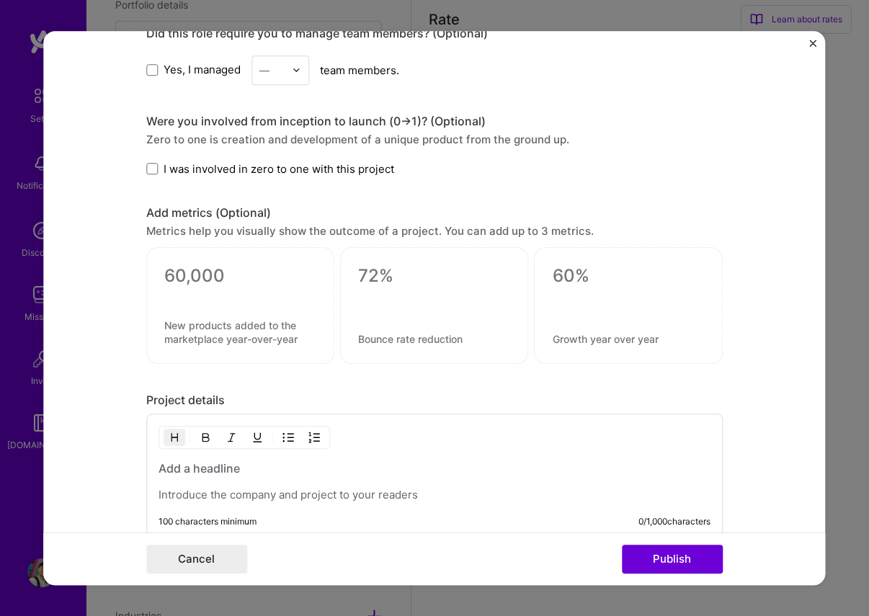
scroll to position [1422, 0]
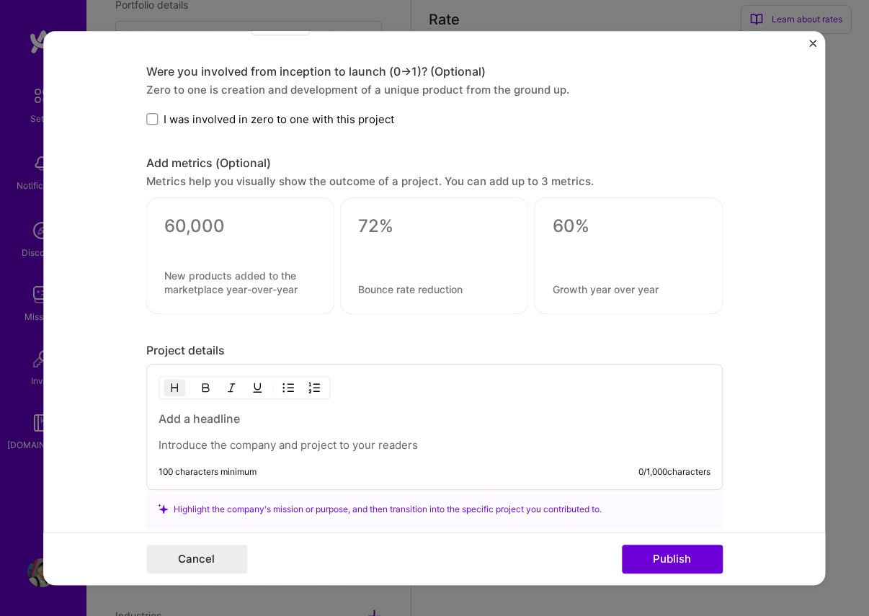
click at [251, 124] on span "I was involved in zero to one with this project" at bounding box center [279, 119] width 231 height 15
click at [0, 0] on input "I was involved in zero to one with this project" at bounding box center [0, 0] width 0 height 0
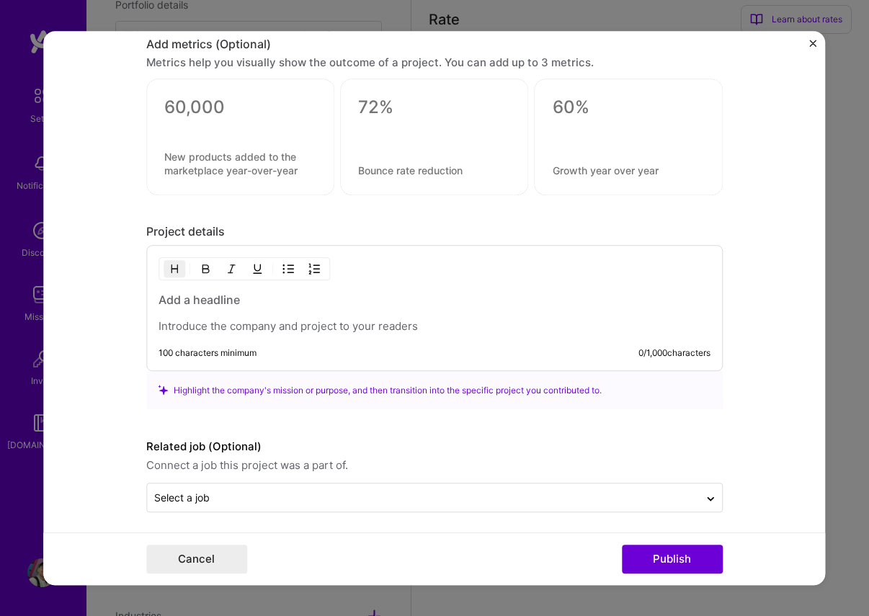
scroll to position [1548, 0]
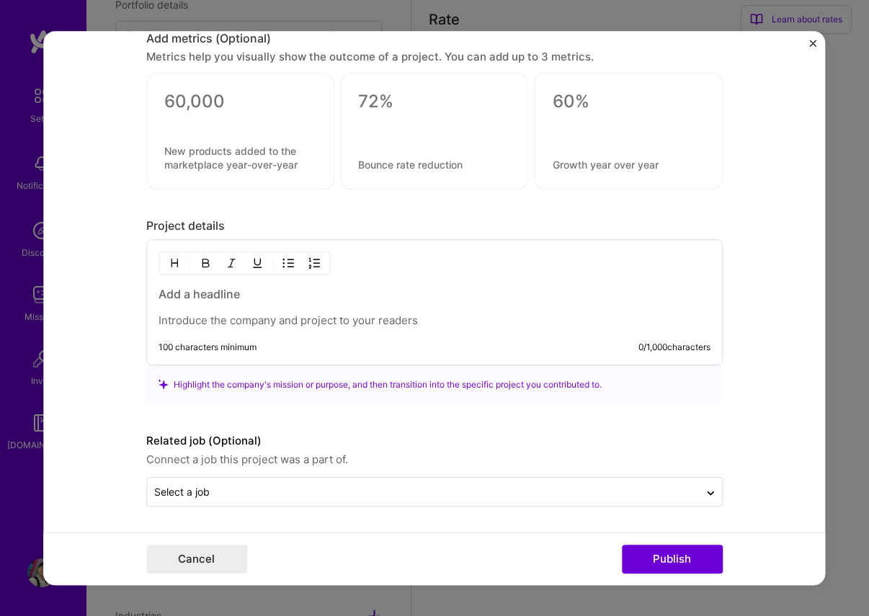
click at [209, 325] on p at bounding box center [435, 320] width 552 height 14
paste div
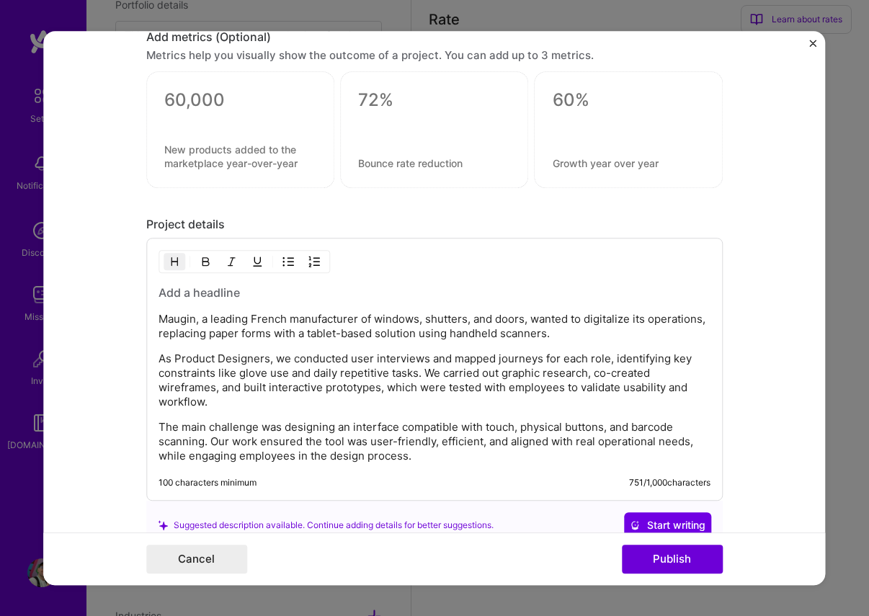
click at [190, 299] on h3 at bounding box center [435, 293] width 552 height 16
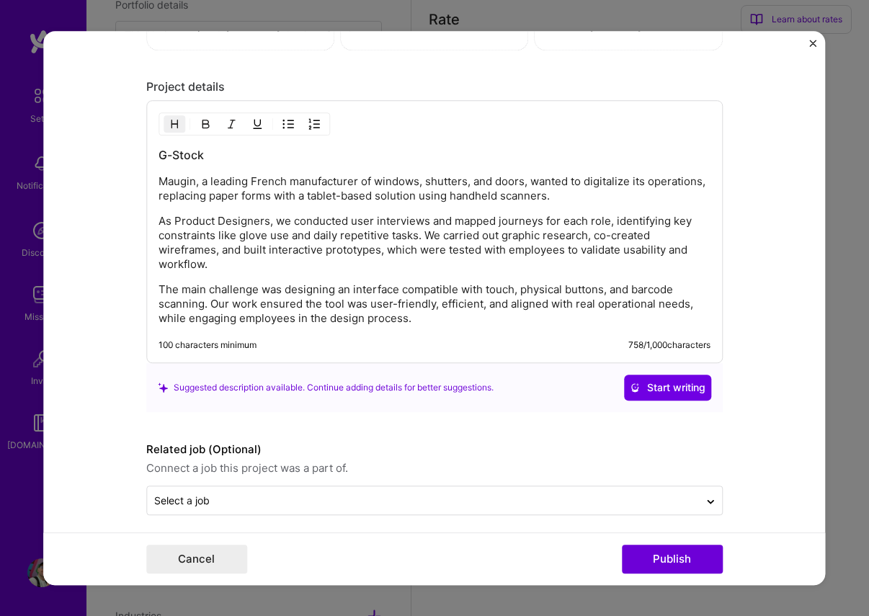
scroll to position [1696, 0]
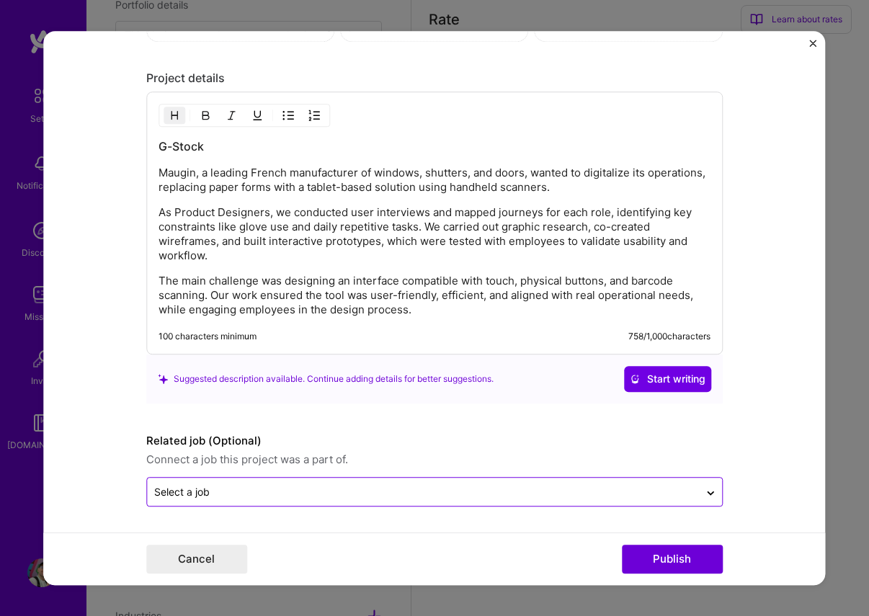
click at [627, 501] on div "Select a job" at bounding box center [423, 492] width 552 height 28
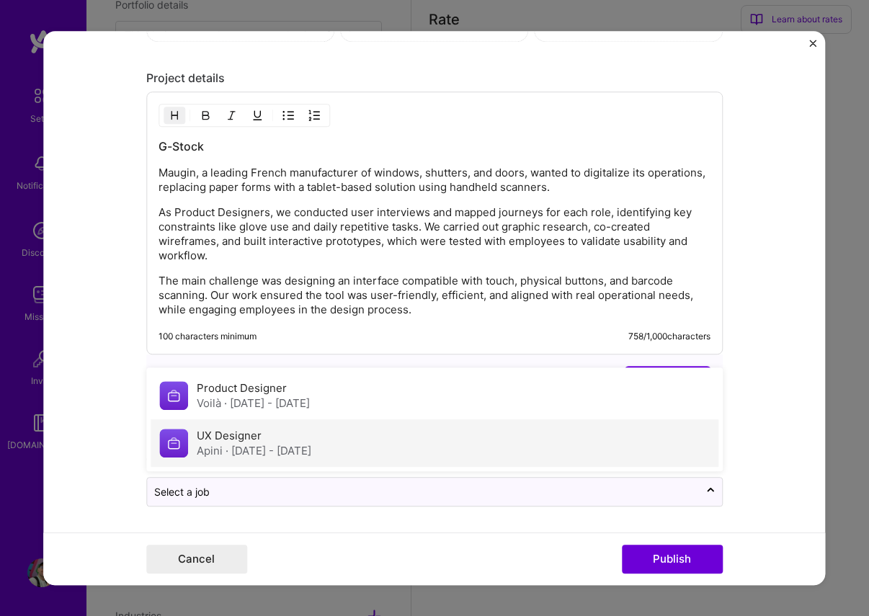
click at [311, 457] on div "Apini · [DATE] - [DATE]" at bounding box center [254, 450] width 115 height 15
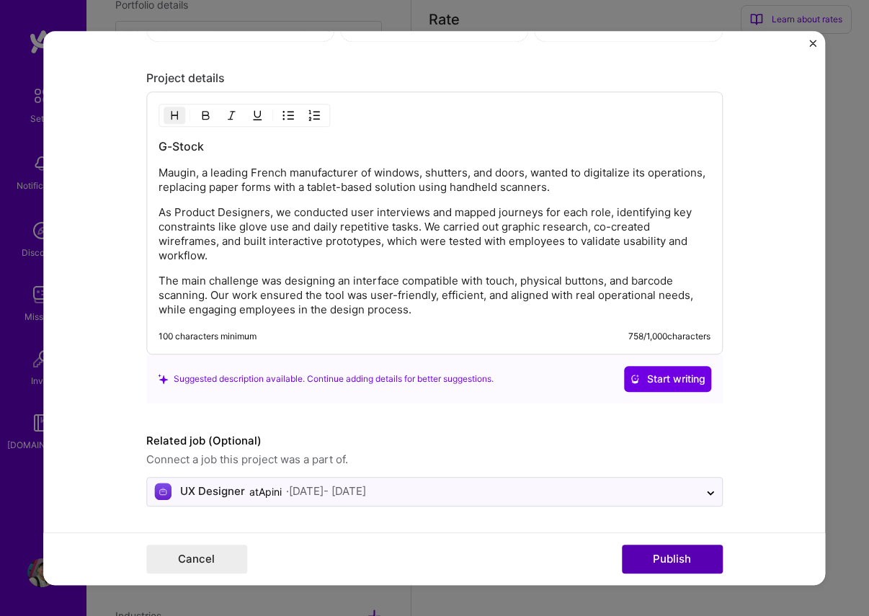
click at [704, 555] on button "Publish" at bounding box center [672, 559] width 101 height 29
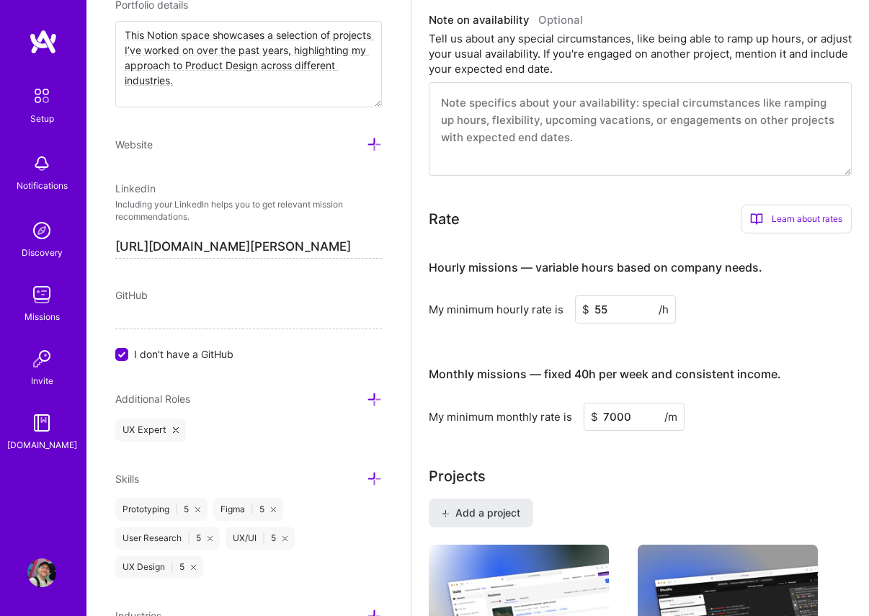
scroll to position [0, 0]
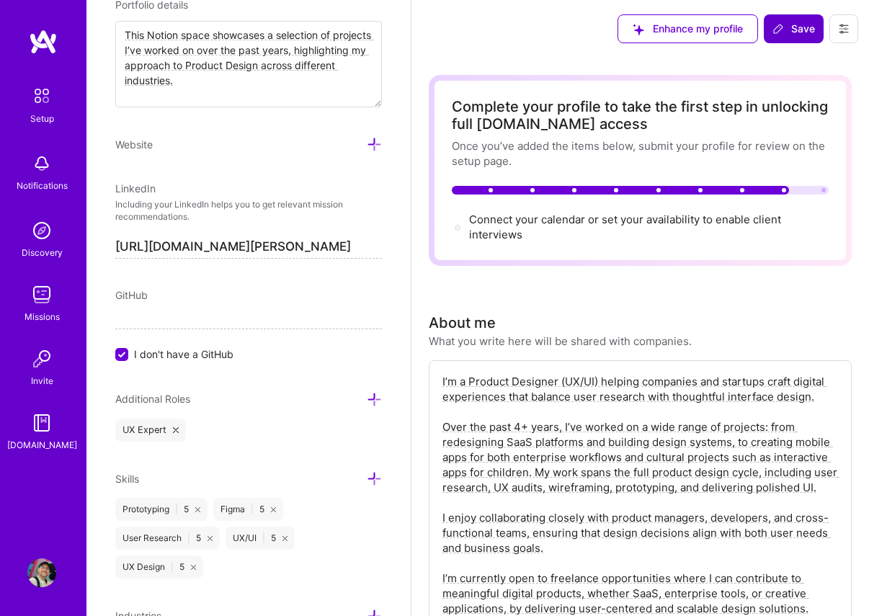
click at [789, 35] on span "Save" at bounding box center [794, 29] width 43 height 14
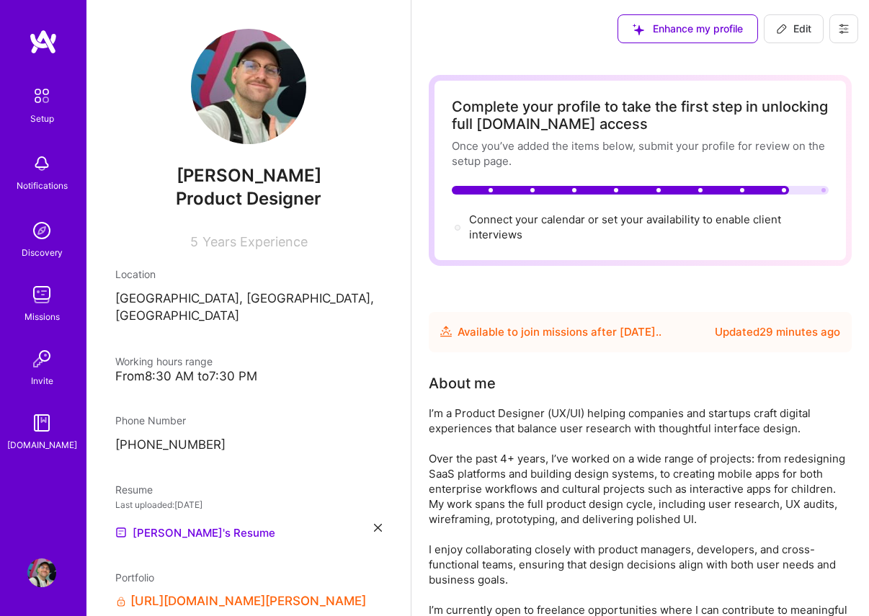
click at [45, 105] on img at bounding box center [42, 96] width 30 height 30
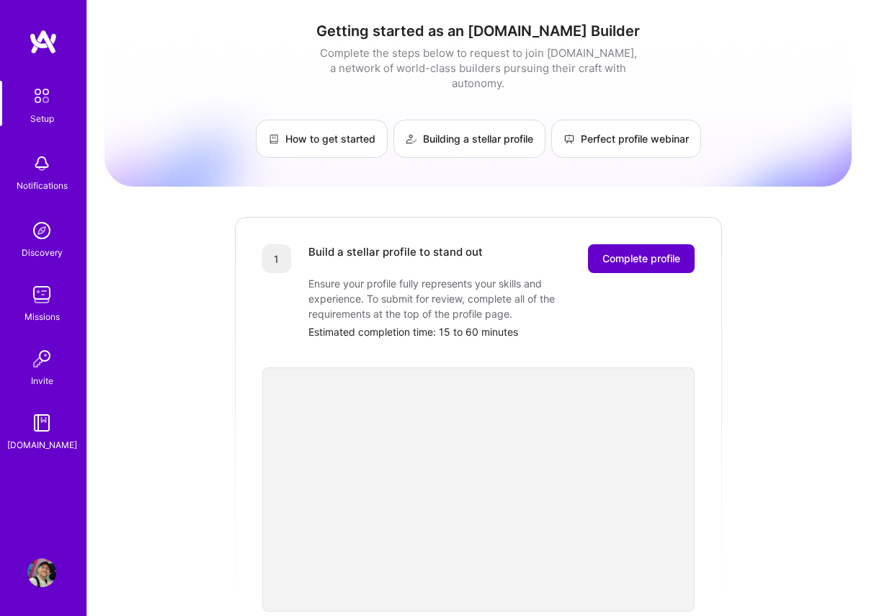
click at [639, 252] on span "Complete profile" at bounding box center [641, 259] width 78 height 14
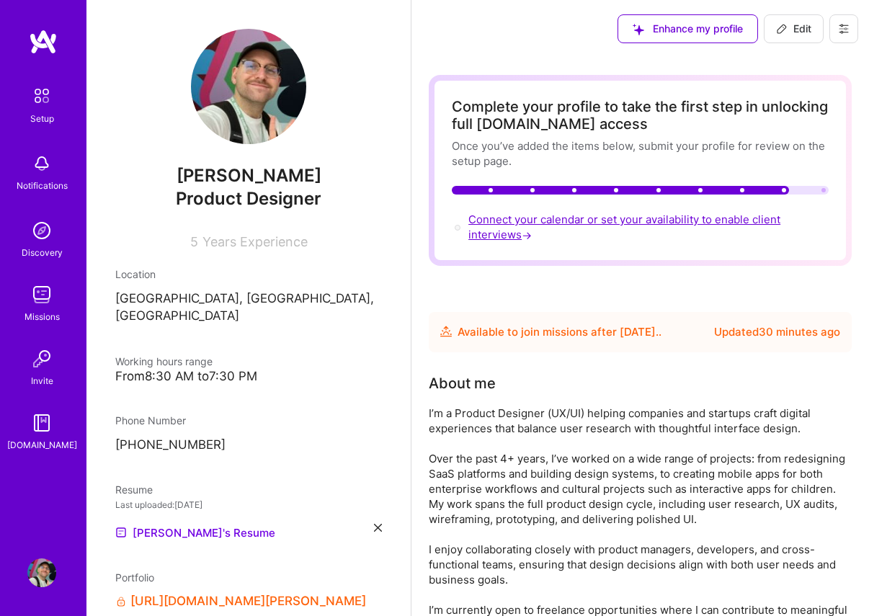
click at [494, 231] on span "Connect your calendar or set your availability to enable client interviews →" at bounding box center [624, 227] width 312 height 29
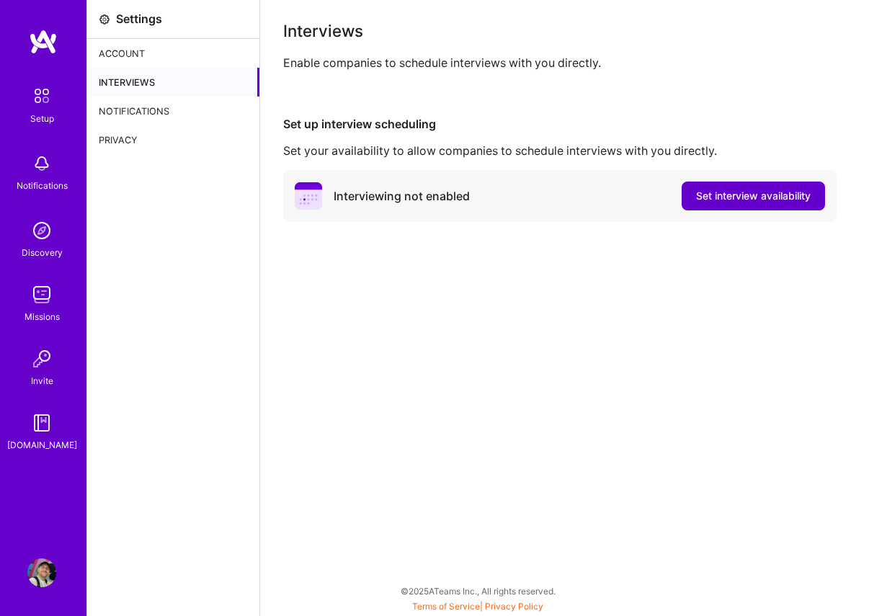
click at [724, 202] on span "Set interview availability" at bounding box center [753, 196] width 115 height 14
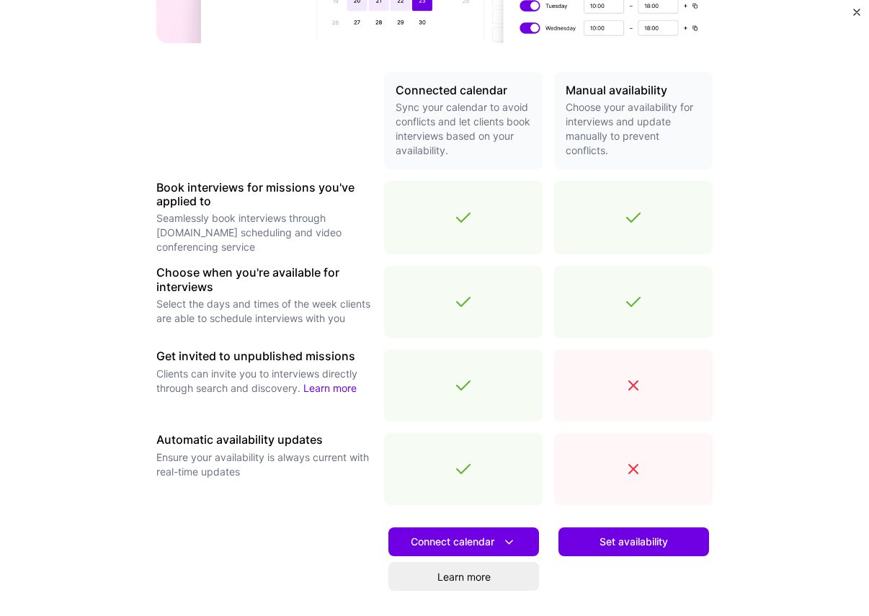
scroll to position [293, 0]
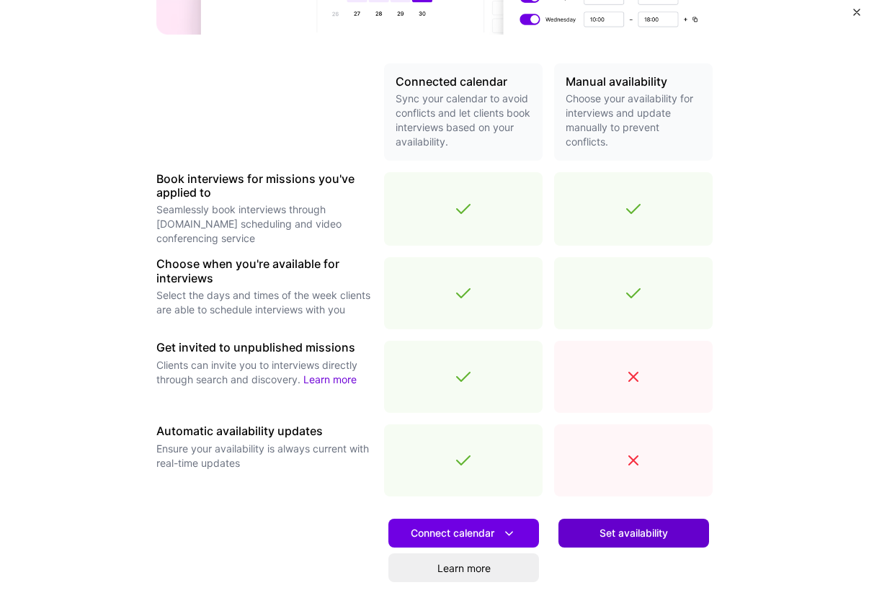
click at [654, 535] on span "Set availability" at bounding box center [634, 533] width 68 height 14
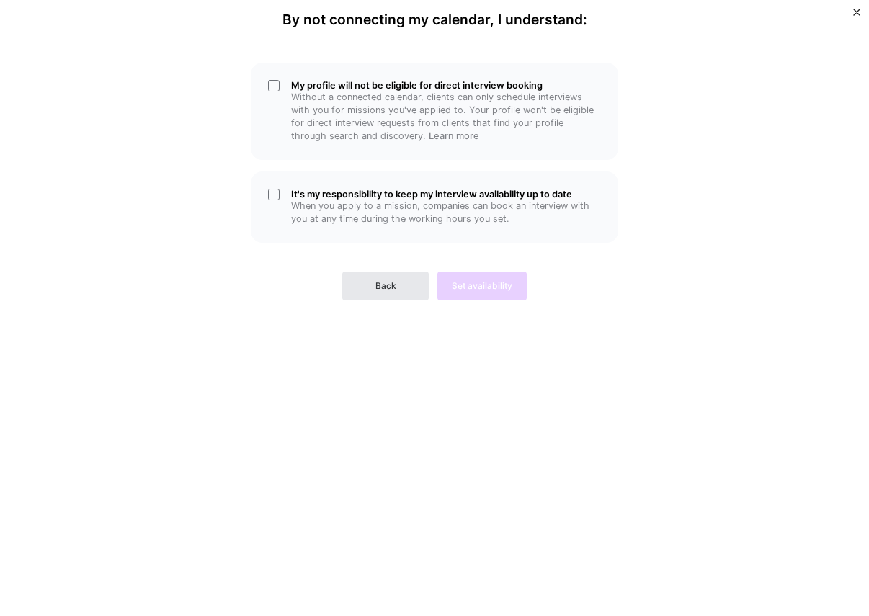
click at [362, 289] on button "Back" at bounding box center [385, 286] width 86 height 29
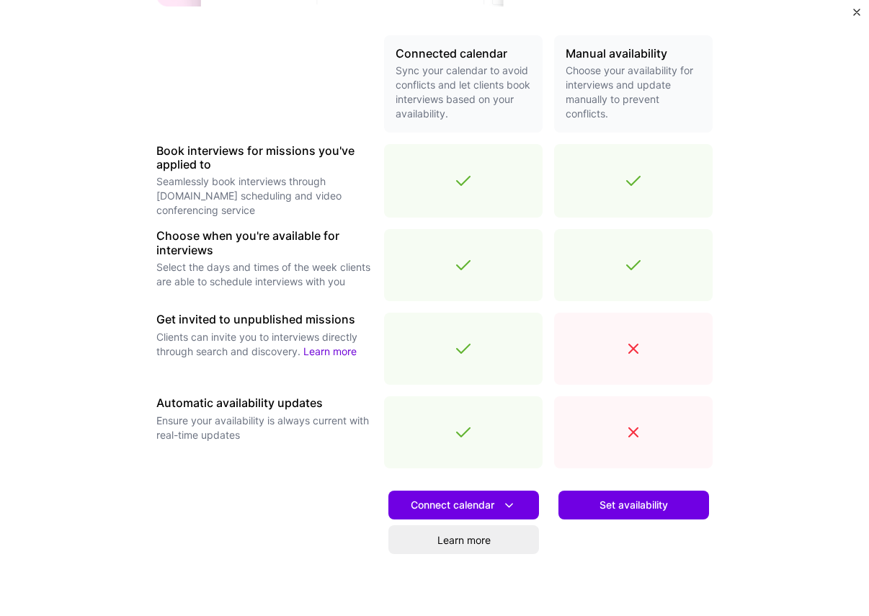
scroll to position [368, 0]
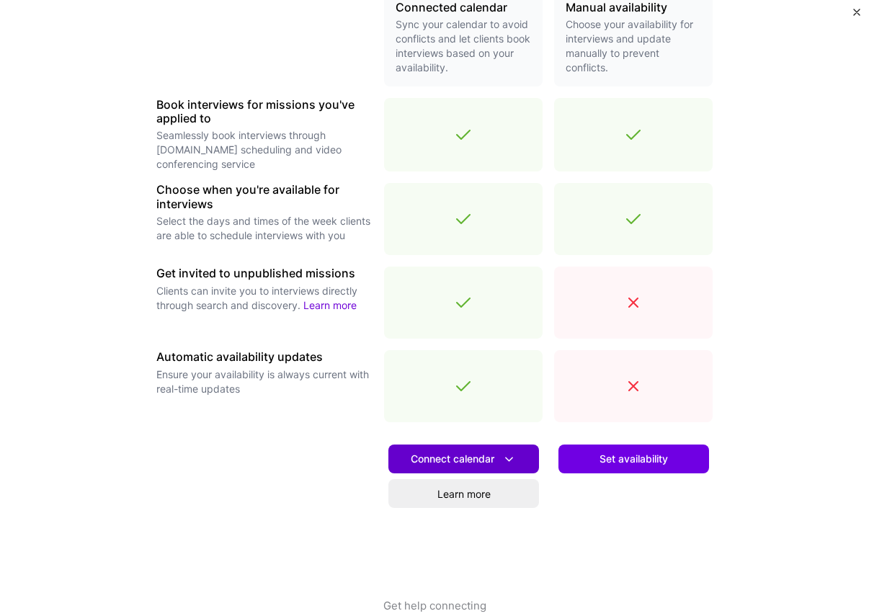
click at [454, 460] on span "Connect calendar" at bounding box center [464, 459] width 106 height 15
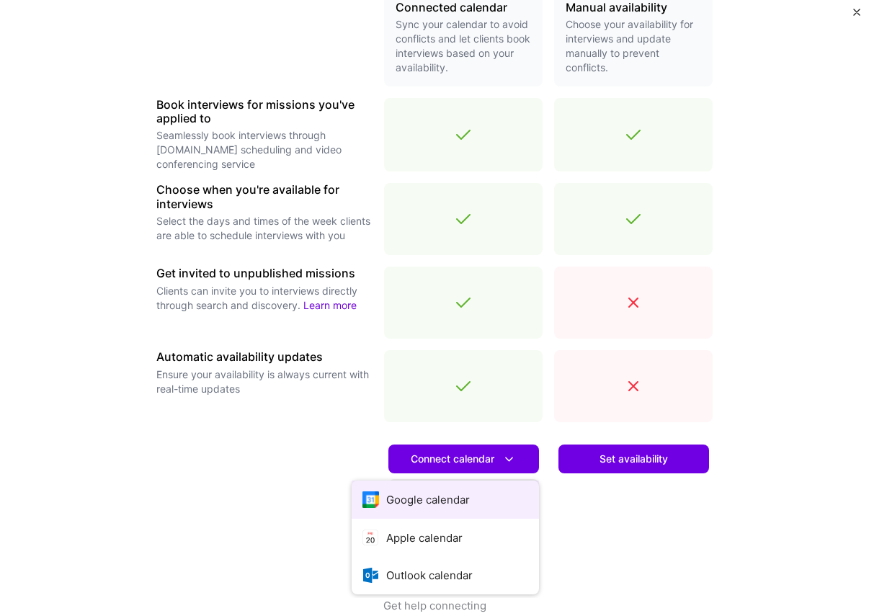
click at [417, 498] on button "Google calendar" at bounding box center [445, 500] width 187 height 38
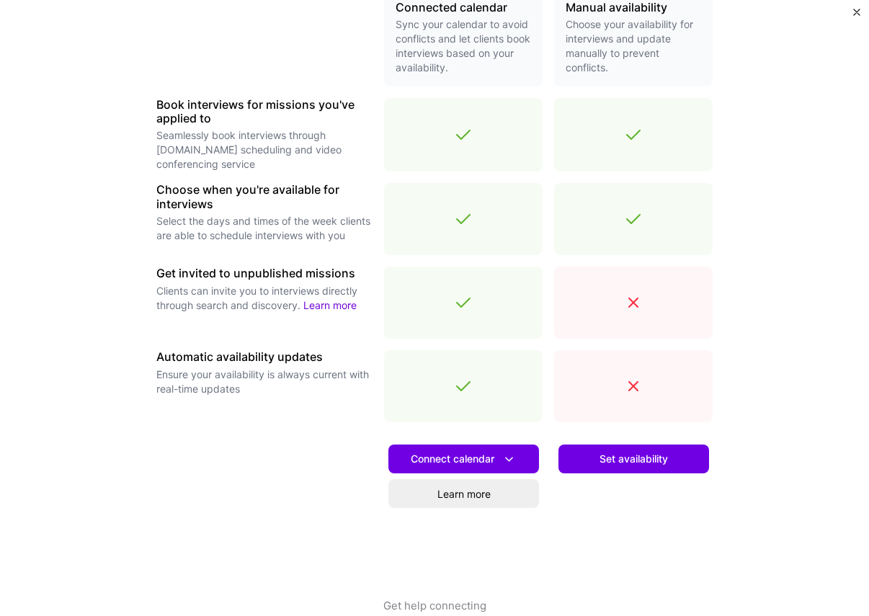
scroll to position [393, 0]
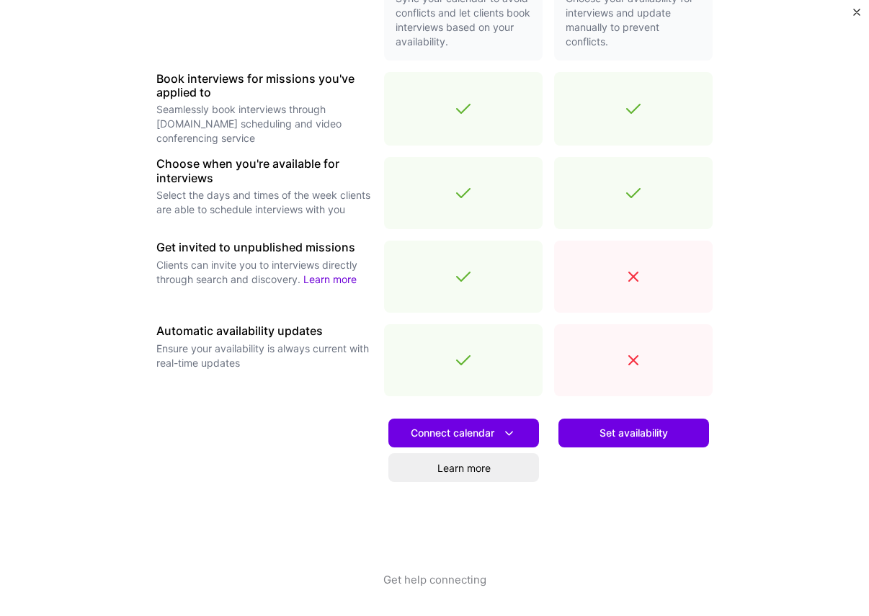
click at [669, 438] on button "Set availability" at bounding box center [633, 433] width 151 height 29
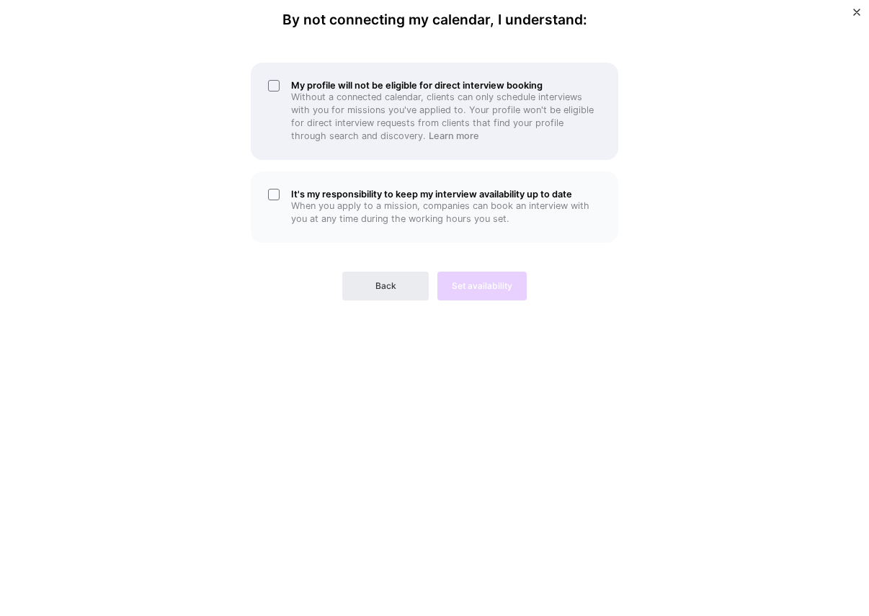
click at [331, 141] on p "Without a connected calendar, clients can only schedule interviews with you for…" at bounding box center [446, 117] width 310 height 52
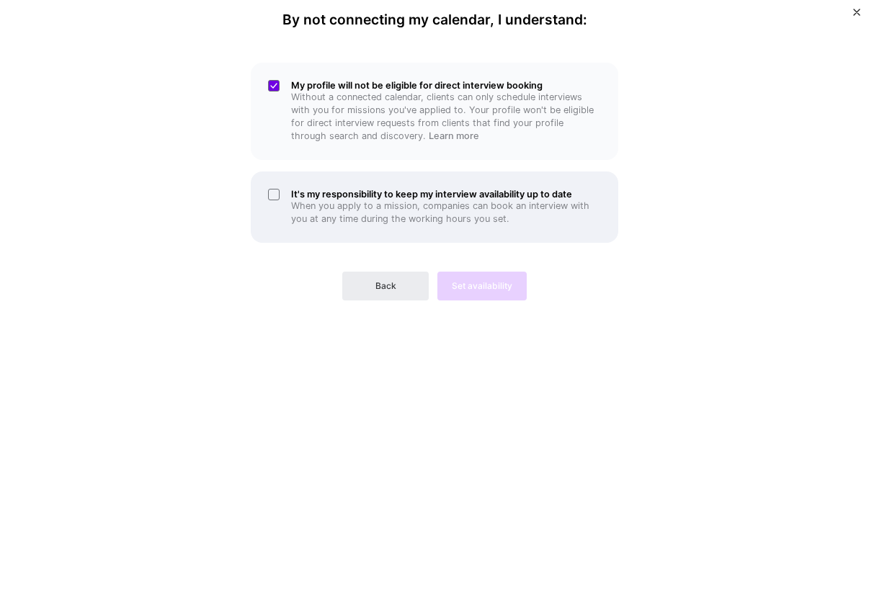
drag, startPoint x: 361, startPoint y: 222, endPoint x: 393, endPoint y: 233, distance: 33.7
click at [361, 222] on p "When you apply to a mission, companies can book an interview with you at any ti…" at bounding box center [446, 213] width 310 height 26
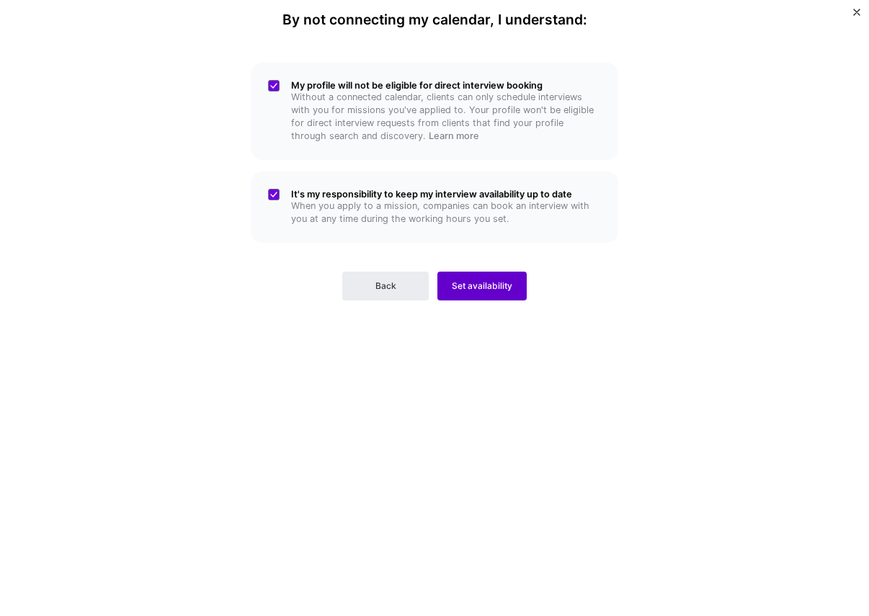
click at [484, 289] on span "Set availability" at bounding box center [482, 286] width 61 height 13
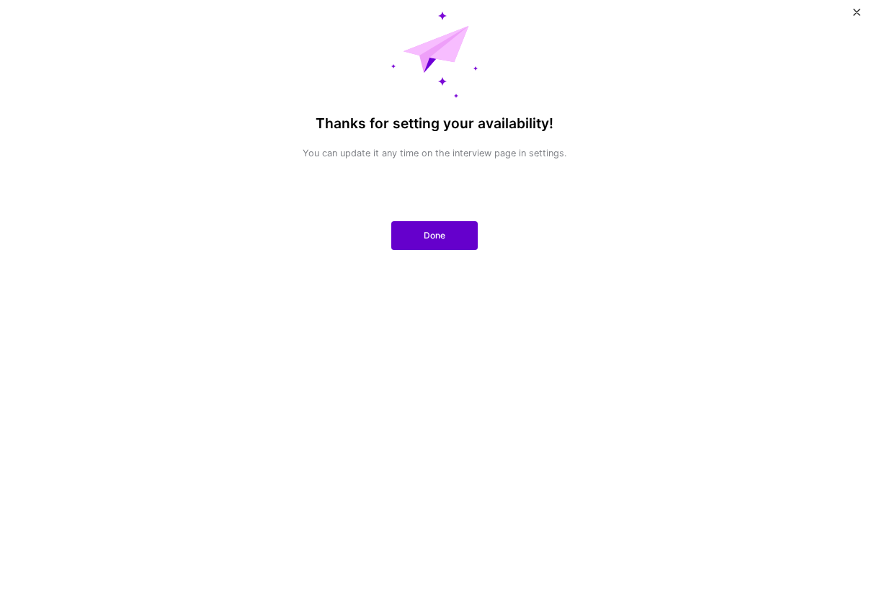
click at [437, 241] on span "Done" at bounding box center [435, 235] width 22 height 13
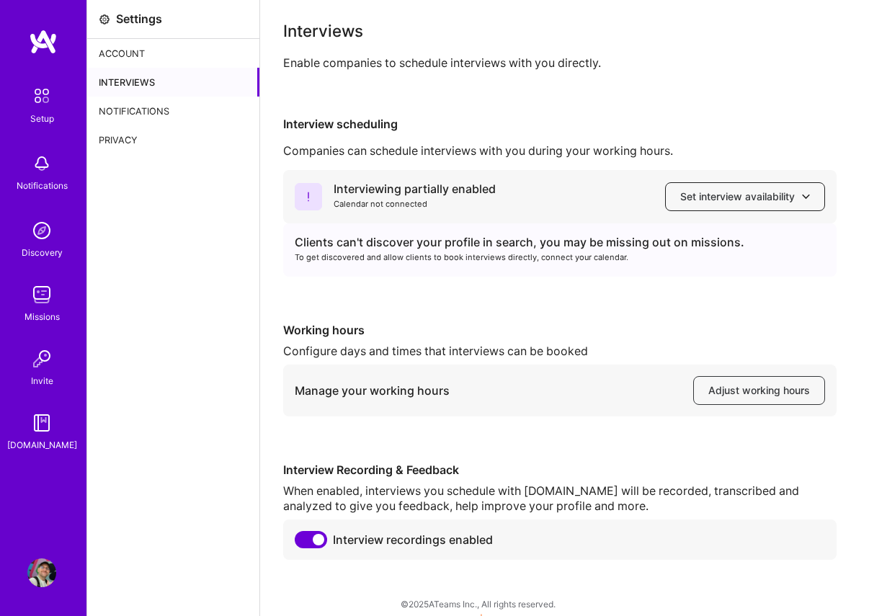
click at [702, 202] on span "Set interview availability" at bounding box center [745, 197] width 130 height 14
click at [597, 138] on div "Interview scheduling Companies can schedule interviews with you during your wor…" at bounding box center [564, 338] width 563 height 443
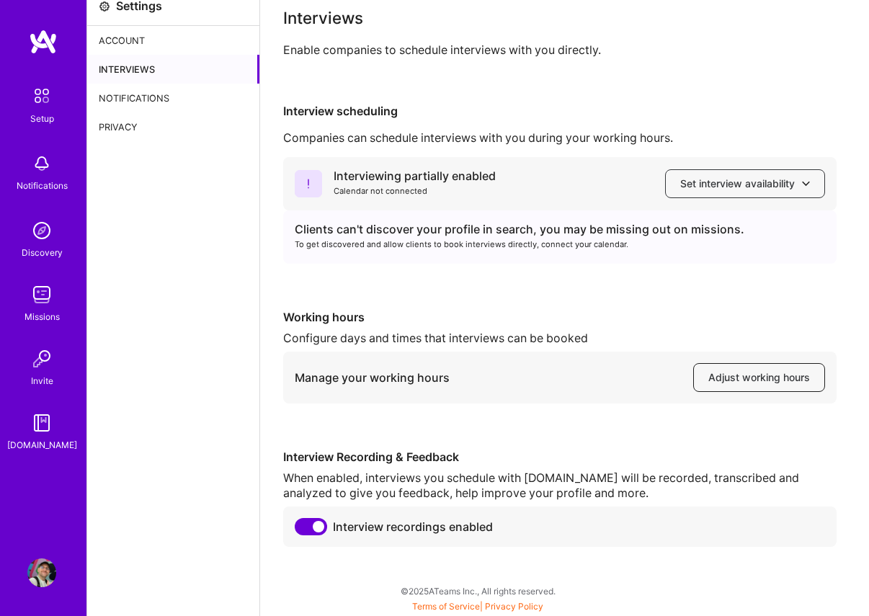
click at [757, 373] on span "Adjust working hours" at bounding box center [759, 377] width 102 height 14
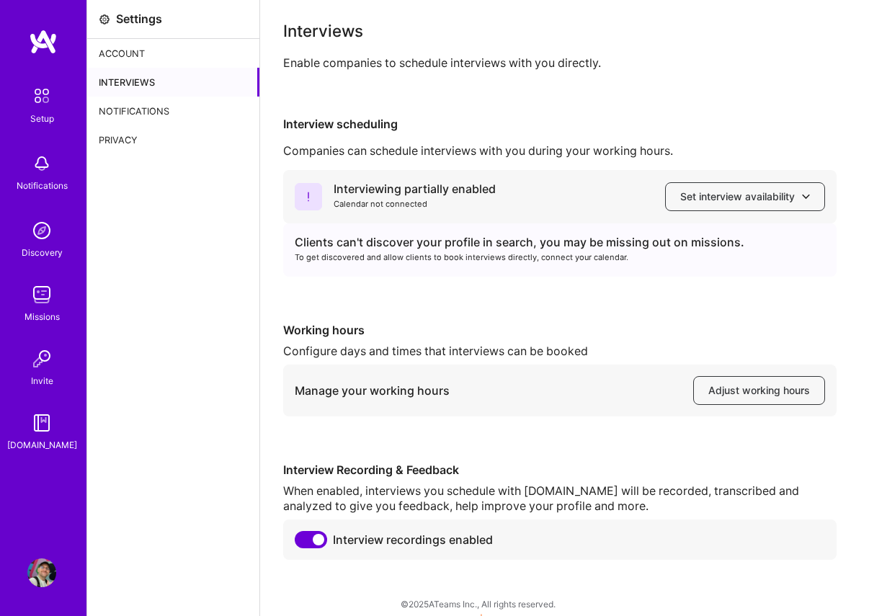
click at [43, 104] on img at bounding box center [42, 96] width 30 height 30
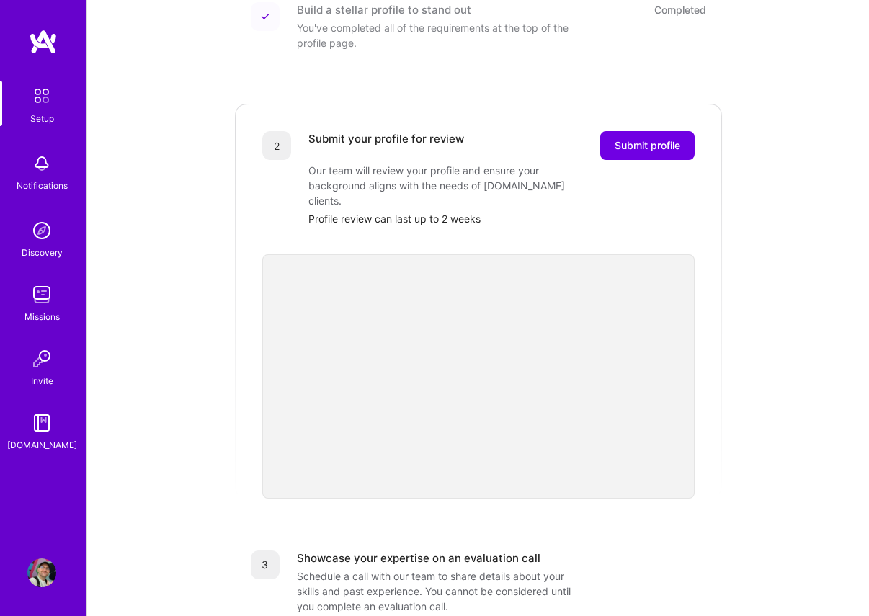
scroll to position [233, 0]
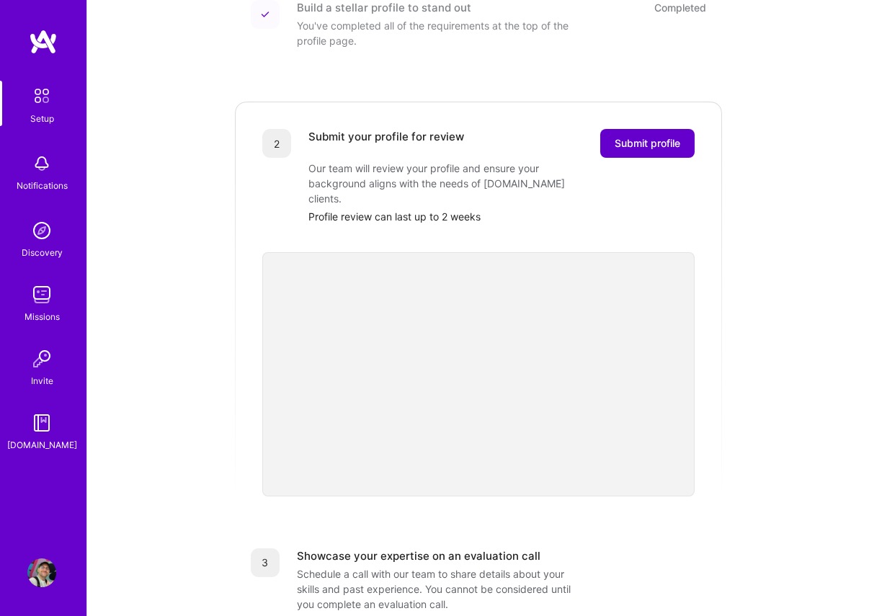
click at [645, 136] on span "Submit profile" at bounding box center [648, 143] width 66 height 14
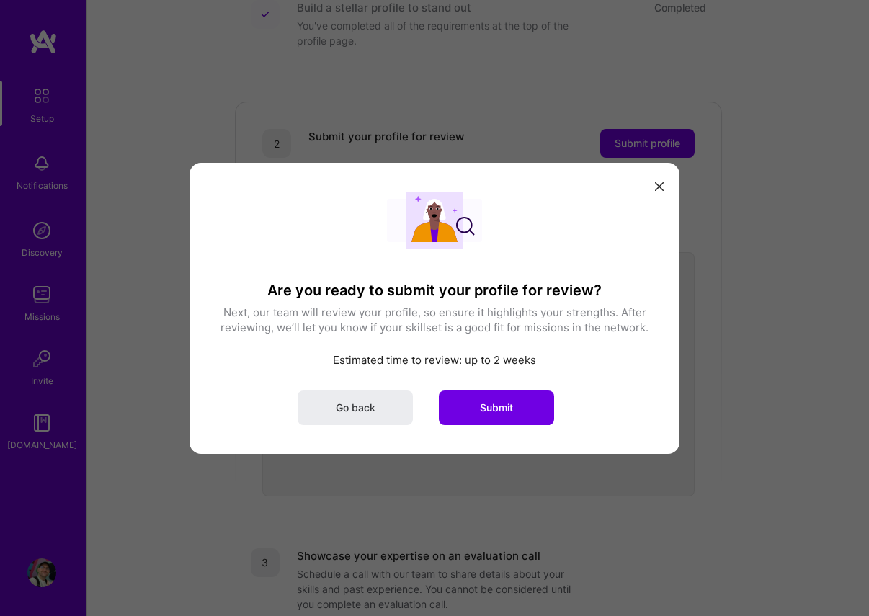
drag, startPoint x: 659, startPoint y: 187, endPoint x: 610, endPoint y: 200, distance: 50.5
click at [658, 188] on icon "modal" at bounding box center [659, 186] width 9 height 9
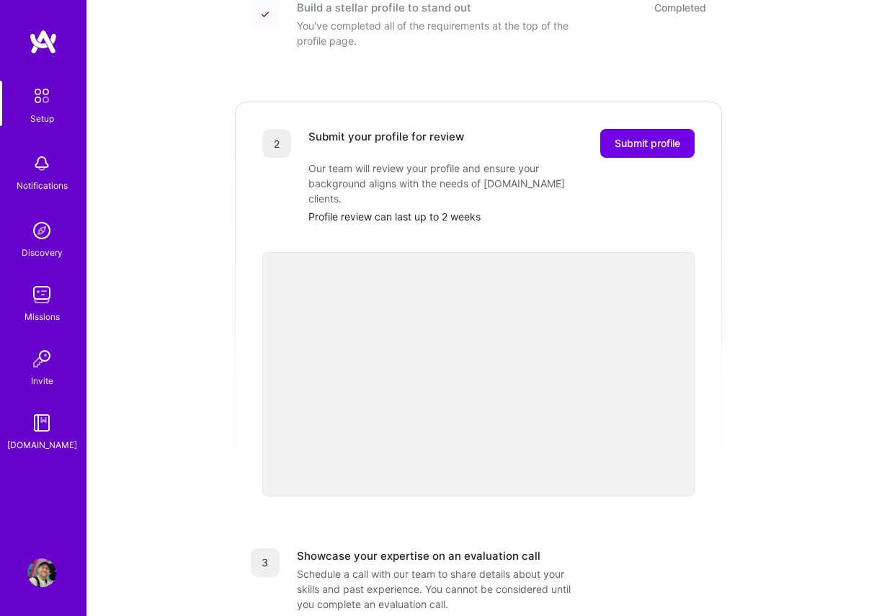
click at [51, 575] on img at bounding box center [41, 572] width 29 height 29
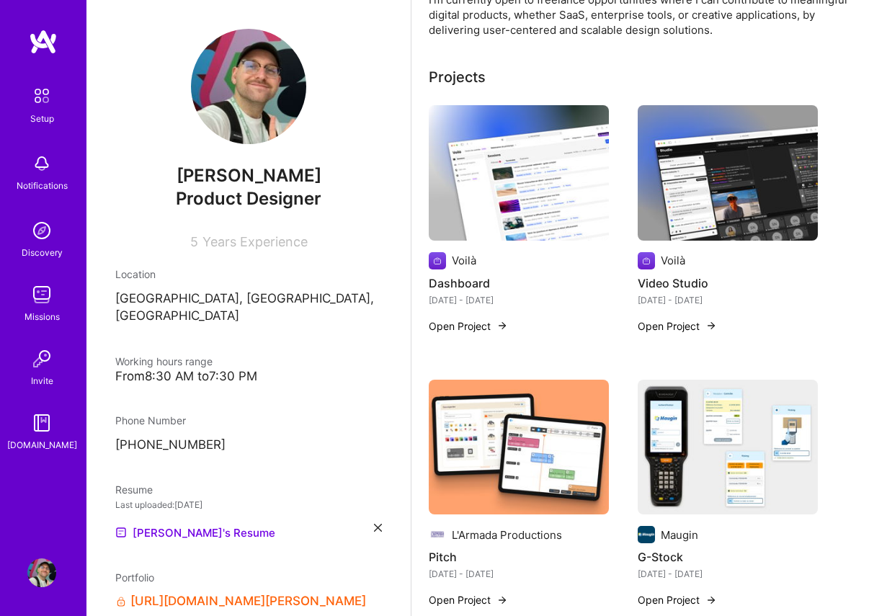
click at [486, 78] on div "Projects" at bounding box center [640, 77] width 423 height 22
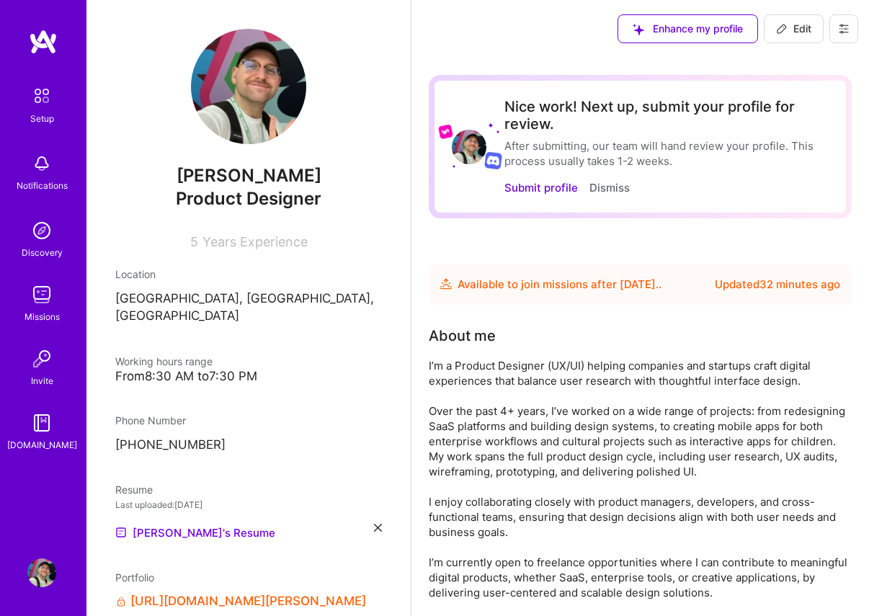
click at [780, 27] on icon at bounding box center [782, 29] width 9 height 9
select select "FR"
select select "Future Date"
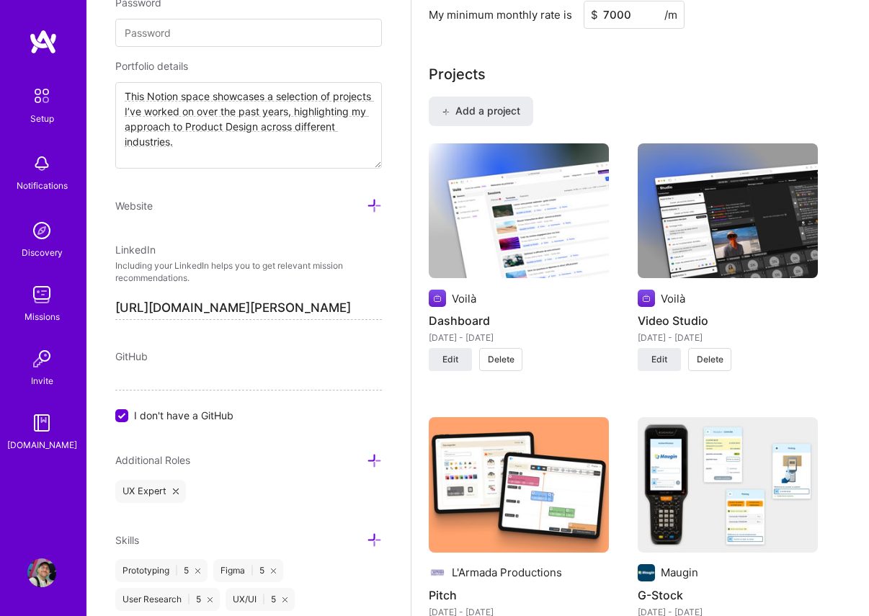
scroll to position [1175, 0]
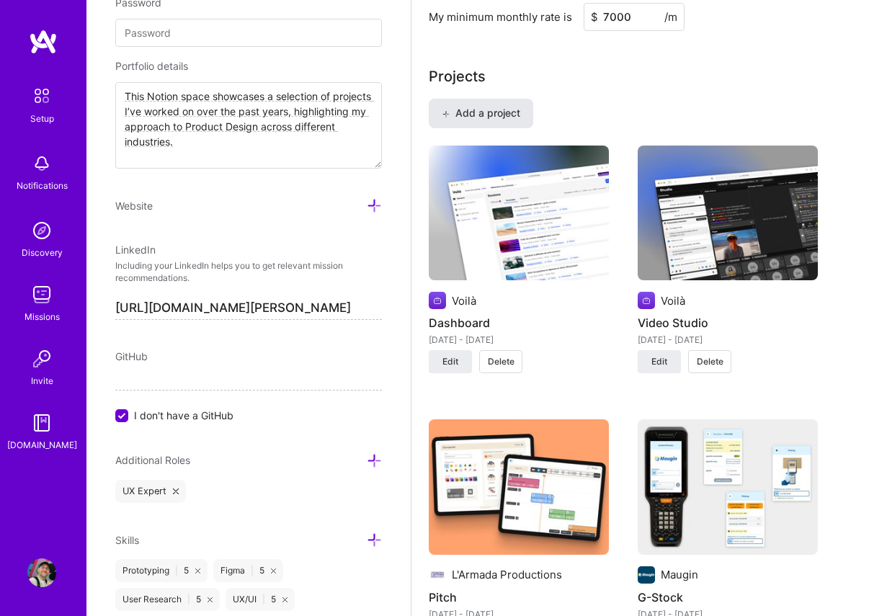
click at [484, 107] on span "Add a project" at bounding box center [481, 113] width 79 height 14
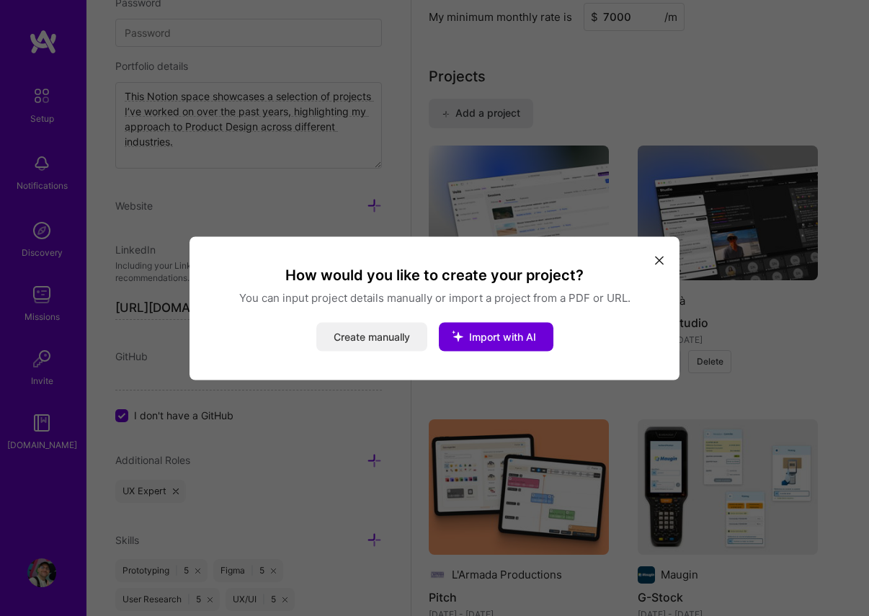
click at [372, 342] on button "Create manually" at bounding box center [371, 336] width 111 height 29
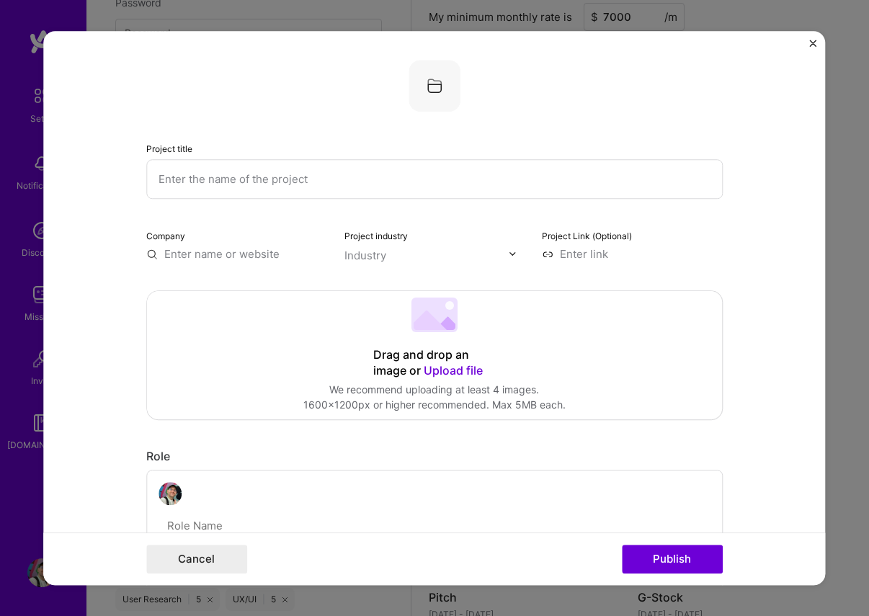
click at [228, 172] on input "text" at bounding box center [434, 179] width 577 height 40
paste input "Ticketing and IT Asset Management"
type input "Ticketing and IT Asset Management"
click at [241, 249] on input "text" at bounding box center [236, 253] width 181 height 15
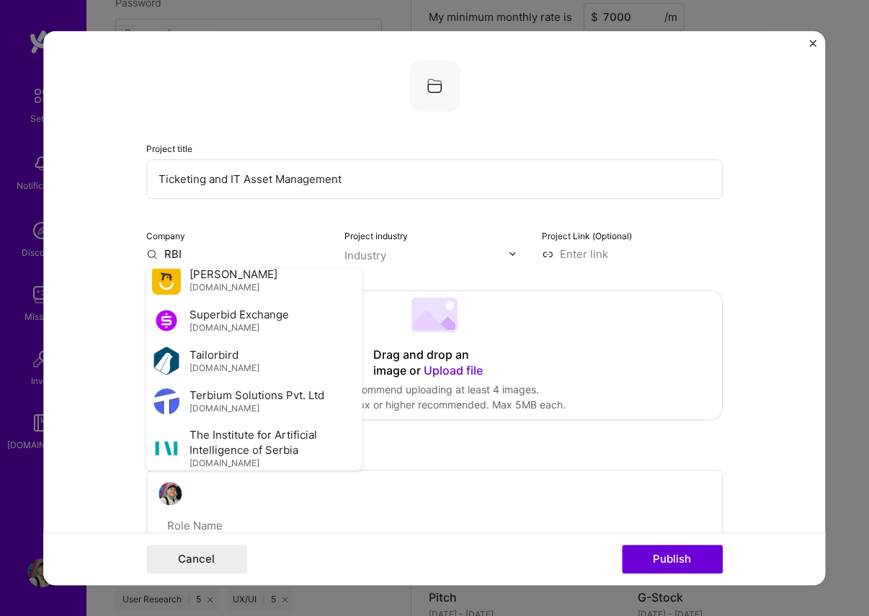
scroll to position [2066, 0]
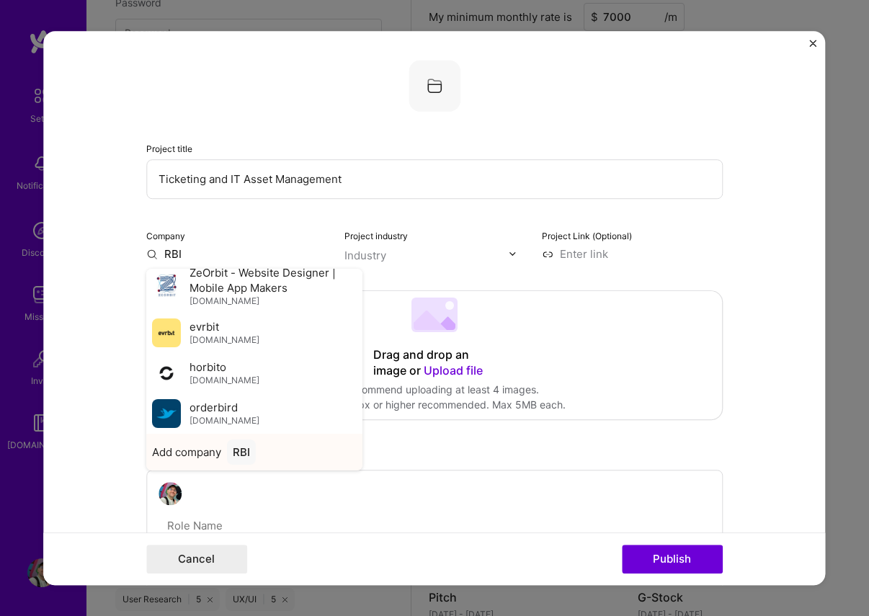
type input "RBI"
click at [230, 459] on div "RBI" at bounding box center [241, 452] width 29 height 25
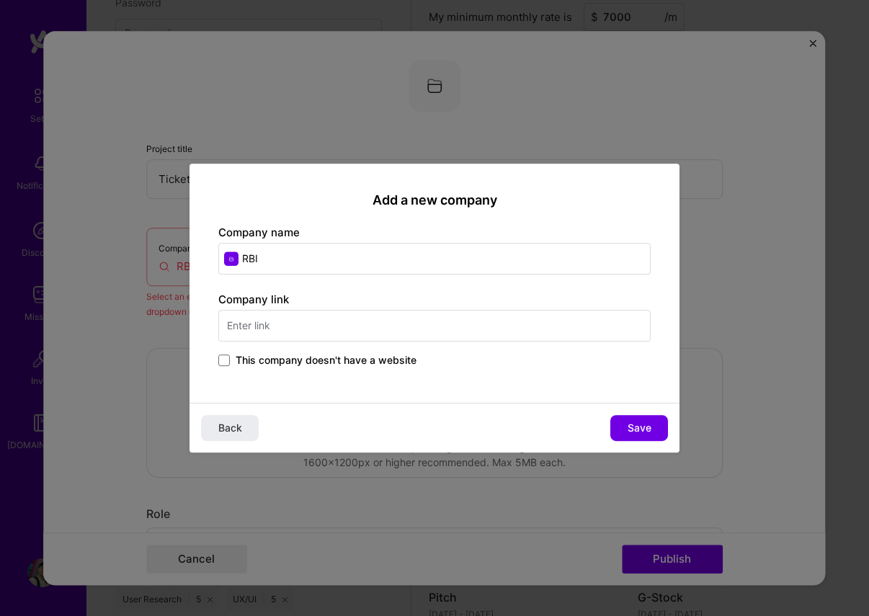
click at [290, 323] on input "text" at bounding box center [434, 326] width 432 height 32
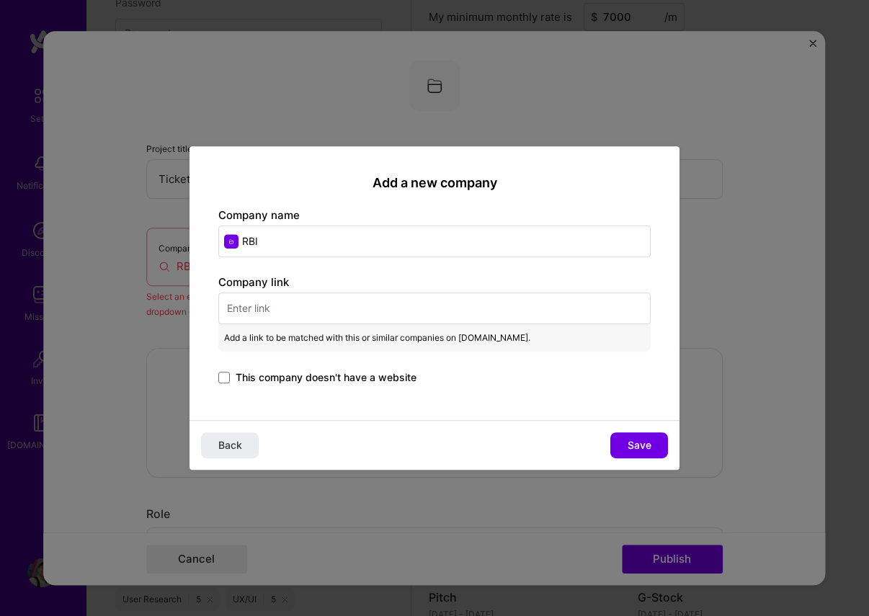
paste input "https://www.rbi-informatique.fr/"
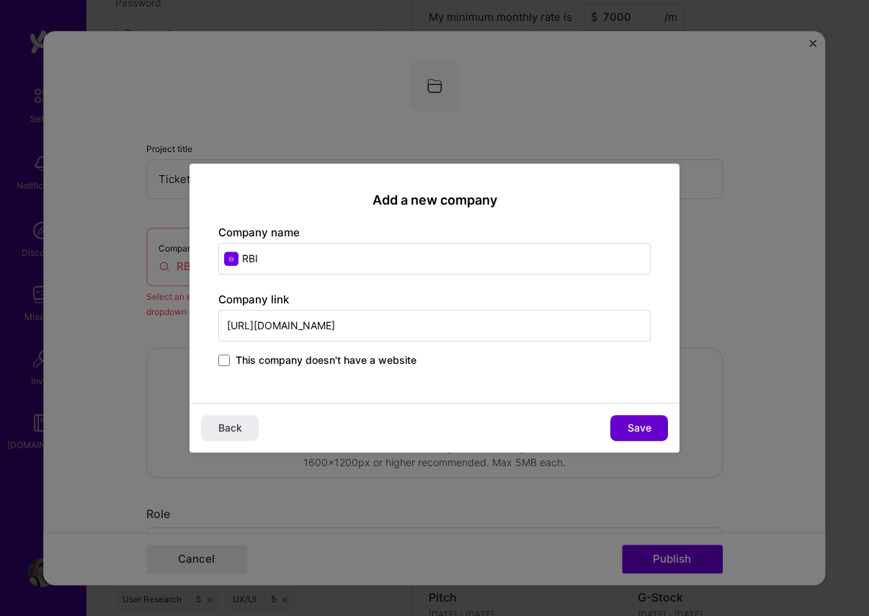
type input "https://www.rbi-informatique.fr/"
click at [635, 427] on span "Save" at bounding box center [640, 428] width 24 height 14
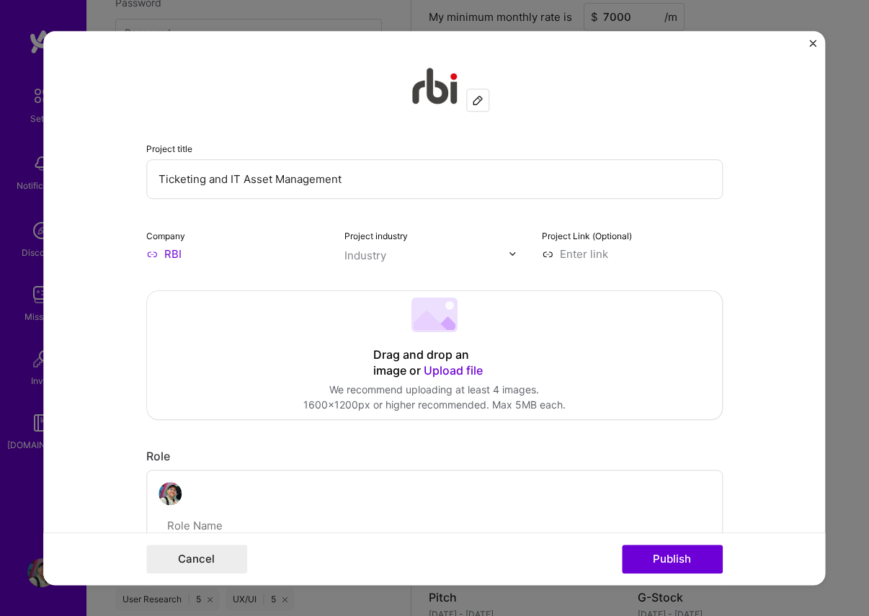
click at [384, 246] on div "Project industry Industry" at bounding box center [434, 245] width 181 height 34
click at [385, 254] on div "Industry" at bounding box center [365, 255] width 42 height 15
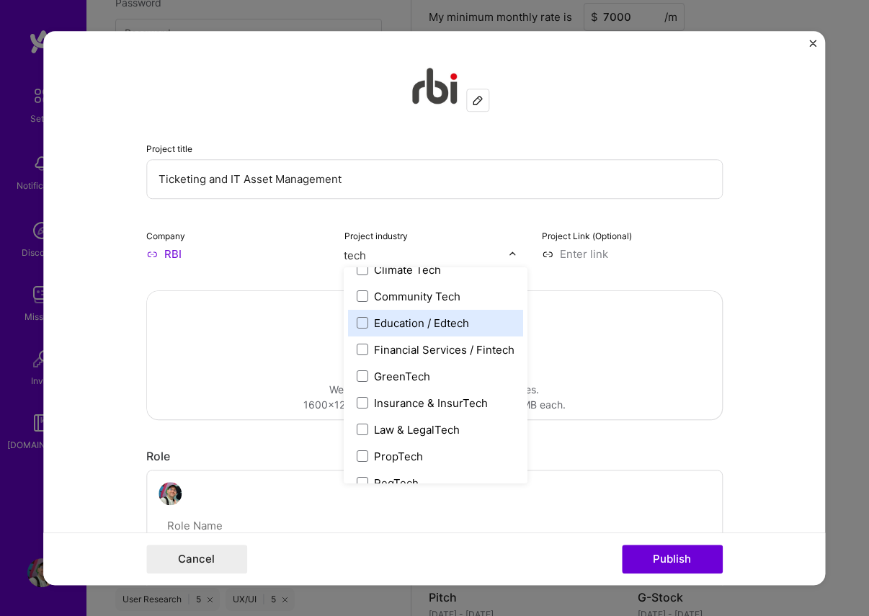
scroll to position [139, 0]
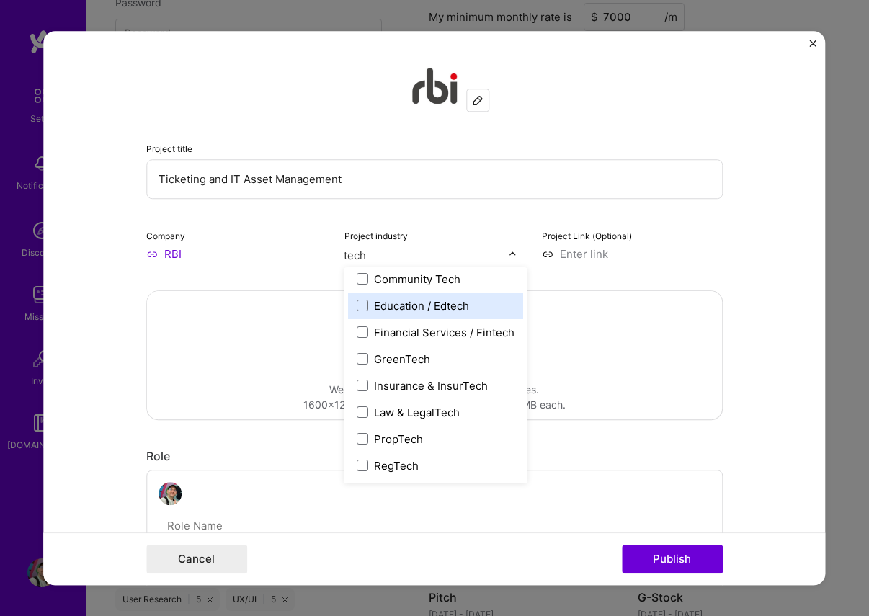
type input "tech"
click at [450, 222] on div "Project title Ticketing and IT Asset Management Company RBI Project industry op…" at bounding box center [434, 161] width 577 height 202
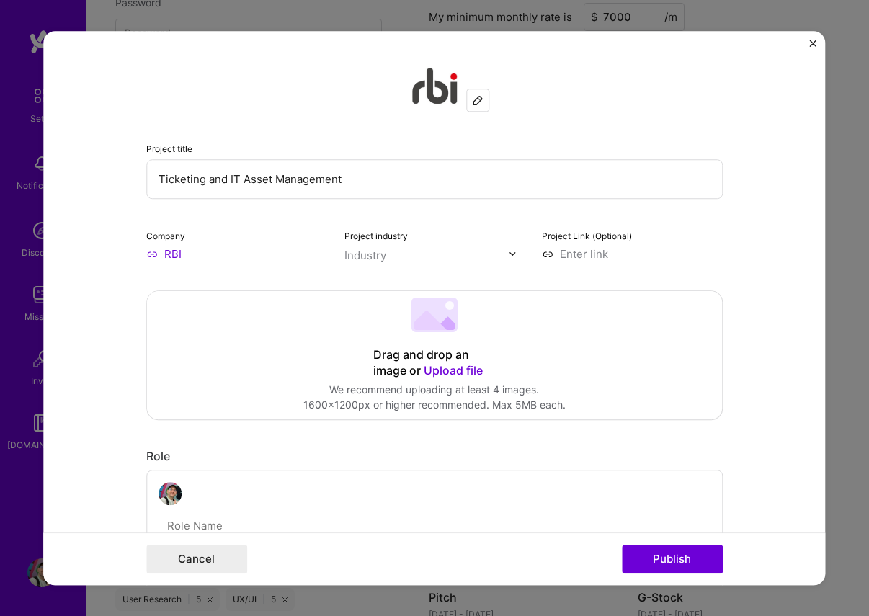
click at [628, 256] on input at bounding box center [632, 253] width 181 height 15
paste input "https://seed-ninja-1a2.notion.site/Ticketing-and-IT-Asset-Management-RBI-265ec3…"
type input "https://seed-ninja-1a2.notion.site/Ticketing-and-IT-Asset-Management-RBI-265ec3…"
click at [400, 351] on div "Drag and drop an image or Upload file" at bounding box center [434, 363] width 123 height 32
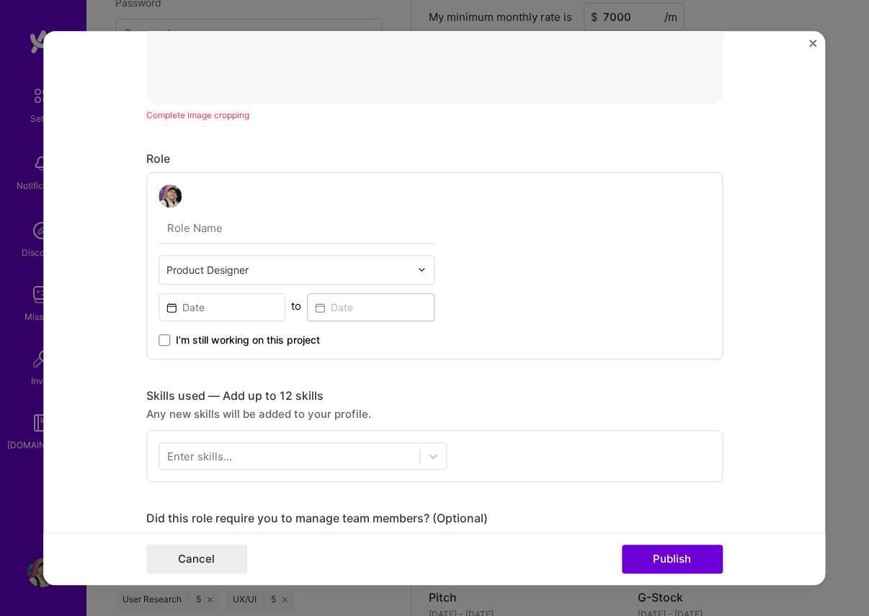
scroll to position [322, 0]
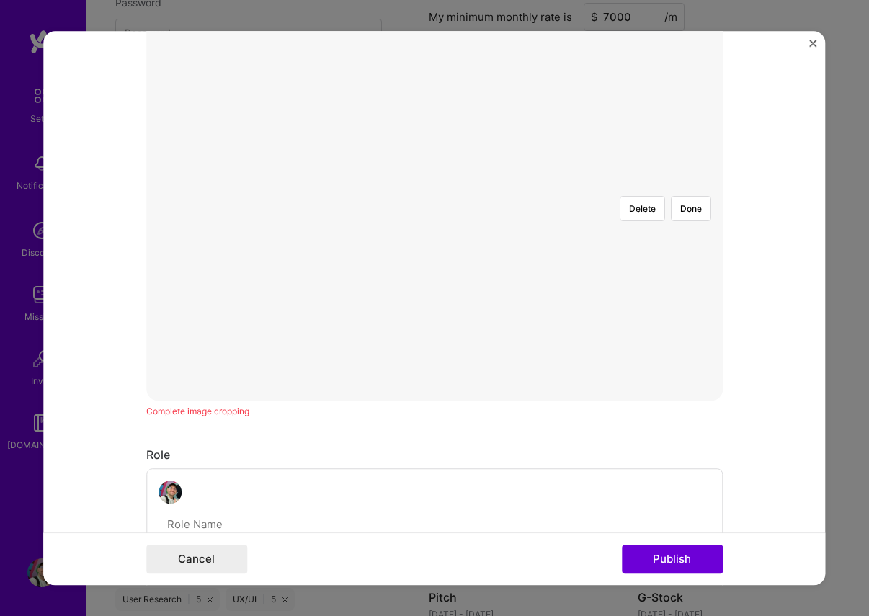
click at [450, 277] on div at bounding box center [723, 389] width 546 height 410
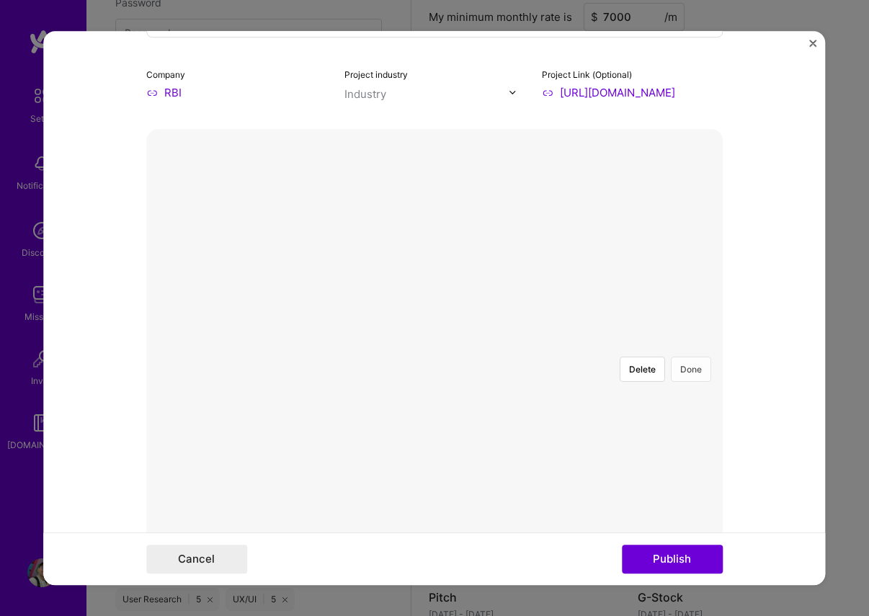
scroll to position [151, 0]
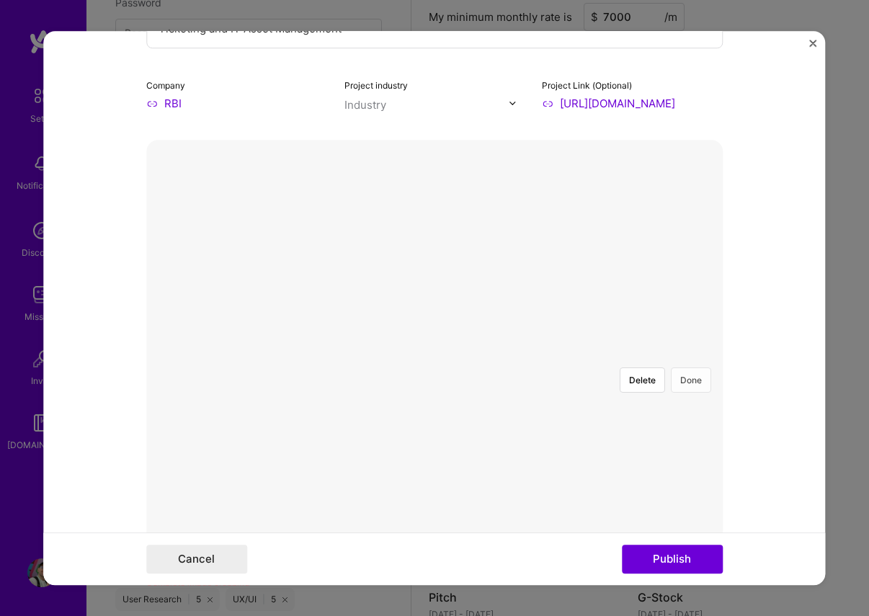
click at [691, 368] on button "Done" at bounding box center [691, 380] width 40 height 25
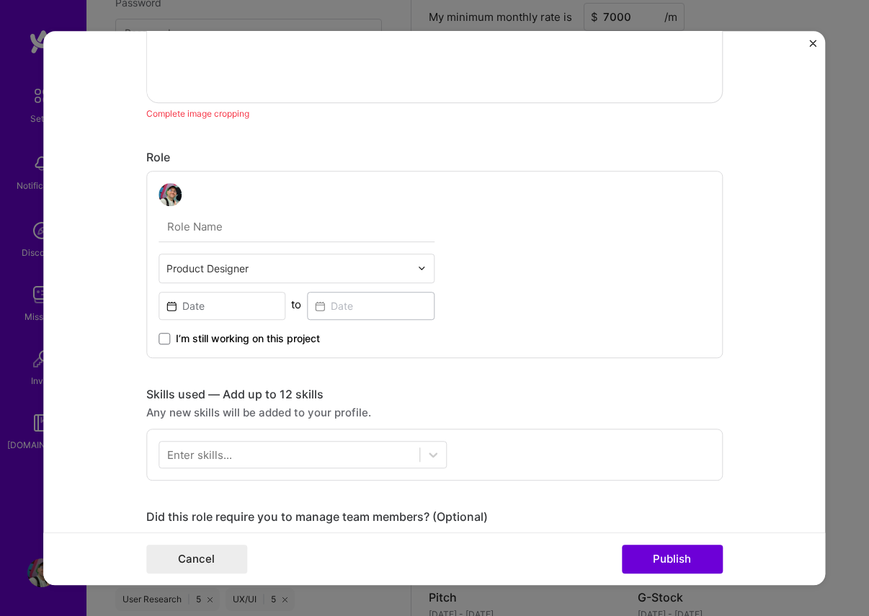
scroll to position [646, 0]
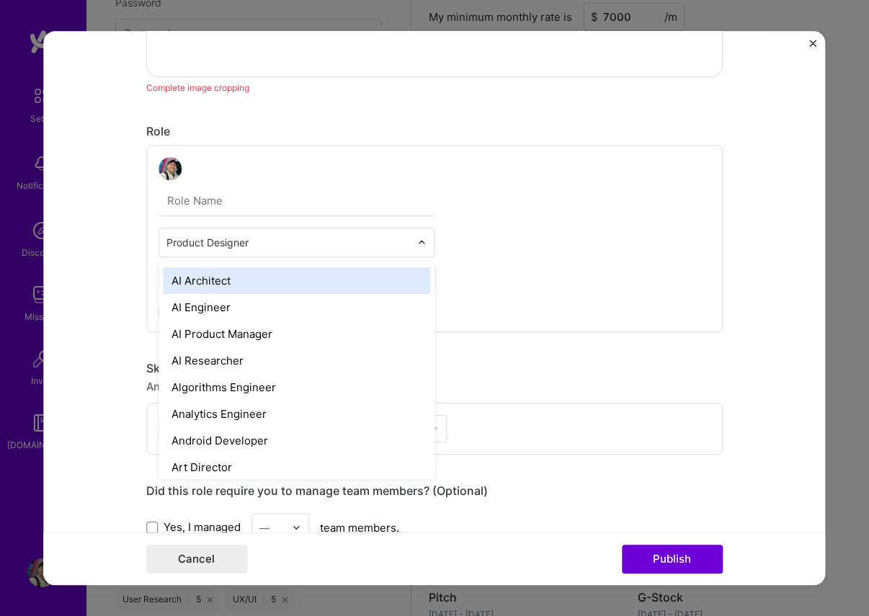
click at [243, 239] on input "text" at bounding box center [288, 242] width 244 height 15
drag, startPoint x: 135, startPoint y: 236, endPoint x: 178, endPoint y: 267, distance: 52.2
click at [135, 236] on form "Project title Ticketing and IT Asset Management Company RBI Project industry In…" at bounding box center [434, 308] width 782 height 555
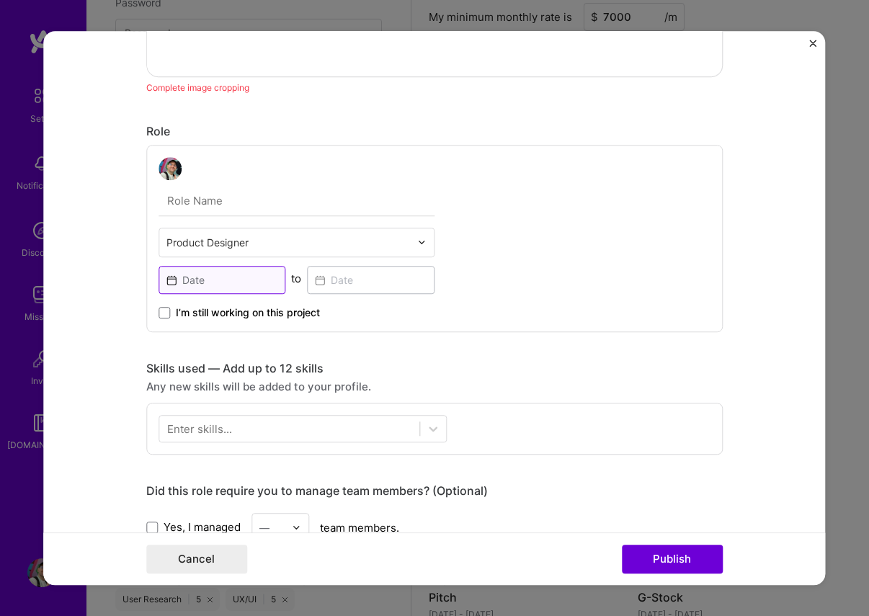
click at [188, 277] on input at bounding box center [223, 280] width 128 height 28
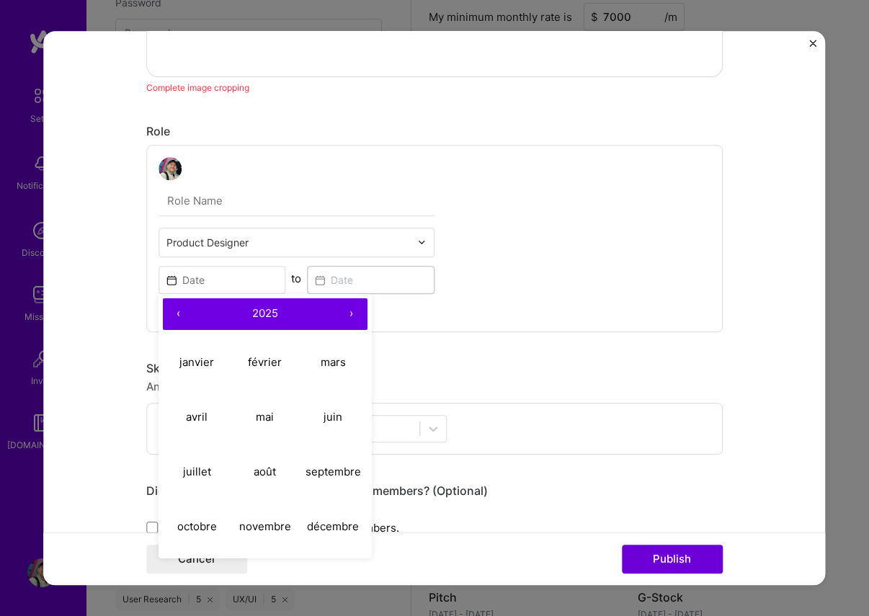
click at [176, 313] on button "‹" at bounding box center [179, 314] width 32 height 32
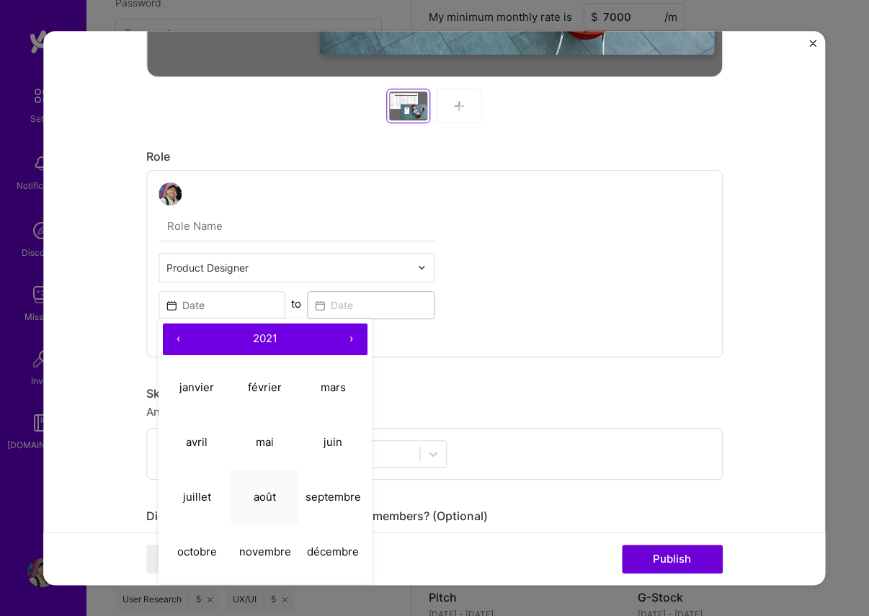
click at [262, 500] on abbr "août" at bounding box center [265, 497] width 22 height 14
type input "Aug, 2021"
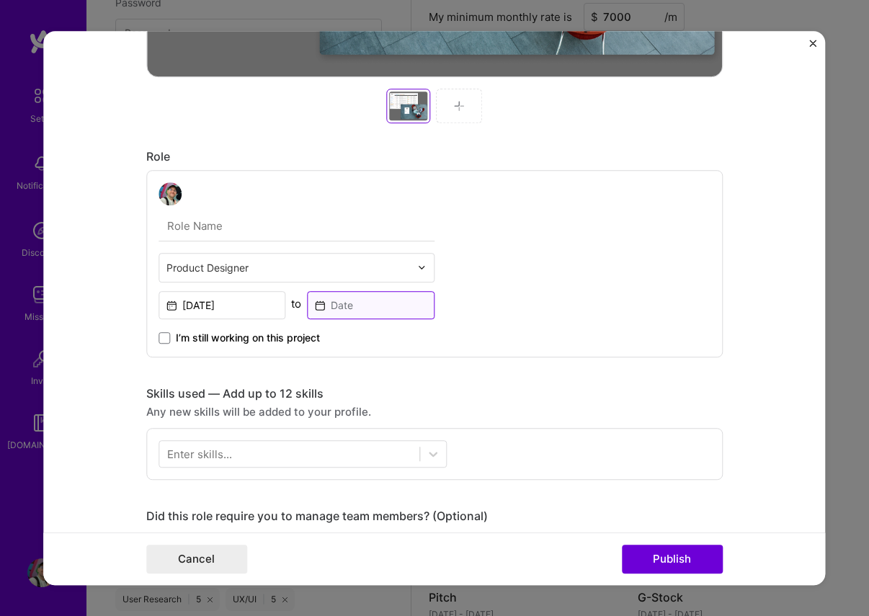
click at [337, 306] on input at bounding box center [371, 305] width 128 height 28
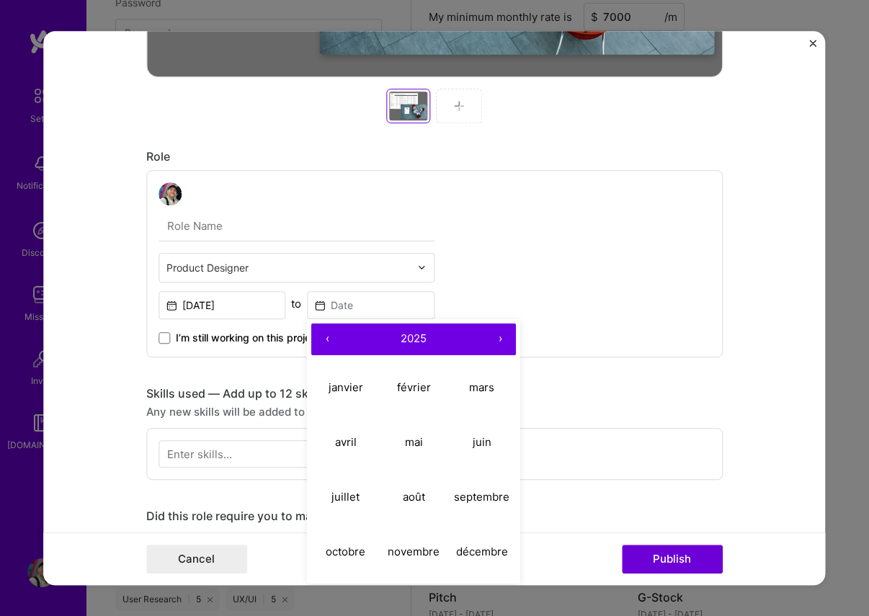
click at [329, 341] on button "‹" at bounding box center [327, 340] width 32 height 32
click at [468, 497] on abbr "septembre" at bounding box center [482, 497] width 55 height 14
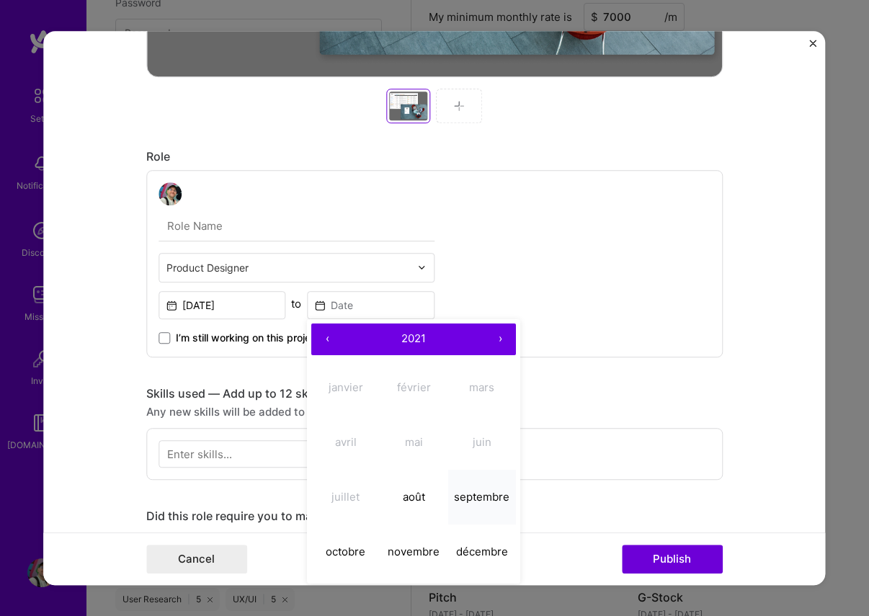
type input "Sep, 2021"
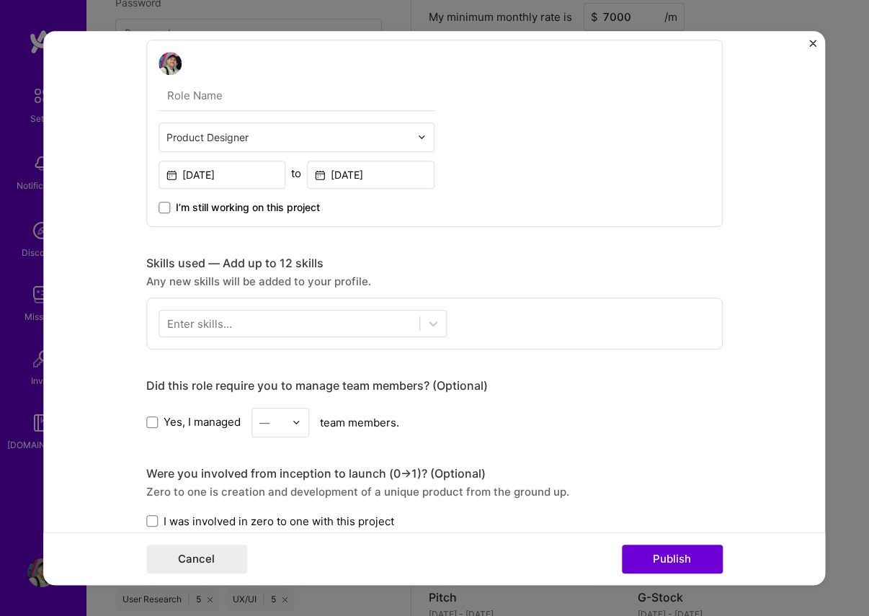
scroll to position [814, 0]
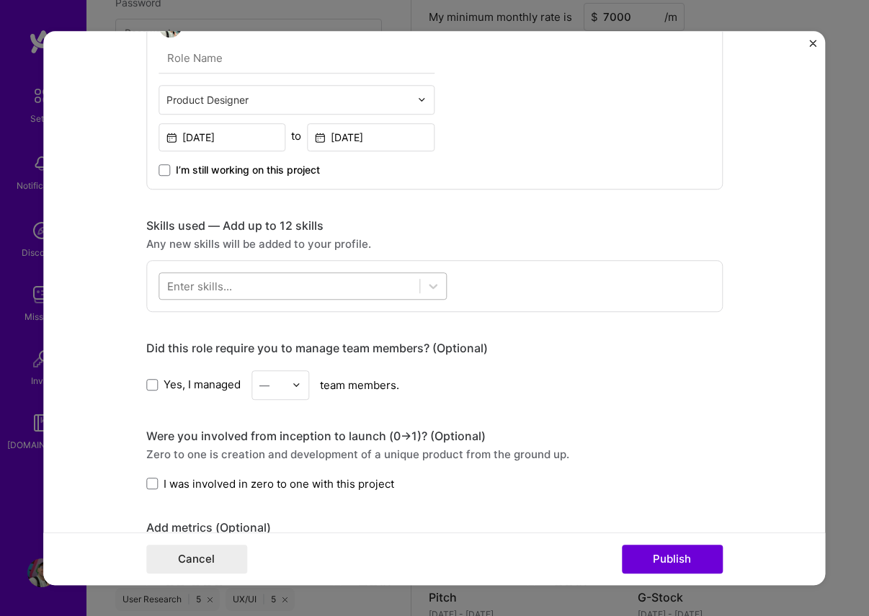
drag, startPoint x: 307, startPoint y: 297, endPoint x: 295, endPoint y: 297, distance: 11.5
click at [306, 297] on div at bounding box center [289, 286] width 260 height 24
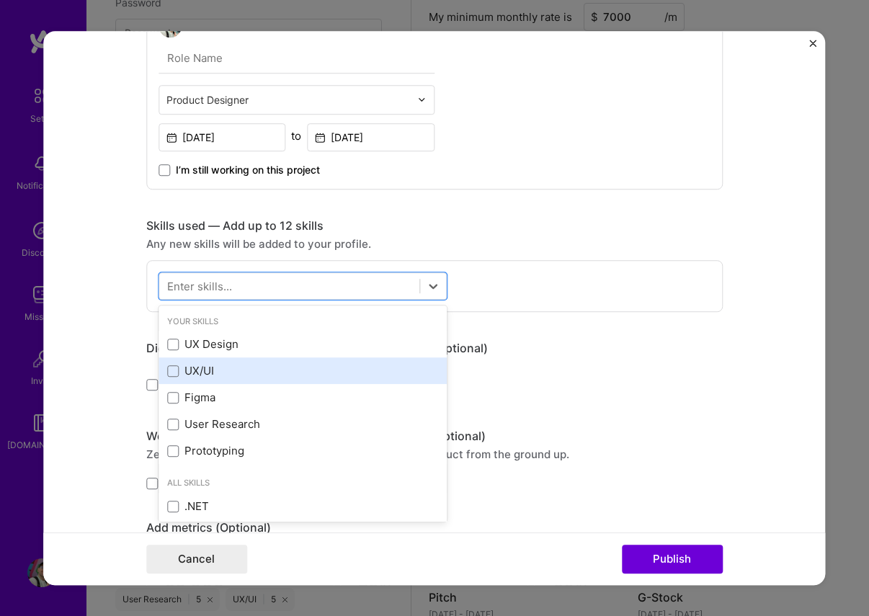
drag, startPoint x: 225, startPoint y: 345, endPoint x: 220, endPoint y: 372, distance: 27.1
click at [225, 346] on div "UX Design" at bounding box center [302, 344] width 271 height 15
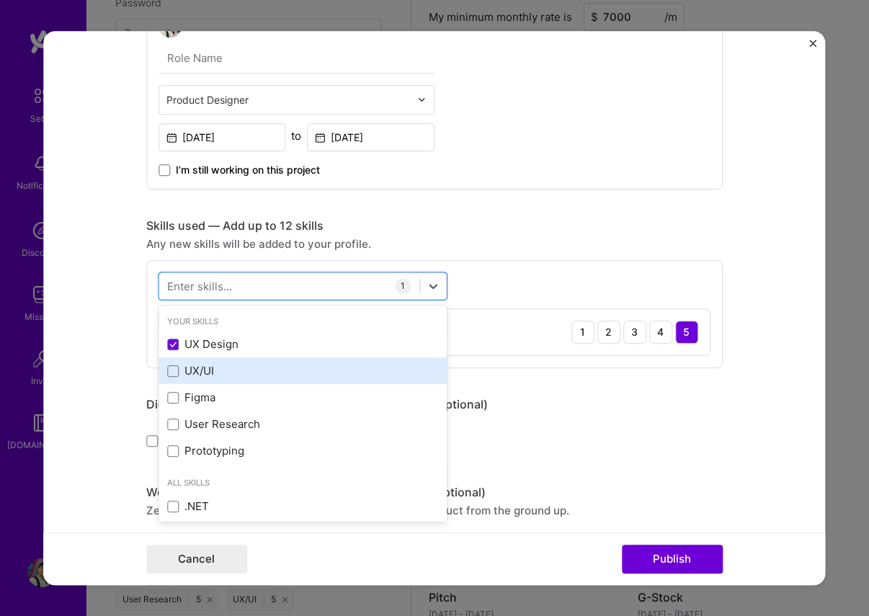
click at [220, 373] on div "UX/UI" at bounding box center [302, 371] width 271 height 15
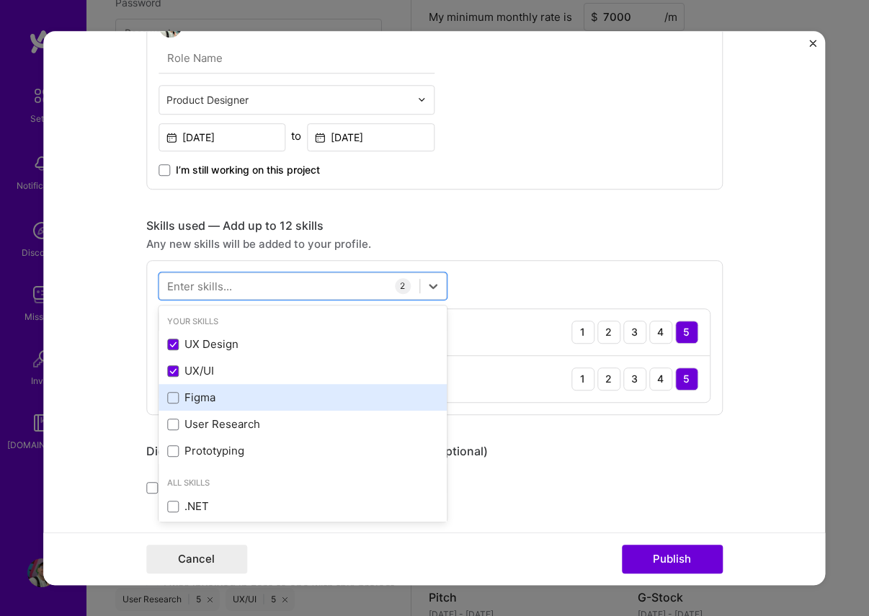
click at [218, 396] on div "Figma" at bounding box center [302, 398] width 271 height 15
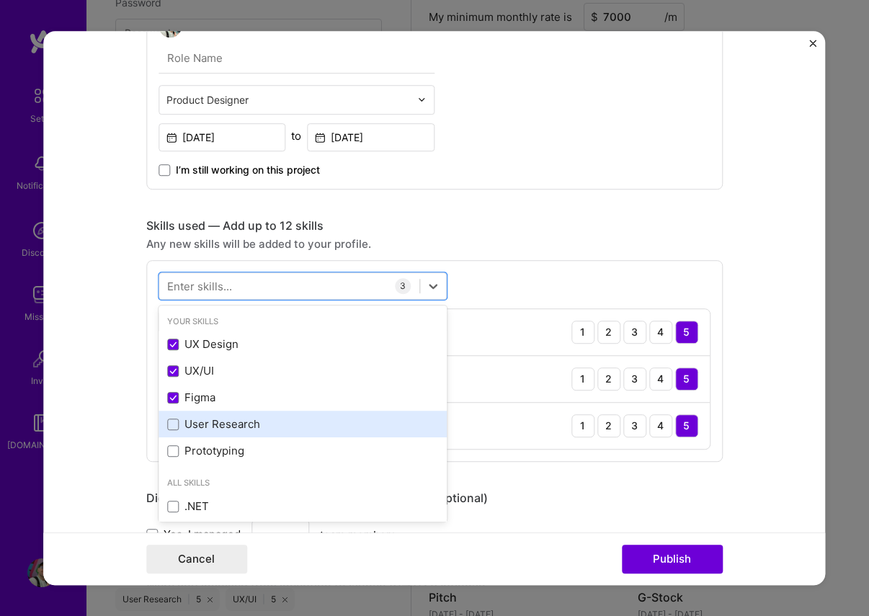
drag, startPoint x: 218, startPoint y: 423, endPoint x: 216, endPoint y: 431, distance: 8.2
click at [218, 423] on div "User Research" at bounding box center [302, 424] width 271 height 15
drag, startPoint x: 213, startPoint y: 445, endPoint x: 190, endPoint y: 413, distance: 39.2
click at [213, 445] on div "Prototyping" at bounding box center [302, 451] width 271 height 15
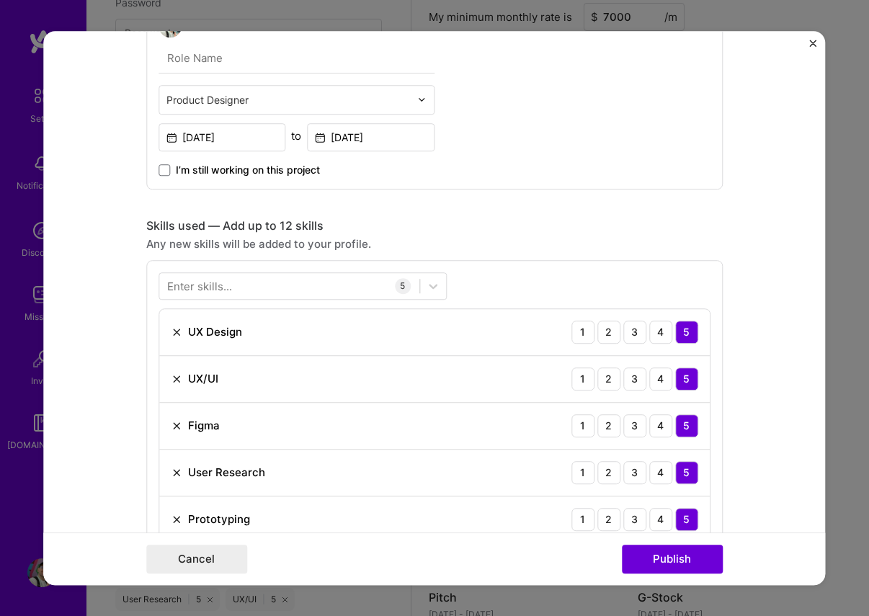
click at [133, 357] on form "Project title Ticketing and IT Asset Management Company RBI Project industry In…" at bounding box center [434, 308] width 782 height 555
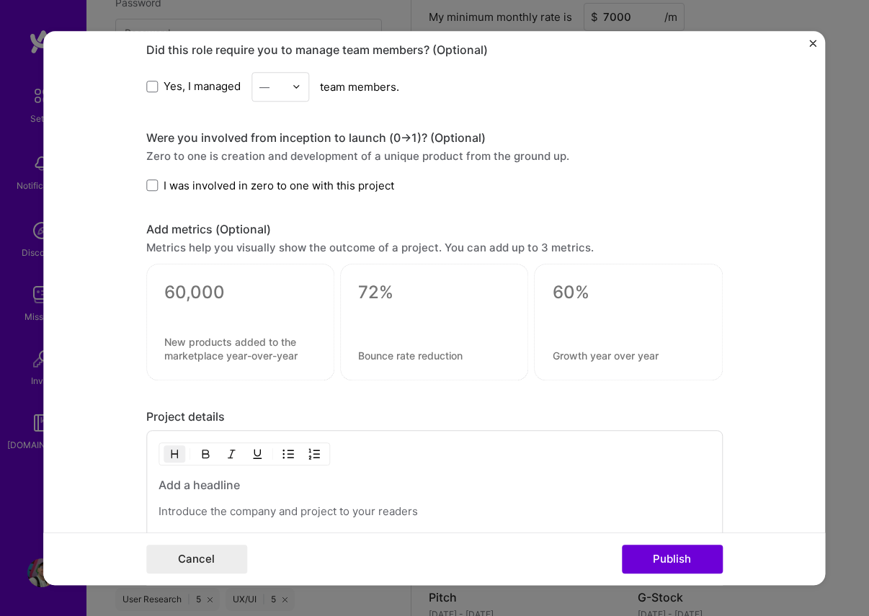
click at [206, 188] on span "I was involved in zero to one with this project" at bounding box center [279, 185] width 231 height 15
click at [0, 0] on input "I was involved in zero to one with this project" at bounding box center [0, 0] width 0 height 0
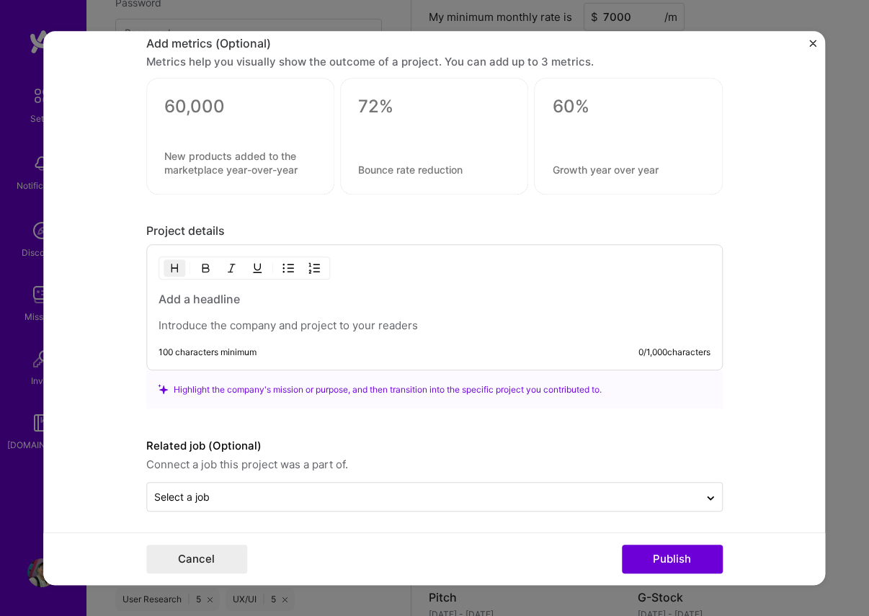
scroll to position [1548, 0]
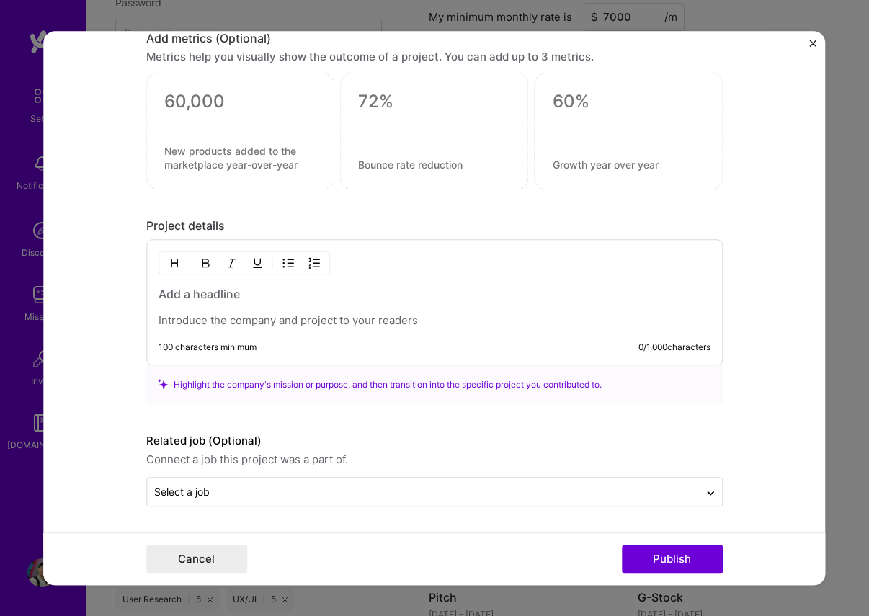
click at [293, 323] on p at bounding box center [435, 320] width 552 height 14
paste div
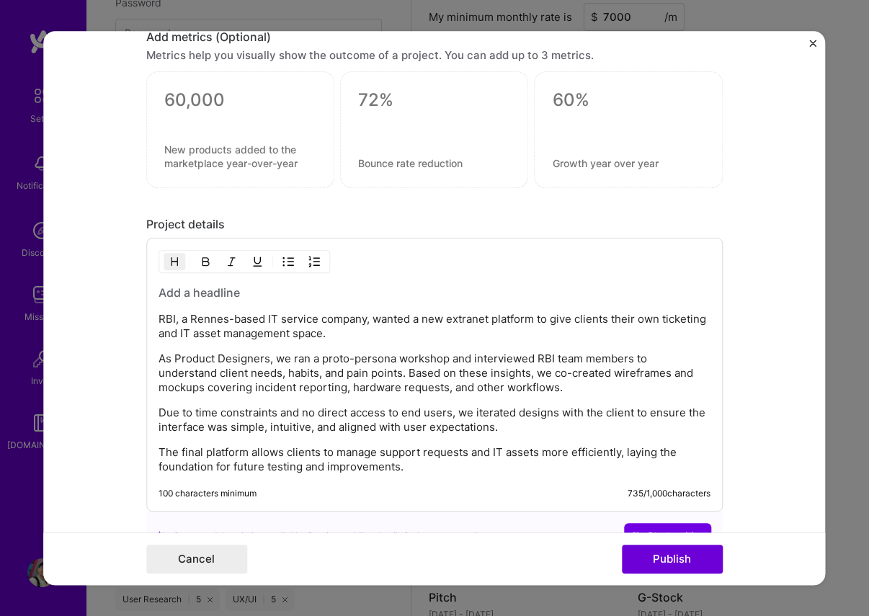
click at [208, 287] on h3 at bounding box center [435, 293] width 552 height 16
drag, startPoint x: 192, startPoint y: 318, endPoint x: 263, endPoint y: 321, distance: 70.7
click at [263, 321] on p "RBI, a Rennes-based IT service company, wanted a new extranet platform to give …" at bounding box center [435, 326] width 552 height 29
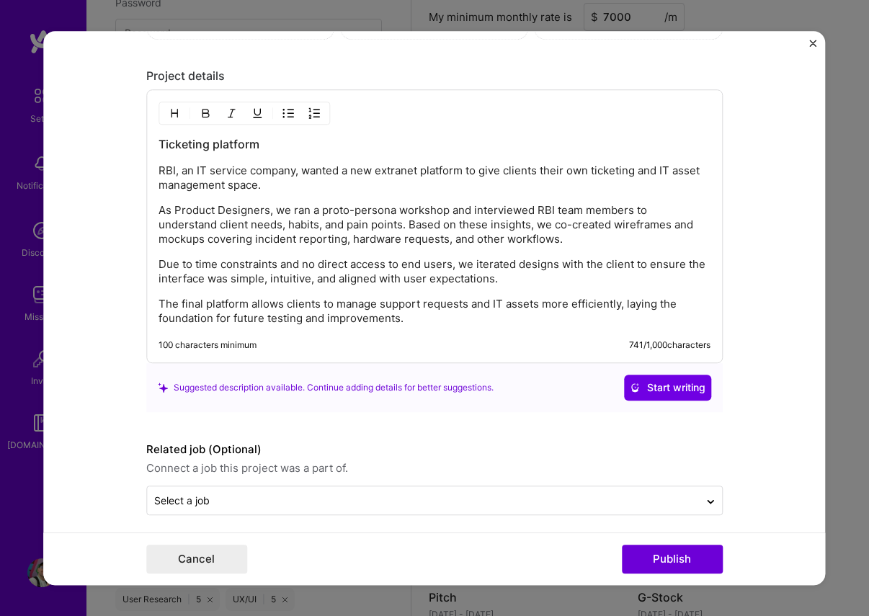
scroll to position [1706, 0]
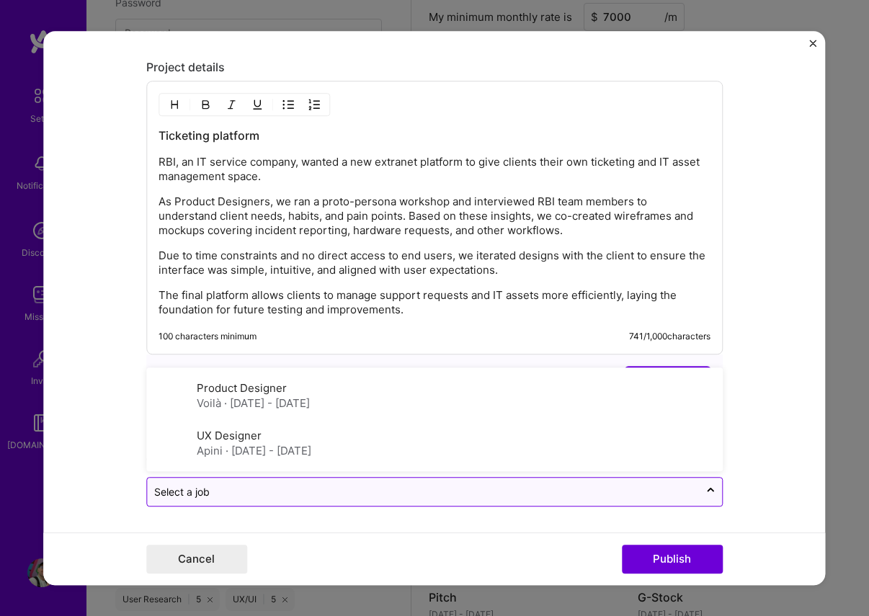
click at [334, 488] on input "text" at bounding box center [423, 491] width 538 height 15
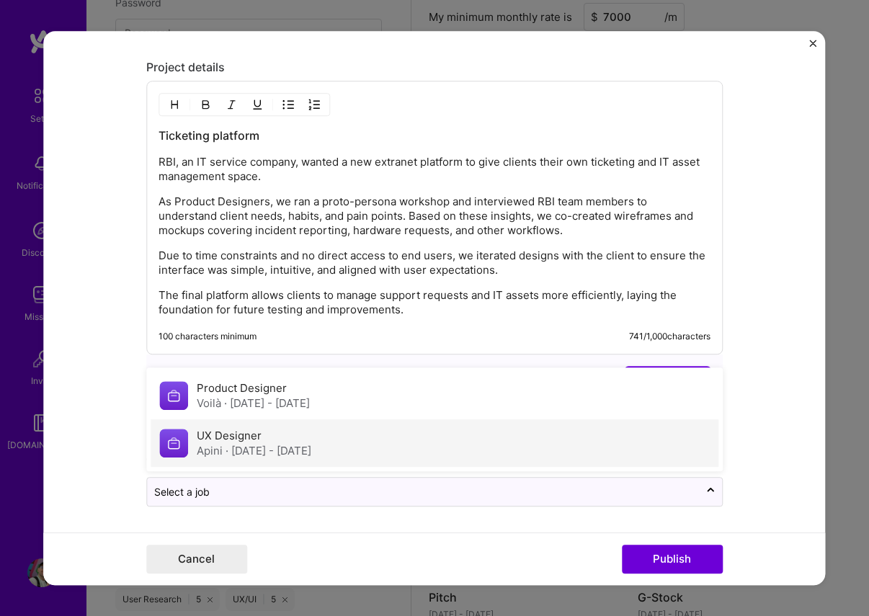
click at [282, 451] on span "· [DATE] - [DATE]" at bounding box center [269, 451] width 86 height 14
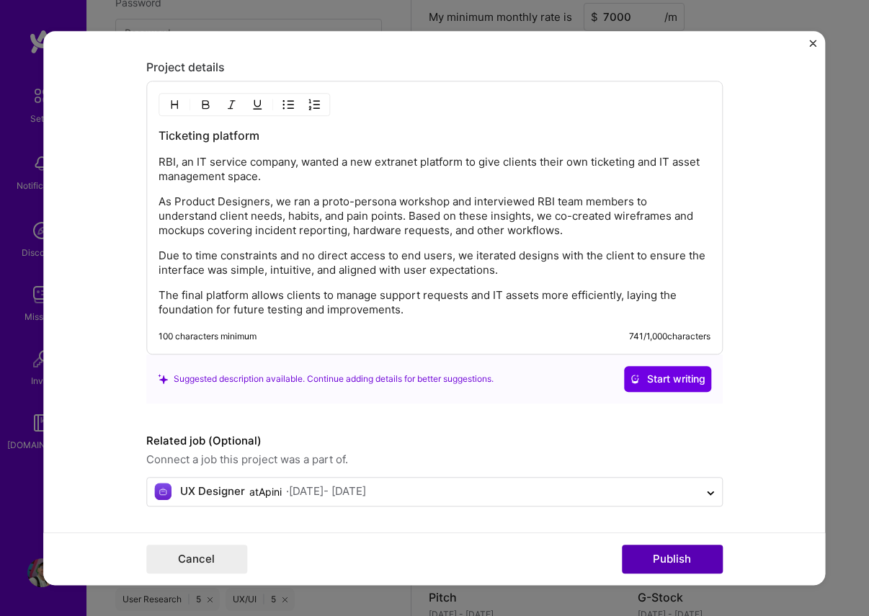
click at [652, 567] on button "Publish" at bounding box center [672, 559] width 101 height 29
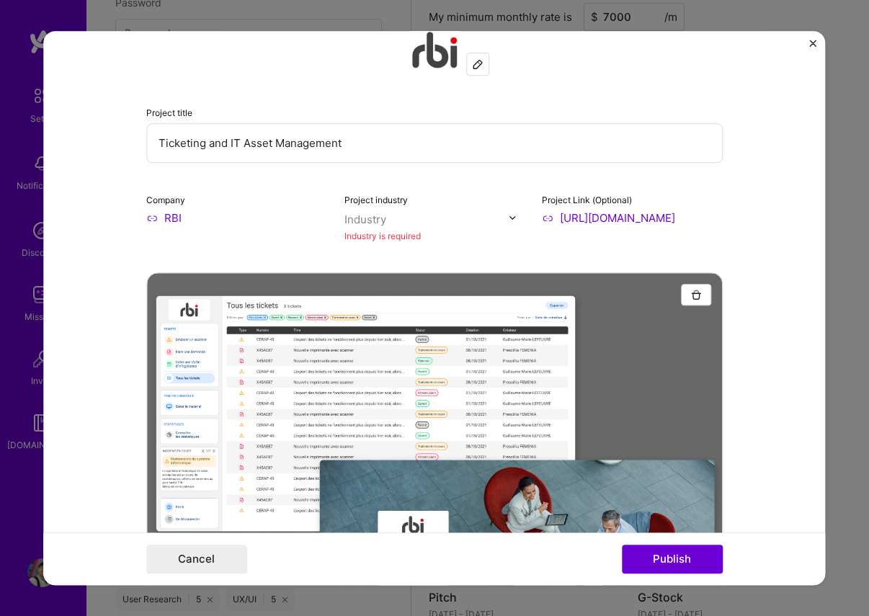
scroll to position [29, 0]
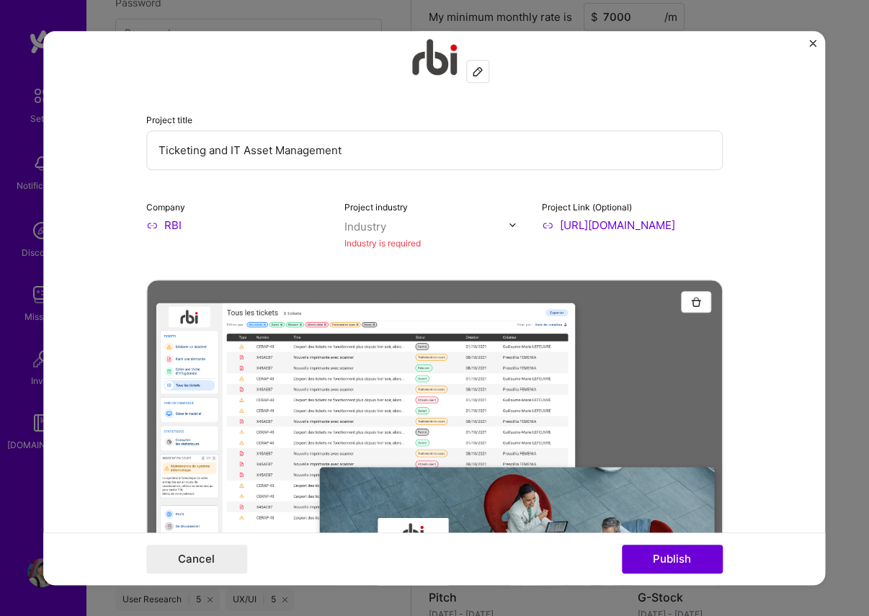
click at [399, 211] on label "Project industry" at bounding box center [375, 207] width 63 height 11
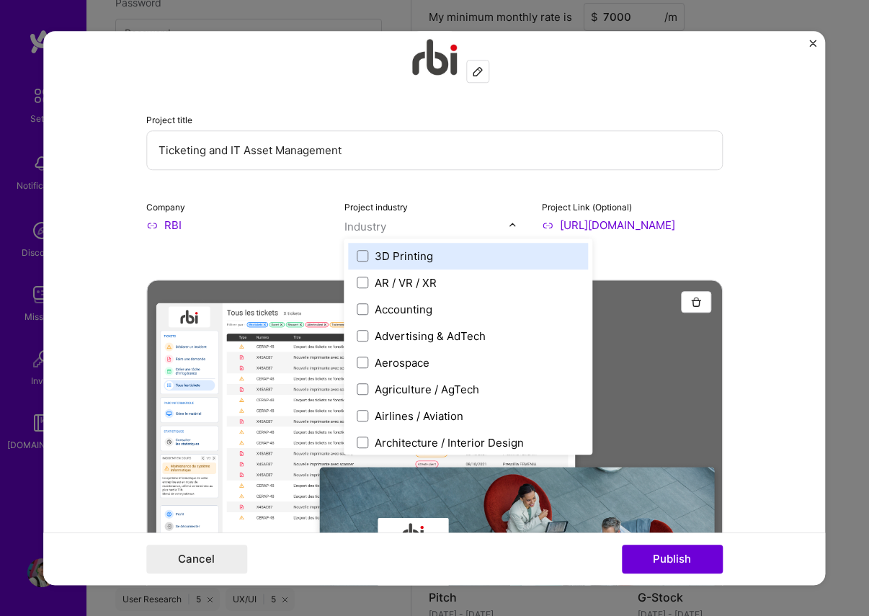
click at [391, 229] on input "text" at bounding box center [426, 226] width 164 height 15
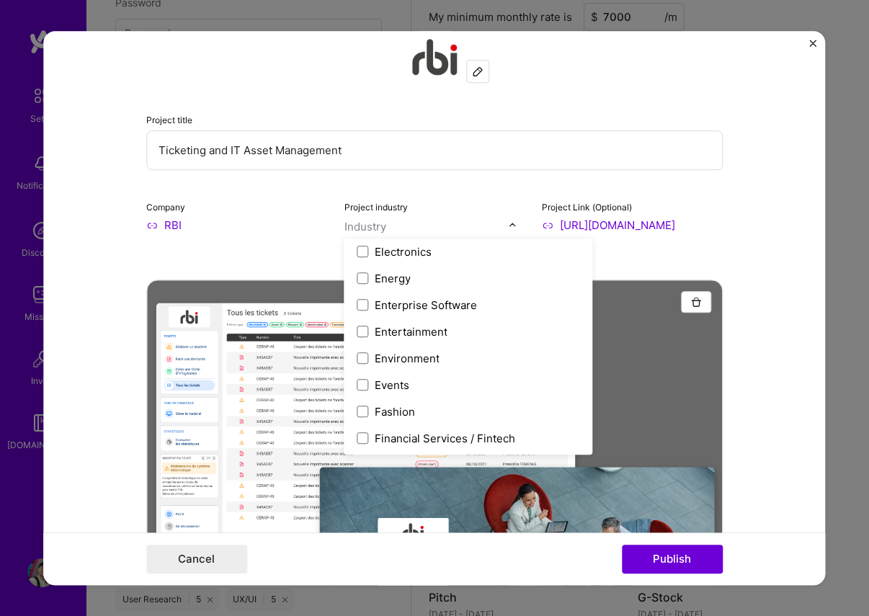
scroll to position [1154, 0]
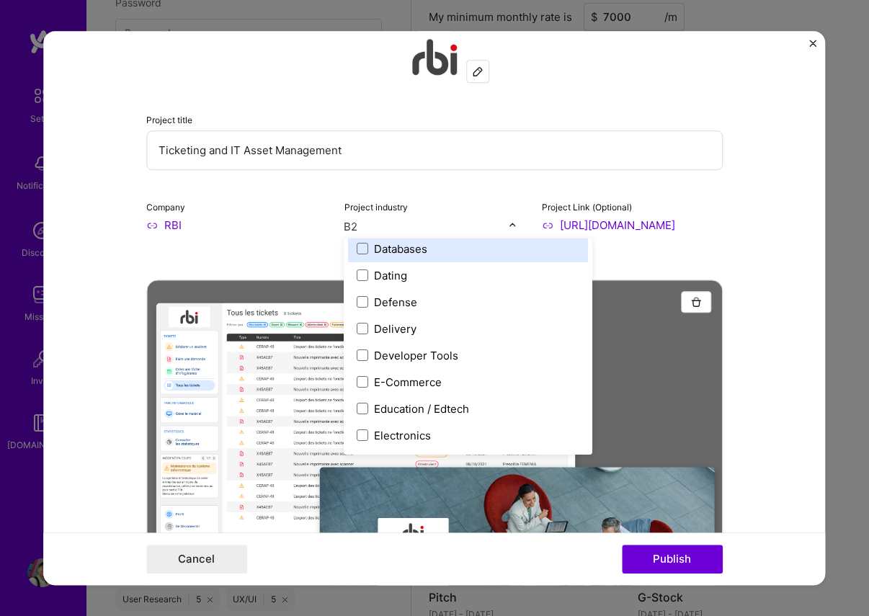
type input "B2B"
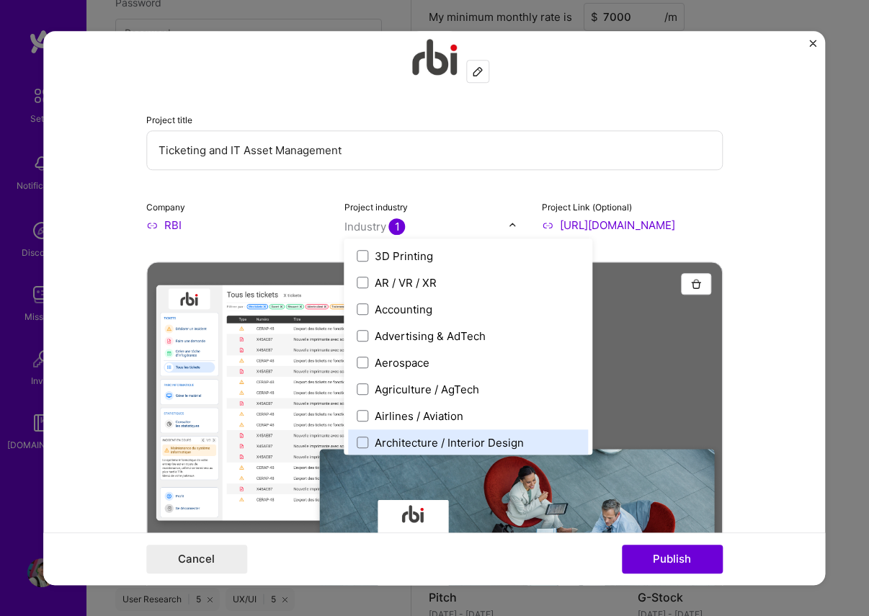
click at [742, 396] on form "Project title Ticketing and IT Asset Management Company RBI Project industry op…" at bounding box center [434, 308] width 782 height 555
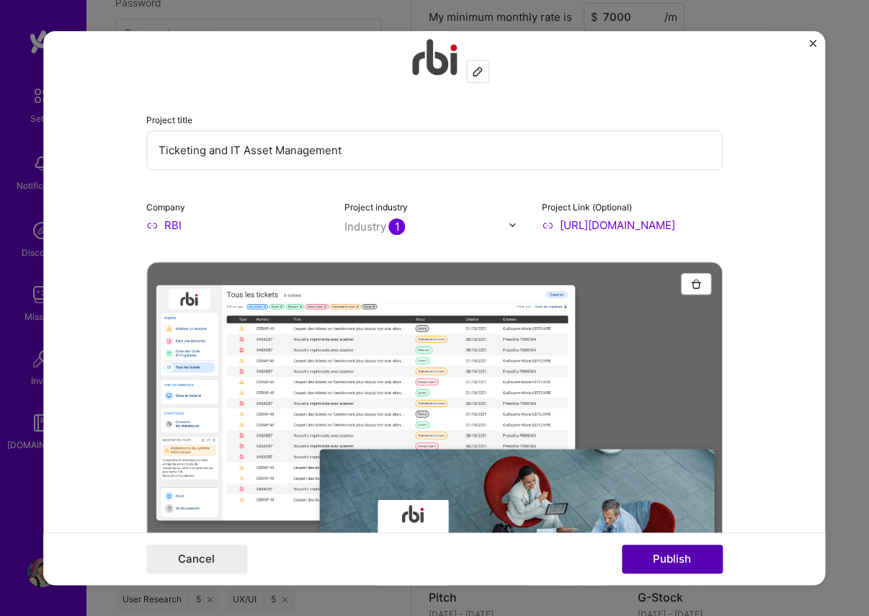
click at [682, 557] on button "Publish" at bounding box center [672, 559] width 101 height 29
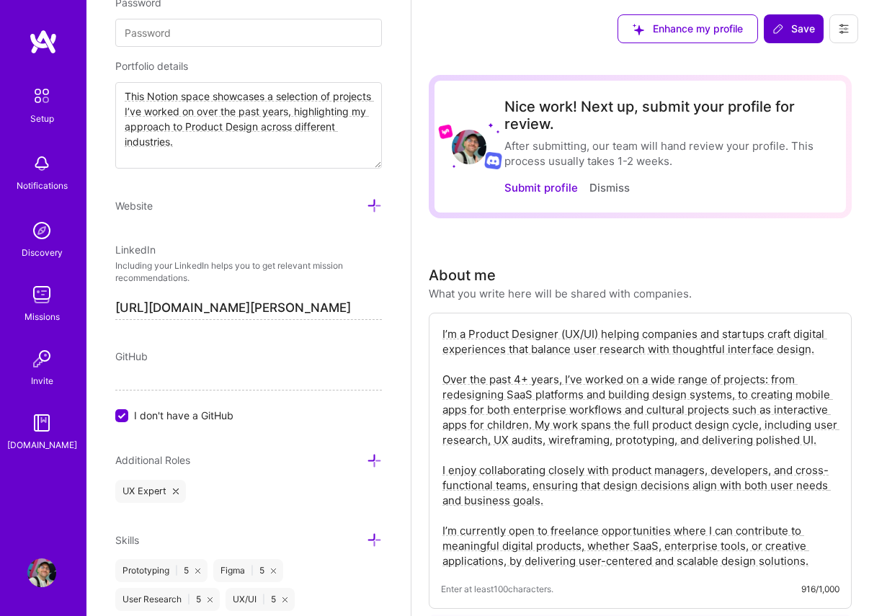
click at [798, 30] on span "Save" at bounding box center [794, 29] width 43 height 14
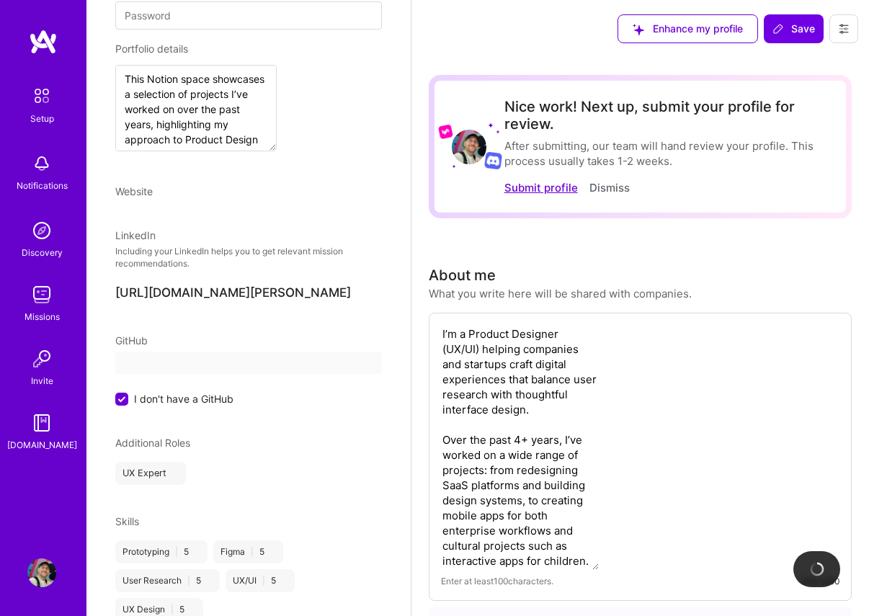
scroll to position [483, 0]
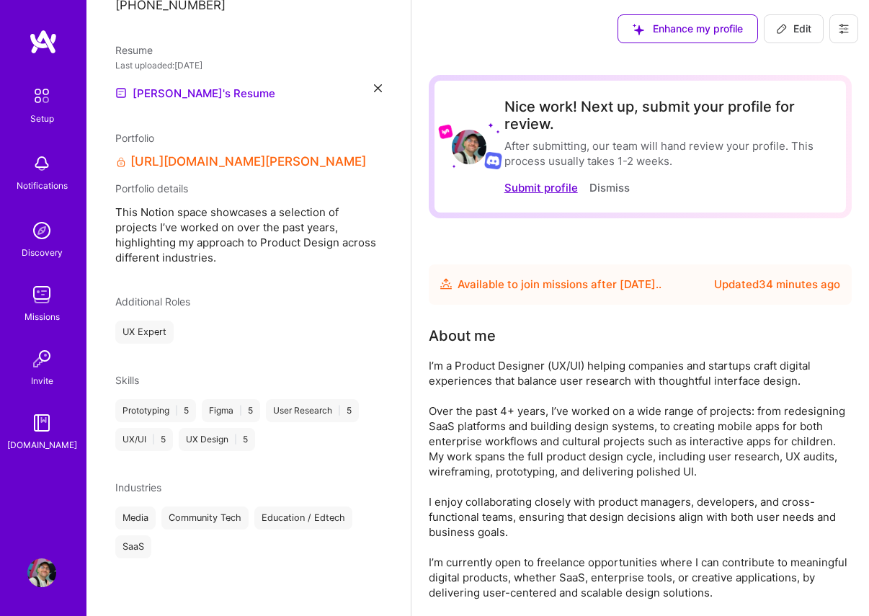
click at [540, 190] on button "Submit profile" at bounding box center [541, 187] width 74 height 15
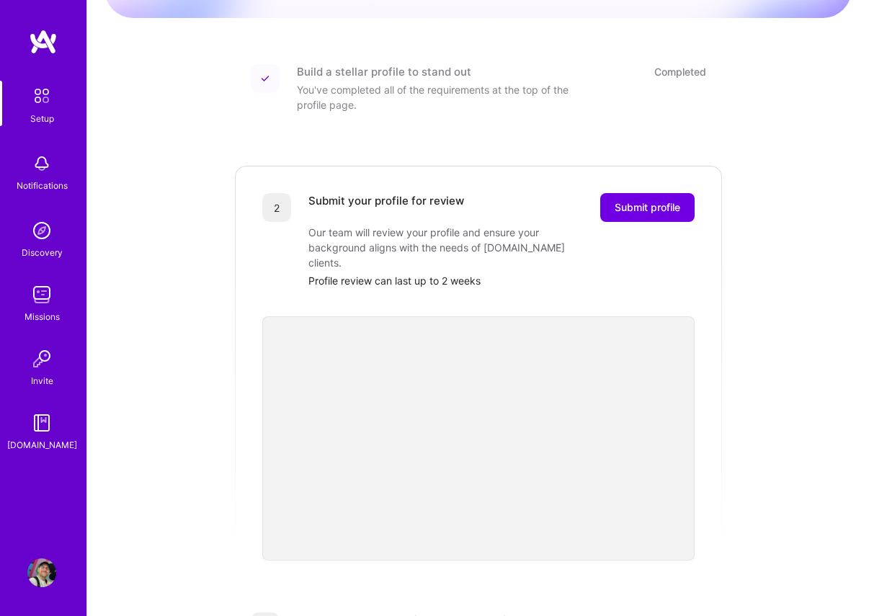
scroll to position [169, 0]
click at [633, 200] on span "Submit profile" at bounding box center [648, 207] width 66 height 14
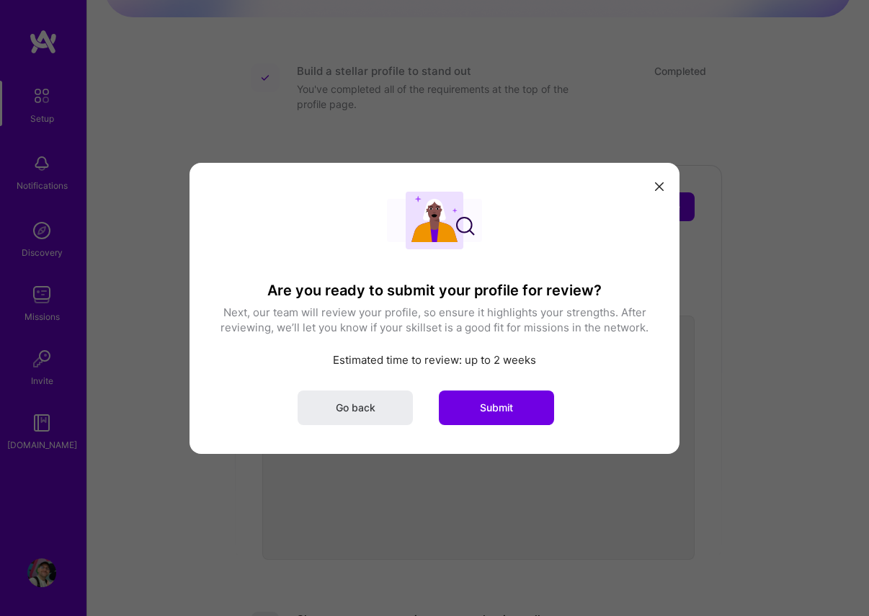
click at [486, 408] on span "Submit" at bounding box center [496, 407] width 33 height 14
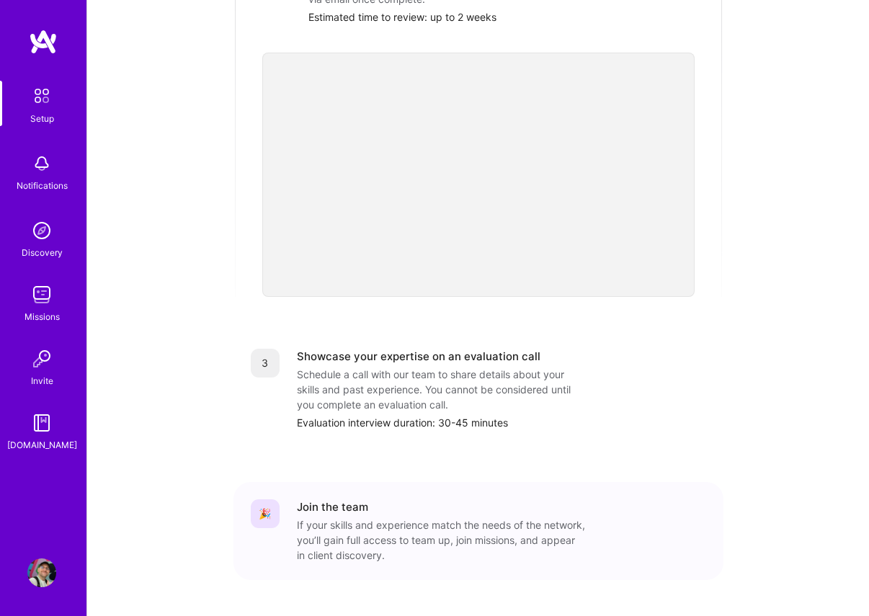
scroll to position [432, 0]
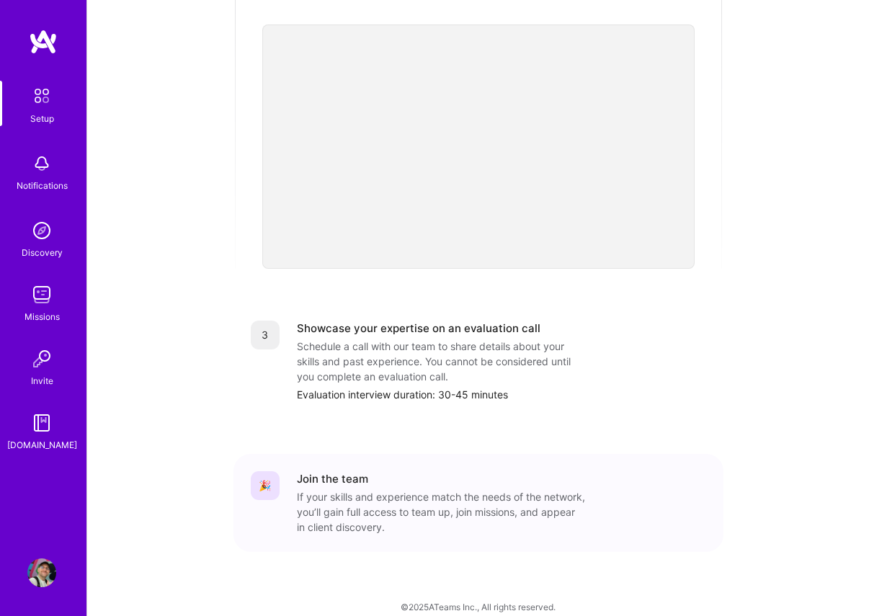
click at [169, 316] on div "Getting started as an A.Team Builder Complete the steps below to request to joi…" at bounding box center [477, 100] width 747 height 1042
click at [40, 166] on img at bounding box center [41, 163] width 29 height 29
drag, startPoint x: 60, startPoint y: 90, endPoint x: 63, endPoint y: 220, distance: 129.7
click at [60, 90] on link "Setup" at bounding box center [41, 103] width 89 height 45
click at [37, 432] on img at bounding box center [41, 423] width 29 height 29
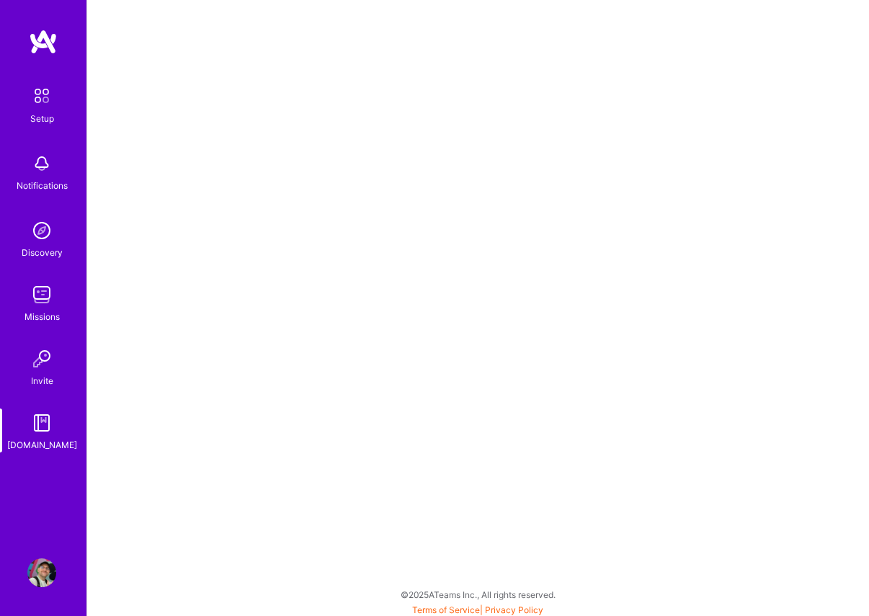
click at [43, 301] on img at bounding box center [41, 294] width 29 height 29
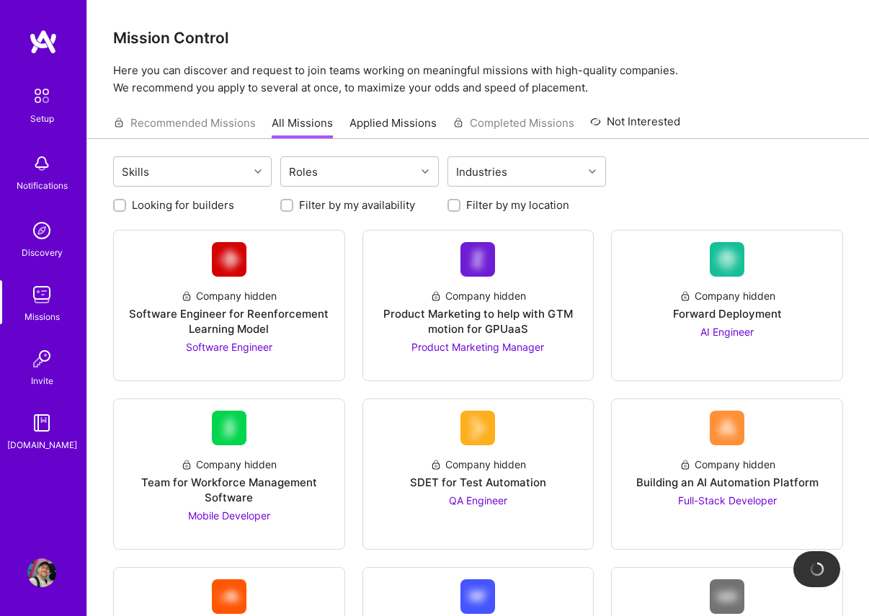
click at [39, 440] on div "[DOMAIN_NAME]" at bounding box center [42, 444] width 70 height 15
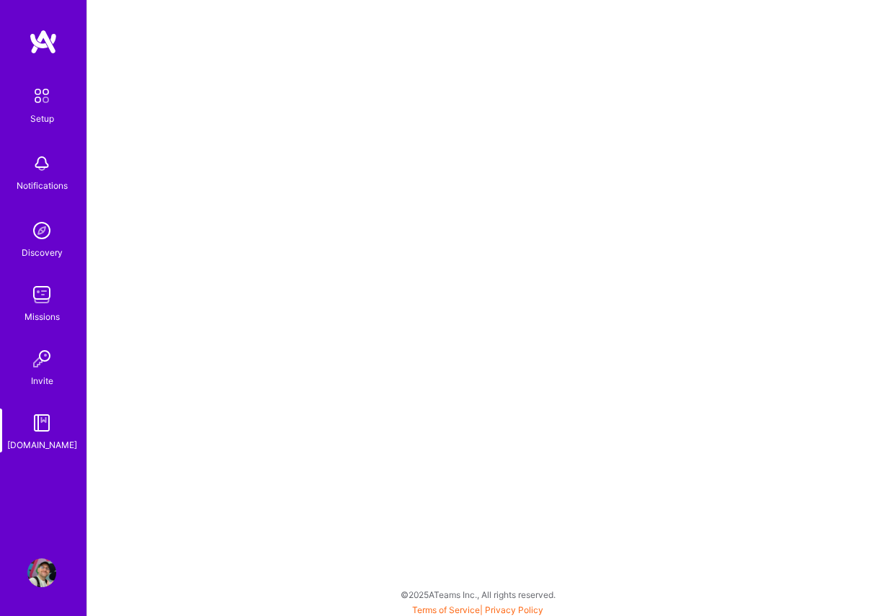
click at [37, 111] on div "Setup" at bounding box center [42, 118] width 24 height 15
